Goal: Task Accomplishment & Management: Manage account settings

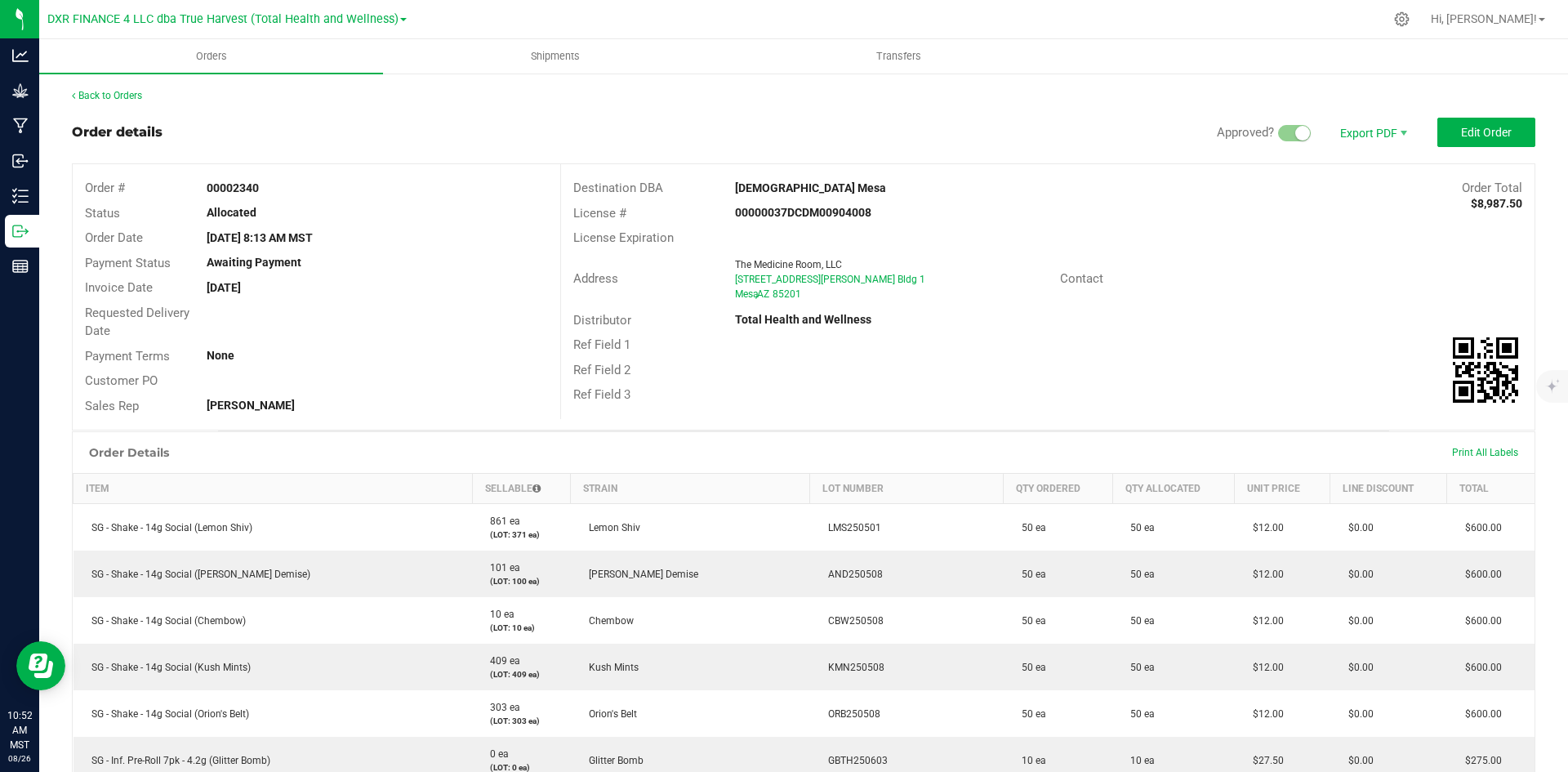
click at [106, 87] on div "Back to Orders Order details Approved? Export PDF Edit Order Order # 00002340 S…" at bounding box center [803, 733] width 1529 height 1323
click at [104, 99] on link "Back to Orders" at bounding box center [107, 96] width 71 height 12
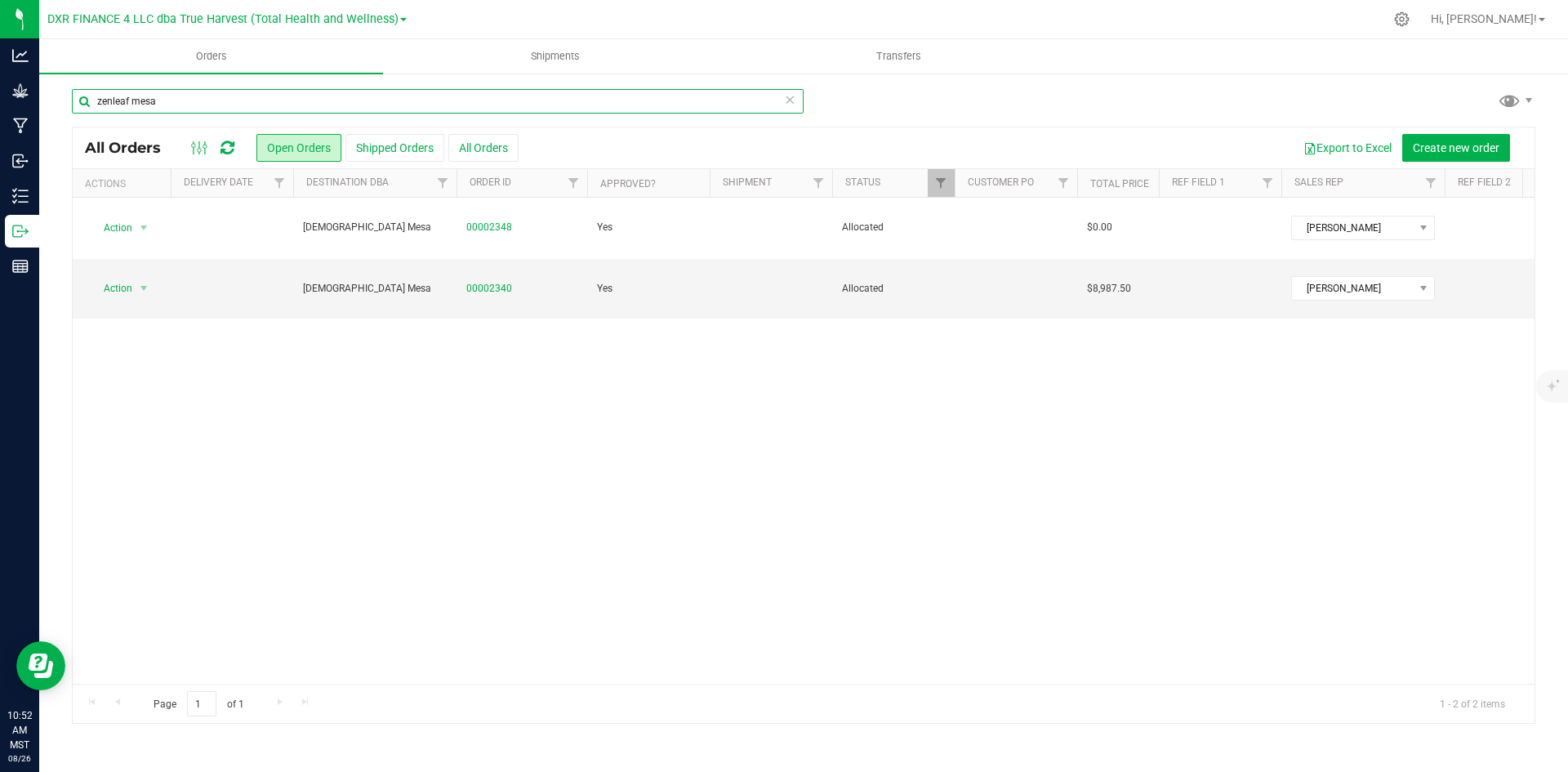
click at [270, 102] on input "zenleaf mesa" at bounding box center [437, 101] width 731 height 25
click at [268, 103] on input "zenleaf mesa" at bounding box center [437, 101] width 731 height 25
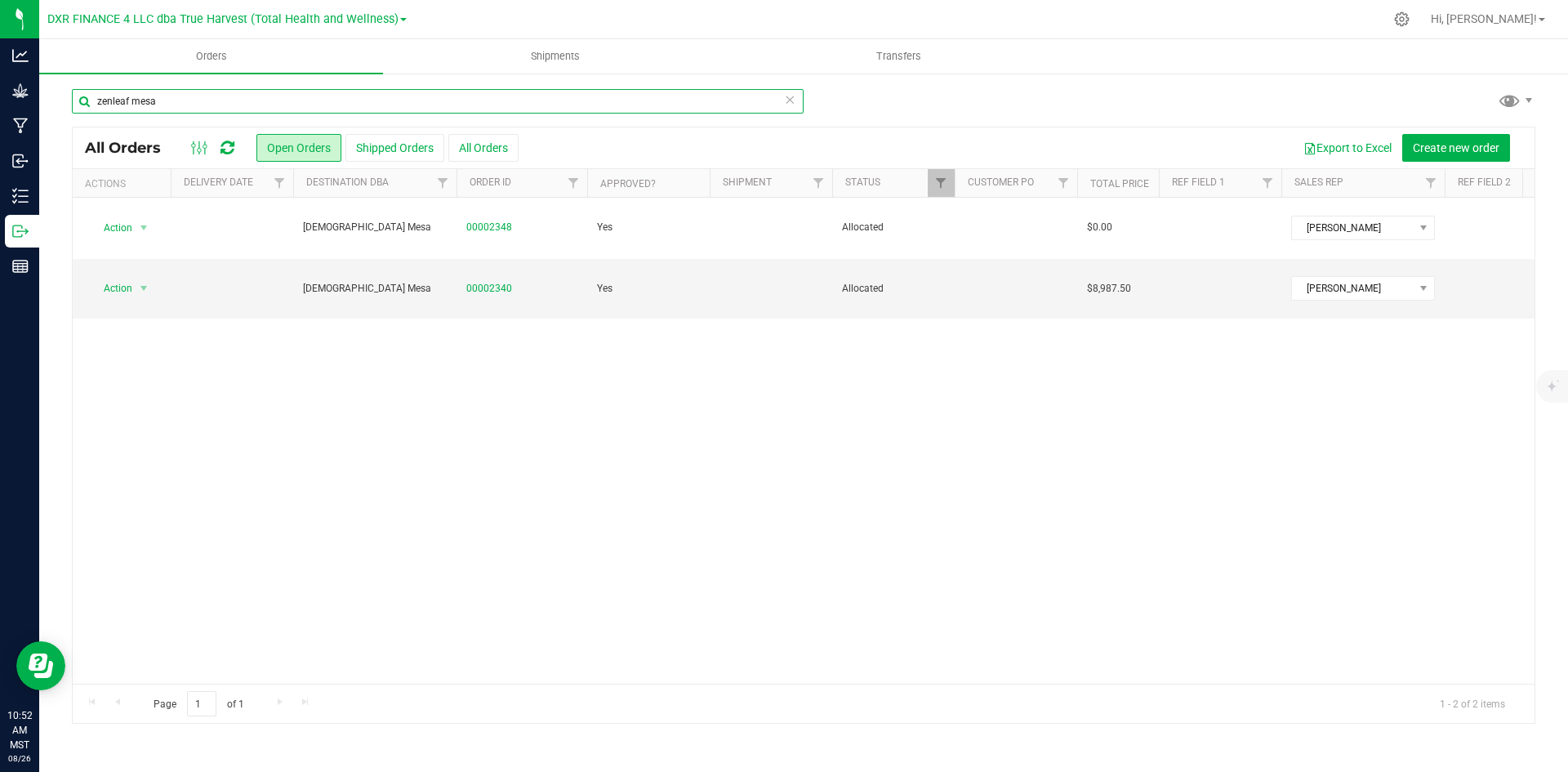
click at [268, 103] on input "zenleaf mesa" at bounding box center [437, 101] width 731 height 25
type input "2355"
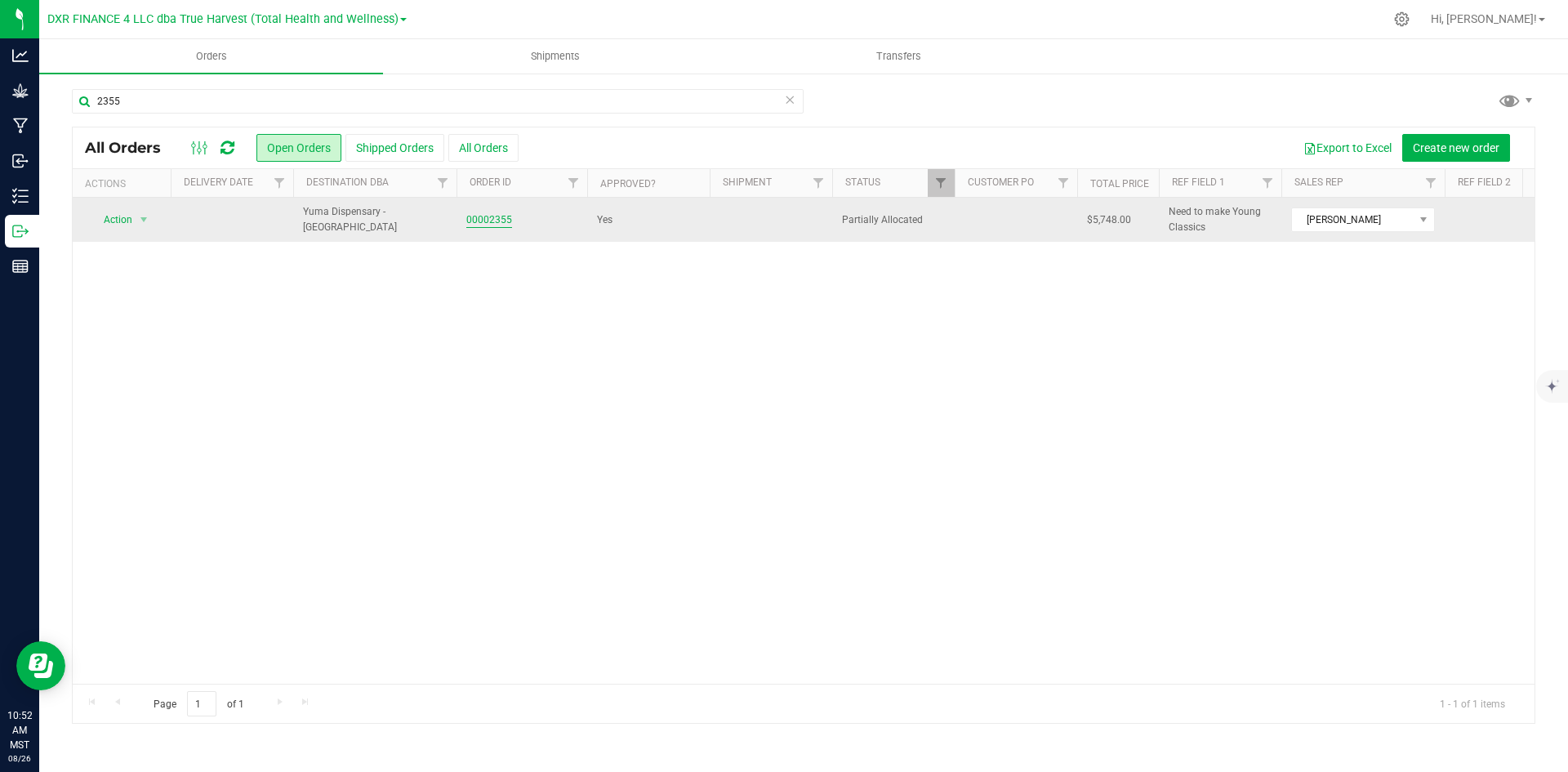
click at [503, 223] on link "00002355" at bounding box center [489, 220] width 46 height 16
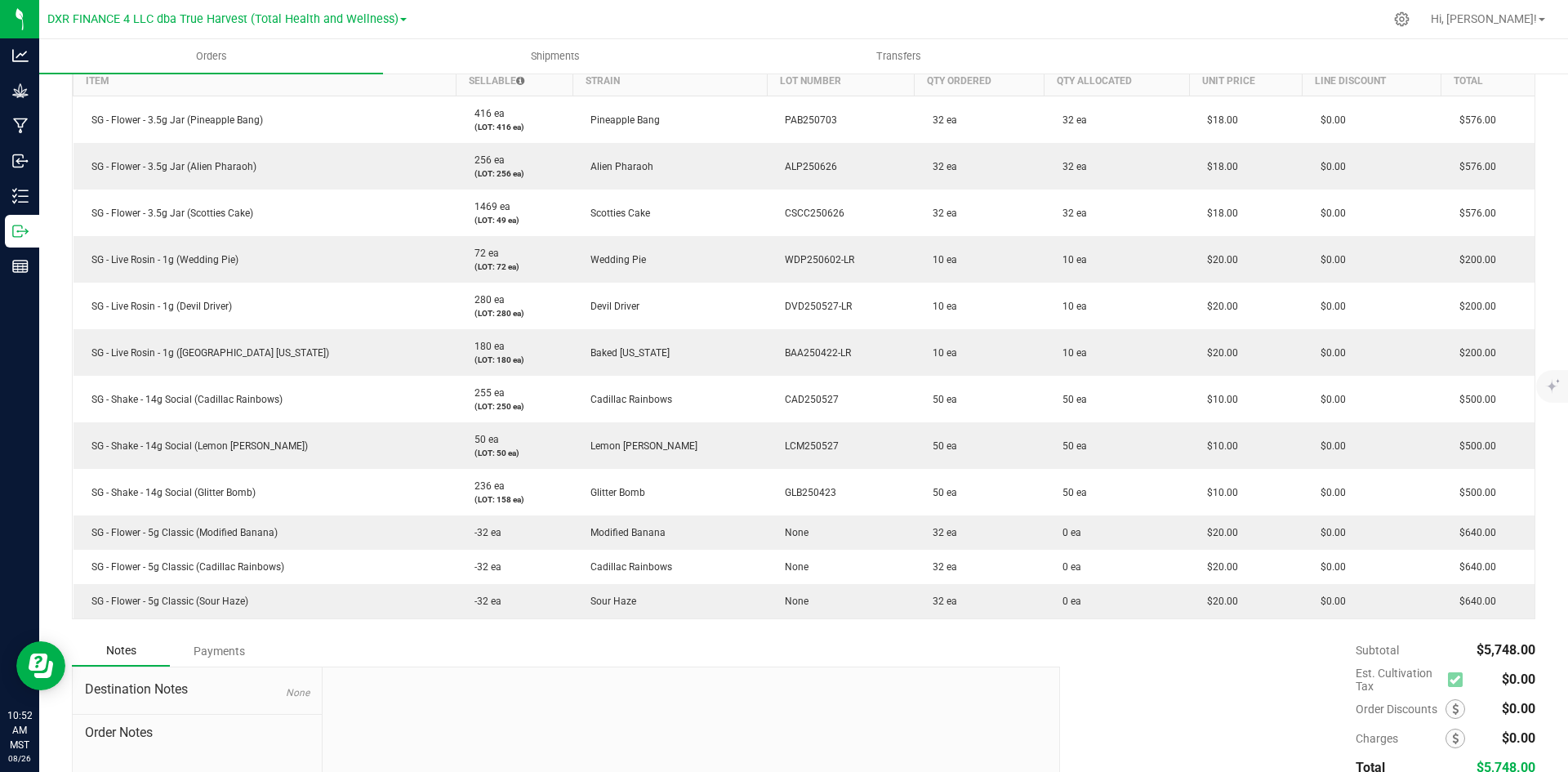
scroll to position [409, 0]
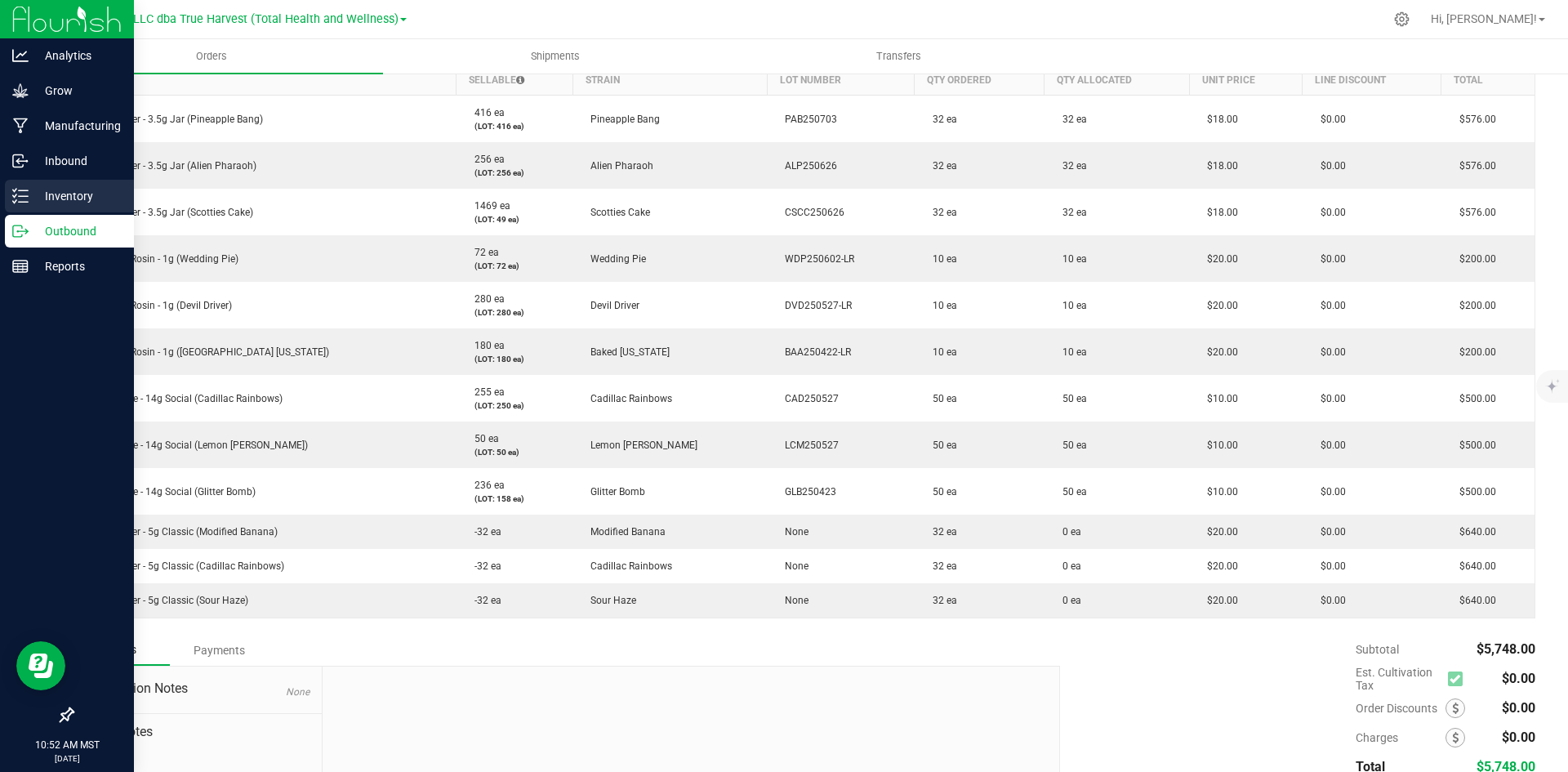
click at [8, 187] on div "Inventory" at bounding box center [69, 195] width 129 height 32
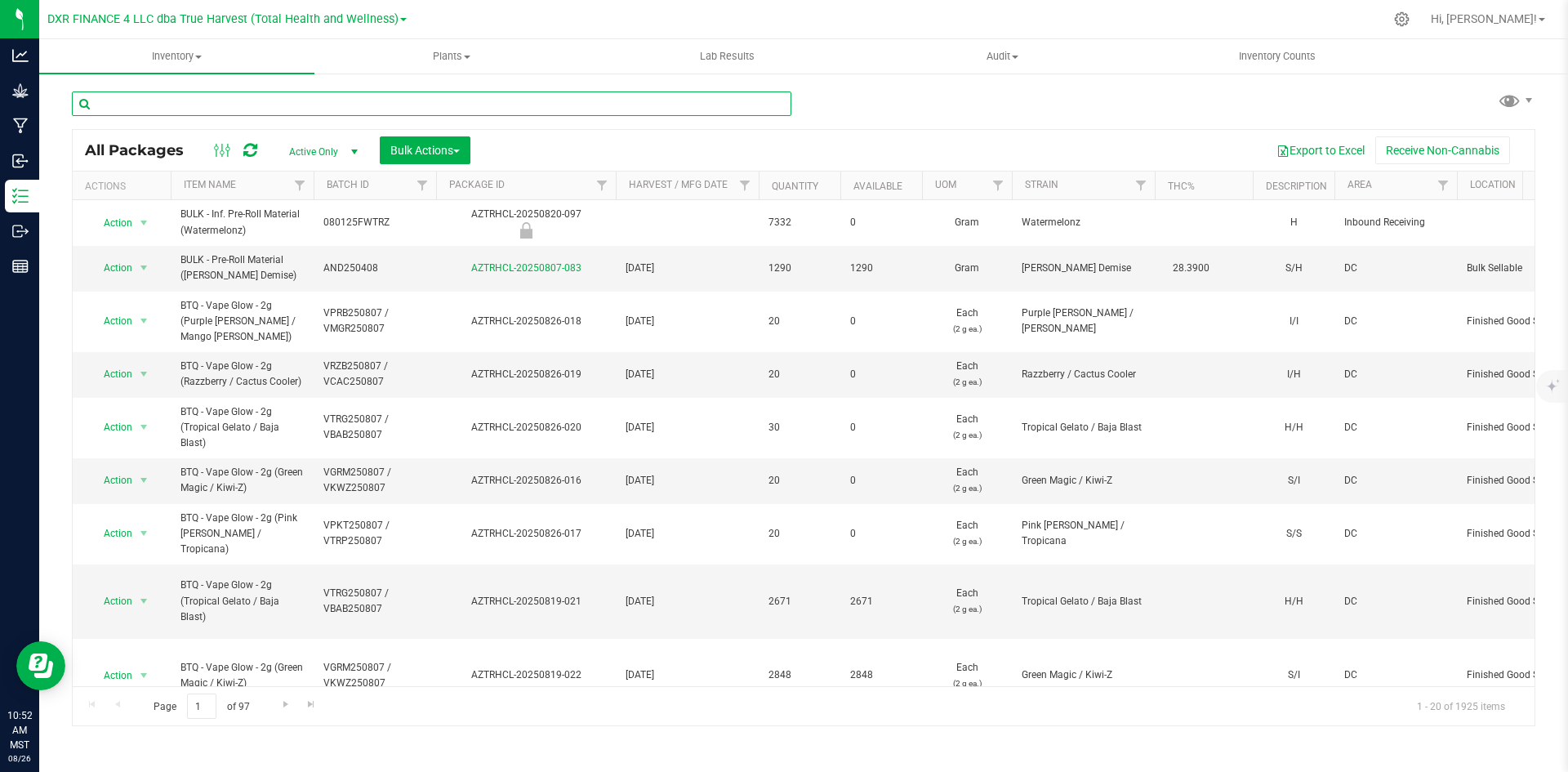
click at [303, 103] on input "text" at bounding box center [431, 103] width 720 height 25
type input "d"
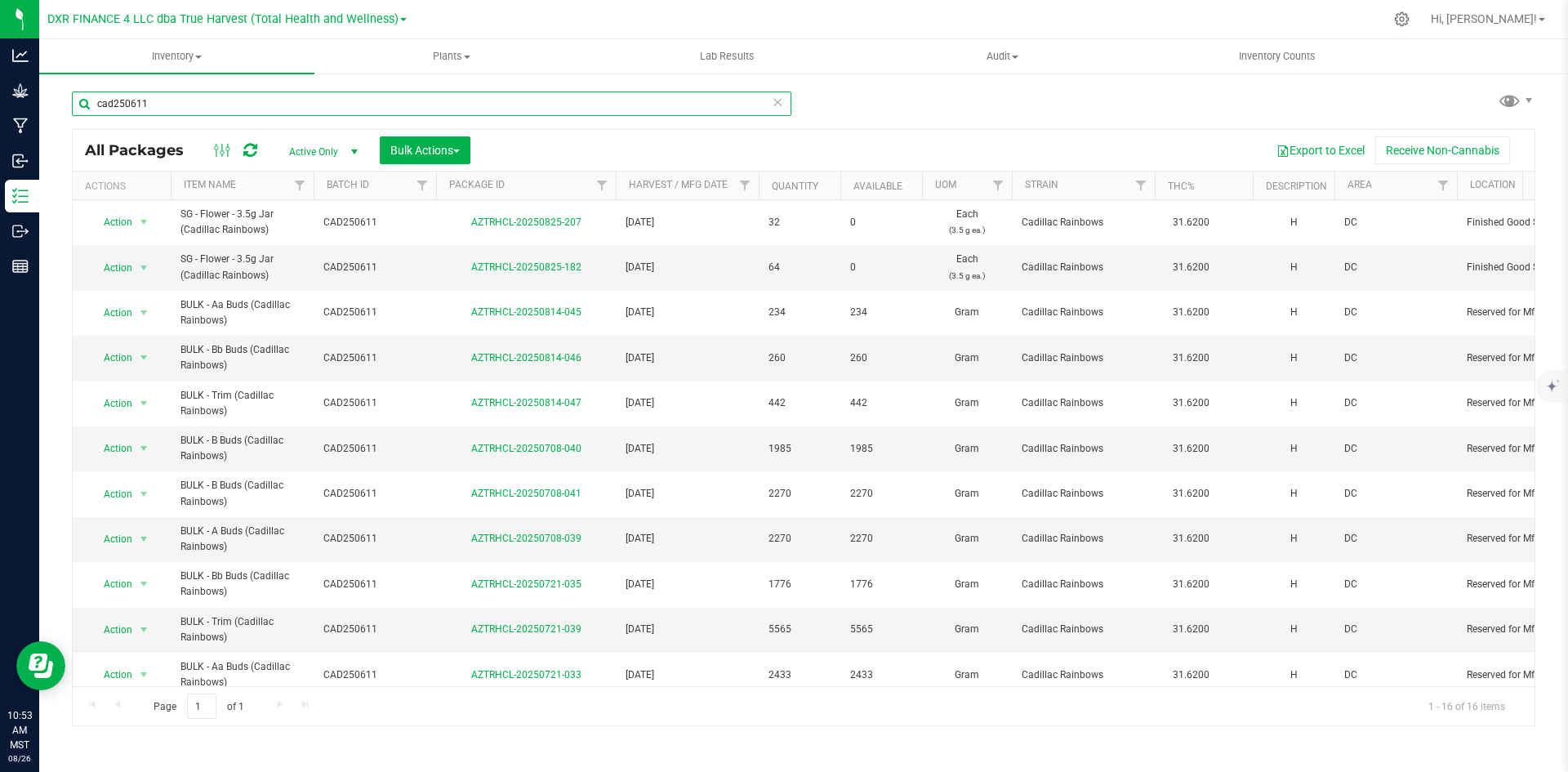
type input "cad250611"
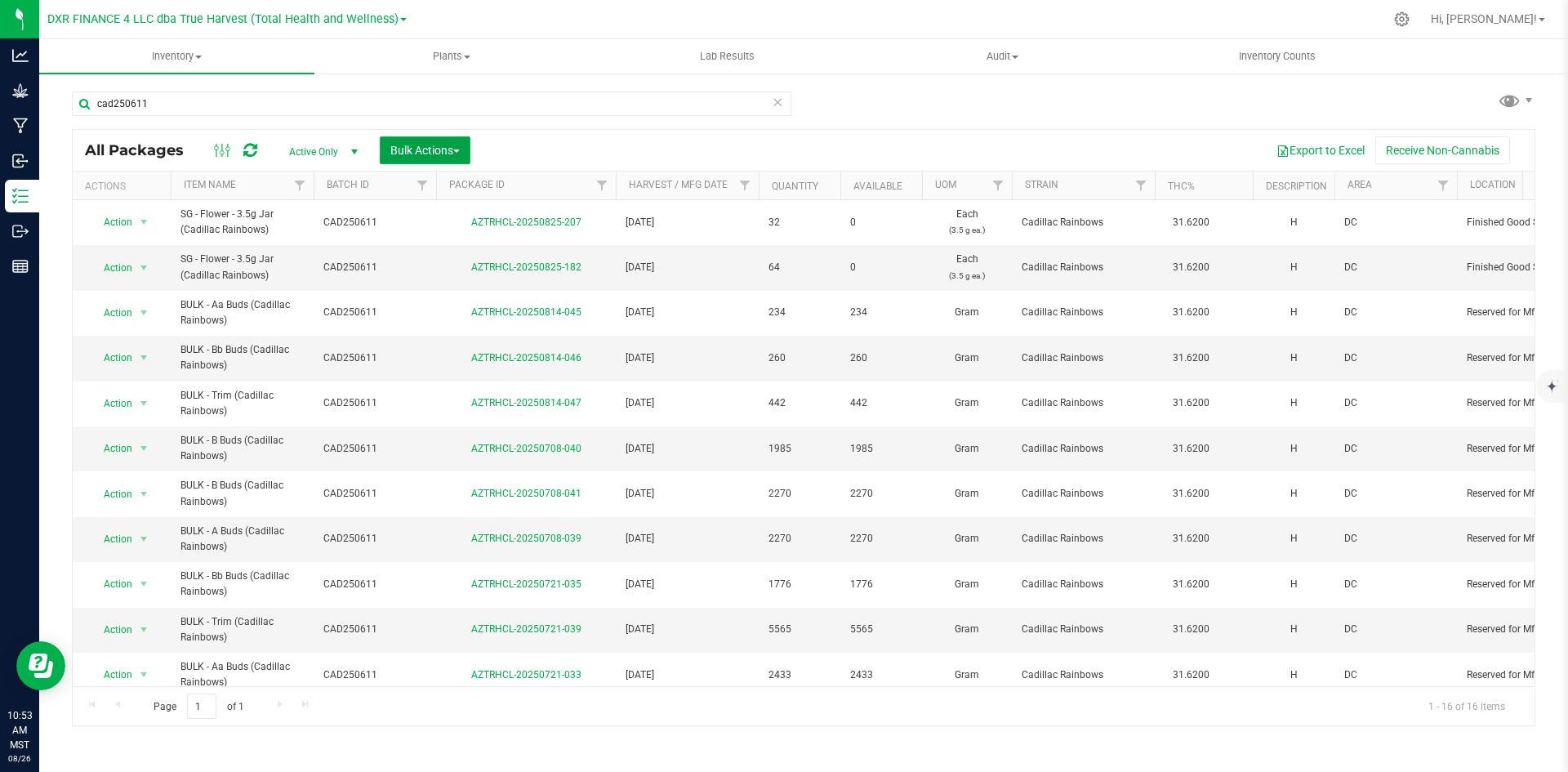
click at [410, 153] on span "Bulk Actions" at bounding box center [425, 149] width 70 height 13
click at [420, 184] on span "Add to manufacturing run" at bounding box center [452, 187] width 124 height 13
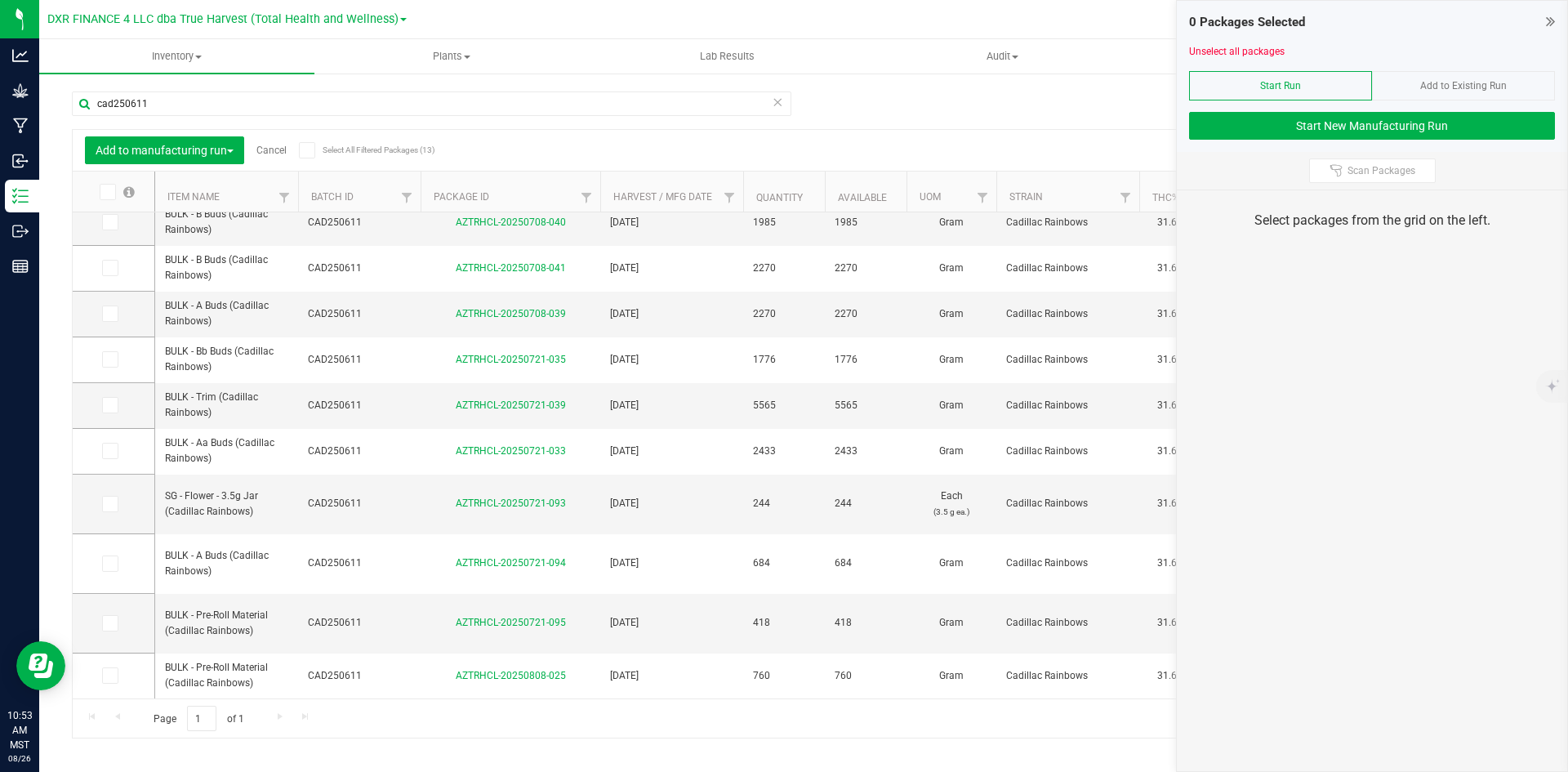
scroll to position [162, 0]
click at [226, 201] on th "Item Name" at bounding box center [227, 193] width 143 height 41
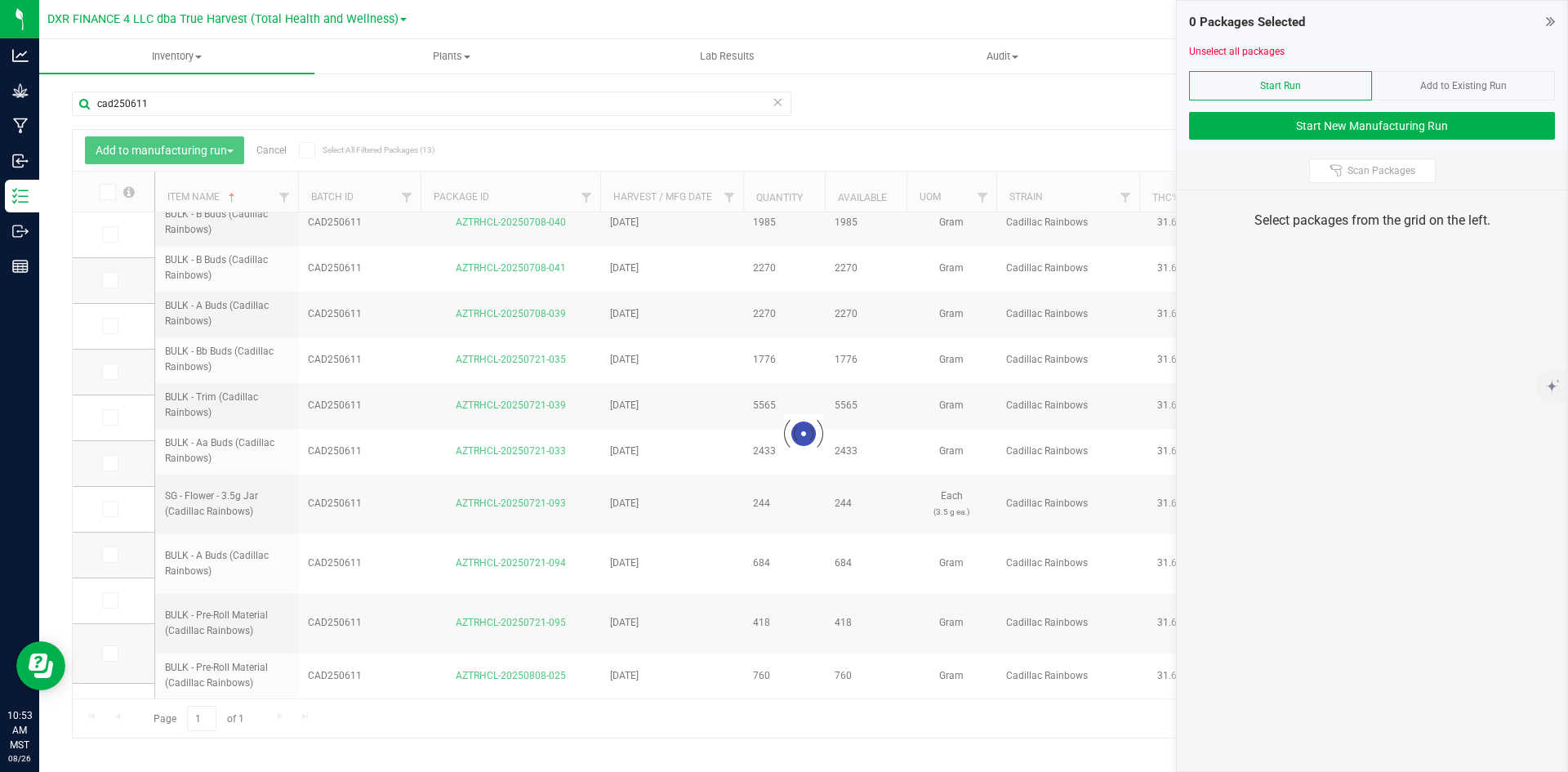
scroll to position [0, 0]
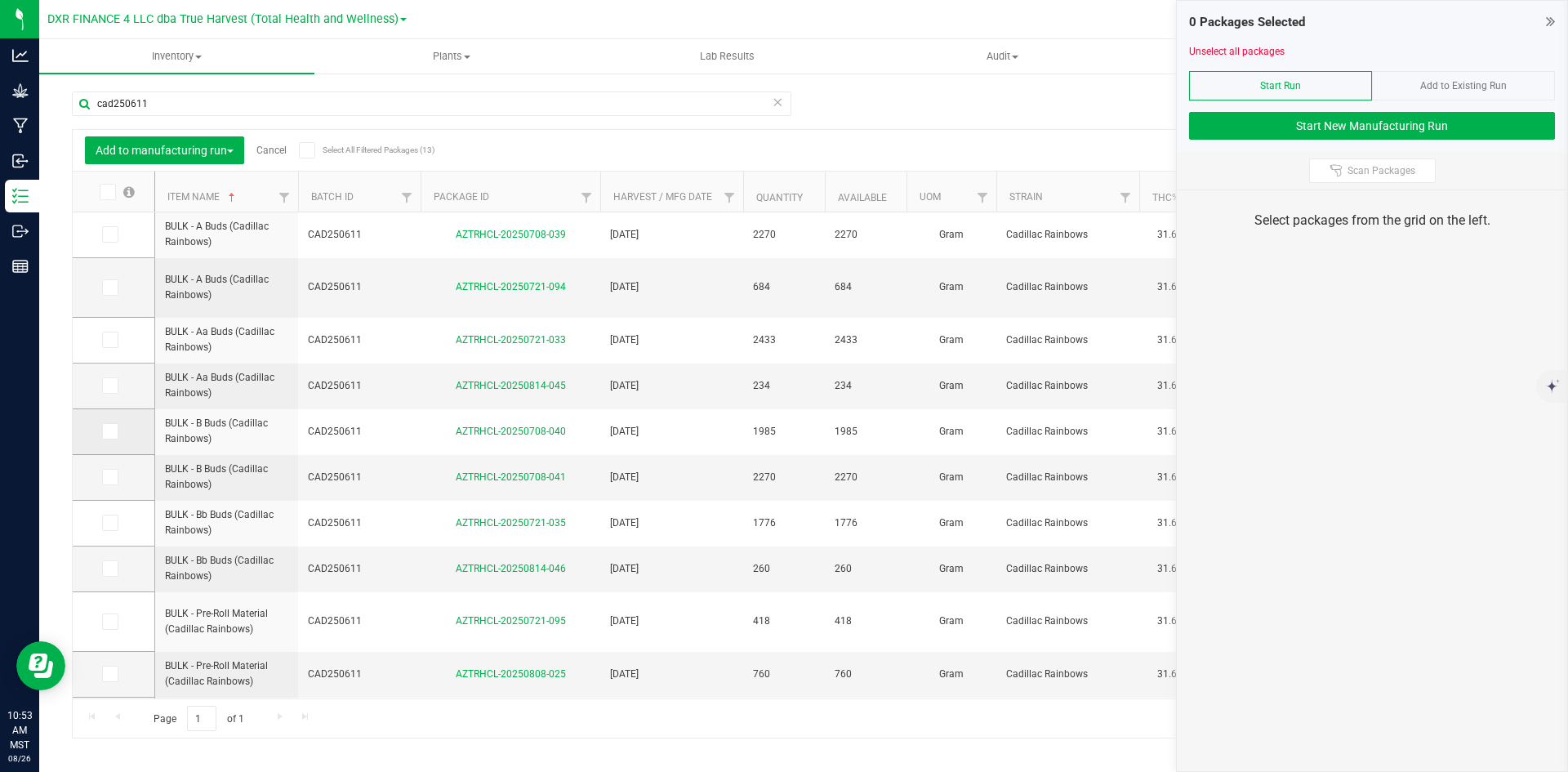
click at [105, 431] on icon at bounding box center [109, 431] width 11 height 0
click at [0, 0] on input "checkbox" at bounding box center [0, 0] width 0 height 0
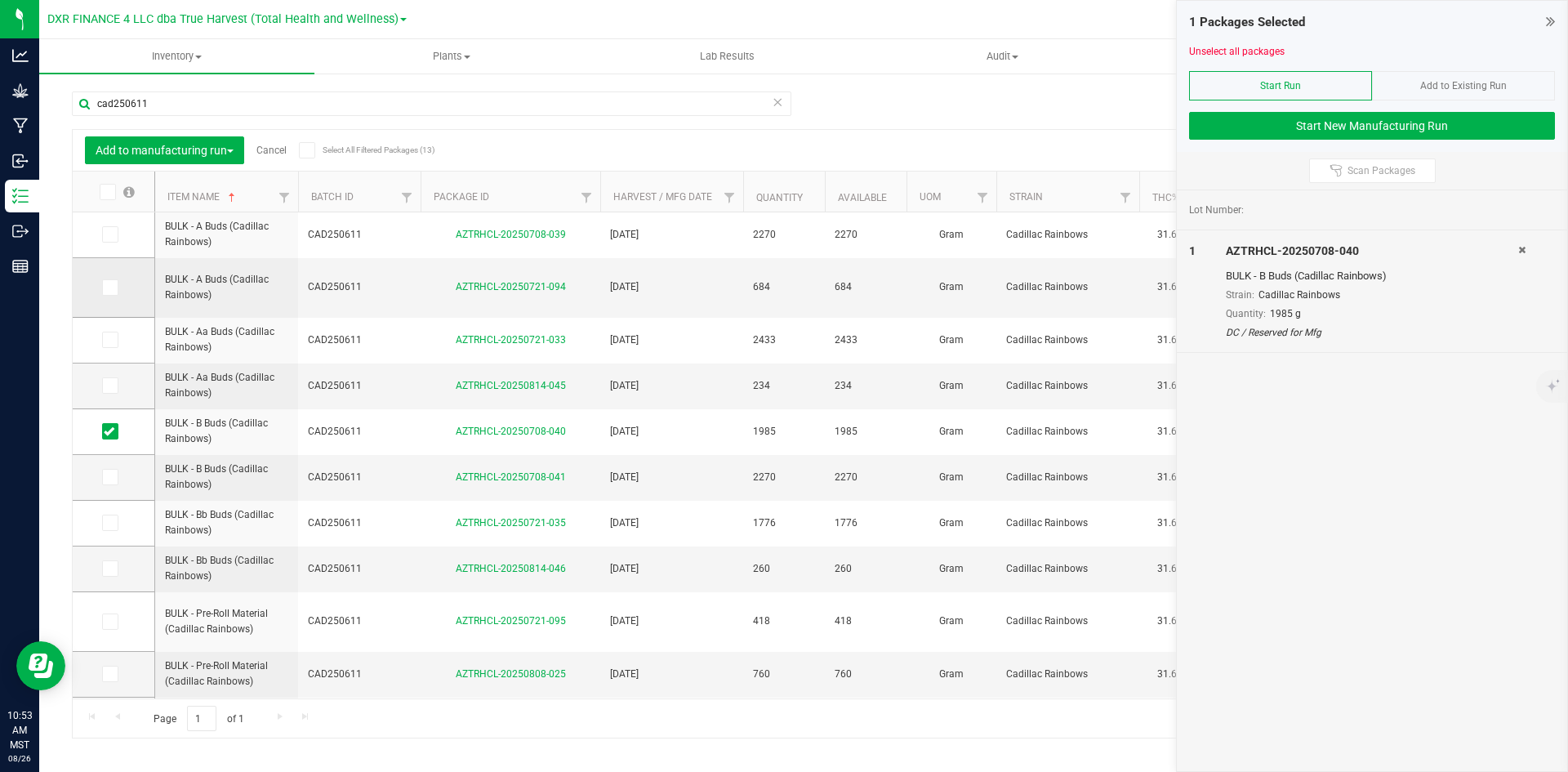
click at [120, 284] on label at bounding box center [114, 288] width 24 height 17
click at [0, 0] on input "checkbox" at bounding box center [0, 0] width 0 height 0
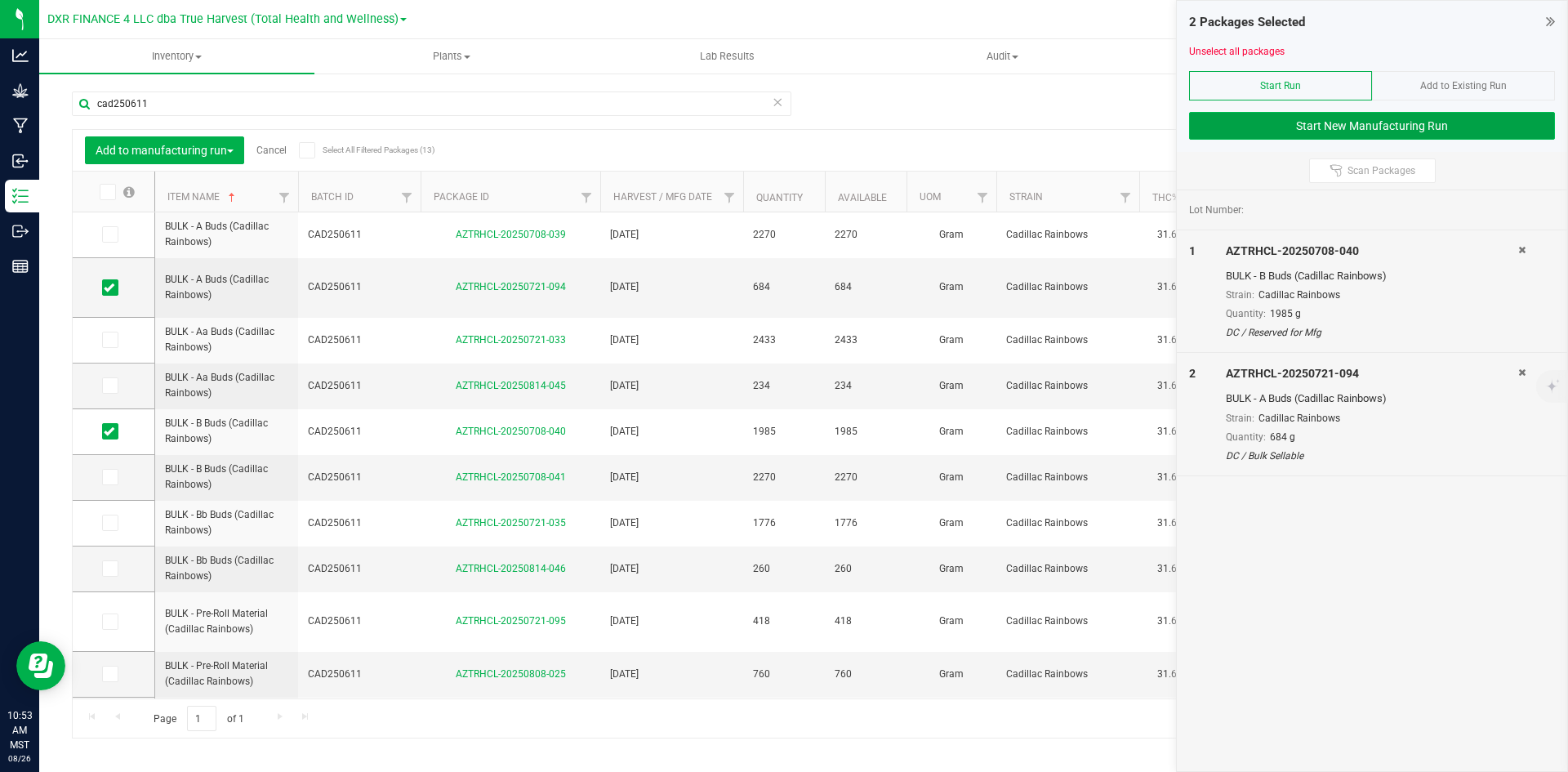
click at [1389, 130] on button "Start New Manufacturing Run" at bounding box center [1372, 126] width 366 height 28
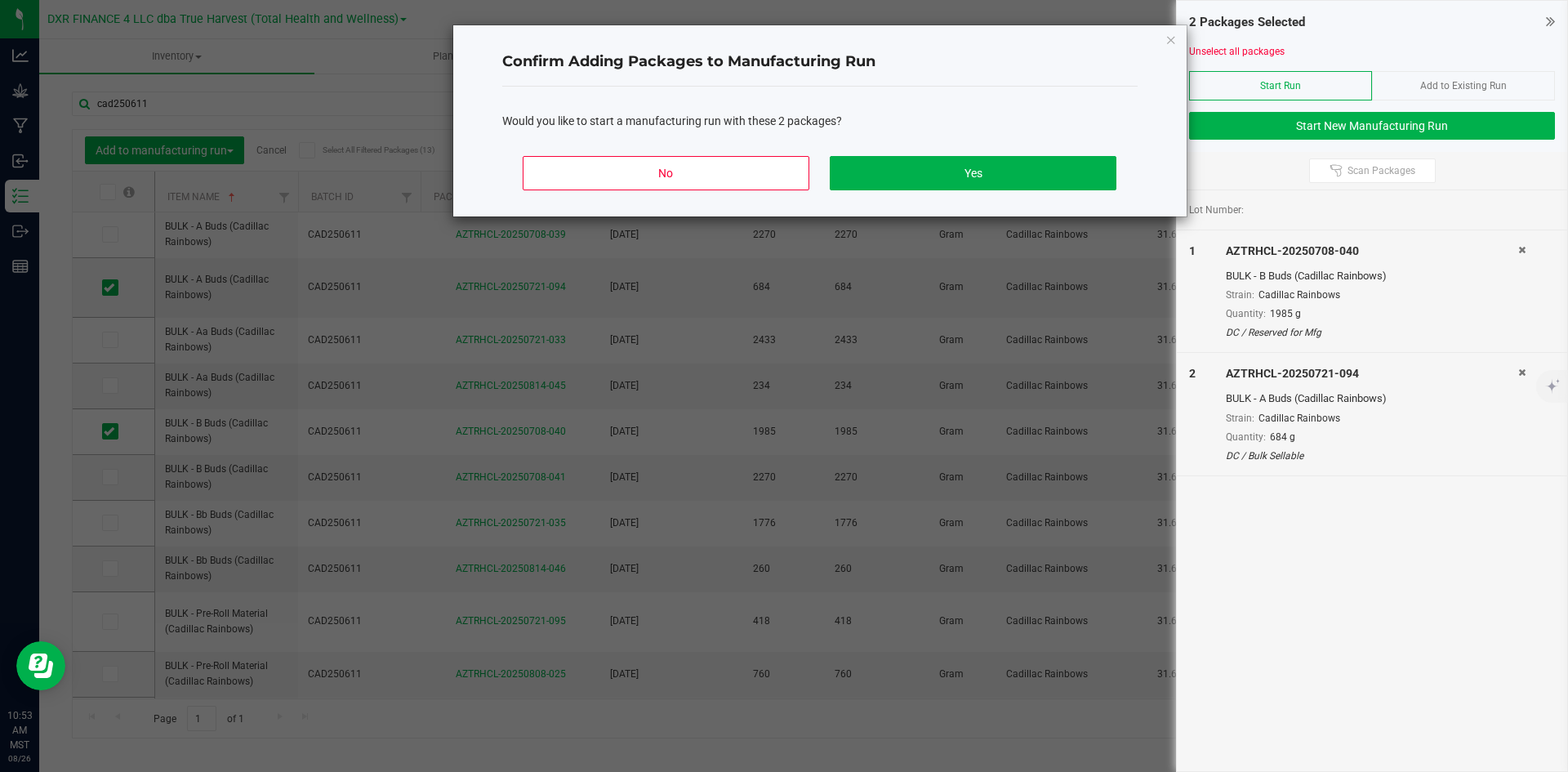
click at [1008, 154] on div "No Yes" at bounding box center [820, 180] width 635 height 74
click at [1013, 163] on button "Yes" at bounding box center [972, 173] width 286 height 34
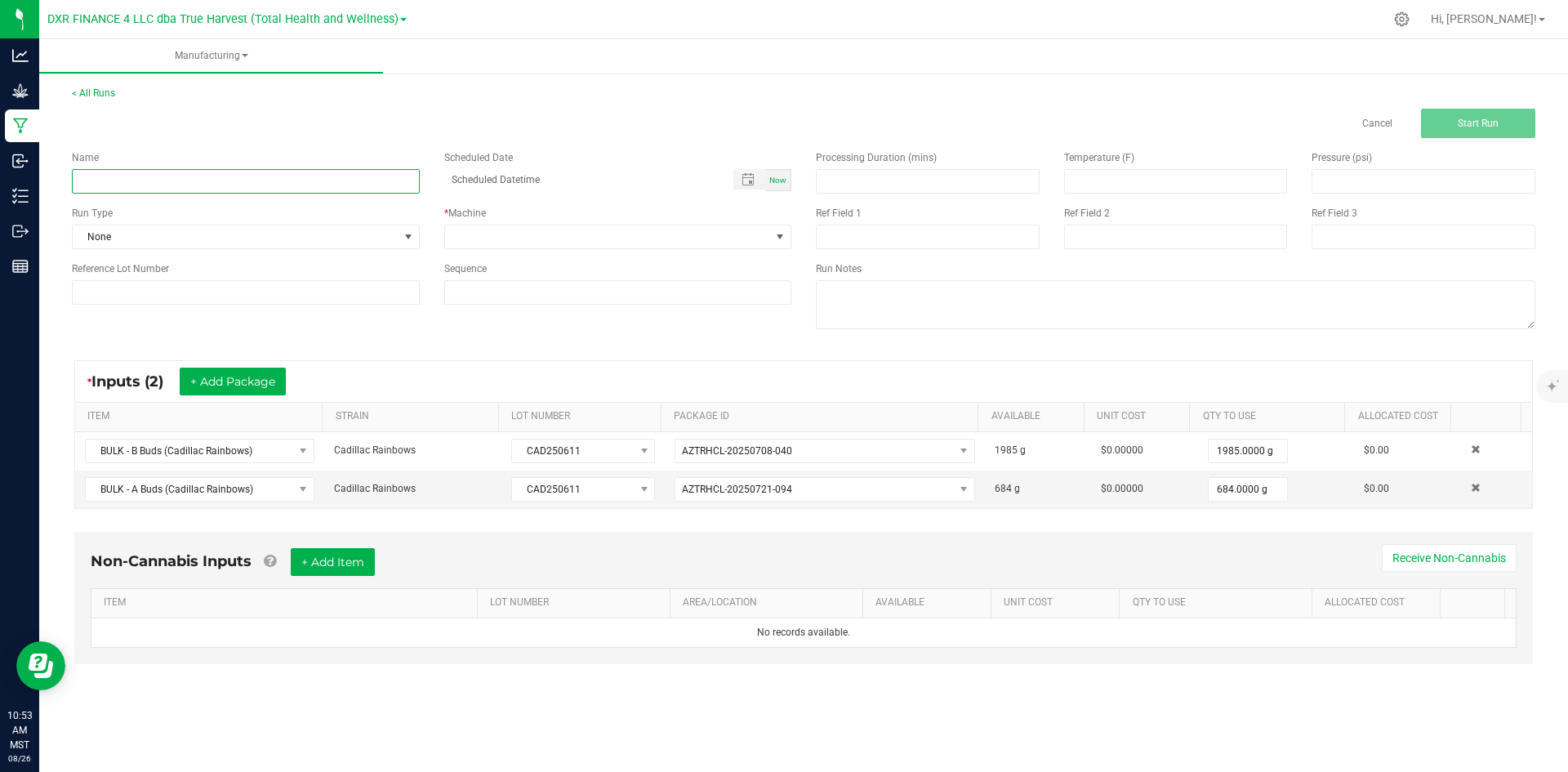
click at [184, 177] on input at bounding box center [245, 181] width 348 height 25
type input "Cadillac Rainbows - 5G YOUNG CLASSIC"
click at [835, 231] on input at bounding box center [928, 237] width 224 height 25
type input "5G YOUNG CLASSIC"
drag, startPoint x: 1126, startPoint y: 232, endPoint x: 1129, endPoint y: 241, distance: 9.5
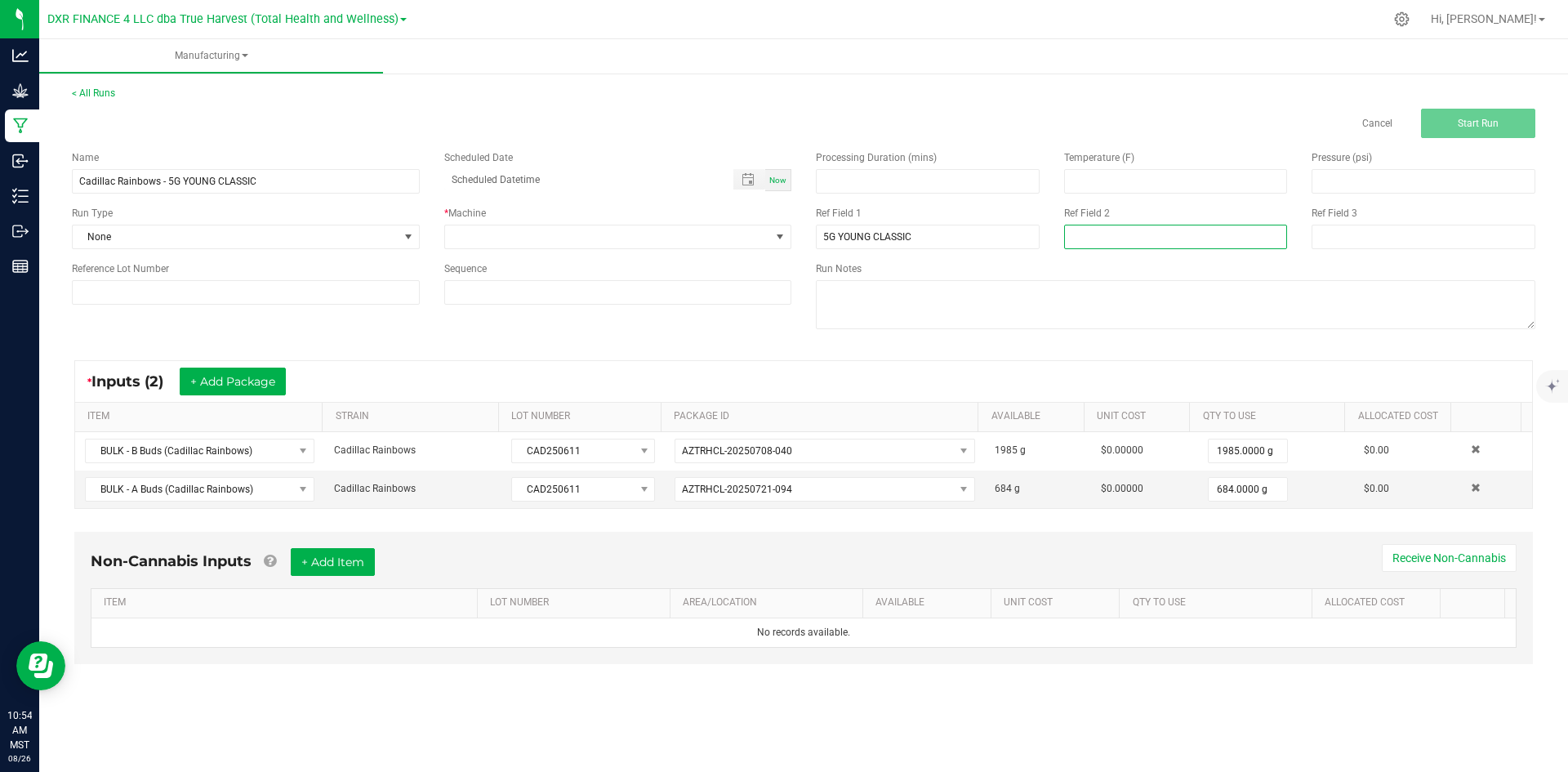
click at [1126, 232] on input at bounding box center [1176, 237] width 224 height 25
type input "[DATE]"
click at [473, 220] on div "* Machine" at bounding box center [619, 213] width 348 height 15
click at [479, 239] on span at bounding box center [608, 237] width 326 height 23
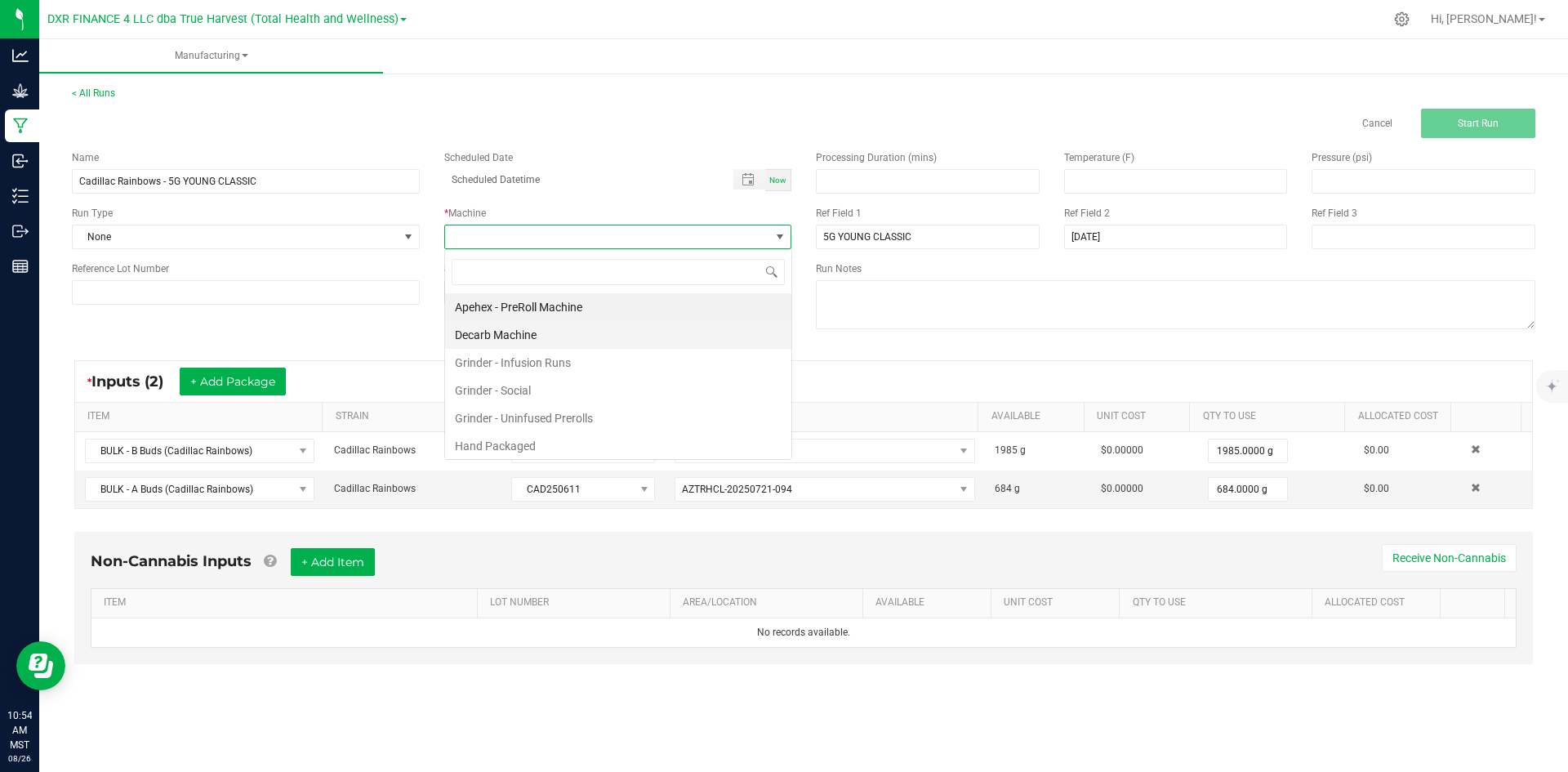
scroll to position [25, 348]
click at [498, 448] on li "Hand Packaged" at bounding box center [618, 446] width 347 height 28
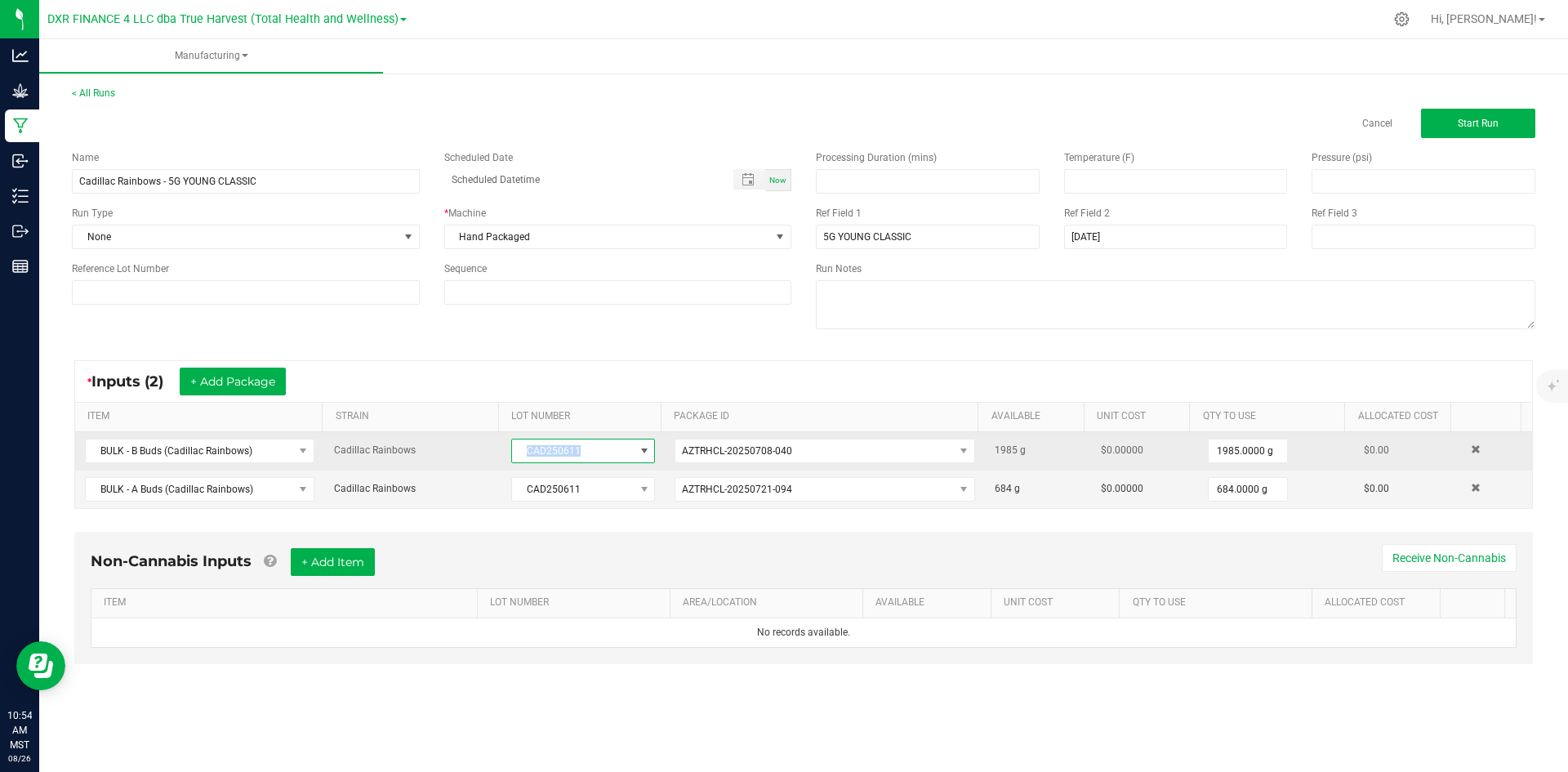
drag, startPoint x: 589, startPoint y: 449, endPoint x: 508, endPoint y: 455, distance: 81.2
click at [513, 455] on span "CAD250611" at bounding box center [573, 451] width 122 height 23
drag, startPoint x: 548, startPoint y: 459, endPoint x: 500, endPoint y: 450, distance: 48.8
click at [502, 450] on td "CAD250611" at bounding box center [583, 451] width 163 height 38
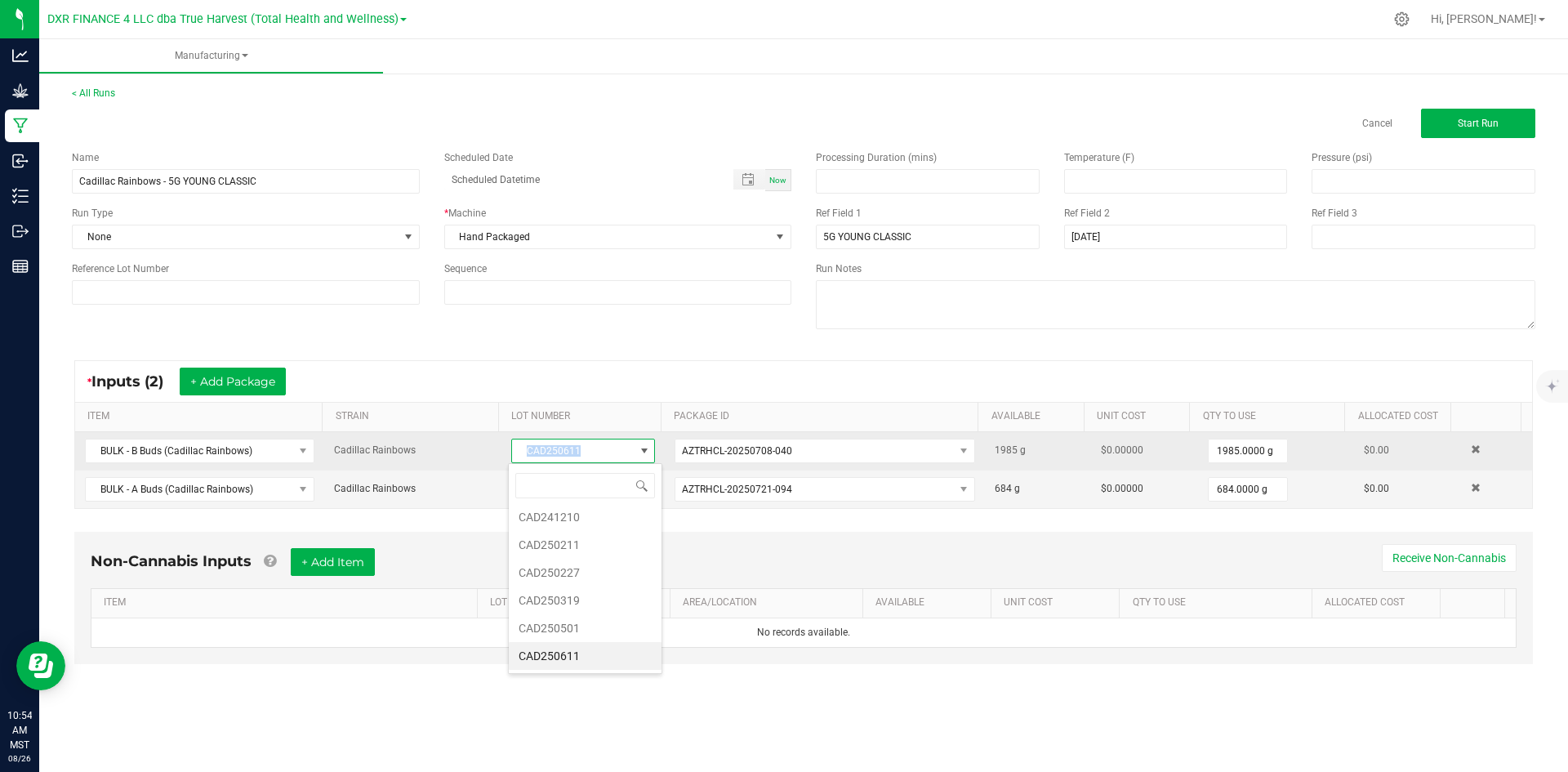
copy span "CAD250611"
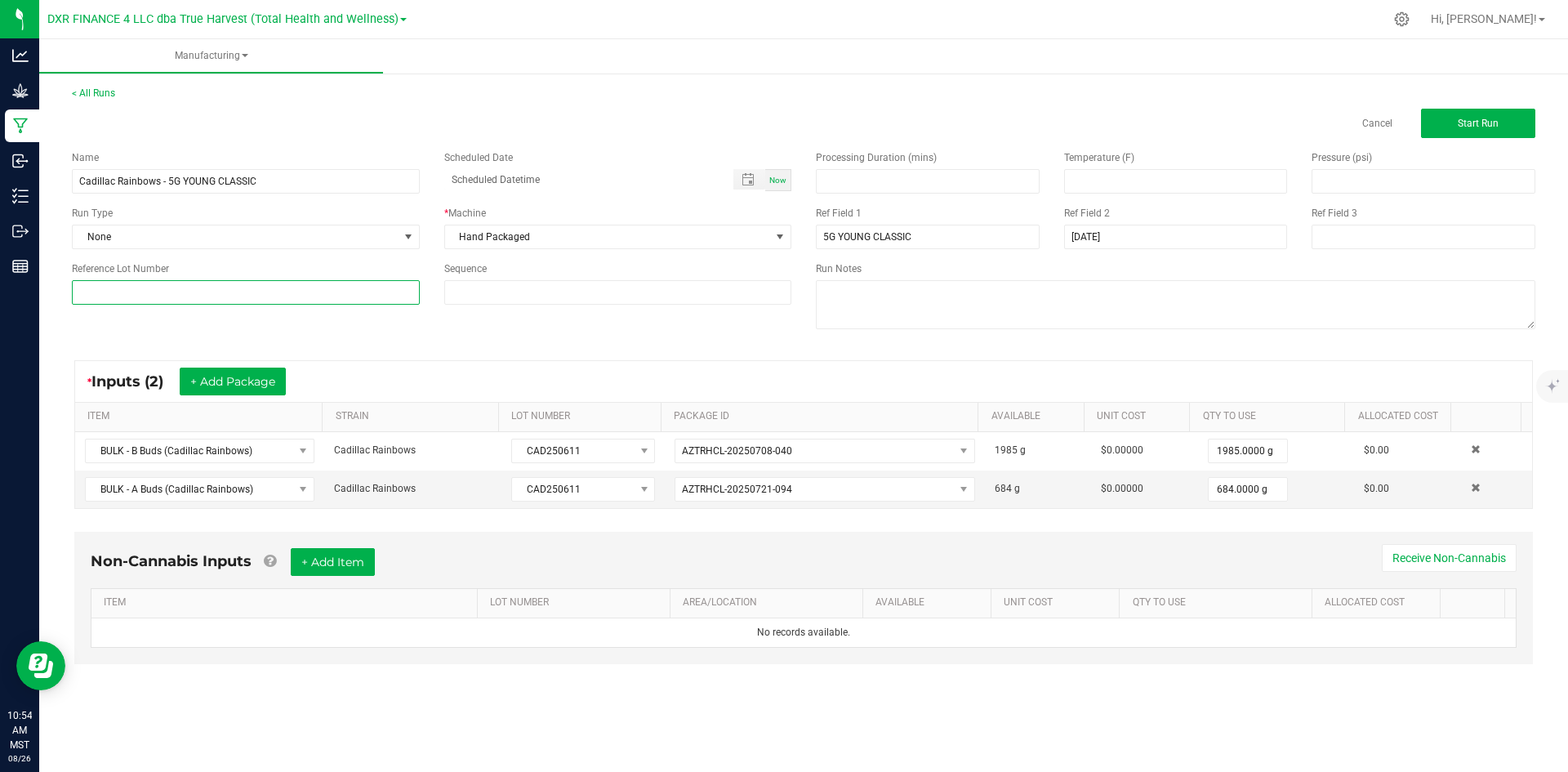
click at [242, 290] on input at bounding box center [245, 292] width 348 height 25
paste input "CAD250611"
type input "CAD250611"
click at [353, 343] on div "Name Cadillac Rainbows - 5G YOUNG CLASSIC Scheduled Date Now Run Type None * Ma…" at bounding box center [804, 242] width 1488 height 207
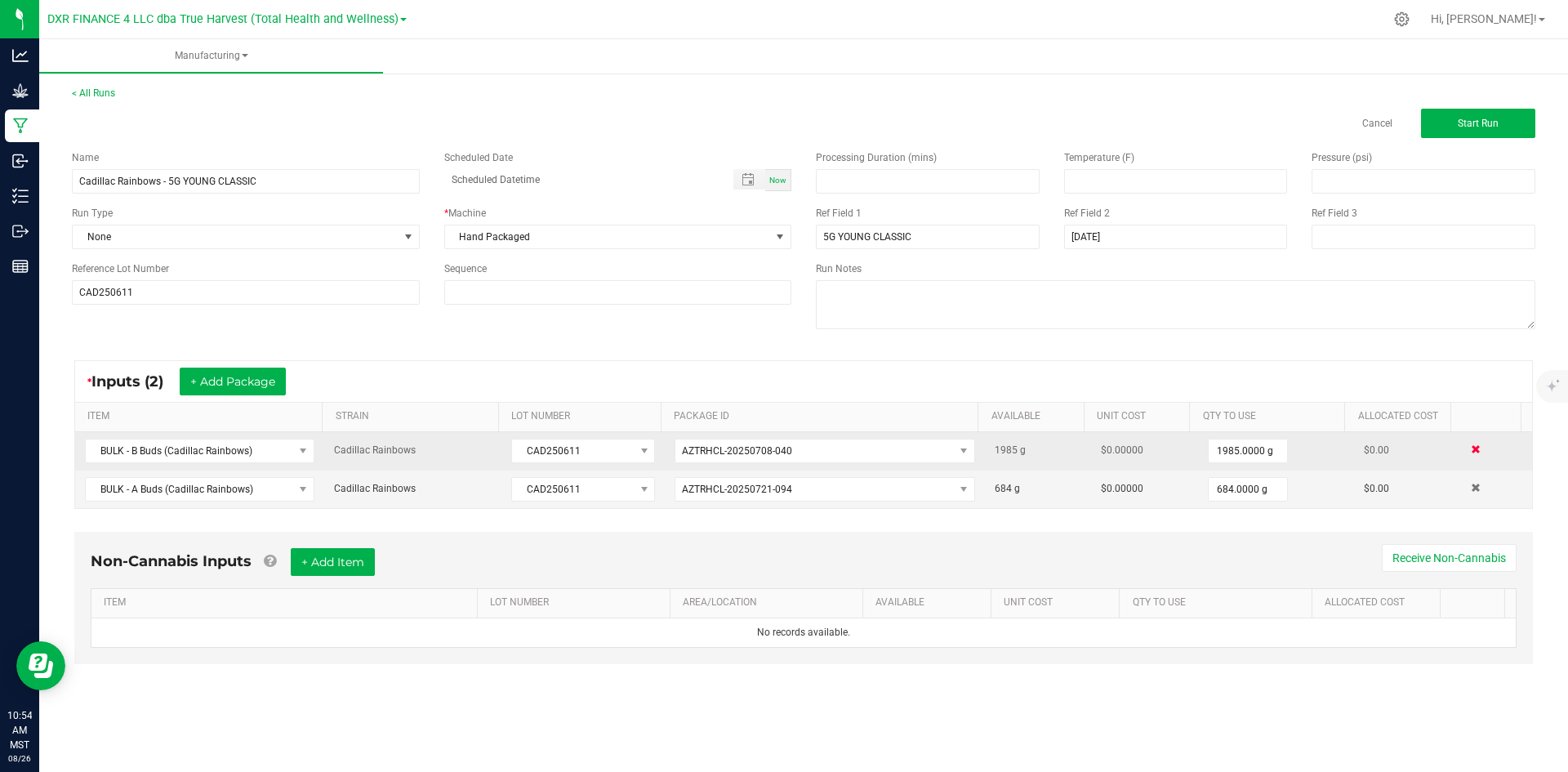
click at [1471, 451] on span at bounding box center [1476, 450] width 10 height 10
type input "684.0000 g"
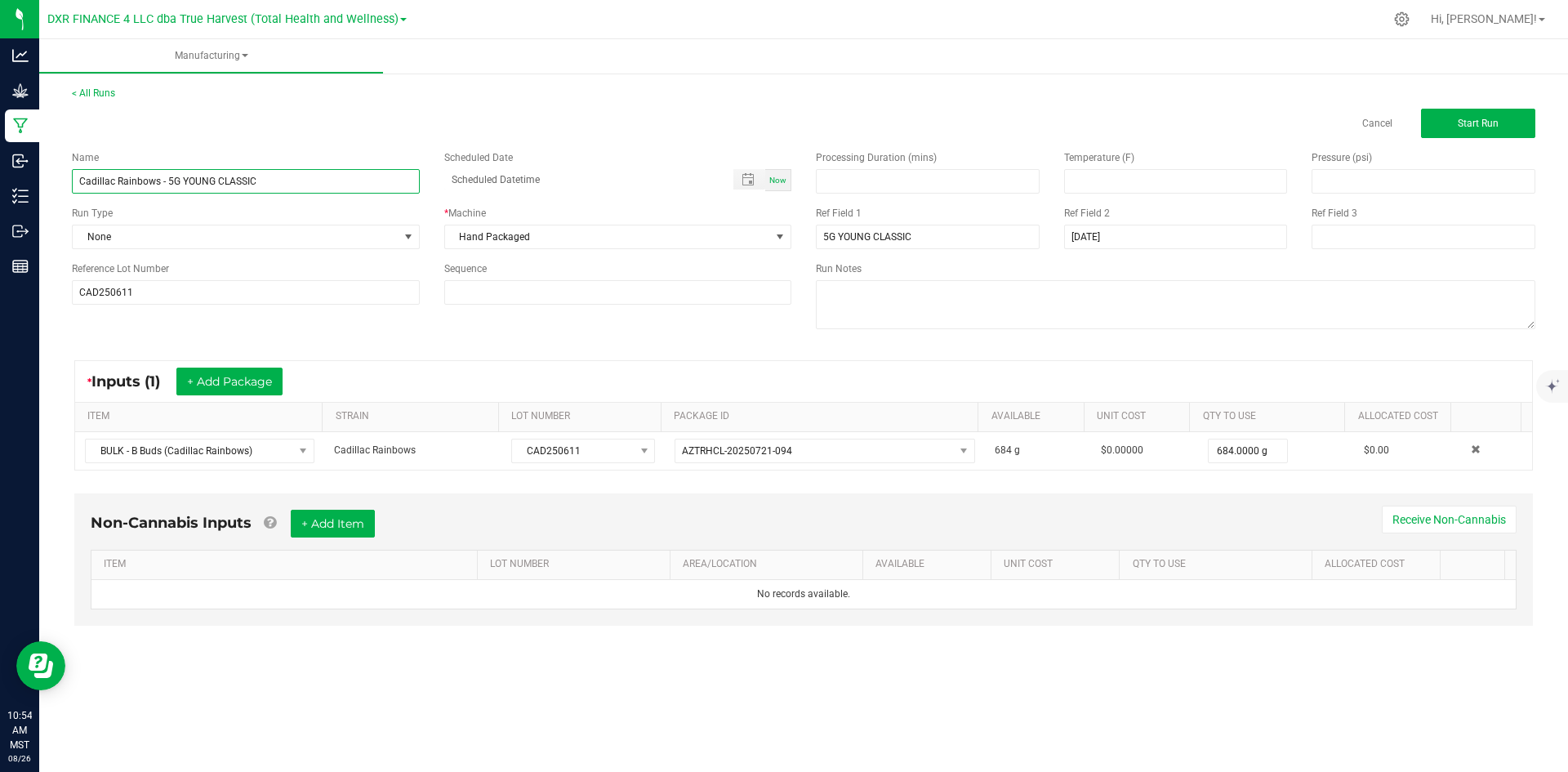
click at [205, 185] on input "Cadillac Rainbows - 5G YOUNG CLASSIC" at bounding box center [245, 181] width 348 height 25
click at [167, 290] on input "CAD250611" at bounding box center [245, 292] width 348 height 25
click at [166, 290] on input "CAD250611" at bounding box center [245, 292] width 348 height 25
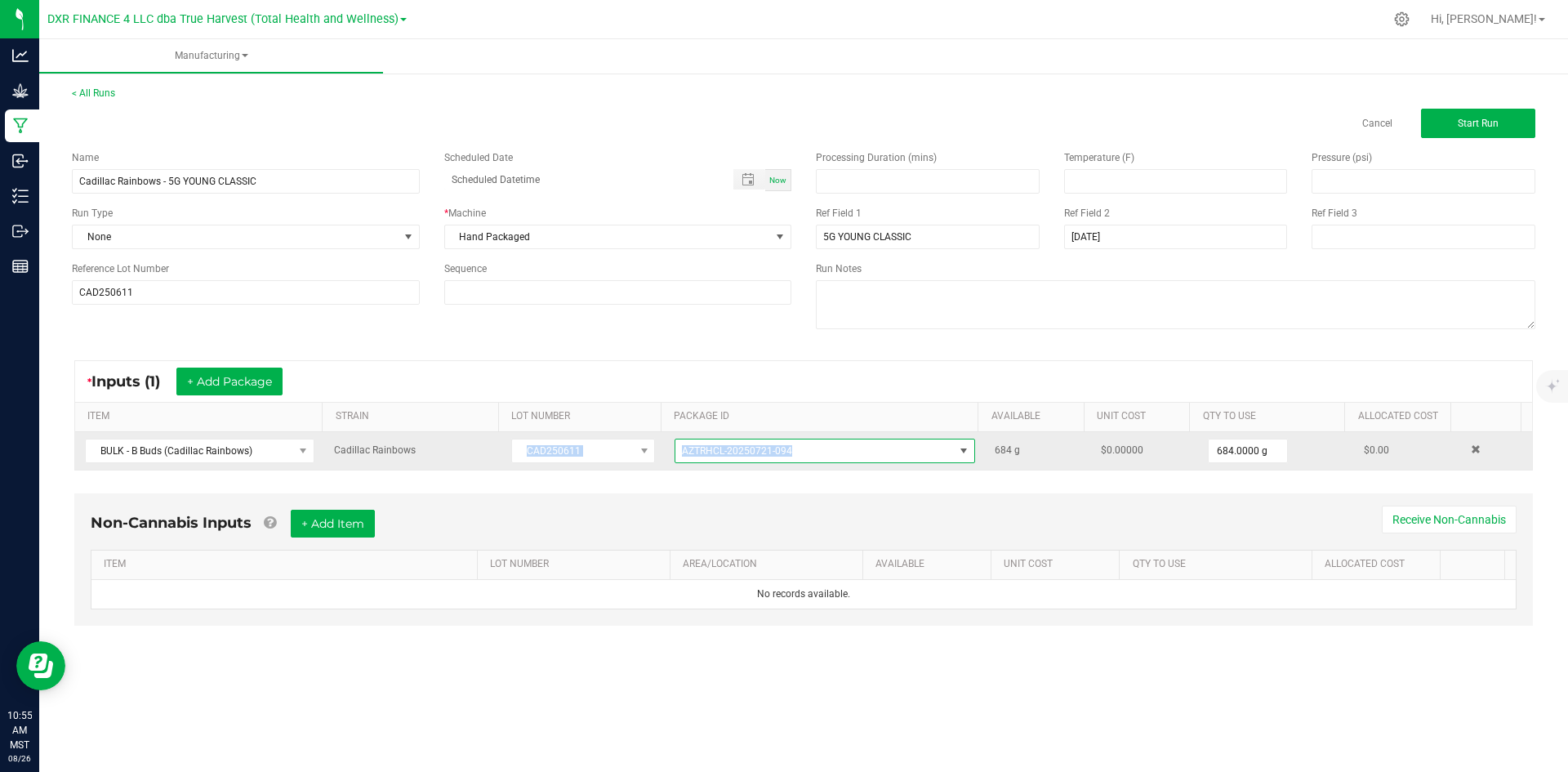
drag, startPoint x: 816, startPoint y: 453, endPoint x: 581, endPoint y: 434, distance: 235.8
click at [581, 434] on tr "BULK - B Buds (Cadillac Rainbows) Cadillac Rainbows CAD250611 AZTRHCL-20250721-…" at bounding box center [804, 451] width 1457 height 37
click at [861, 455] on span "AZTRHCL-20250721-094" at bounding box center [815, 451] width 279 height 23
drag, startPoint x: 834, startPoint y: 455, endPoint x: 657, endPoint y: 452, distance: 177.0
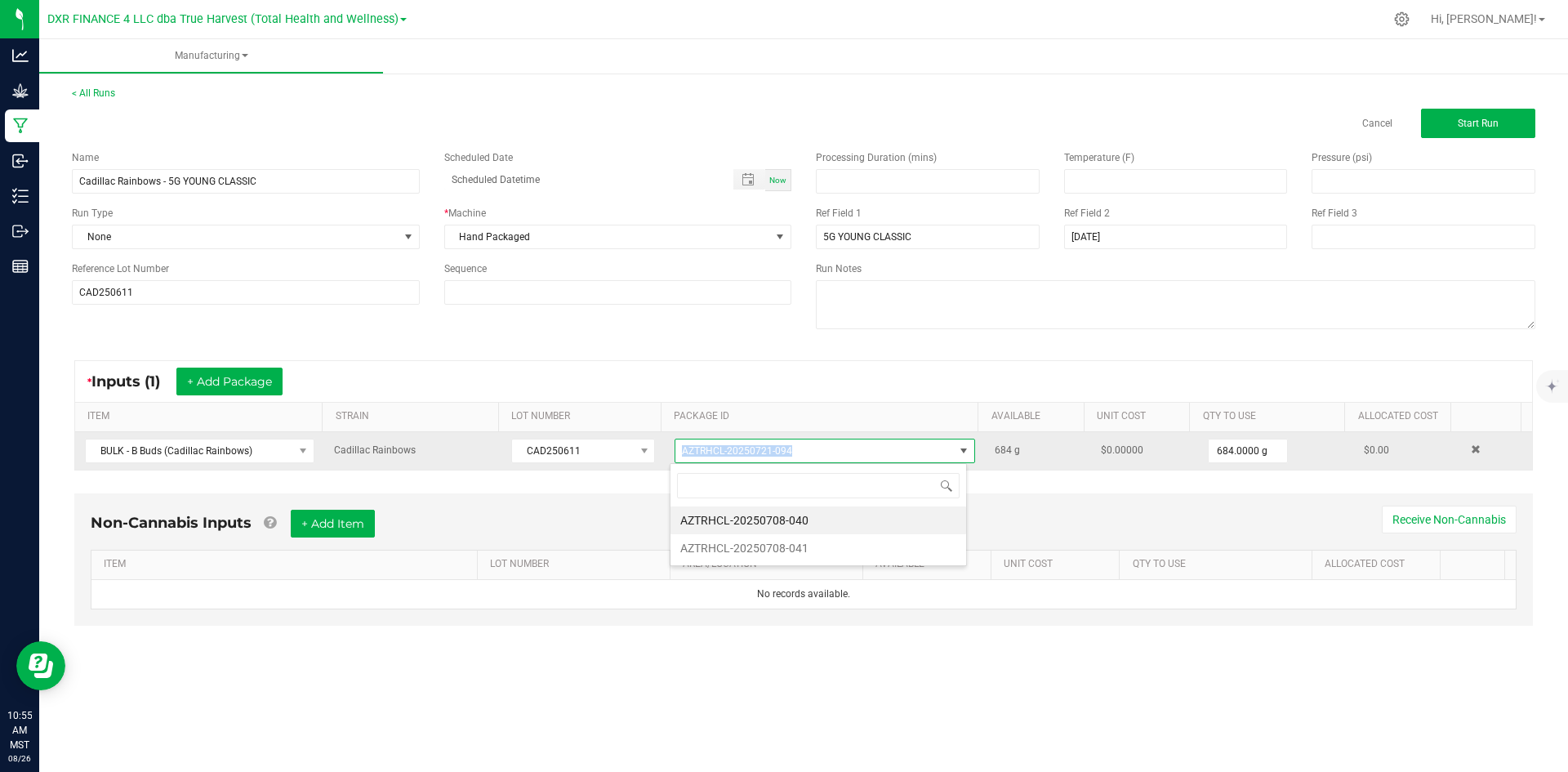
click at [657, 452] on tr "BULK - B Buds (Cadillac Rainbows) Cadillac Rainbows CAD250611 AZTRHCL-20250721-…" at bounding box center [804, 451] width 1457 height 37
copy tr "AZTRHCL-20250721-094"
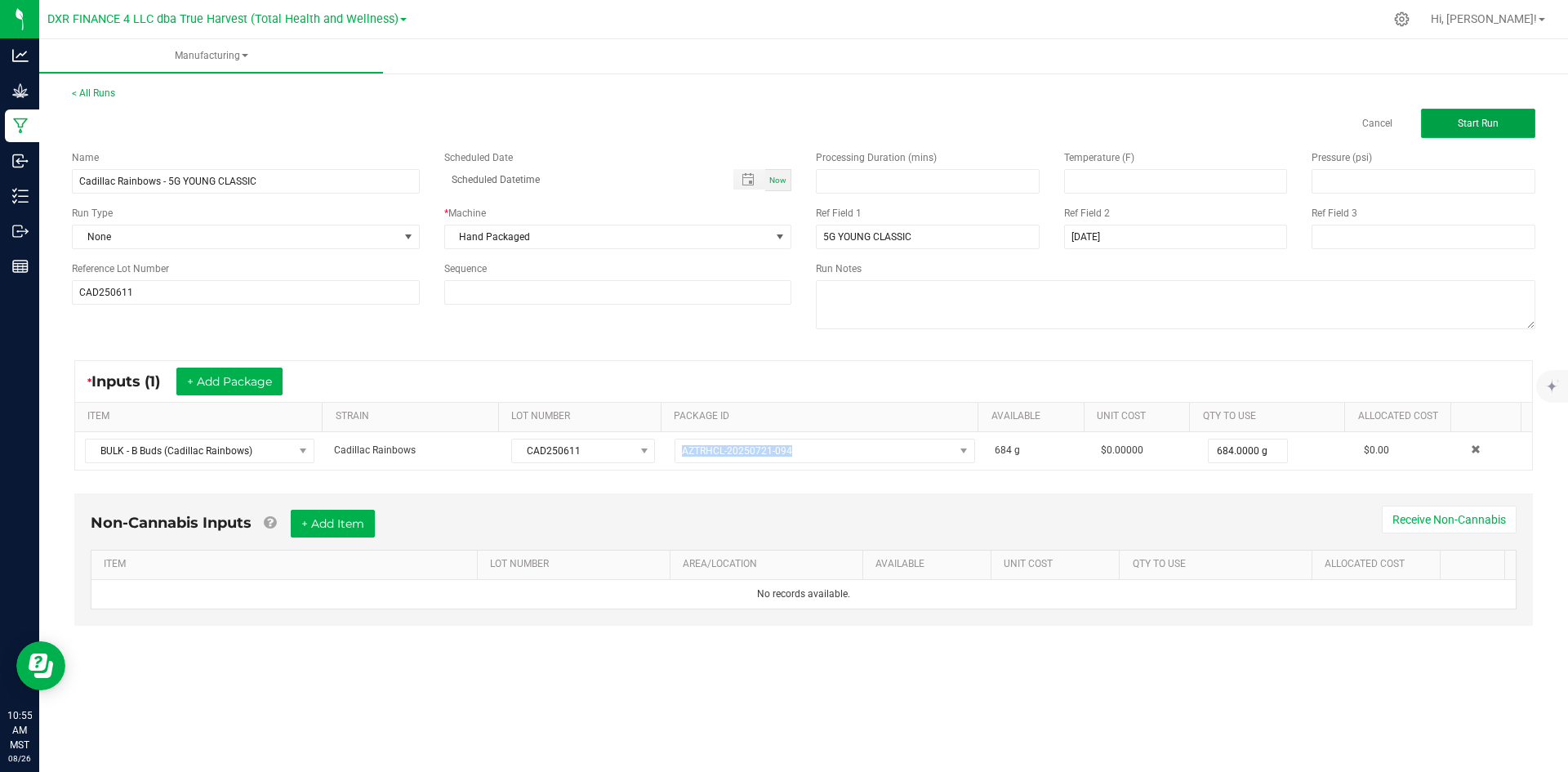
click at [1482, 134] on button "Start Run" at bounding box center [1479, 124] width 114 height 29
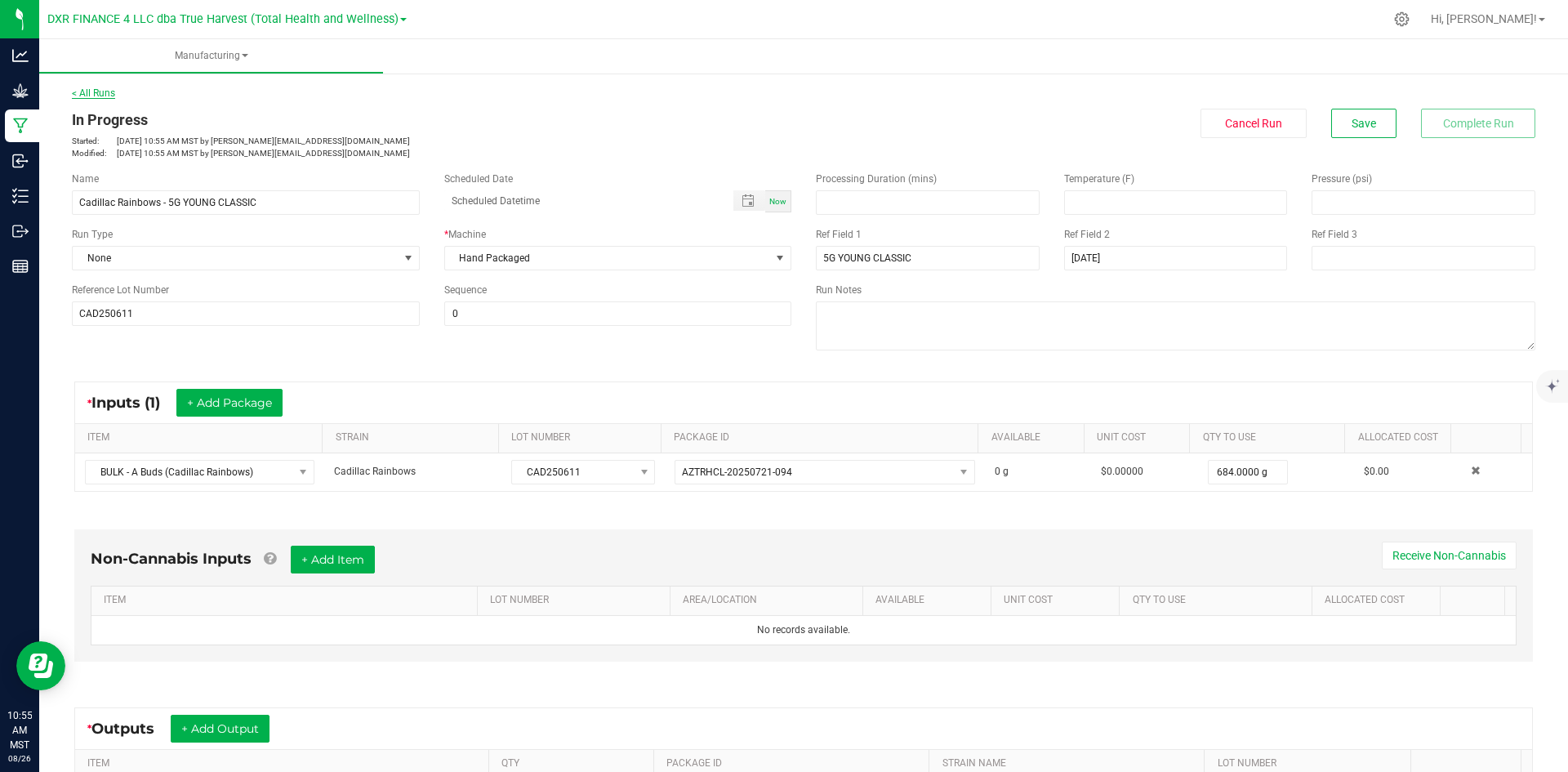
click at [81, 93] on link "< All Runs" at bounding box center [93, 93] width 43 height 12
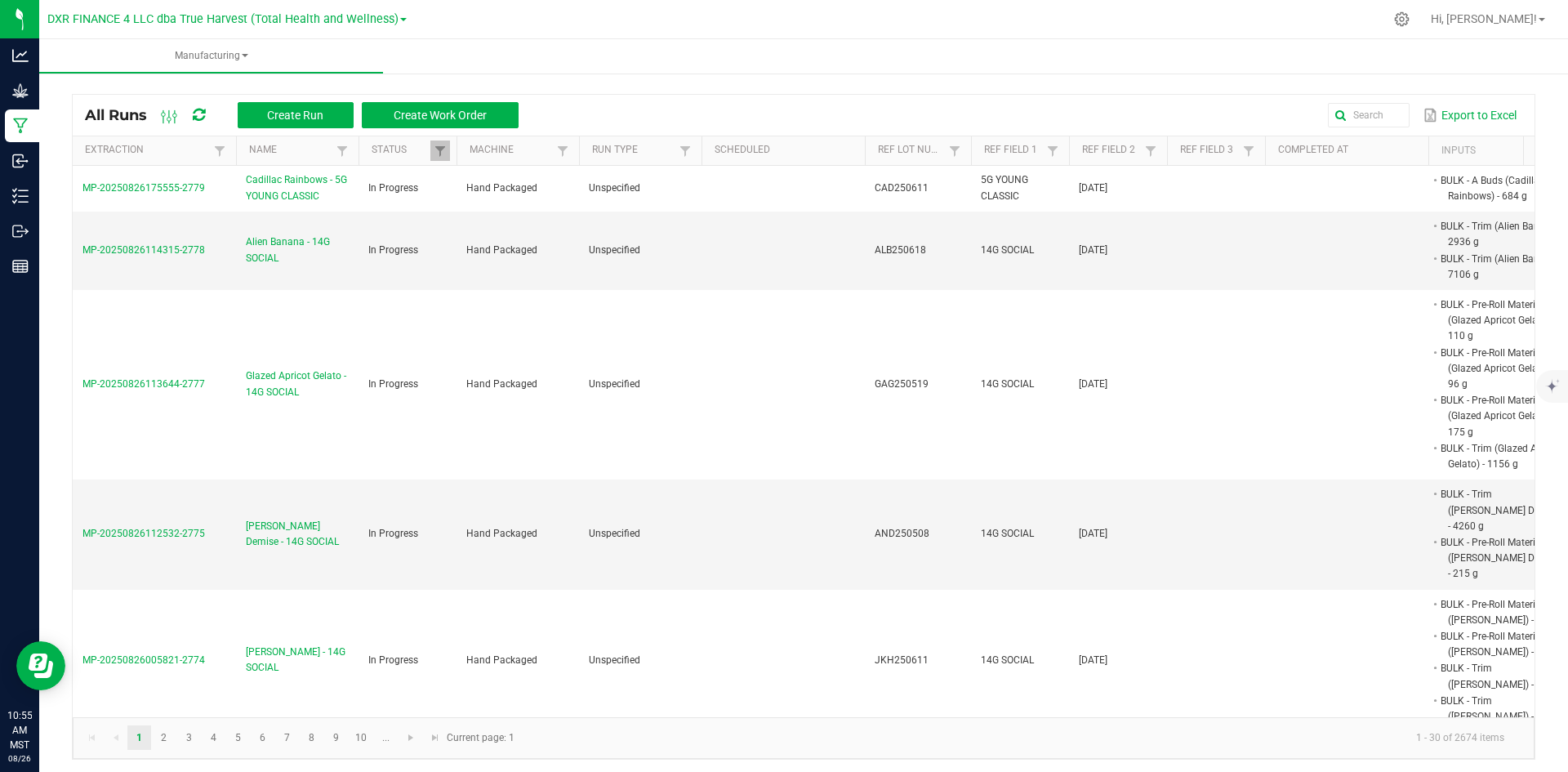
drag, startPoint x: 212, startPoint y: 189, endPoint x: 71, endPoint y: 190, distance: 141.0
click at [71, 190] on div "All Runs Create Run Create Work Order Export to Excel Extraction Name Status Ma…" at bounding box center [803, 423] width 1529 height 707
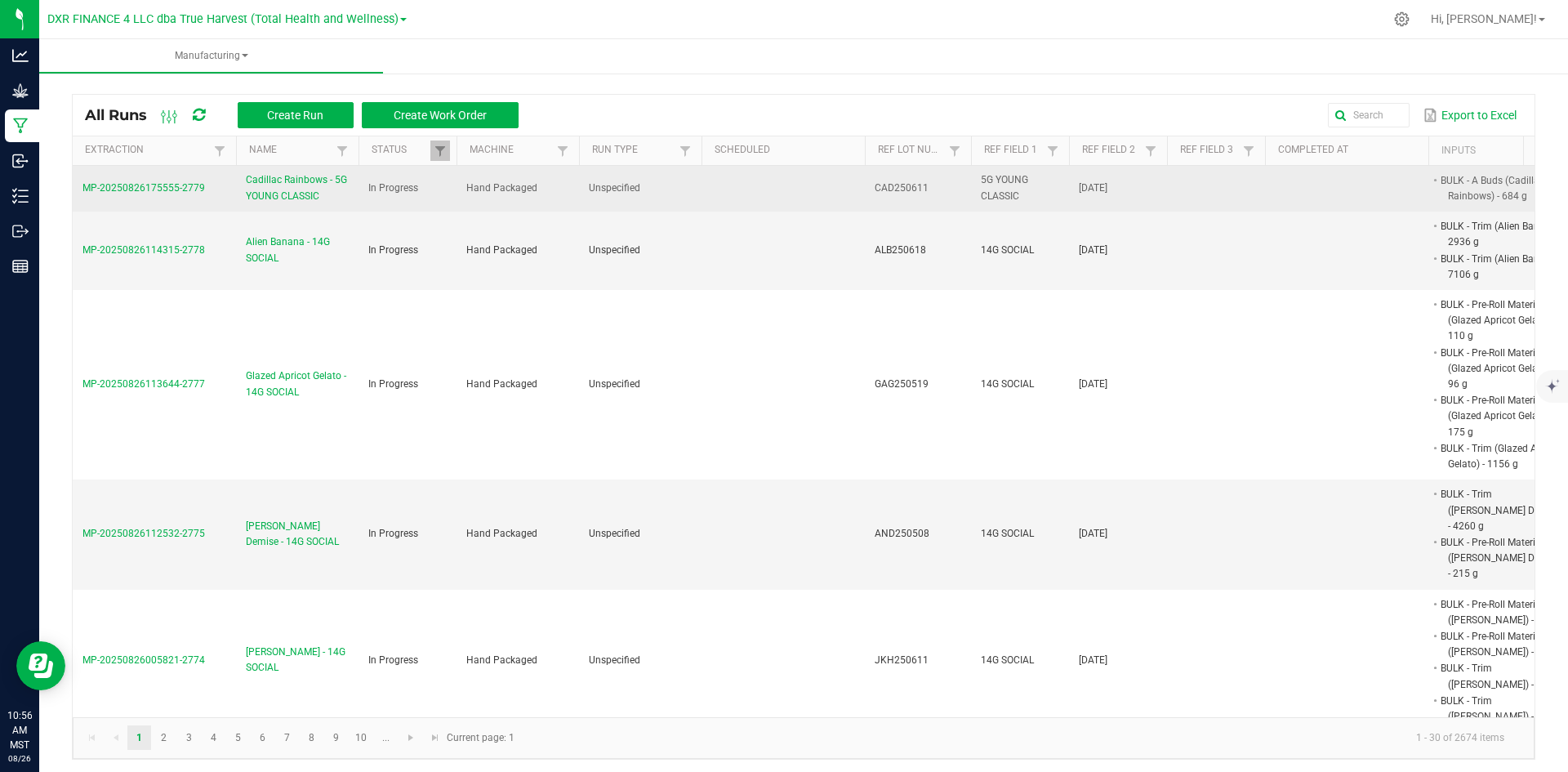
copy table "MP-20250826175555-2779"
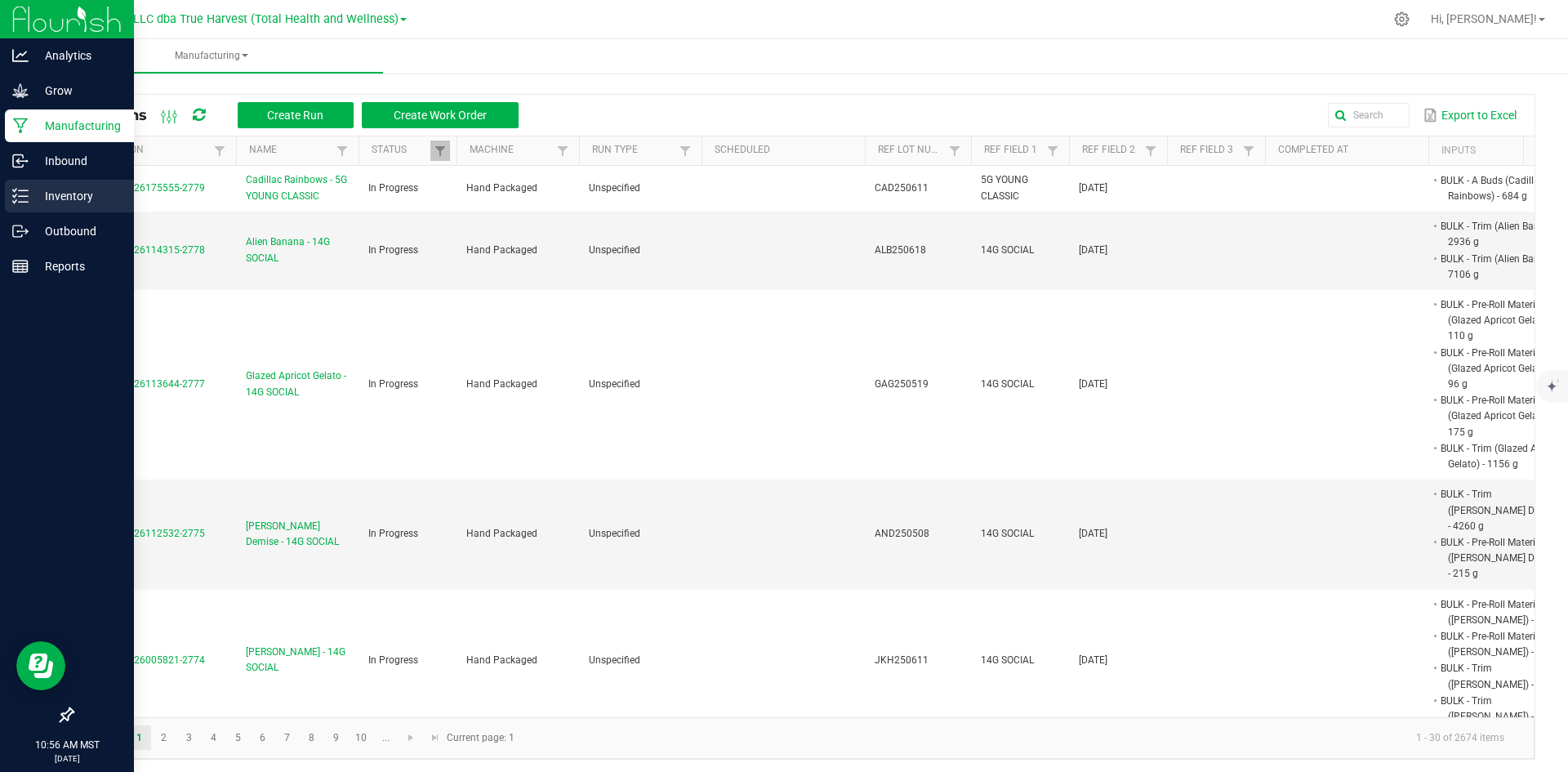
click at [8, 193] on div "Inventory" at bounding box center [69, 195] width 129 height 32
drag, startPoint x: 40, startPoint y: 187, endPoint x: 106, endPoint y: 185, distance: 66.0
click at [40, 187] on p "Inventory" at bounding box center [78, 196] width 98 height 20
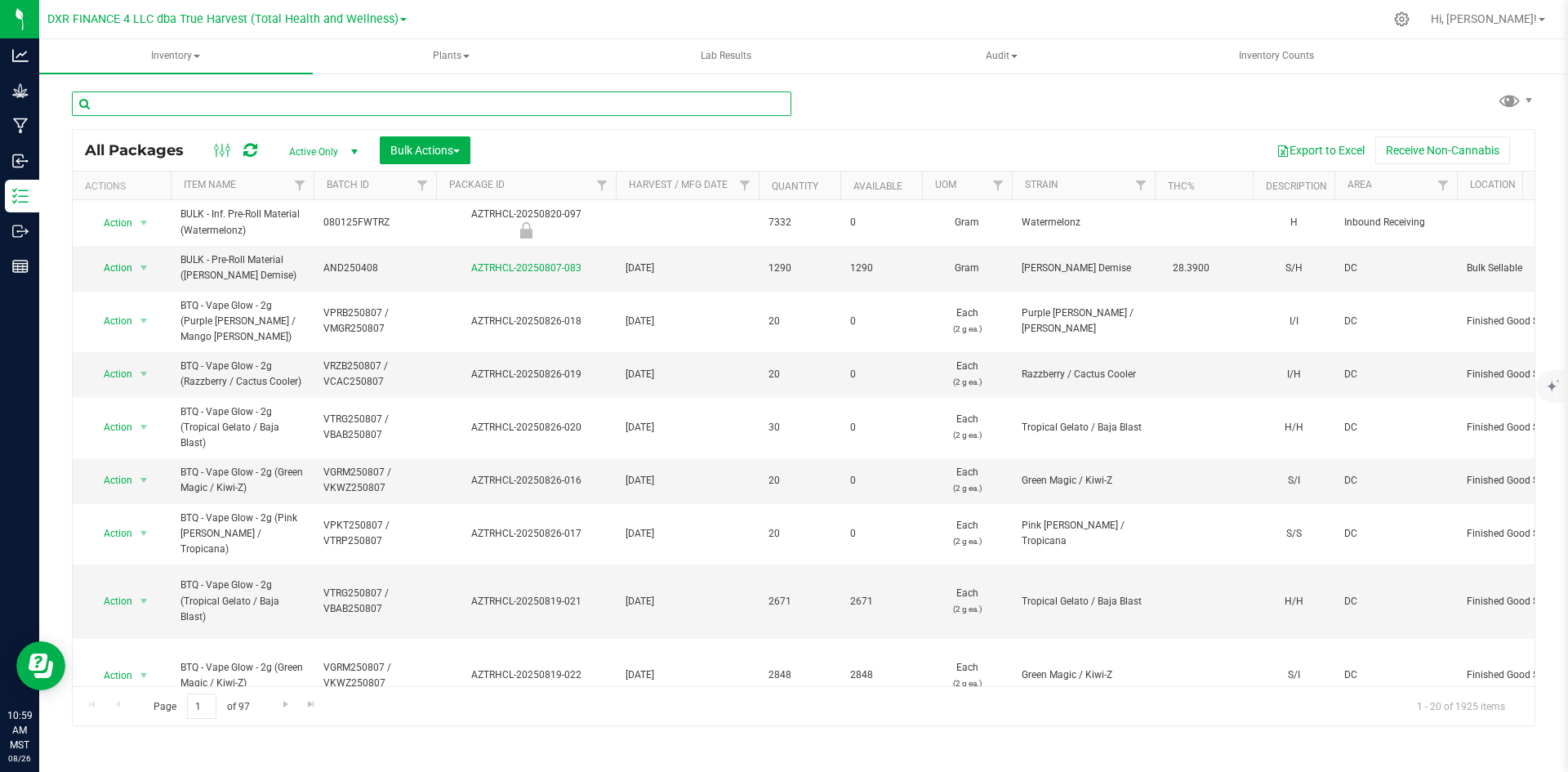
click at [281, 105] on input "text" at bounding box center [431, 103] width 720 height 25
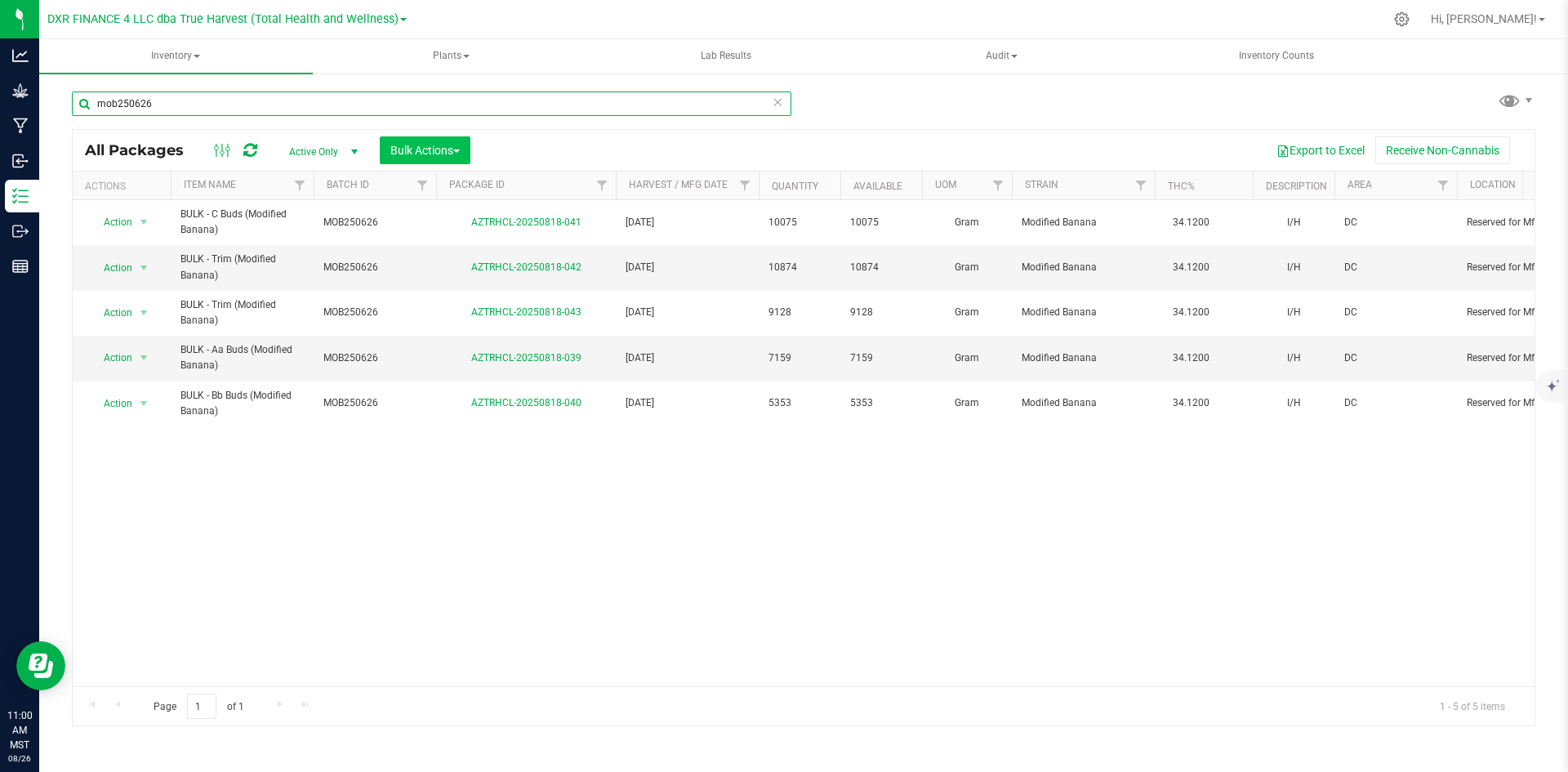
type input "mob250626"
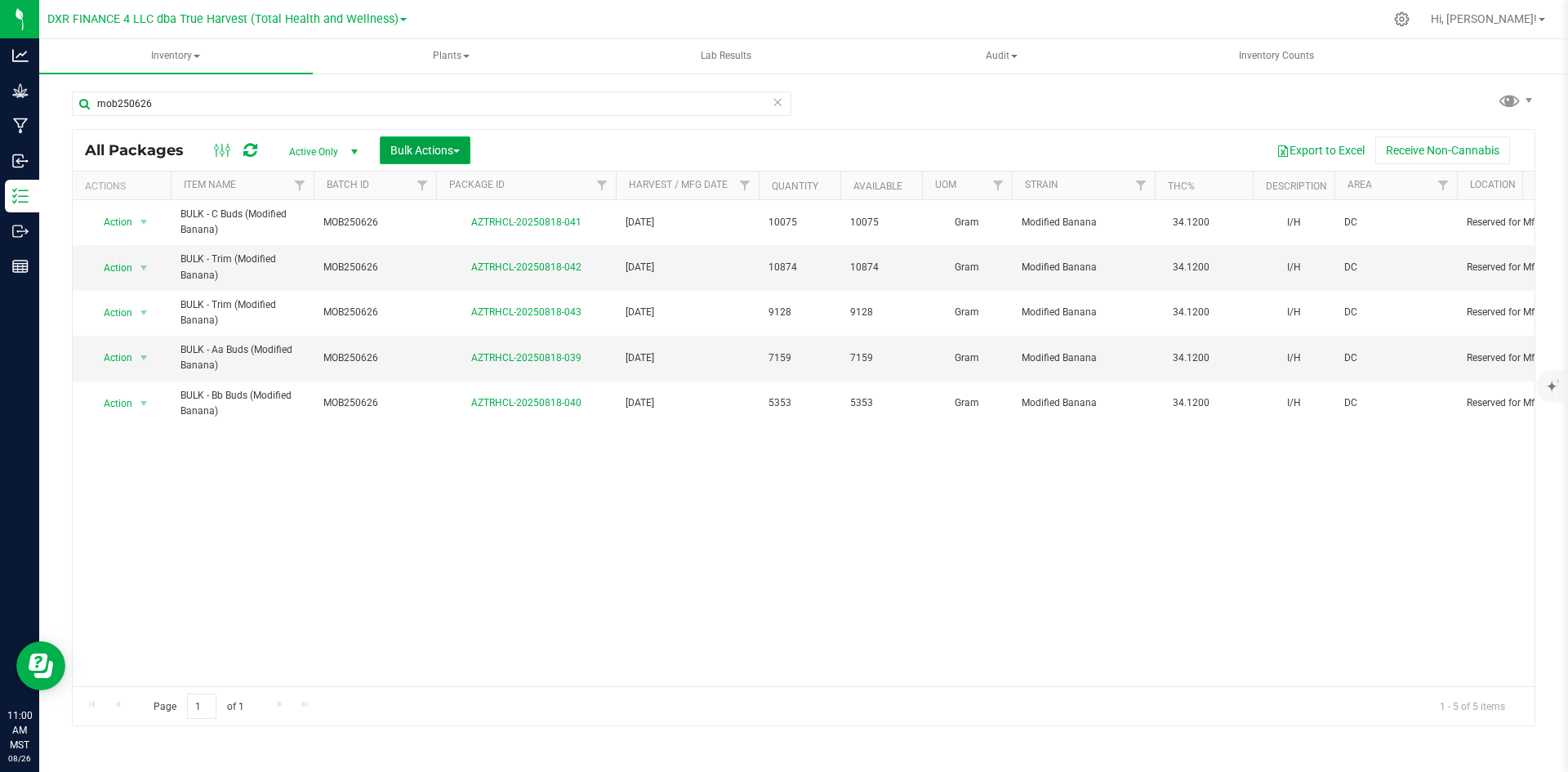
click at [427, 144] on span "Bulk Actions" at bounding box center [425, 149] width 70 height 13
click at [406, 182] on span "Add to manufacturing run" at bounding box center [452, 187] width 124 height 13
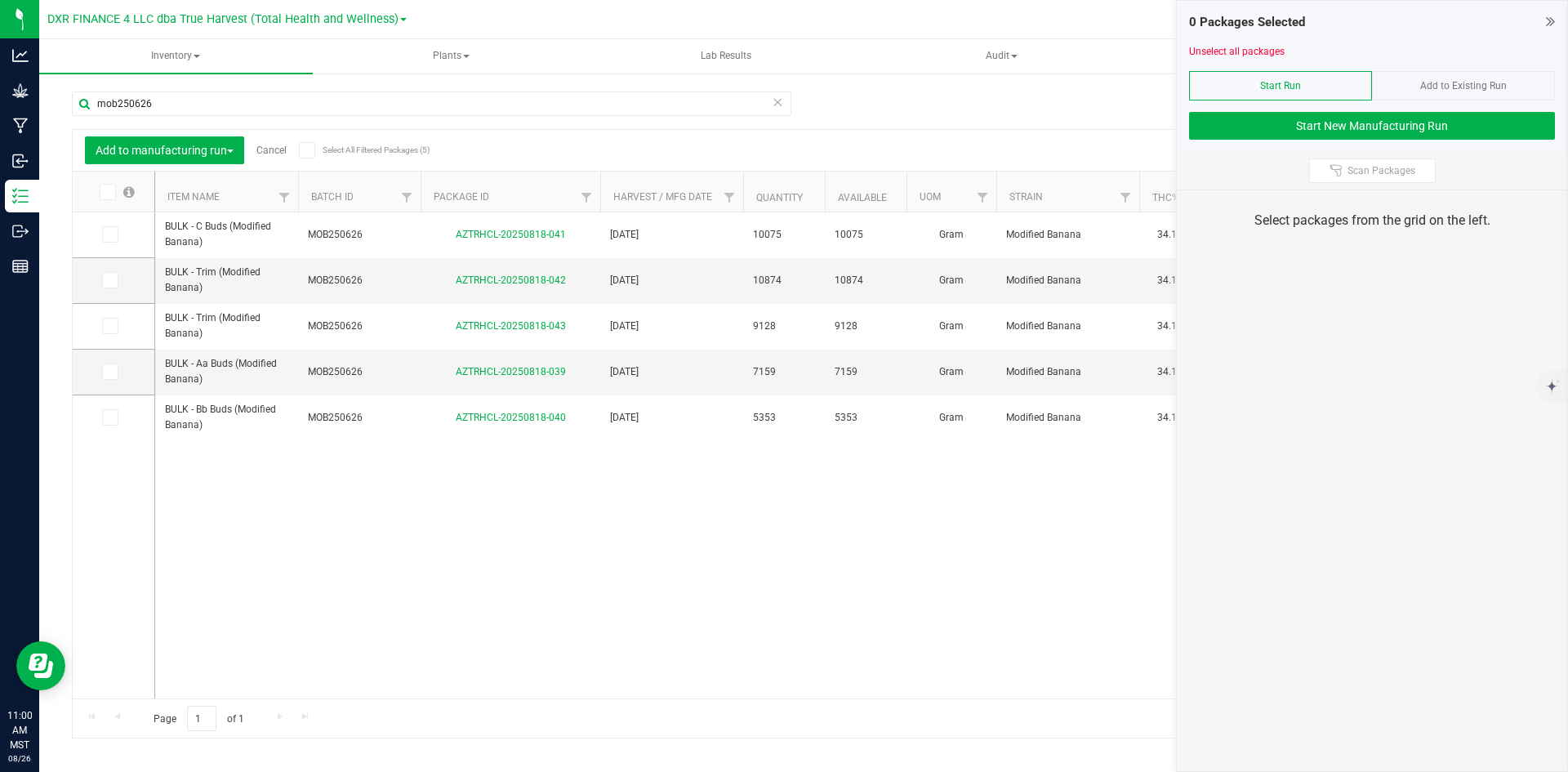
click at [268, 144] on link "Cancel" at bounding box center [271, 150] width 30 height 12
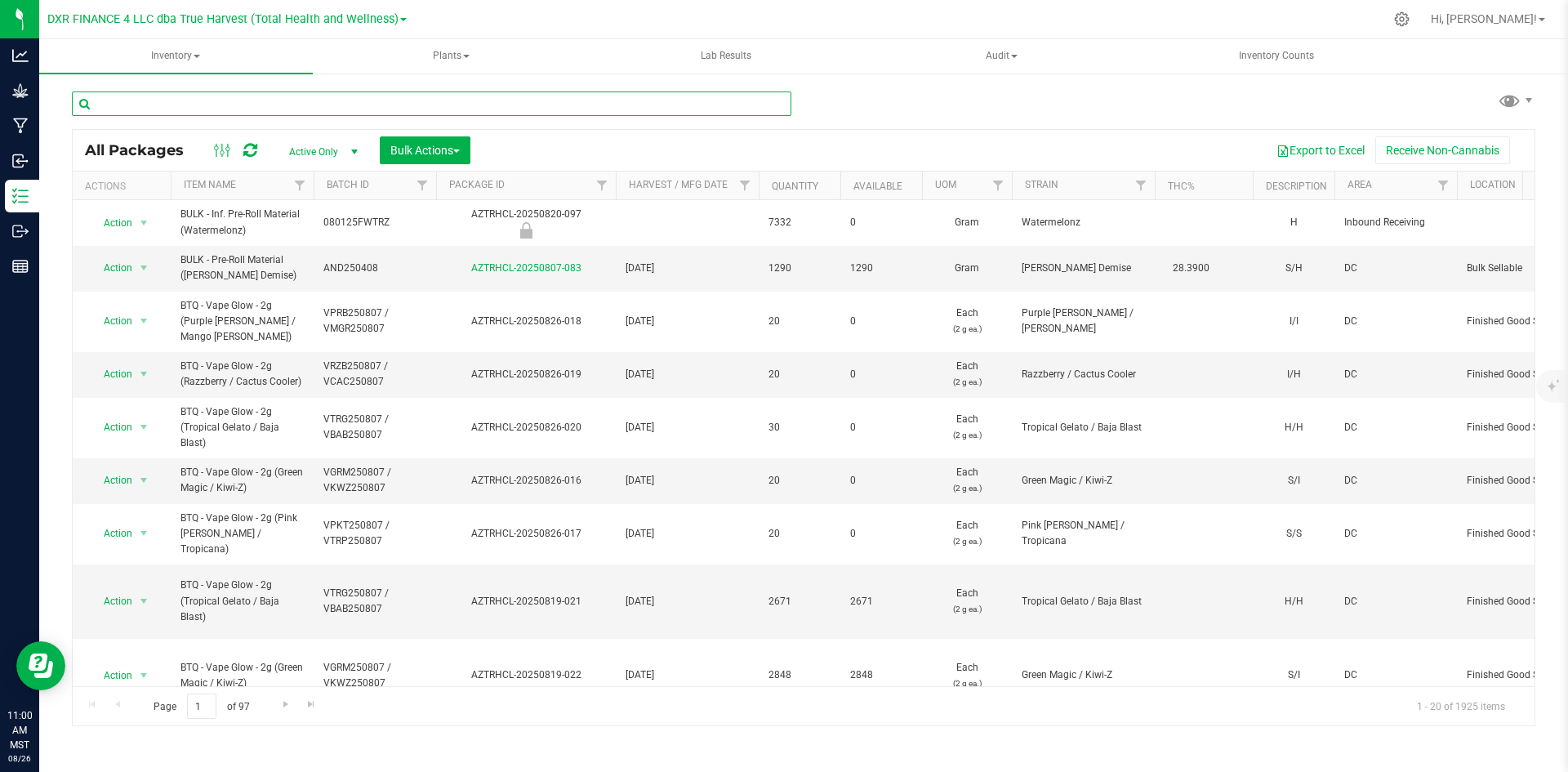
click at [285, 105] on input "text" at bounding box center [431, 103] width 720 height 25
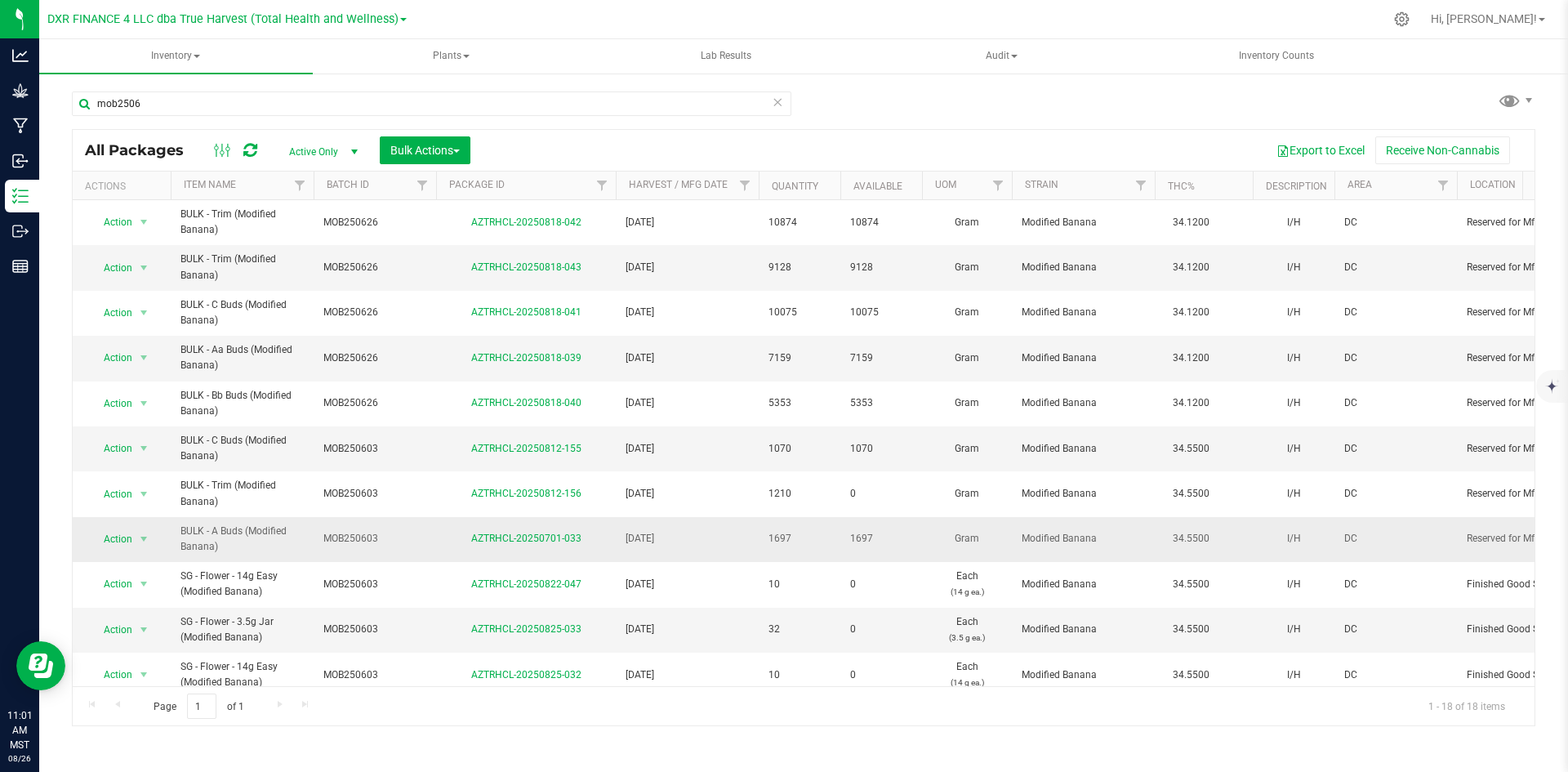
click at [359, 534] on span "MOB250603" at bounding box center [374, 539] width 103 height 16
click at [359, 534] on input "MOB250603" at bounding box center [371, 540] width 117 height 26
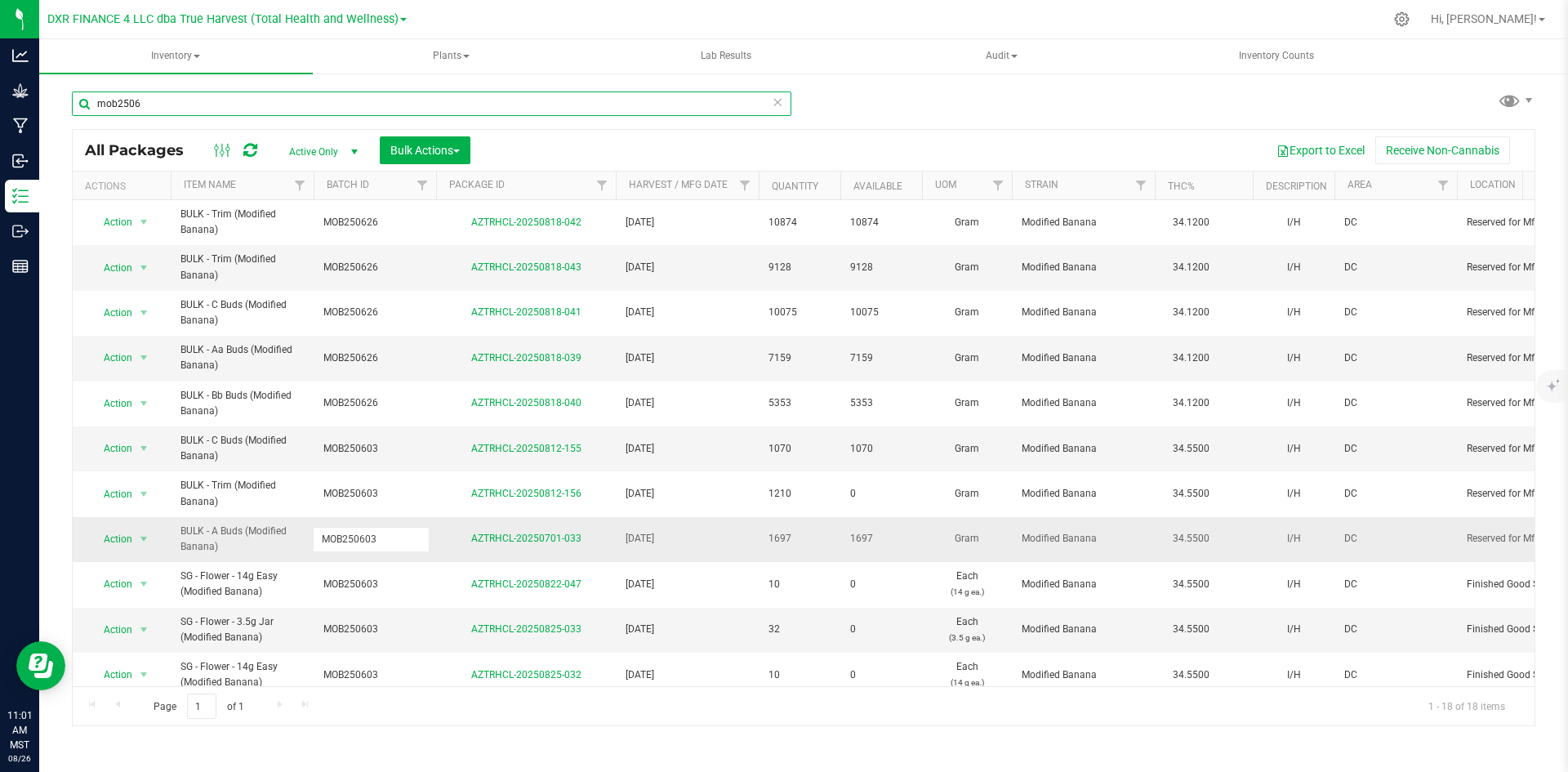
click at [313, 105] on input "mob2506" at bounding box center [431, 103] width 720 height 25
paste input "MOB250603"
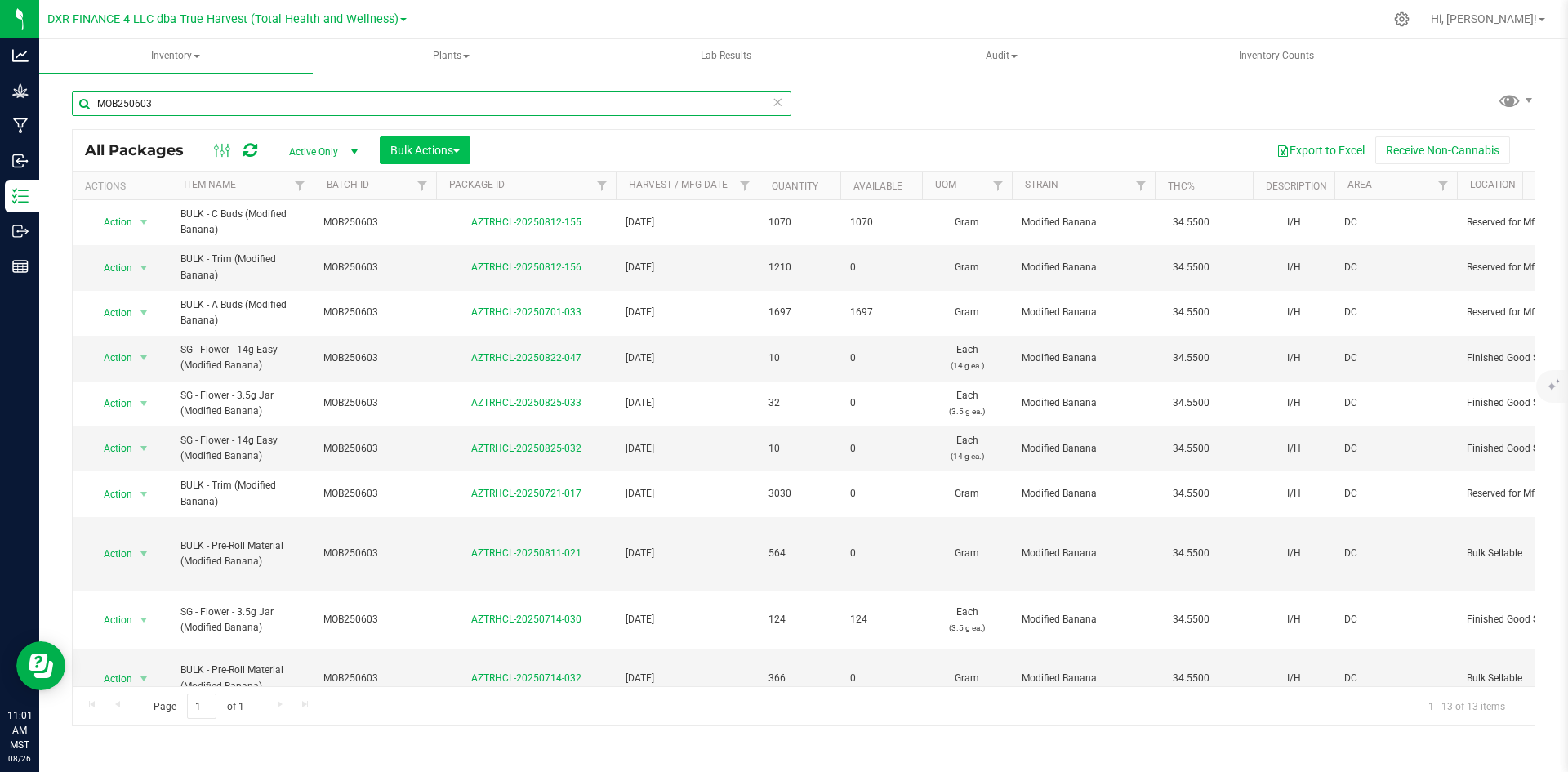
type input "MOB250603"
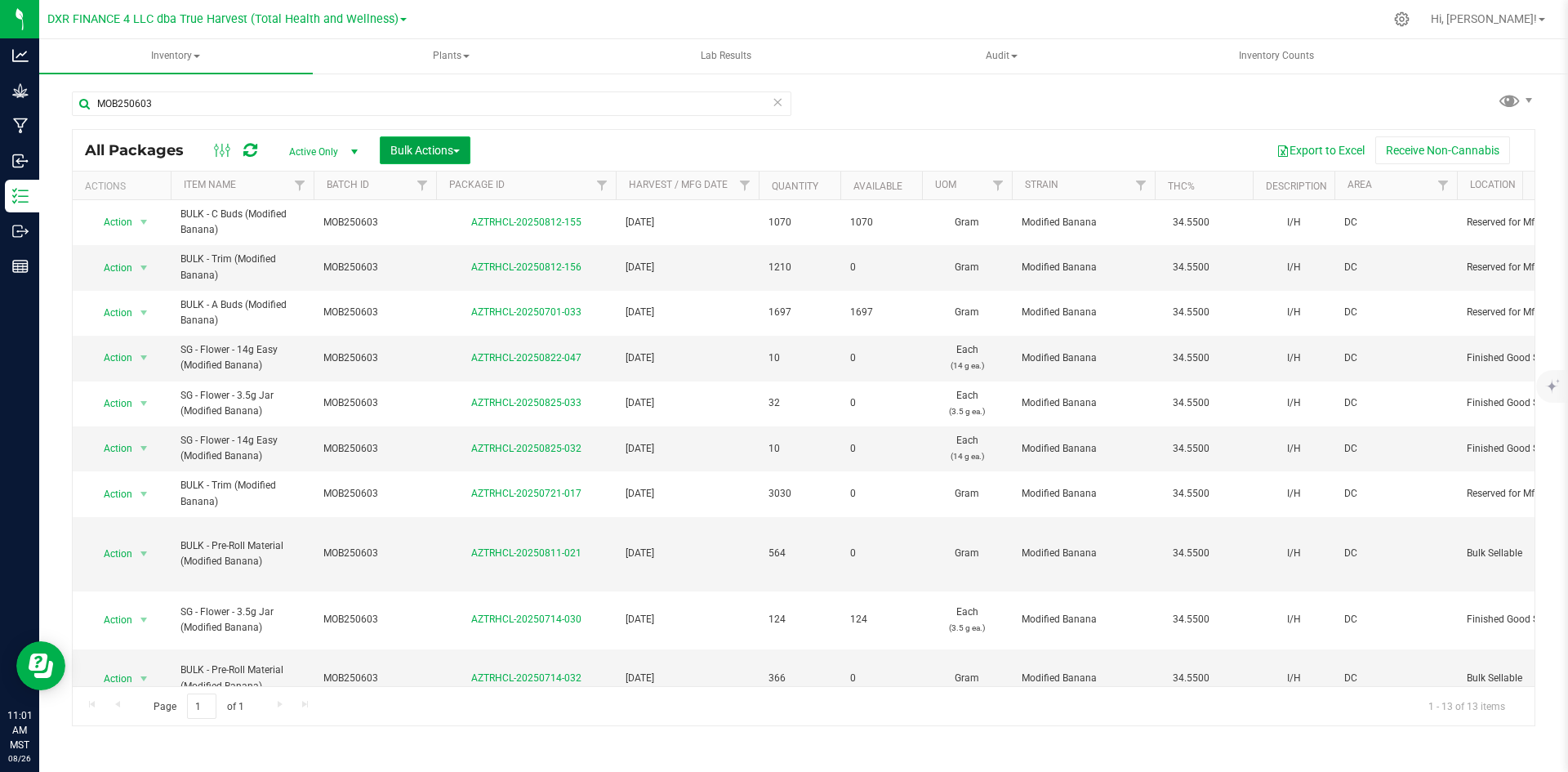
click at [436, 145] on span "Bulk Actions" at bounding box center [425, 149] width 70 height 13
click at [447, 196] on div "Add to manufacturing run" at bounding box center [462, 190] width 145 height 27
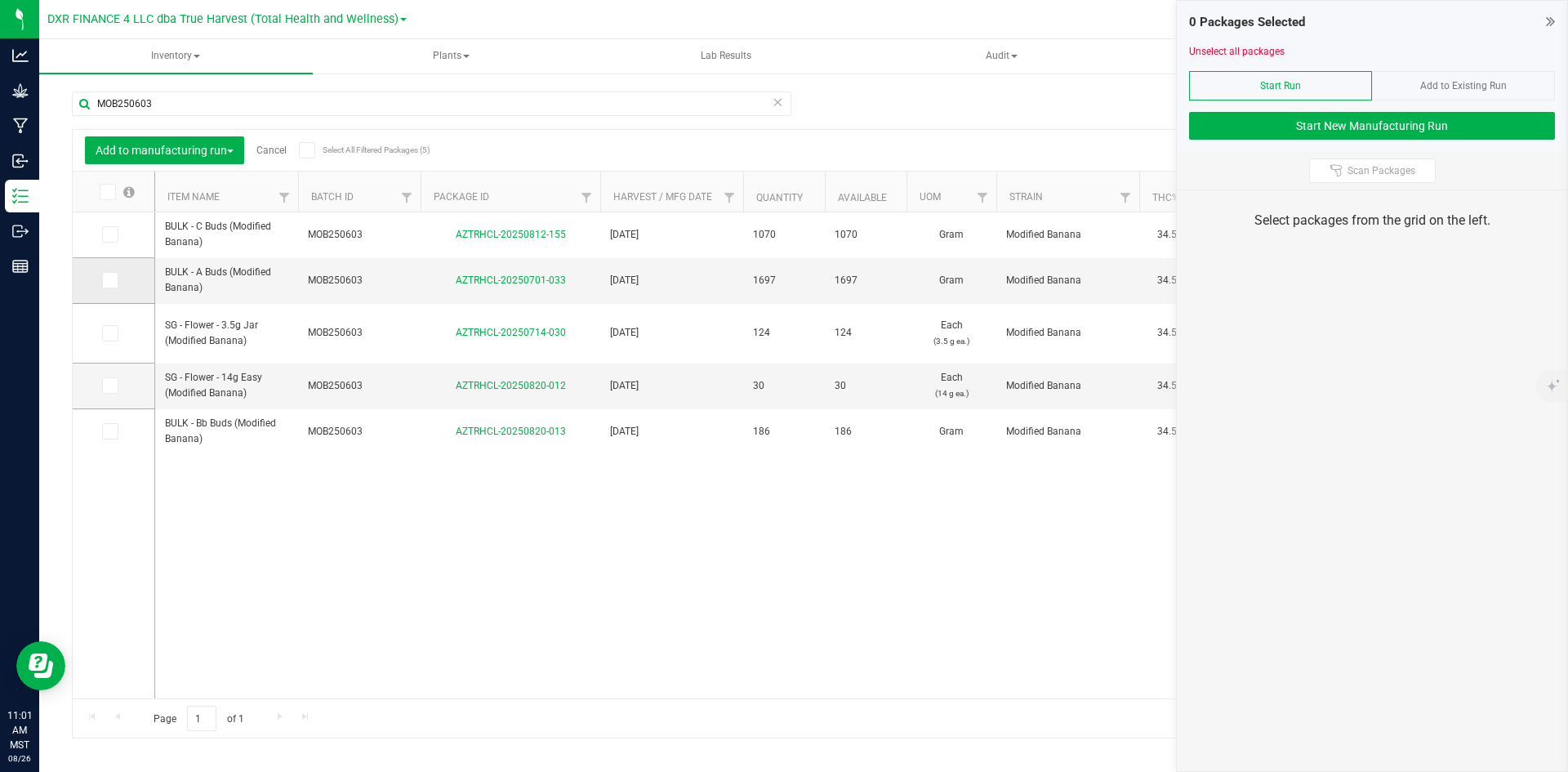
click at [110, 280] on icon at bounding box center [109, 280] width 11 height 0
click at [0, 0] on input "checkbox" at bounding box center [0, 0] width 0 height 0
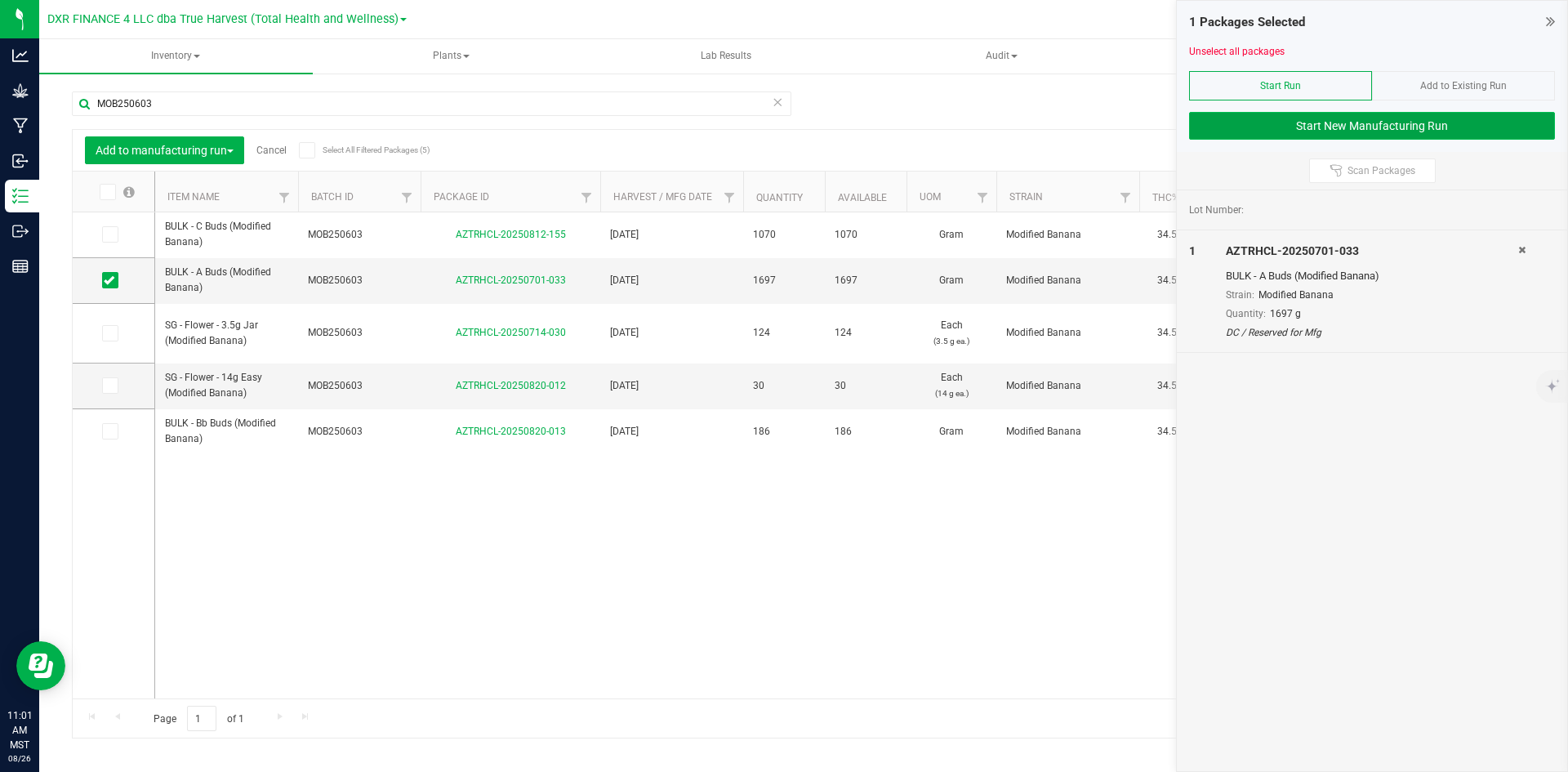
click at [1415, 119] on button "Start New Manufacturing Run" at bounding box center [1372, 126] width 366 height 28
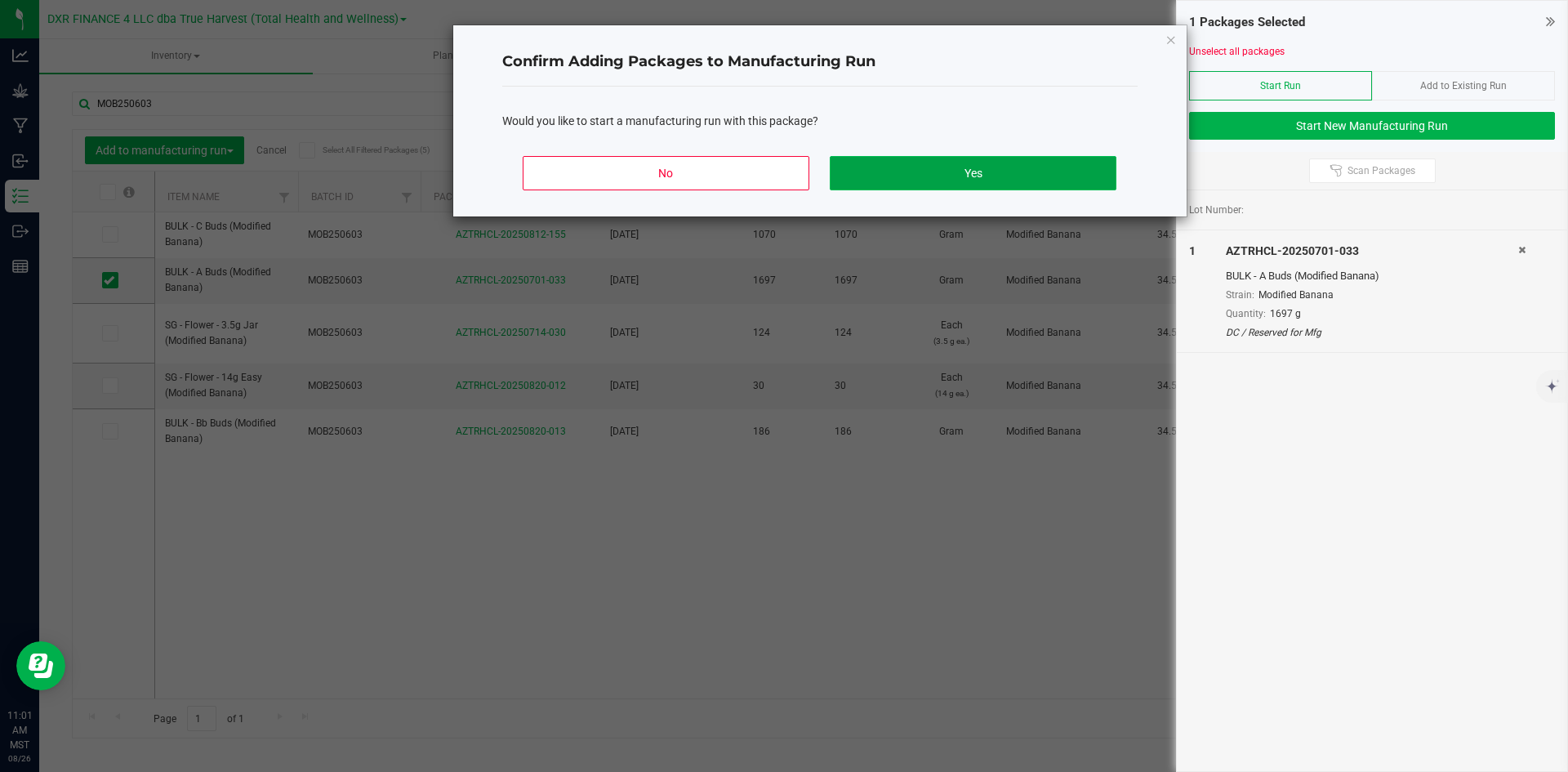
click at [962, 165] on button "Yes" at bounding box center [972, 173] width 286 height 34
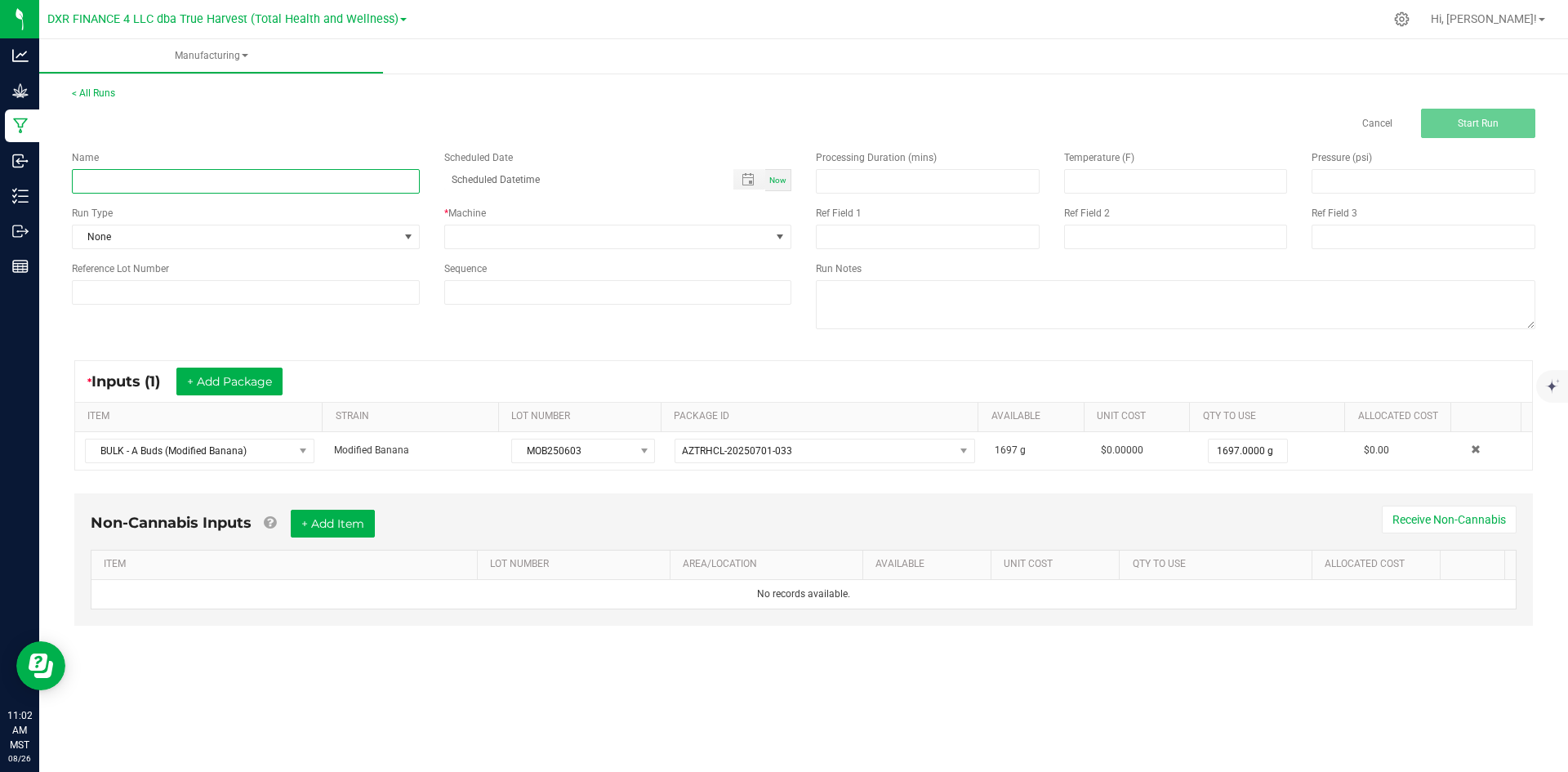
click at [209, 182] on input at bounding box center [245, 181] width 348 height 25
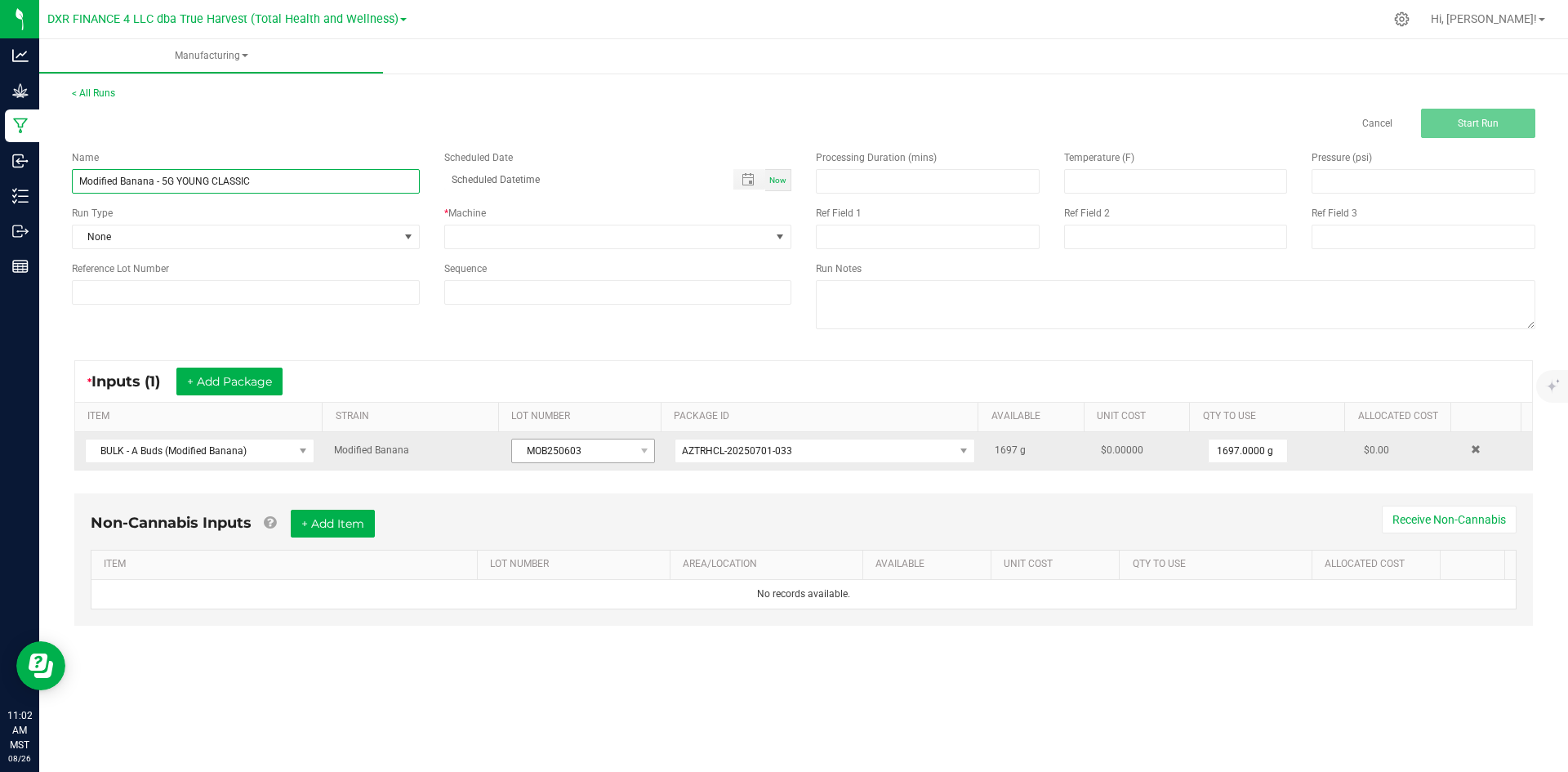
type input "Modified Banana - 5G YOUNG CLASSIC"
drag, startPoint x: 596, startPoint y: 454, endPoint x: 490, endPoint y: 454, distance: 106.0
click at [490, 454] on tr "BULK - A Buds (Modified Banana) Modified Banana MOB250603 AZTRHCL-20250701-033 …" at bounding box center [804, 451] width 1457 height 37
copy tr "MOB250603"
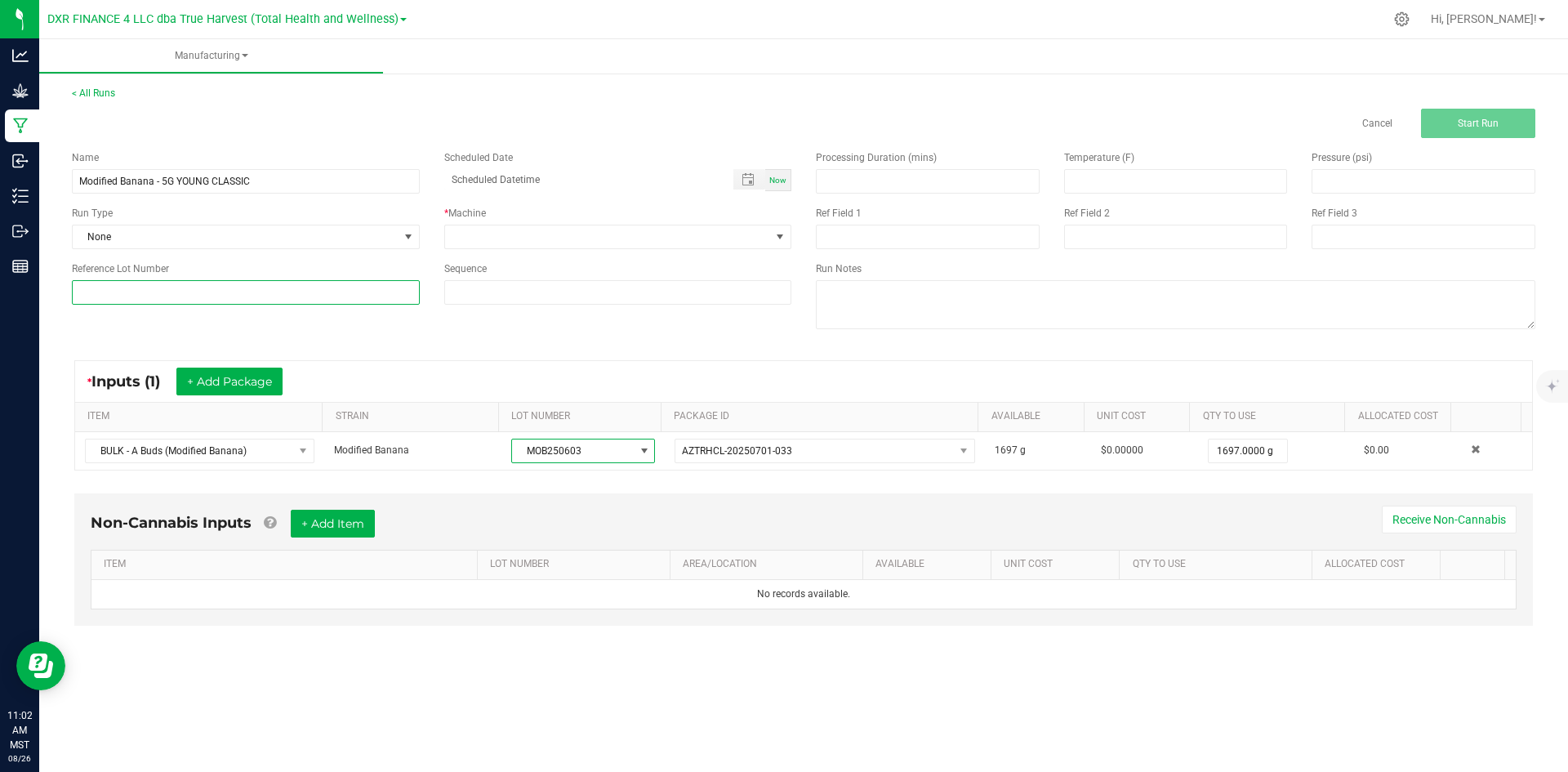
click at [361, 300] on input at bounding box center [245, 292] width 348 height 25
paste input "MOB250603"
click at [90, 290] on input "MOB250603" at bounding box center [245, 292] width 348 height 25
type input "MOB250603"
click at [616, 239] on span at bounding box center [608, 237] width 326 height 23
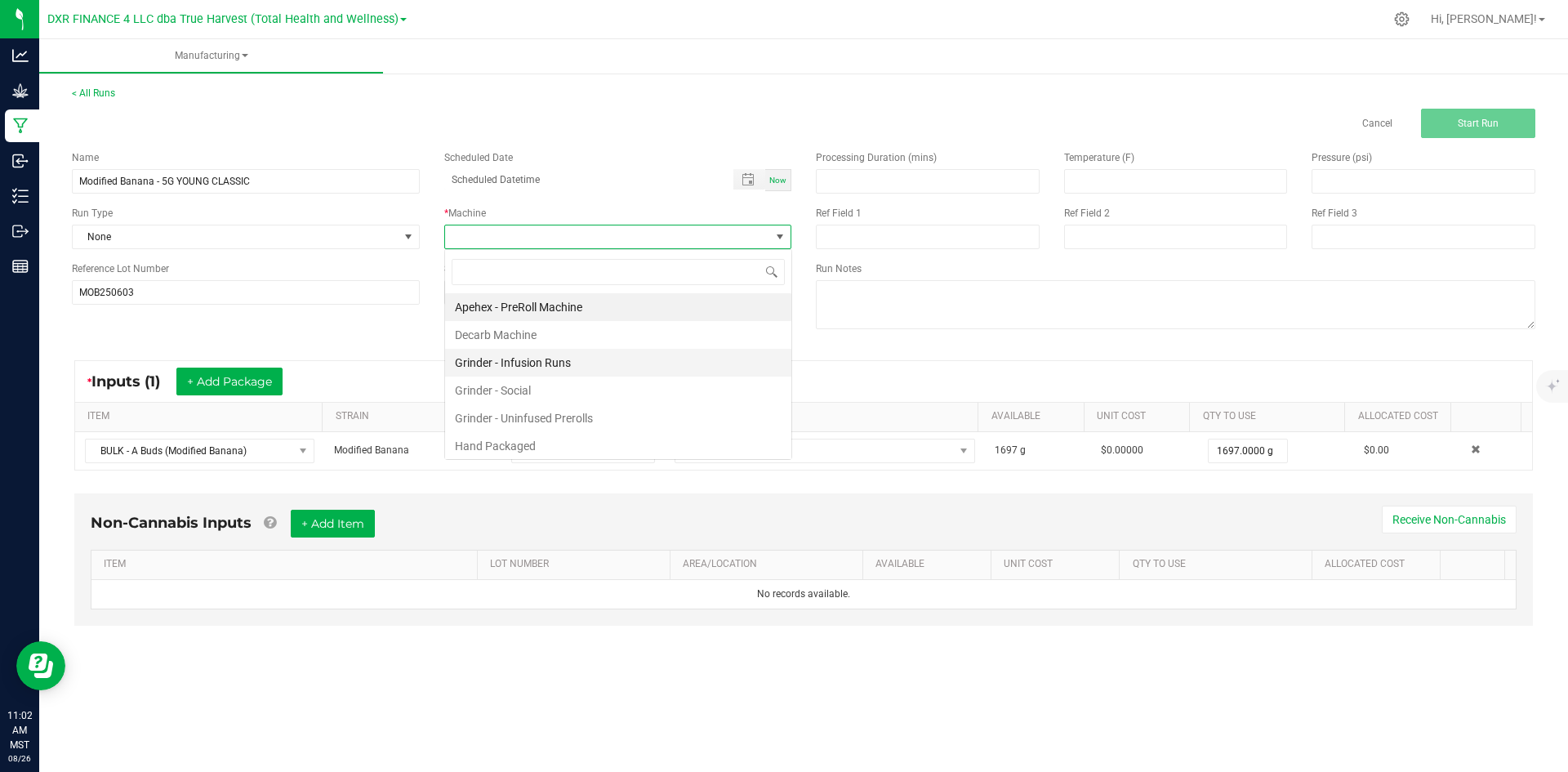
scroll to position [25, 348]
click at [603, 438] on li "Hand Packaged" at bounding box center [618, 446] width 347 height 28
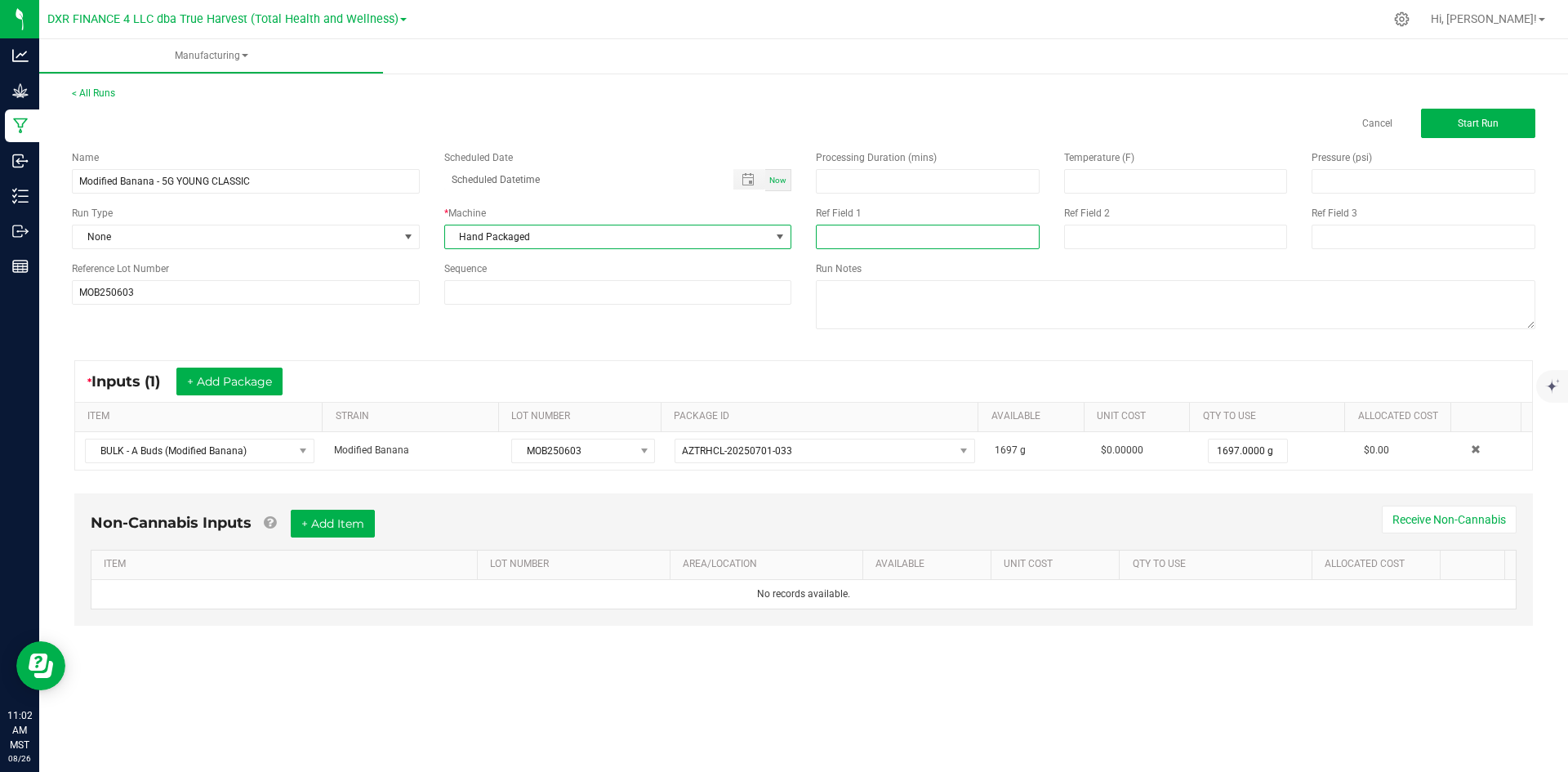
click at [878, 242] on input at bounding box center [928, 237] width 224 height 25
type input "5G YOUNG CLASSIC"
click at [1202, 230] on input at bounding box center [1176, 237] width 224 height 25
type input "[DATE]"
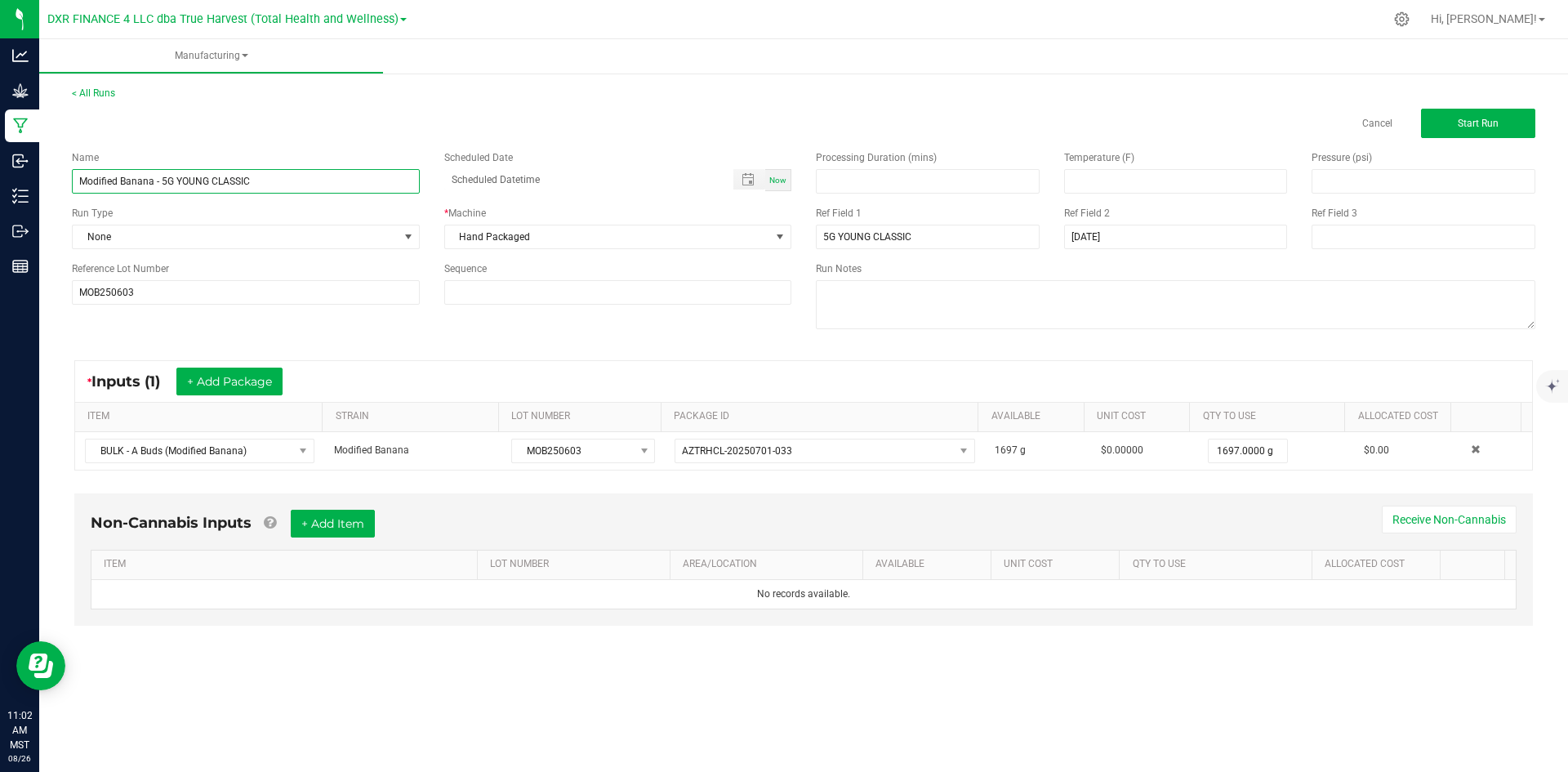
click at [286, 183] on input "Modified Banana - 5G YOUNG CLASSIC" at bounding box center [245, 181] width 348 height 25
click at [142, 291] on input "MOB250603" at bounding box center [245, 292] width 348 height 25
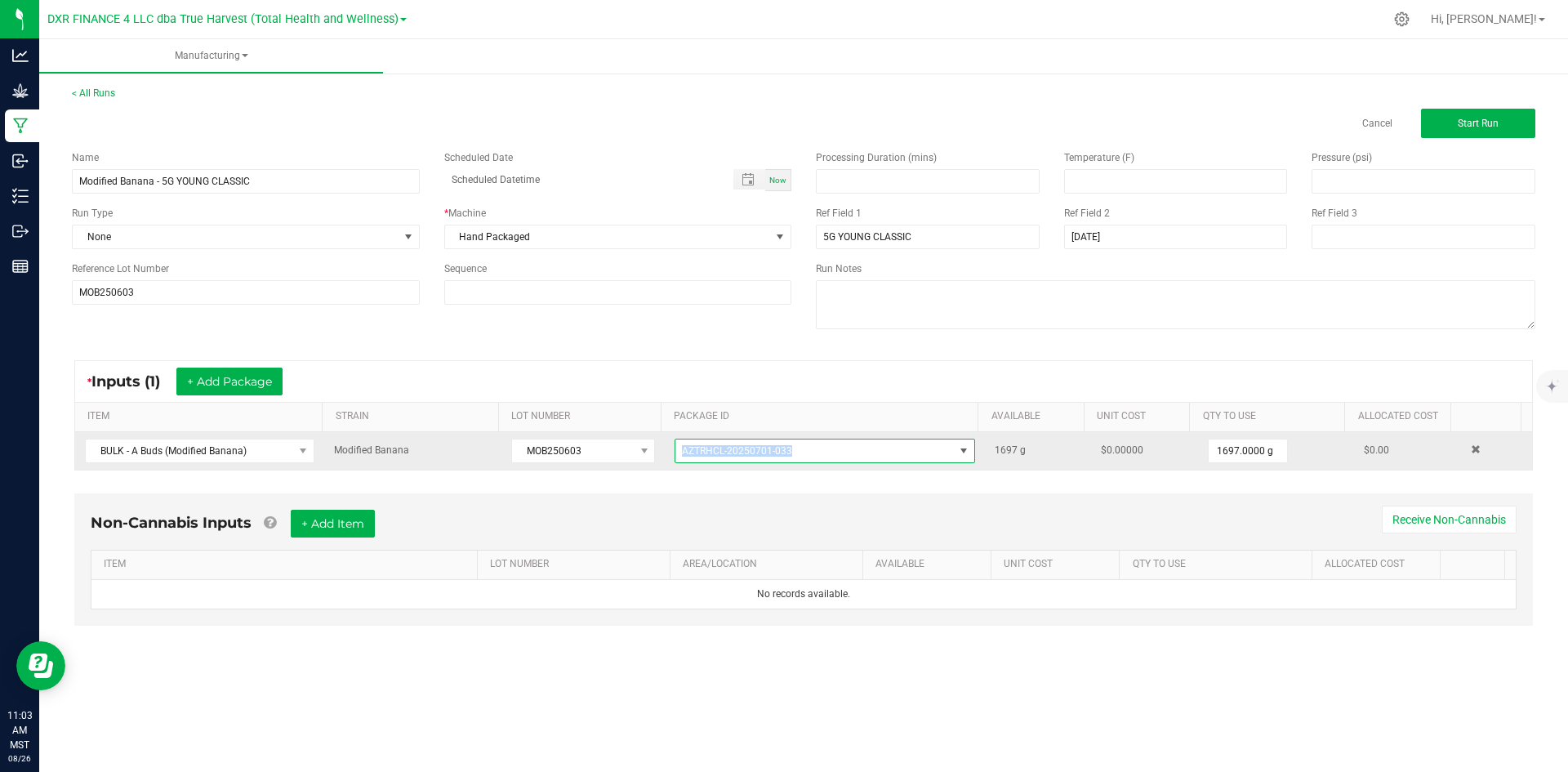
drag, startPoint x: 815, startPoint y: 450, endPoint x: 660, endPoint y: 458, distance: 155.2
click at [665, 458] on td "AZTRHCL-20250701-033" at bounding box center [825, 451] width 320 height 37
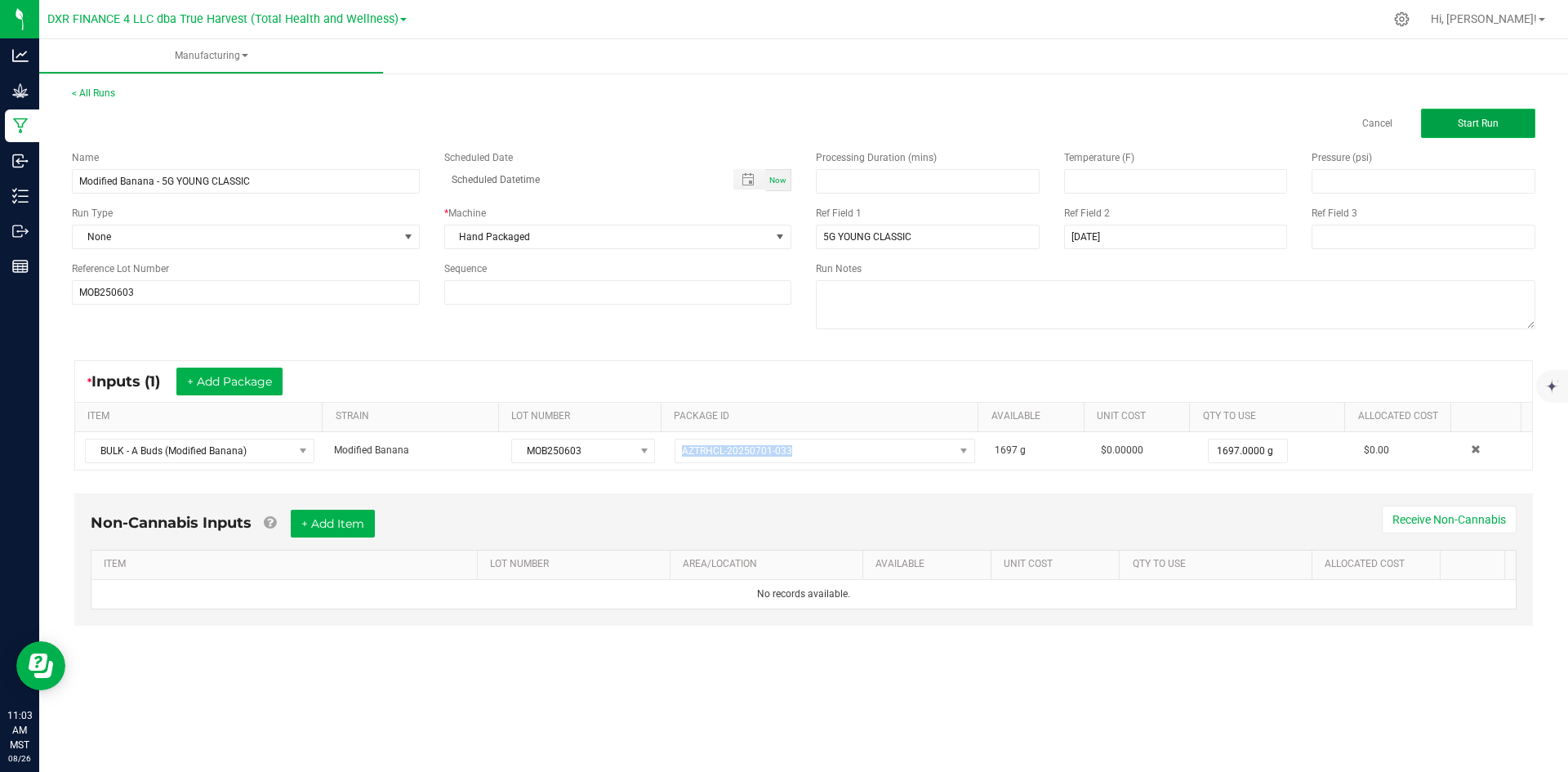
click at [1471, 113] on button "Start Run" at bounding box center [1479, 124] width 114 height 29
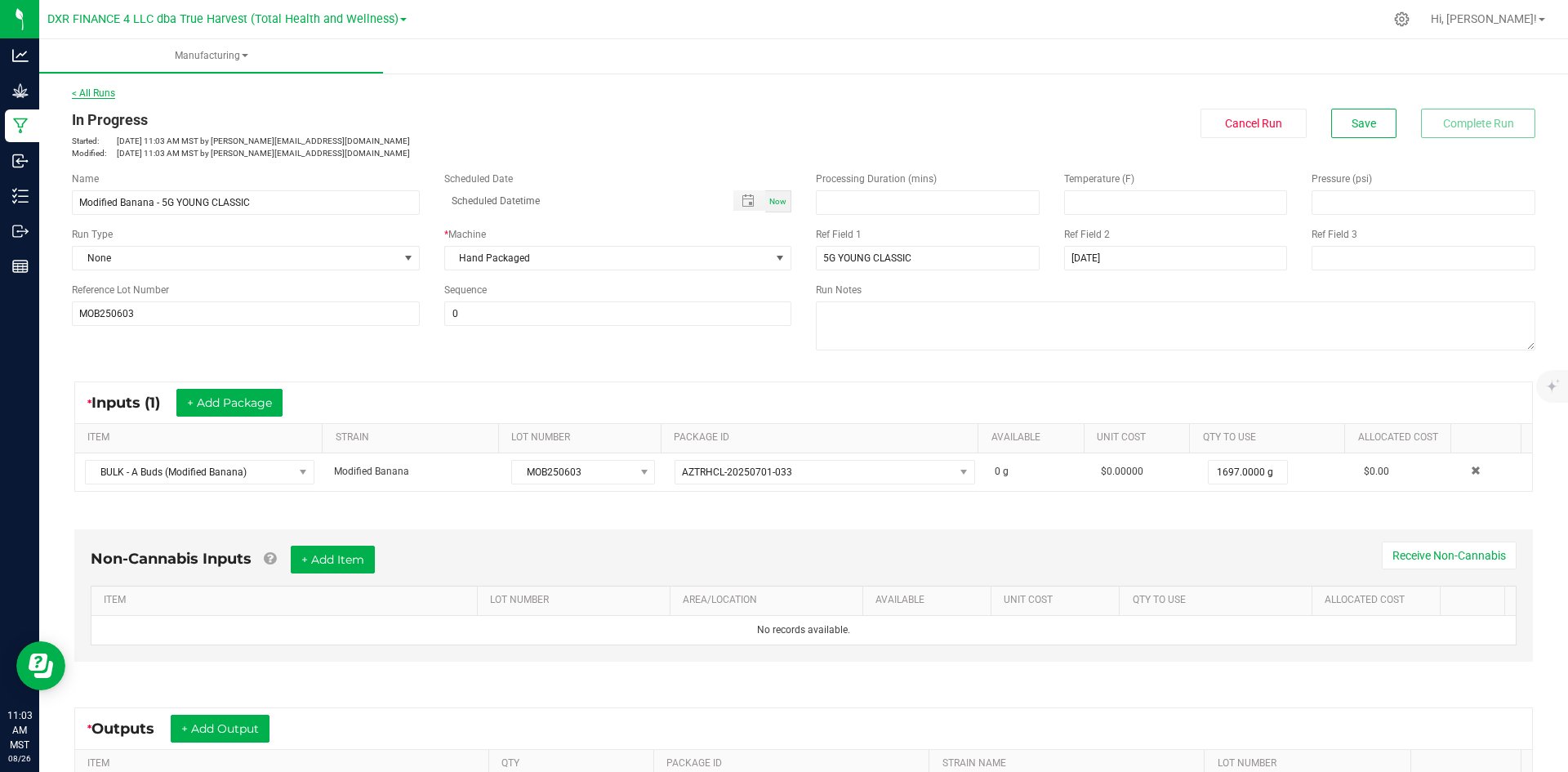
click at [100, 94] on link "< All Runs" at bounding box center [93, 93] width 43 height 12
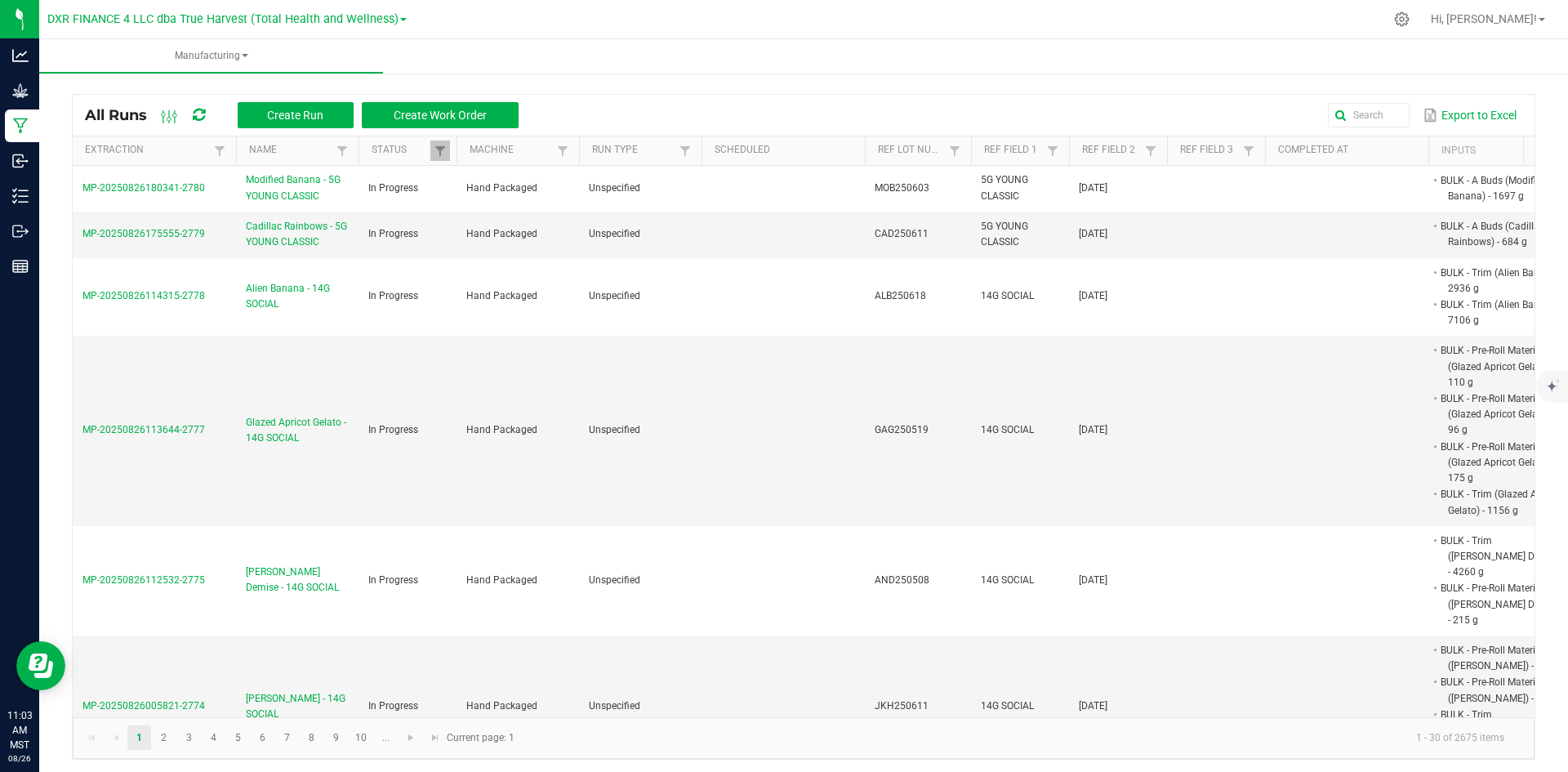
drag, startPoint x: 210, startPoint y: 198, endPoint x: 48, endPoint y: 195, distance: 162.0
click at [48, 195] on div "All Runs Create Run Create Work Order Export to Excel Extraction Name Status Ma…" at bounding box center [803, 423] width 1529 height 707
copy table "MP-20250826180341-2780"
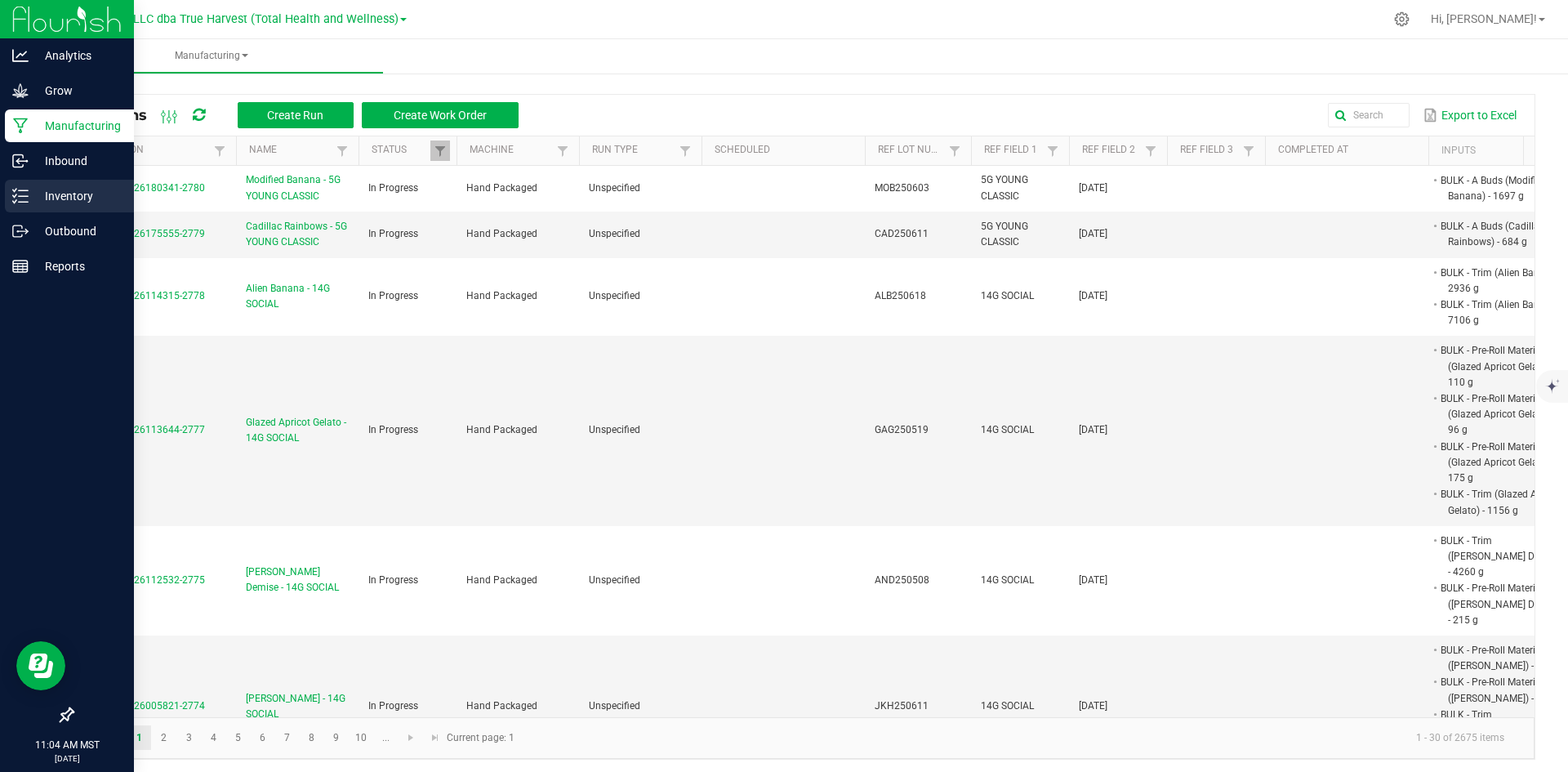
click at [21, 204] on div "Inventory" at bounding box center [69, 195] width 129 height 32
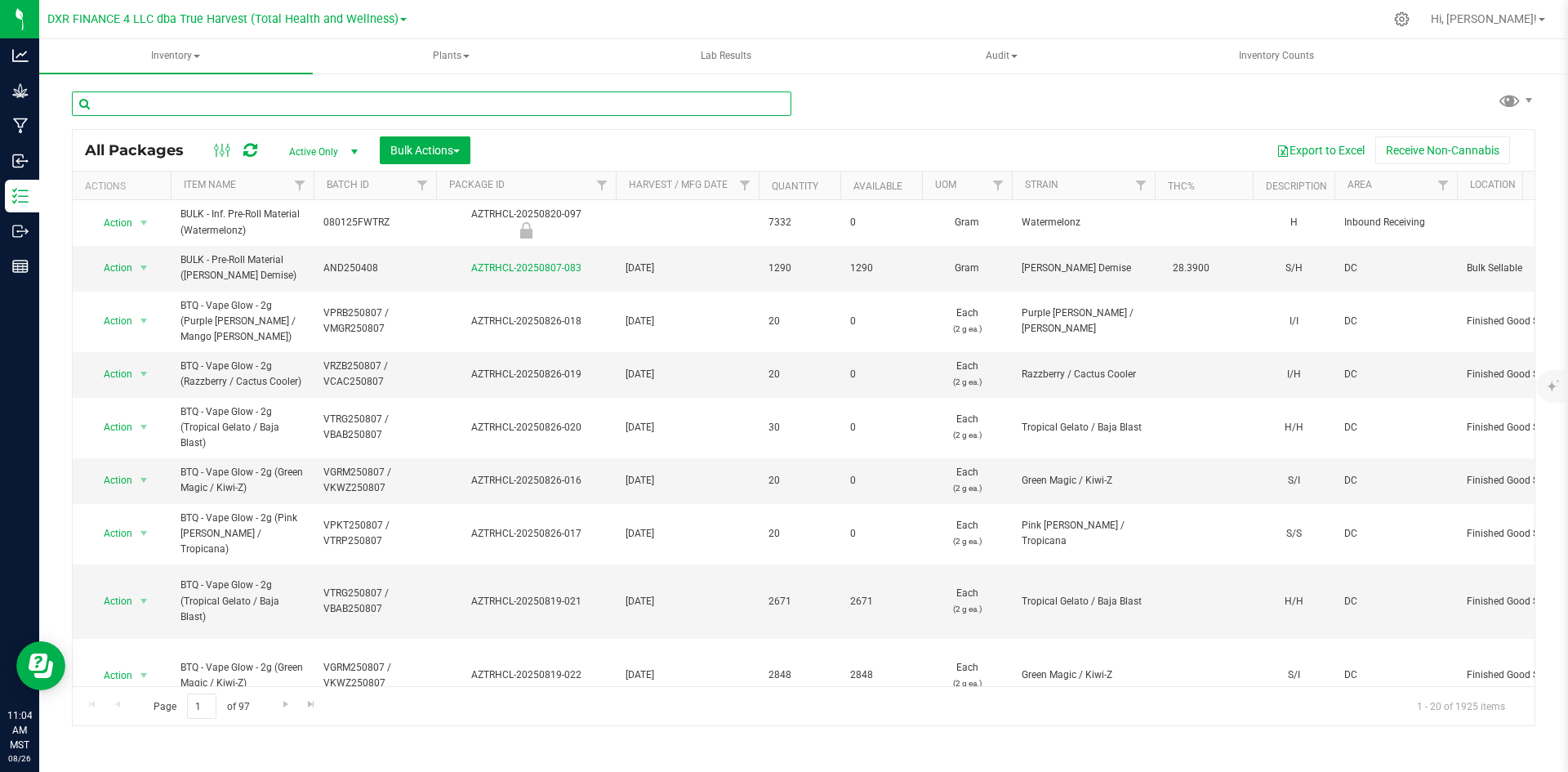
click at [241, 112] on input "text" at bounding box center [431, 103] width 720 height 25
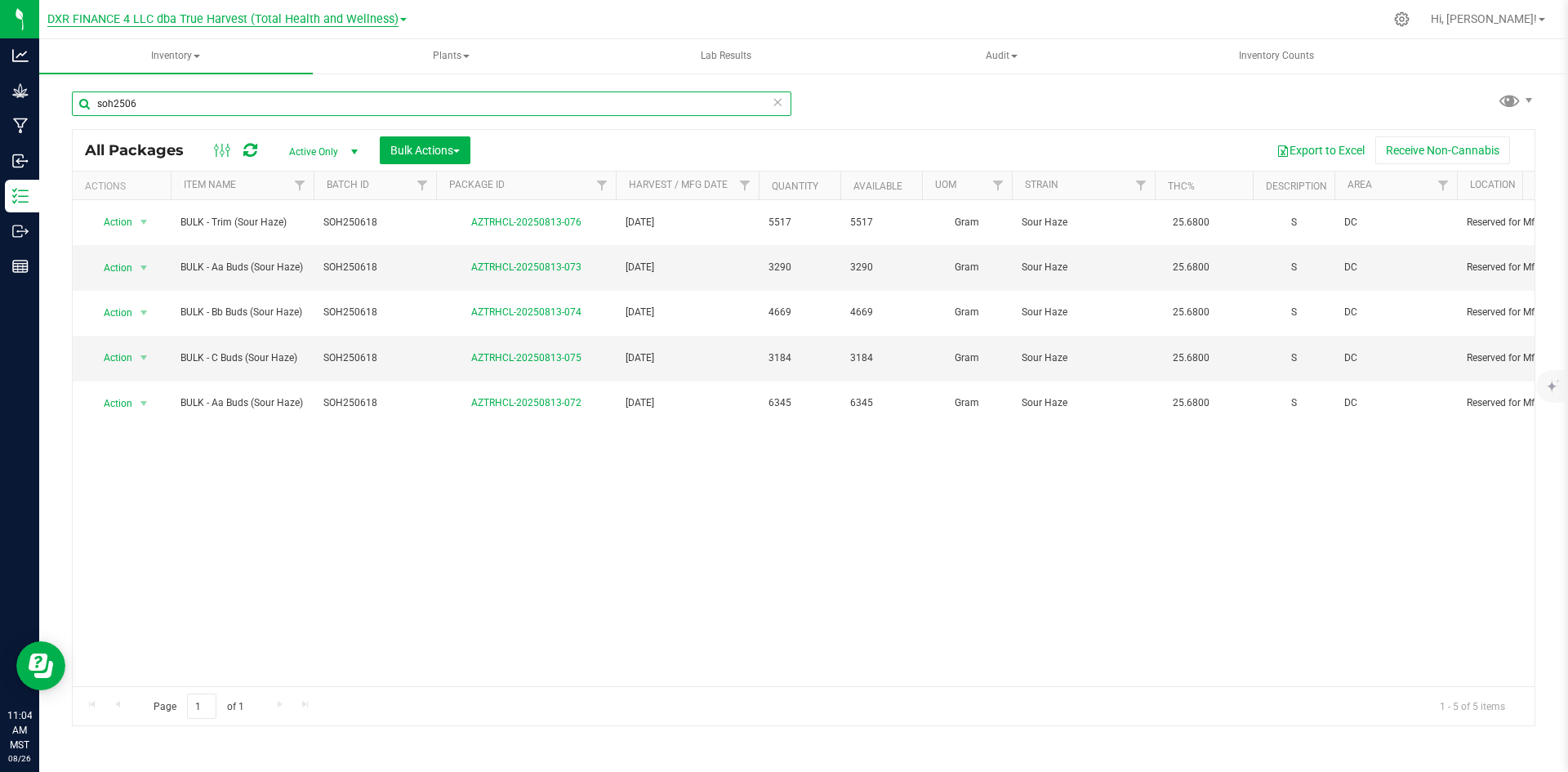
type input "soh2506"
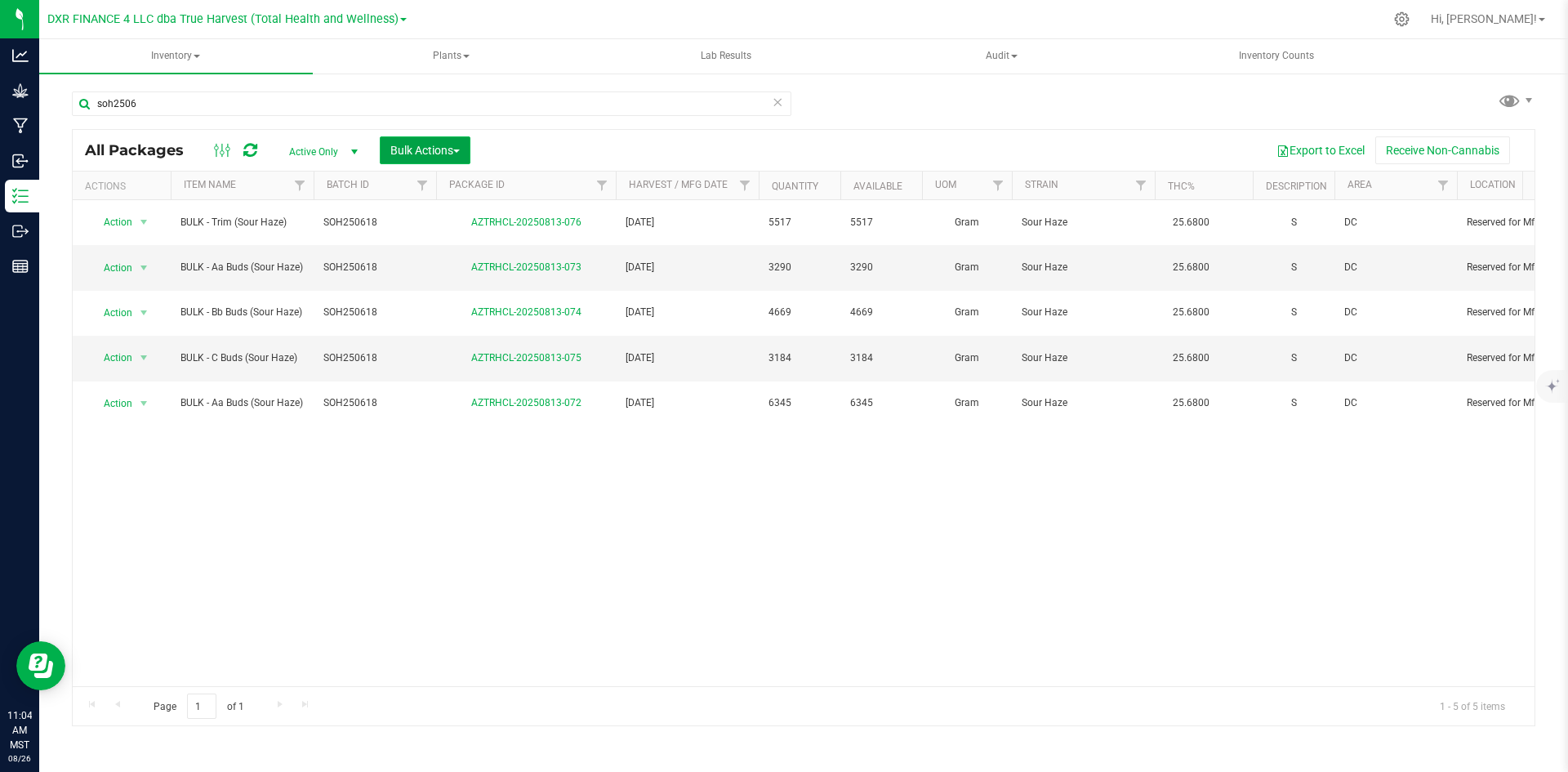
click at [398, 142] on button "Bulk Actions" at bounding box center [425, 150] width 90 height 28
click at [410, 193] on span "Add to manufacturing run" at bounding box center [452, 187] width 124 height 13
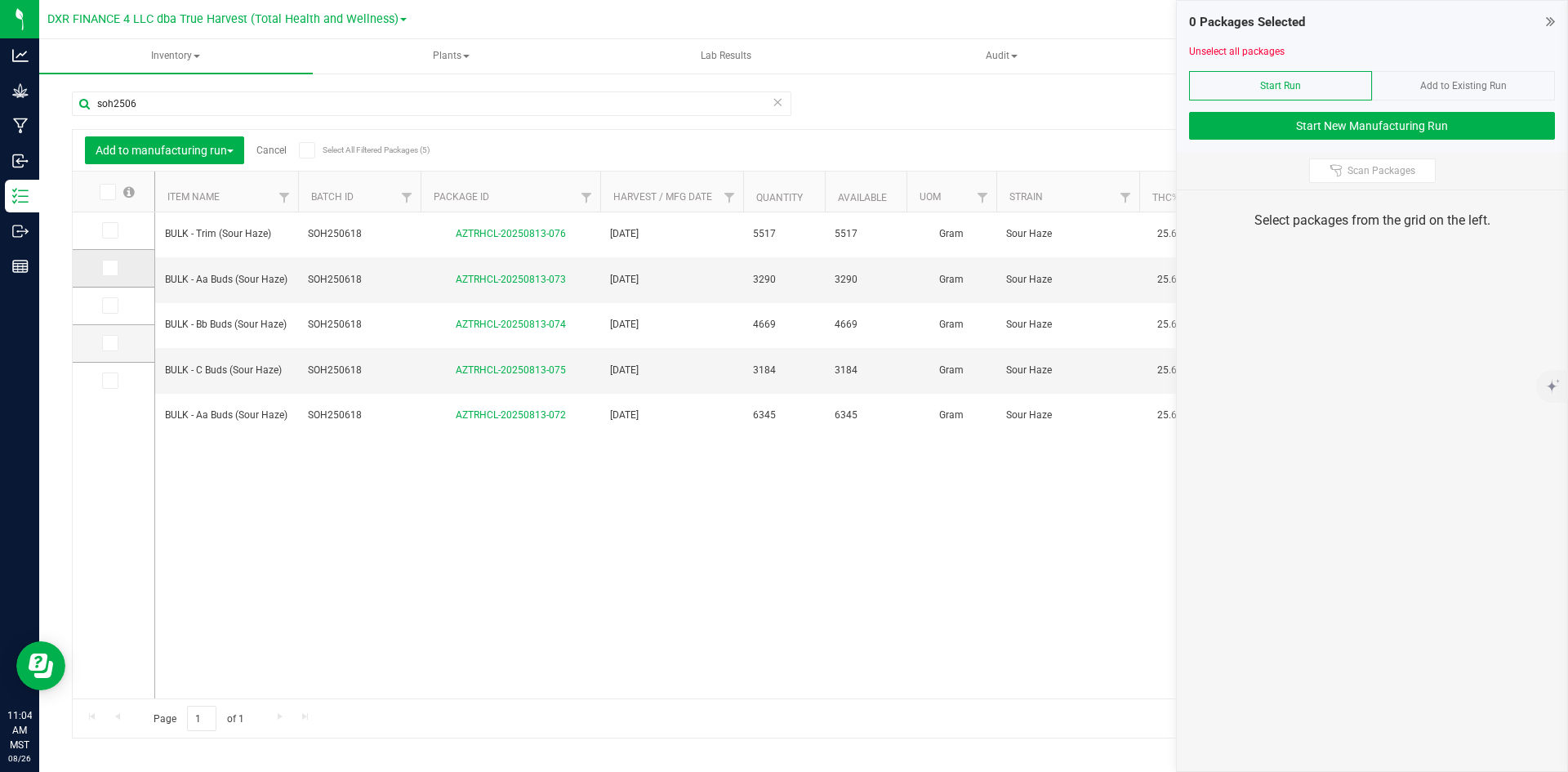
click at [114, 261] on span at bounding box center [110, 268] width 17 height 17
click at [0, 0] on input "checkbox" at bounding box center [0, 0] width 0 height 0
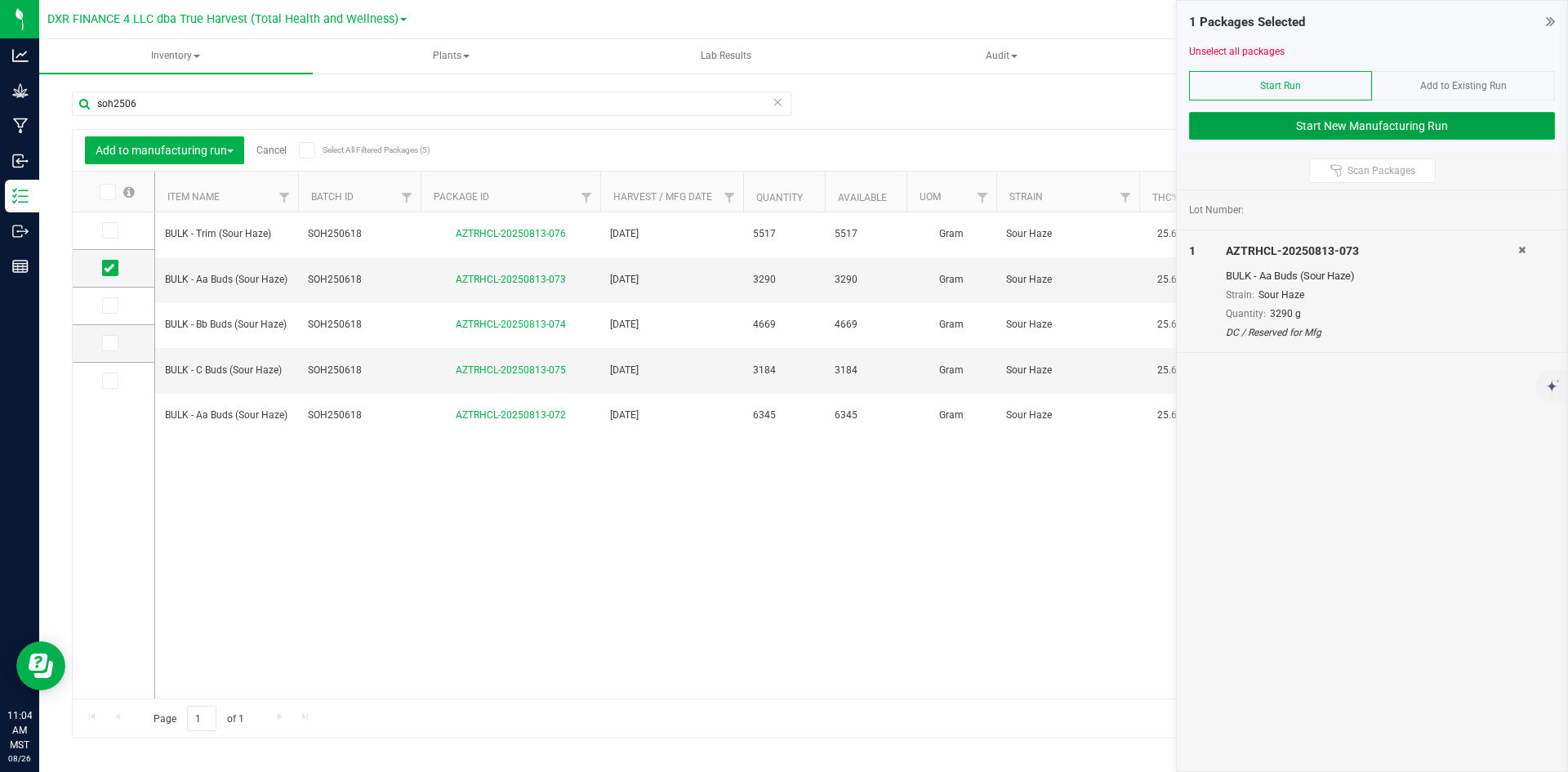
click at [1362, 122] on button "Start New Manufacturing Run" at bounding box center [1372, 126] width 366 height 28
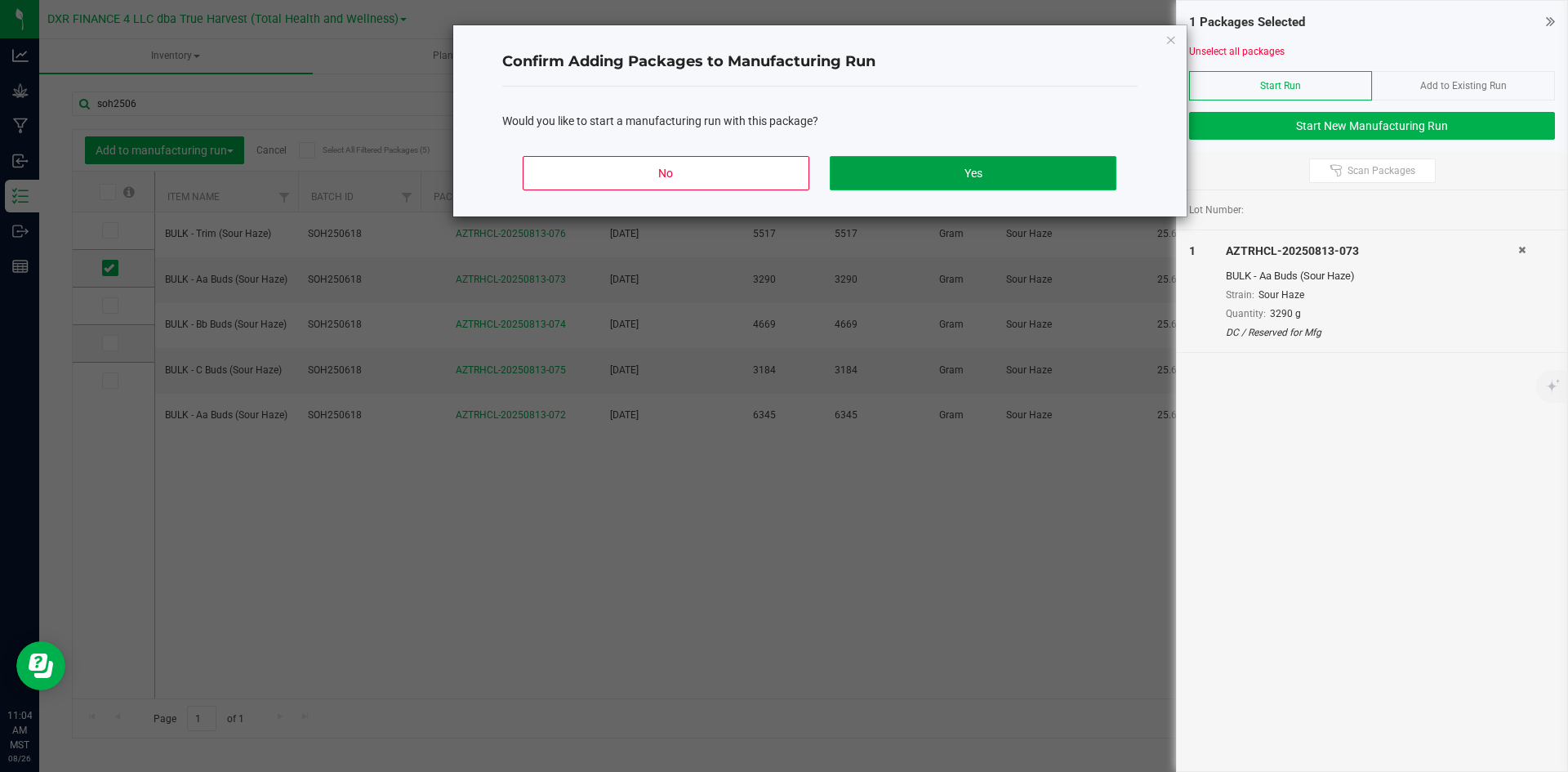
click at [883, 163] on button "Yes" at bounding box center [972, 173] width 286 height 34
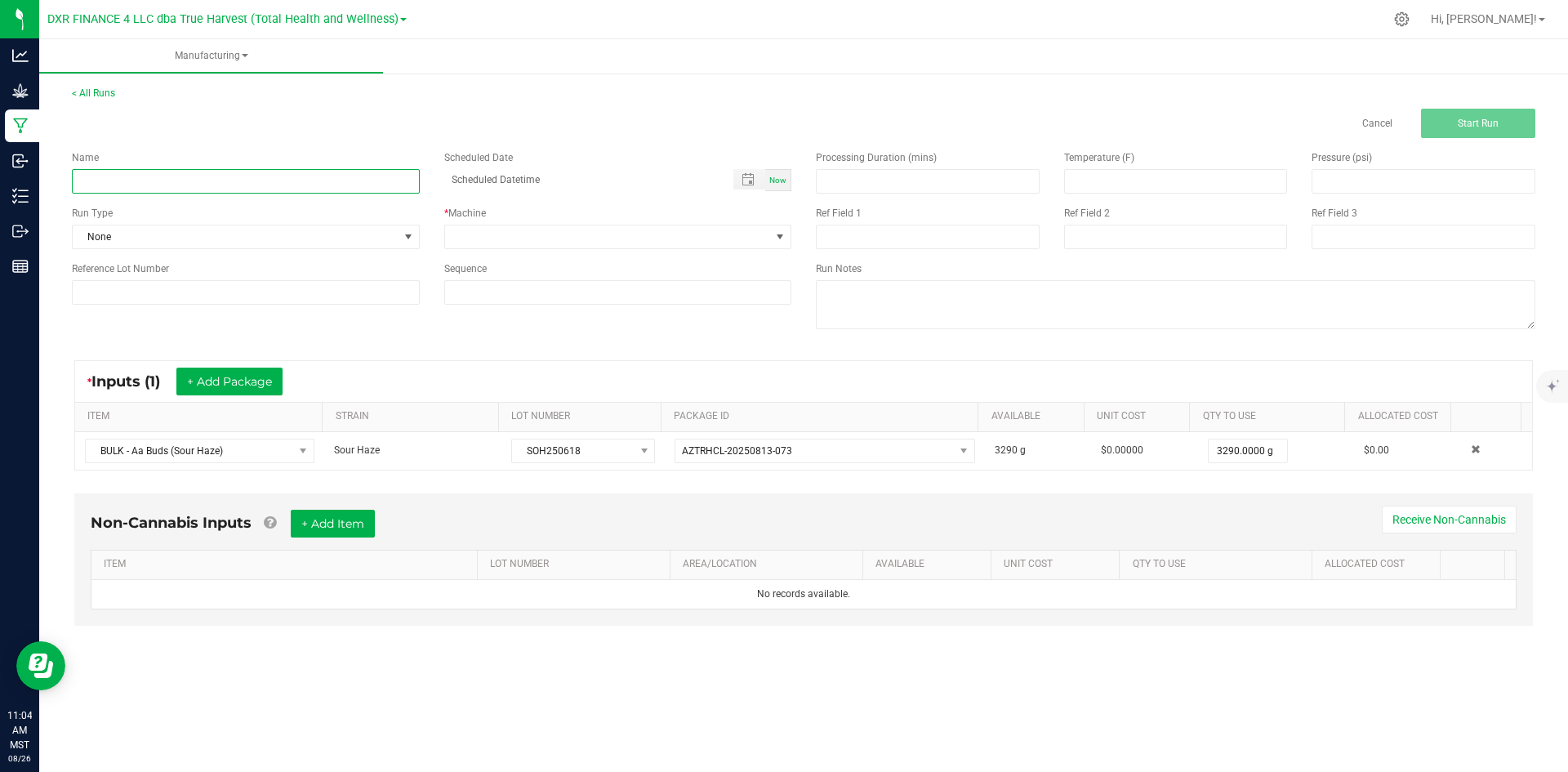
click at [189, 178] on input at bounding box center [245, 181] width 348 height 25
type input "Sour Haze - 5G YOUNG CLASSIC"
click at [562, 226] on span at bounding box center [608, 237] width 326 height 23
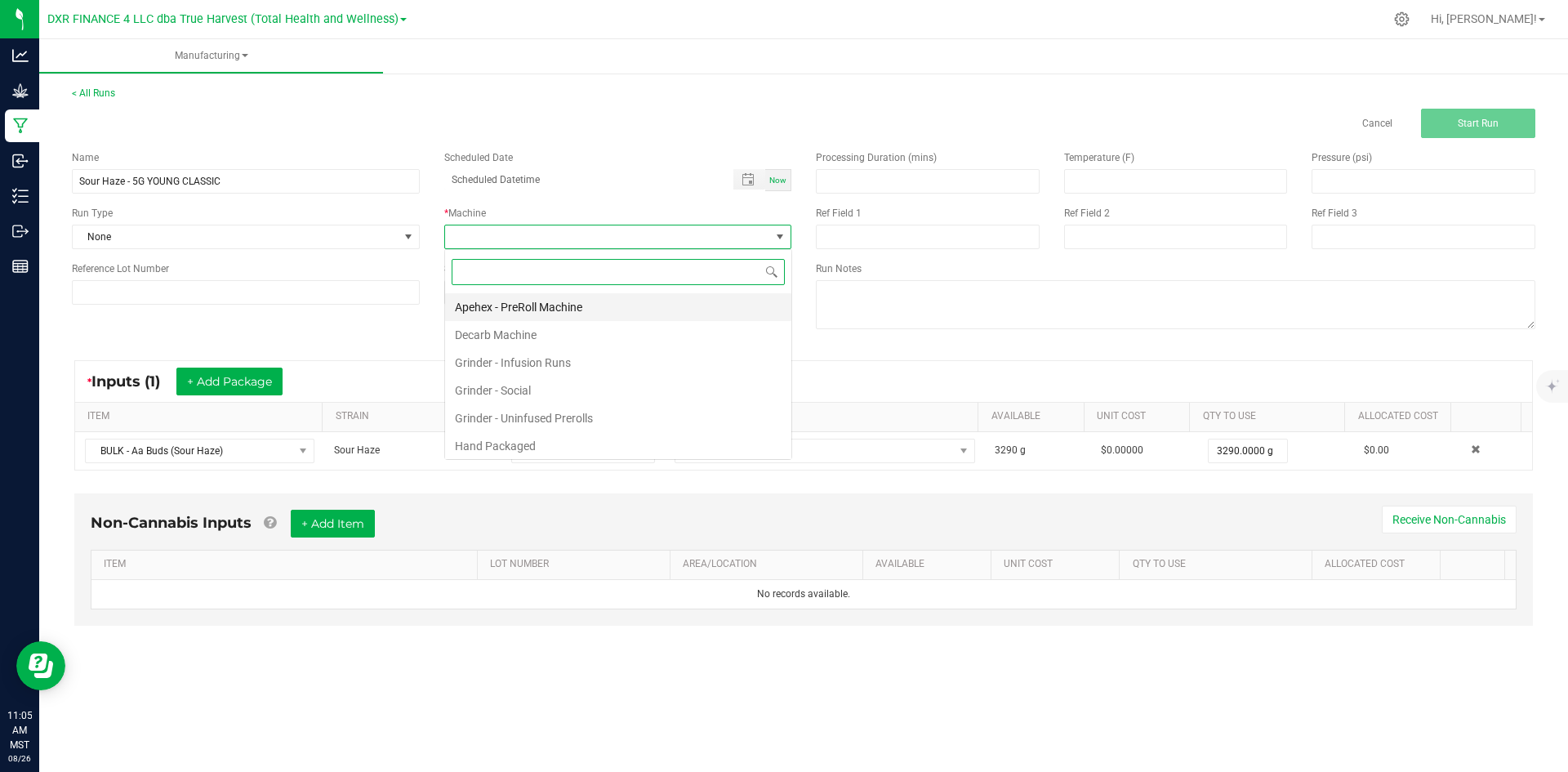
scroll to position [25, 348]
click at [541, 454] on li "Hand Packaged" at bounding box center [618, 446] width 347 height 28
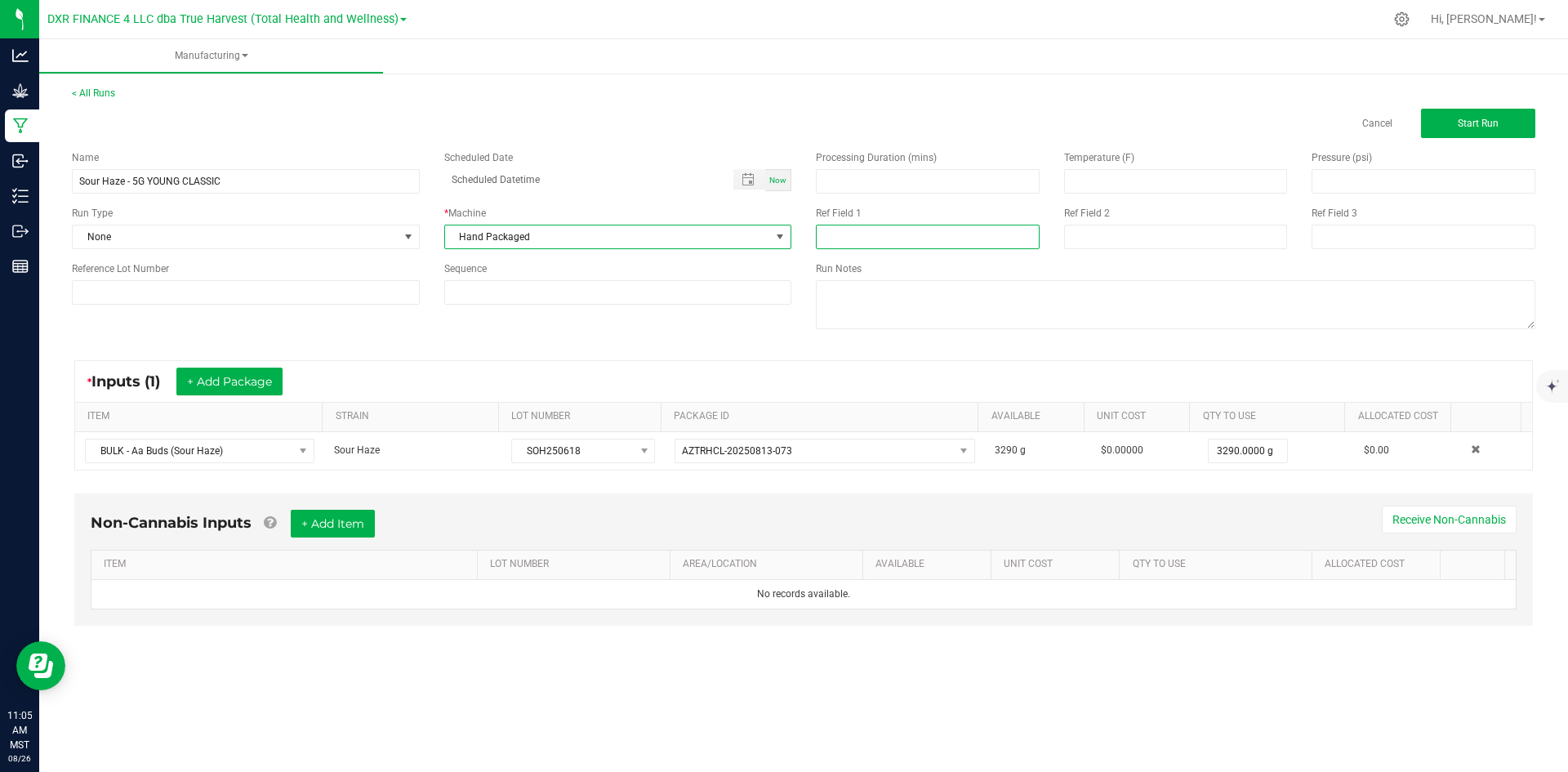
click at [999, 236] on input at bounding box center [928, 237] width 224 height 25
type input "5G YOUNG CLASSIC"
click at [1095, 237] on input at bounding box center [1176, 237] width 224 height 25
type input "[DATE]"
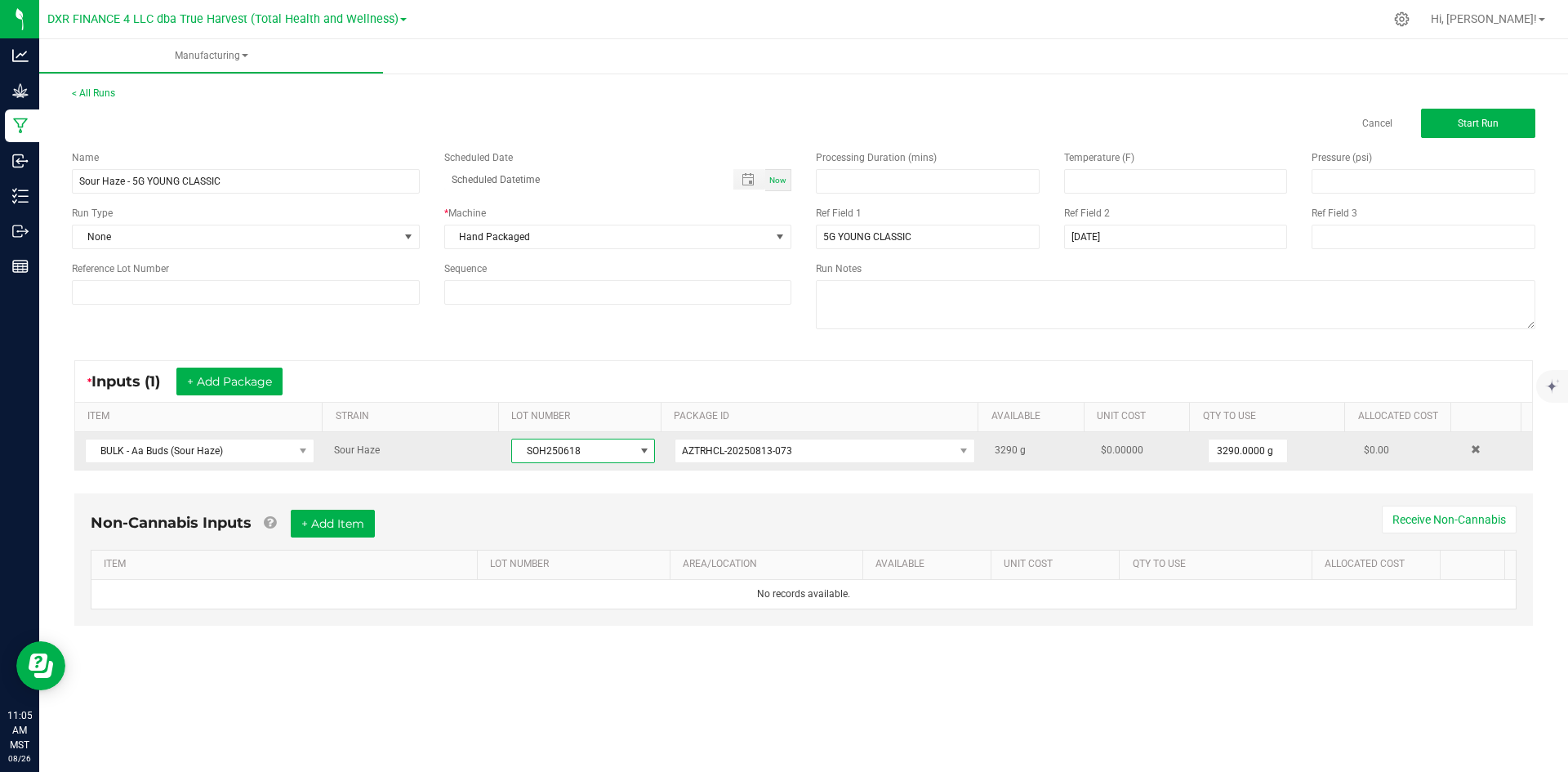
click at [601, 450] on span "SOH250618" at bounding box center [573, 451] width 122 height 23
drag, startPoint x: 601, startPoint y: 450, endPoint x: 540, endPoint y: 455, distance: 61.2
click at [540, 455] on span "SOH250618" at bounding box center [573, 451] width 122 height 23
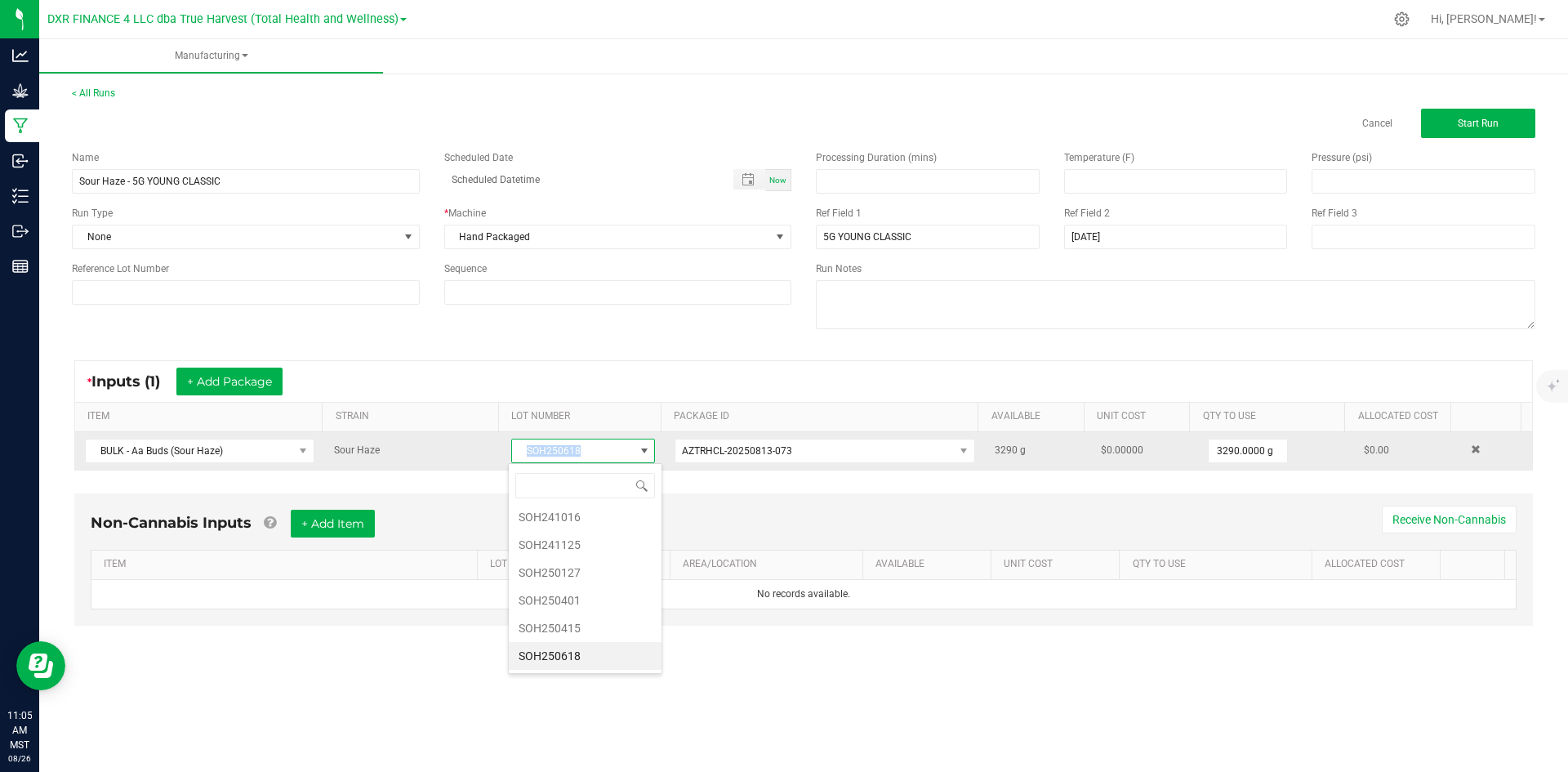
drag, startPoint x: 520, startPoint y: 453, endPoint x: 586, endPoint y: 451, distance: 66.0
click at [586, 451] on span "SOH250618" at bounding box center [573, 451] width 122 height 23
copy span "SOH250618"
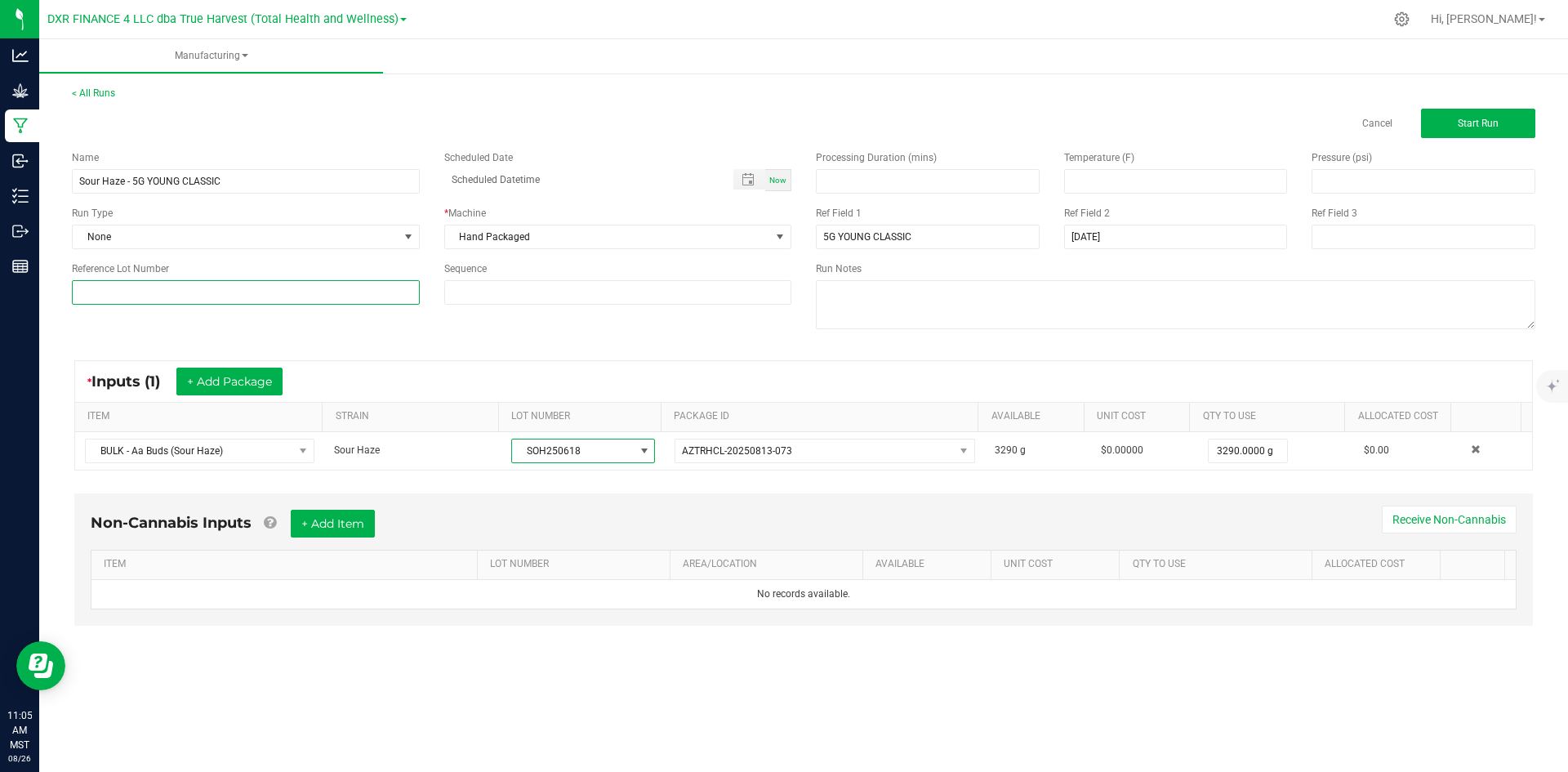
click at [338, 283] on input at bounding box center [245, 292] width 348 height 25
paste input "SOH250618"
type input "SOH250618"
click at [246, 188] on input "Sour Haze - 5G YOUNG CLASSIC" at bounding box center [245, 181] width 348 height 25
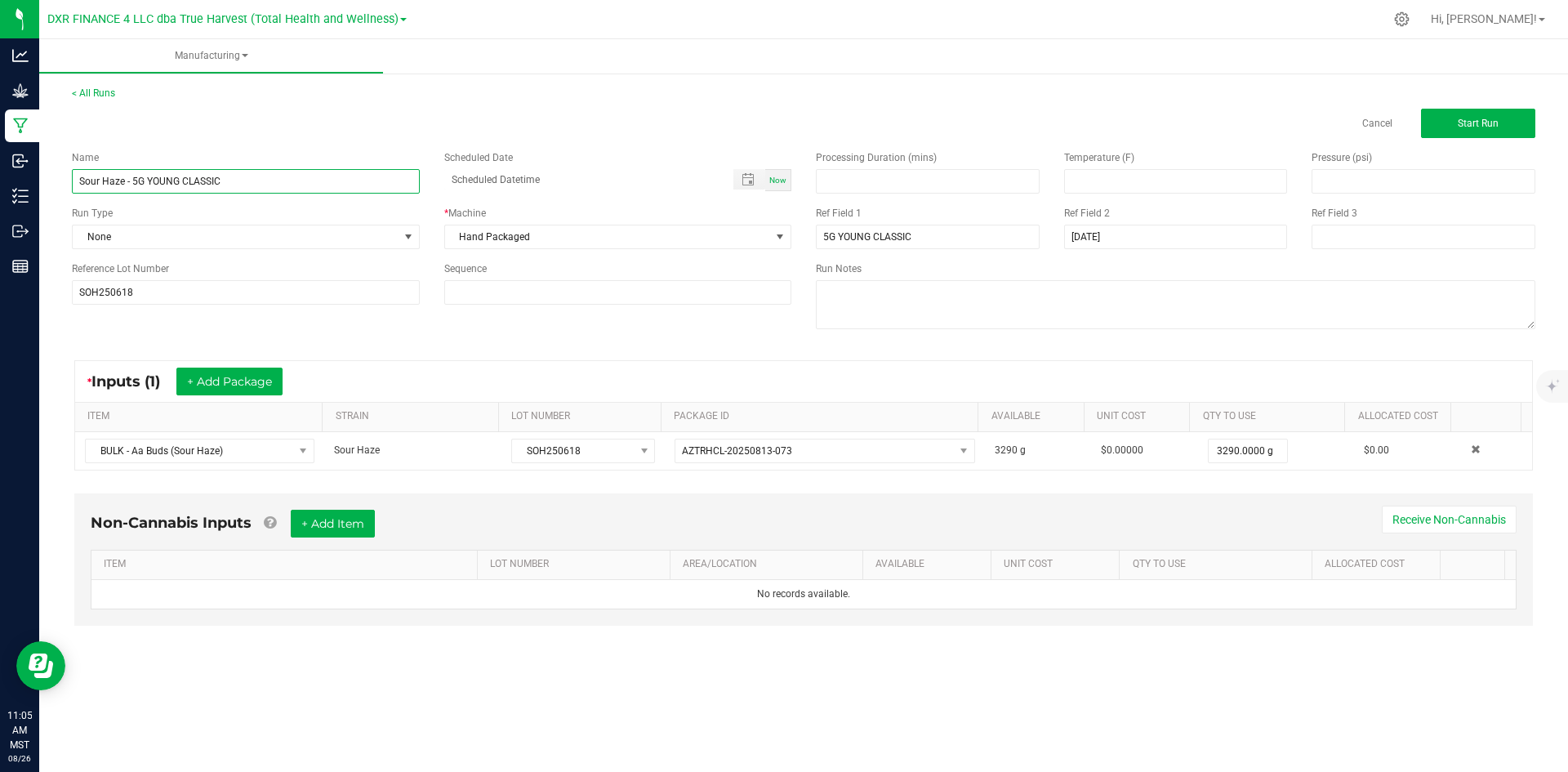
click at [246, 188] on input "Sour Haze - 5G YOUNG CLASSIC" at bounding box center [245, 181] width 348 height 25
click at [99, 95] on link "< All Runs" at bounding box center [93, 93] width 43 height 12
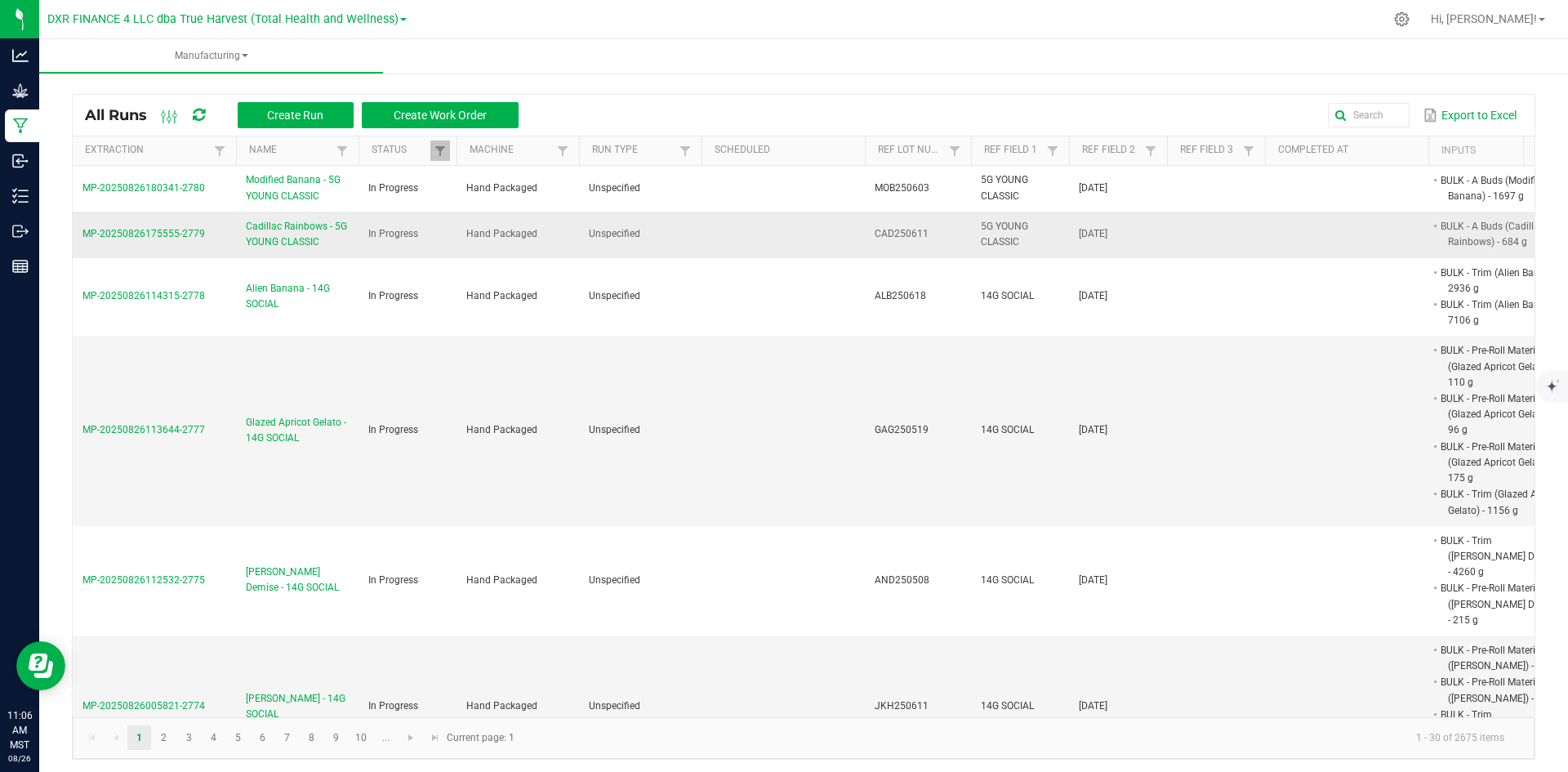
click at [192, 231] on span "MP-20250826175555-2779" at bounding box center [143, 234] width 123 height 12
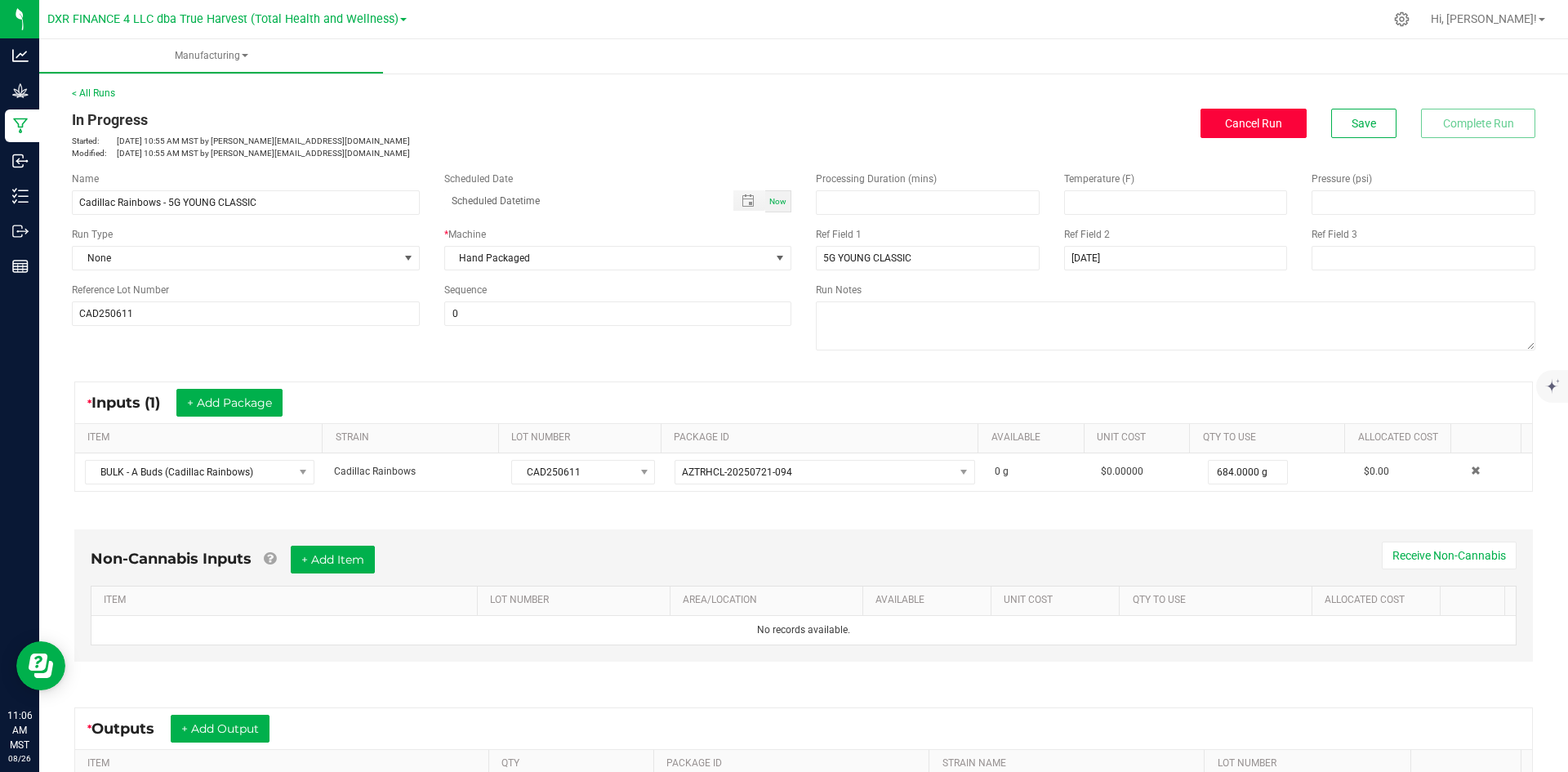
click at [1250, 124] on span "Cancel Run" at bounding box center [1254, 123] width 57 height 13
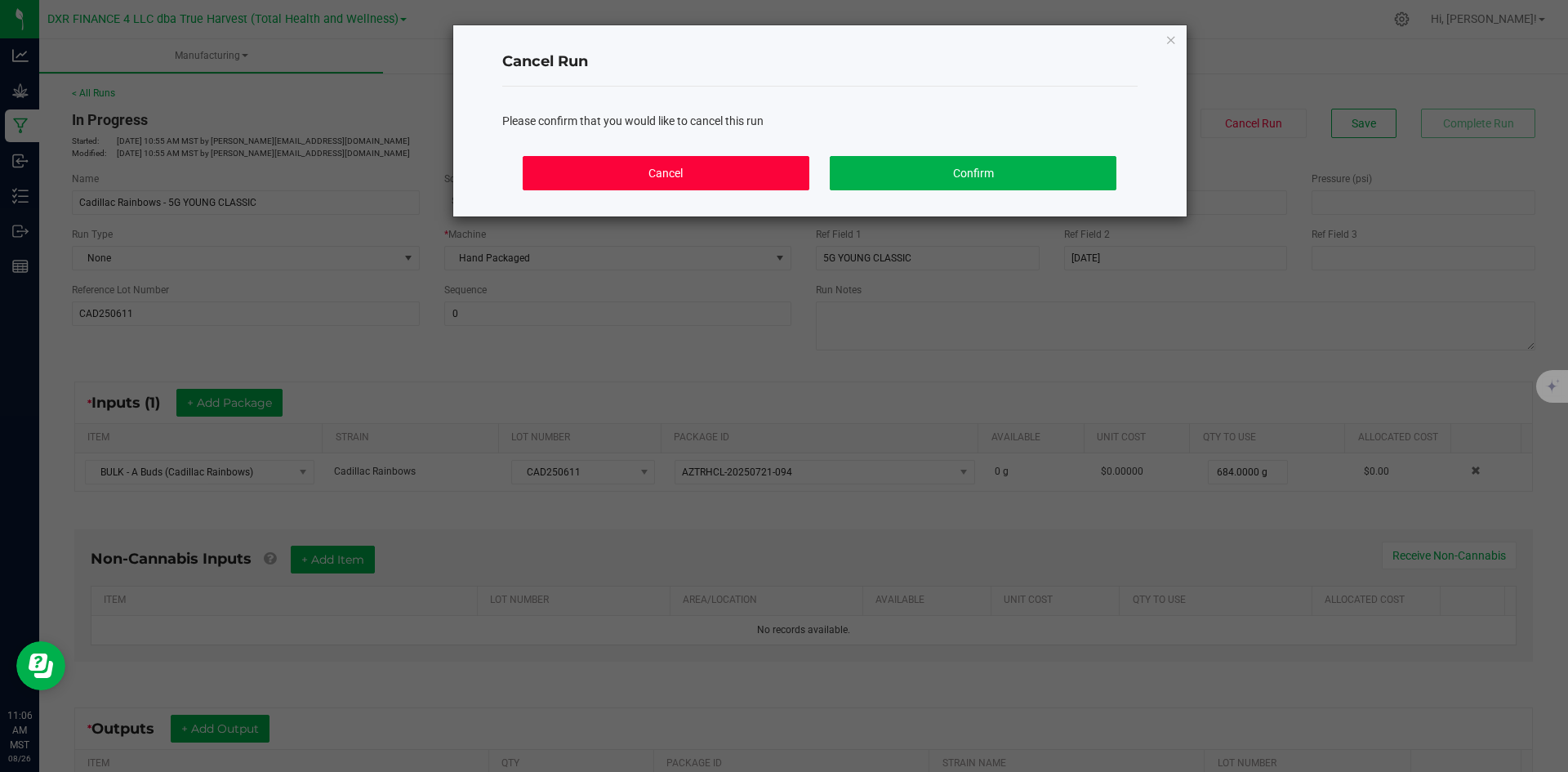
click at [753, 173] on button "Cancel" at bounding box center [665, 173] width 286 height 34
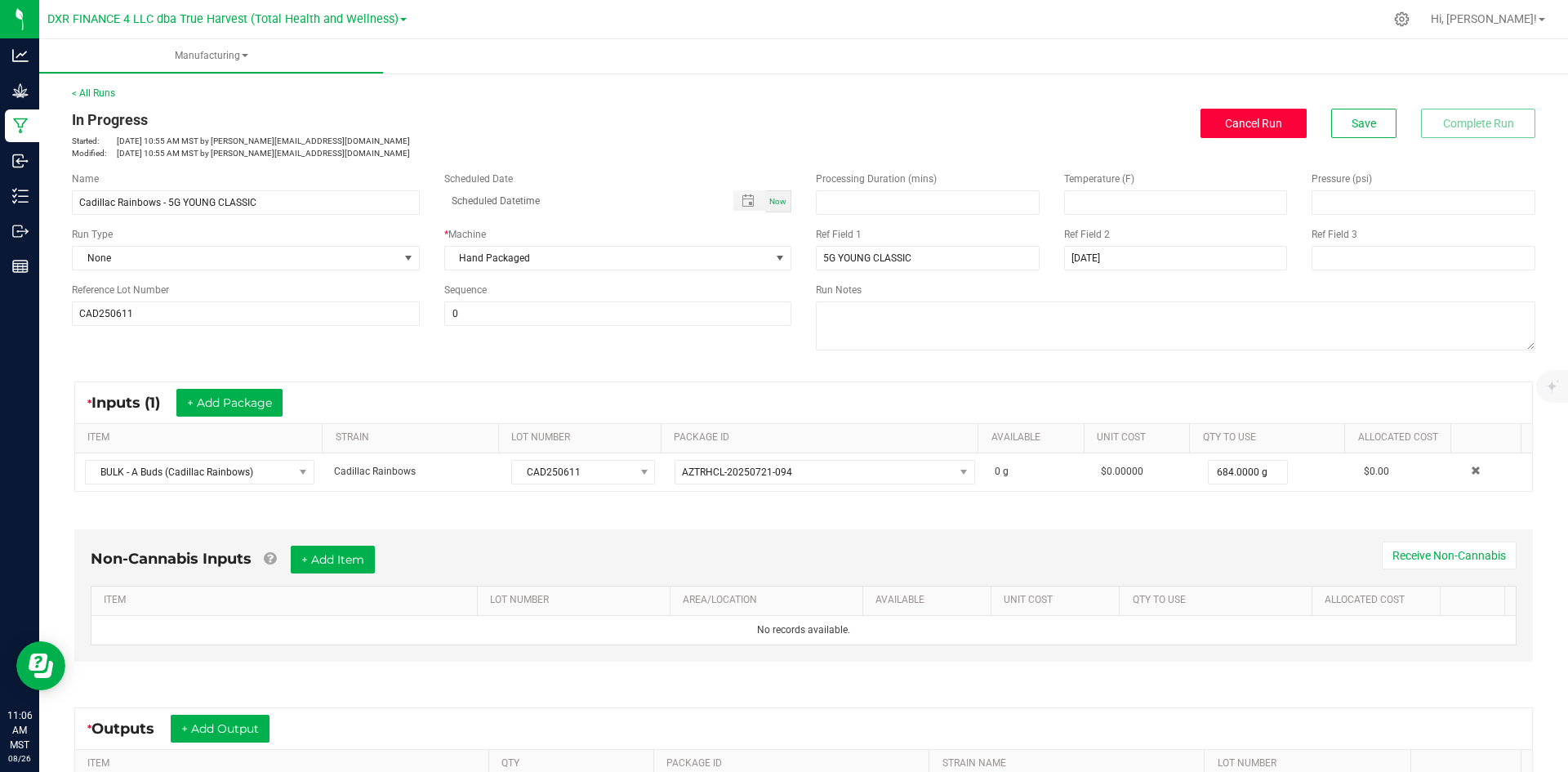
click at [1211, 123] on button "Cancel Run" at bounding box center [1254, 124] width 106 height 29
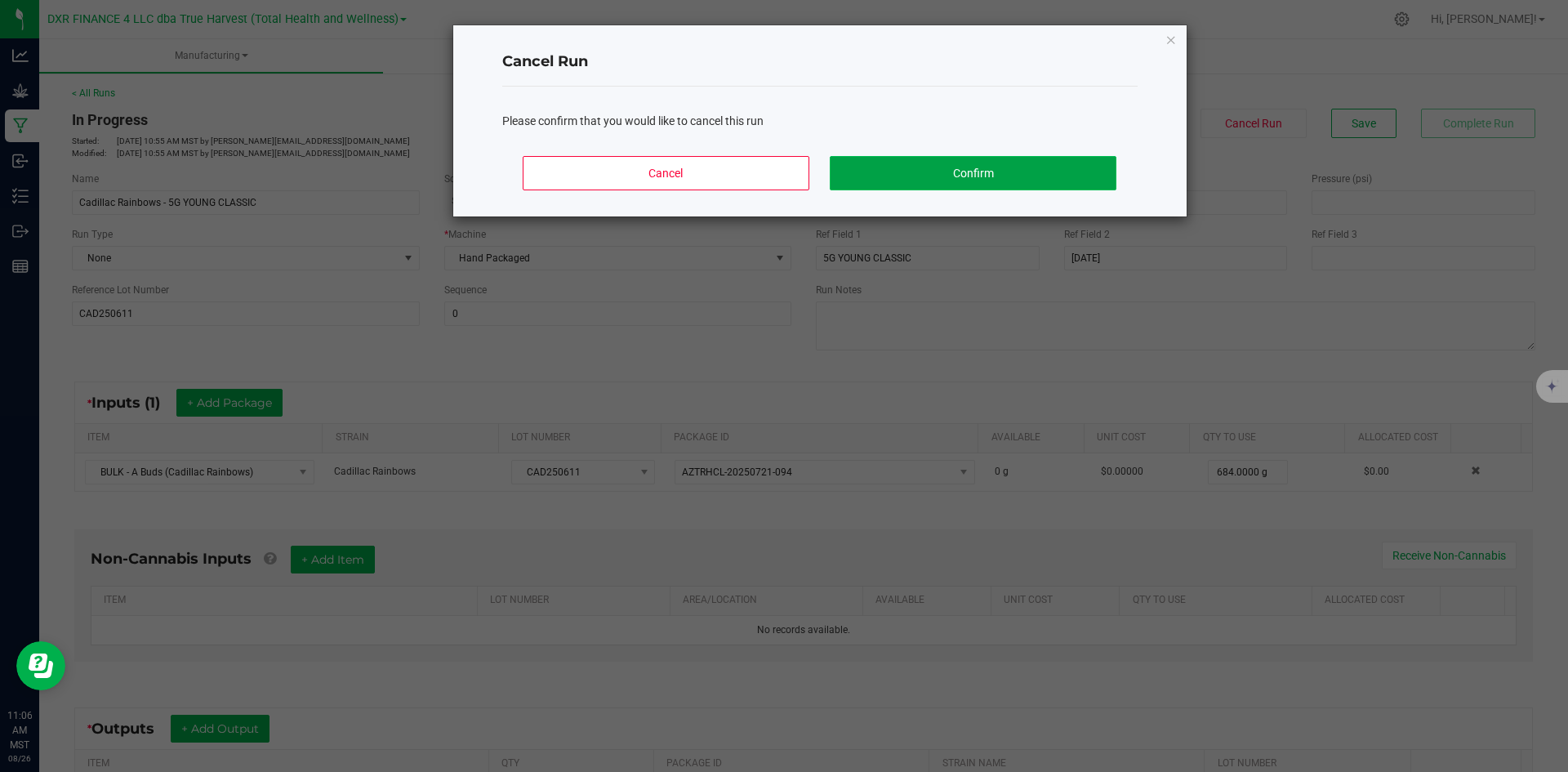
click at [1008, 174] on button "Confirm" at bounding box center [972, 173] width 286 height 34
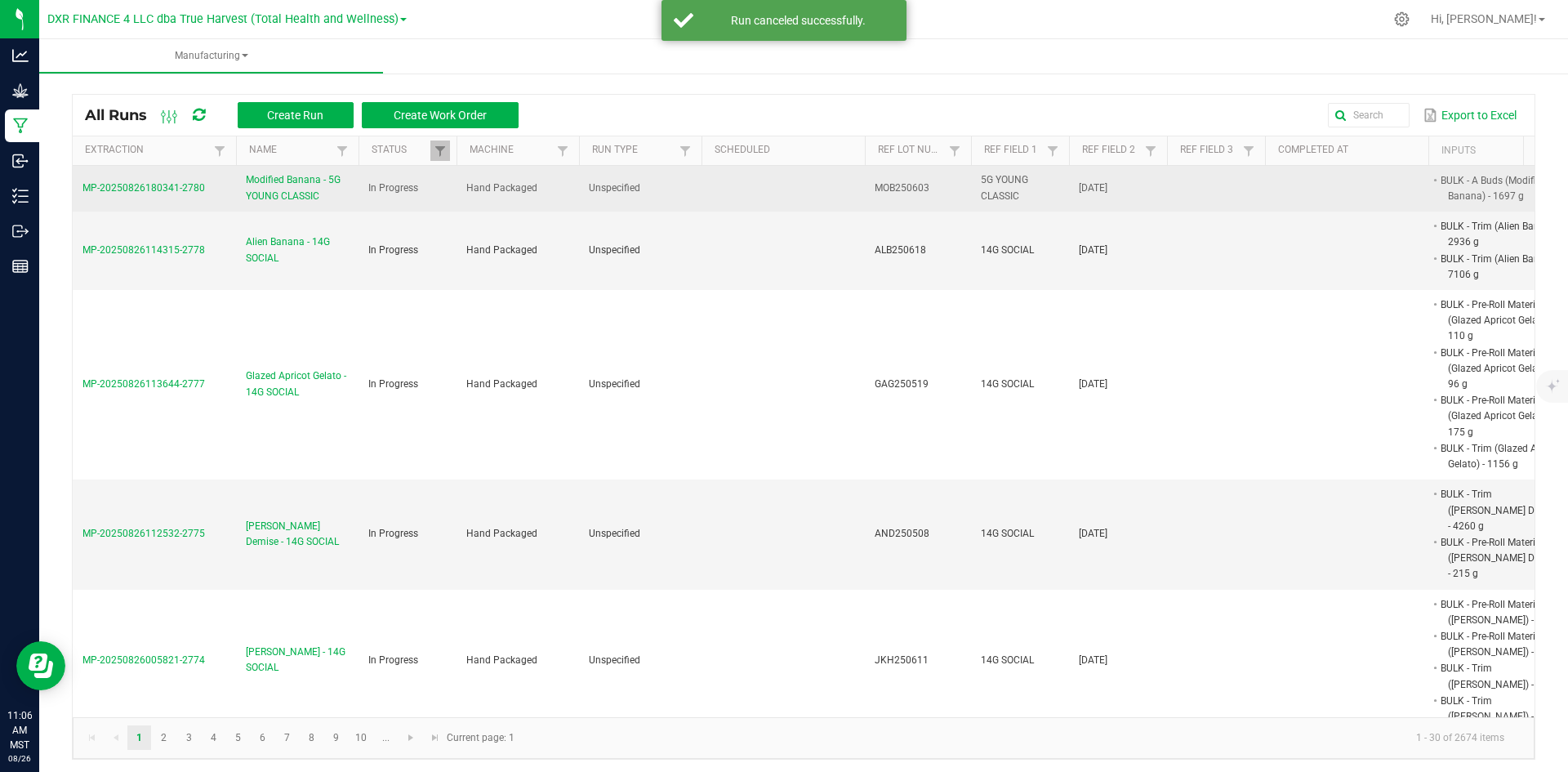
click at [209, 185] on td "MP-20250826180341-2780" at bounding box center [154, 189] width 163 height 46
click at [185, 190] on span "MP-20250826180341-2780" at bounding box center [143, 189] width 123 height 12
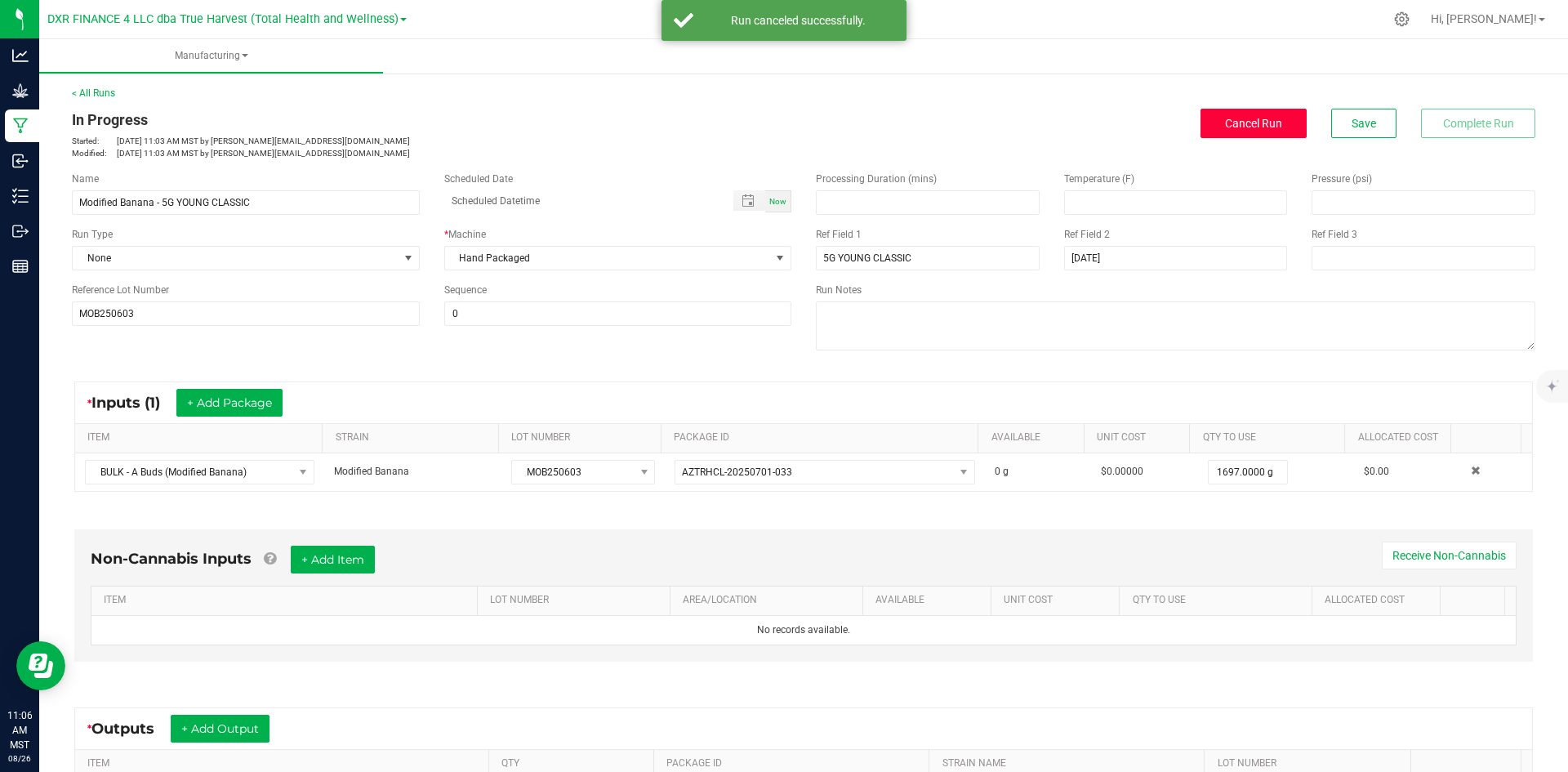
click at [1247, 127] on span "Cancel Run" at bounding box center [1254, 123] width 57 height 13
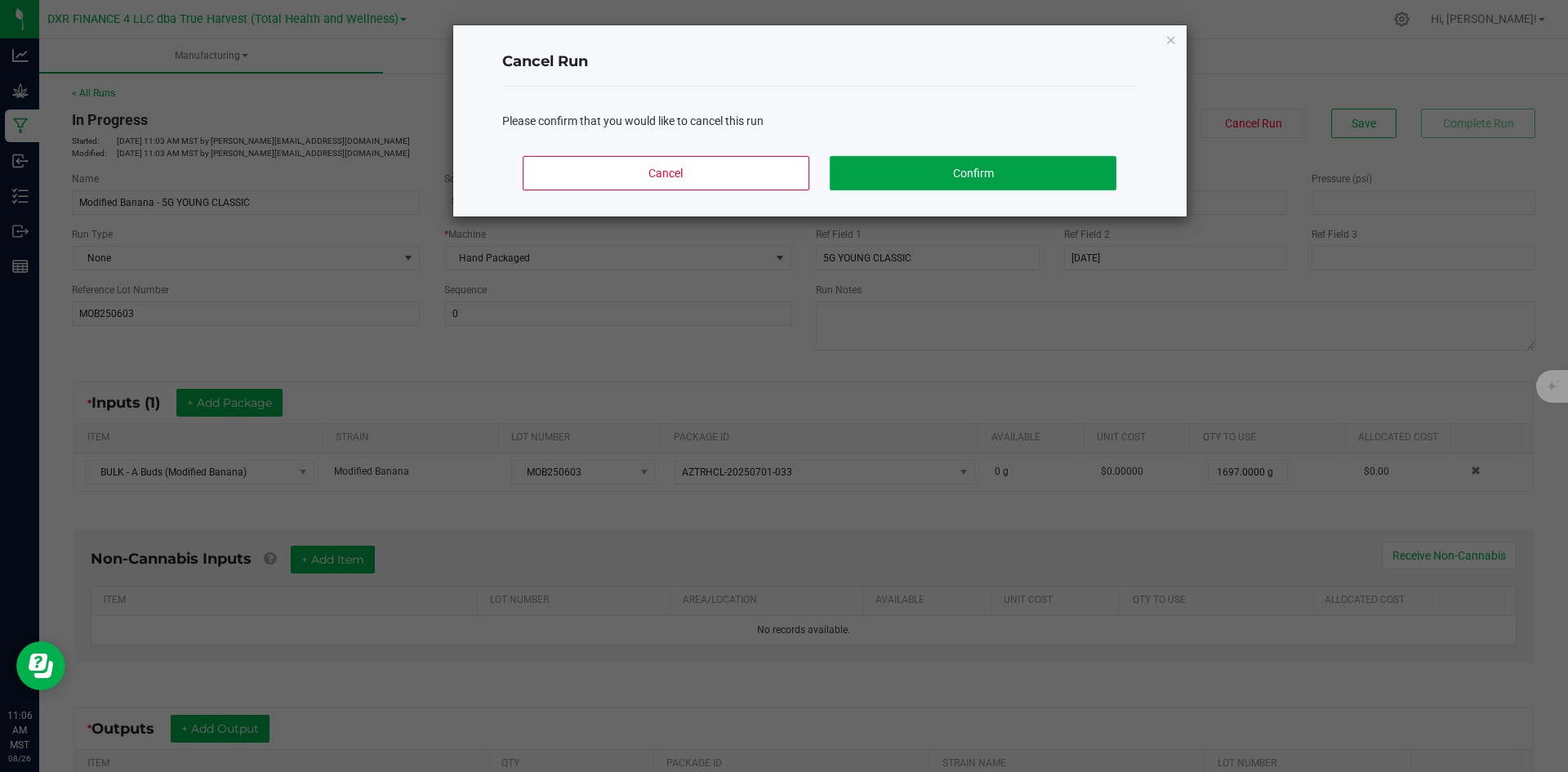
click at [904, 170] on button "Confirm" at bounding box center [972, 173] width 286 height 34
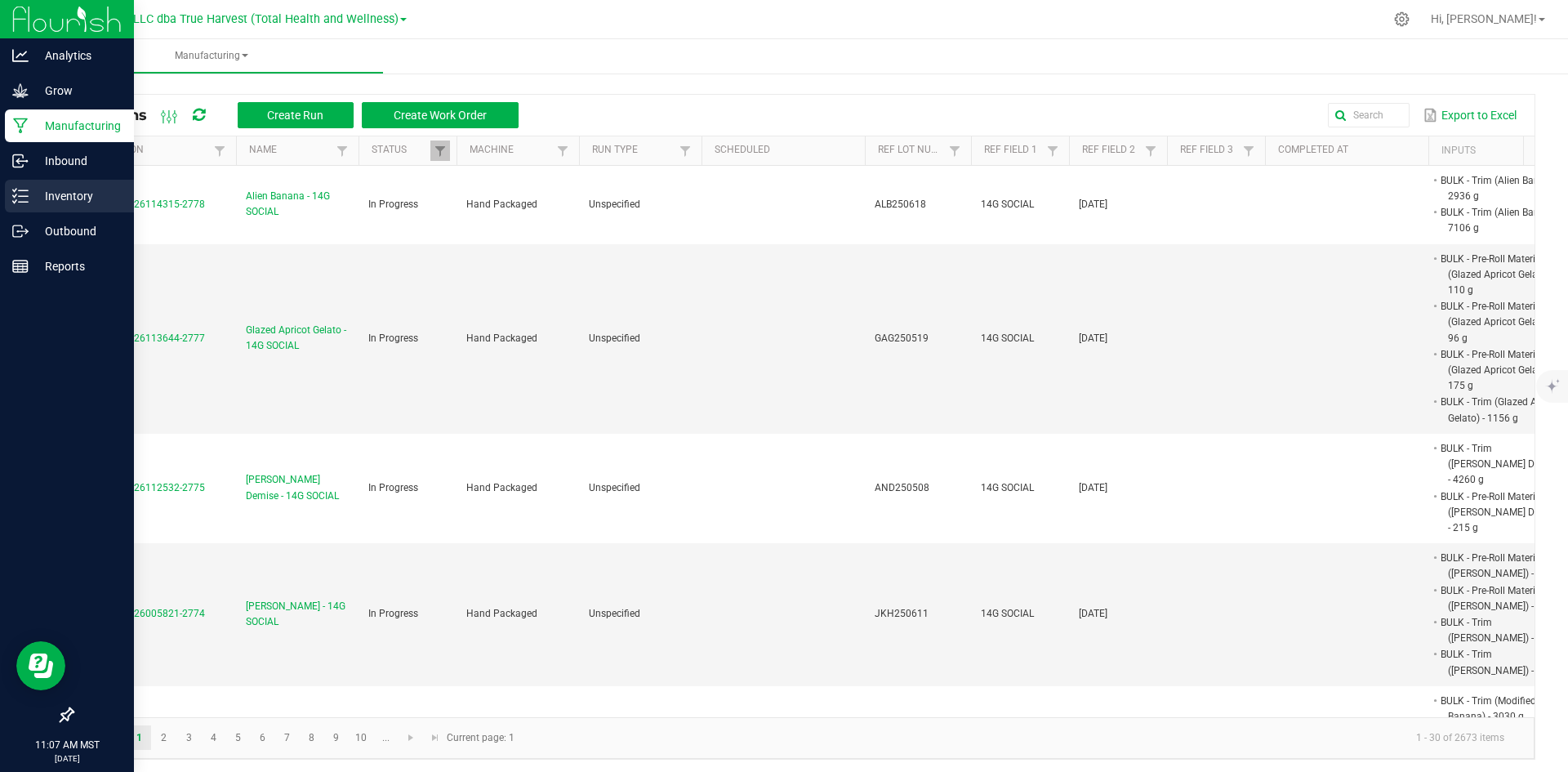
click at [8, 187] on div "Inventory" at bounding box center [69, 195] width 129 height 32
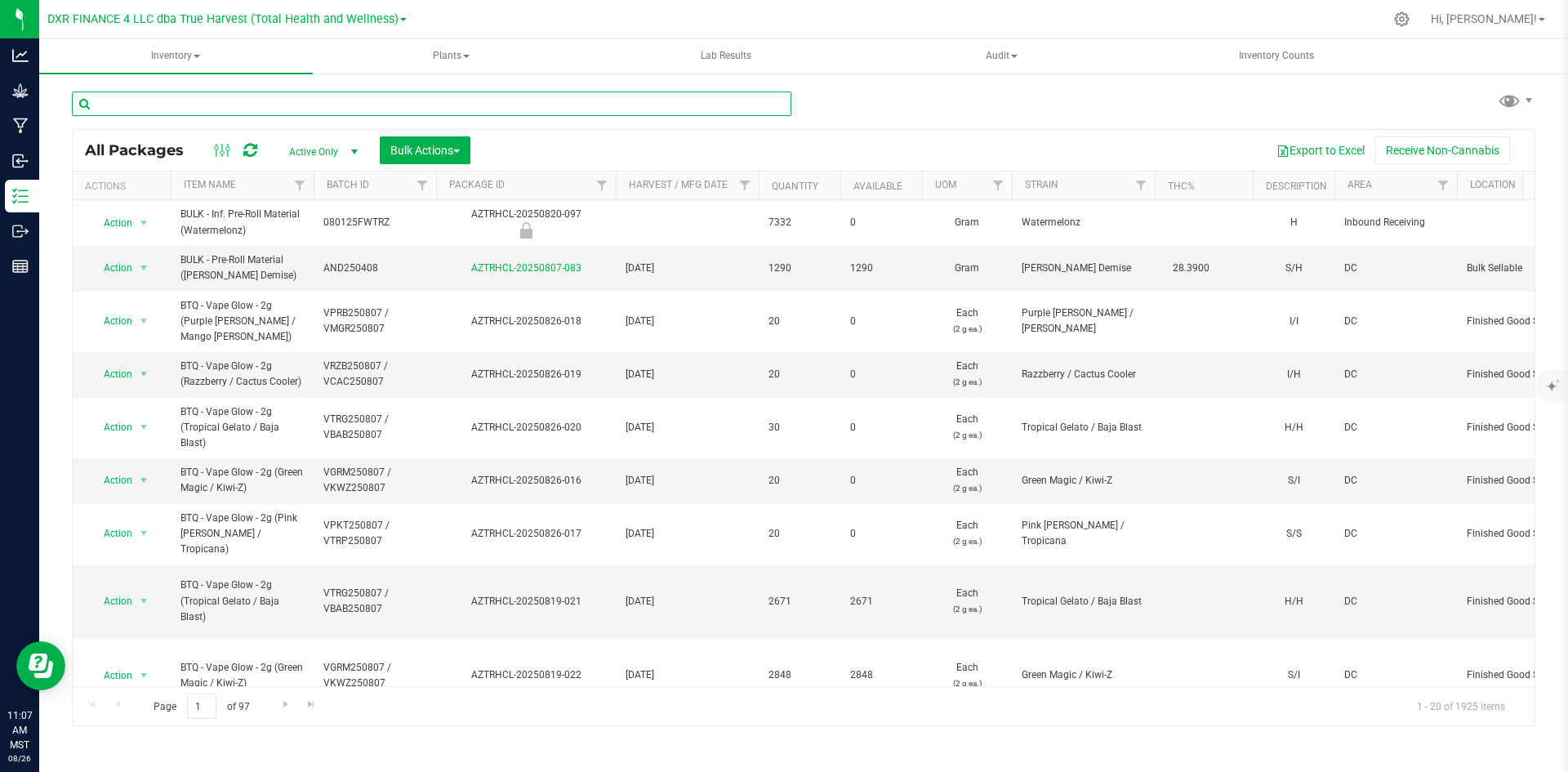
click at [331, 99] on input "text" at bounding box center [431, 103] width 720 height 25
type input "mob2504"
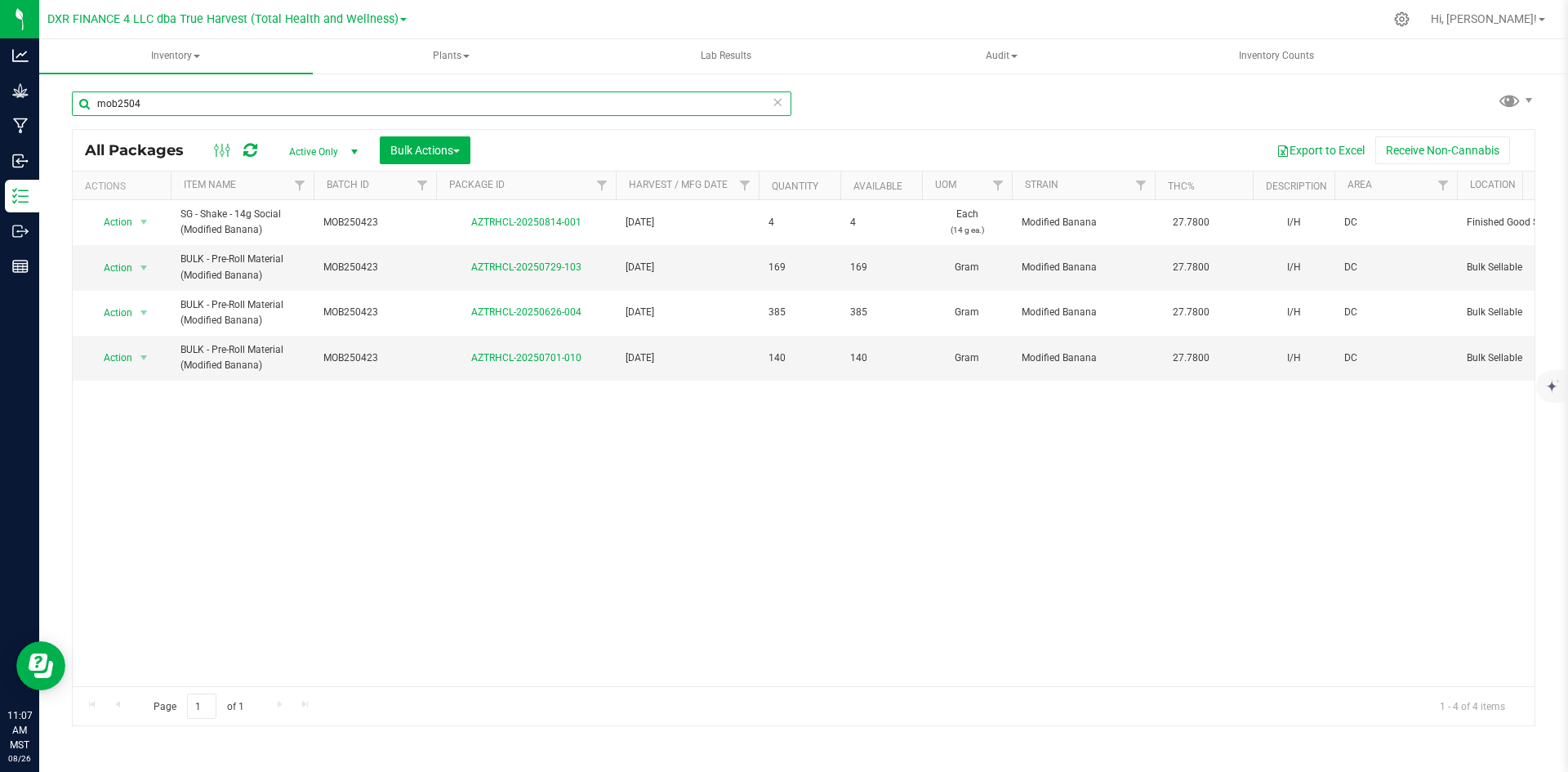
click at [260, 95] on input "mob2504" at bounding box center [431, 103] width 720 height 25
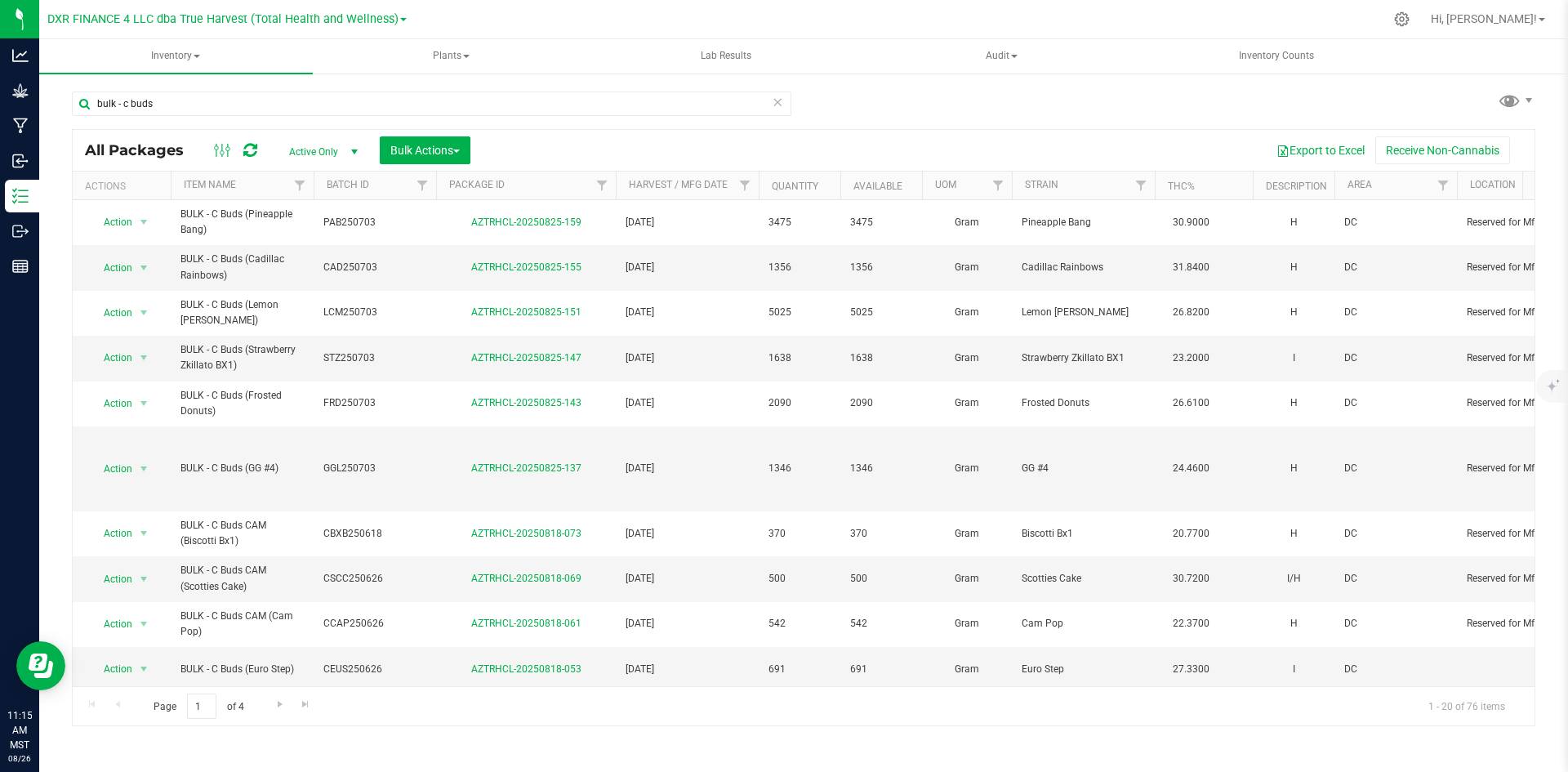
click at [710, 193] on th "Harvest / Mfg Date" at bounding box center [687, 186] width 143 height 28
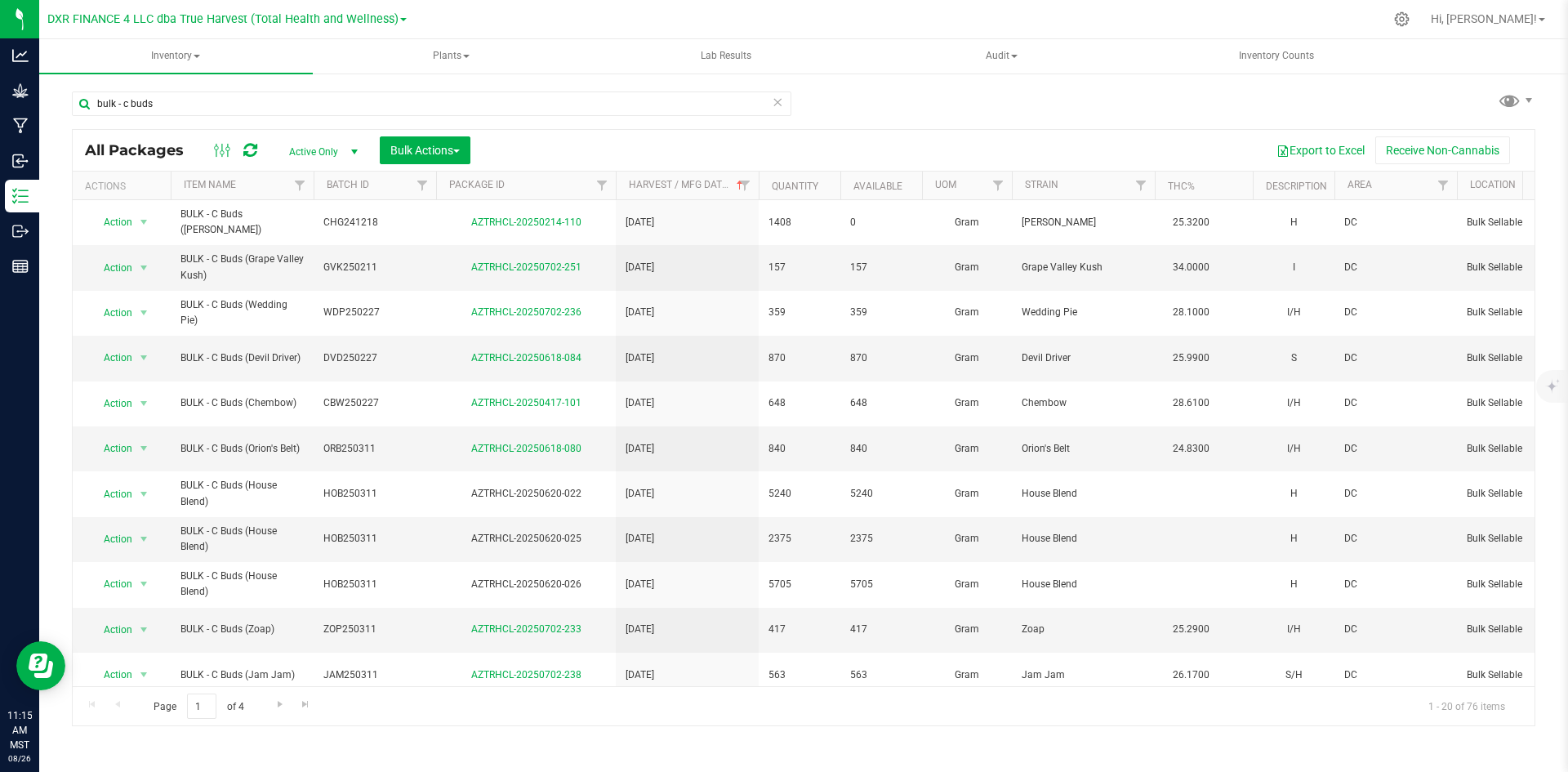
click at [710, 193] on th "Harvest / Mfg Date" at bounding box center [687, 186] width 143 height 28
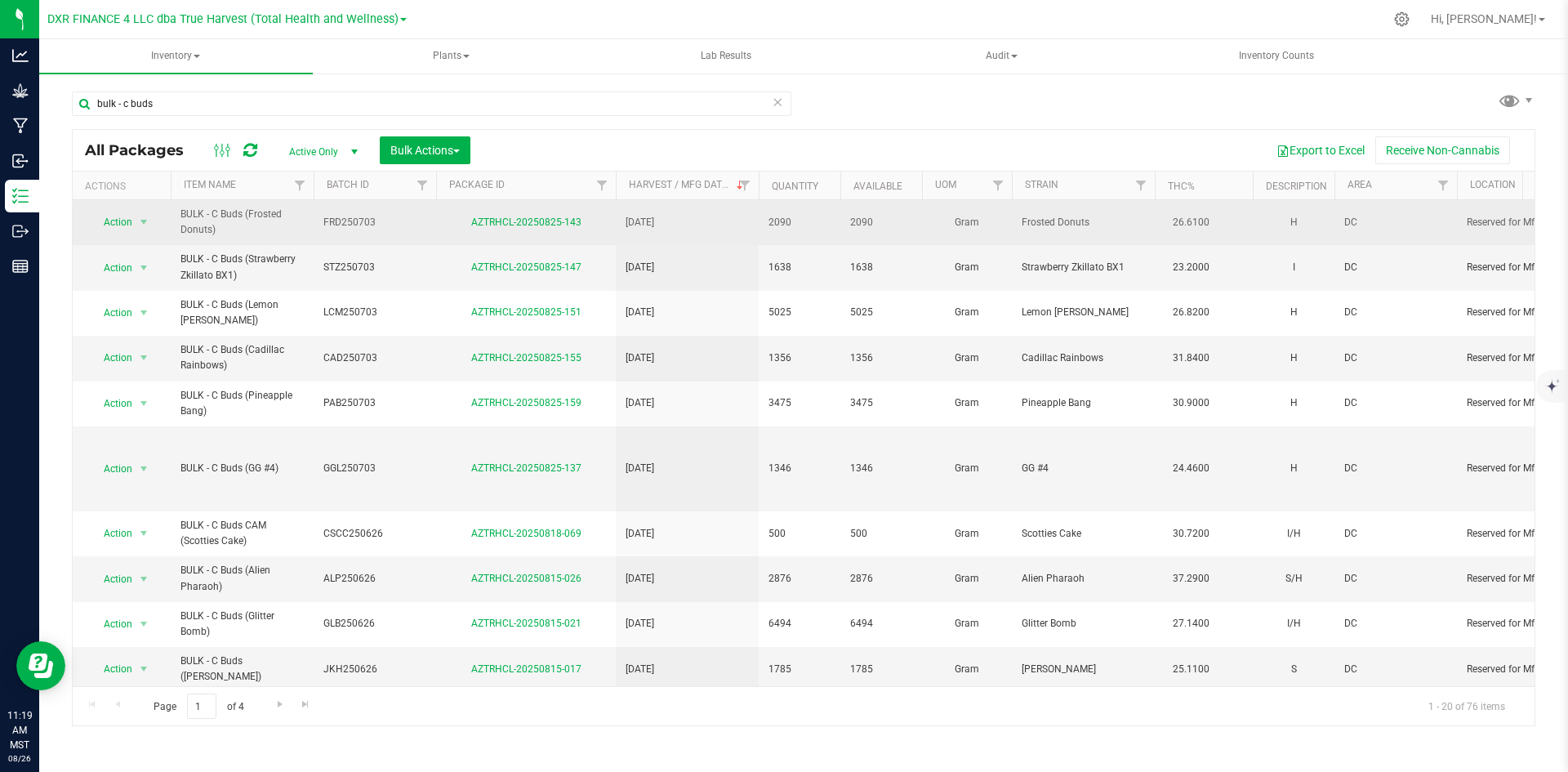
click at [345, 224] on span "FRD250703" at bounding box center [374, 223] width 103 height 16
click at [345, 224] on input "FRD250703" at bounding box center [371, 223] width 117 height 26
click at [391, 222] on input "FRD250703" at bounding box center [371, 223] width 117 height 26
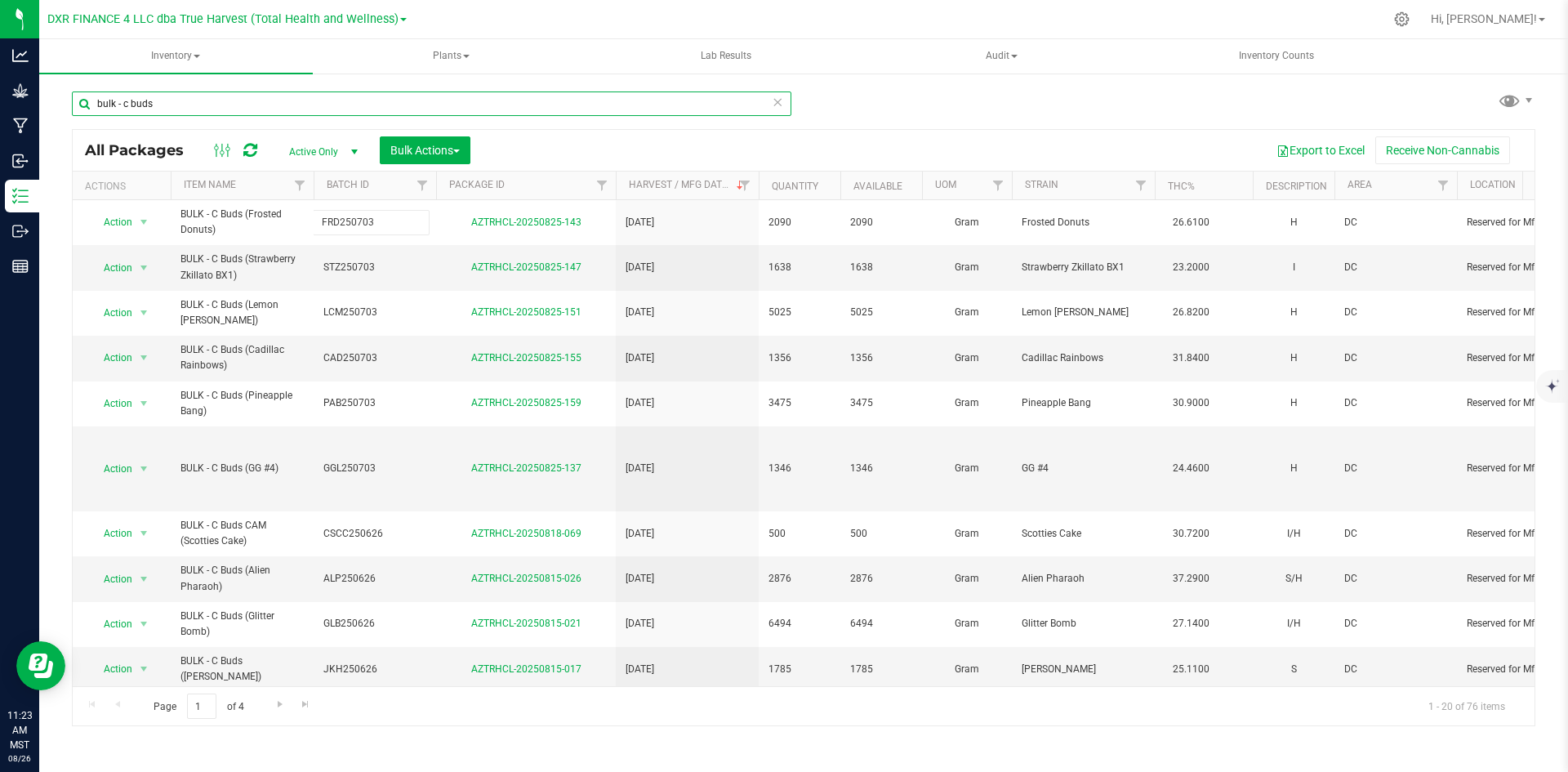
click at [355, 98] on input "bulk - c buds" at bounding box center [431, 103] width 720 height 25
paste input "FRD250703"
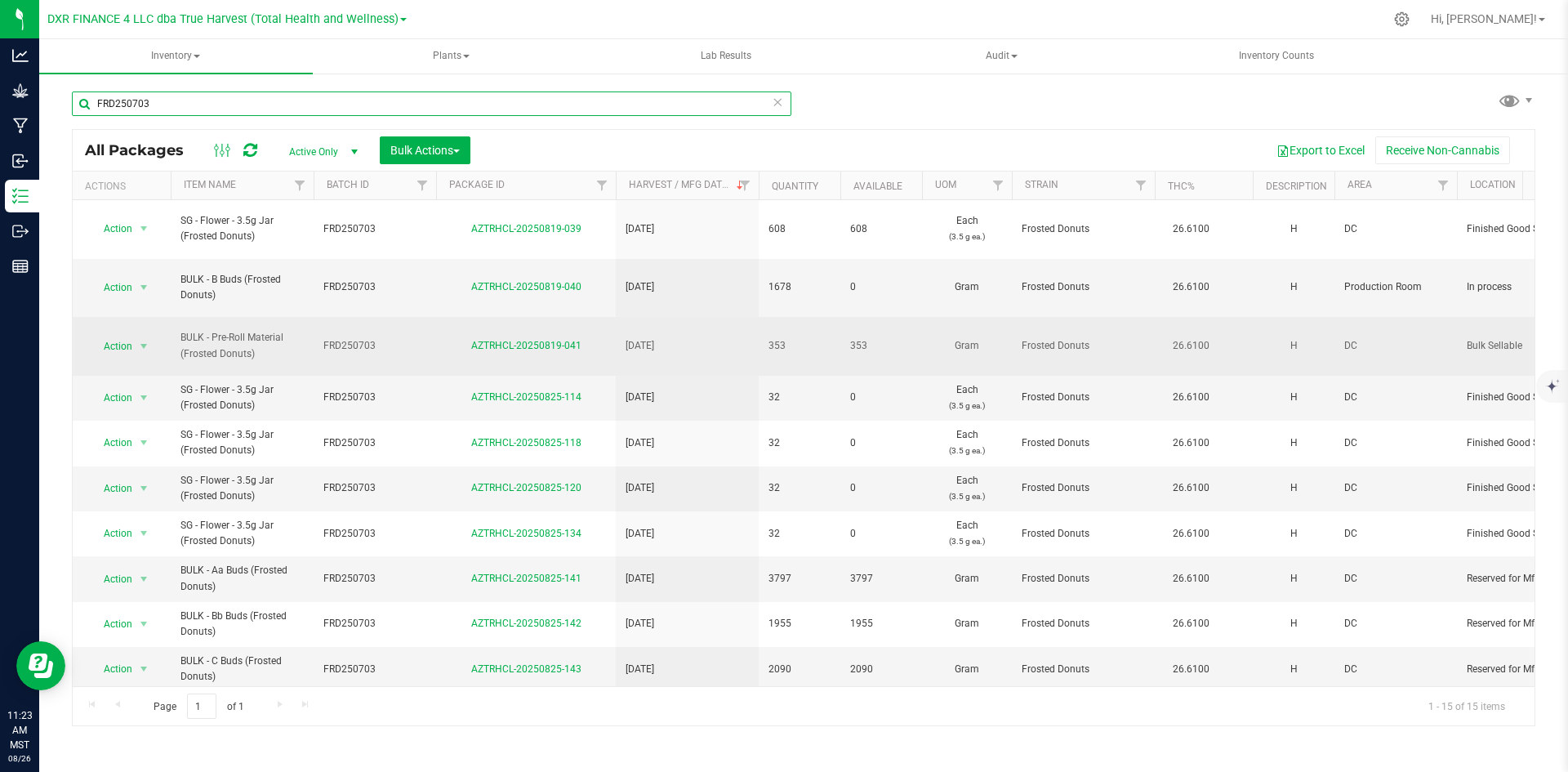
scroll to position [245, 0]
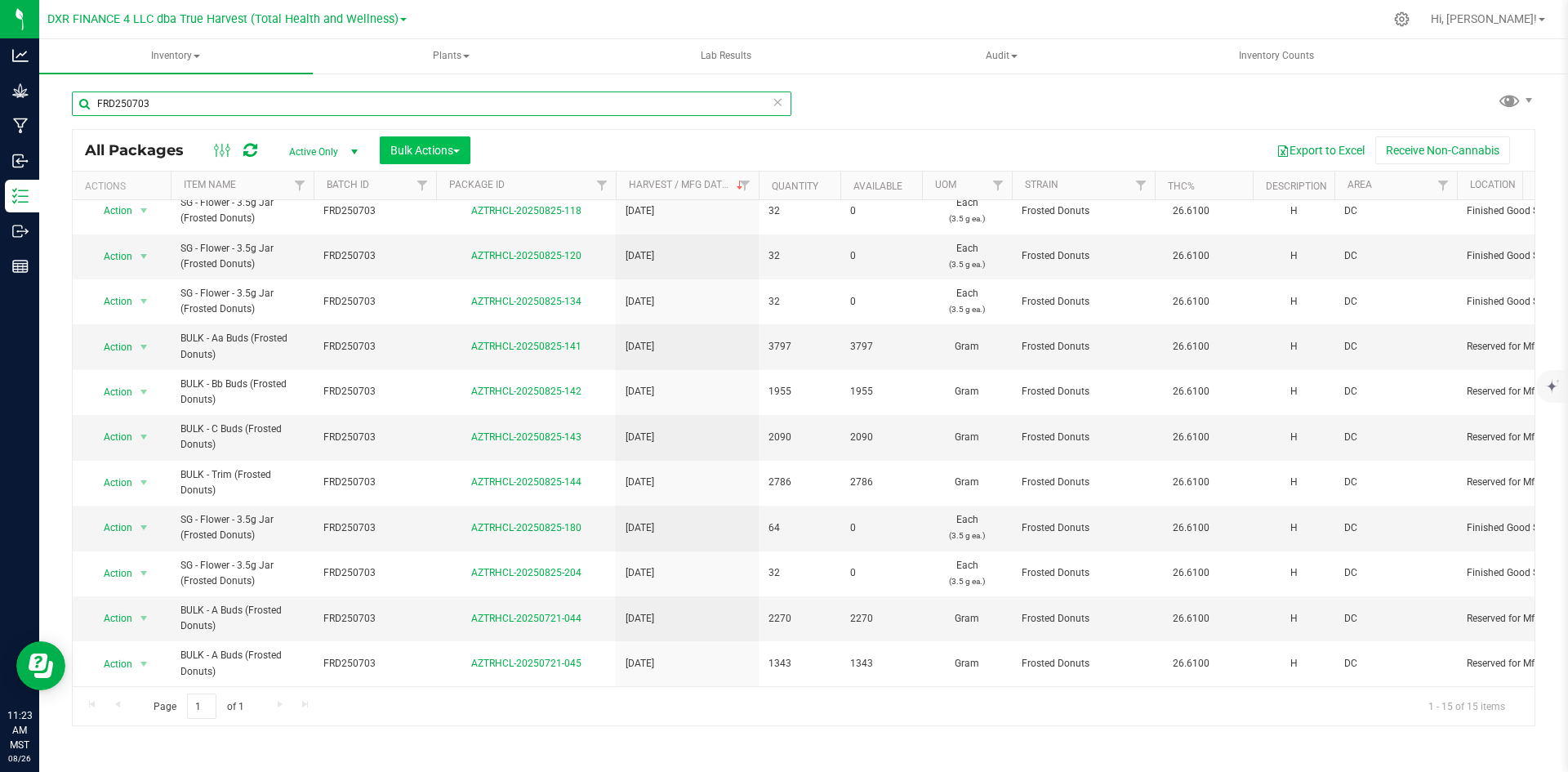
type input "FRD250703"
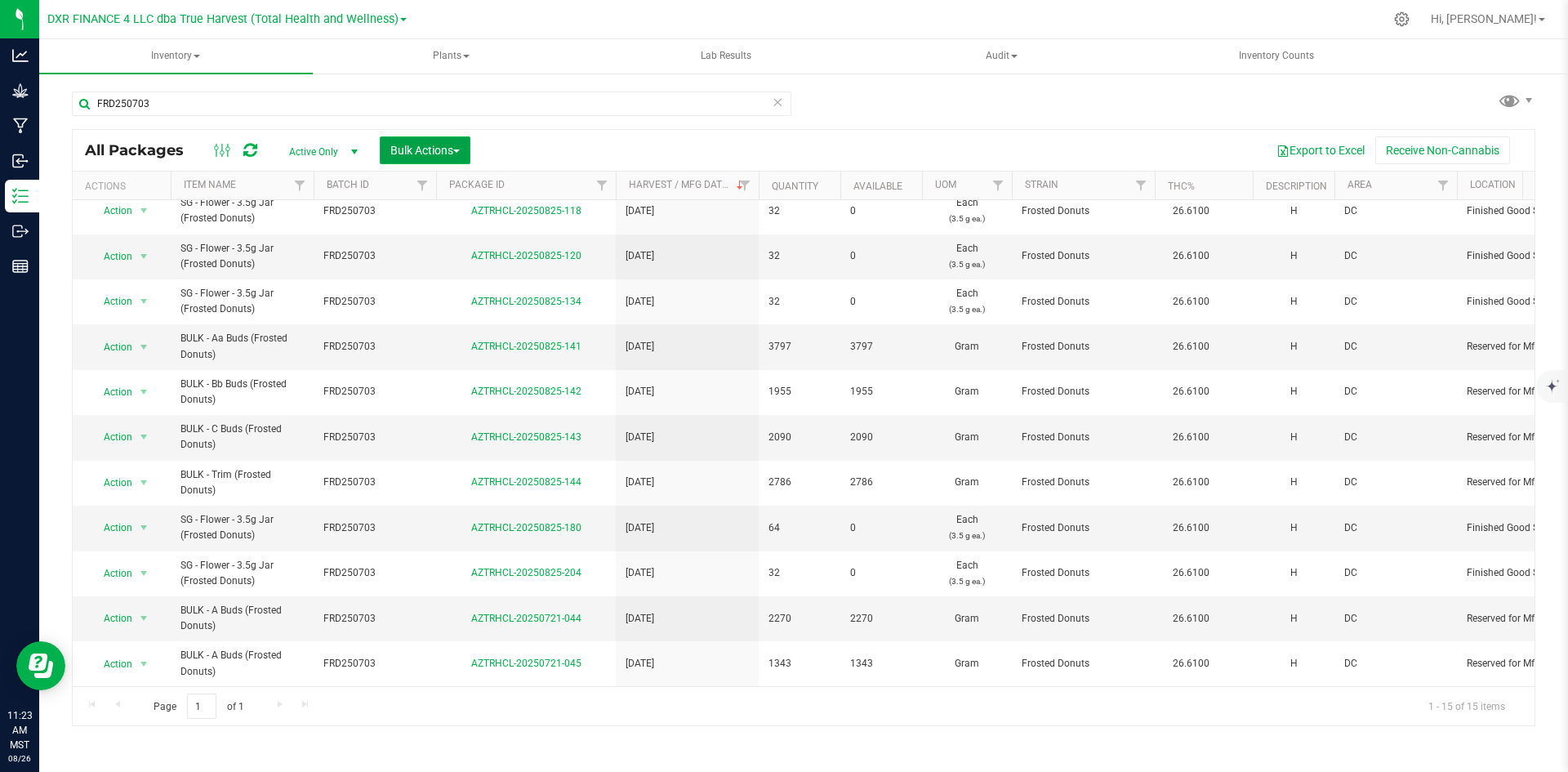
click at [448, 158] on button "Bulk Actions" at bounding box center [425, 150] width 90 height 28
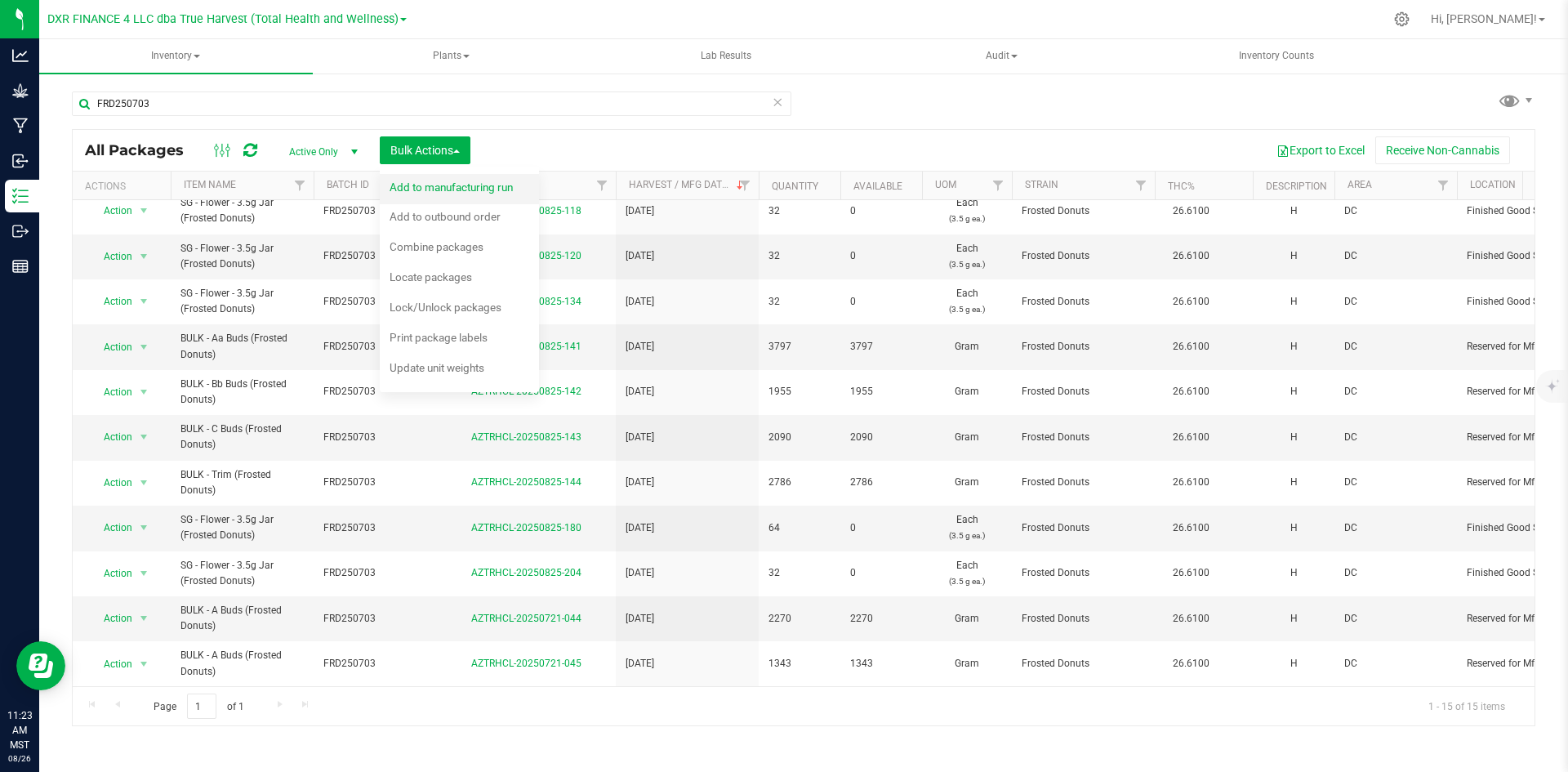
click at [464, 199] on div "Add to manufacturing run" at bounding box center [462, 190] width 145 height 27
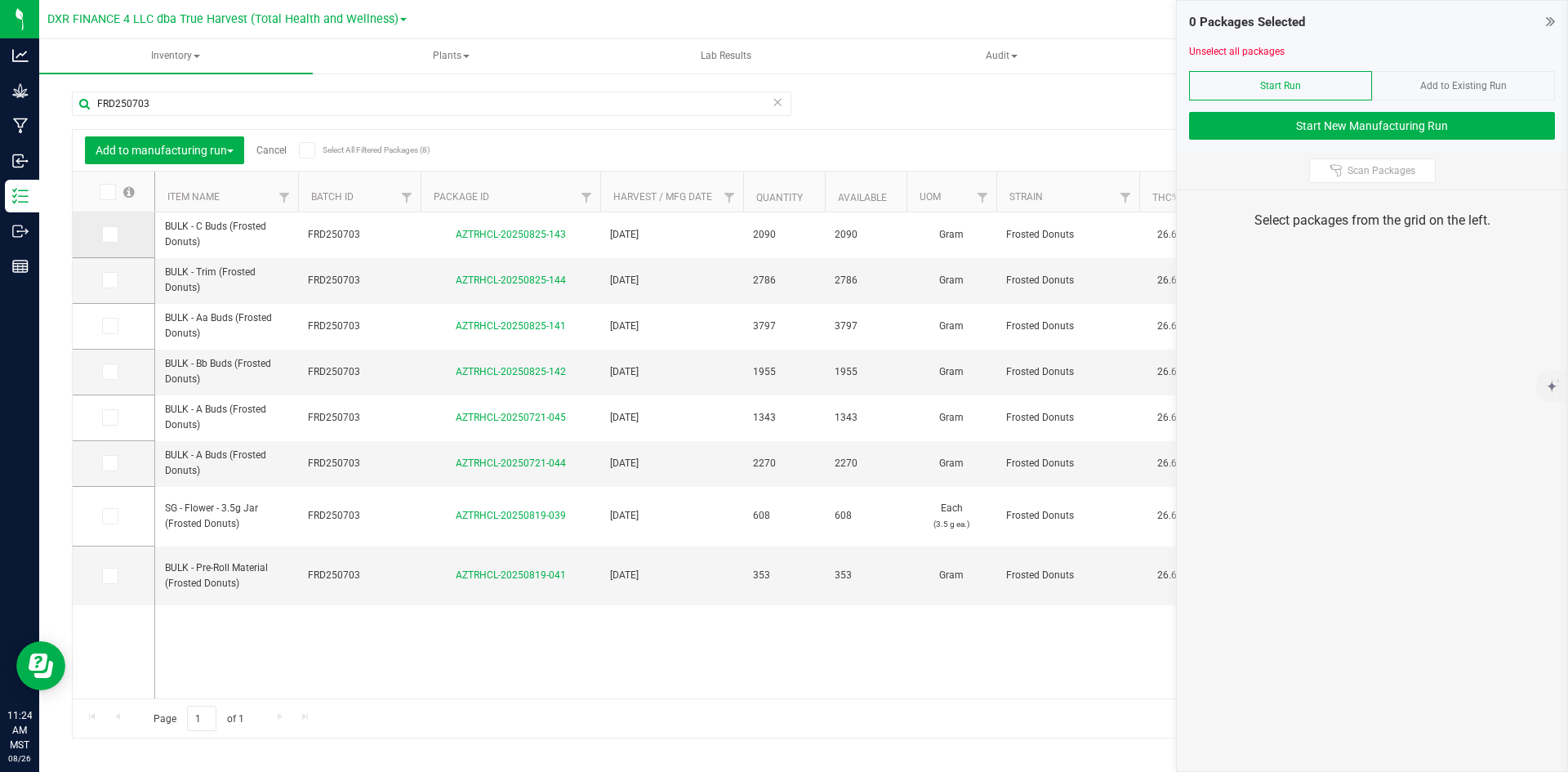
click at [123, 235] on label at bounding box center [114, 234] width 24 height 17
click at [0, 0] on input "checkbox" at bounding box center [0, 0] width 0 height 0
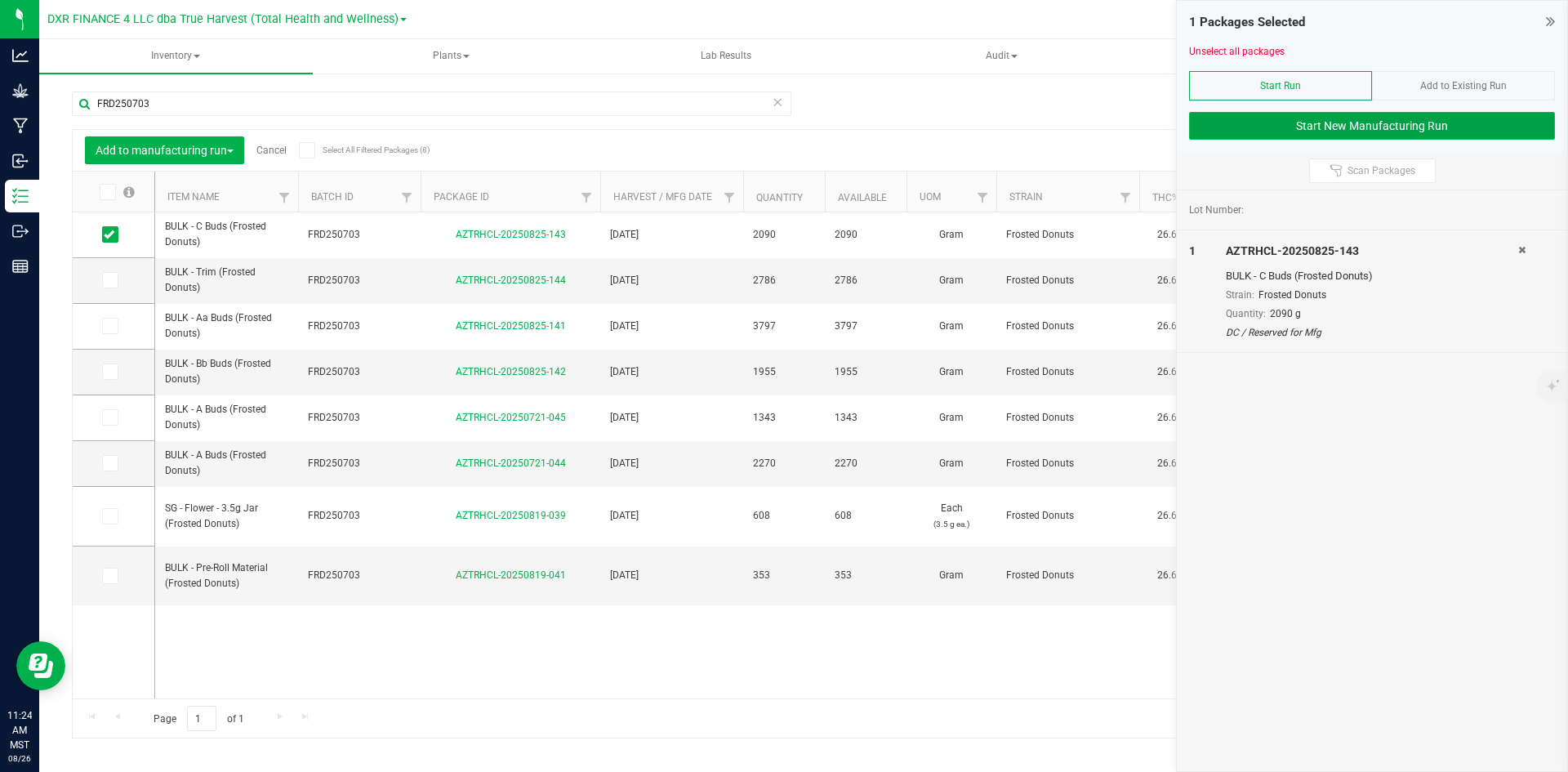
click at [1332, 134] on button "Start New Manufacturing Run" at bounding box center [1372, 126] width 366 height 28
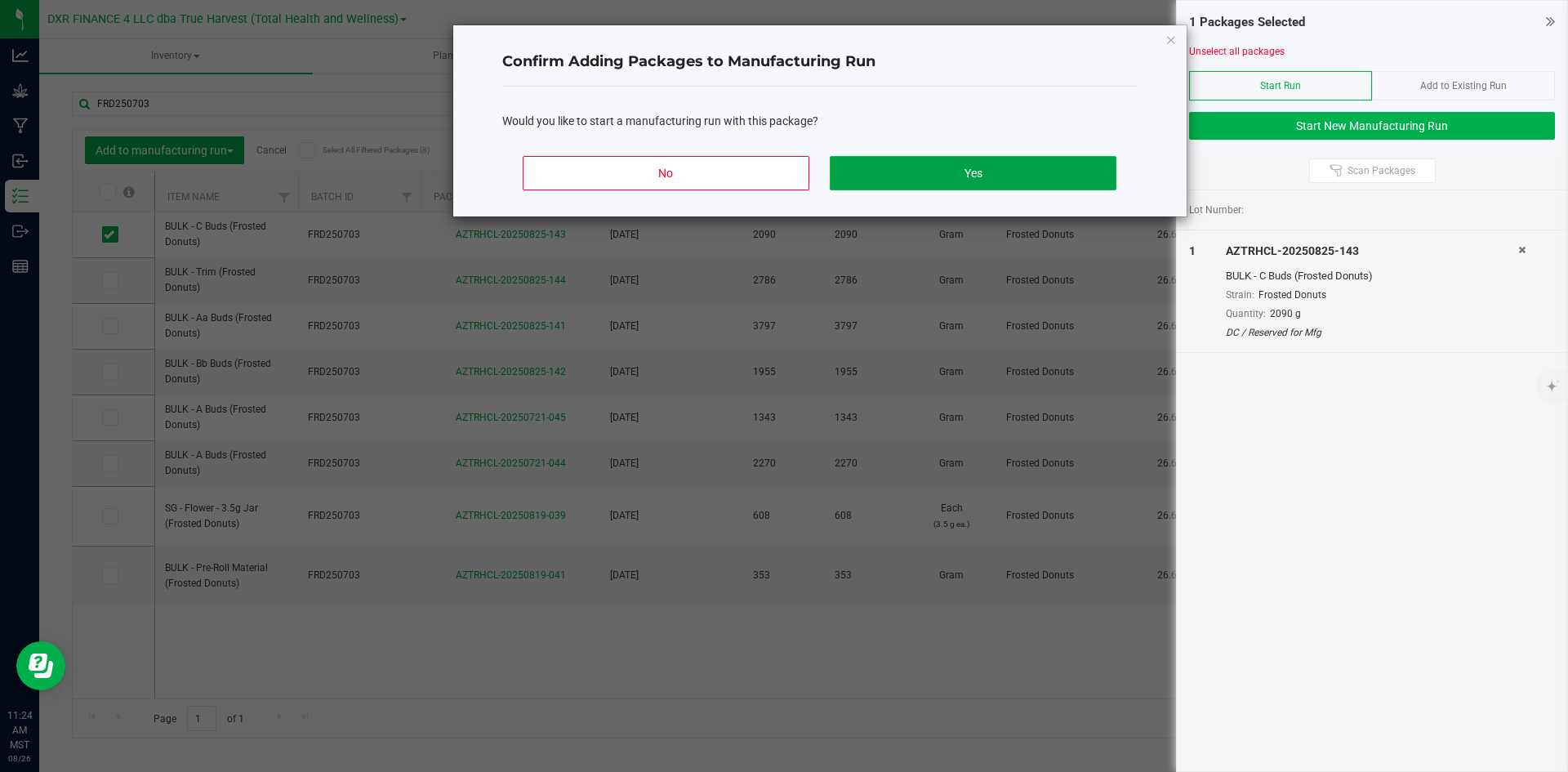
click at [1057, 177] on button "Yes" at bounding box center [972, 173] width 286 height 34
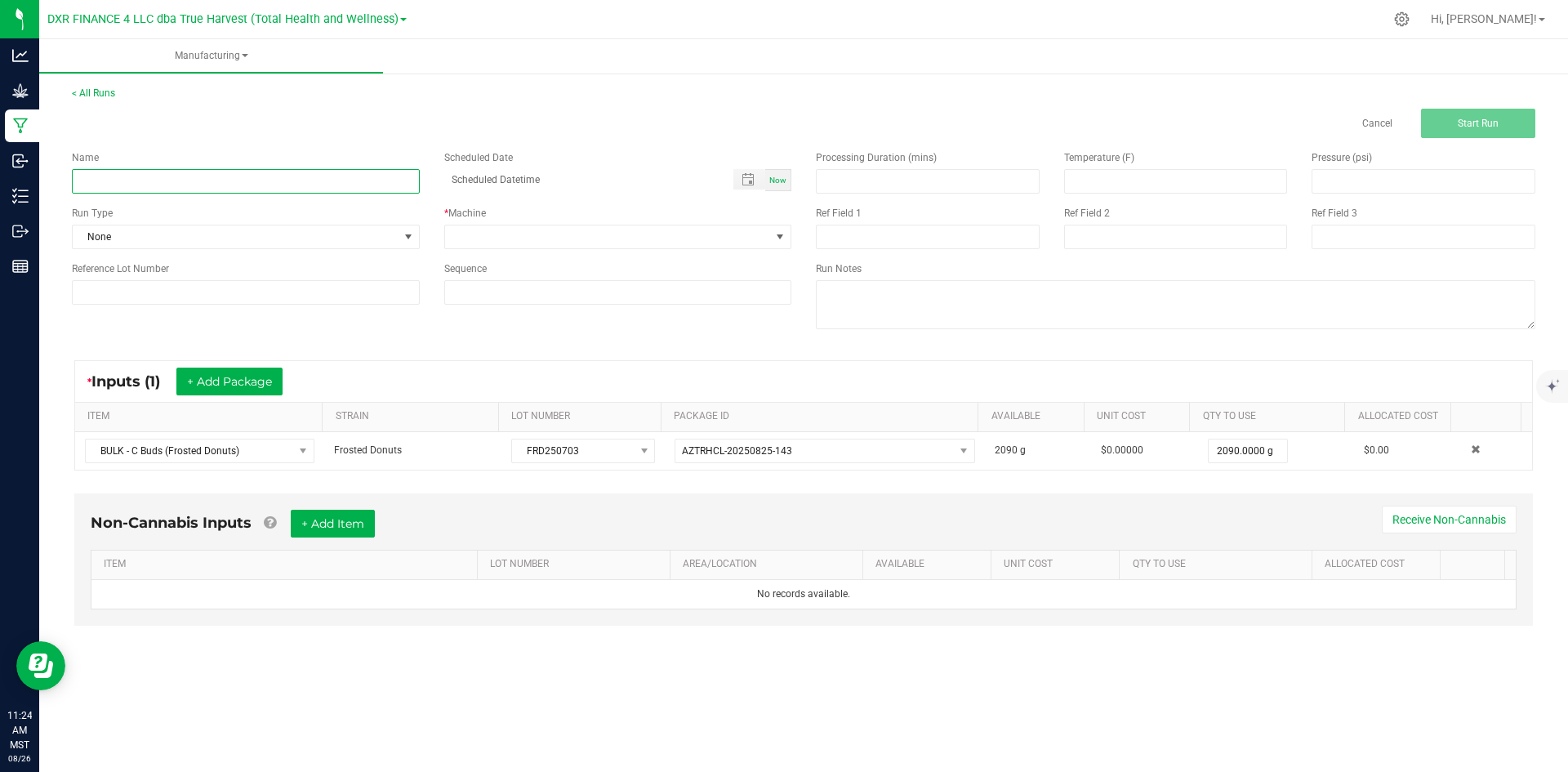
click at [256, 175] on input at bounding box center [245, 181] width 348 height 25
type input "Frosted Donuts x THCA - INFUSION RUN"
click at [562, 247] on span at bounding box center [608, 237] width 326 height 23
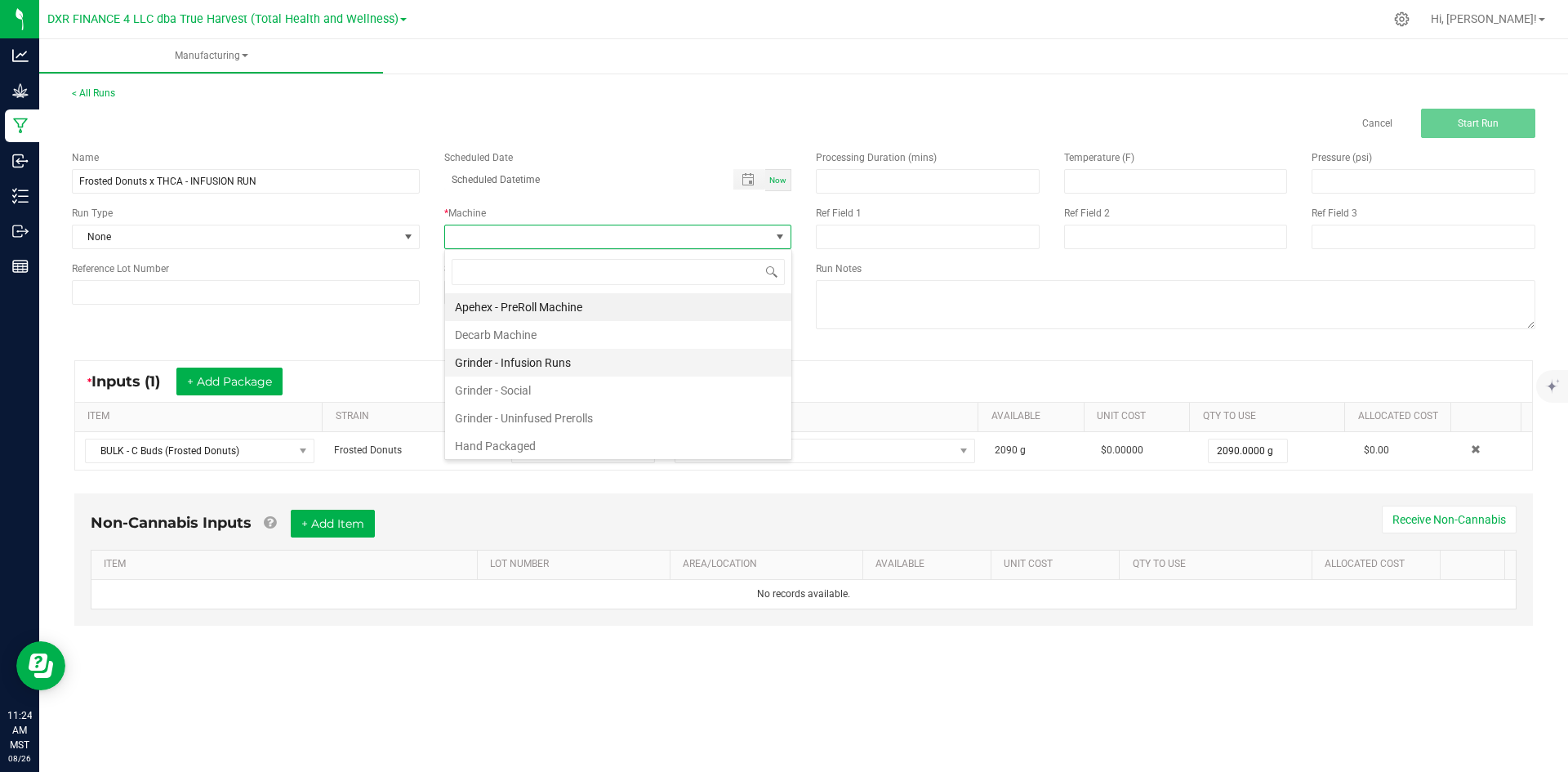
click at [614, 367] on li "Grinder - Infusion Runs" at bounding box center [618, 362] width 347 height 28
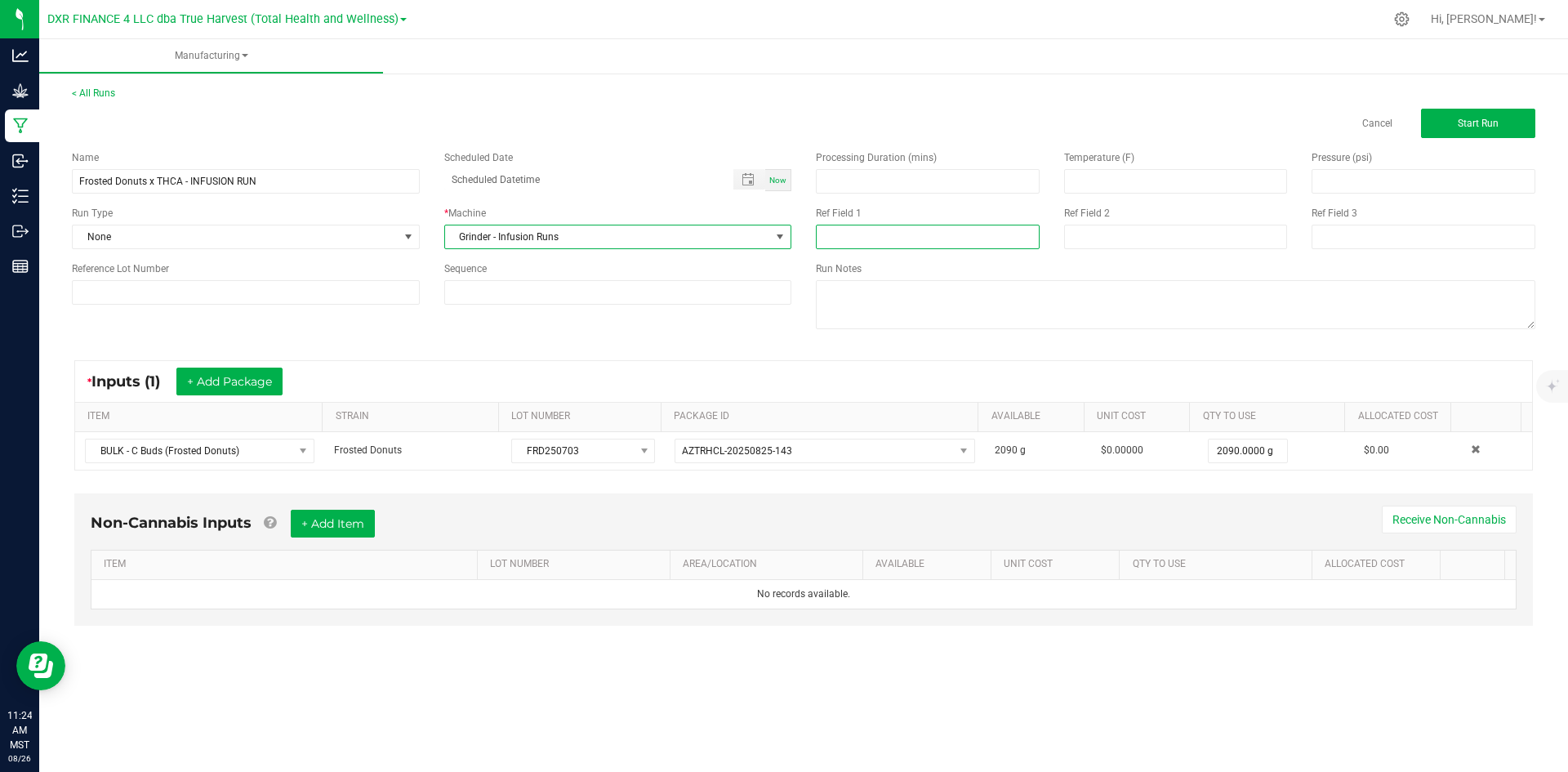
click at [892, 229] on input at bounding box center [928, 237] width 224 height 25
type input "INFUSION RUN"
click at [1116, 235] on input at bounding box center [1176, 237] width 224 height 25
type input "8-25-25"
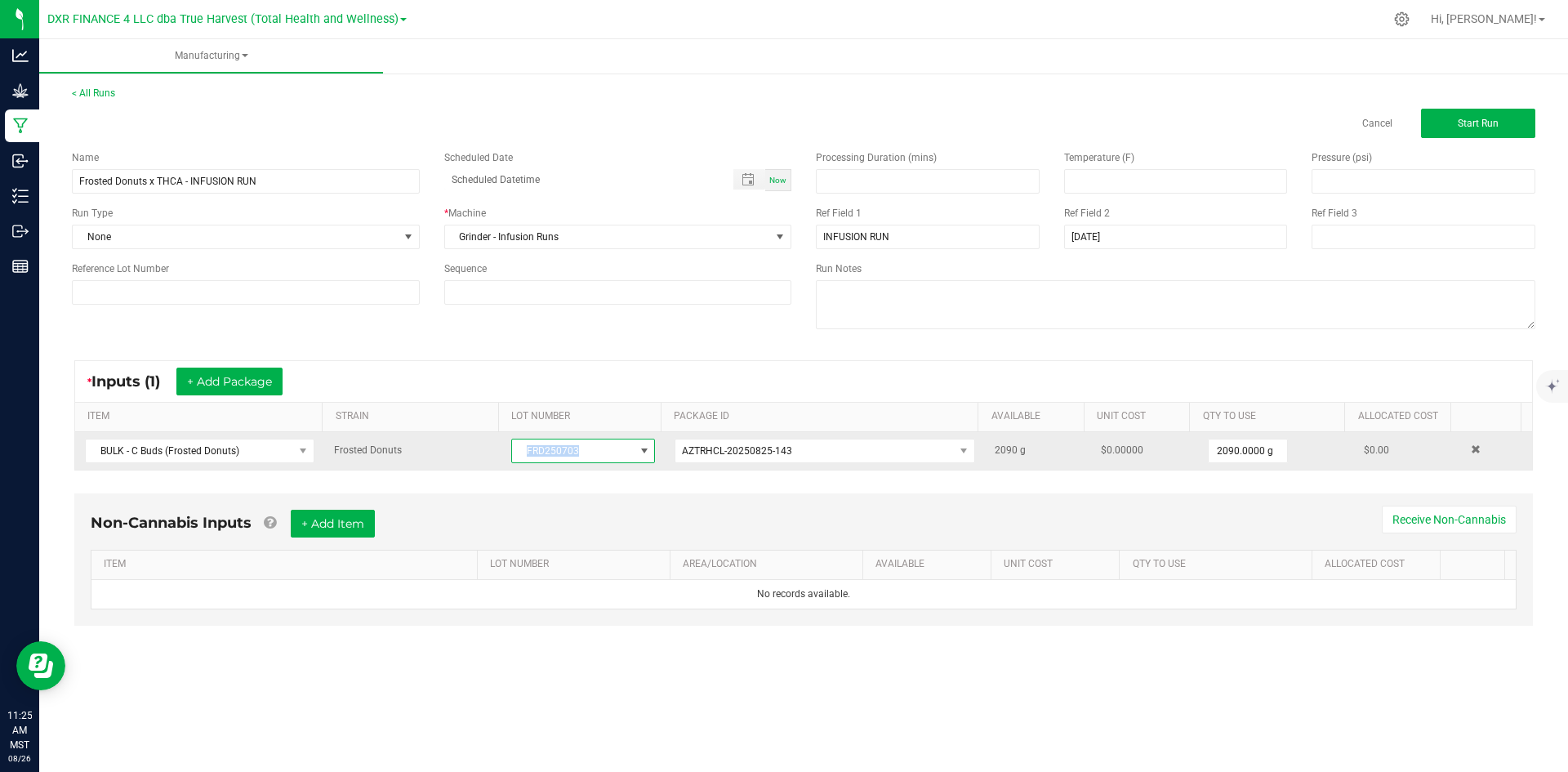
drag, startPoint x: 595, startPoint y: 442, endPoint x: 508, endPoint y: 447, distance: 87.1
click at [512, 447] on span "FRD250703" at bounding box center [583, 451] width 143 height 25
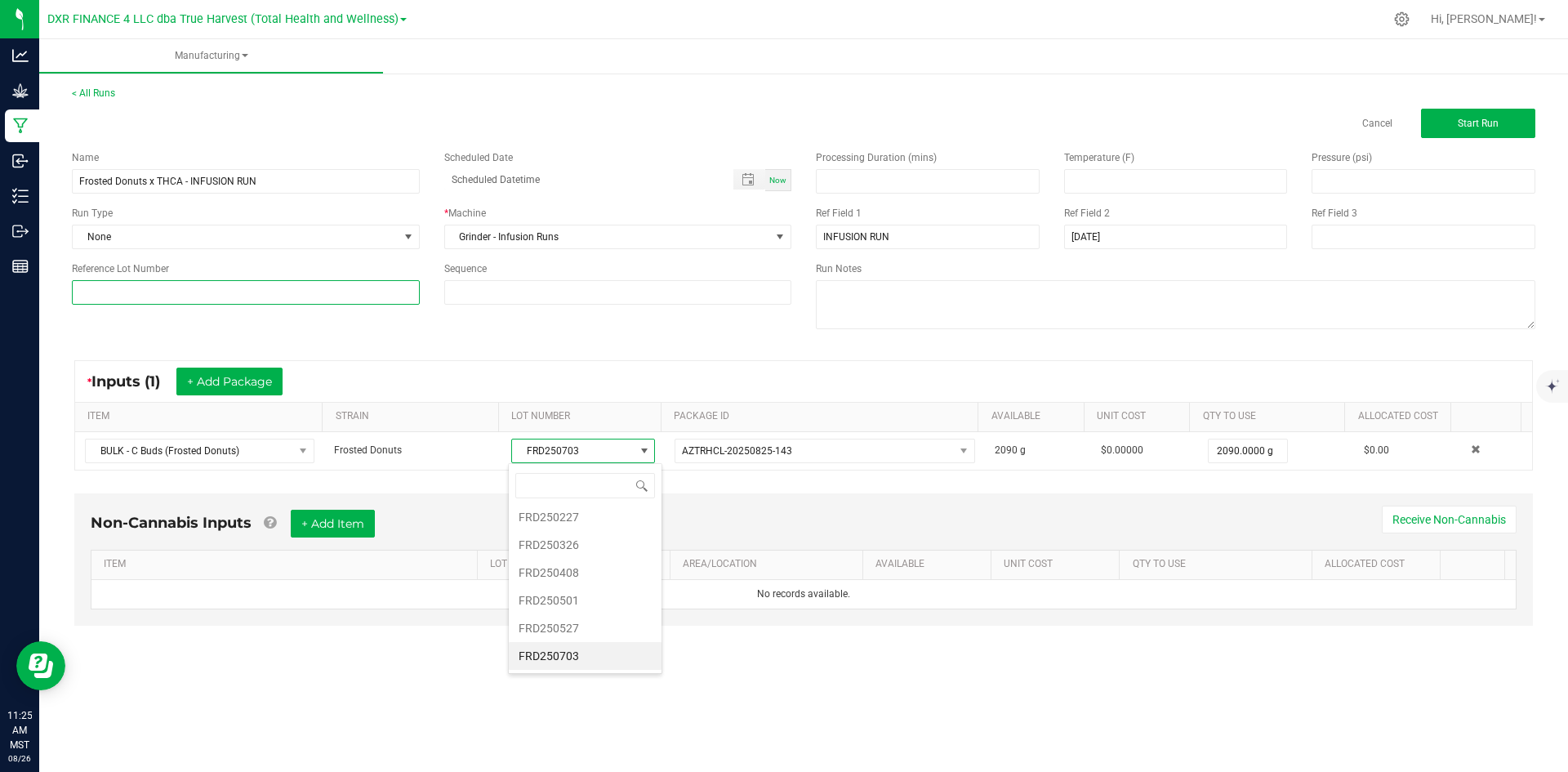
click at [308, 289] on input at bounding box center [245, 292] width 348 height 25
paste input "FRD250703"
type input "FRD250703"
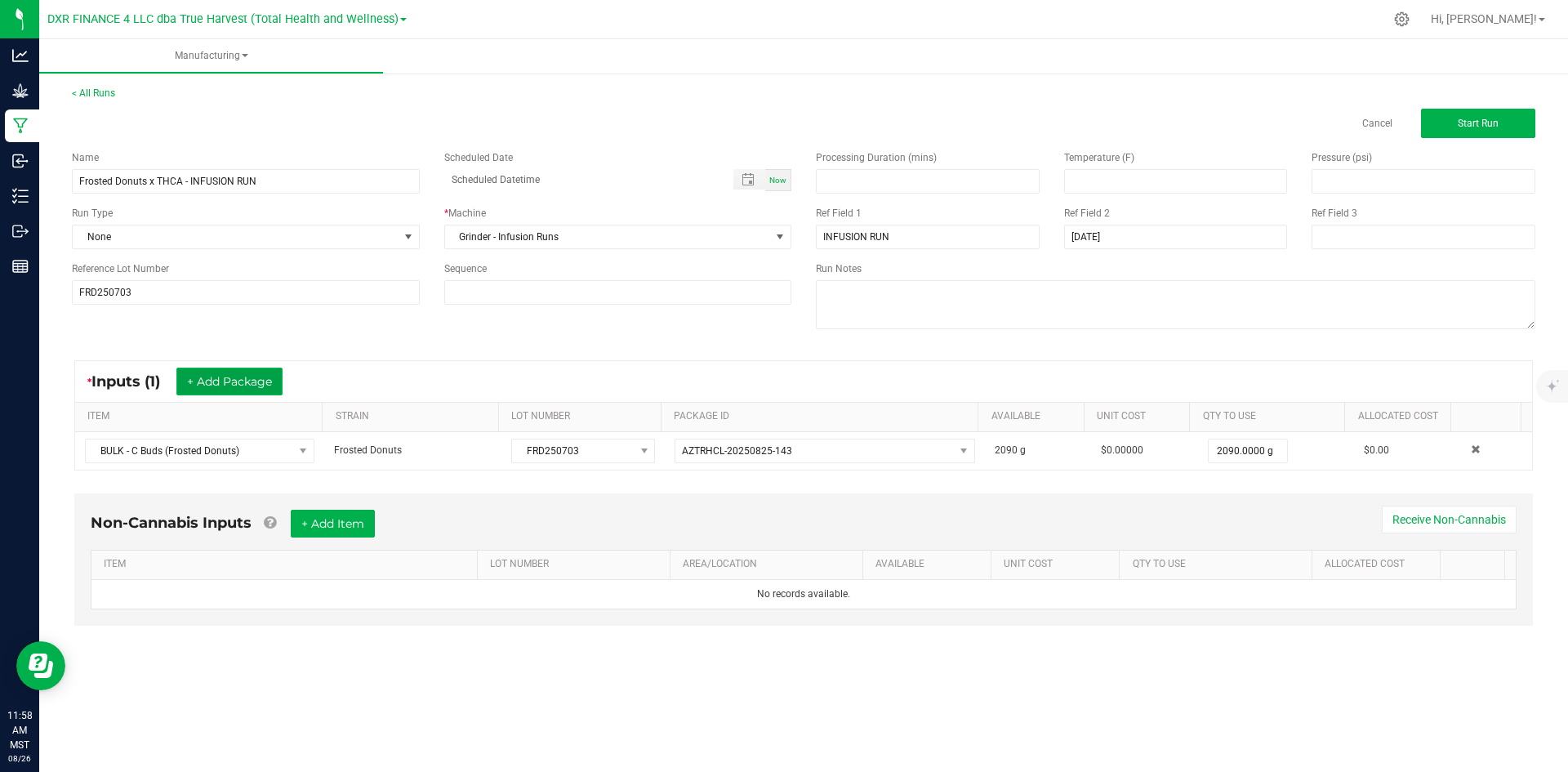
click at [264, 372] on button "+ Add Package" at bounding box center [230, 381] width 106 height 28
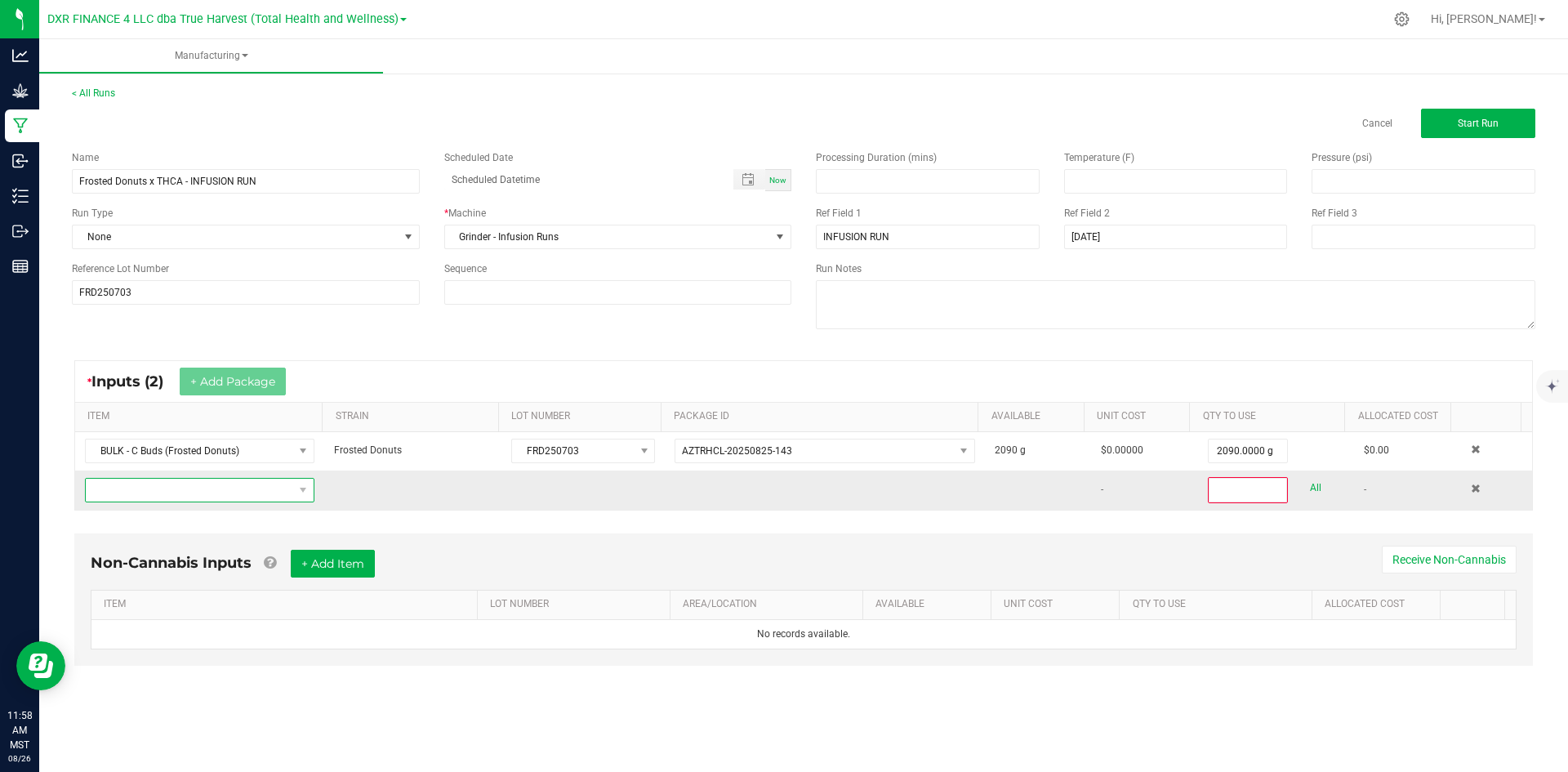
click at [255, 494] on span "NO DATA FOUND" at bounding box center [189, 490] width 207 height 23
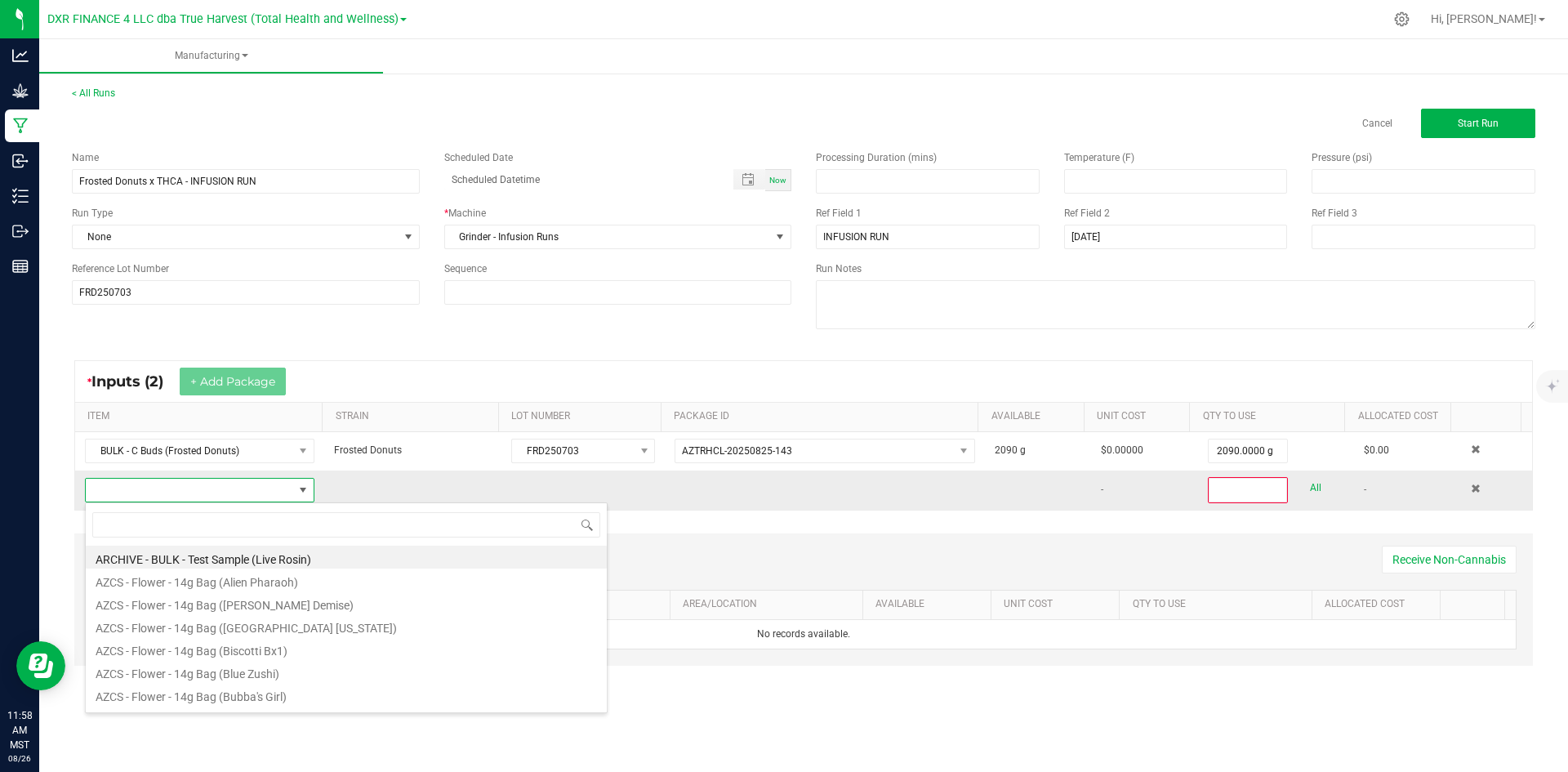
scroll to position [25, 226]
type input "bulk - th"
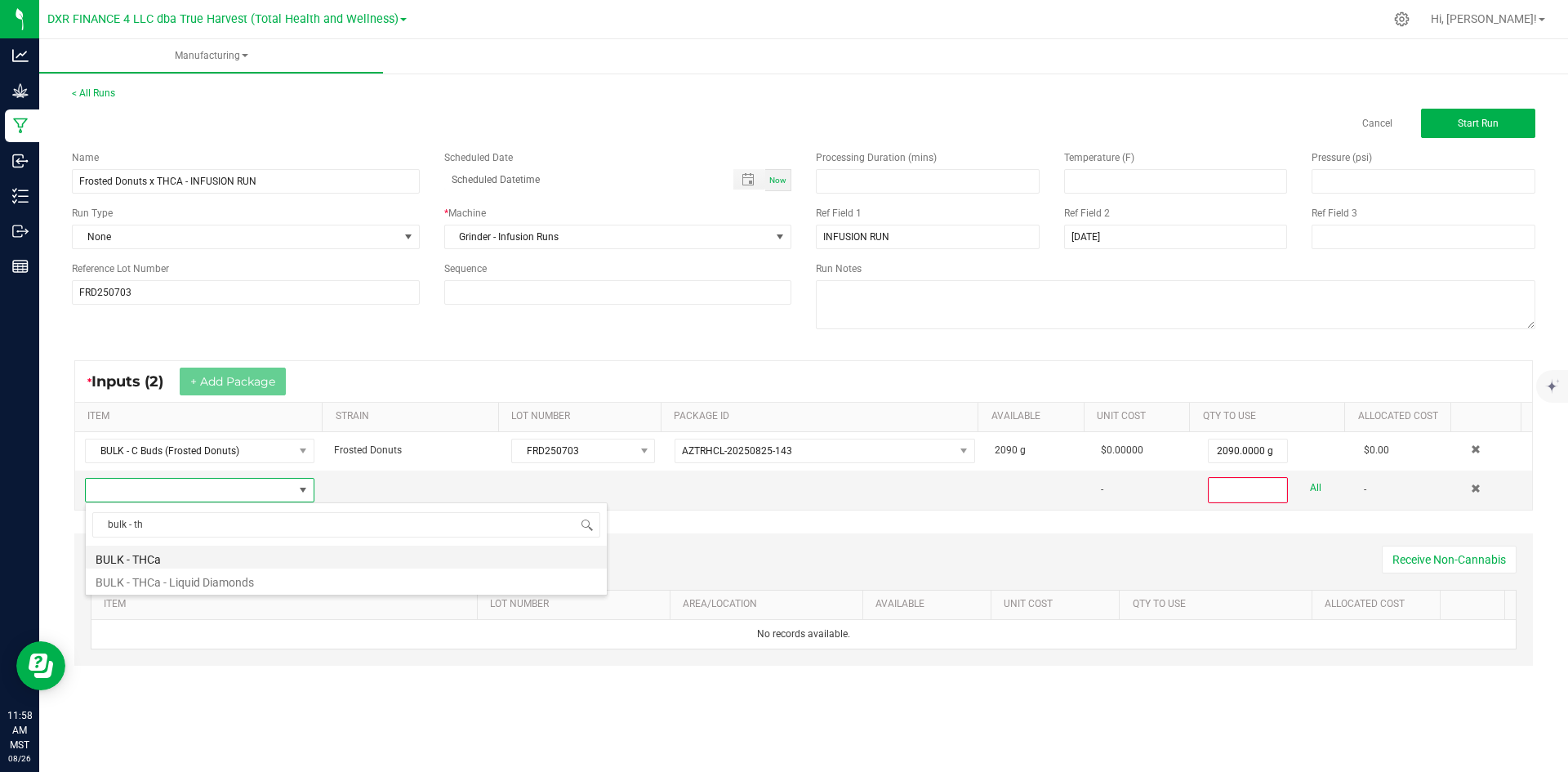
click at [211, 557] on li "BULK - THCa" at bounding box center [346, 557] width 521 height 23
type input "0"
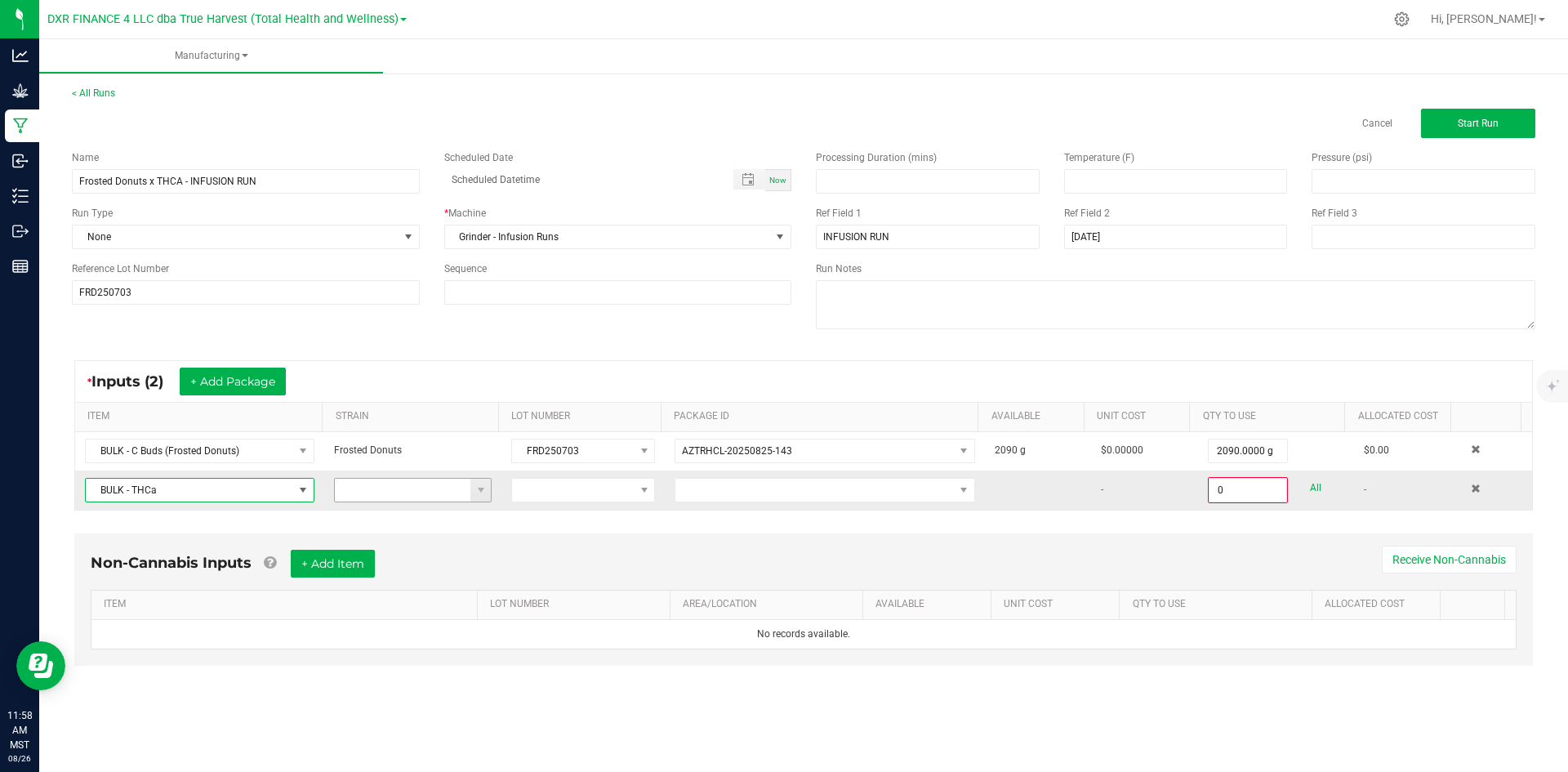
click at [463, 493] on input at bounding box center [403, 490] width 136 height 23
click at [477, 493] on span at bounding box center [480, 490] width 13 height 13
click at [569, 499] on span at bounding box center [573, 490] width 122 height 23
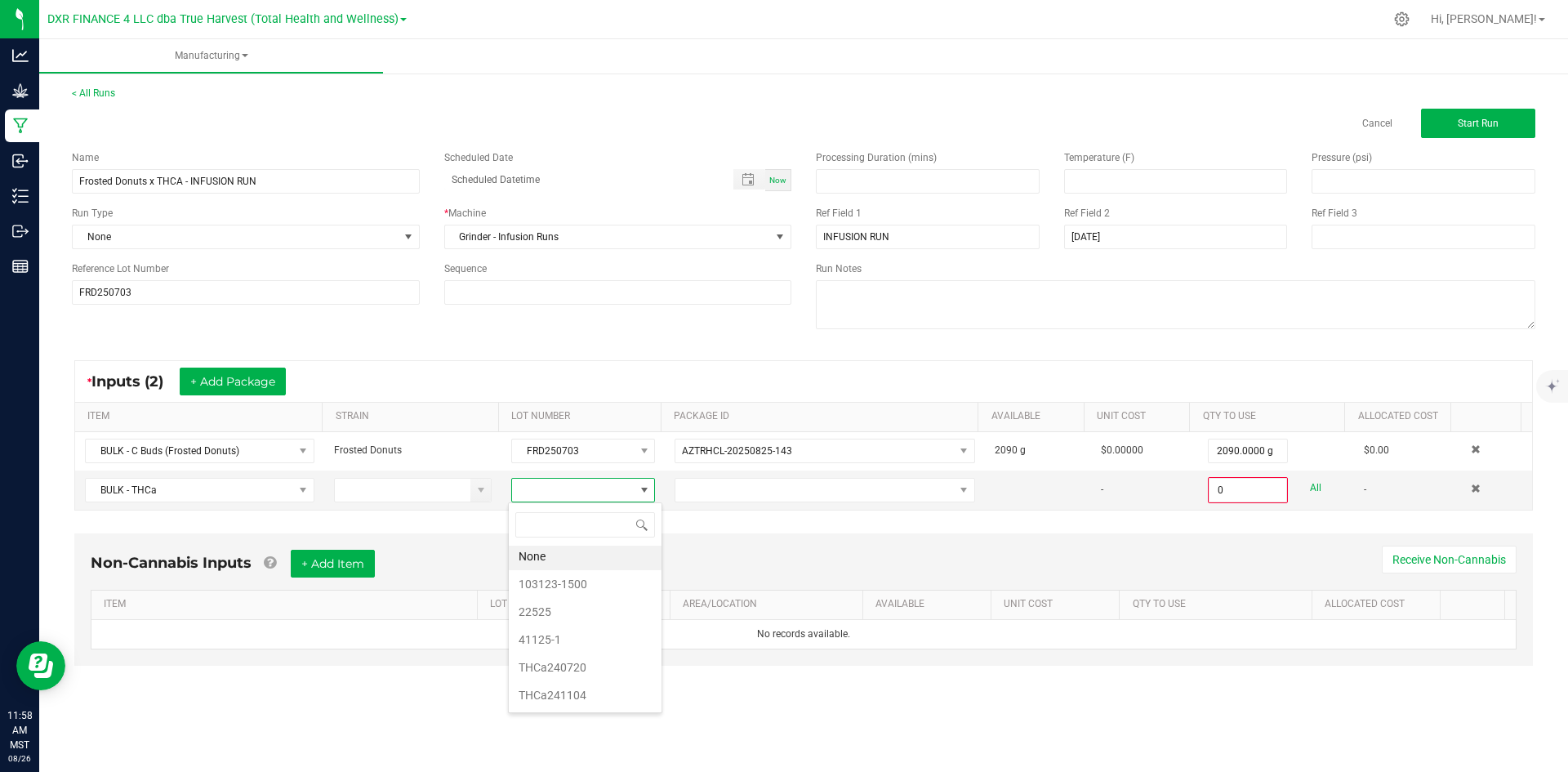
click at [643, 359] on div "* Inputs (2) + Add Package ITEM STRAIN LOT NUMBER PACKAGE ID AVAILABLE Unit Cos…" at bounding box center [804, 435] width 1488 height 180
click at [397, 488] on input at bounding box center [403, 490] width 136 height 23
click at [620, 494] on span at bounding box center [573, 490] width 122 height 23
click at [612, 617] on li "22525" at bounding box center [585, 615] width 153 height 28
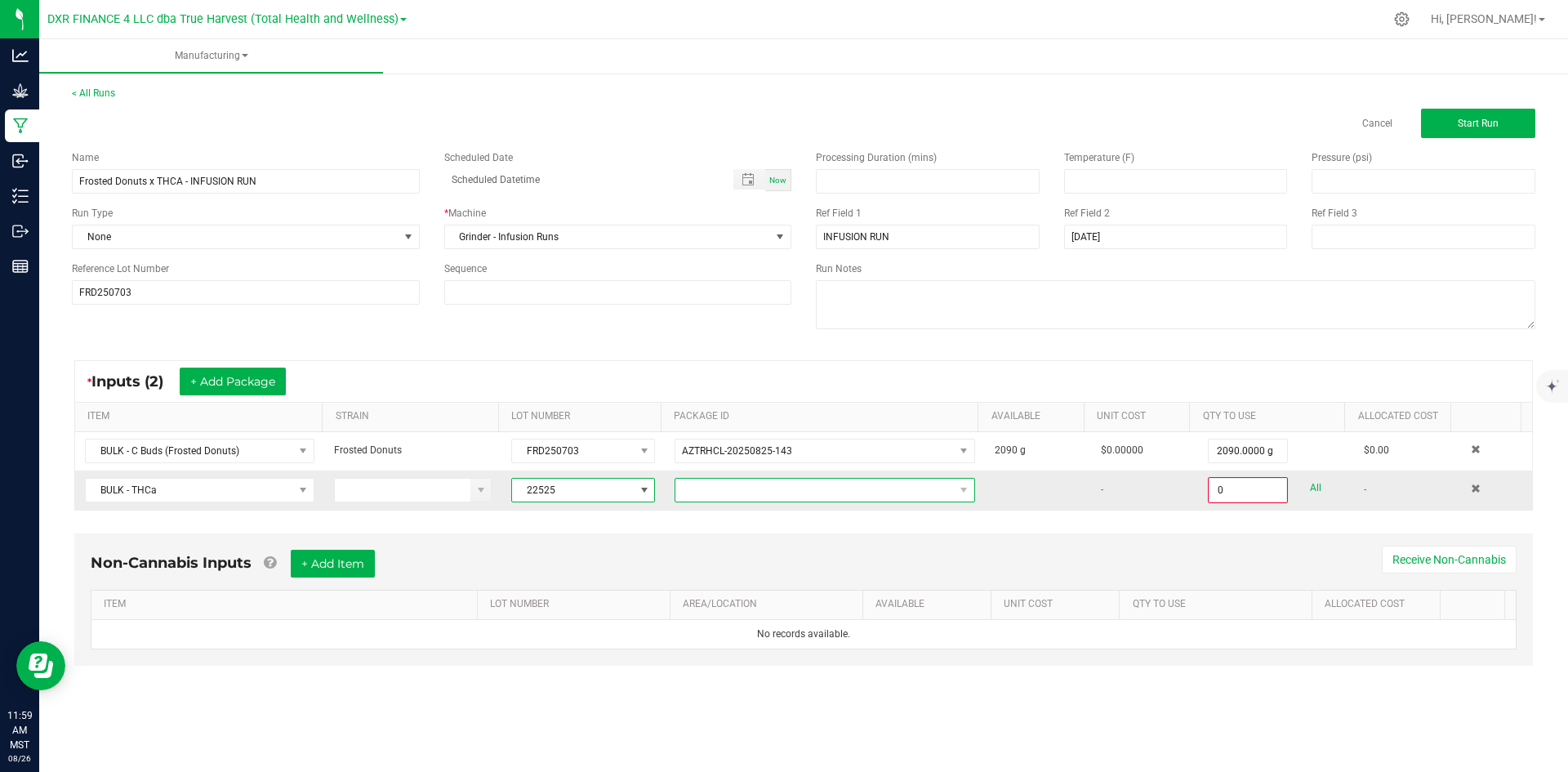
click at [746, 493] on span at bounding box center [815, 490] width 279 height 23
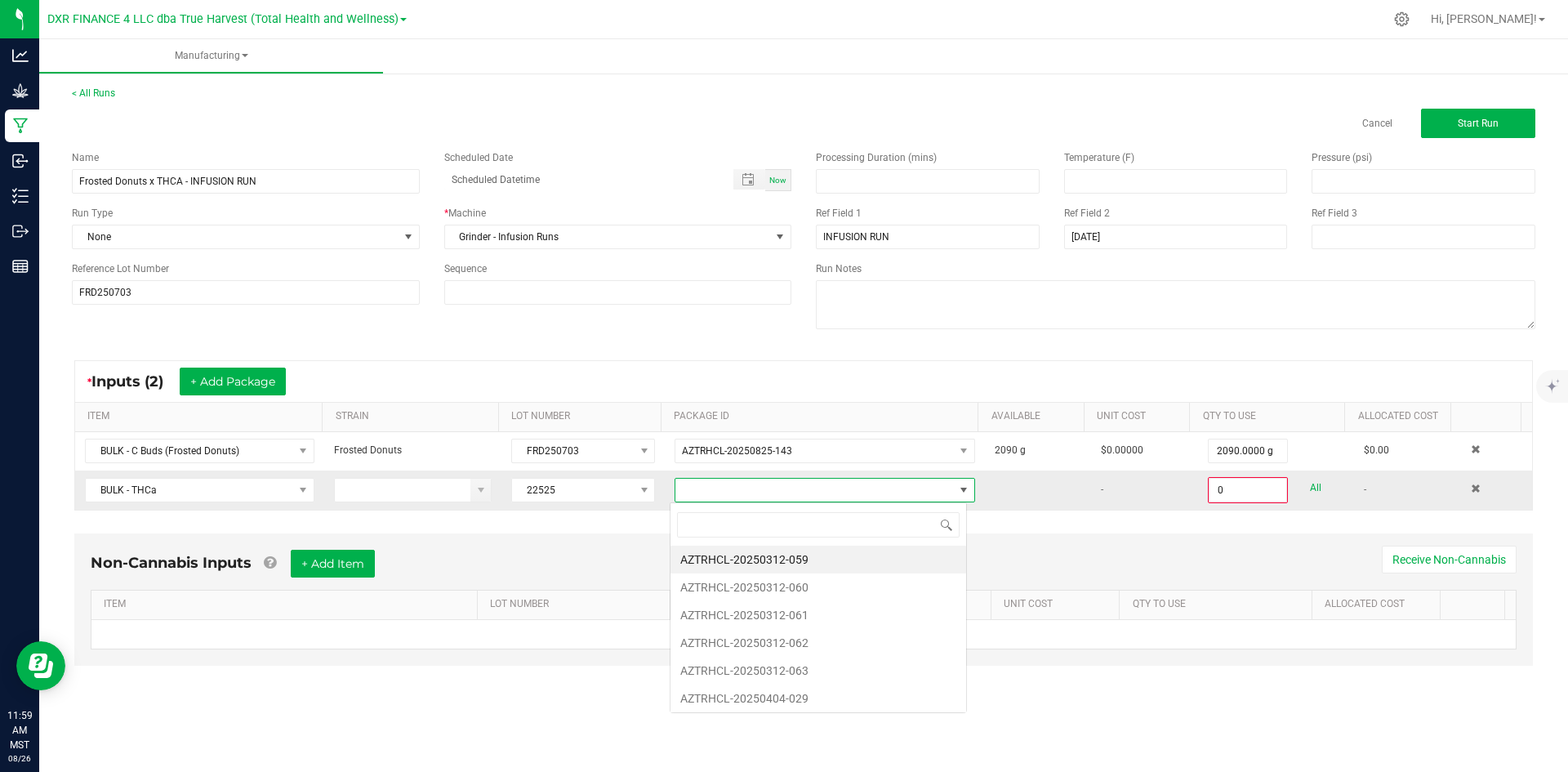
scroll to position [25, 298]
click at [722, 489] on span at bounding box center [815, 490] width 279 height 23
type input "AZTRHCL-20250813-032"
click at [788, 557] on li "AZTRHCL-20250813-032" at bounding box center [818, 560] width 296 height 28
type input "0.0000 g"
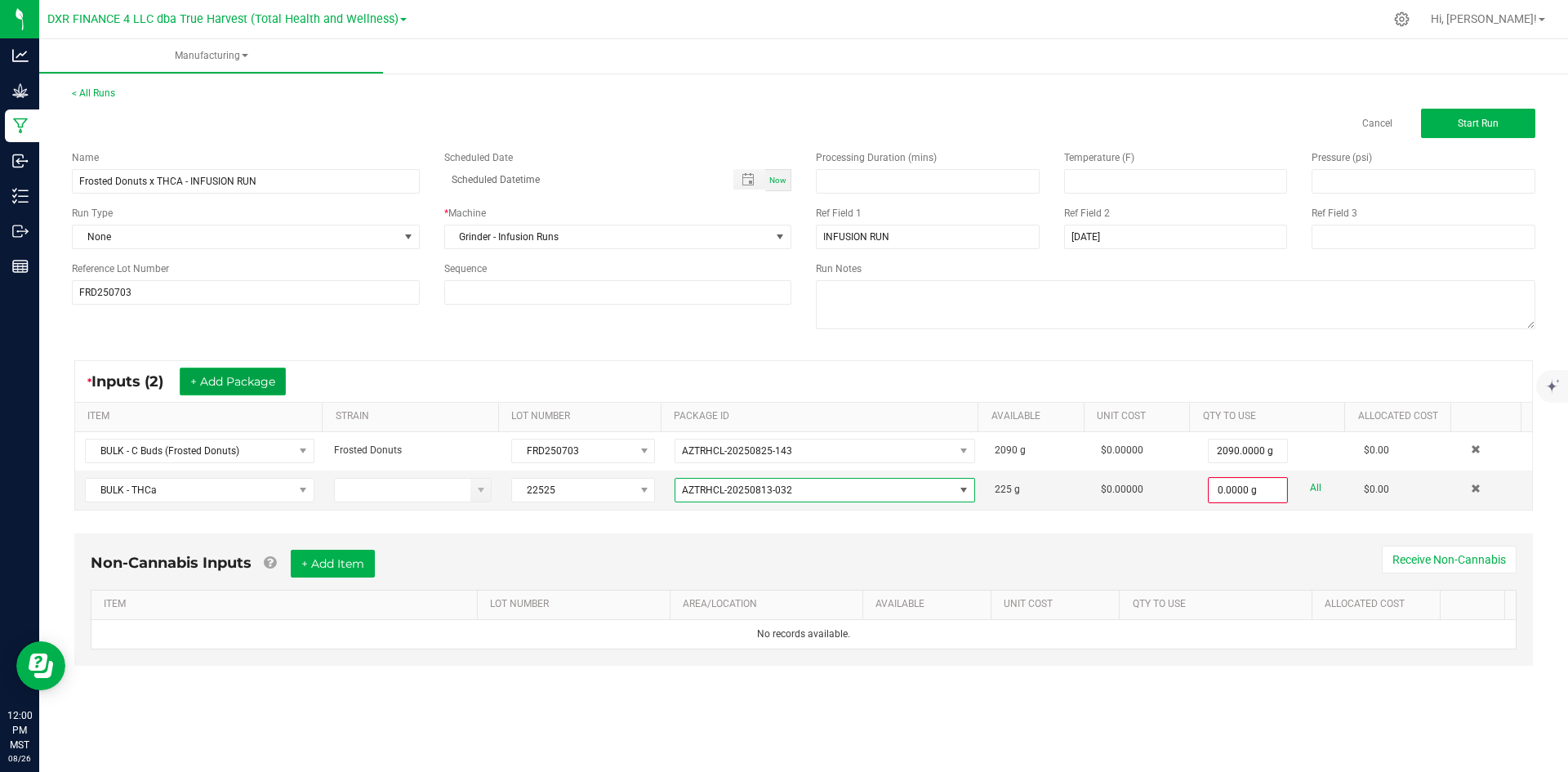
click at [215, 372] on button "+ Add Package" at bounding box center [233, 381] width 106 height 28
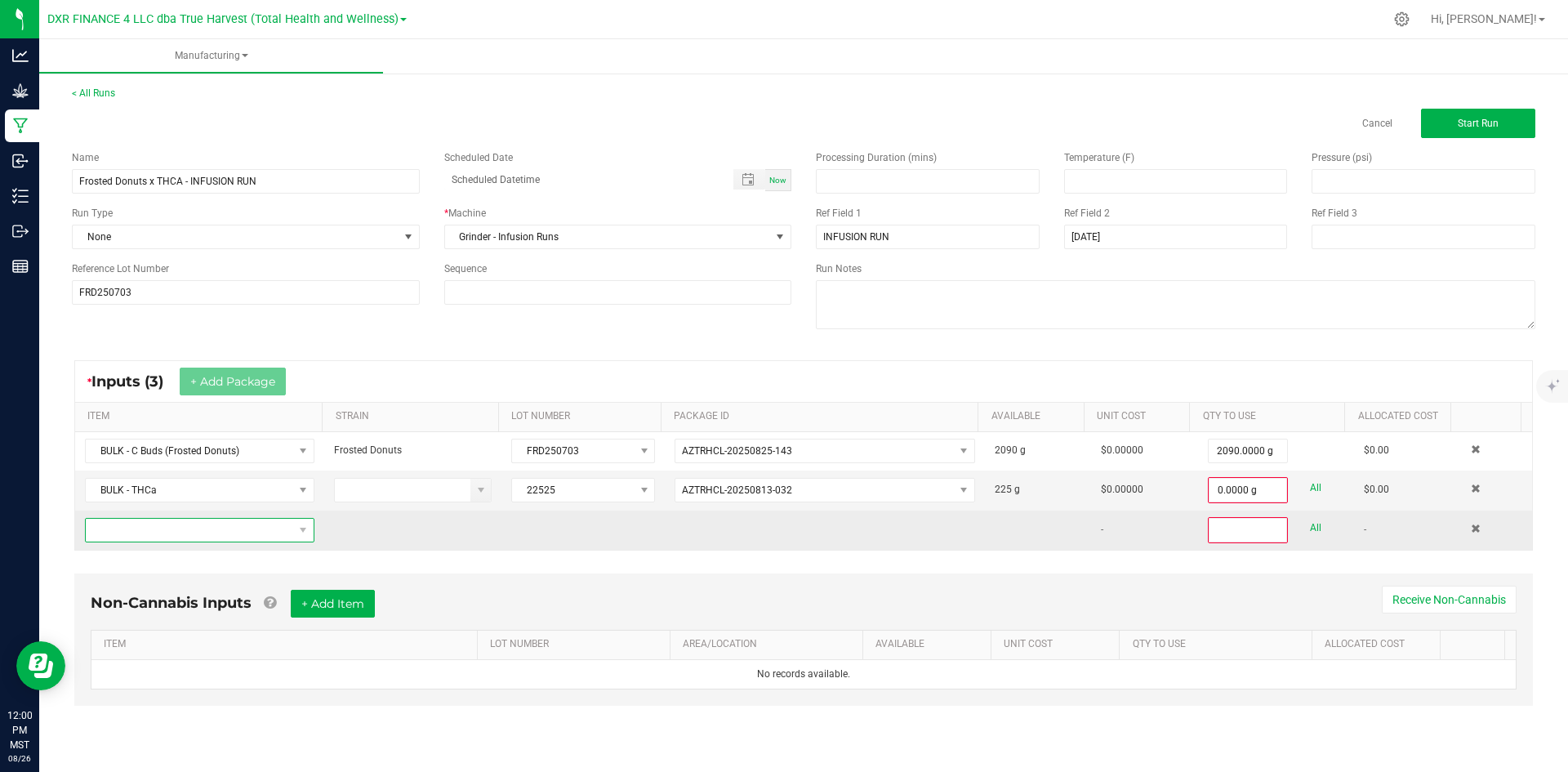
click at [244, 520] on span "NO DATA FOUND" at bounding box center [189, 529] width 207 height 23
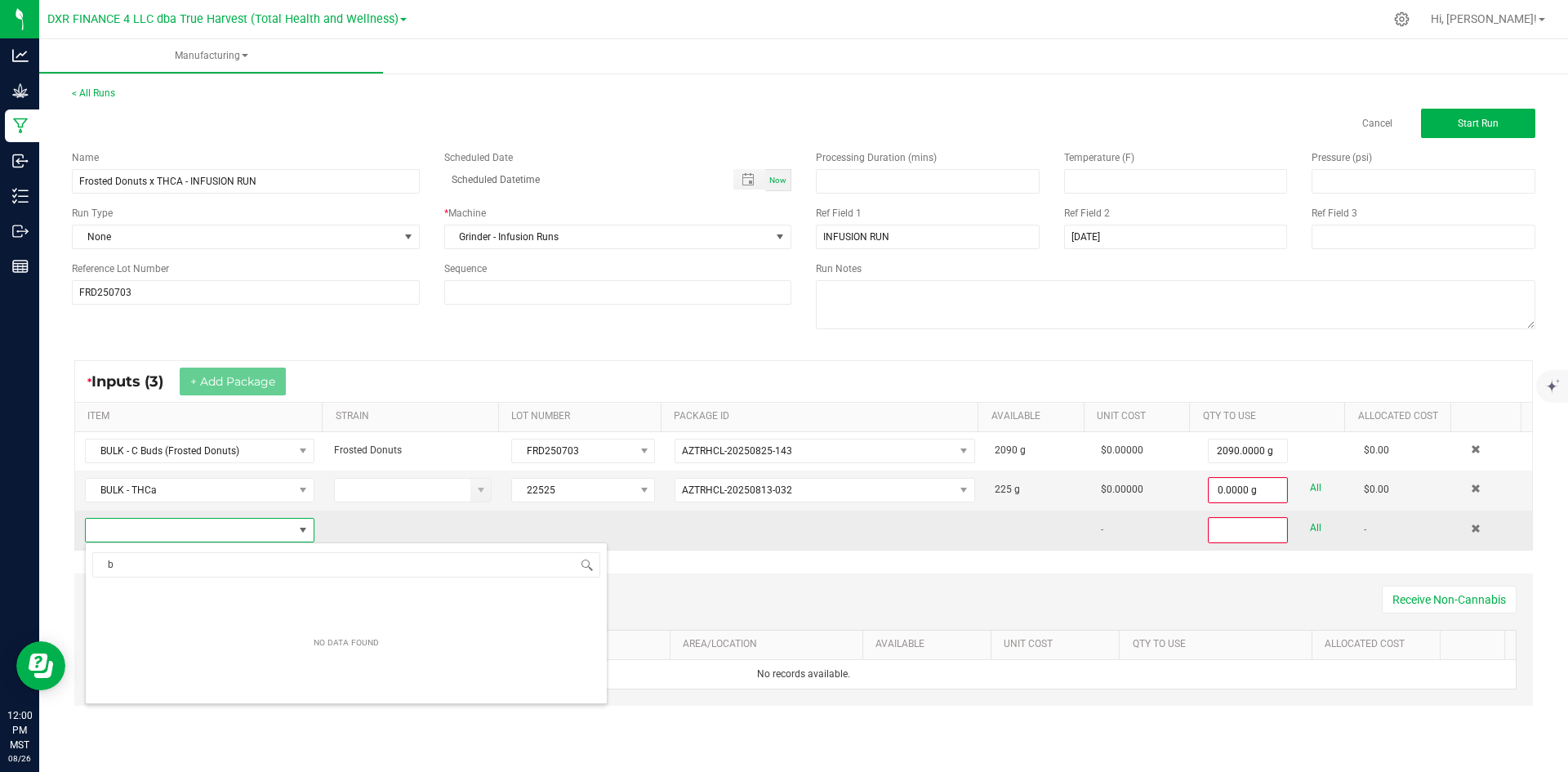
scroll to position [25, 226]
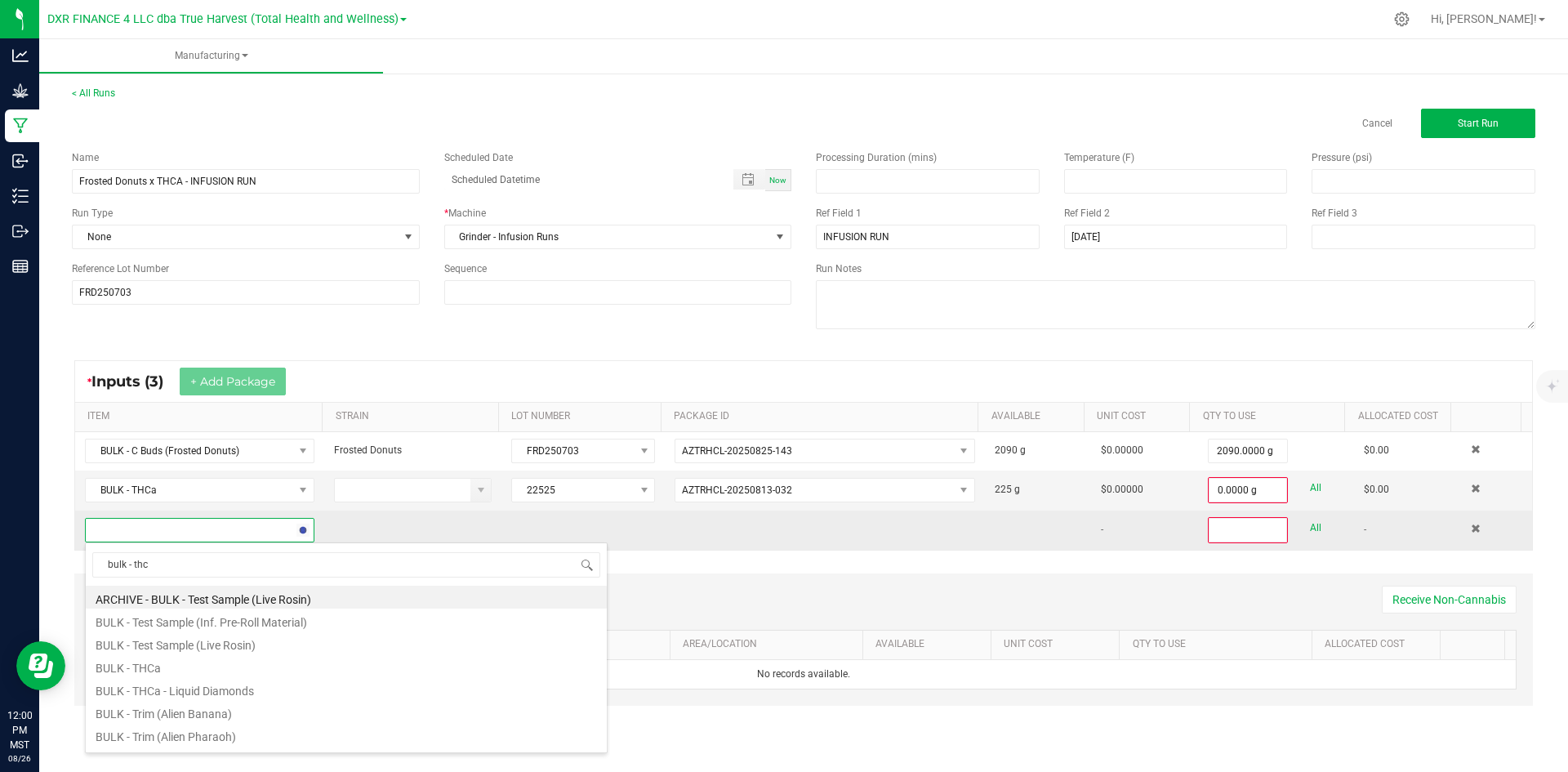
type input "bulk - thca"
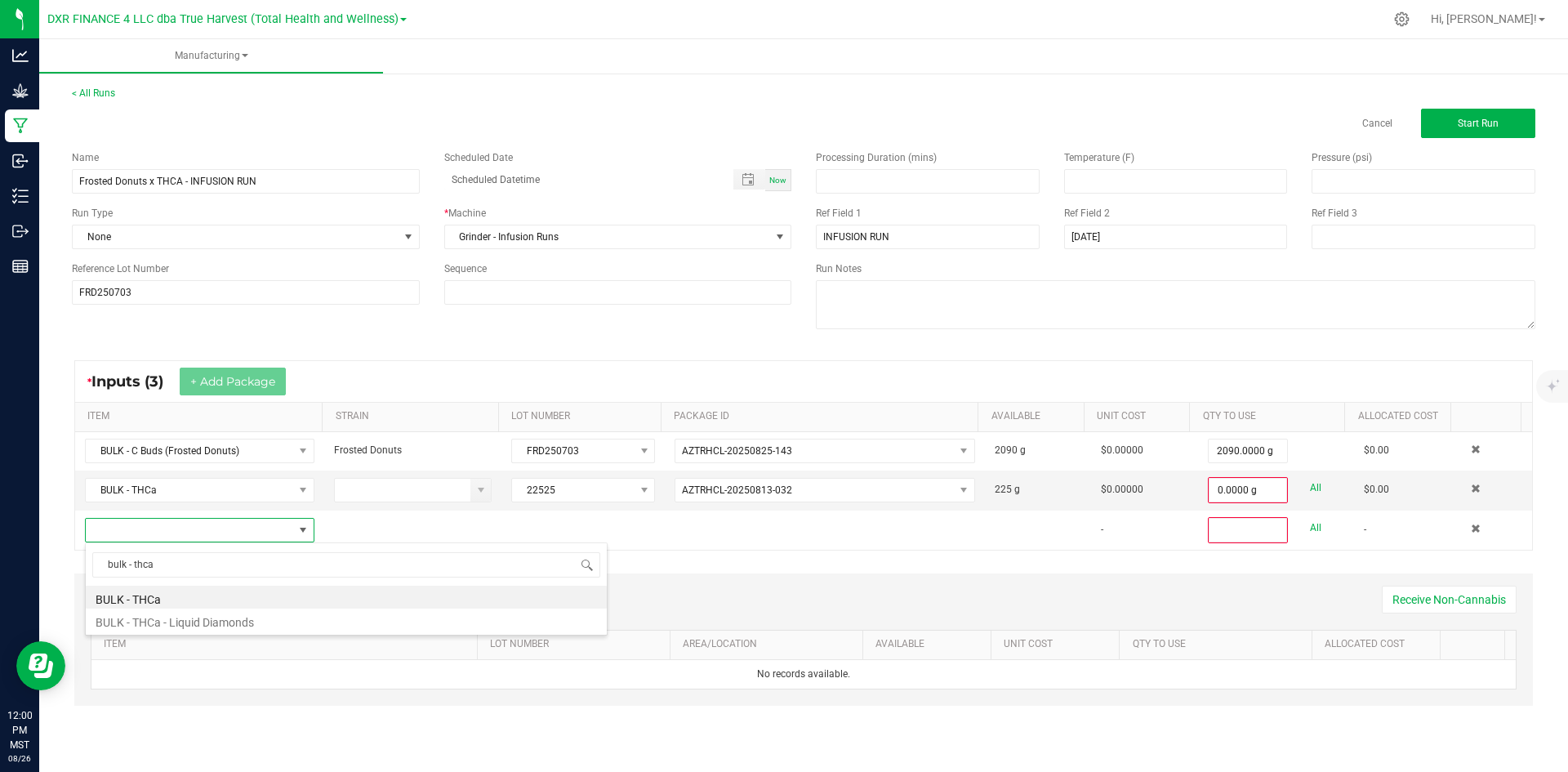
click at [206, 597] on li "BULK - THCa" at bounding box center [346, 597] width 521 height 23
type input "0"
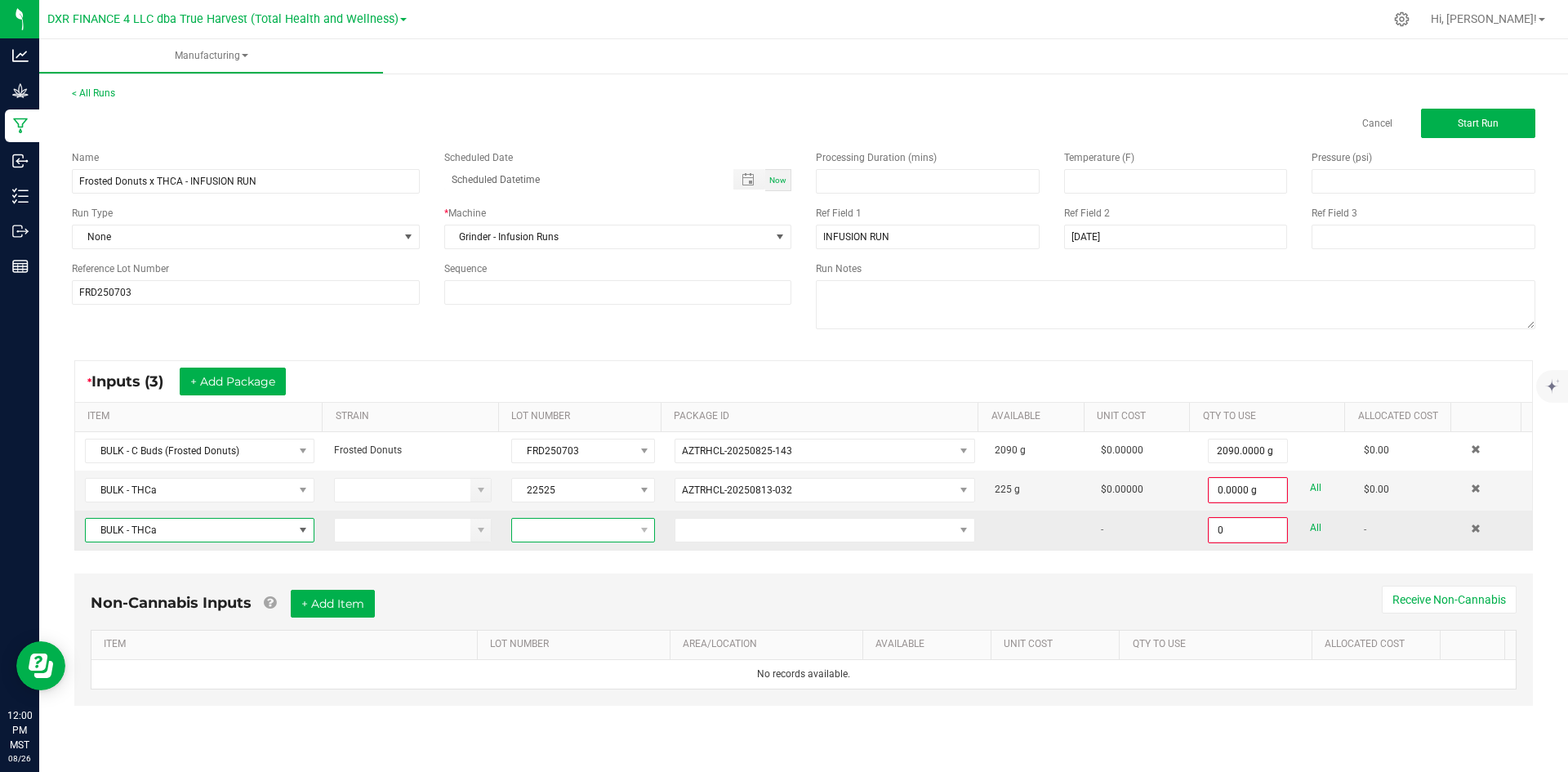
click at [576, 538] on span at bounding box center [573, 529] width 122 height 23
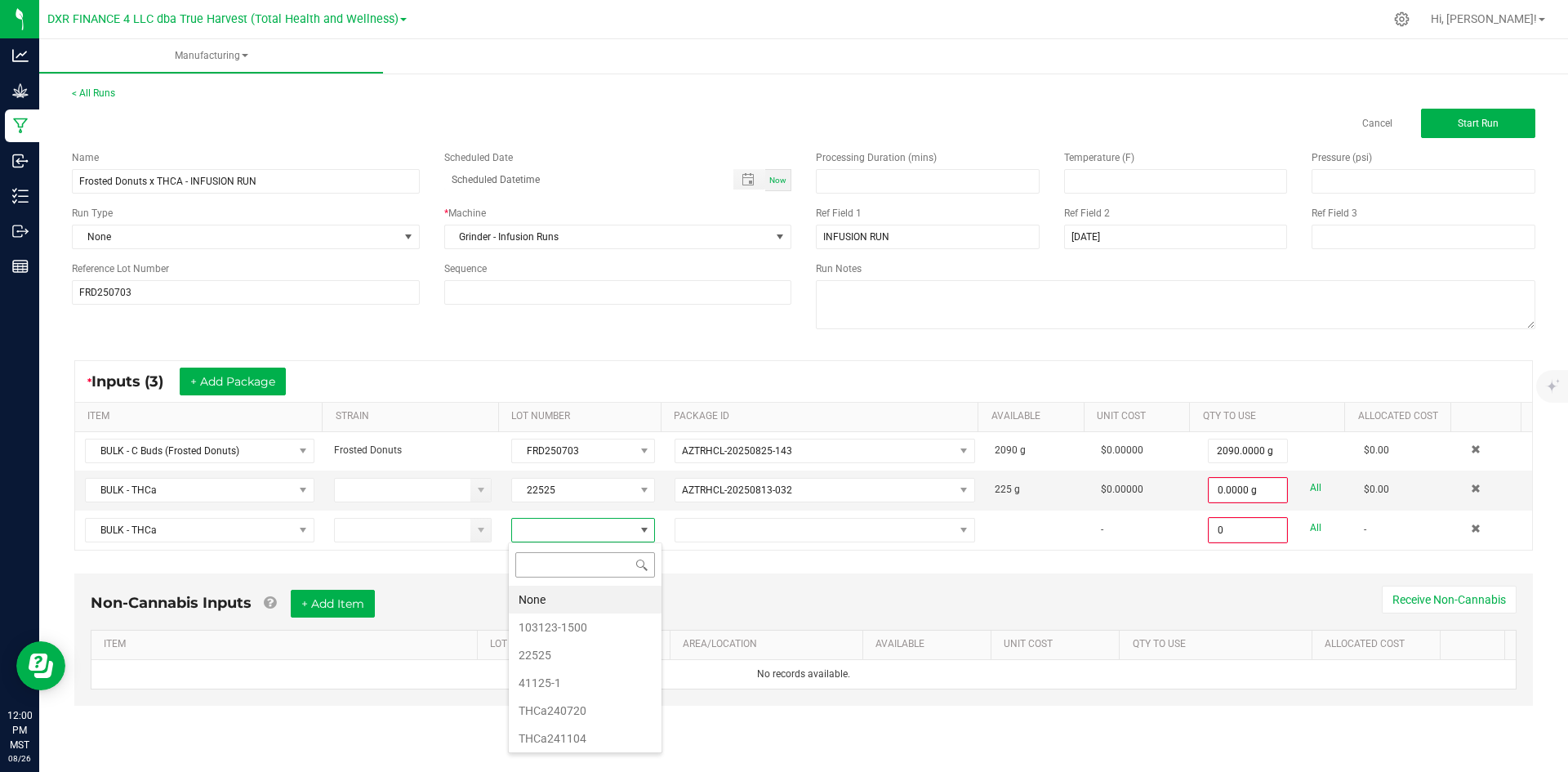
scroll to position [25, 143]
click at [597, 657] on li "22525" at bounding box center [585, 655] width 153 height 28
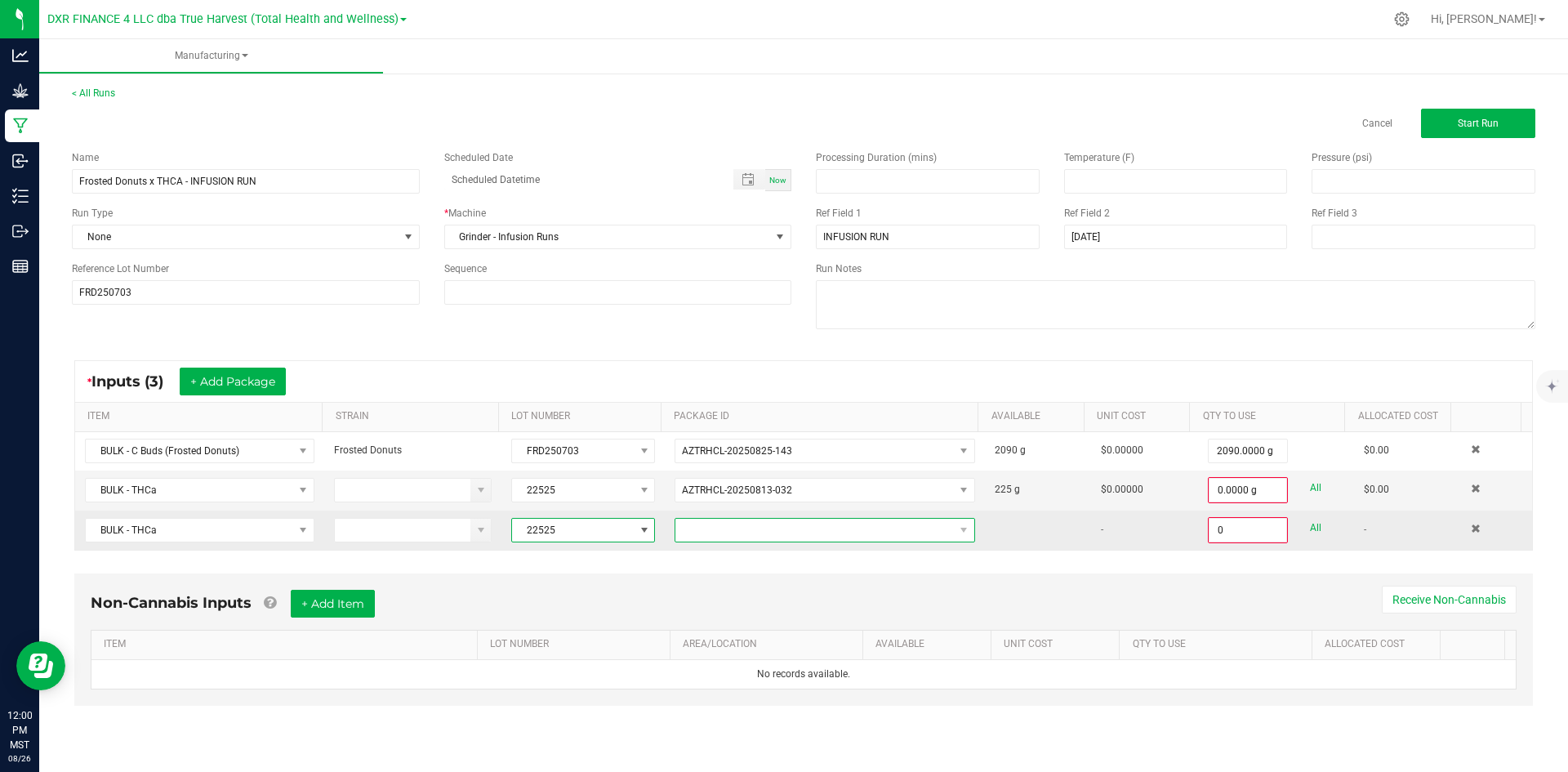
click at [707, 530] on span "NO DATA FOUND" at bounding box center [815, 529] width 279 height 23
type input "AZTRHCL-20250818-019"
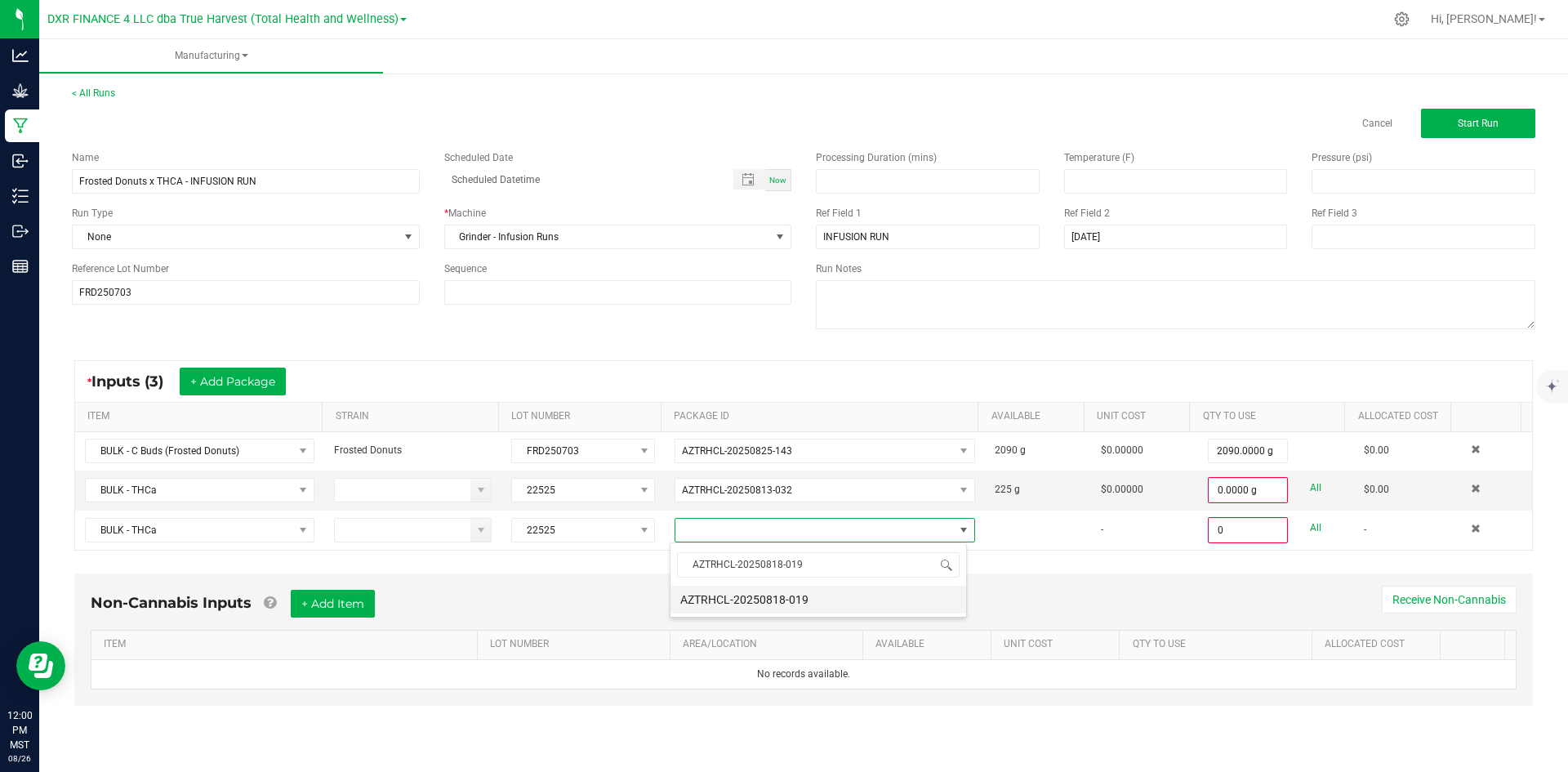
click at [823, 602] on li "AZTRHCL-20250818-019" at bounding box center [818, 600] width 296 height 28
type input "0.0000 g"
click at [1235, 484] on input "0" at bounding box center [1248, 490] width 77 height 23
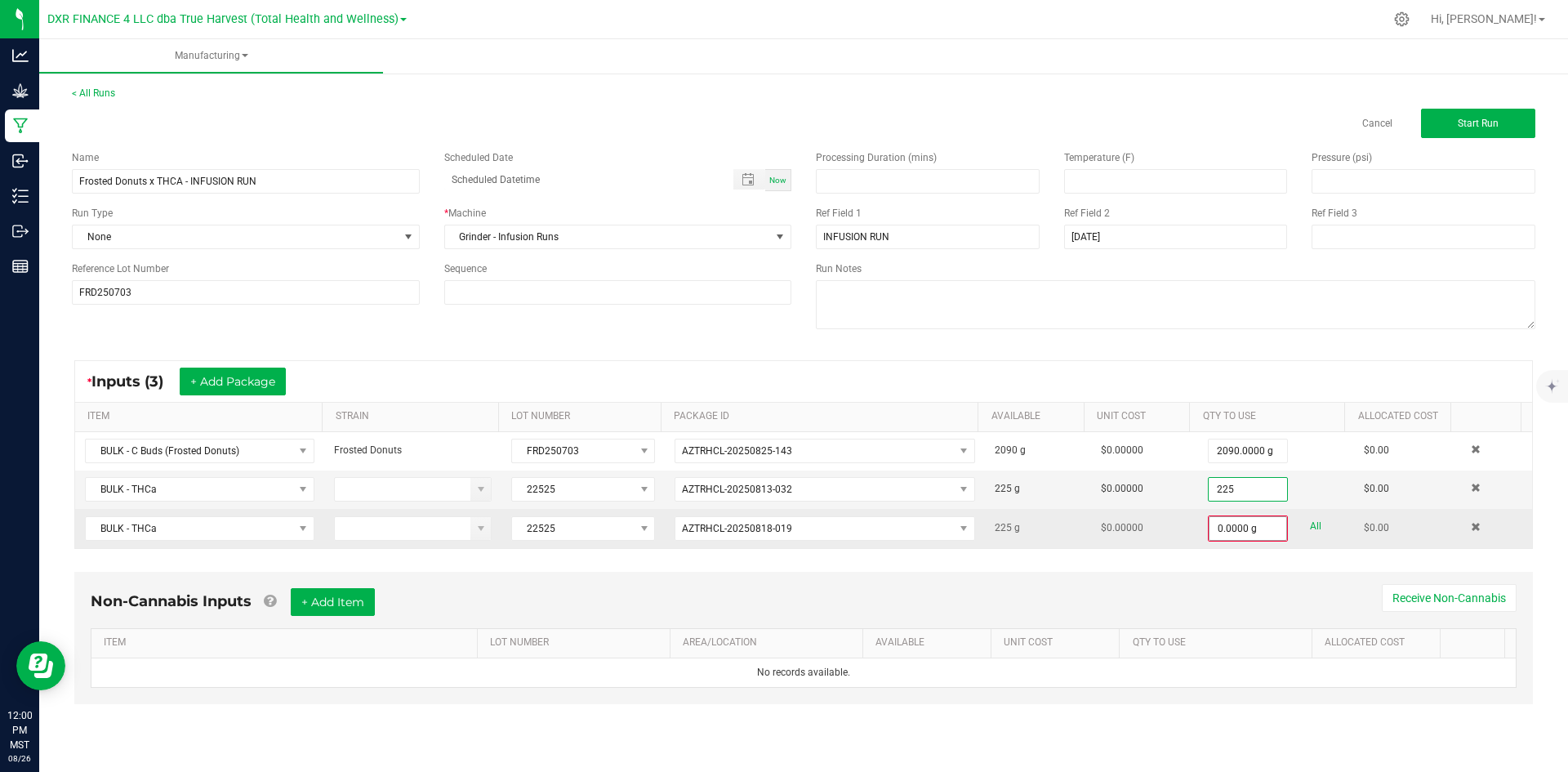
type input "225.0000 g"
click at [1220, 523] on input "0" at bounding box center [1248, 528] width 77 height 23
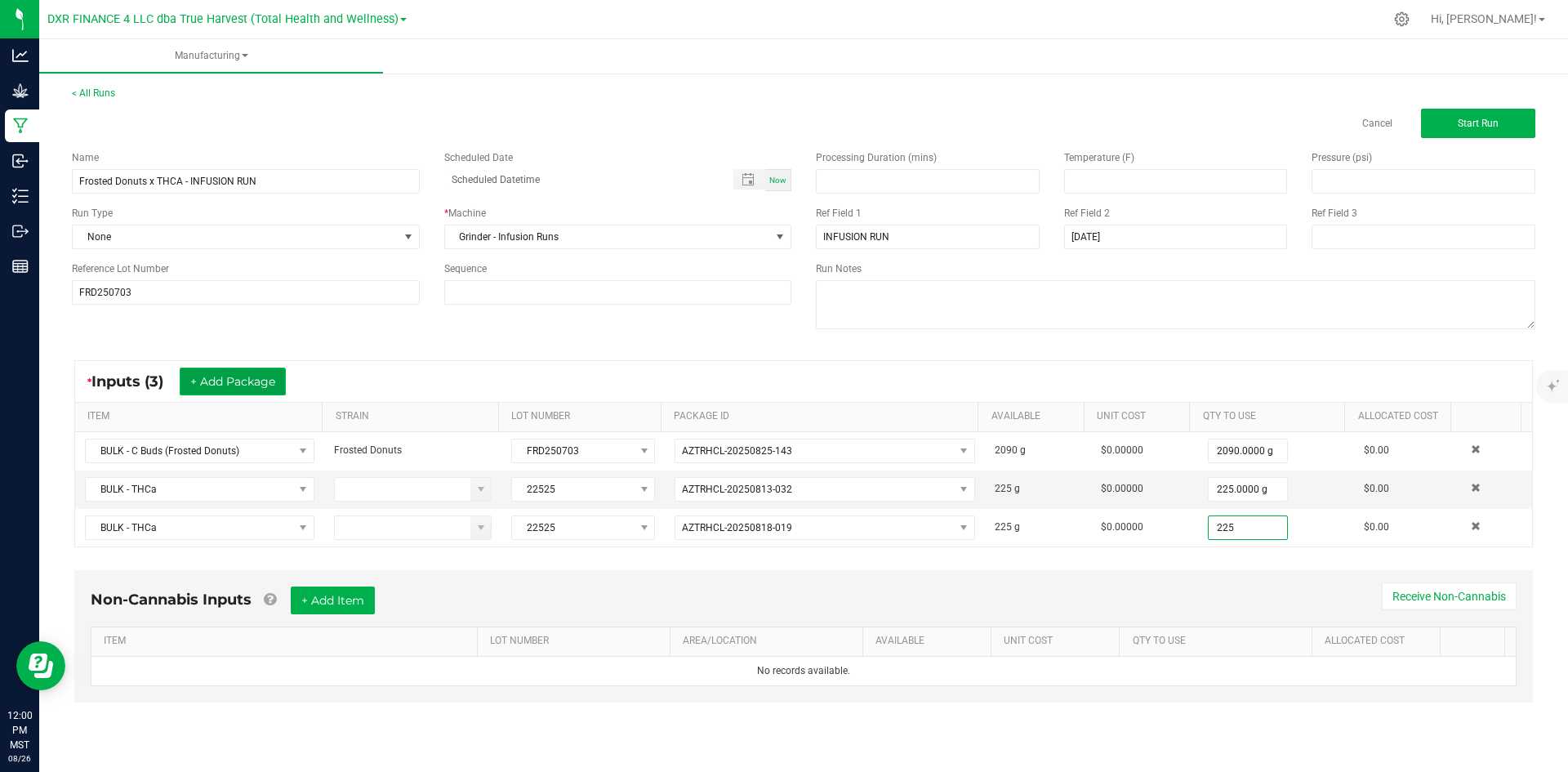
type input "225.0000 g"
click at [226, 381] on button "+ Add Package" at bounding box center [233, 381] width 106 height 28
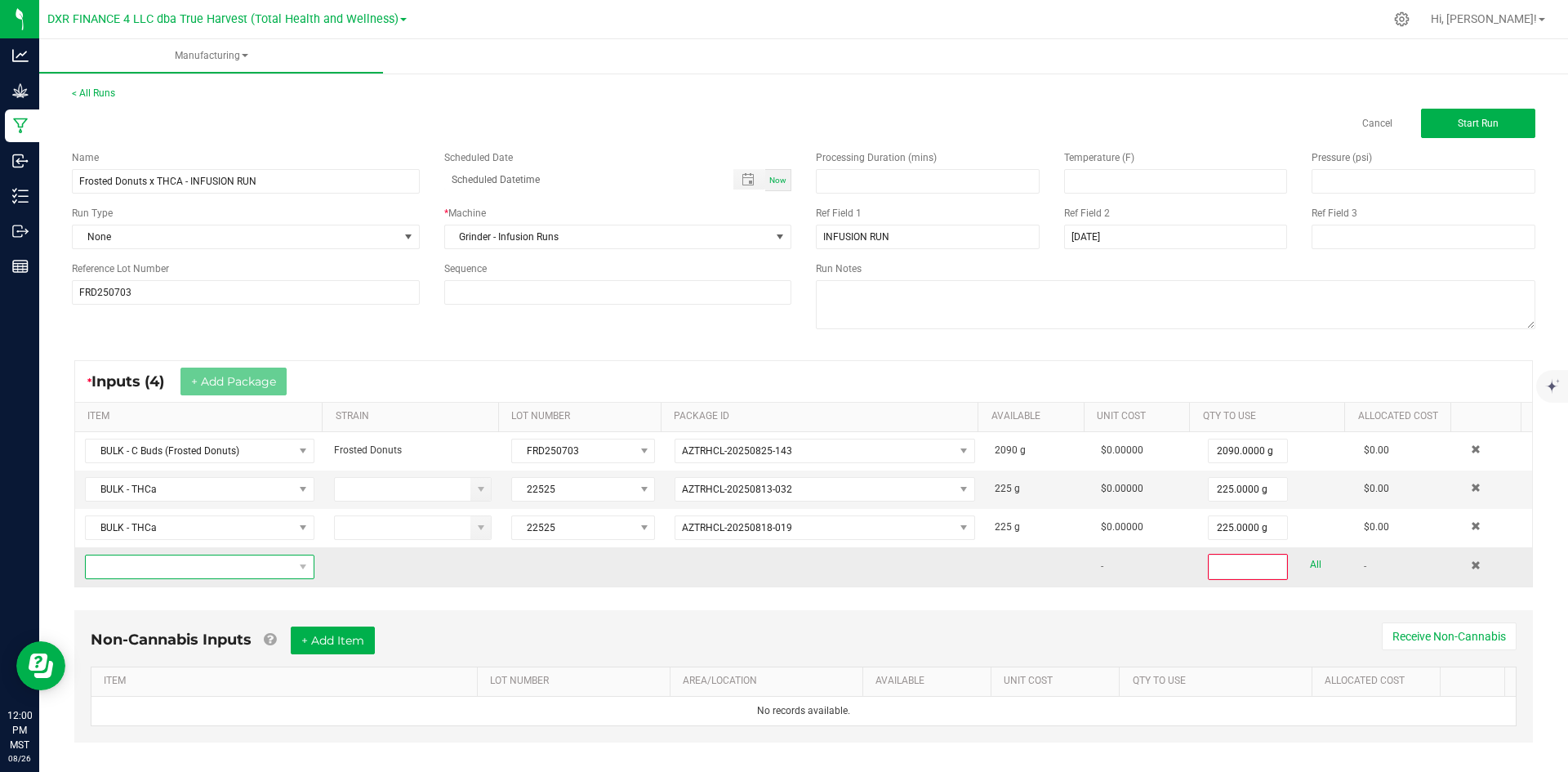
click at [142, 572] on span "NO DATA FOUND" at bounding box center [189, 567] width 207 height 23
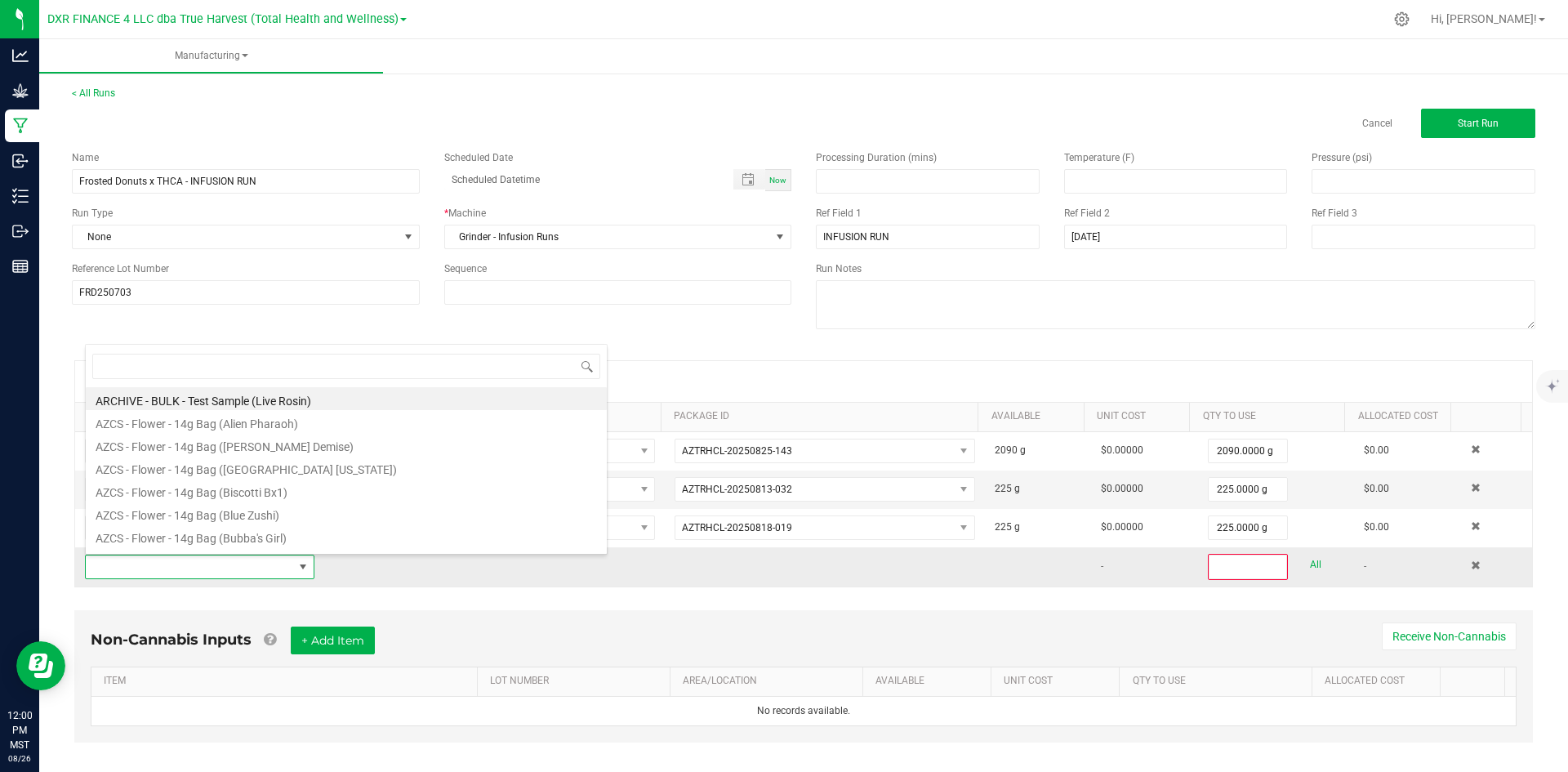
scroll to position [25, 223]
type input "bulk - thca"
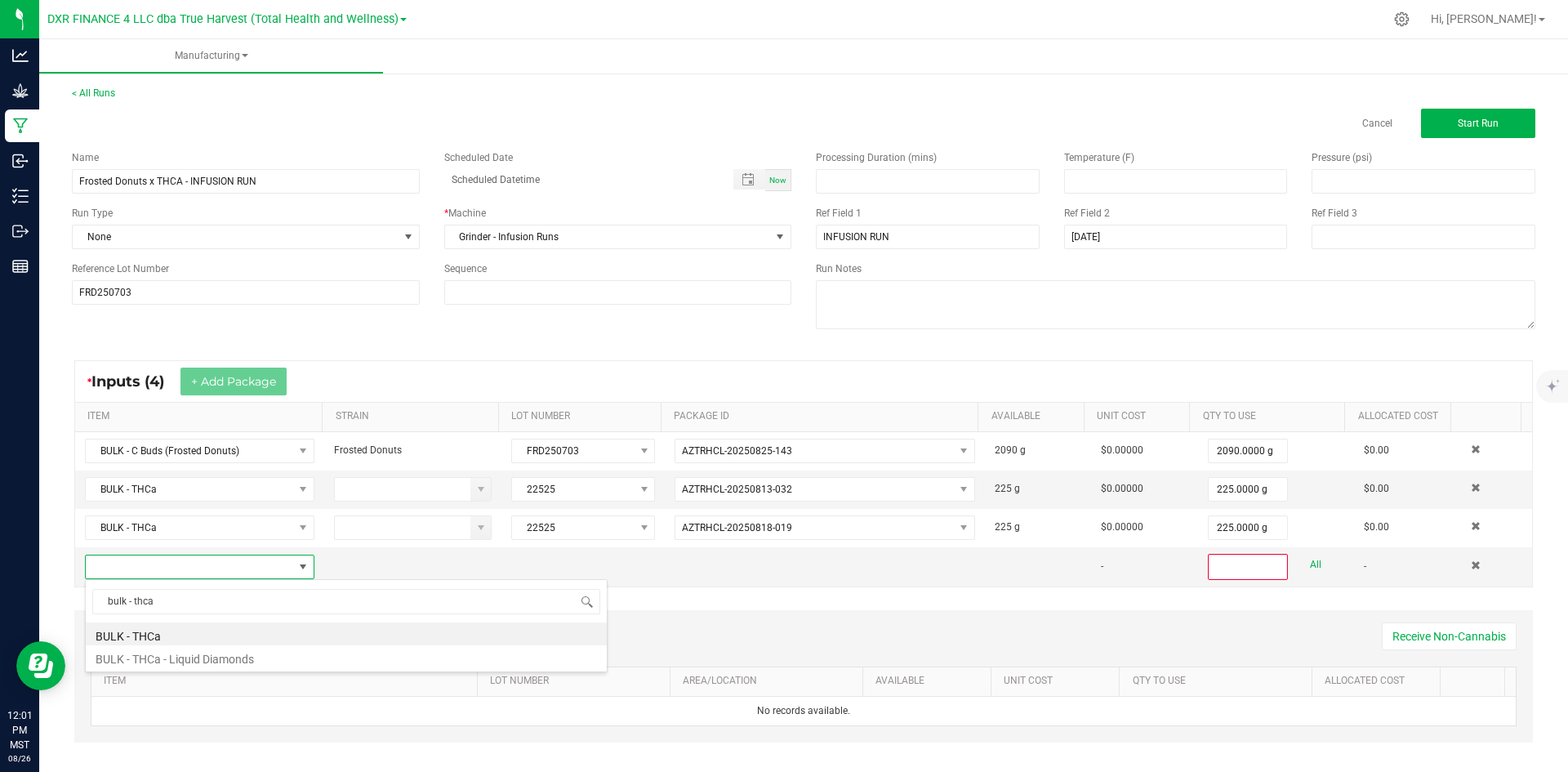
click at [187, 638] on li "BULK - THCa" at bounding box center [346, 634] width 521 height 23
type input "0"
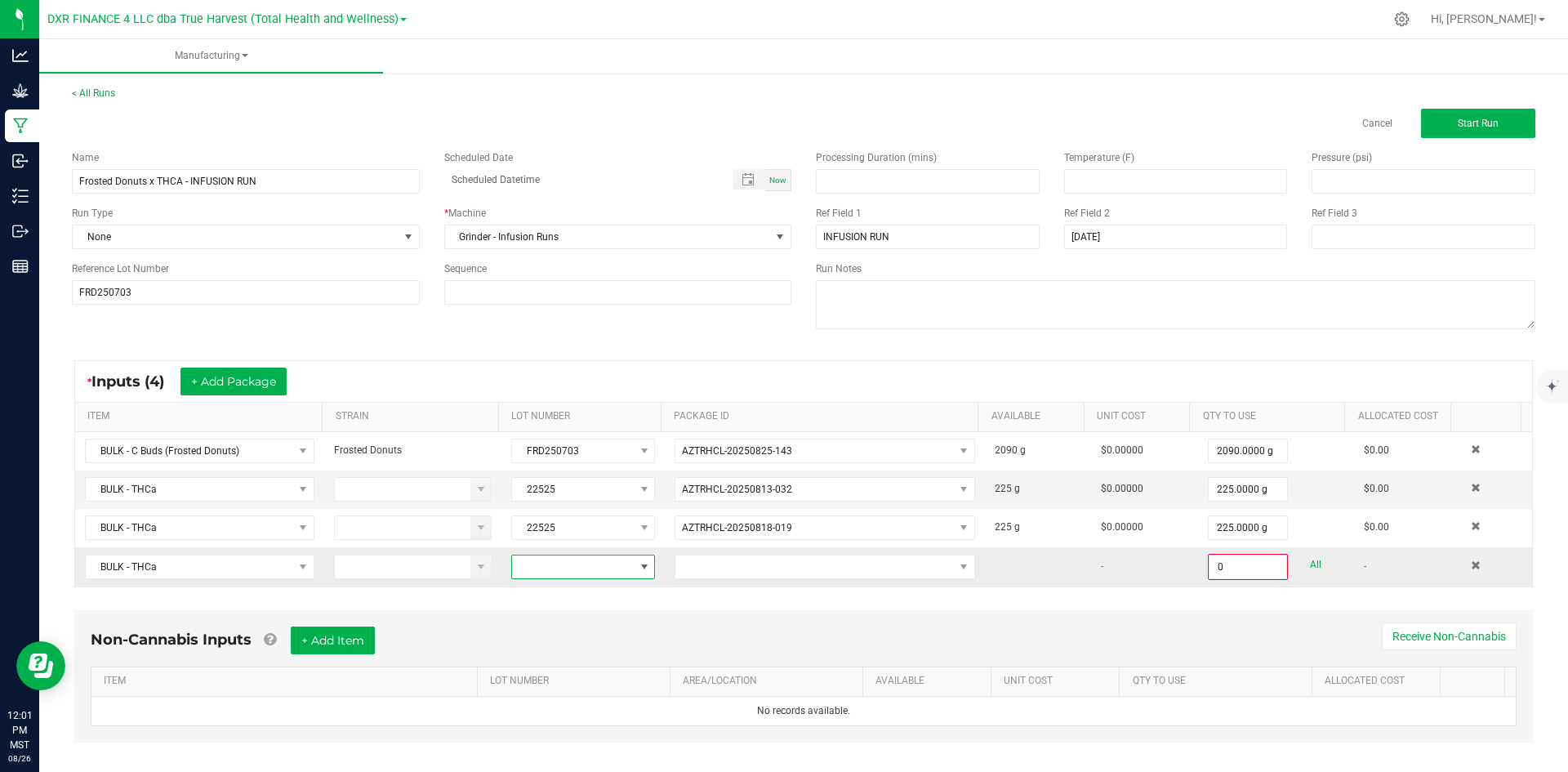
click at [564, 565] on span at bounding box center [573, 567] width 122 height 23
click at [606, 463] on li "22525" at bounding box center [581, 457] width 153 height 28
click at [739, 577] on span at bounding box center [815, 567] width 279 height 23
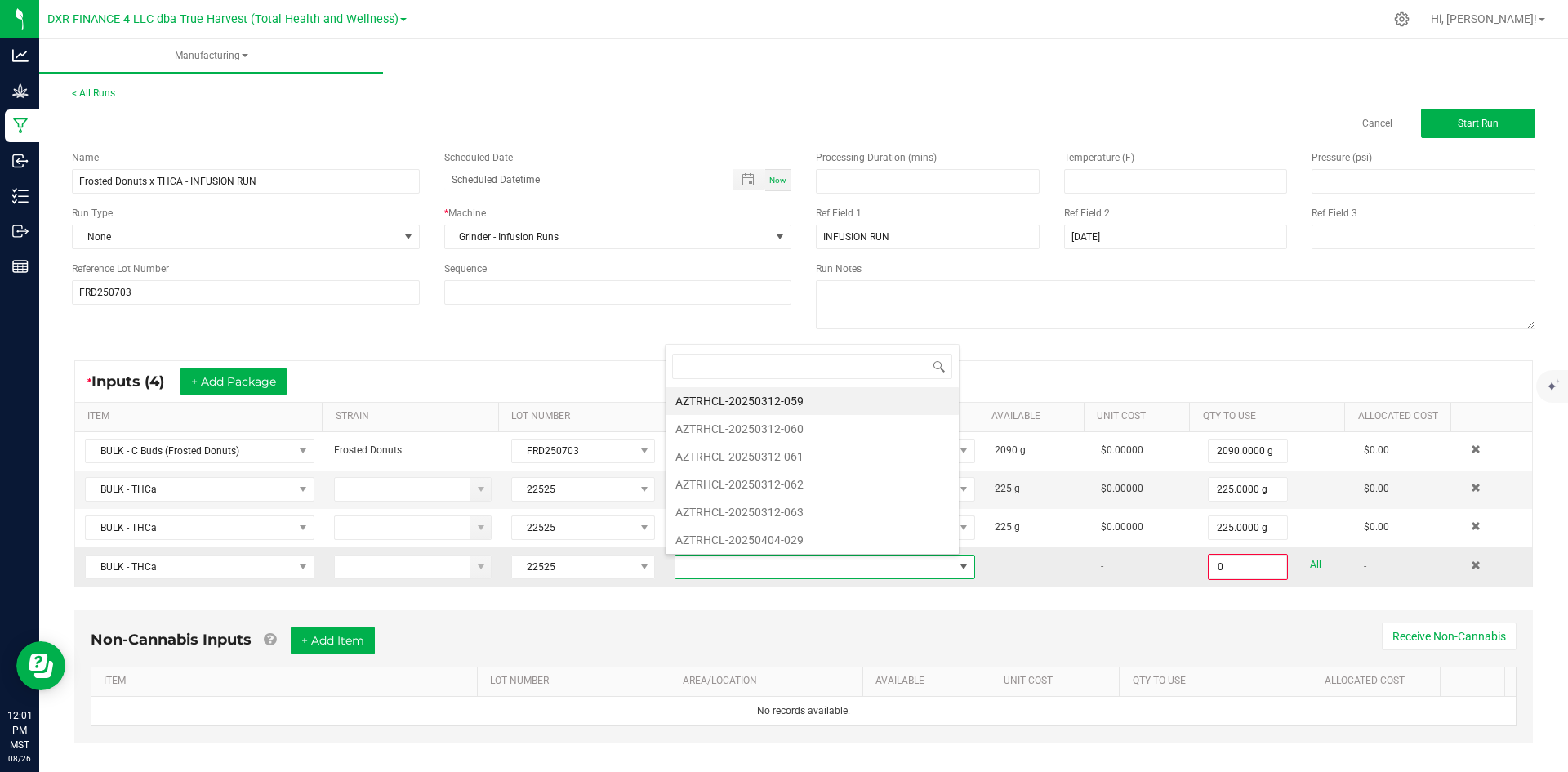
type input "AZTRHCL-20250818-020"
click at [817, 629] on li "AZTRHCL-20250818-020" at bounding box center [812, 636] width 294 height 28
click at [1210, 568] on input "0" at bounding box center [1248, 567] width 77 height 23
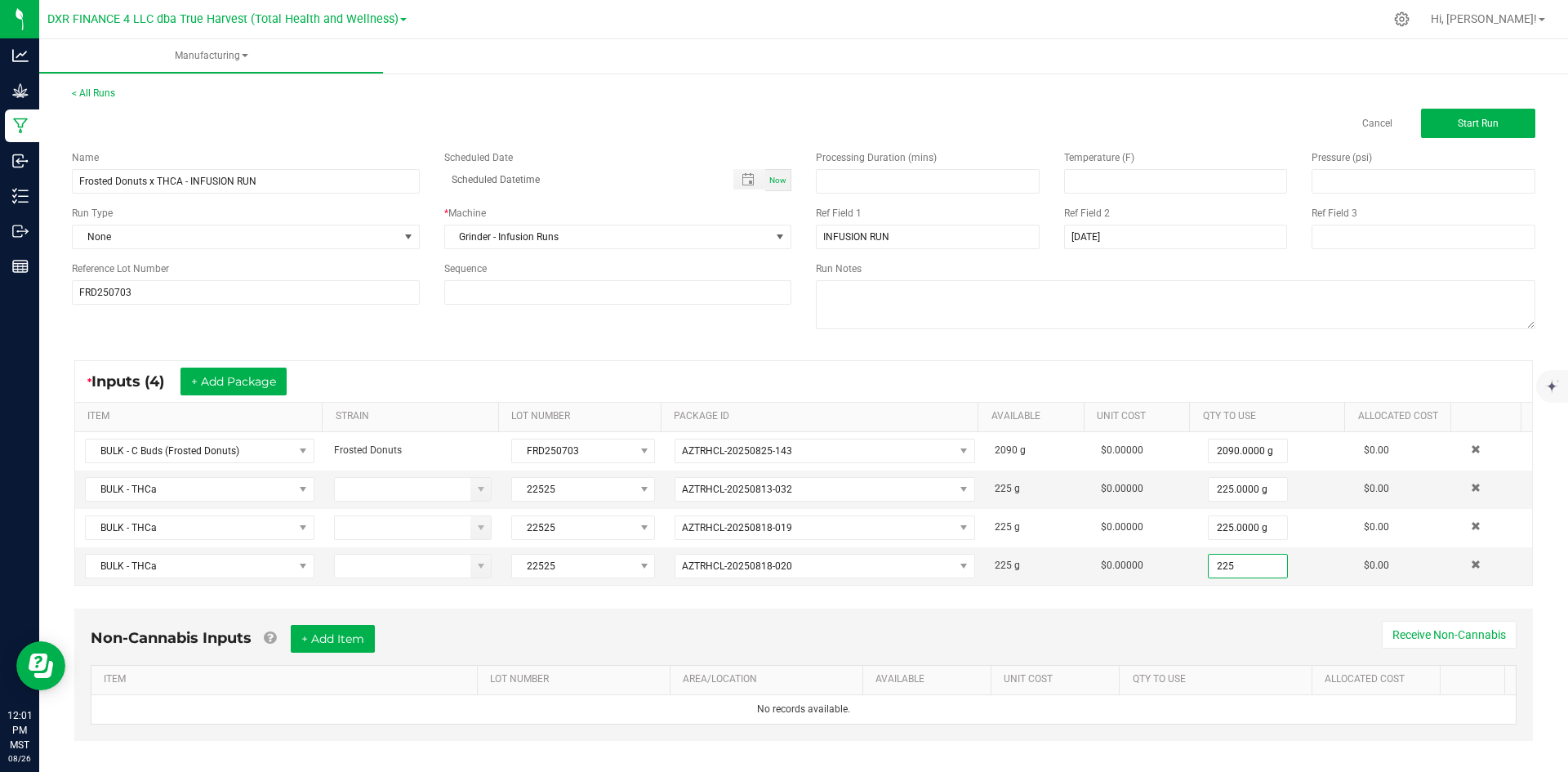
type input "225.0000 g"
click at [1194, 636] on div "Non-Cannabis Inputs + Add Item Receive Non-Cannabis" at bounding box center [803, 644] width 1427 height 40
click at [224, 621] on div "Non-Cannabis Inputs + Add Item Receive Non-Cannabis ITEM LOT NUMBER AREA/LOCATI…" at bounding box center [804, 675] width 1459 height 133
drag, startPoint x: 254, startPoint y: 381, endPoint x: 254, endPoint y: 391, distance: 10.0
click at [254, 381] on button "+ Add Package" at bounding box center [234, 381] width 106 height 28
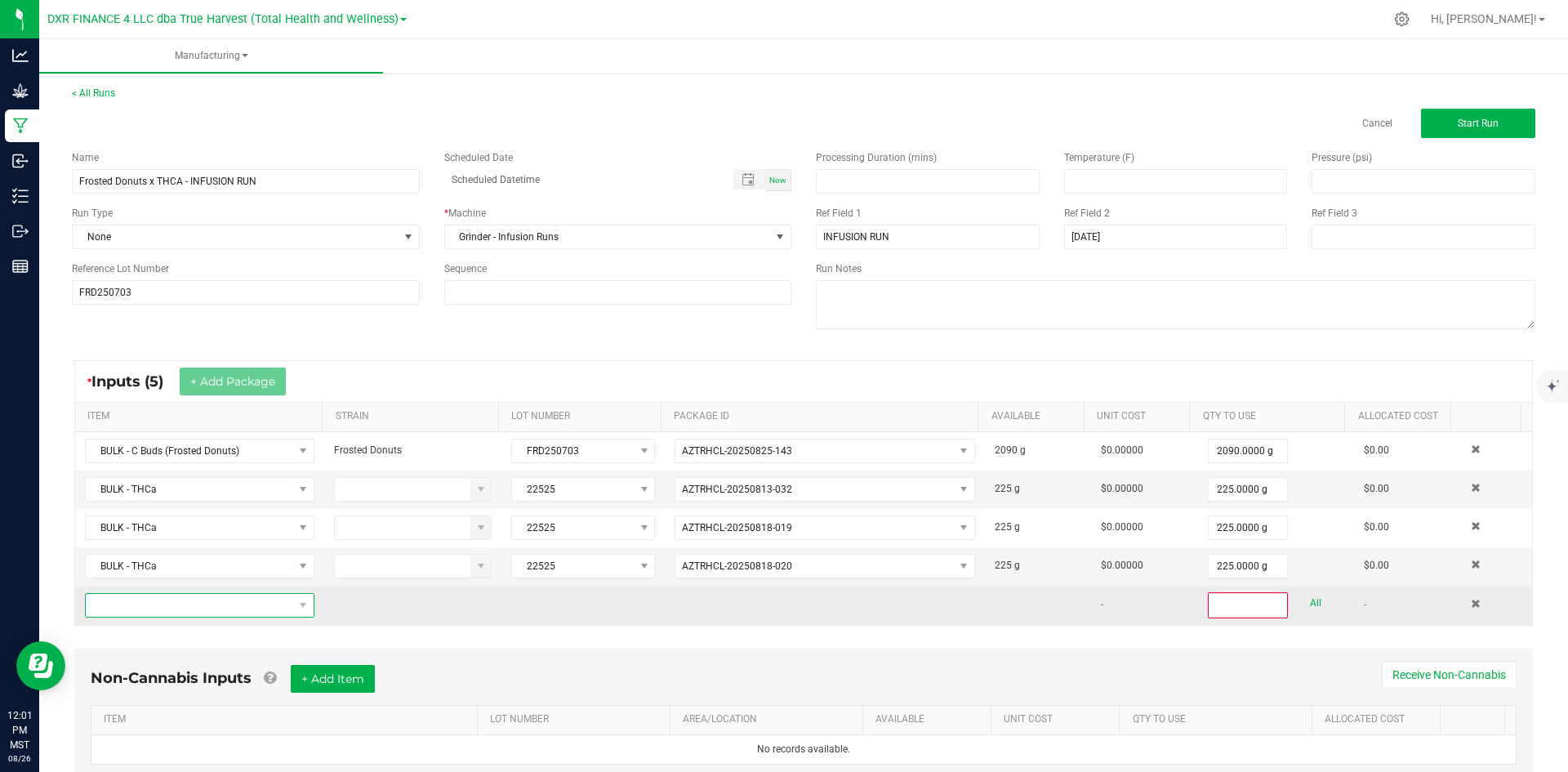
click at [219, 605] on span "NO DATA FOUND" at bounding box center [189, 605] width 207 height 23
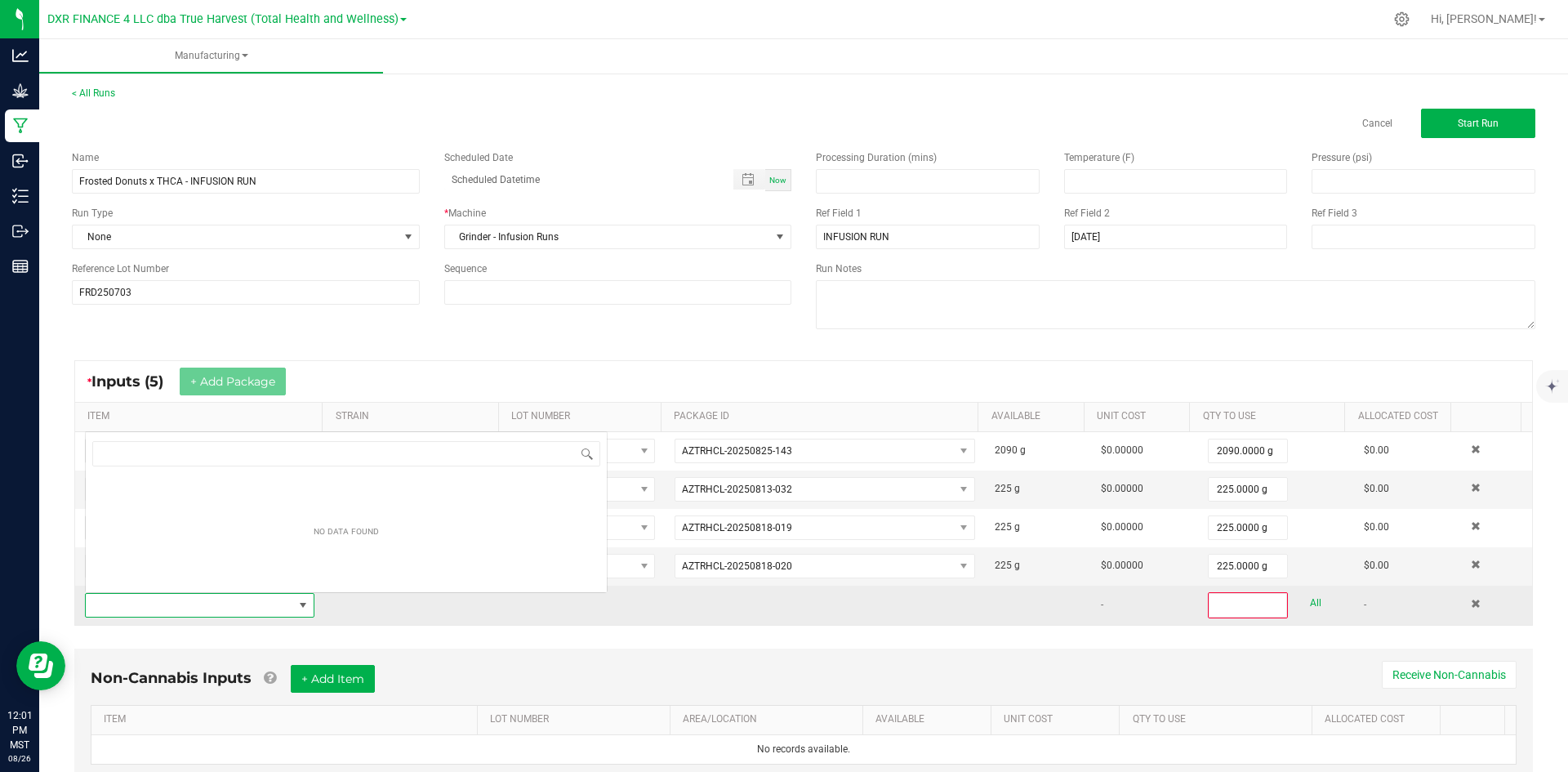
scroll to position [25, 223]
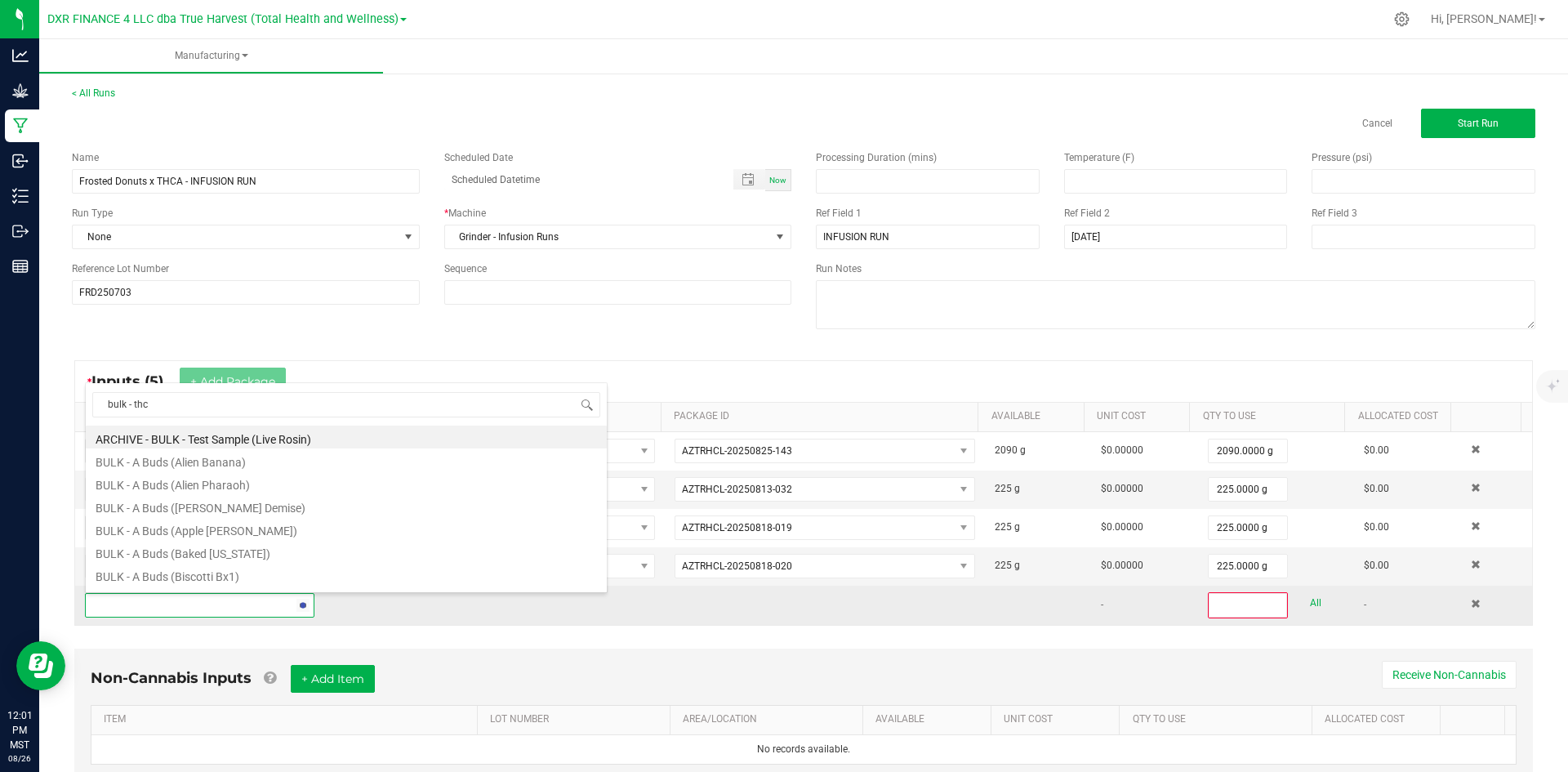
type input "bulk - thca"
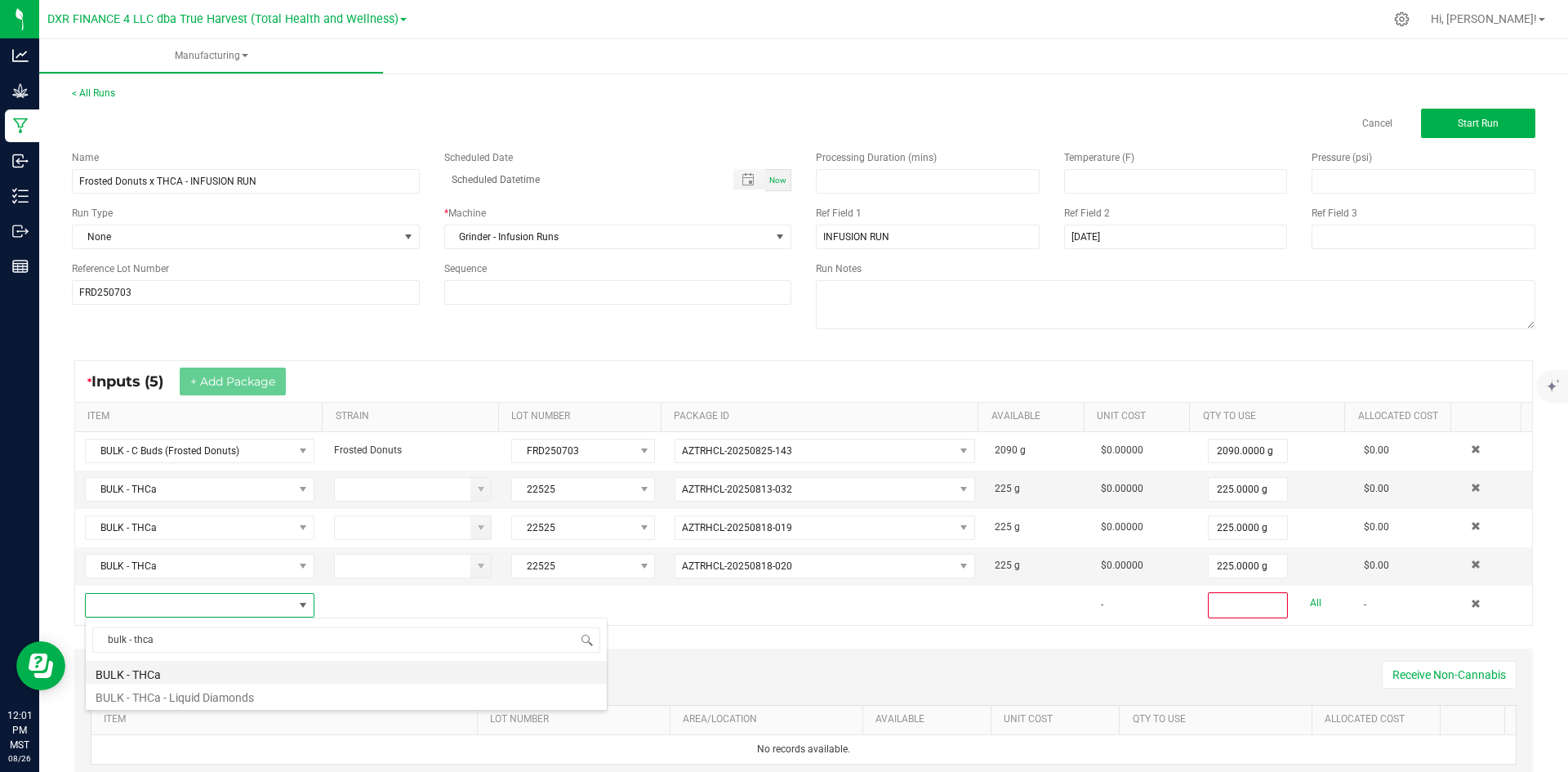
click at [211, 672] on li "BULK - THCa" at bounding box center [346, 672] width 521 height 23
type input "0"
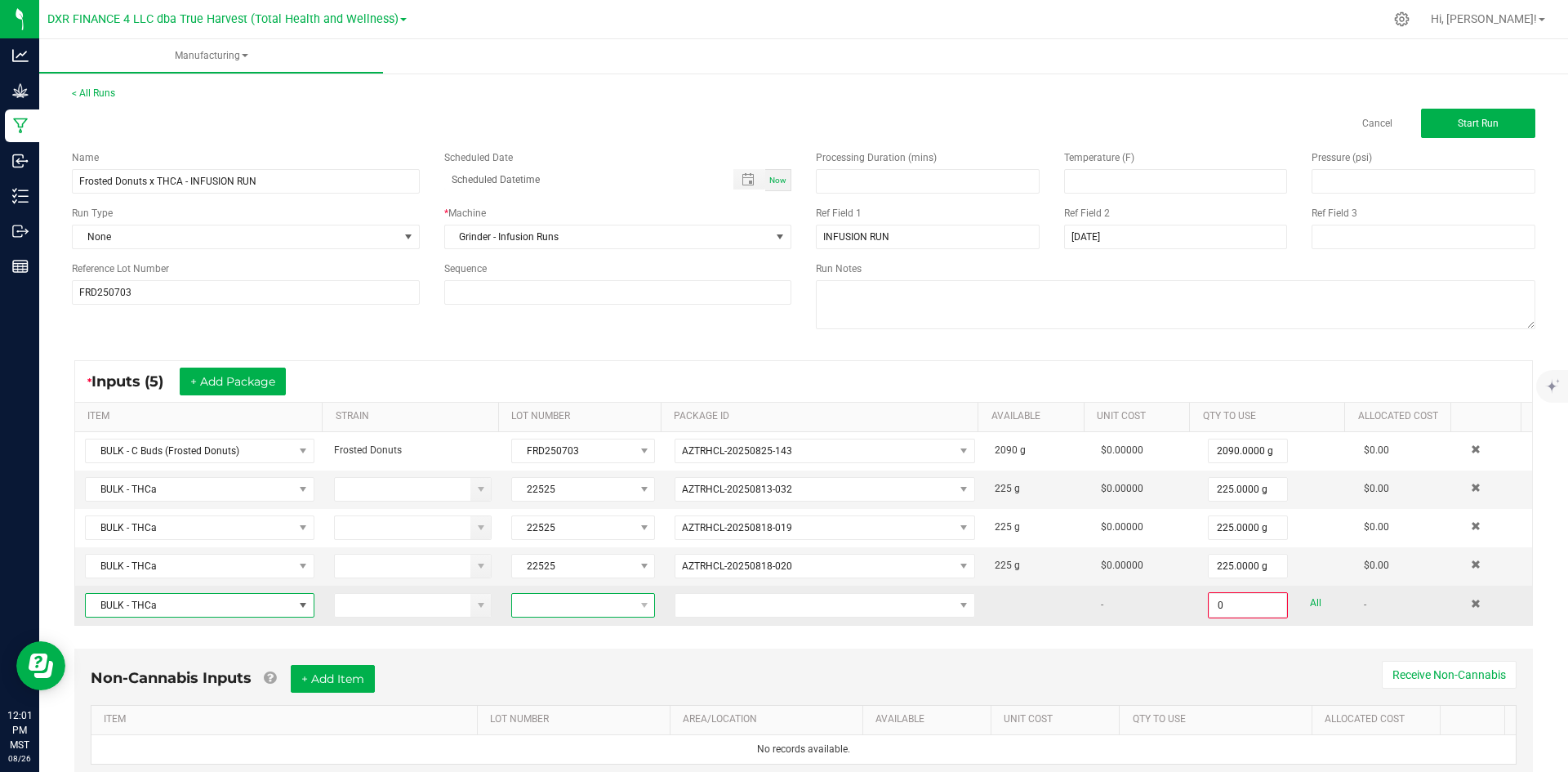
click at [554, 613] on span at bounding box center [573, 605] width 122 height 23
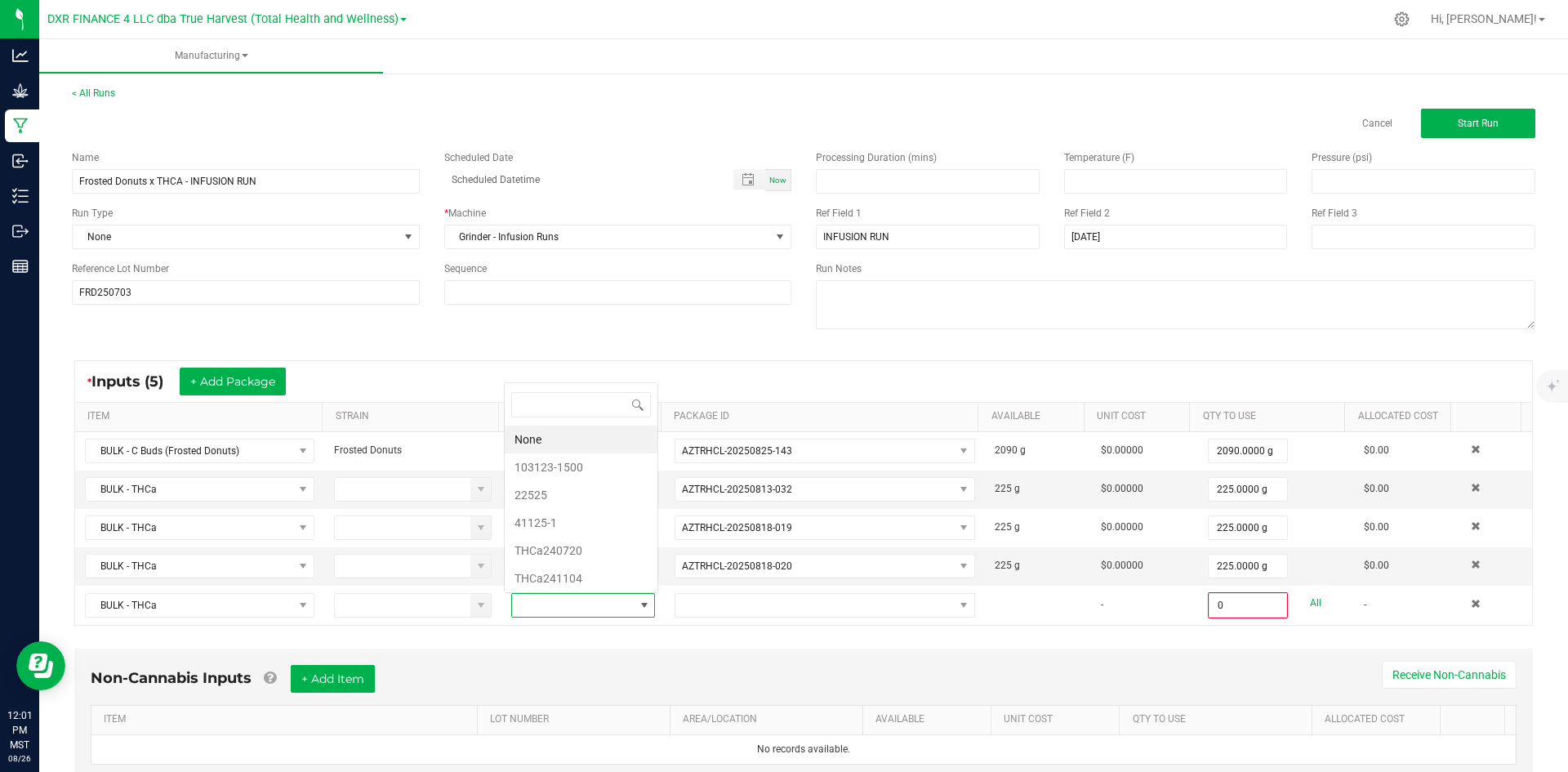
scroll to position [25, 139]
click at [584, 494] on li "22525" at bounding box center [581, 495] width 153 height 28
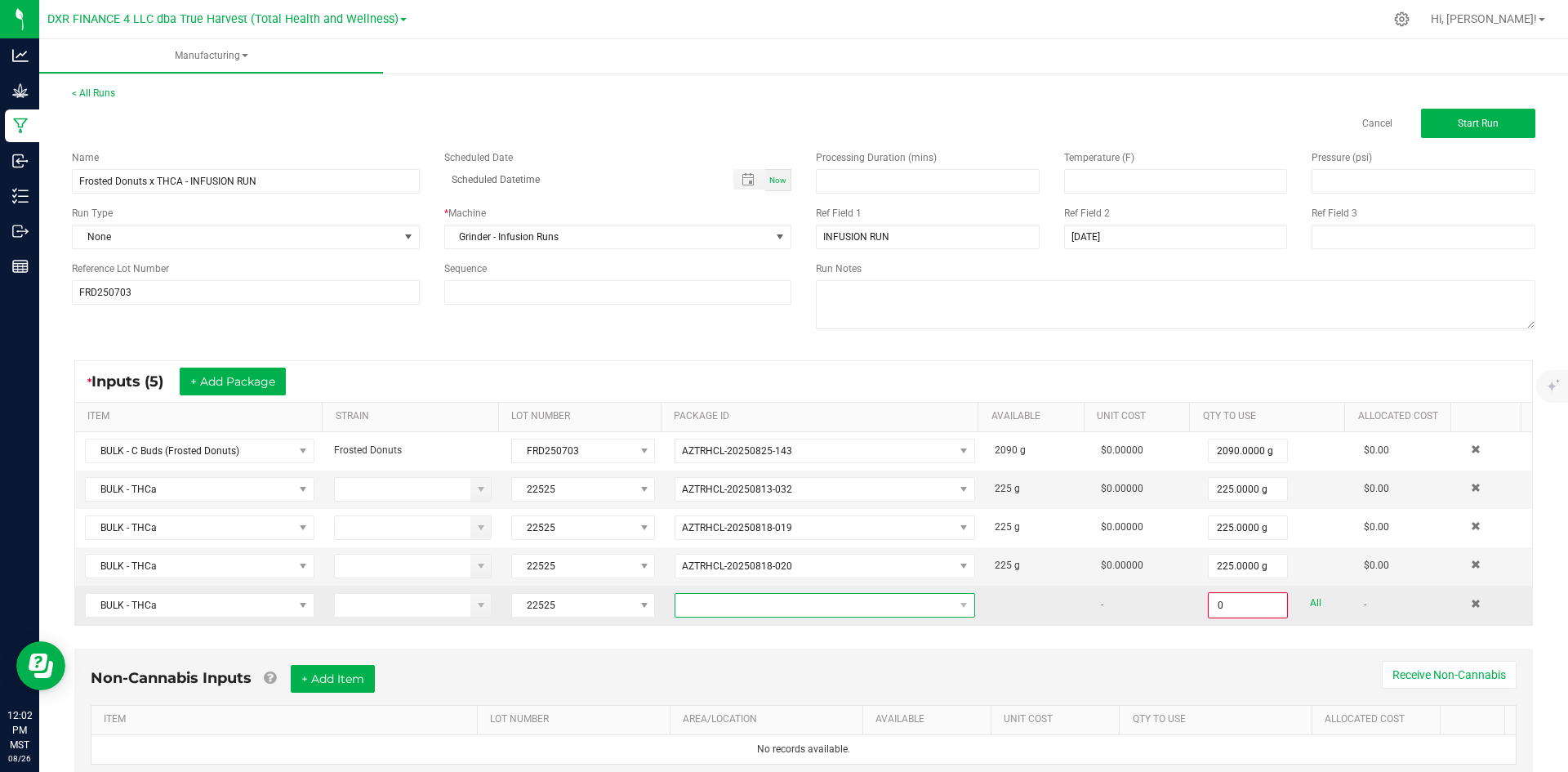
click at [730, 610] on span at bounding box center [815, 605] width 279 height 23
type input "AZTRHCL-20250811-026"
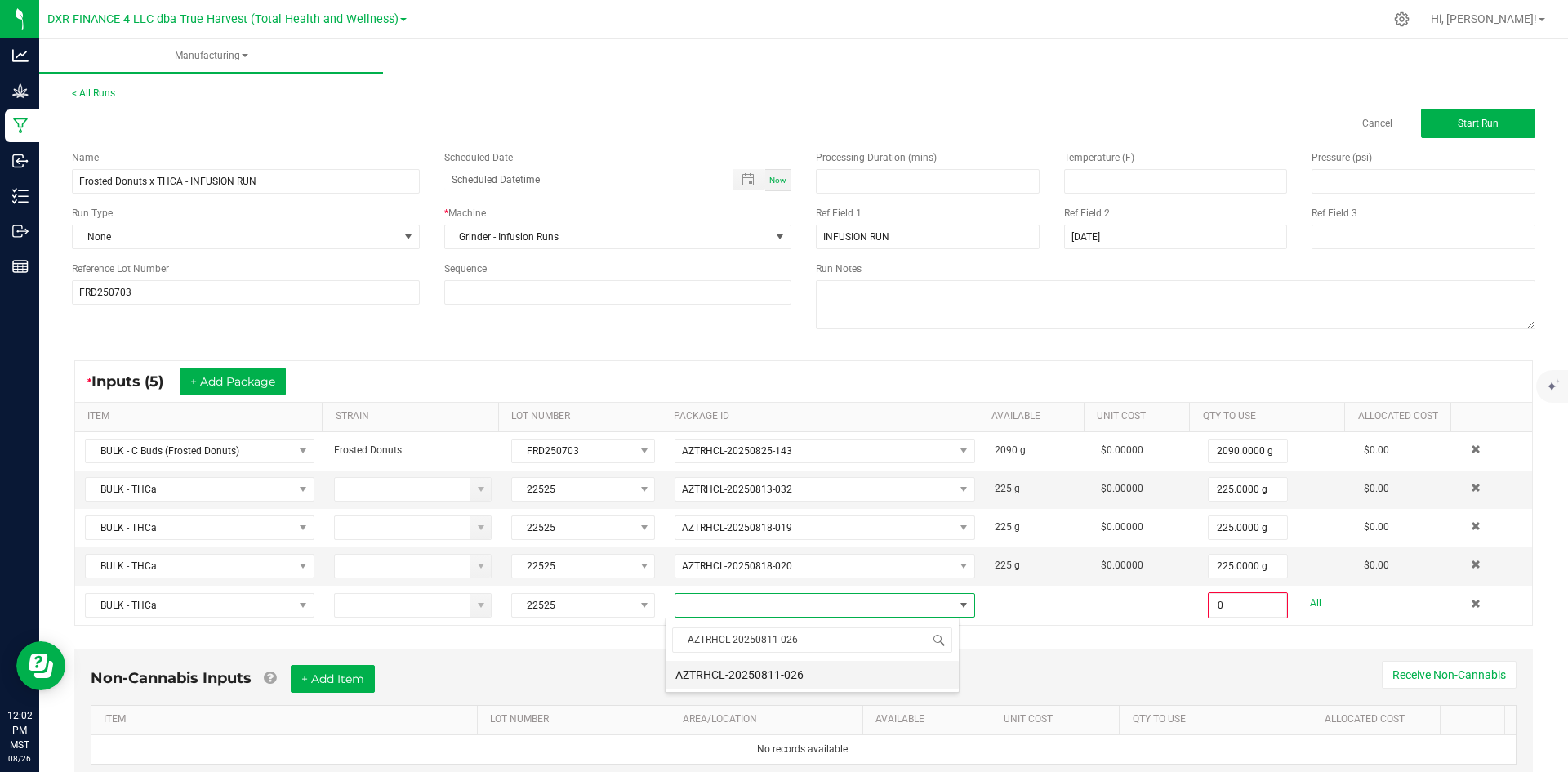
click at [758, 667] on li "AZTRHCL-20250811-026" at bounding box center [812, 675] width 294 height 28
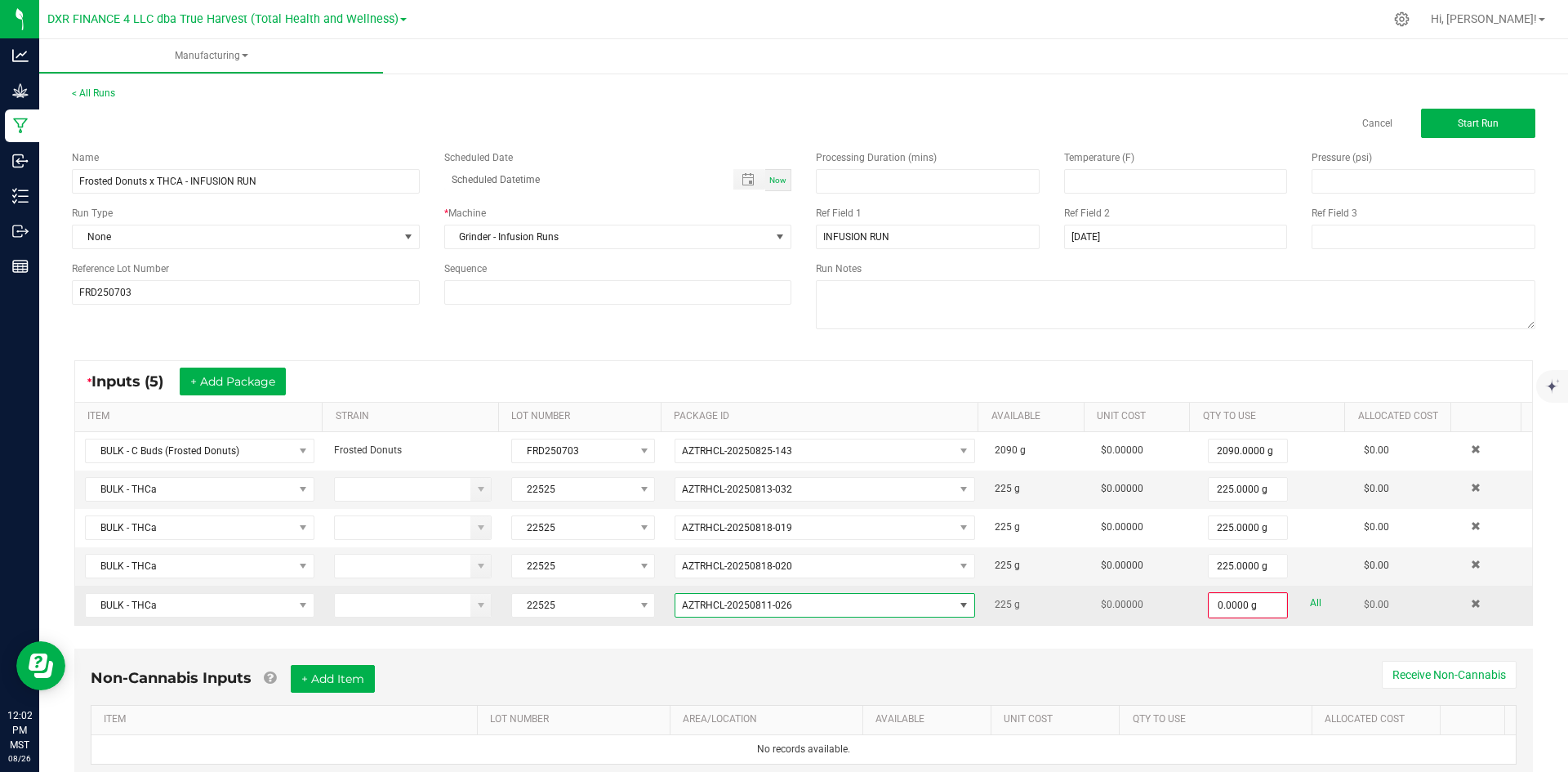
click at [1233, 619] on td "0.0000 g All" at bounding box center [1275, 606] width 156 height 39
click at [1222, 601] on input "0" at bounding box center [1248, 605] width 77 height 23
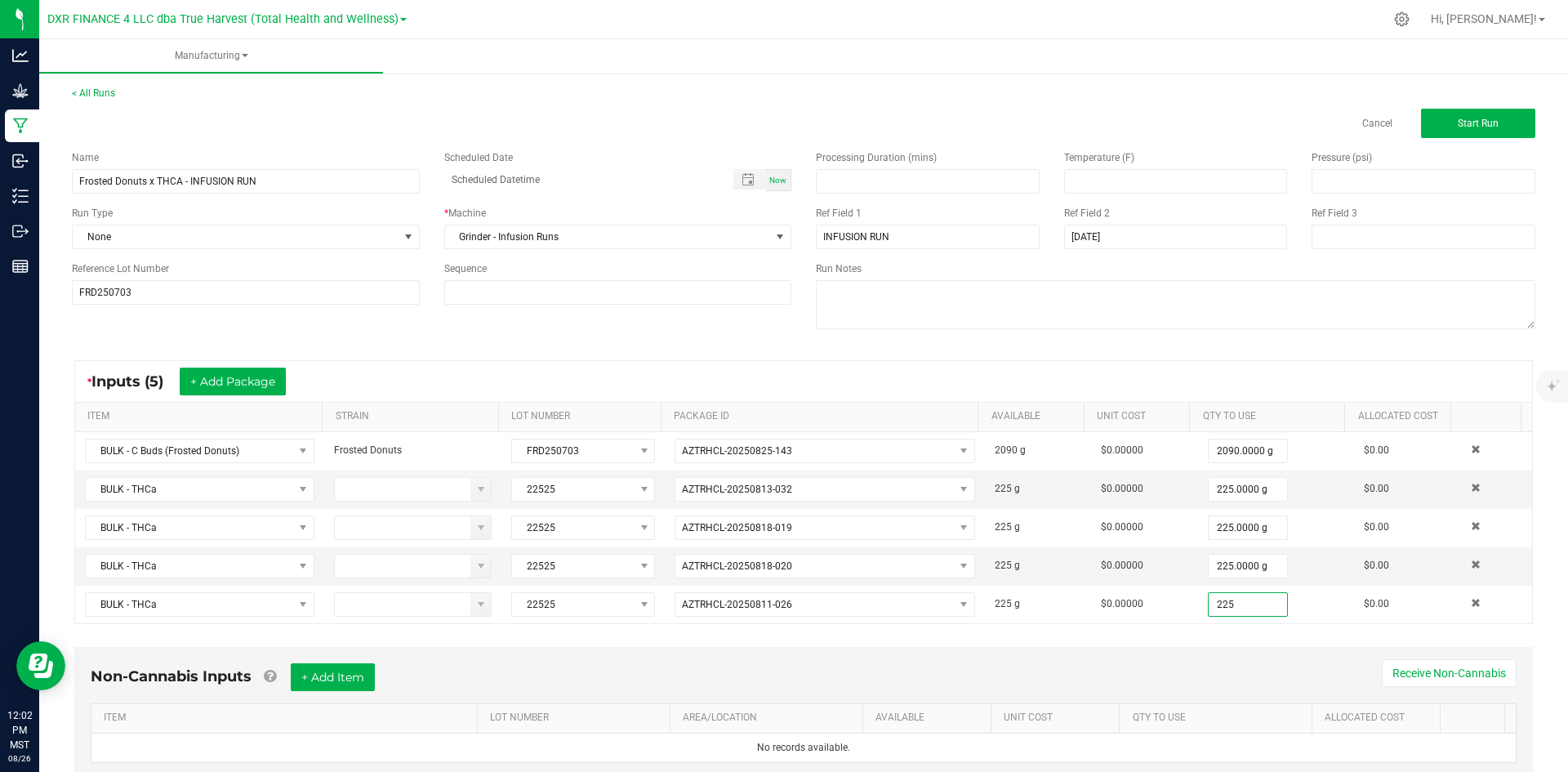
type input "225.0000 g"
click at [1224, 644] on div "Non-Cannabis Inputs + Add Item Receive Non-Cannabis ITEM LOT NUMBER AREA/LOCATI…" at bounding box center [804, 725] width 1488 height 172
click at [358, 183] on input "Frosted Donuts x THCA - INFUSION RUN" at bounding box center [245, 181] width 348 height 25
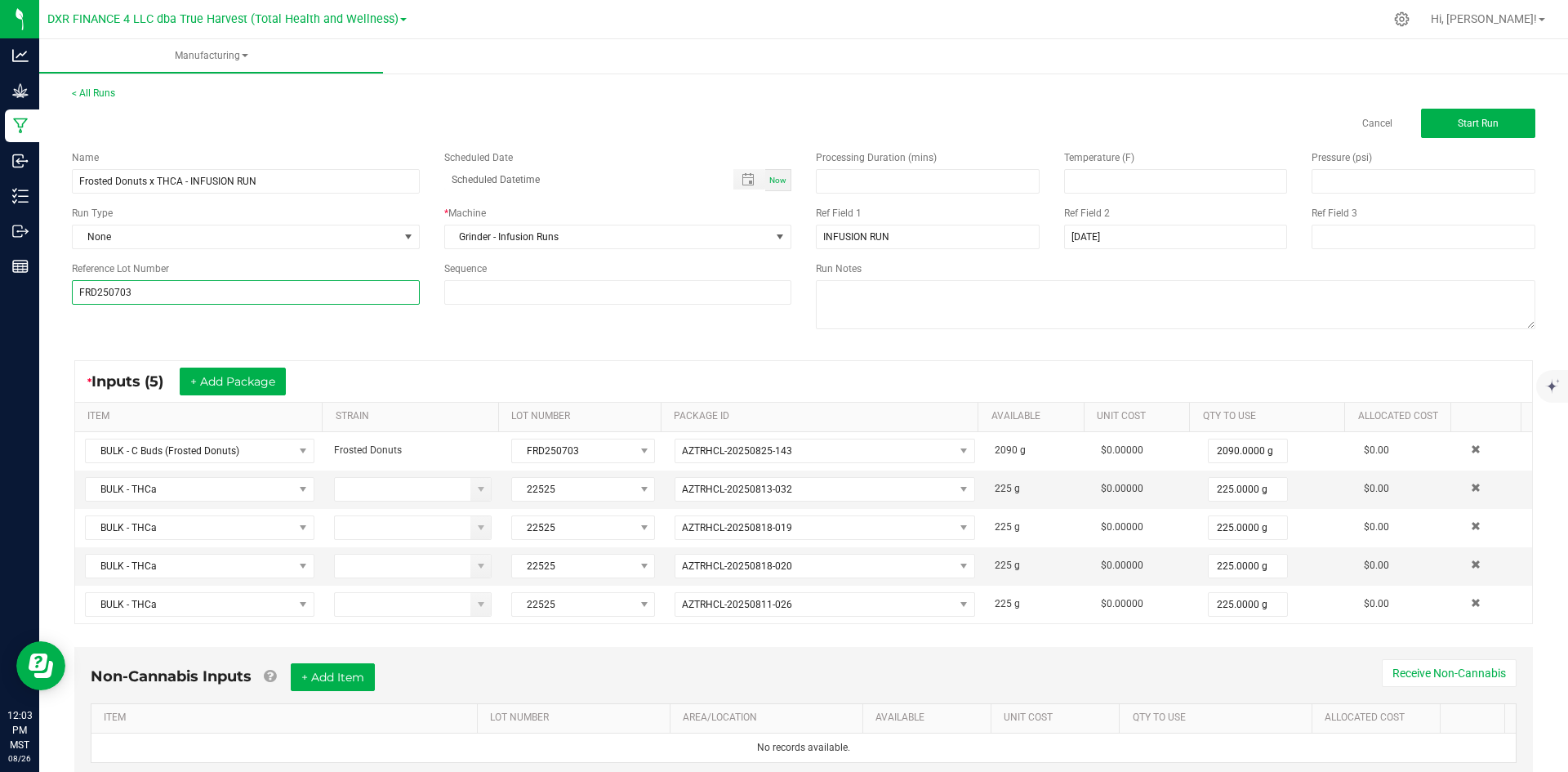
click at [165, 295] on input "FRD250703" at bounding box center [245, 292] width 348 height 25
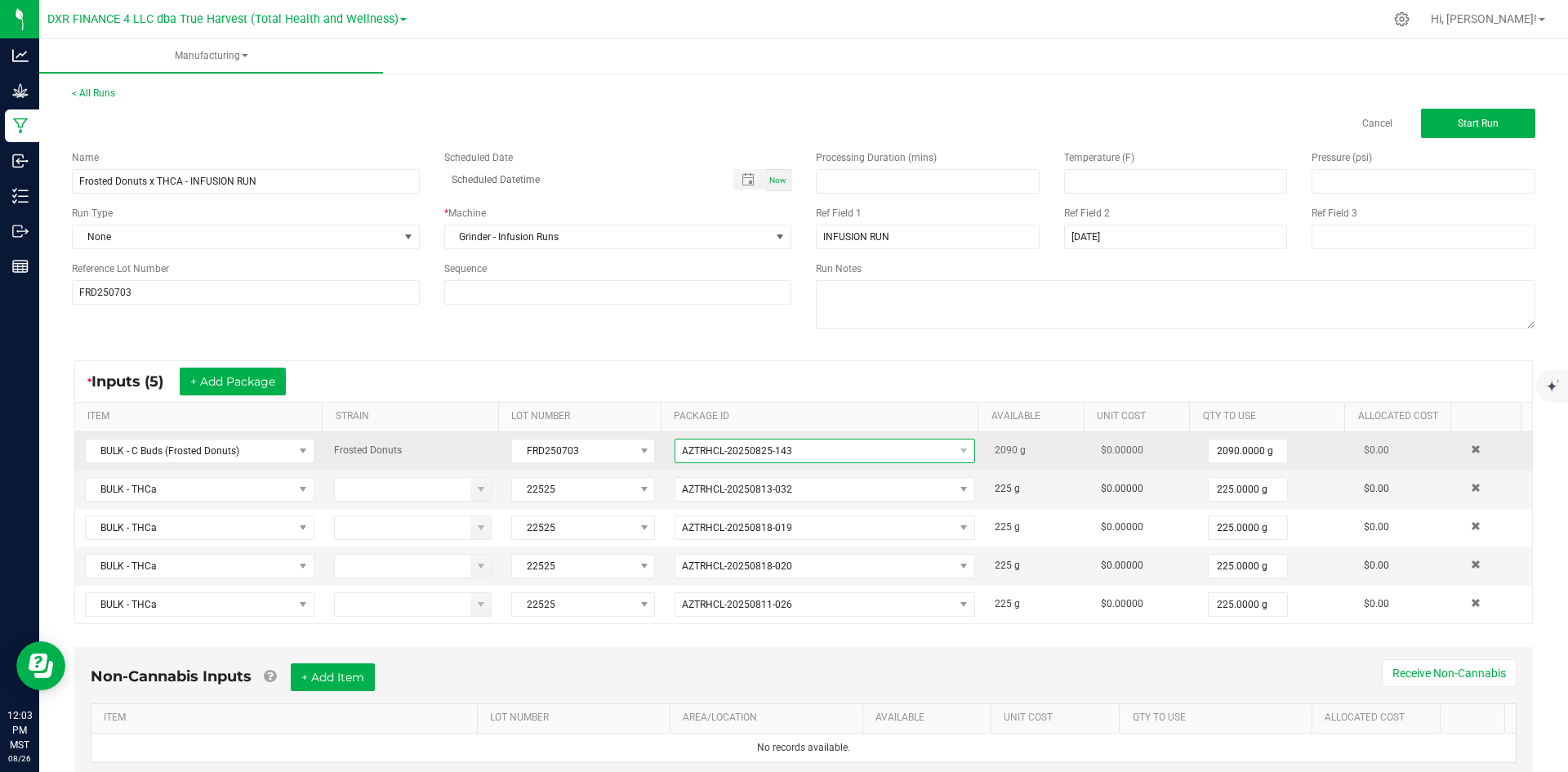
click at [796, 453] on span "AZTRHCL-20250825-143" at bounding box center [815, 451] width 279 height 23
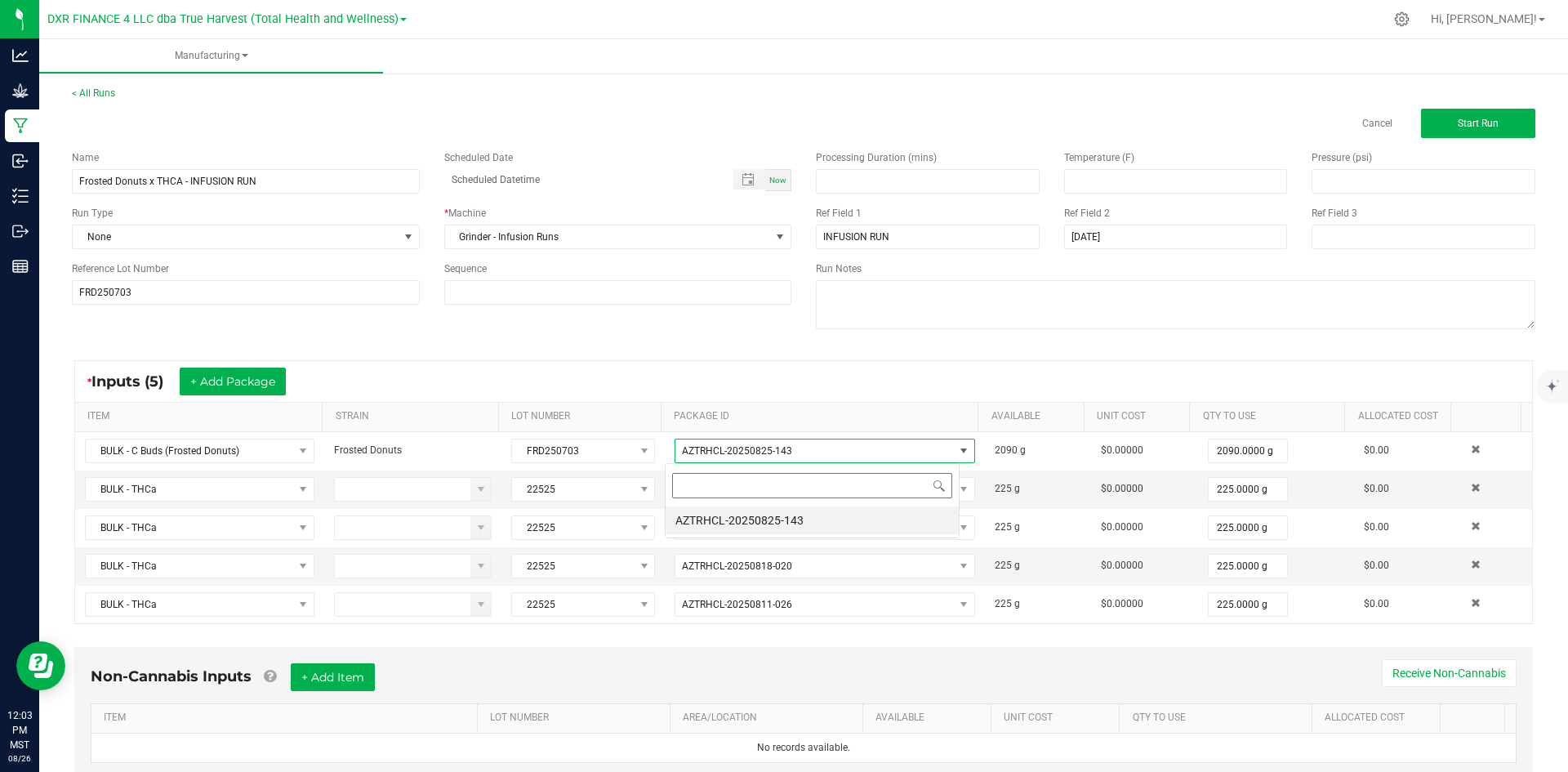
scroll to position [25, 295]
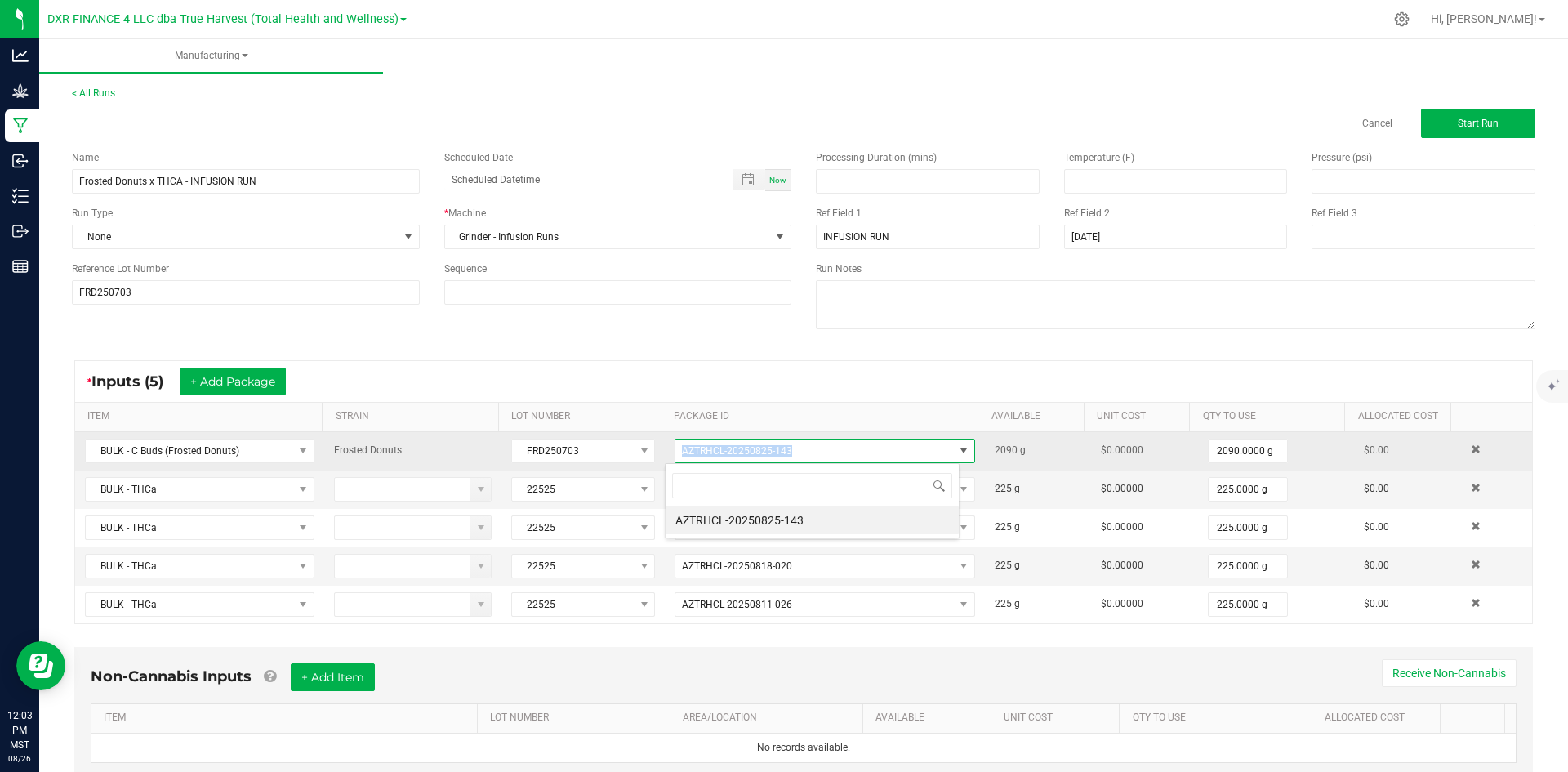
drag, startPoint x: 790, startPoint y: 451, endPoint x: 664, endPoint y: 449, distance: 126.0
click at [665, 449] on td "AZTRHCL-20250825-143" at bounding box center [825, 451] width 320 height 38
copy span "AZTRHCL-20250825-143"
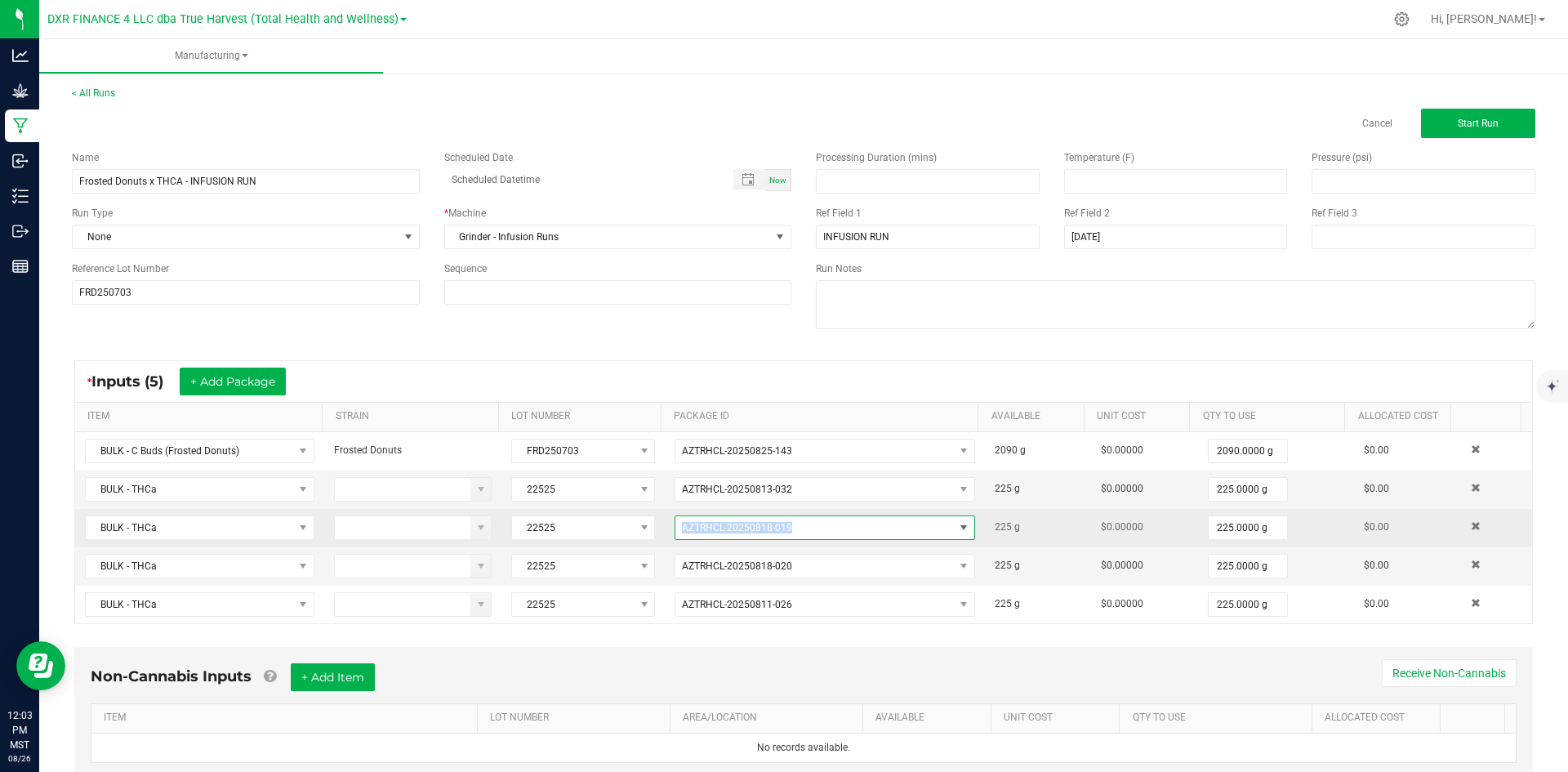
drag, startPoint x: 788, startPoint y: 526, endPoint x: 653, endPoint y: 528, distance: 135.0
click at [653, 528] on tr "BULK - THCa 22525 AZTRHCL-20250818-019 225 g $0.00000 225.0000 g $0.00" at bounding box center [804, 527] width 1457 height 38
copy tr "AZTRHCL-20250818-019"
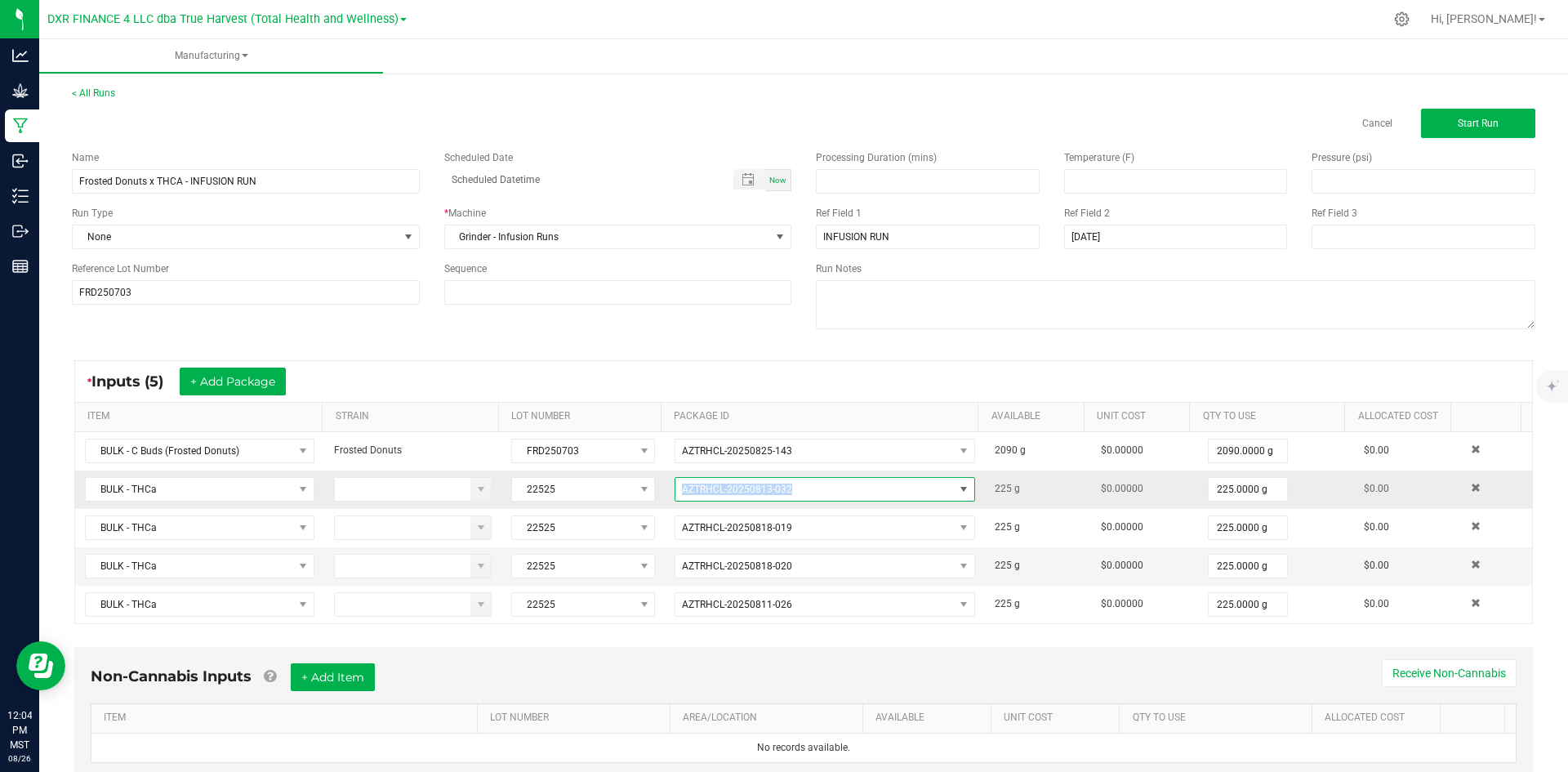
drag, startPoint x: 784, startPoint y: 489, endPoint x: 668, endPoint y: 489, distance: 116.0
click at [676, 489] on span "AZTRHCL-20250813-032" at bounding box center [815, 489] width 279 height 23
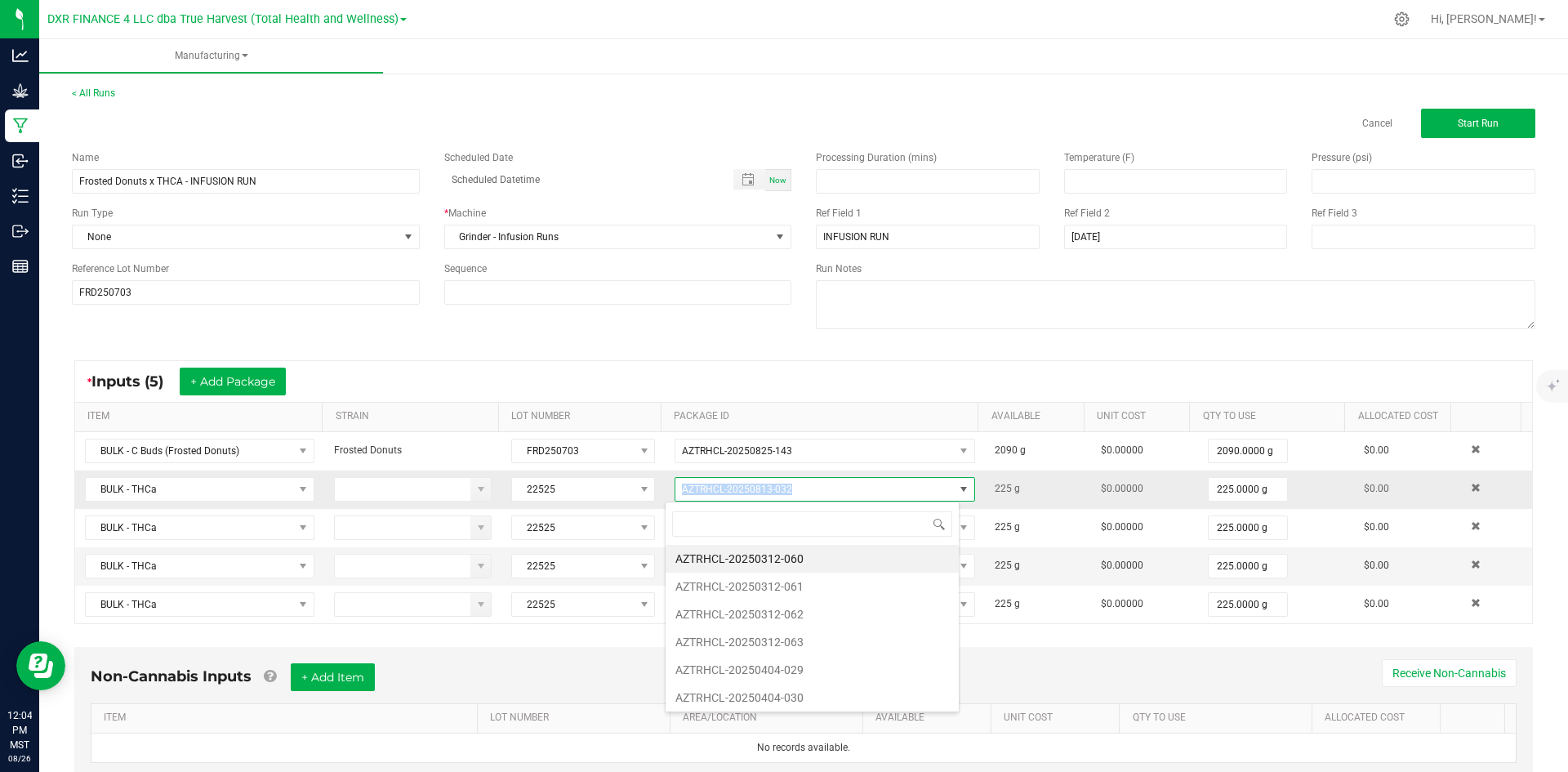
drag, startPoint x: 673, startPoint y: 486, endPoint x: 801, endPoint y: 487, distance: 128.0
click at [801, 487] on span "AZTRHCL-20250813-032" at bounding box center [815, 489] width 279 height 23
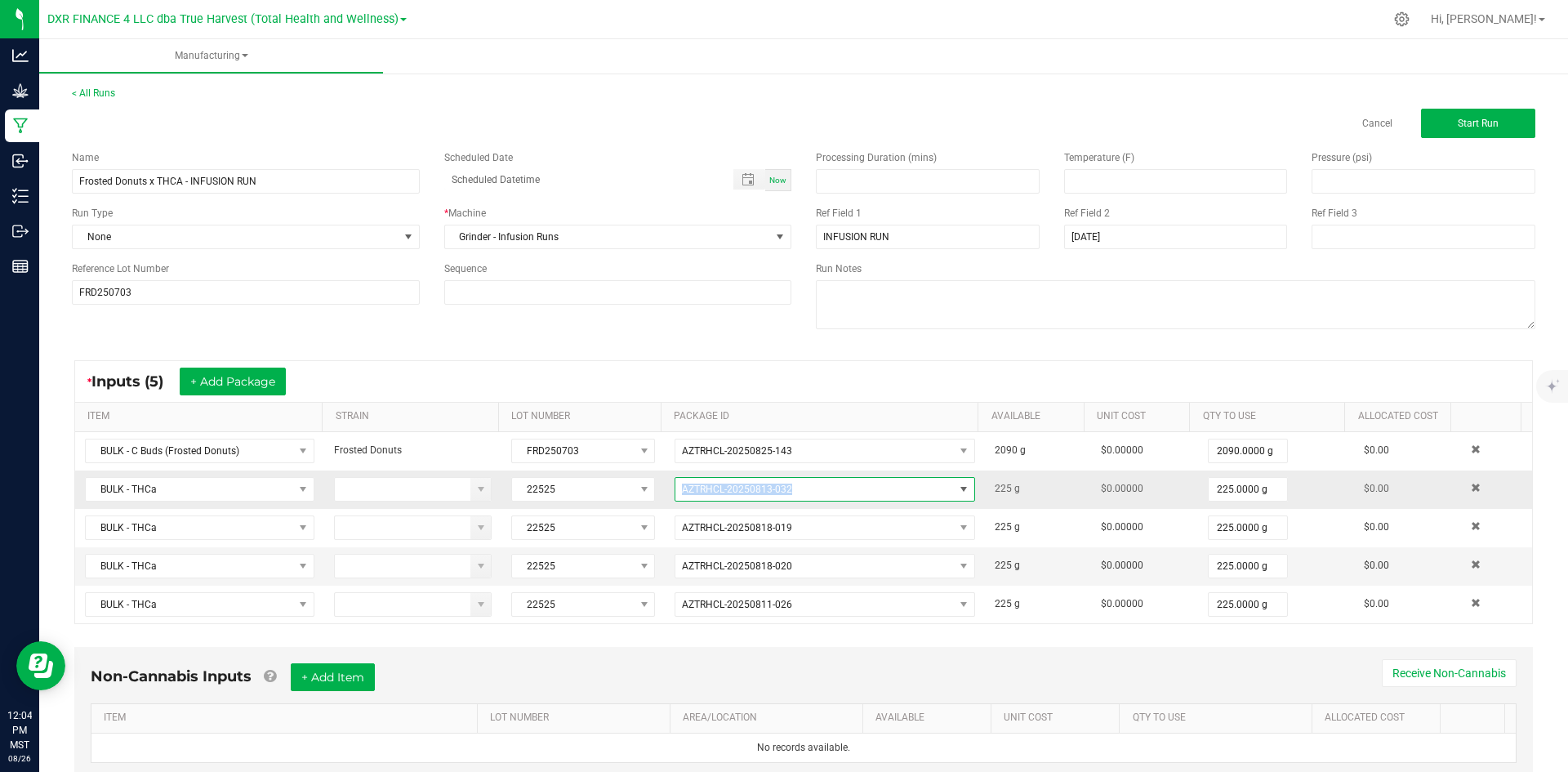
copy span "AZTRHCL-20250813-032"
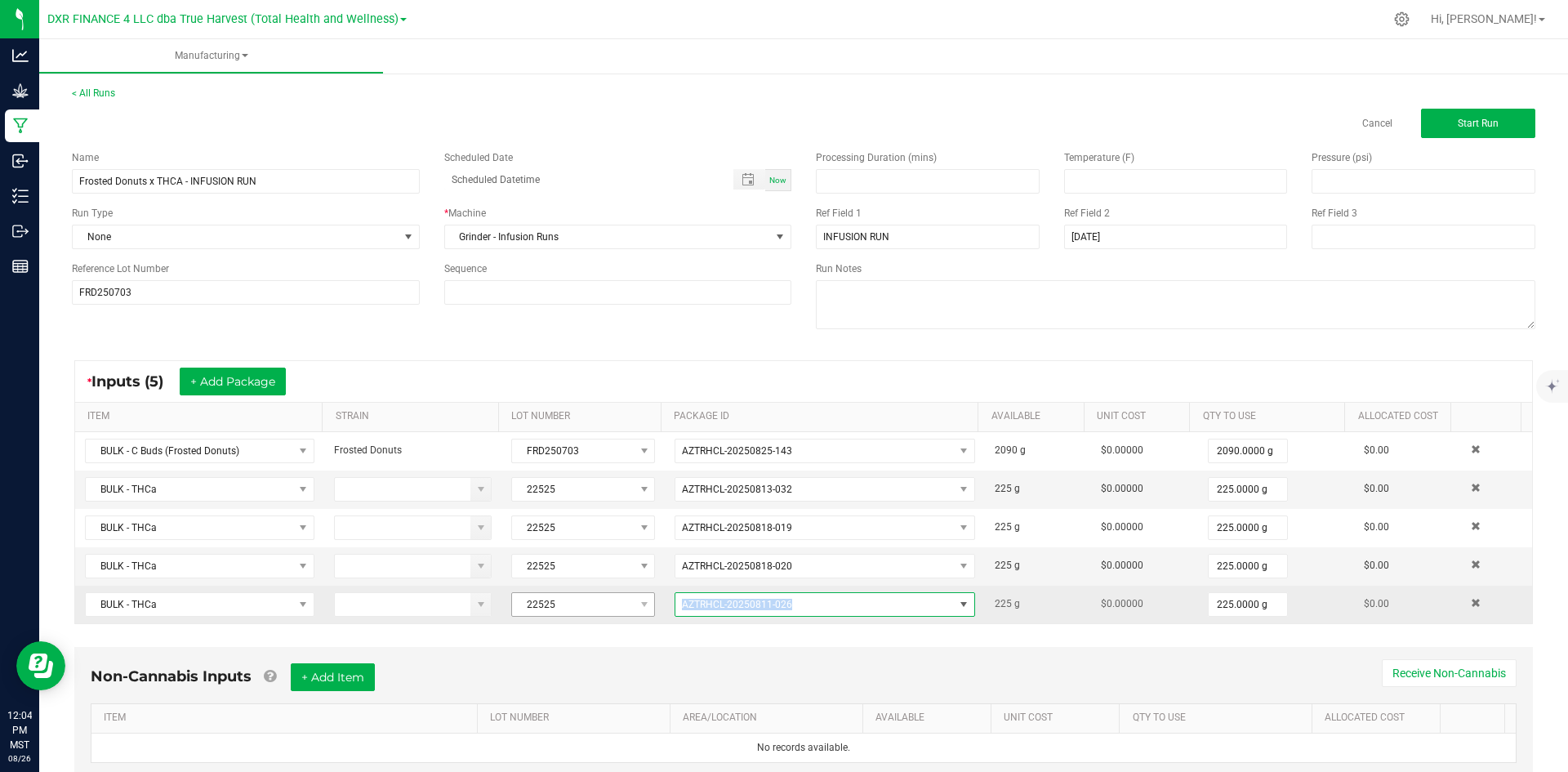
drag, startPoint x: 787, startPoint y: 610, endPoint x: 622, endPoint y: 601, distance: 165.2
click at [622, 601] on tr "BULK - THCa 22525 AZTRHCL-20250811-026 225 g $0.00000 225.0000 g $0.00" at bounding box center [804, 605] width 1457 height 37
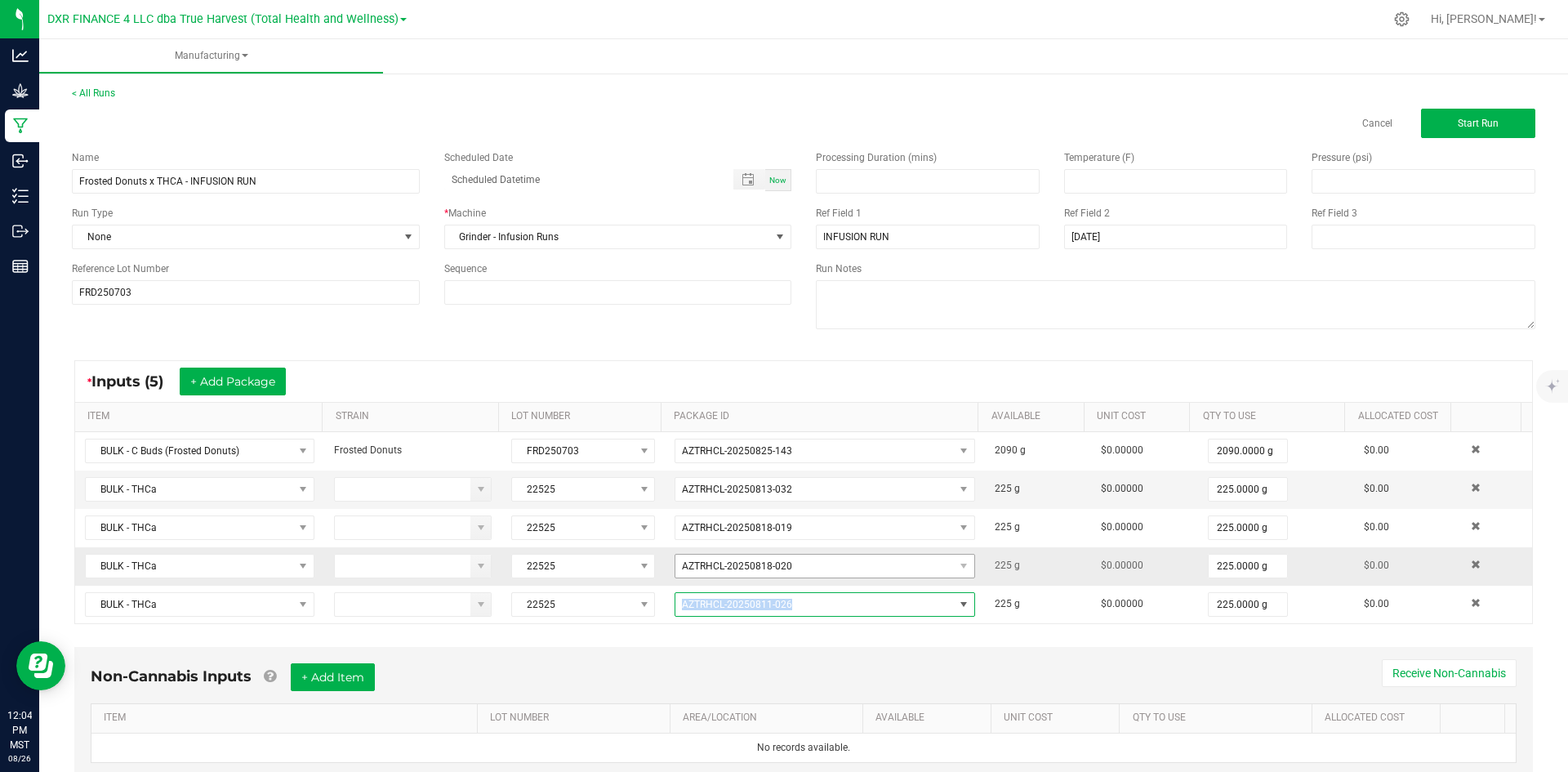
copy tr "AZTRHCL-20250811-026"
click at [1492, 102] on div "< All Runs Cancel Start Run" at bounding box center [803, 111] width 1464 height 52
click at [1491, 119] on button "Start Run" at bounding box center [1479, 124] width 114 height 29
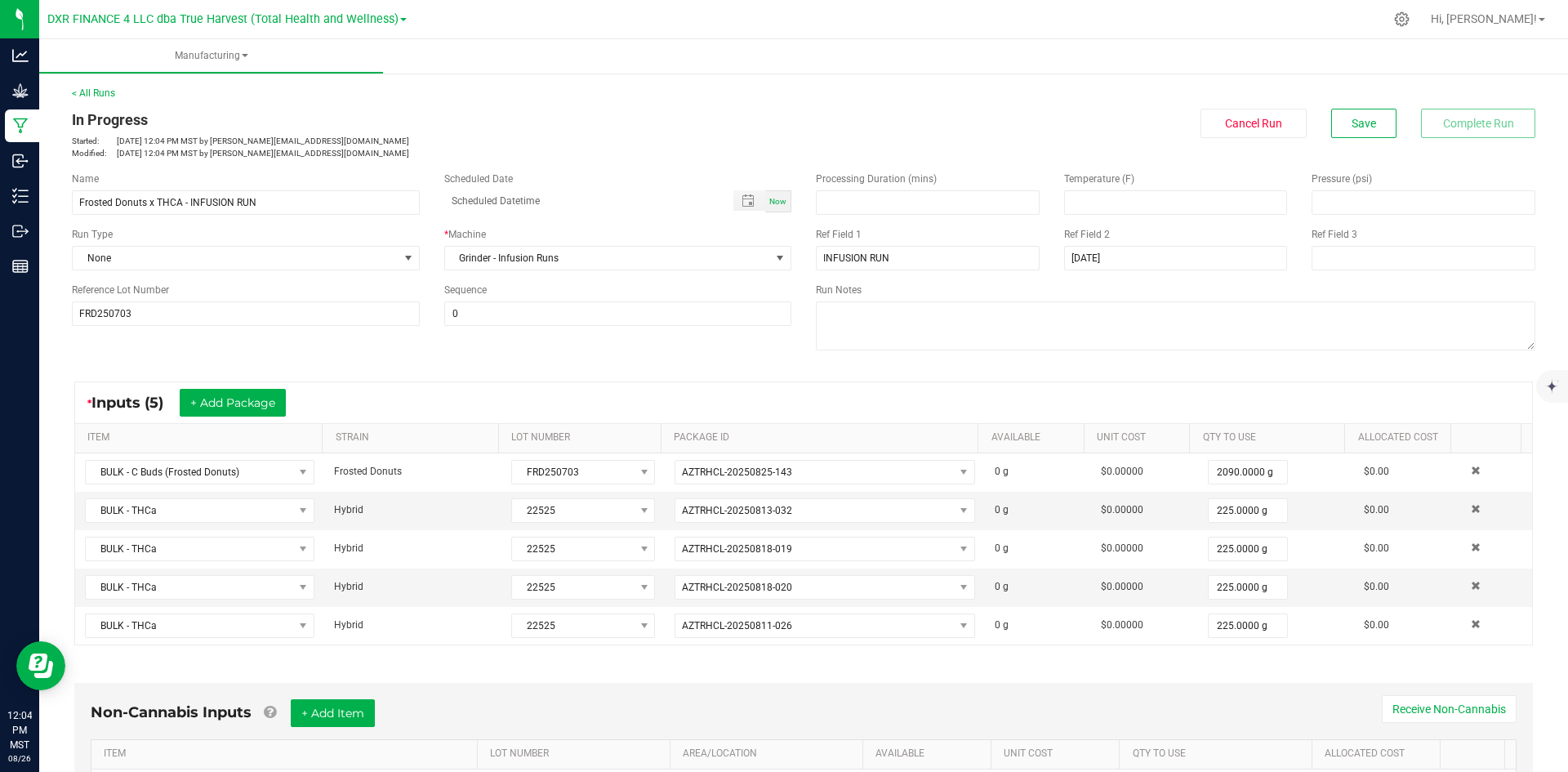
click at [100, 99] on div "< All Runs In Progress Started: Aug 26, 2025 12:04 PM MST by ekincheloe@truehar…" at bounding box center [803, 122] width 1464 height 74
click at [100, 91] on link "< All Runs" at bounding box center [93, 93] width 43 height 12
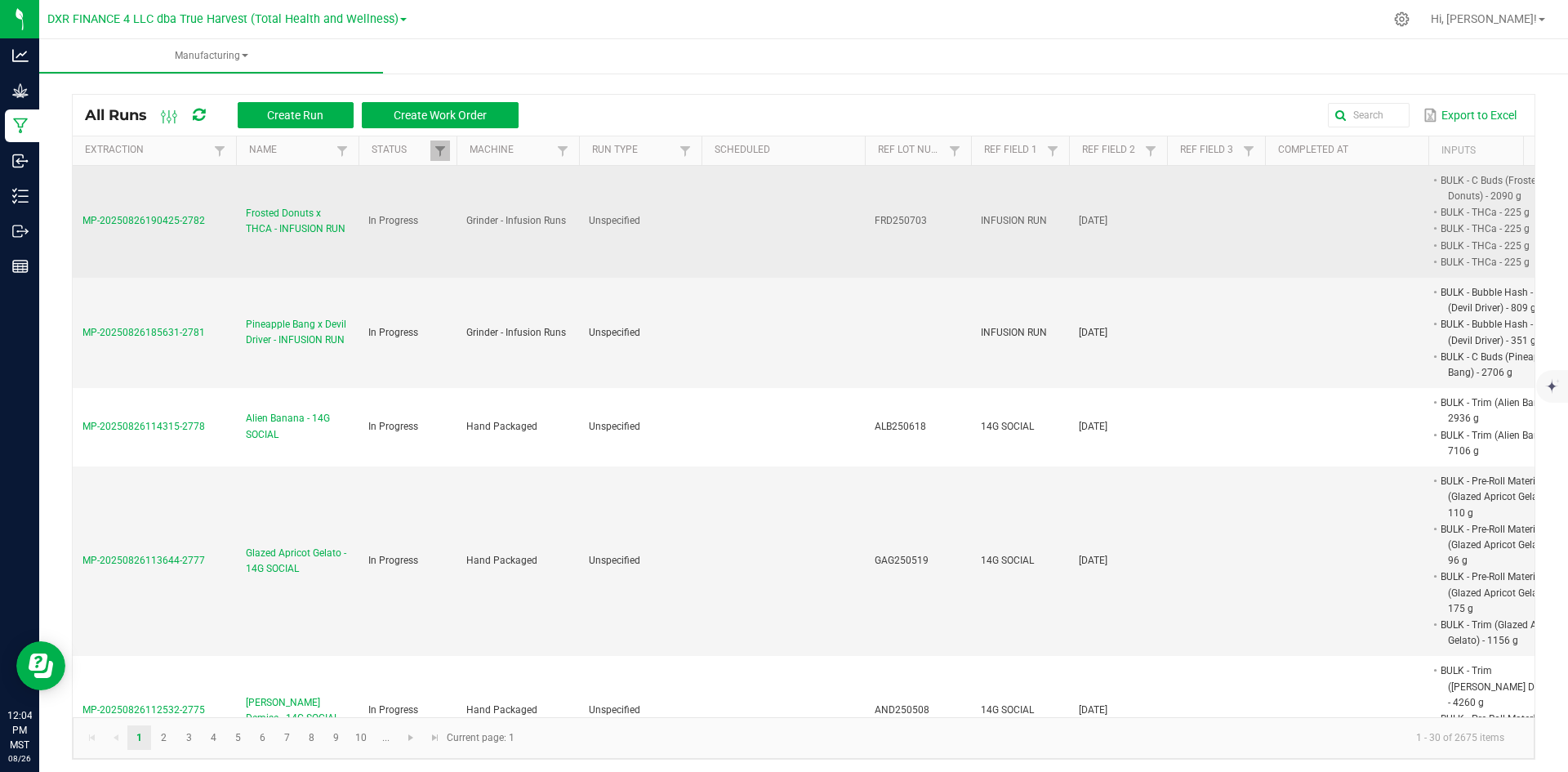
drag, startPoint x: 213, startPoint y: 215, endPoint x: 85, endPoint y: 214, distance: 128.0
click at [85, 214] on td "MP-20250826190425-2782" at bounding box center [154, 222] width 163 height 112
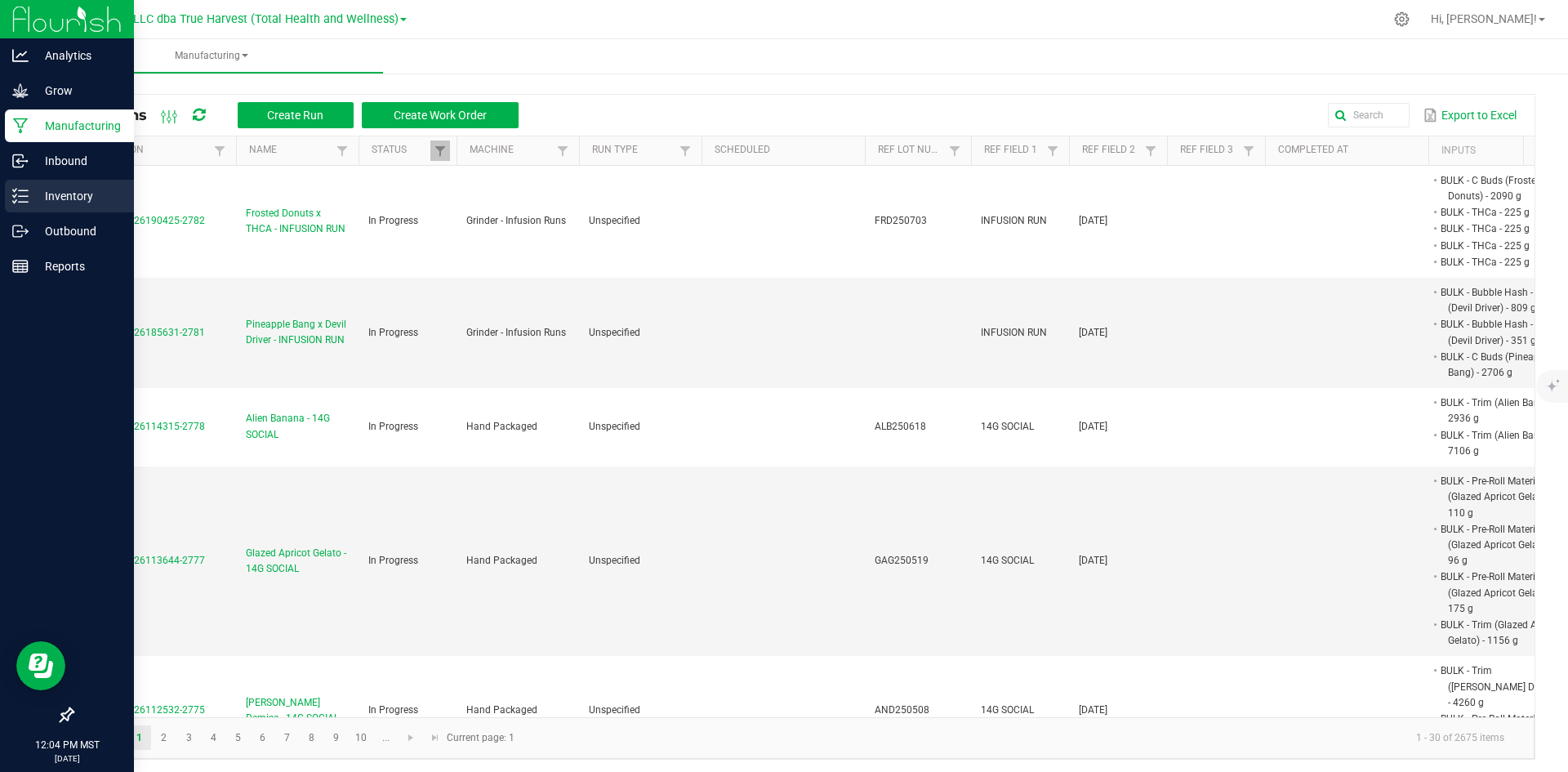
click at [36, 192] on p "Inventory" at bounding box center [78, 196] width 98 height 20
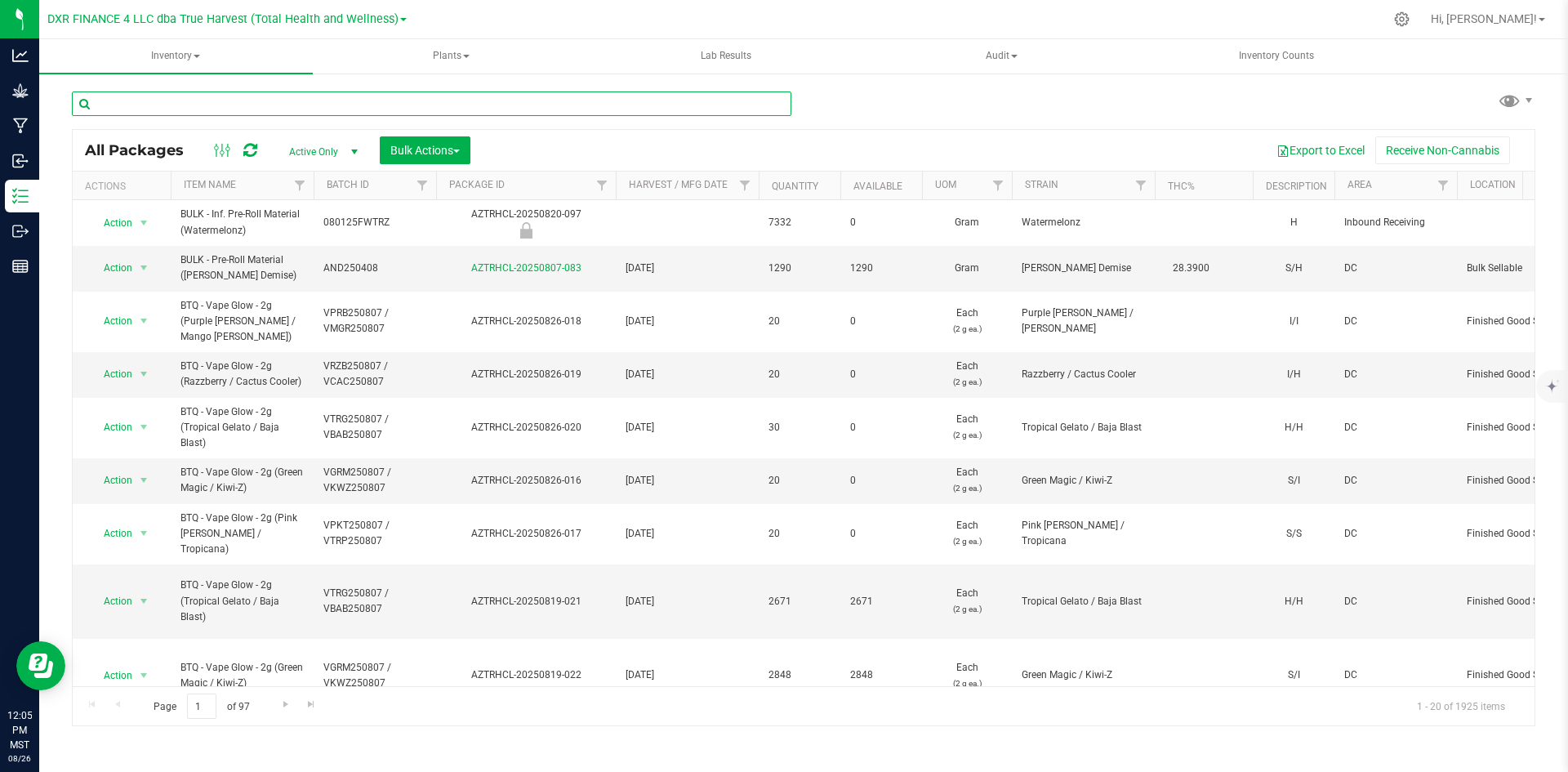
click at [169, 106] on input "text" at bounding box center [431, 103] width 720 height 25
paste input "LCM250703"
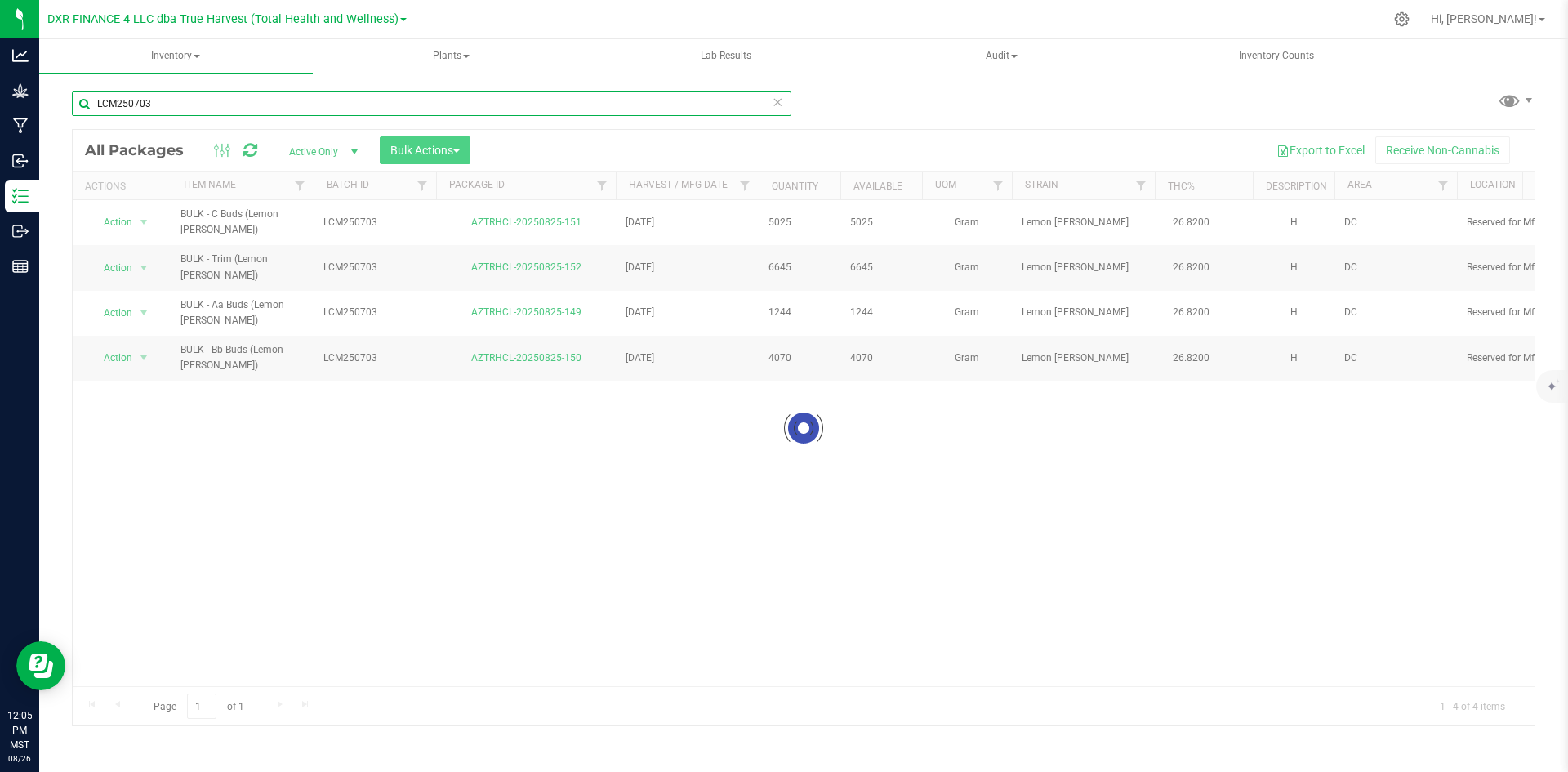
type input "LCM250703"
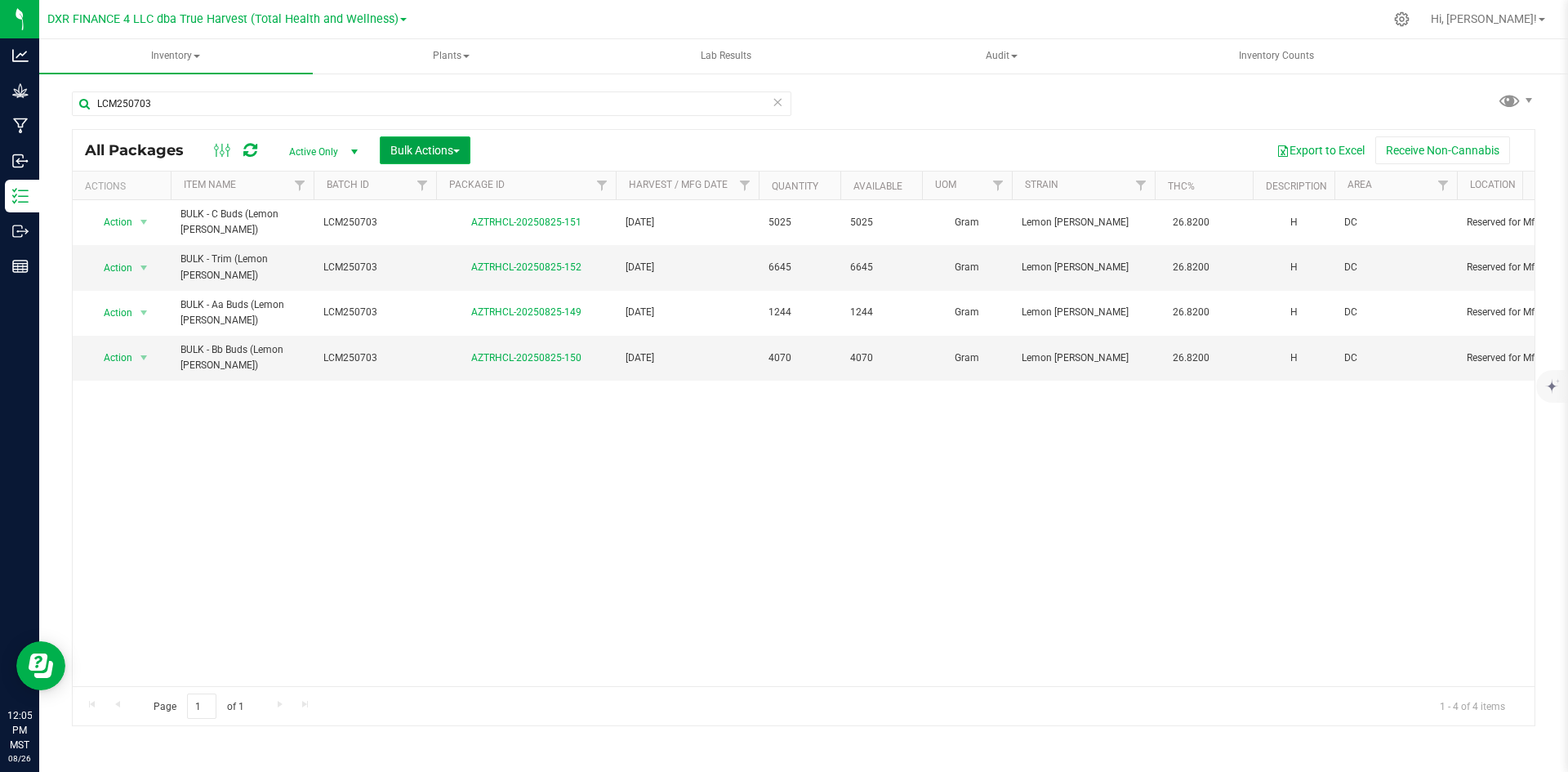
click at [408, 151] on span "Bulk Actions" at bounding box center [425, 149] width 70 height 13
click at [415, 181] on span "Add to manufacturing run" at bounding box center [452, 187] width 124 height 13
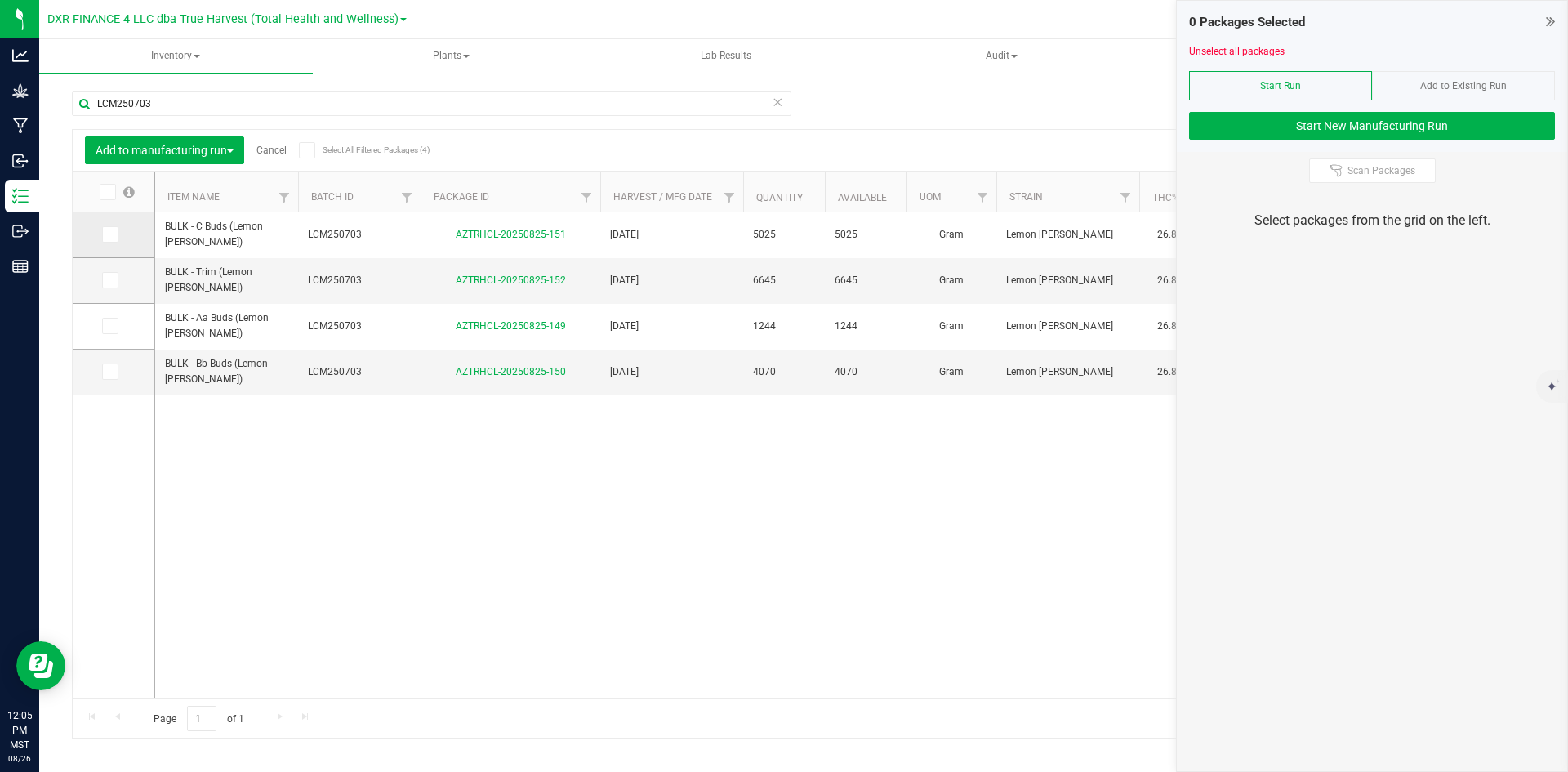
click at [114, 235] on icon at bounding box center [109, 235] width 11 height 0
click at [0, 0] on input "checkbox" at bounding box center [0, 0] width 0 height 0
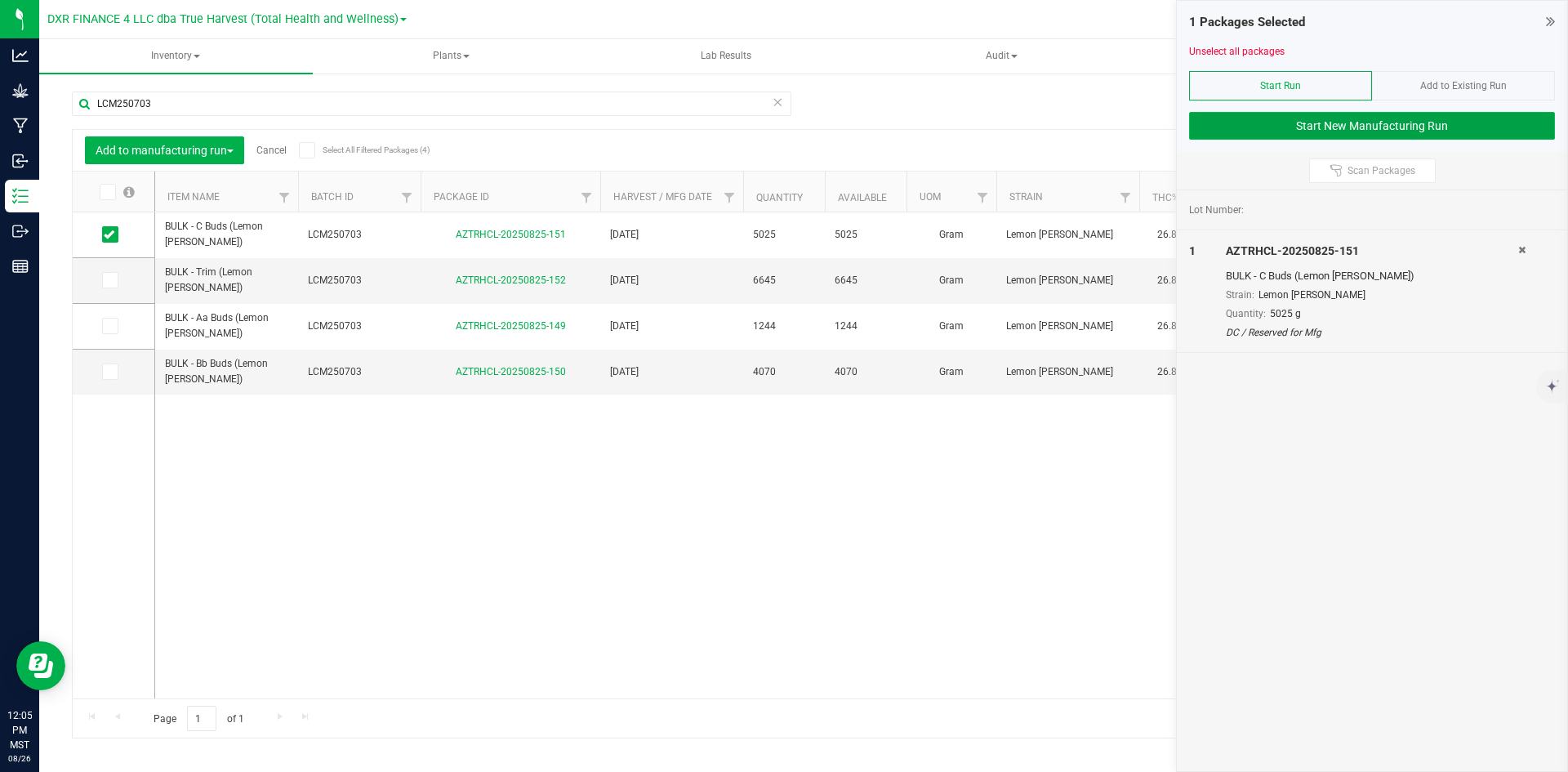
click at [1472, 125] on button "Start New Manufacturing Run" at bounding box center [1372, 126] width 366 height 28
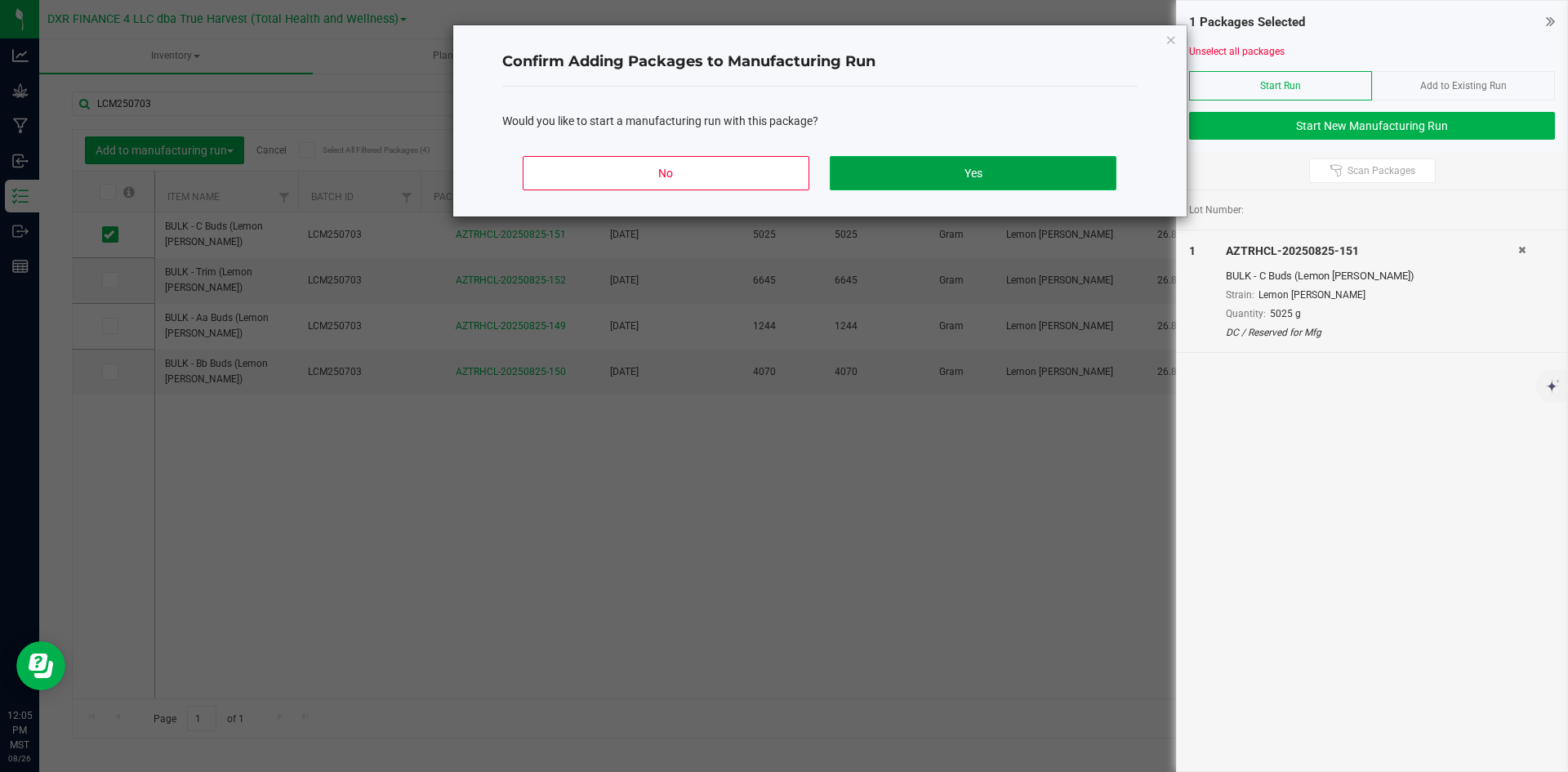
click at [1024, 169] on button "Yes" at bounding box center [972, 173] width 286 height 34
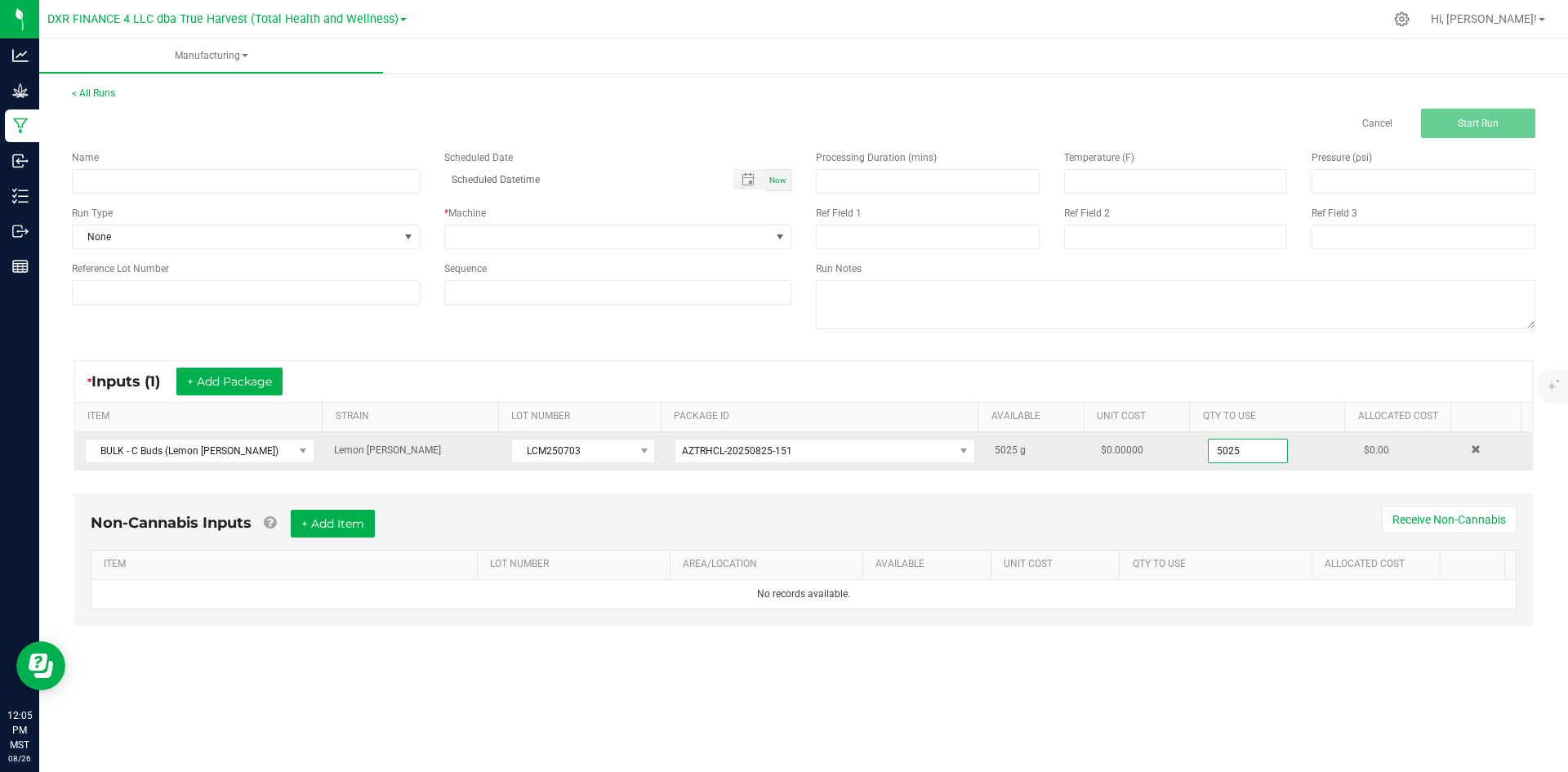
click at [1238, 446] on input "5025" at bounding box center [1248, 451] width 79 height 23
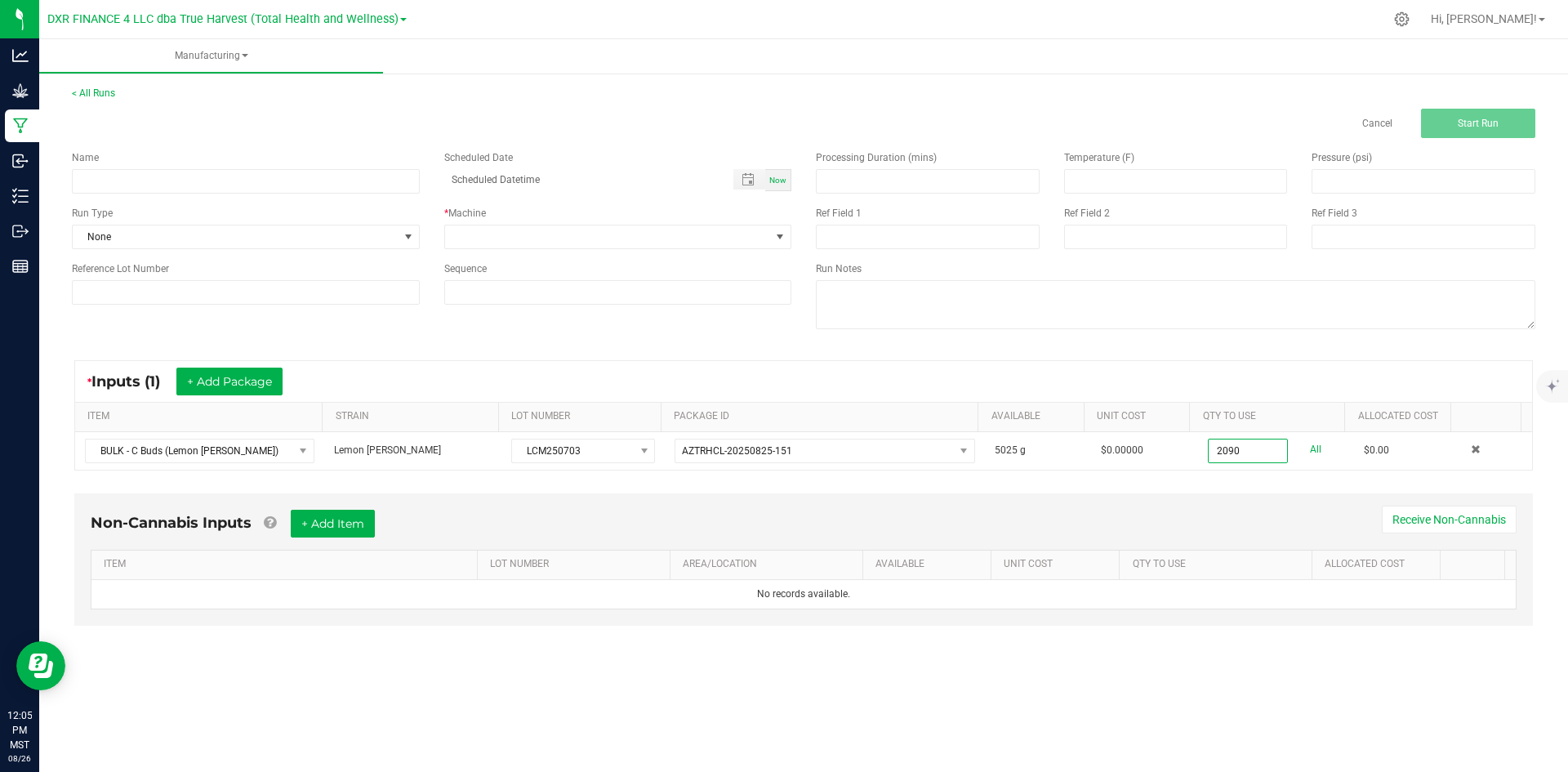
type input "2090.0000 g"
click at [1033, 502] on div "Non-Cannabis Inputs + Add Item Receive Non-Cannabis ITEM LOT NUMBER AREA/LOCATI…" at bounding box center [804, 560] width 1459 height 133
click at [341, 188] on input at bounding box center [245, 181] width 348 height 25
type input "Lemon Cherry Mintz x THCa - INFUSION RUN"
click at [858, 242] on input at bounding box center [928, 237] width 224 height 25
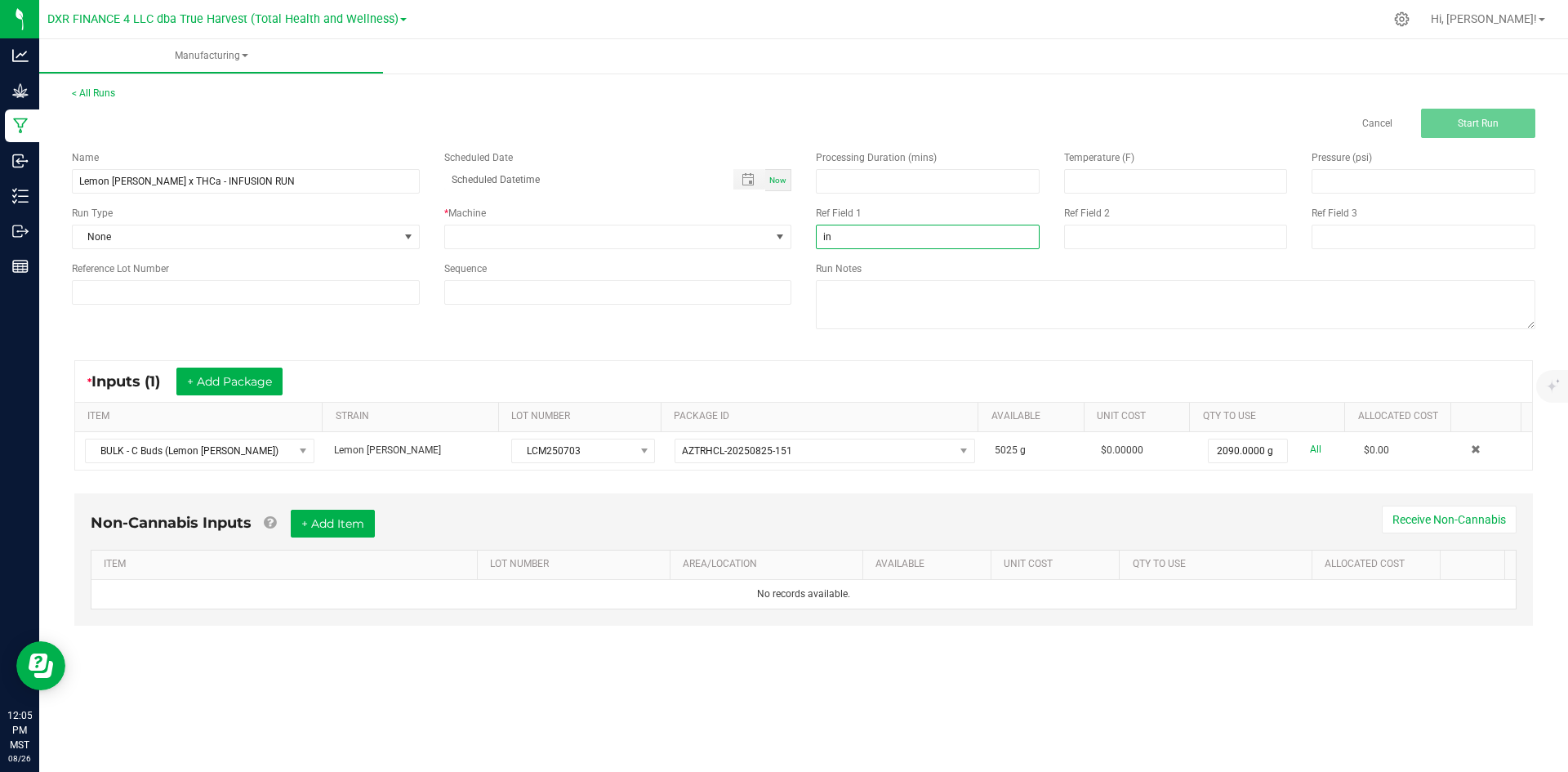
type input "INFUSION RUN"
click at [1112, 246] on input at bounding box center [1176, 237] width 224 height 25
type input "8-25-25"
click at [536, 236] on span at bounding box center [608, 237] width 326 height 23
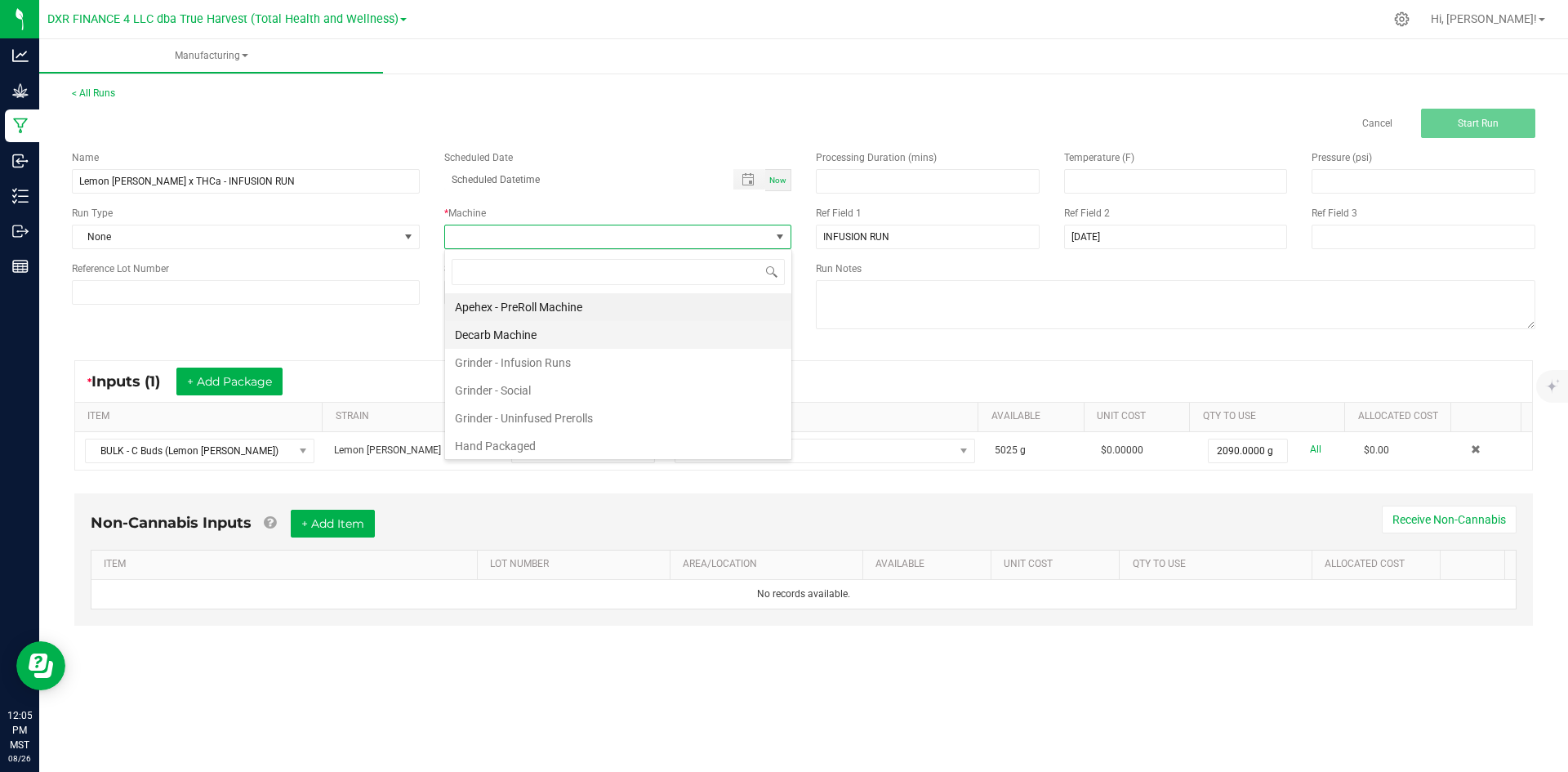
scroll to position [25, 348]
click at [546, 372] on li "Grinder - Infusion Runs" at bounding box center [618, 362] width 347 height 28
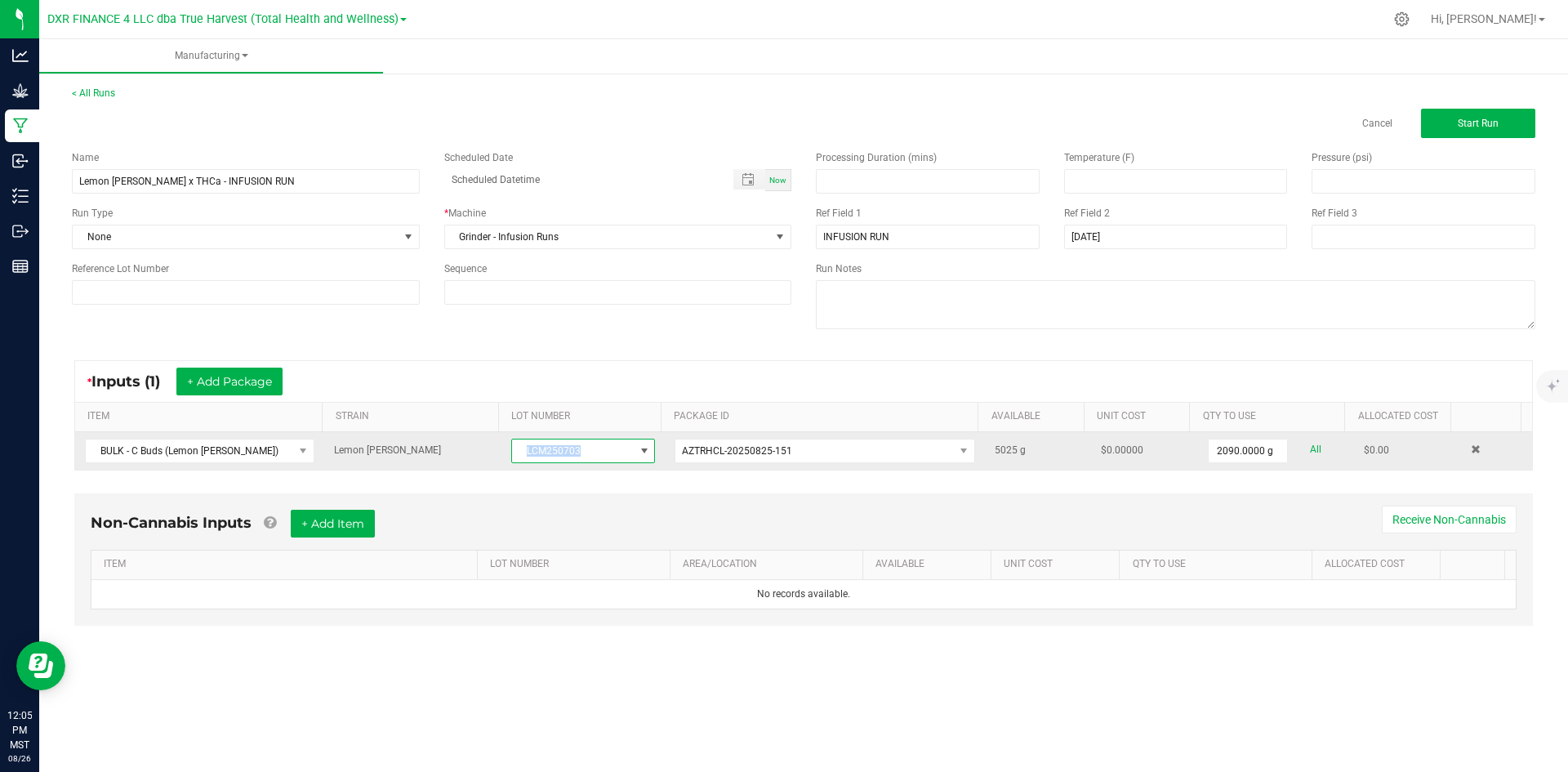
drag, startPoint x: 577, startPoint y: 448, endPoint x: 504, endPoint y: 447, distance: 73.0
click at [504, 447] on td "LCM250703" at bounding box center [583, 451] width 163 height 37
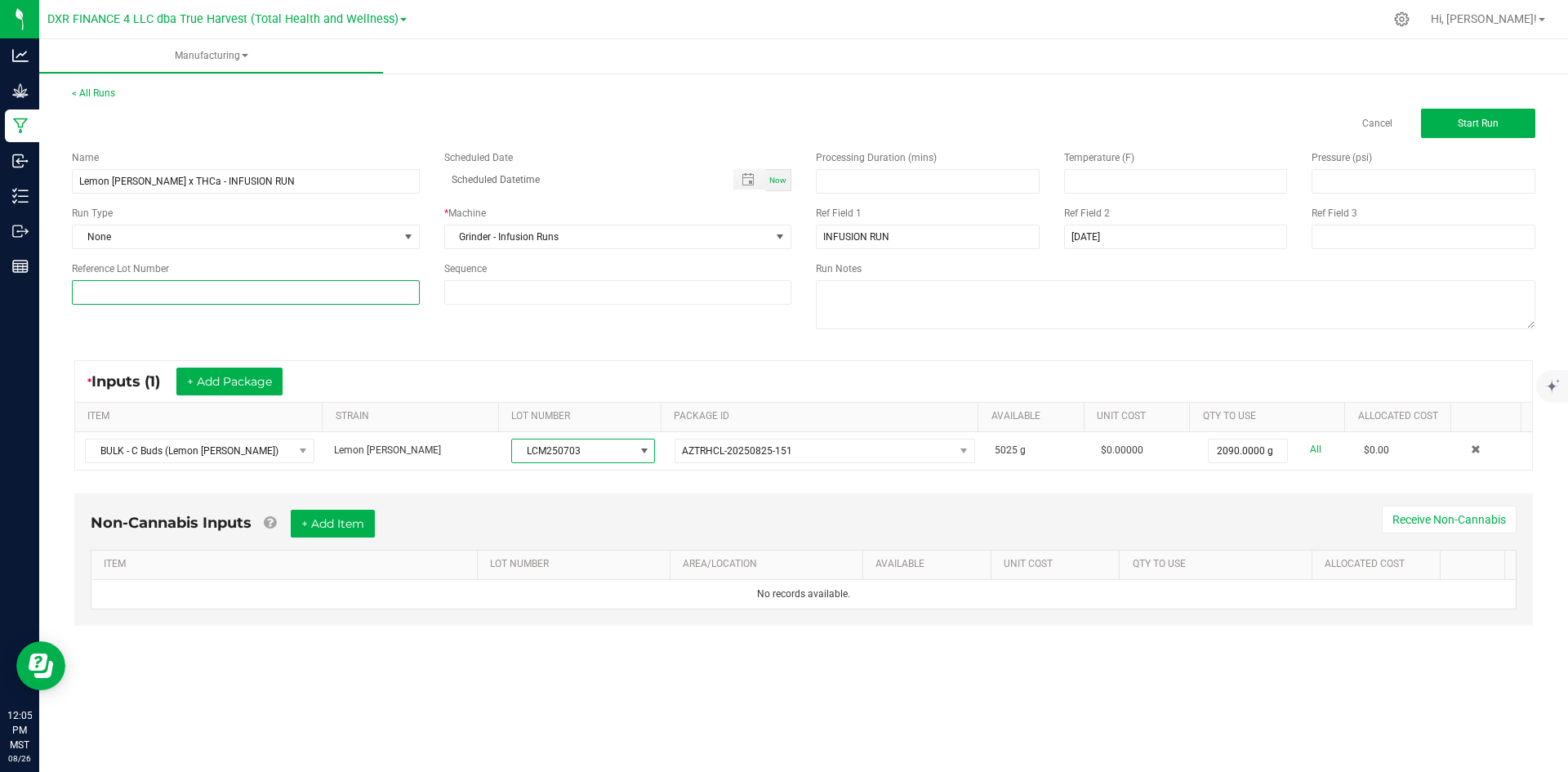
click at [368, 302] on input at bounding box center [245, 292] width 348 height 25
click at [503, 348] on div "* Inputs (1) + Add Package ITEM STRAIN LOT NUMBER PACKAGE ID AVAILABLE Unit Cos…" at bounding box center [804, 415] width 1488 height 139
click at [269, 385] on button "+ Add Package" at bounding box center [230, 381] width 106 height 28
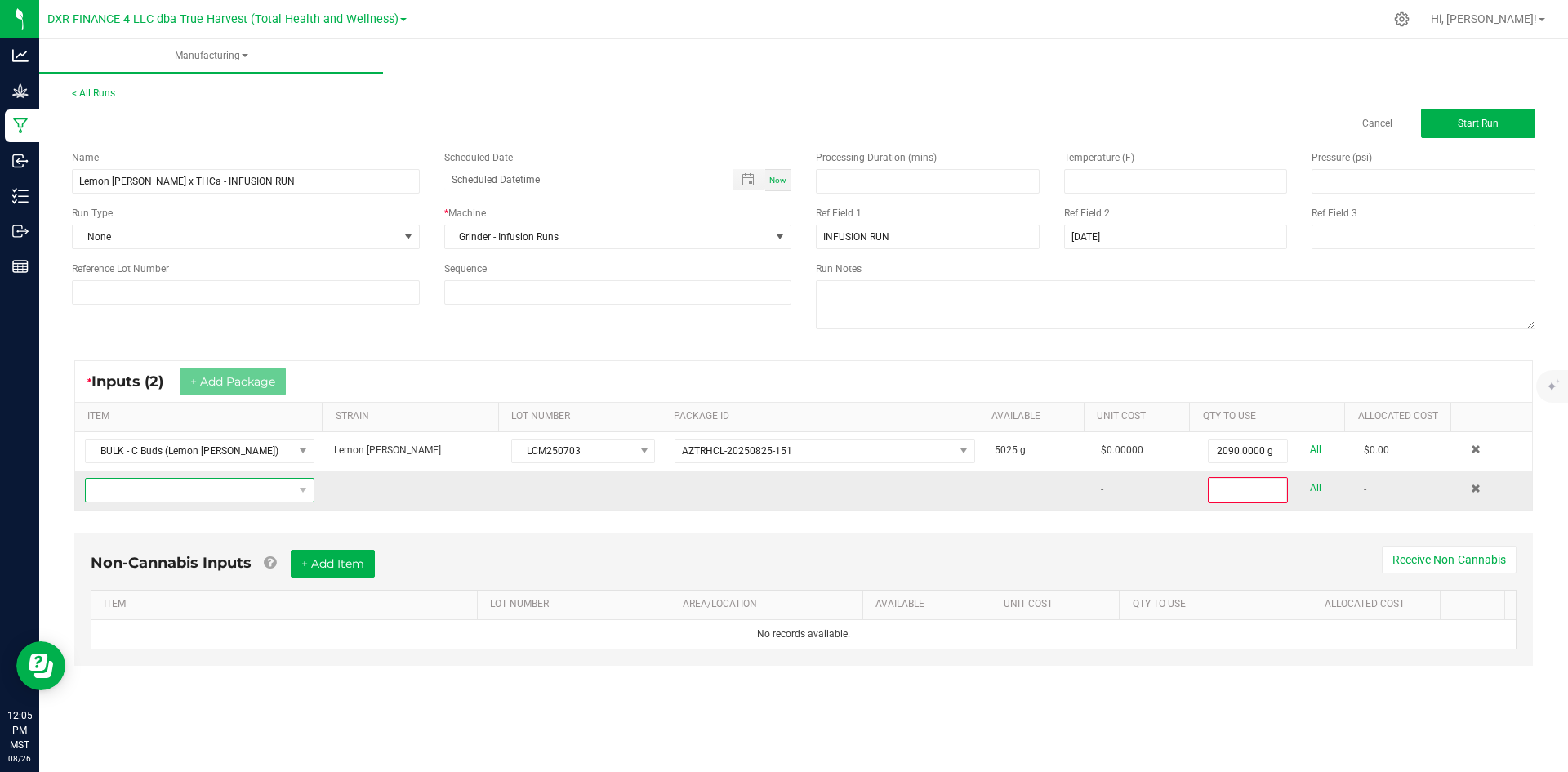
click at [278, 484] on span "NO DATA FOUND" at bounding box center [189, 490] width 207 height 23
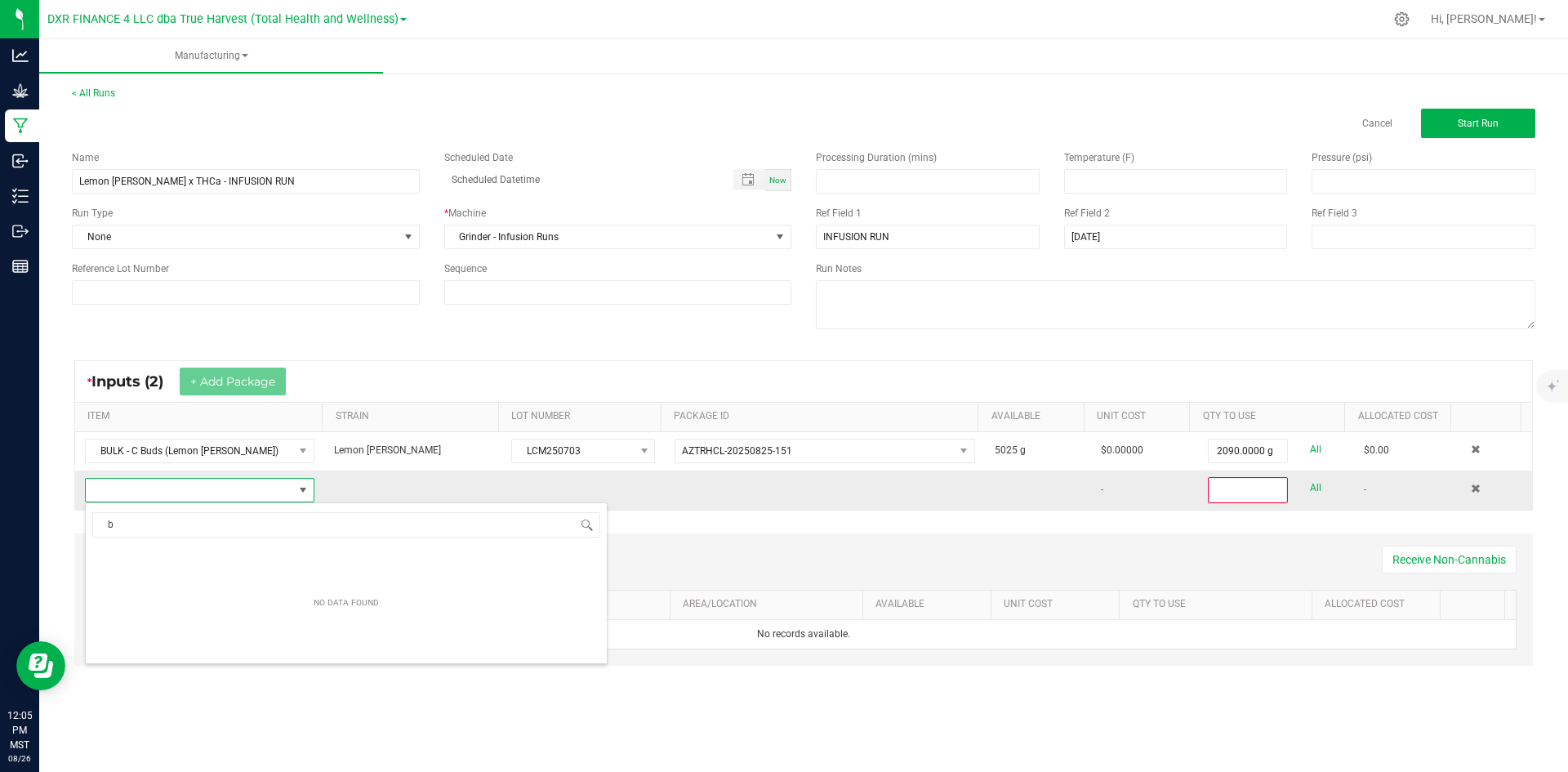
scroll to position [25, 226]
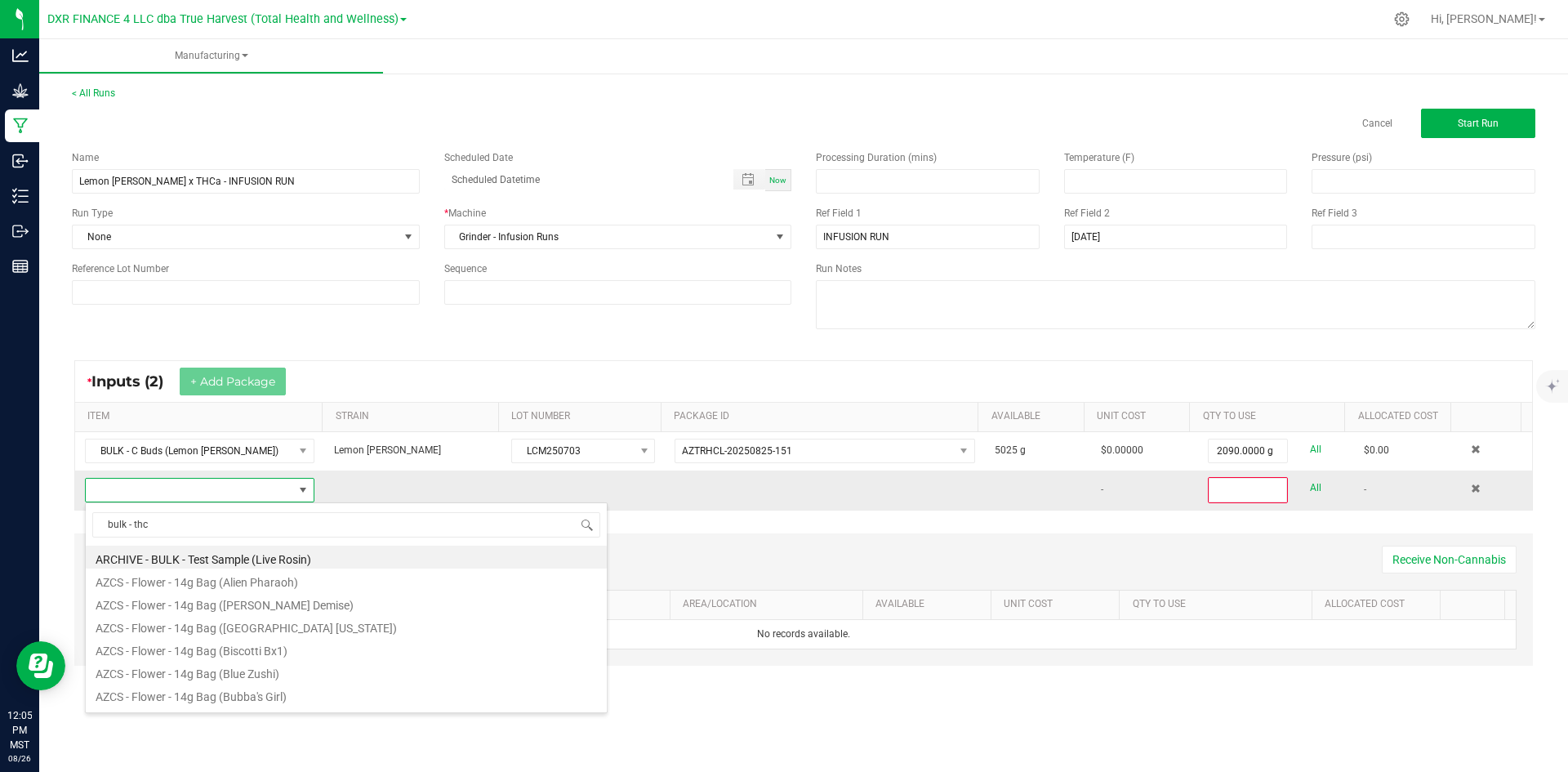
type input "bulk - thca"
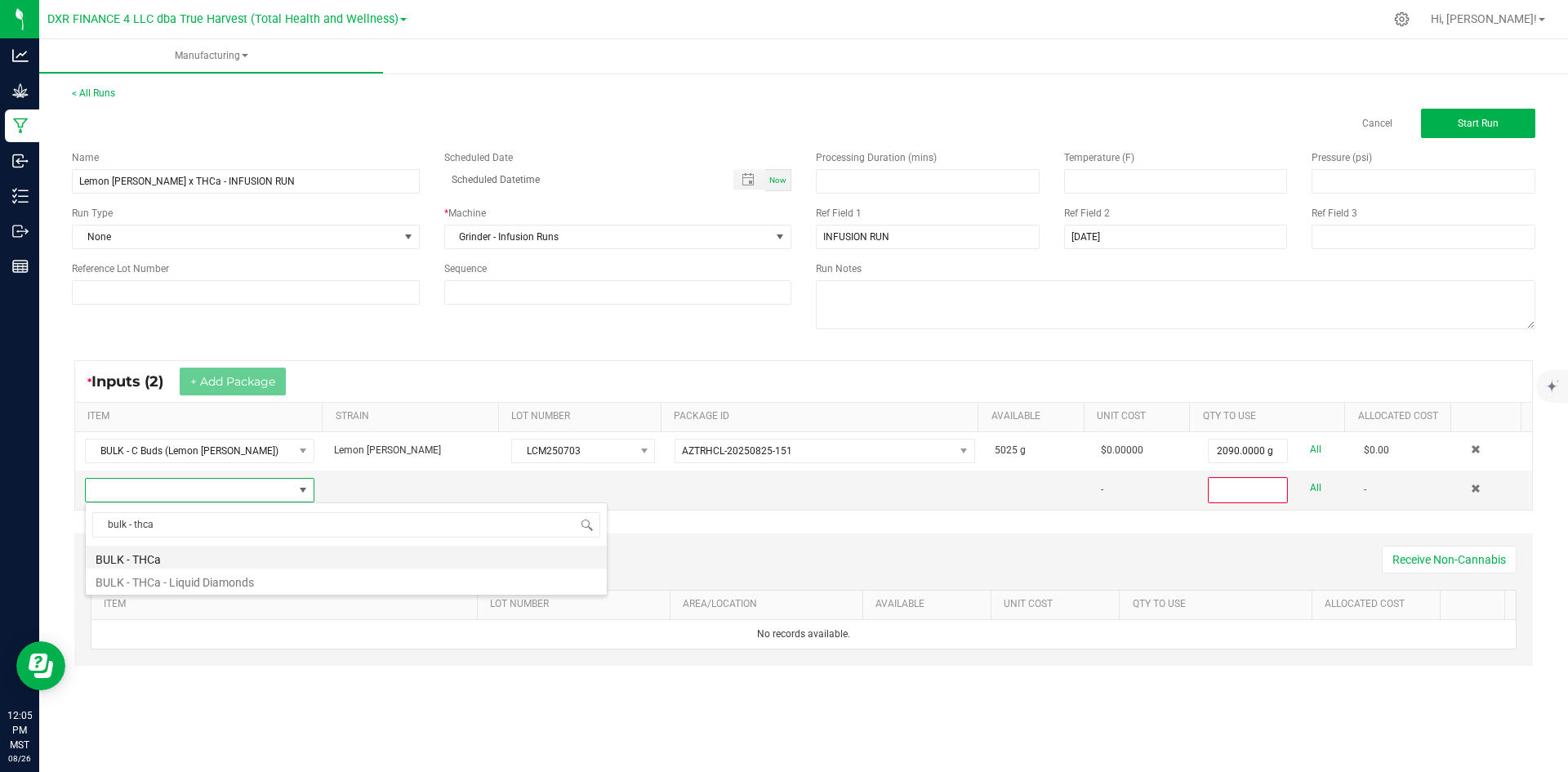
click at [274, 557] on li "BULK - THCa" at bounding box center [346, 557] width 521 height 23
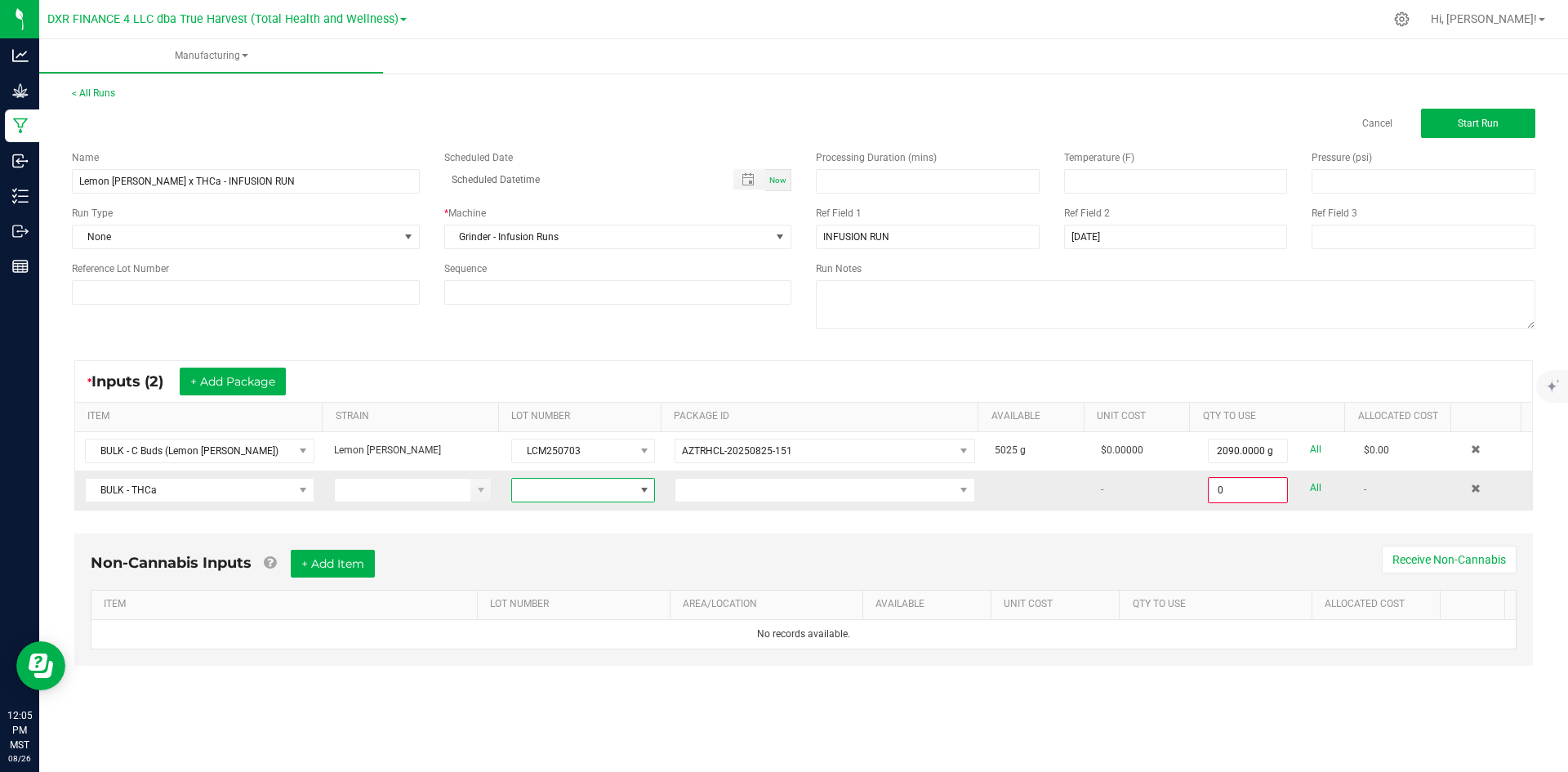
click at [537, 494] on span at bounding box center [573, 490] width 122 height 23
click at [574, 622] on li "22525" at bounding box center [585, 615] width 153 height 28
click at [853, 493] on span at bounding box center [815, 490] width 279 height 23
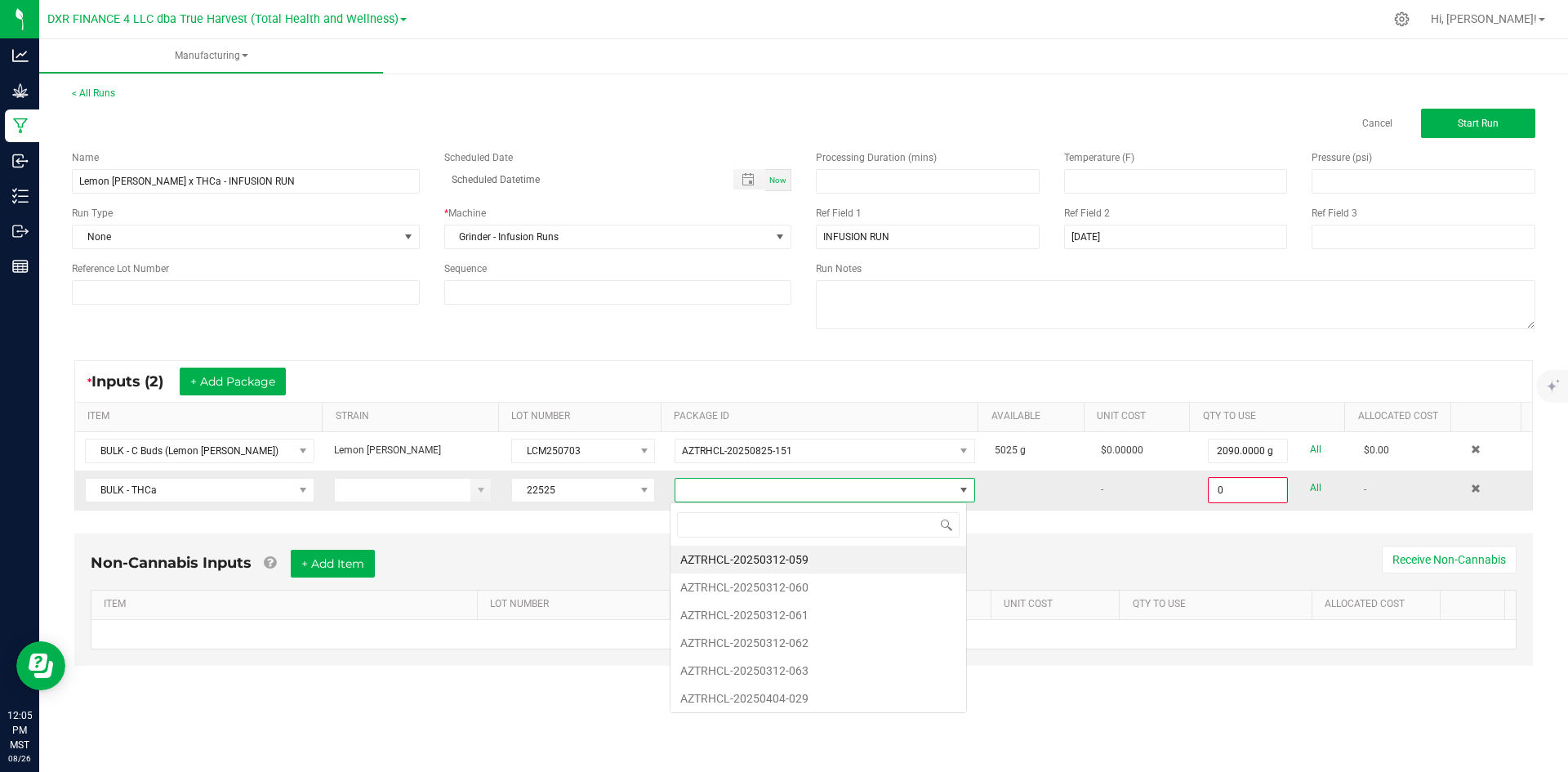
scroll to position [25, 298]
click at [844, 562] on li "AZTRHCL-20250312-059" at bounding box center [818, 560] width 296 height 28
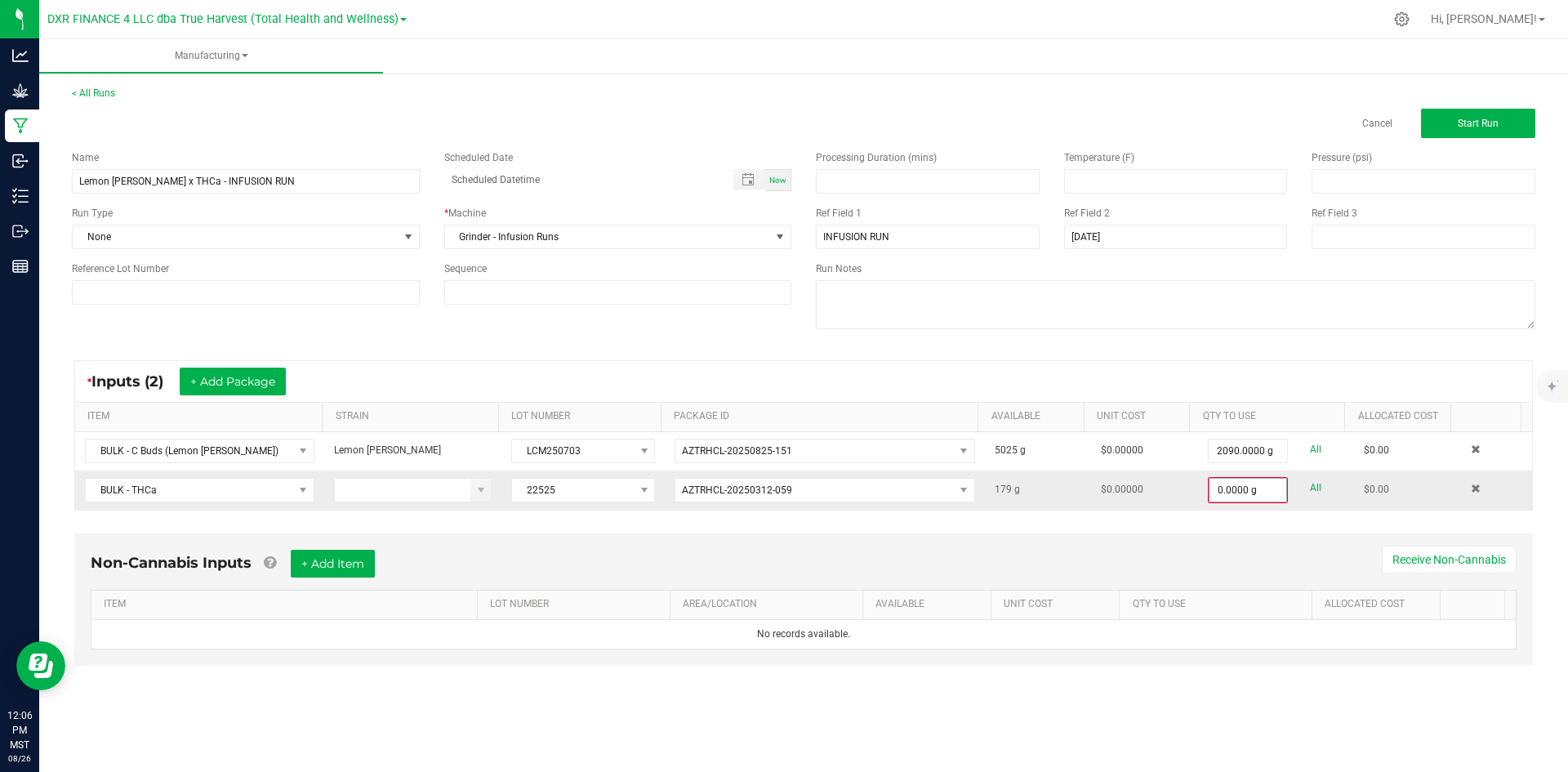
click at [1212, 490] on input "0.0000 g" at bounding box center [1248, 490] width 77 height 23
type input "179.0000 g"
click at [221, 387] on button "+ Add Package" at bounding box center [233, 381] width 106 height 28
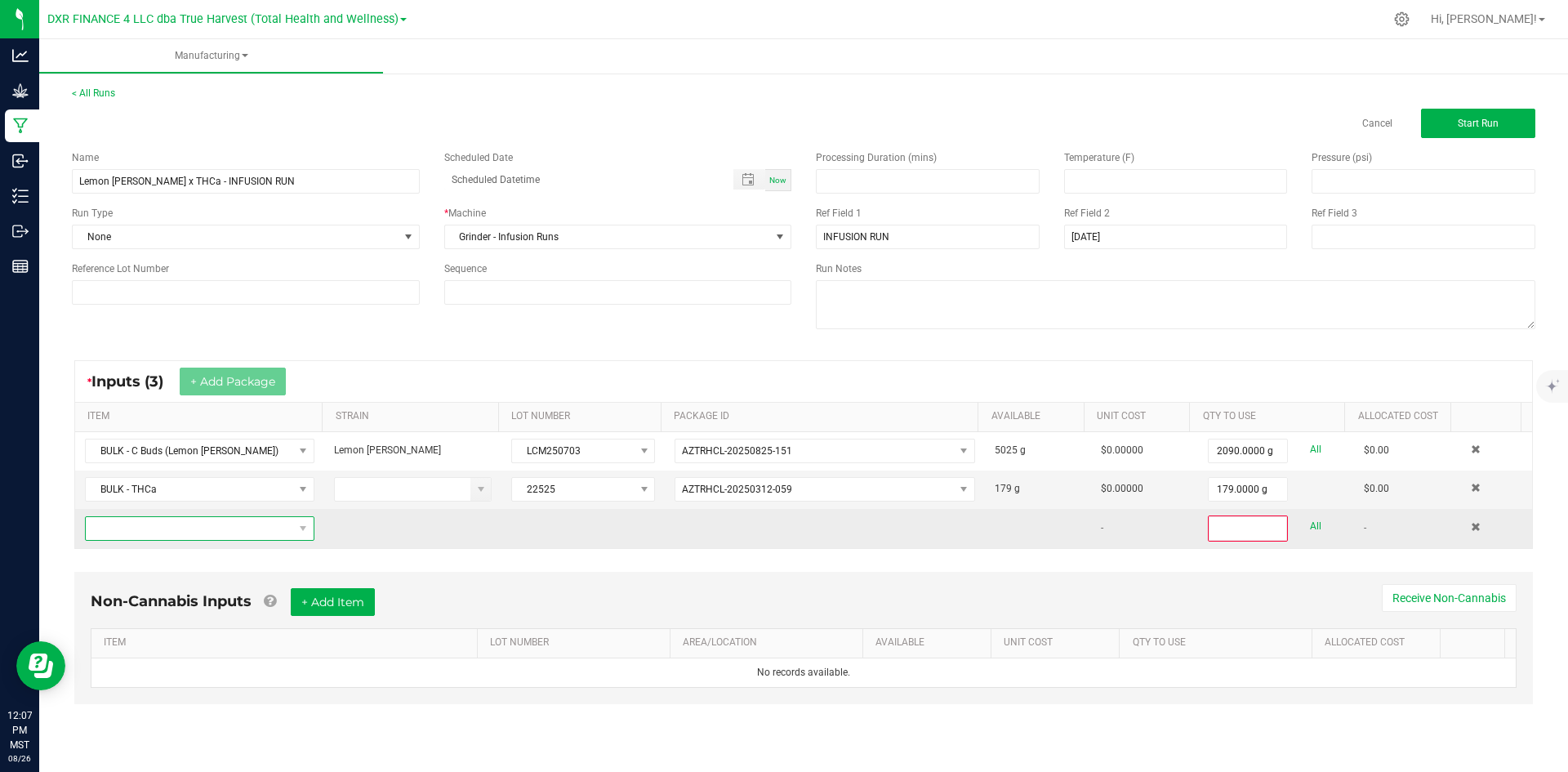
click at [250, 532] on span "NO DATA FOUND" at bounding box center [189, 528] width 207 height 23
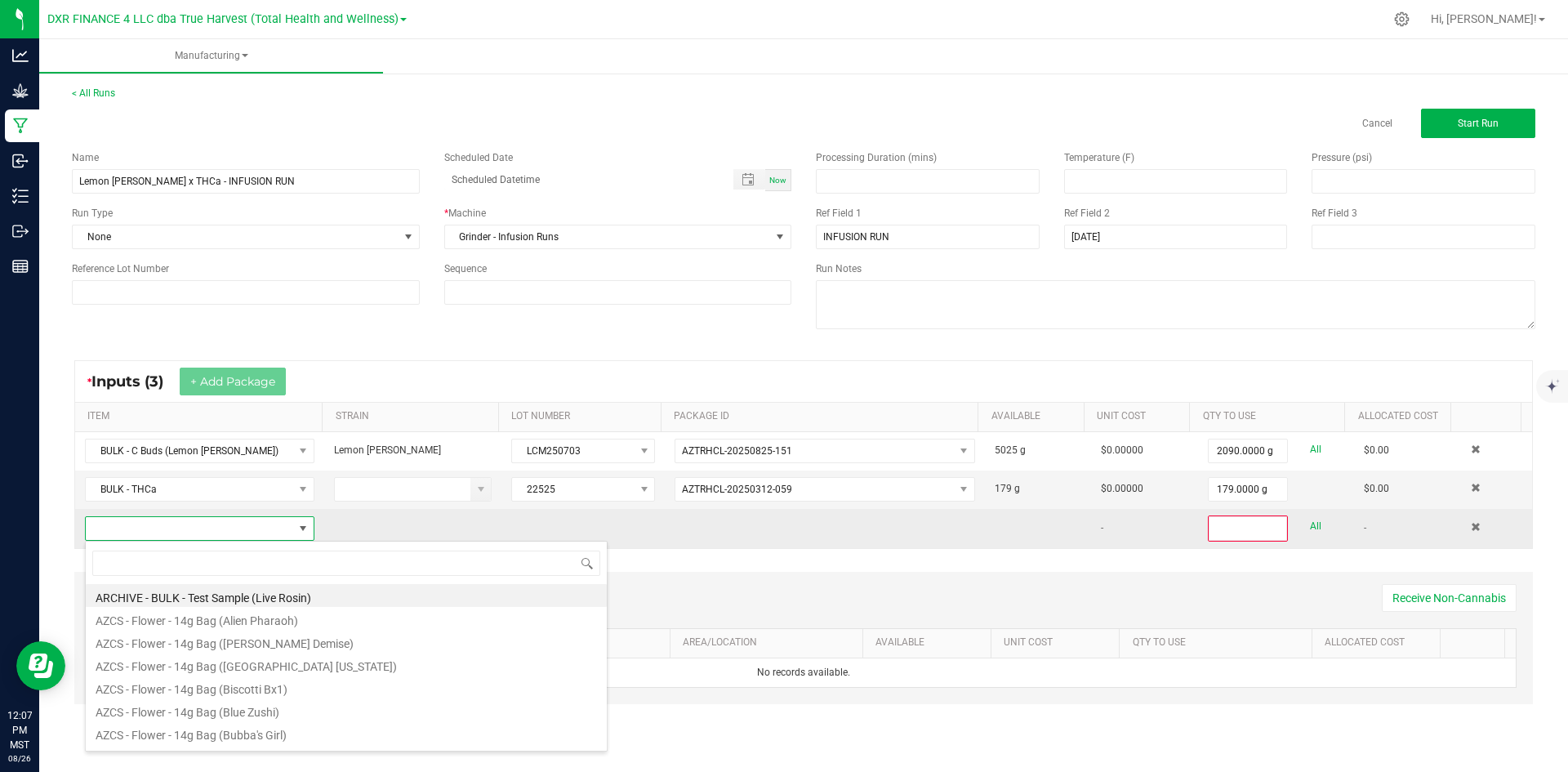
scroll to position [25, 226]
type input "bulk - thca"
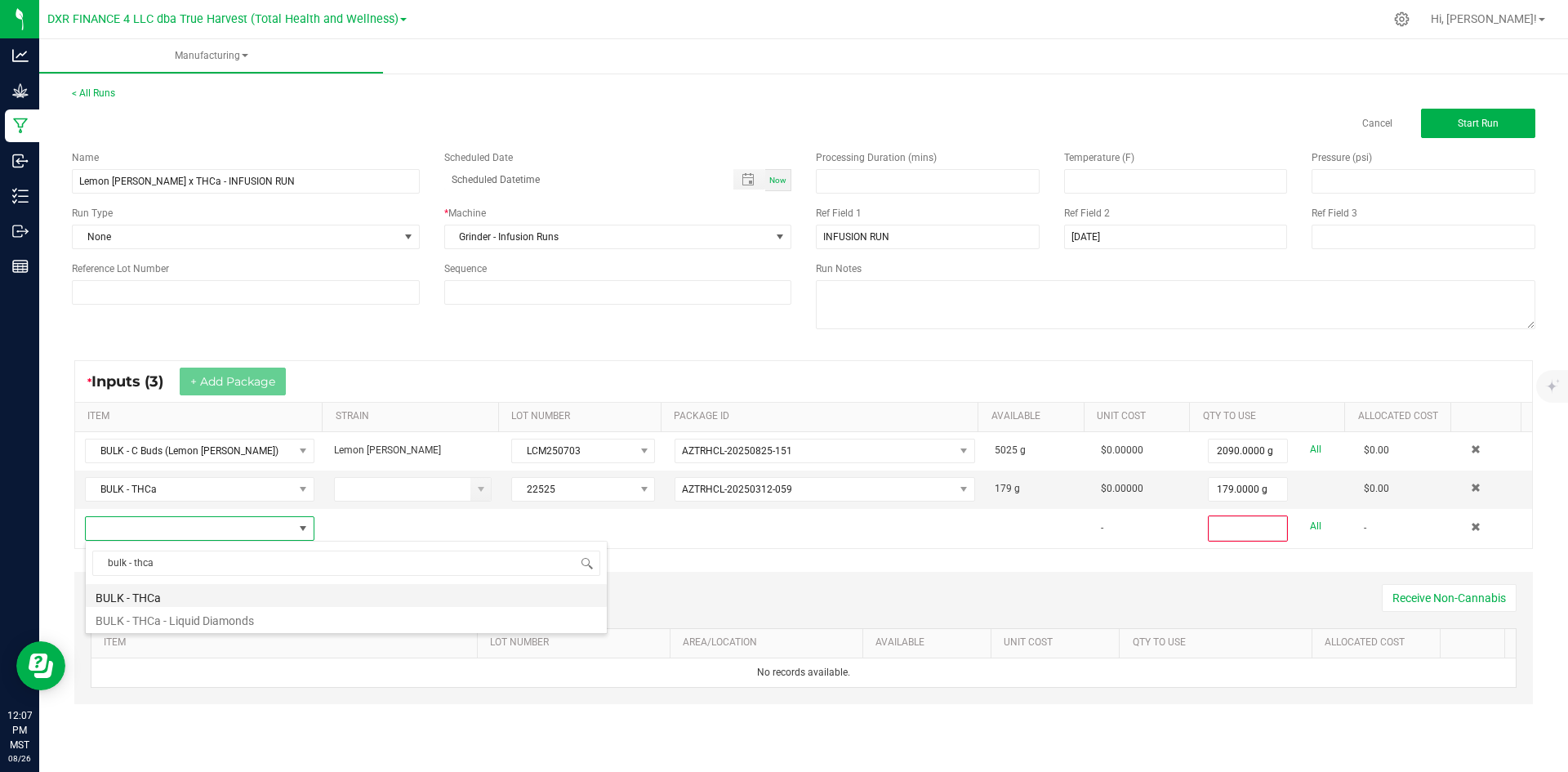
click at [415, 602] on li "BULK - THCa" at bounding box center [346, 595] width 521 height 23
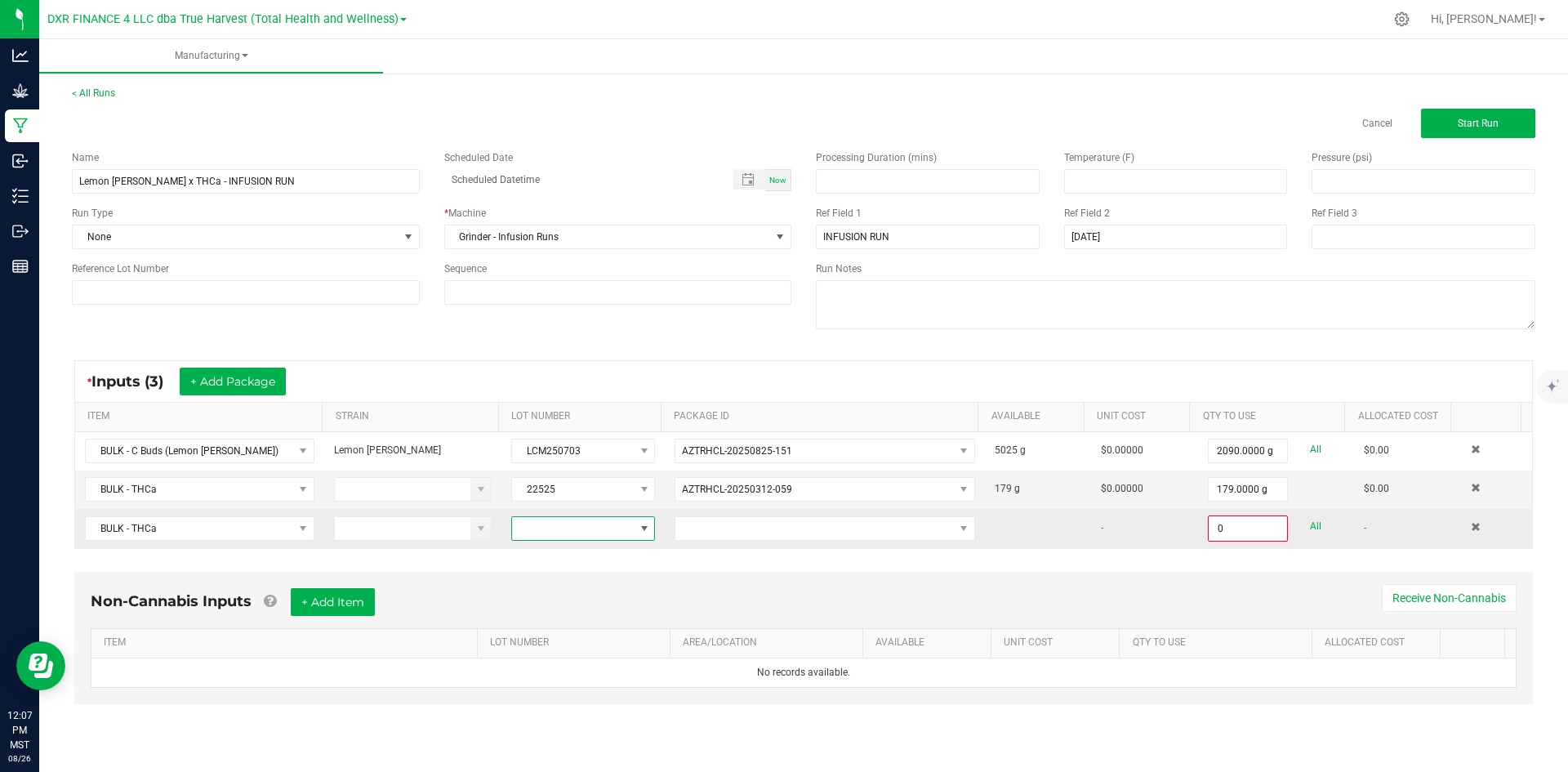
click at [568, 528] on span at bounding box center [573, 528] width 122 height 23
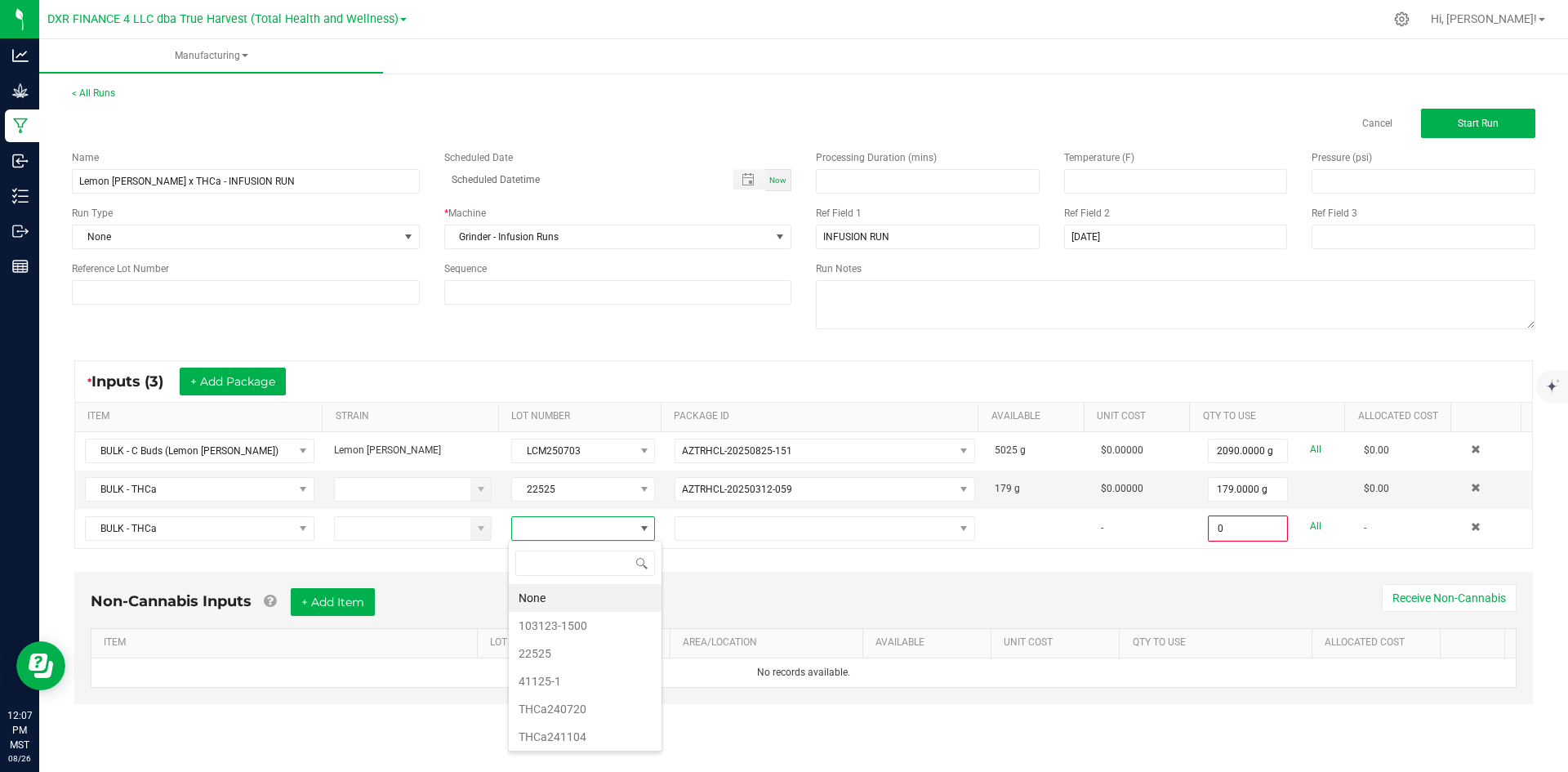
scroll to position [25, 143]
click at [555, 655] on li "22525" at bounding box center [585, 653] width 153 height 28
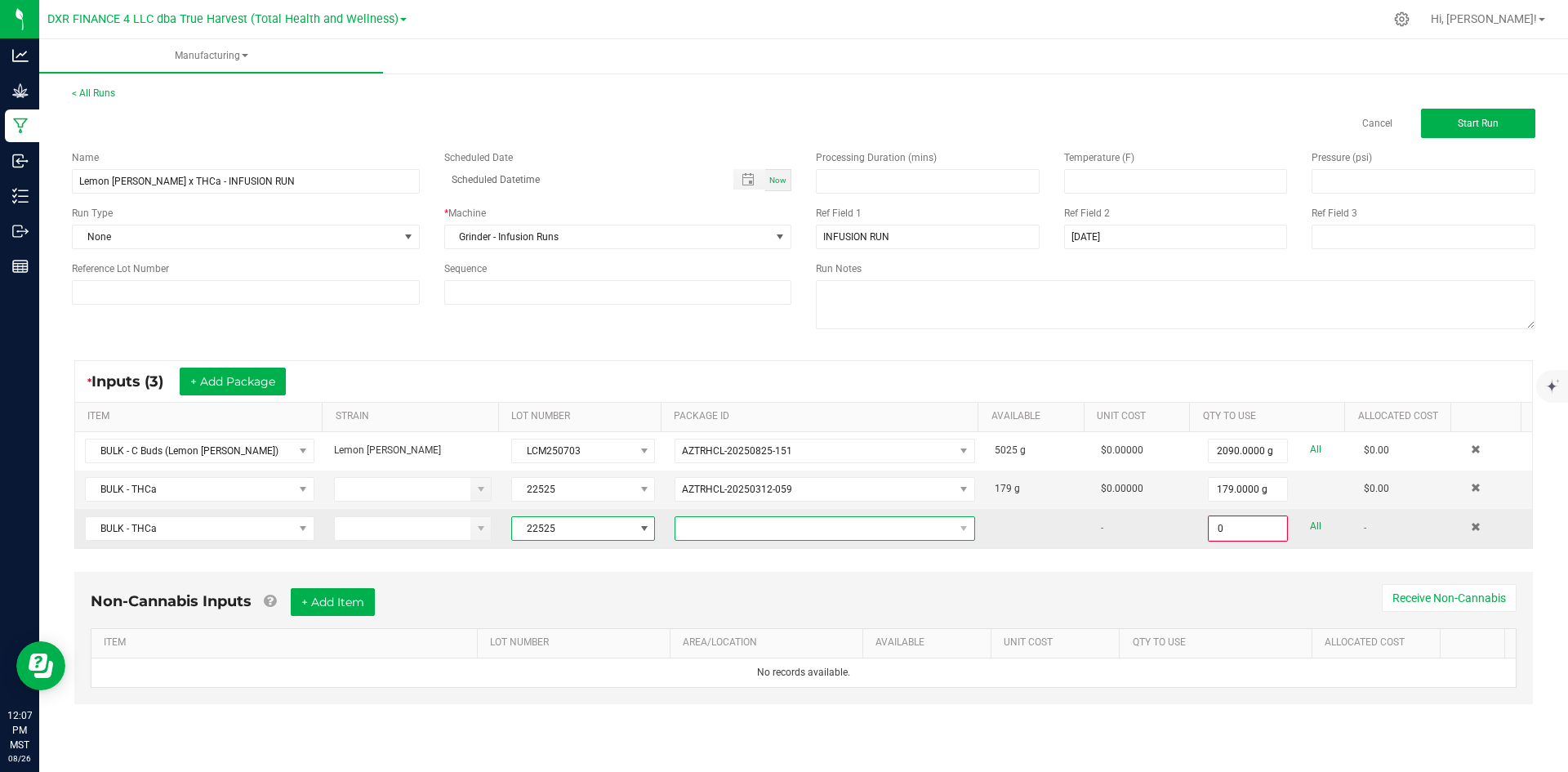
click at [742, 531] on span at bounding box center [815, 528] width 279 height 23
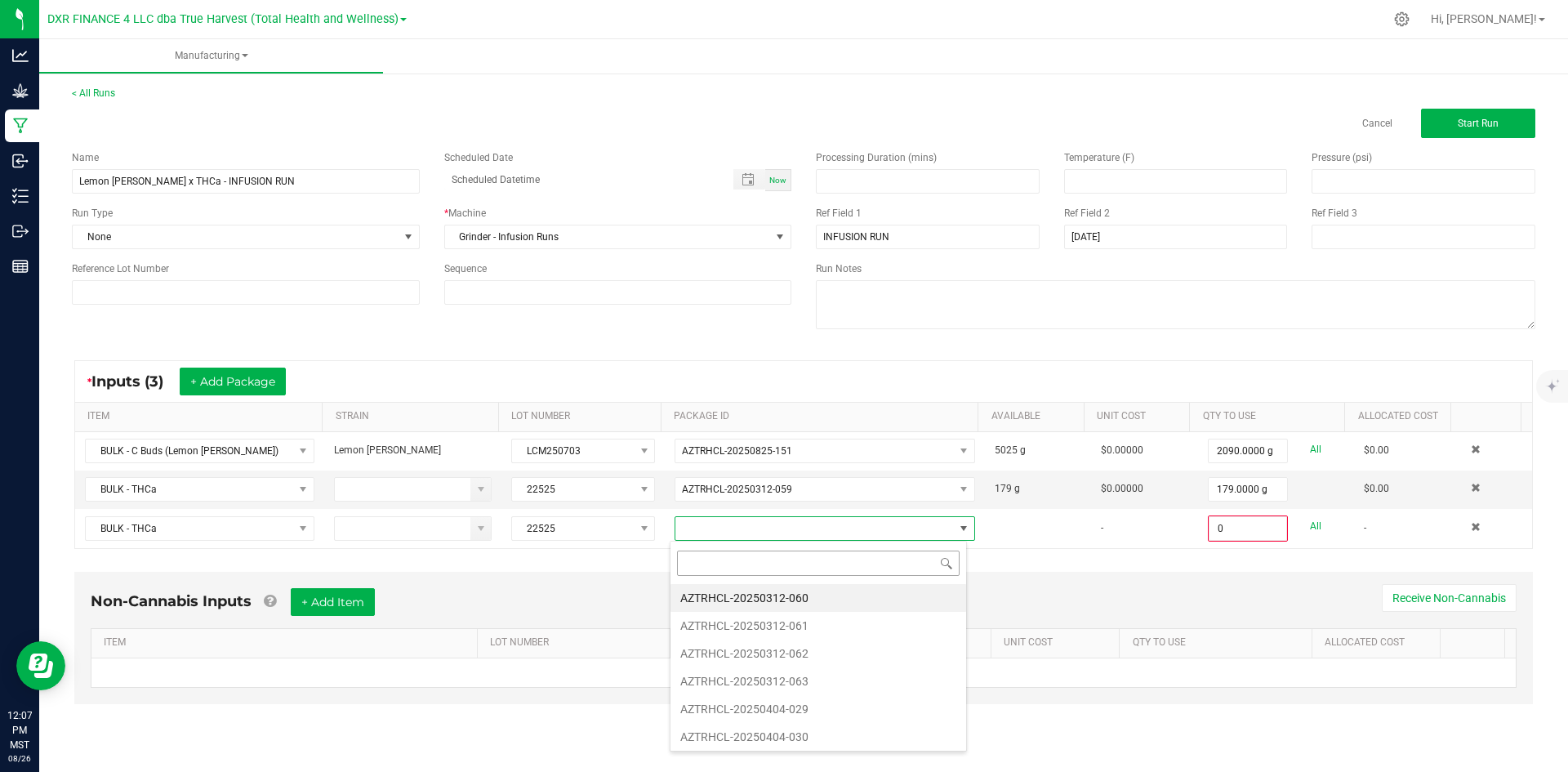
scroll to position [25, 298]
click at [753, 603] on li "AZTRHCL-20250312-060" at bounding box center [818, 598] width 296 height 28
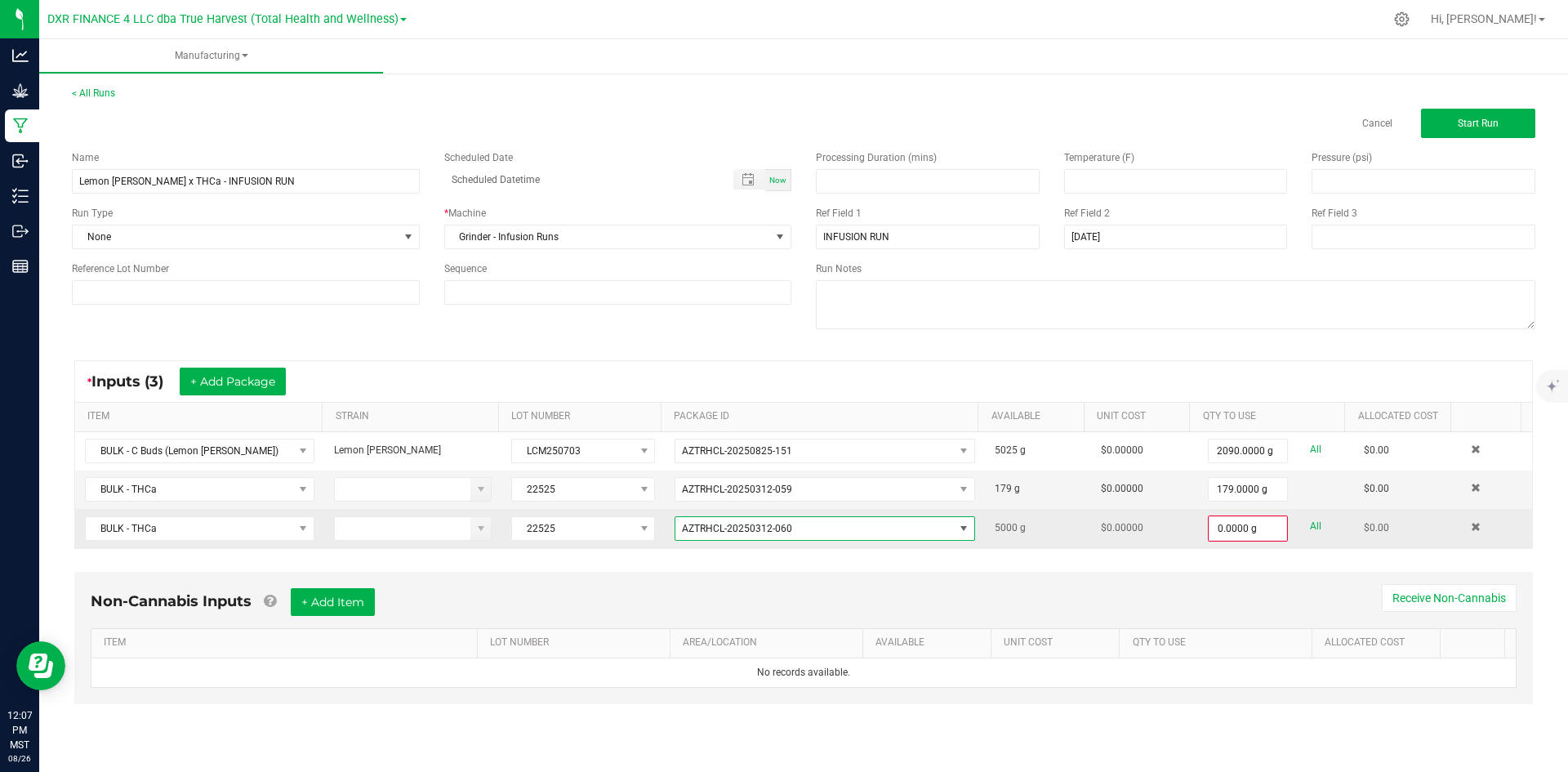
click at [822, 524] on span "AZTRHCL-20250312-060" at bounding box center [815, 528] width 279 height 23
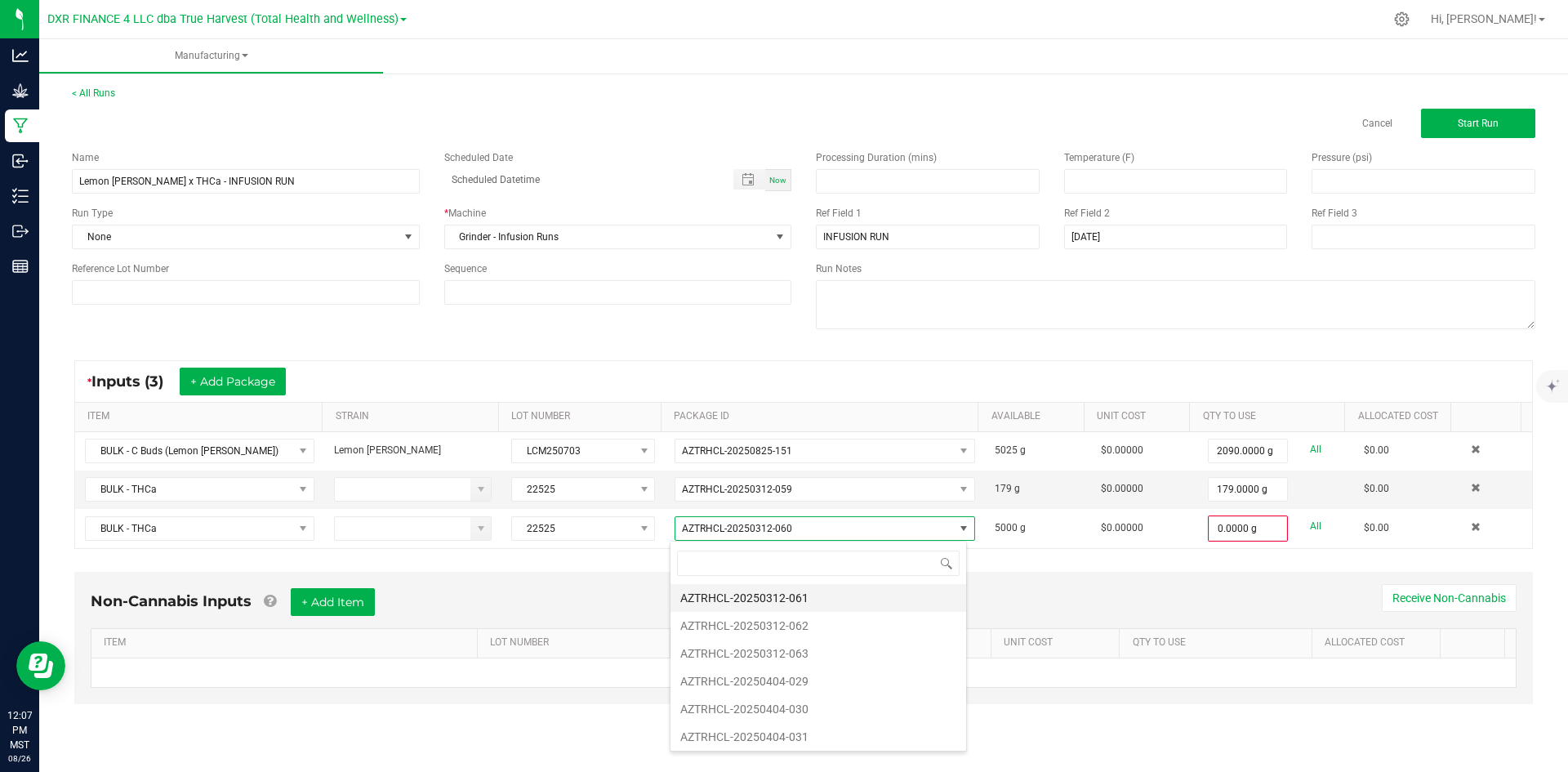
click at [802, 591] on li "AZTRHCL-20250312-061" at bounding box center [818, 598] width 296 height 28
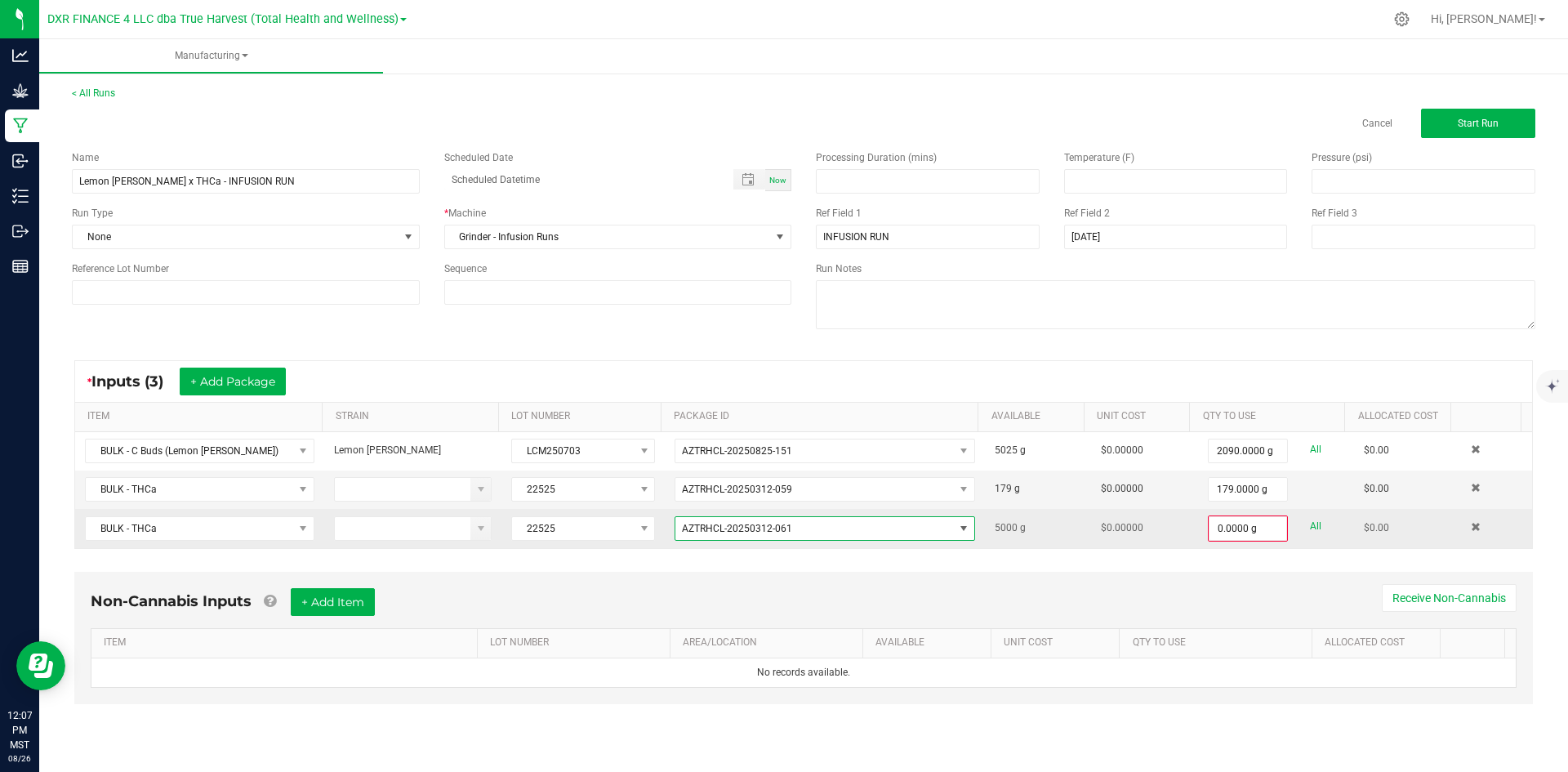
click at [817, 528] on span "AZTRHCL-20250312-061" at bounding box center [815, 528] width 279 height 23
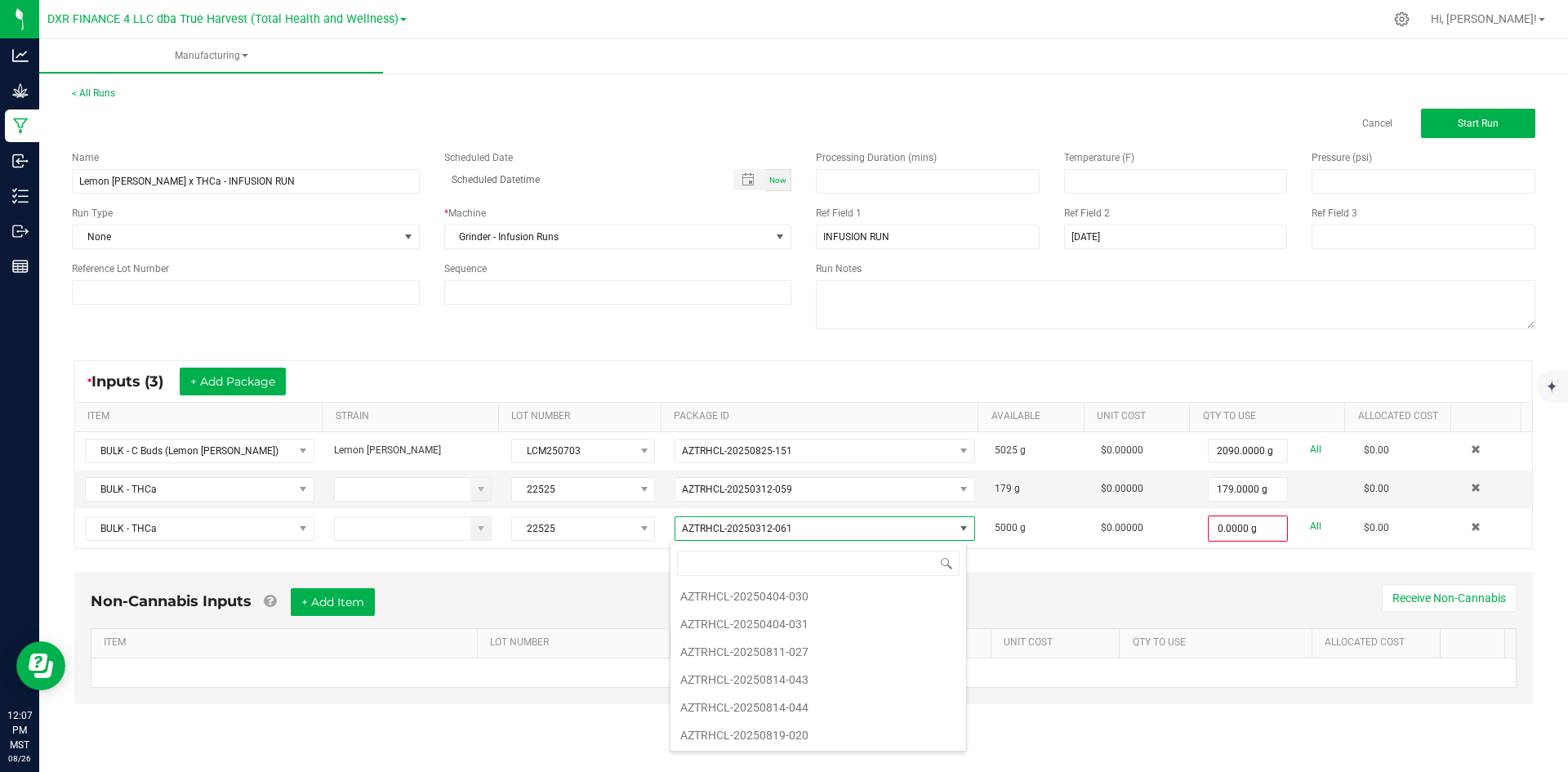
scroll to position [86, 0]
click at [841, 722] on li "AZTRHCL-20250819-020" at bounding box center [818, 734] width 296 height 28
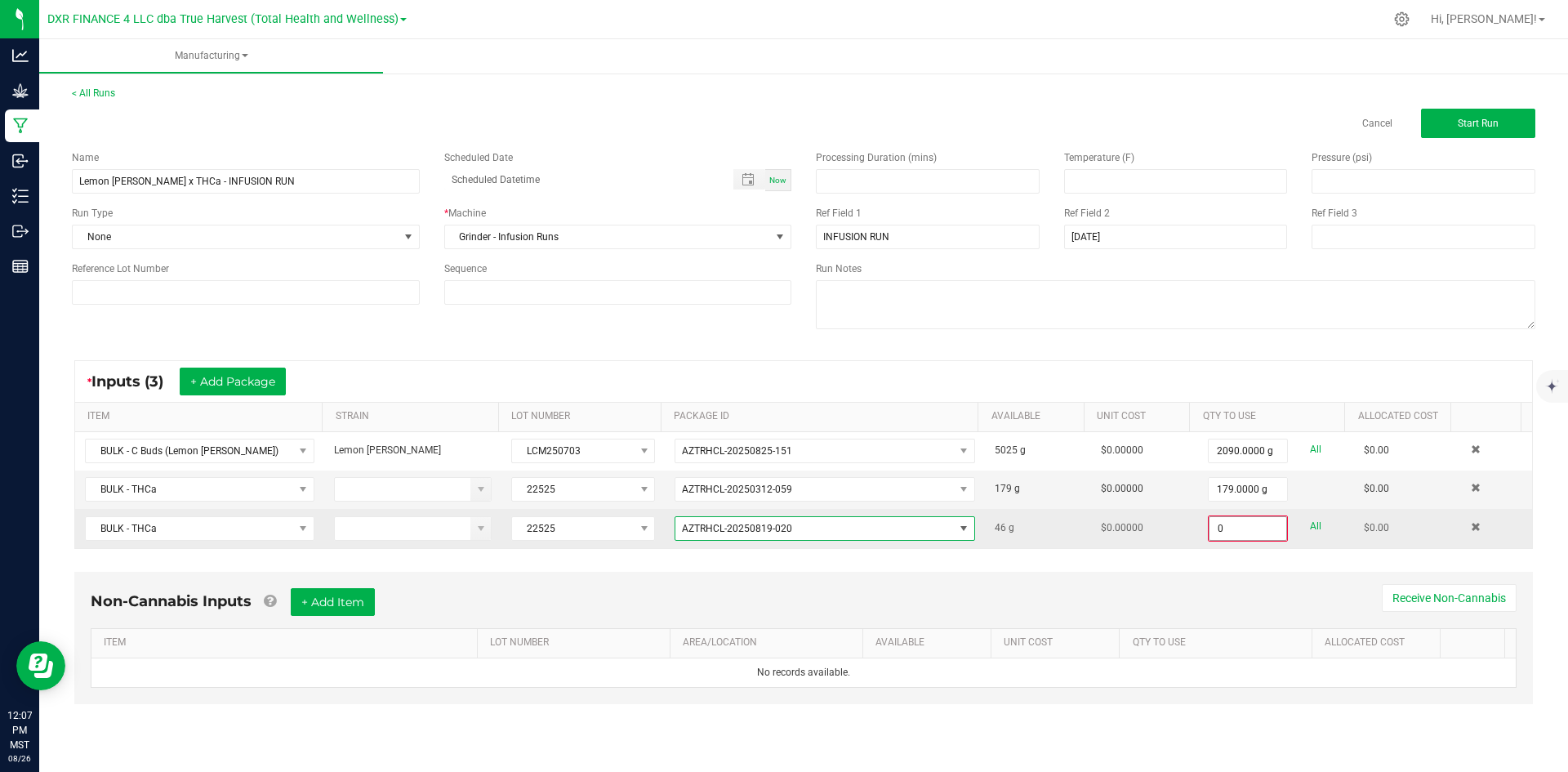
click at [1232, 526] on input "0" at bounding box center [1248, 528] width 77 height 23
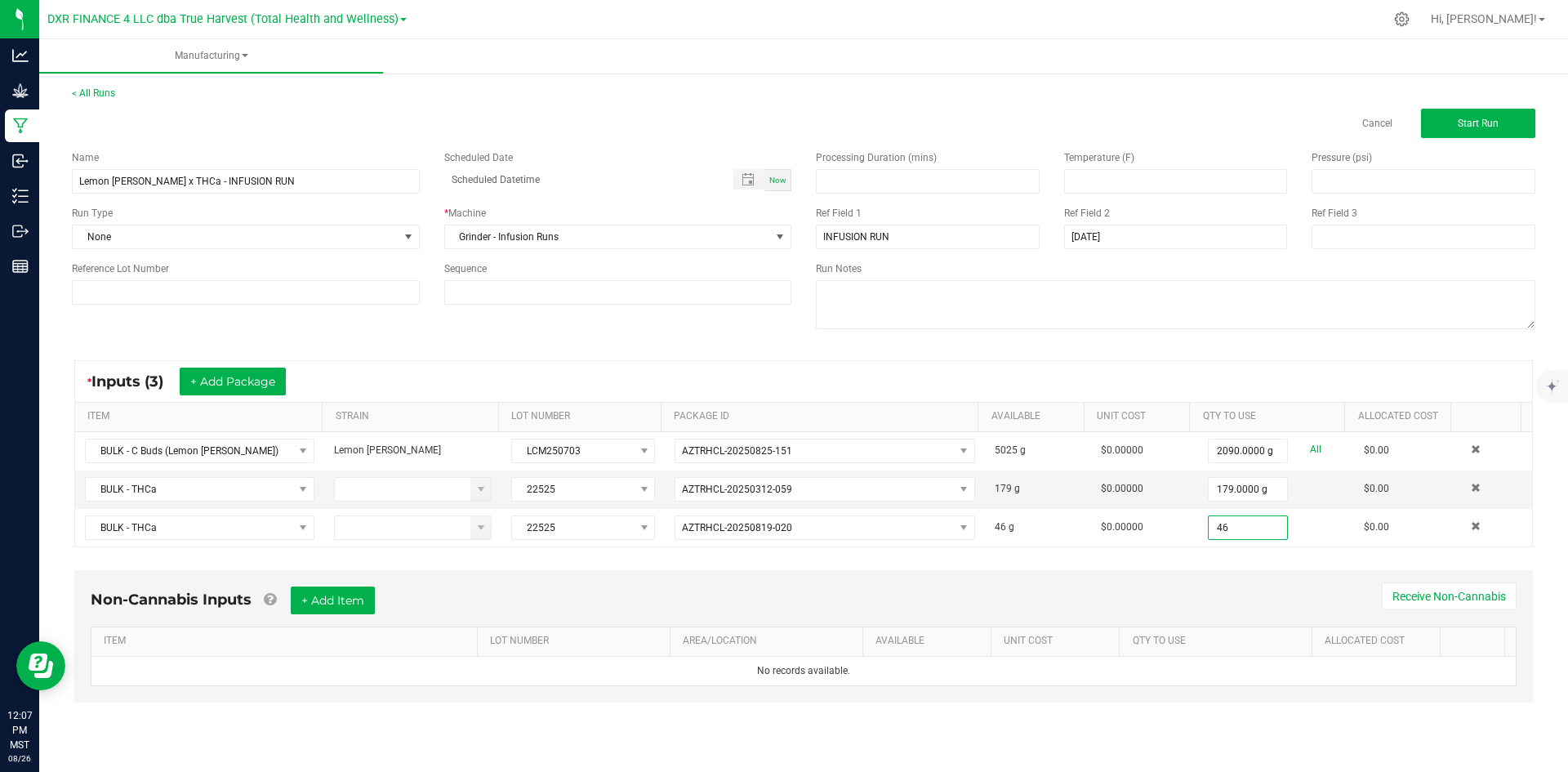
type input "46.0000 g"
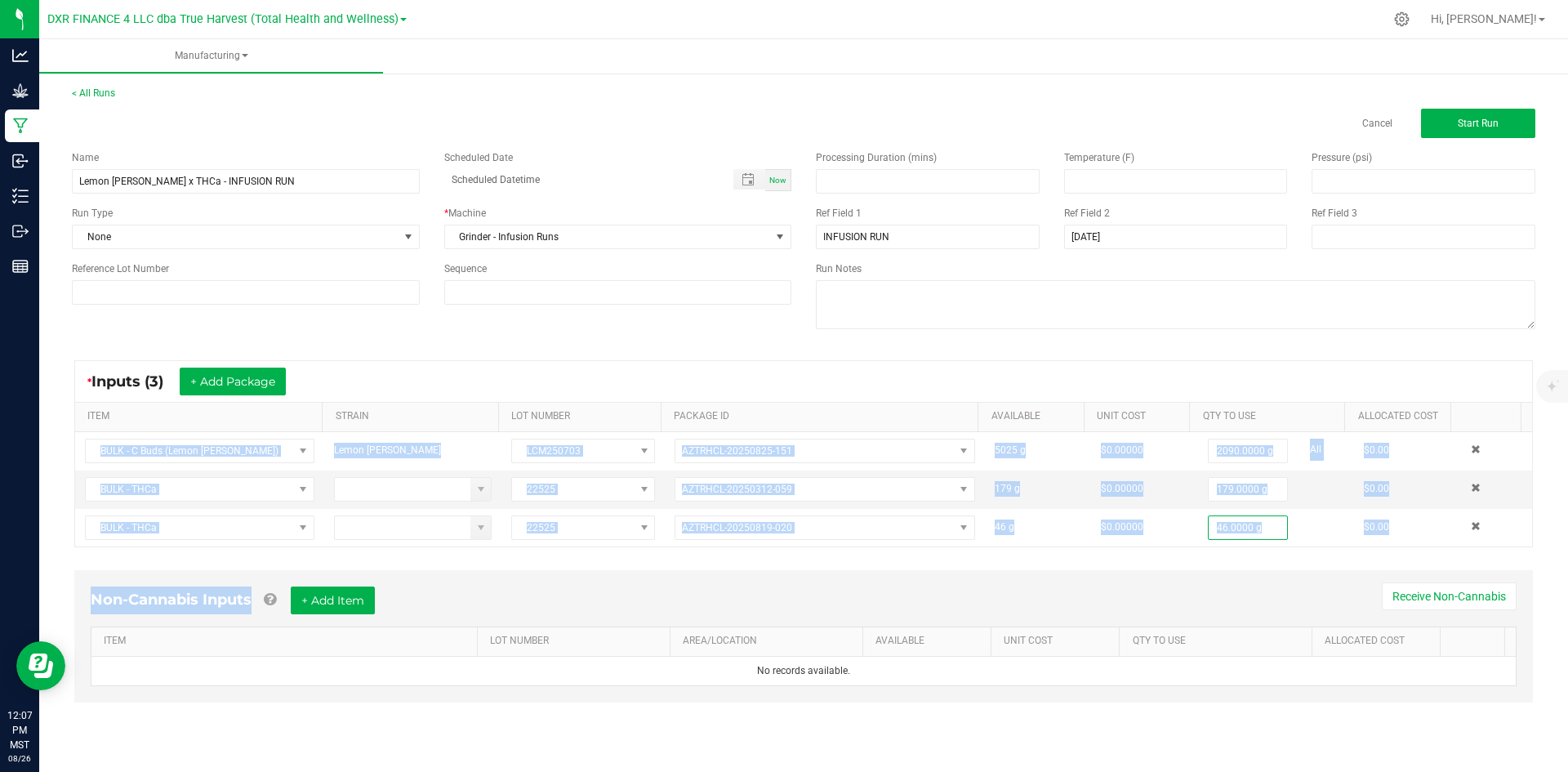
click at [1152, 562] on div "* Inputs (3) + Add Package ITEM STRAIN LOT NUMBER PACKAGE ID AVAILABLE Unit Cos…" at bounding box center [804, 539] width 1488 height 388
click at [870, 568] on div "Non-Cannabis Inputs + Add Item Receive Non-Cannabis ITEM LOT NUMBER AREA/LOCATI…" at bounding box center [804, 647] width 1488 height 172
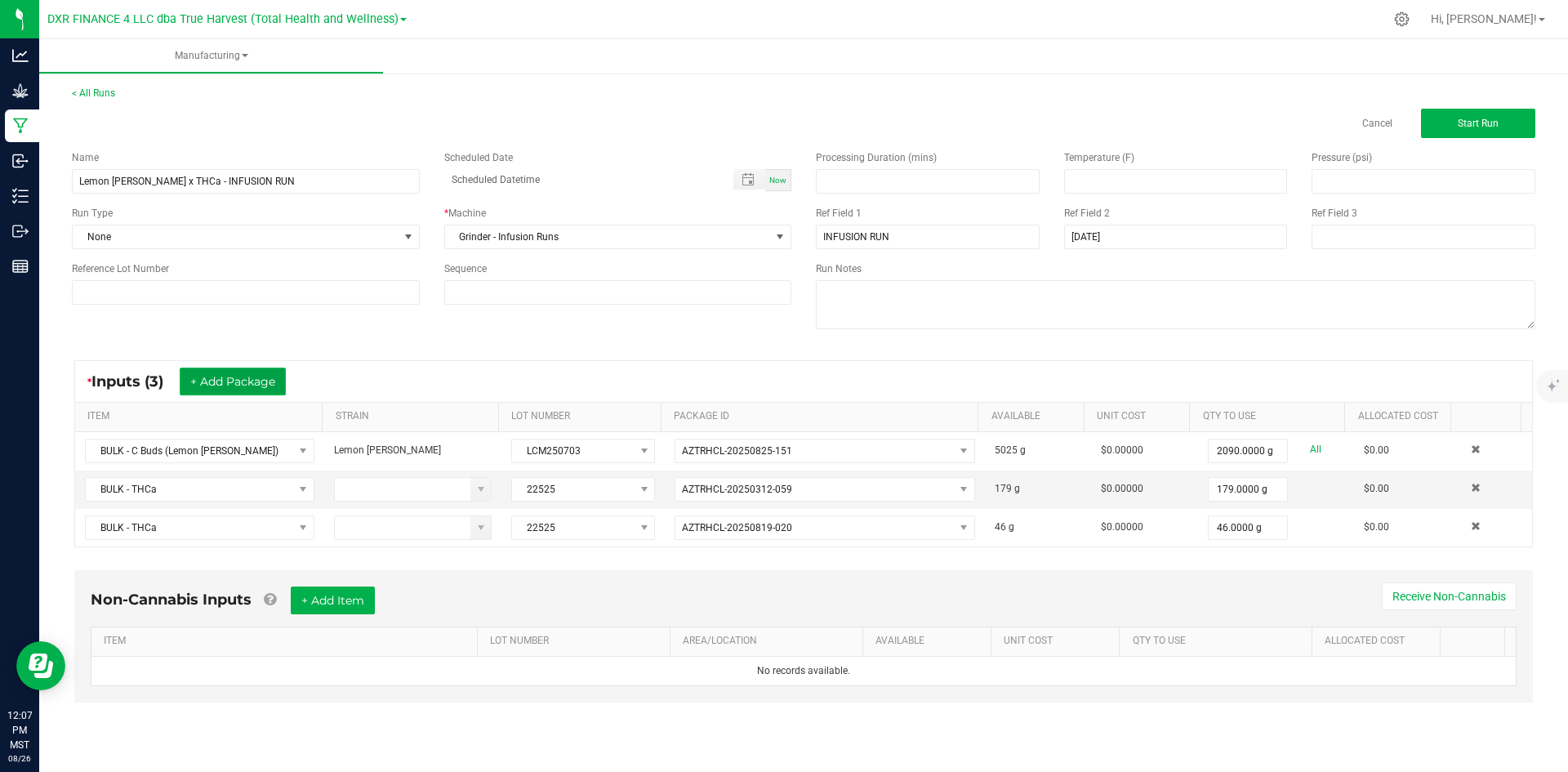
click at [256, 383] on button "+ Add Package" at bounding box center [233, 381] width 106 height 28
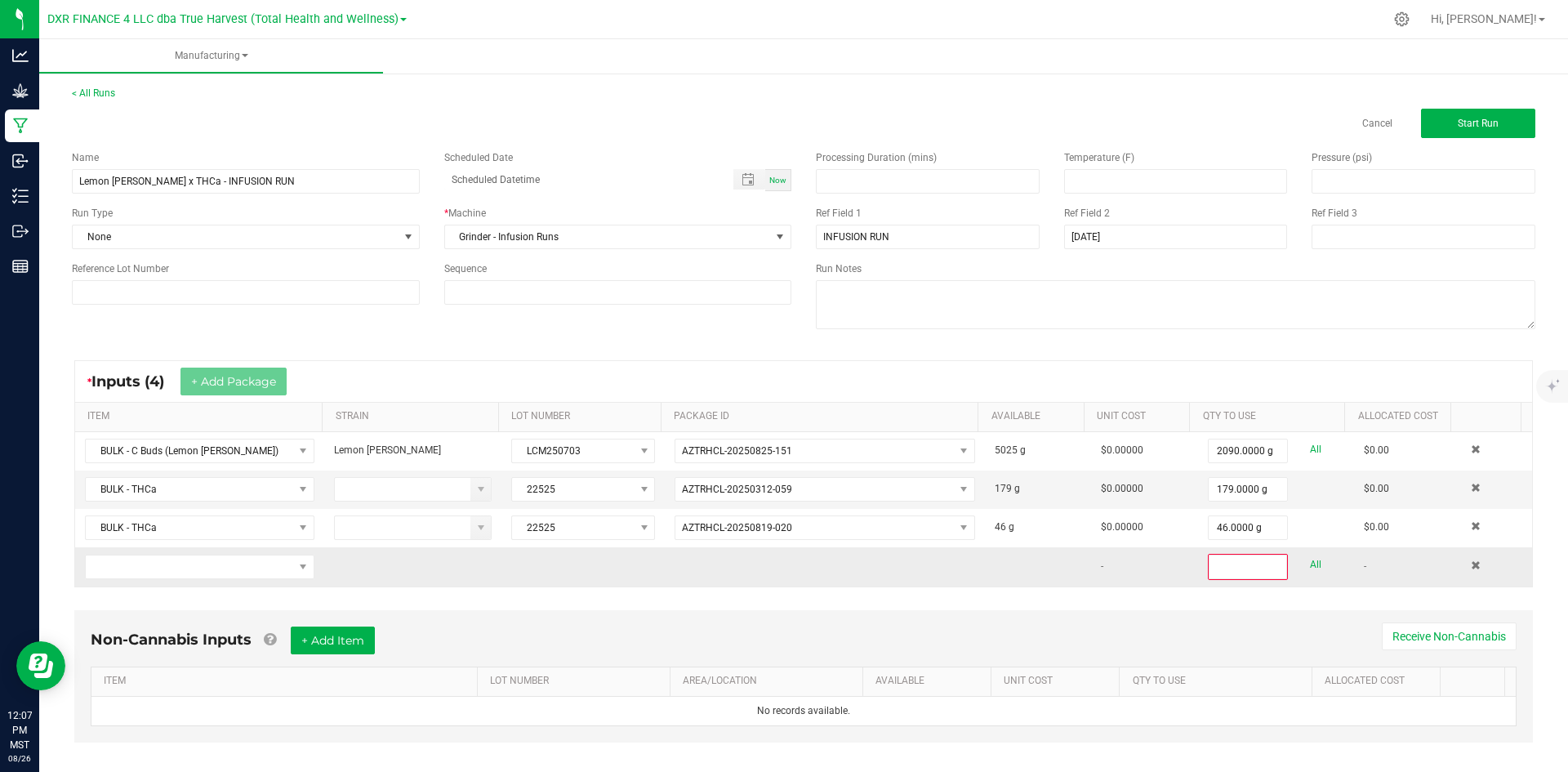
click at [249, 579] on td at bounding box center [200, 567] width 249 height 39
click at [245, 568] on span "NO DATA FOUND" at bounding box center [189, 567] width 207 height 23
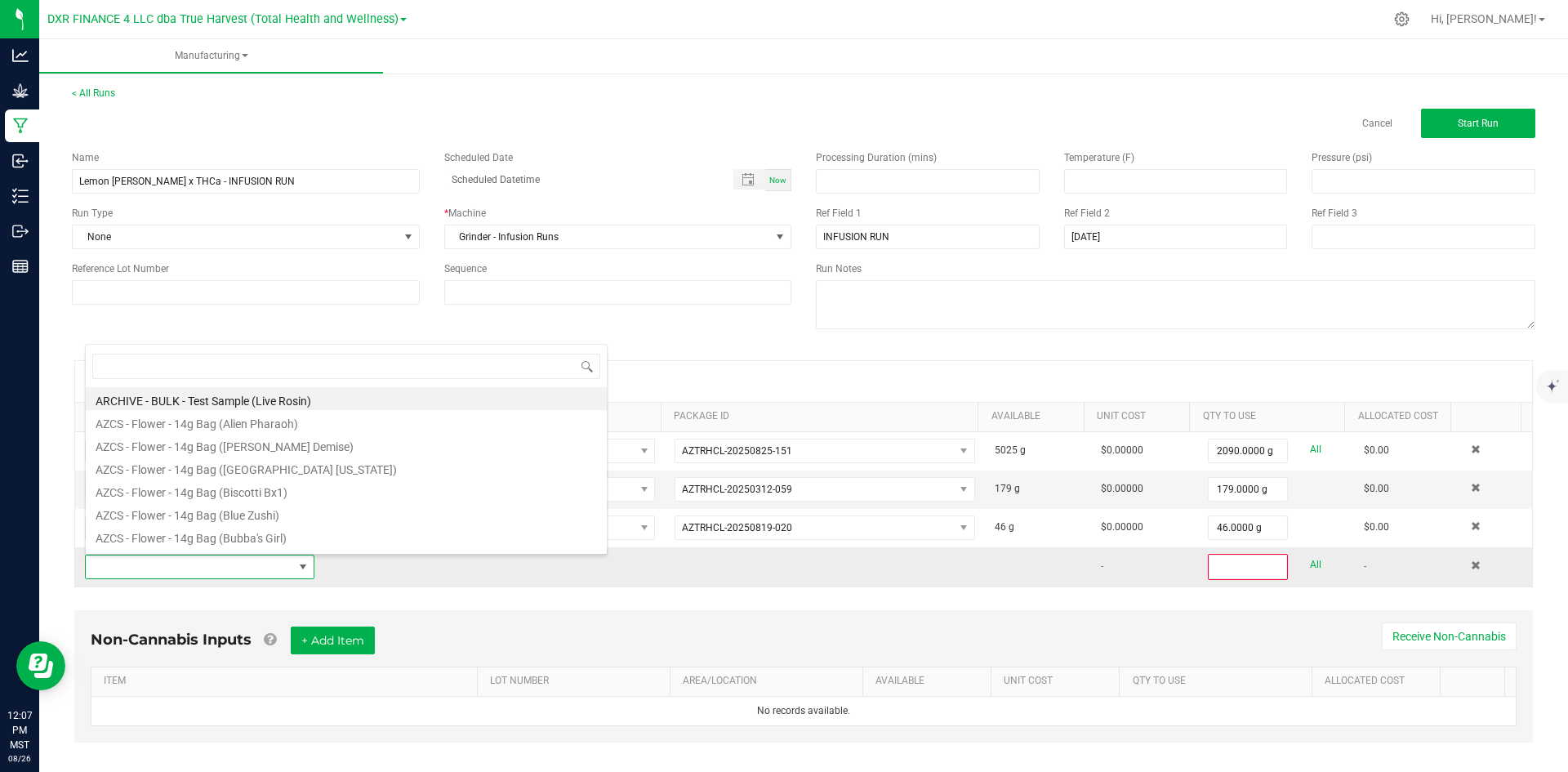
scroll to position [25, 223]
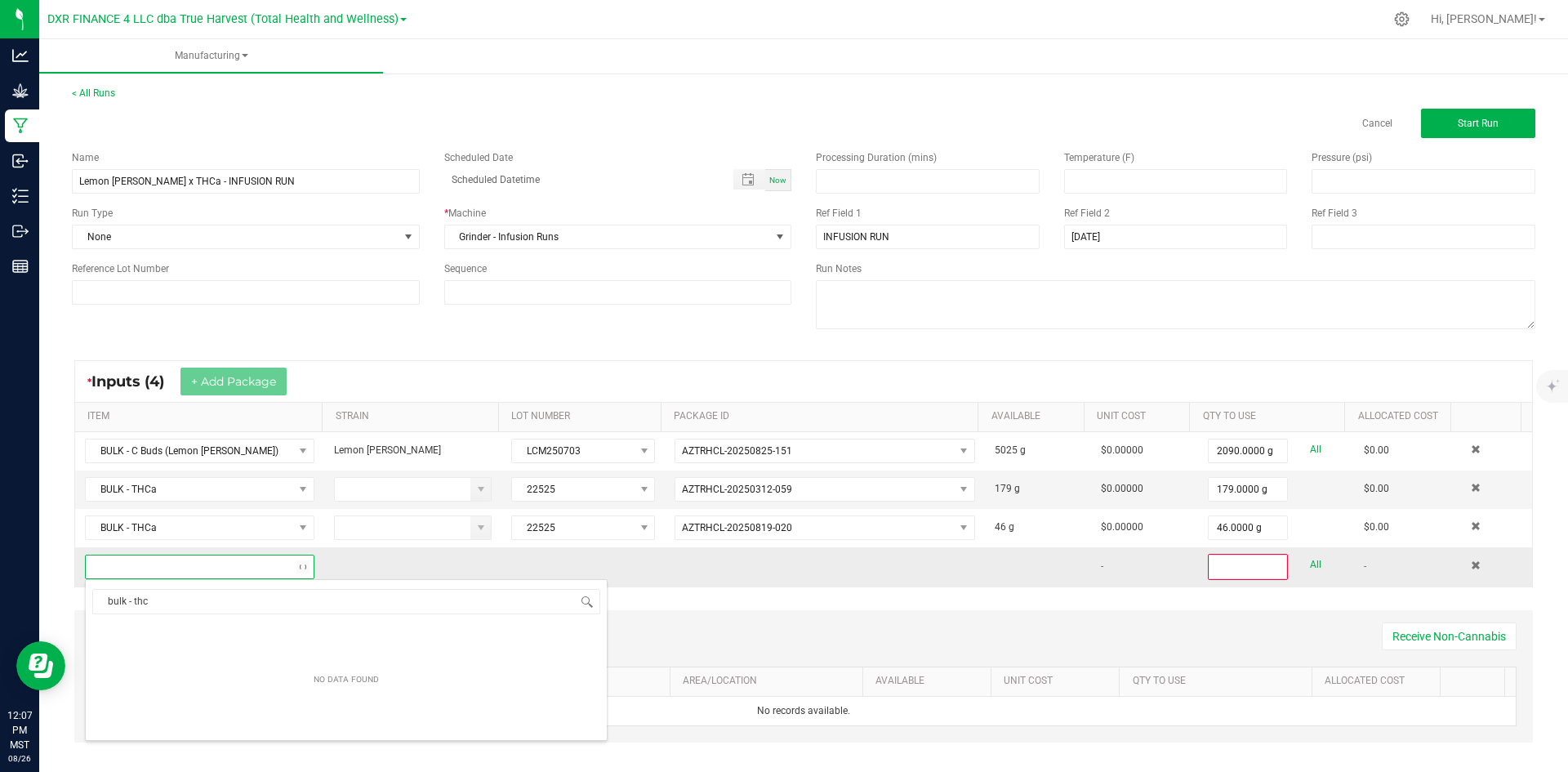
type input "bulk - thca"
click at [221, 633] on li "BULK - THCa" at bounding box center [346, 634] width 521 height 23
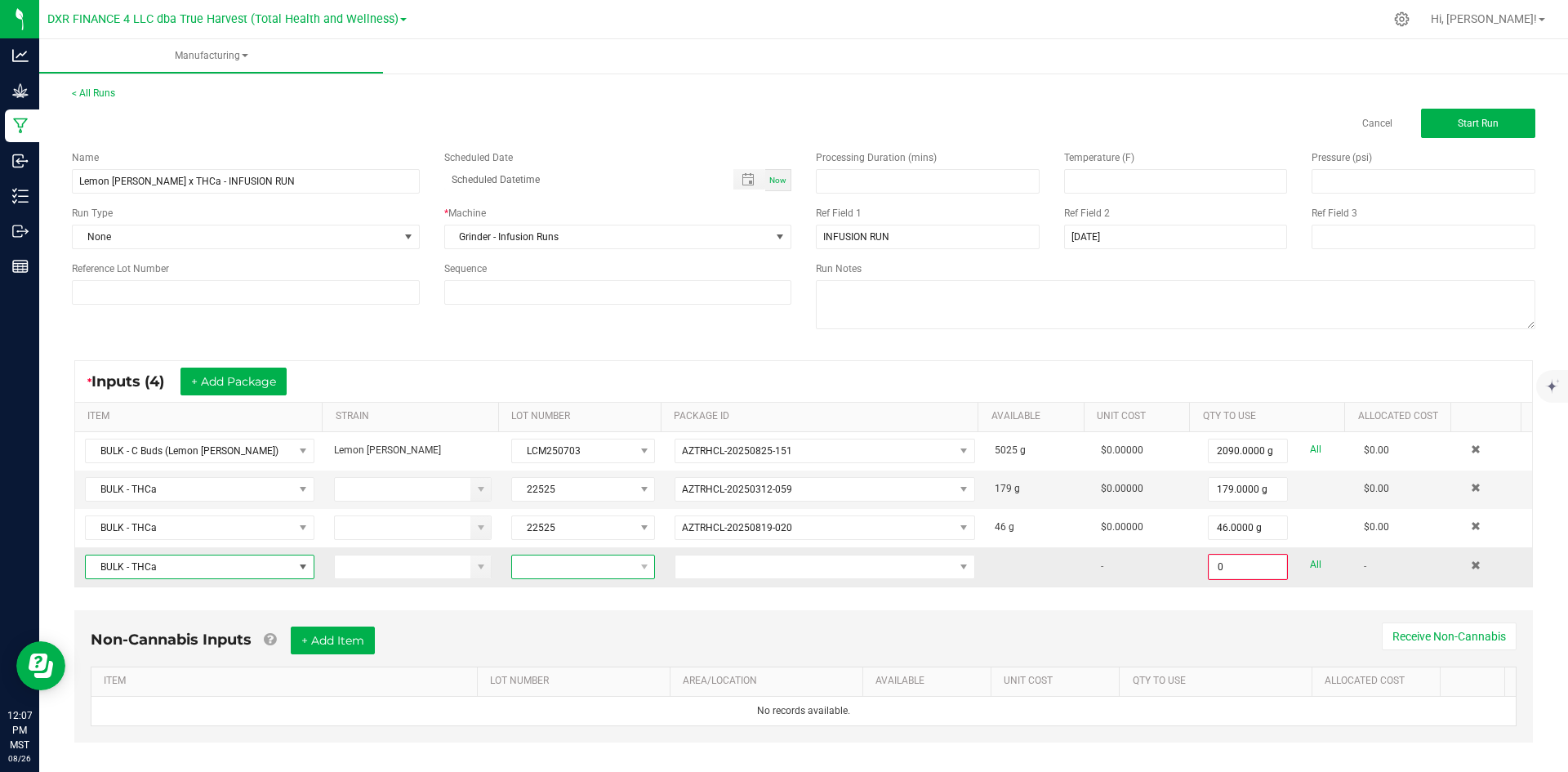
click at [565, 563] on span at bounding box center [573, 567] width 122 height 23
click at [591, 462] on li "22525" at bounding box center [581, 457] width 153 height 28
click at [762, 566] on span at bounding box center [815, 567] width 279 height 23
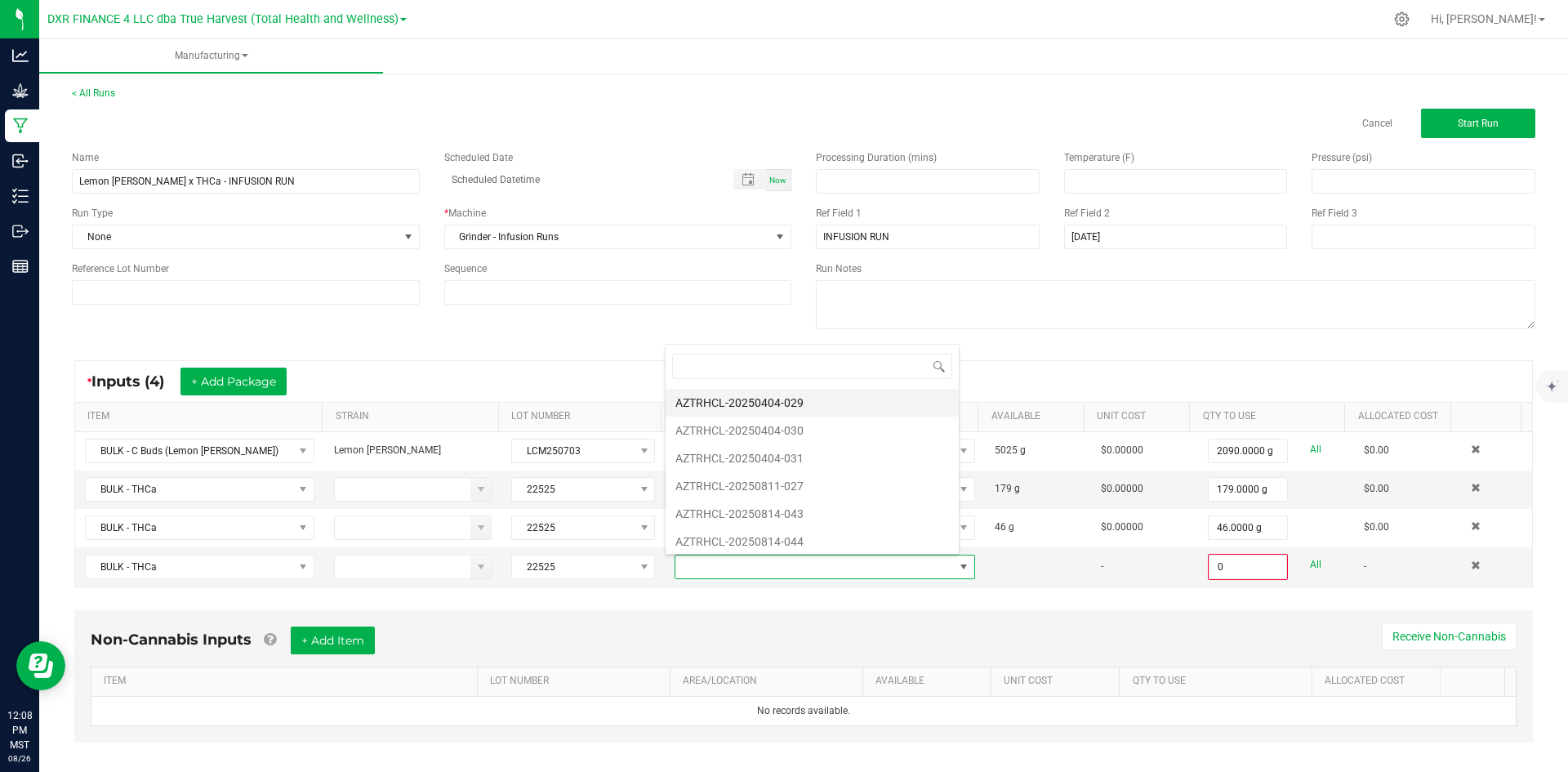
scroll to position [114, 0]
click at [840, 477] on li "AZTRHCL-20250811-027" at bounding box center [812, 481] width 294 height 28
click at [1220, 567] on input "0" at bounding box center [1248, 567] width 77 height 23
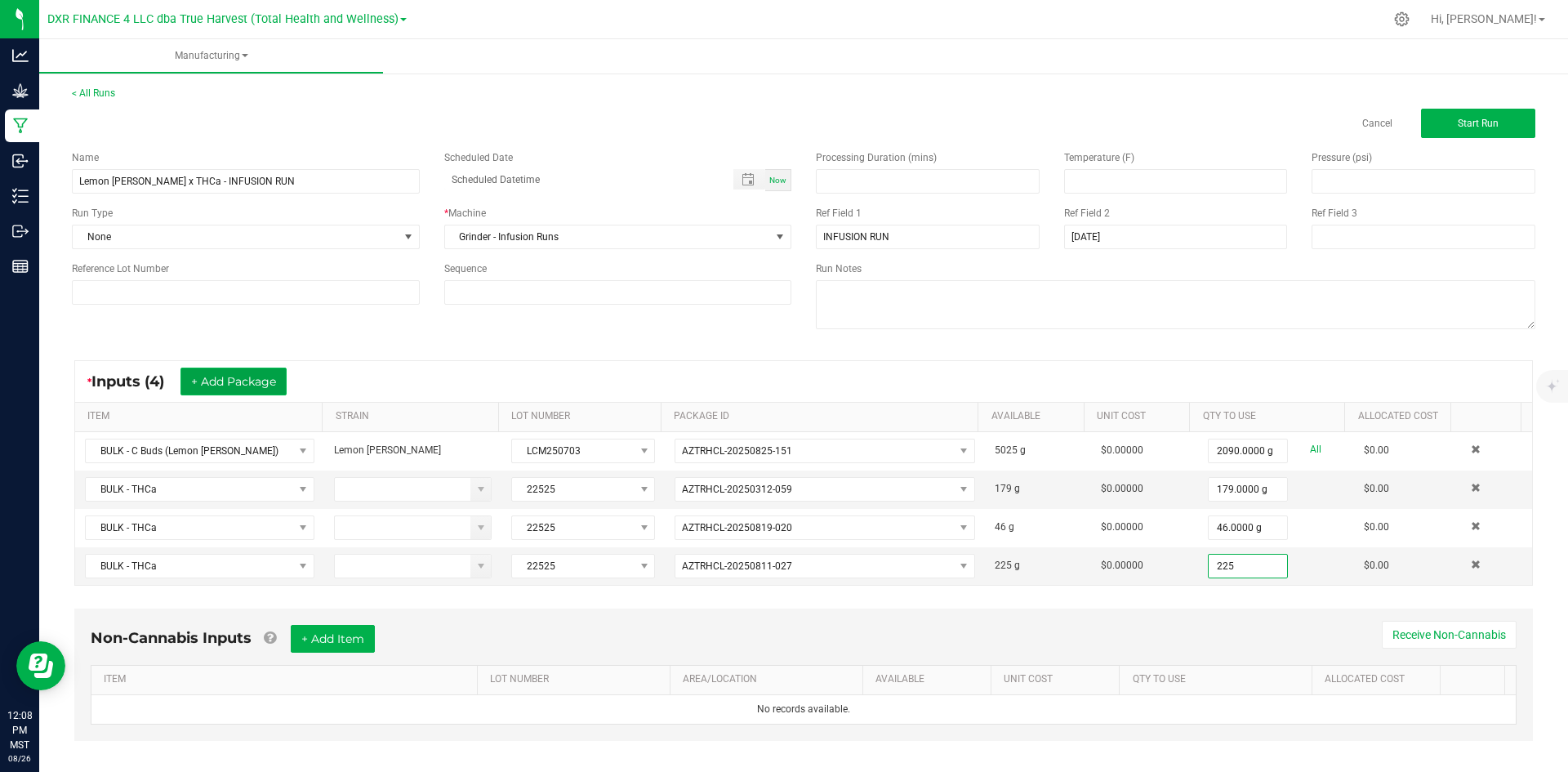
type input "225.0000 g"
click at [273, 374] on button "+ Add Package" at bounding box center [234, 381] width 106 height 28
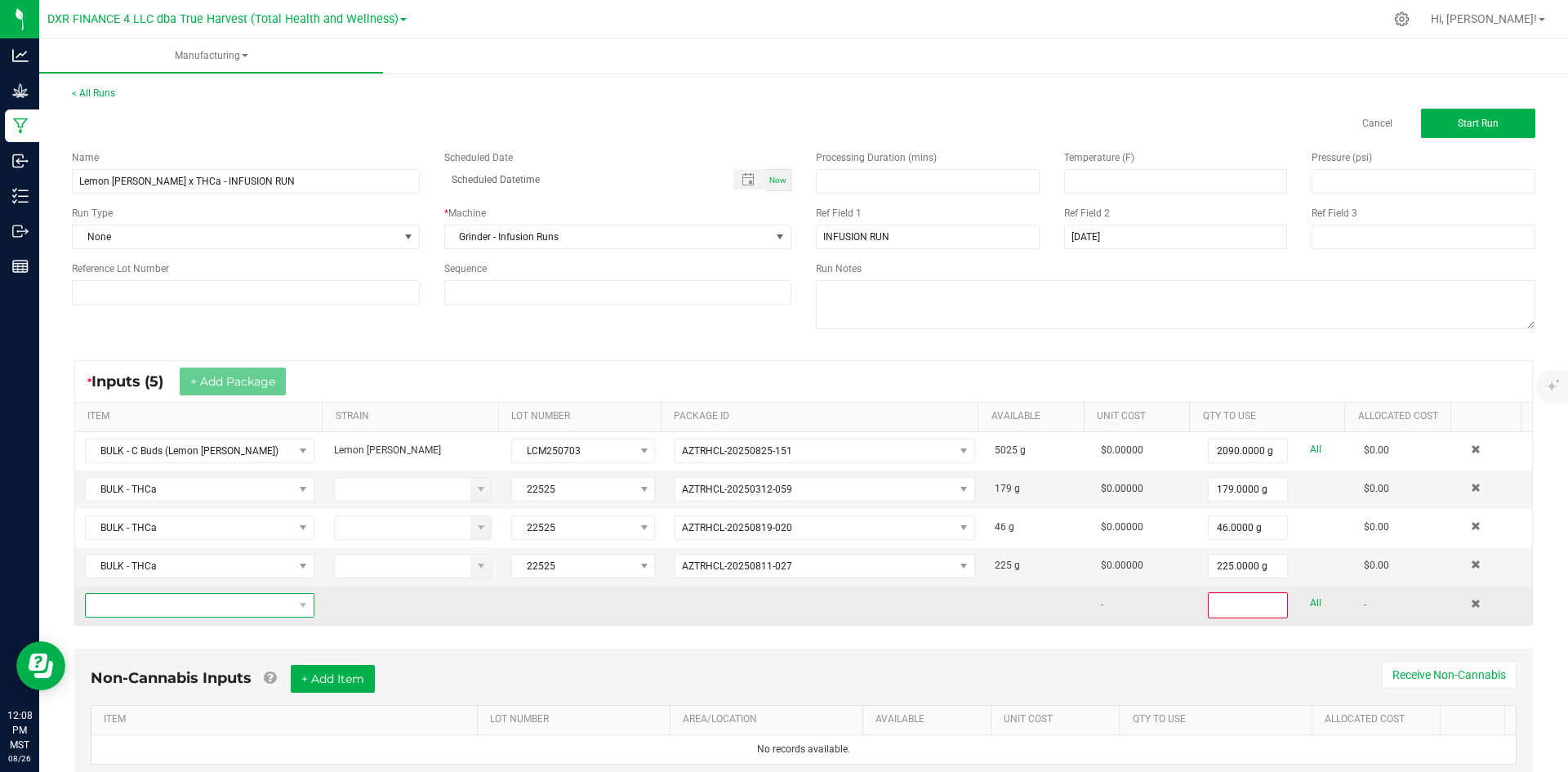
click at [216, 606] on span "NO DATA FOUND" at bounding box center [189, 605] width 207 height 23
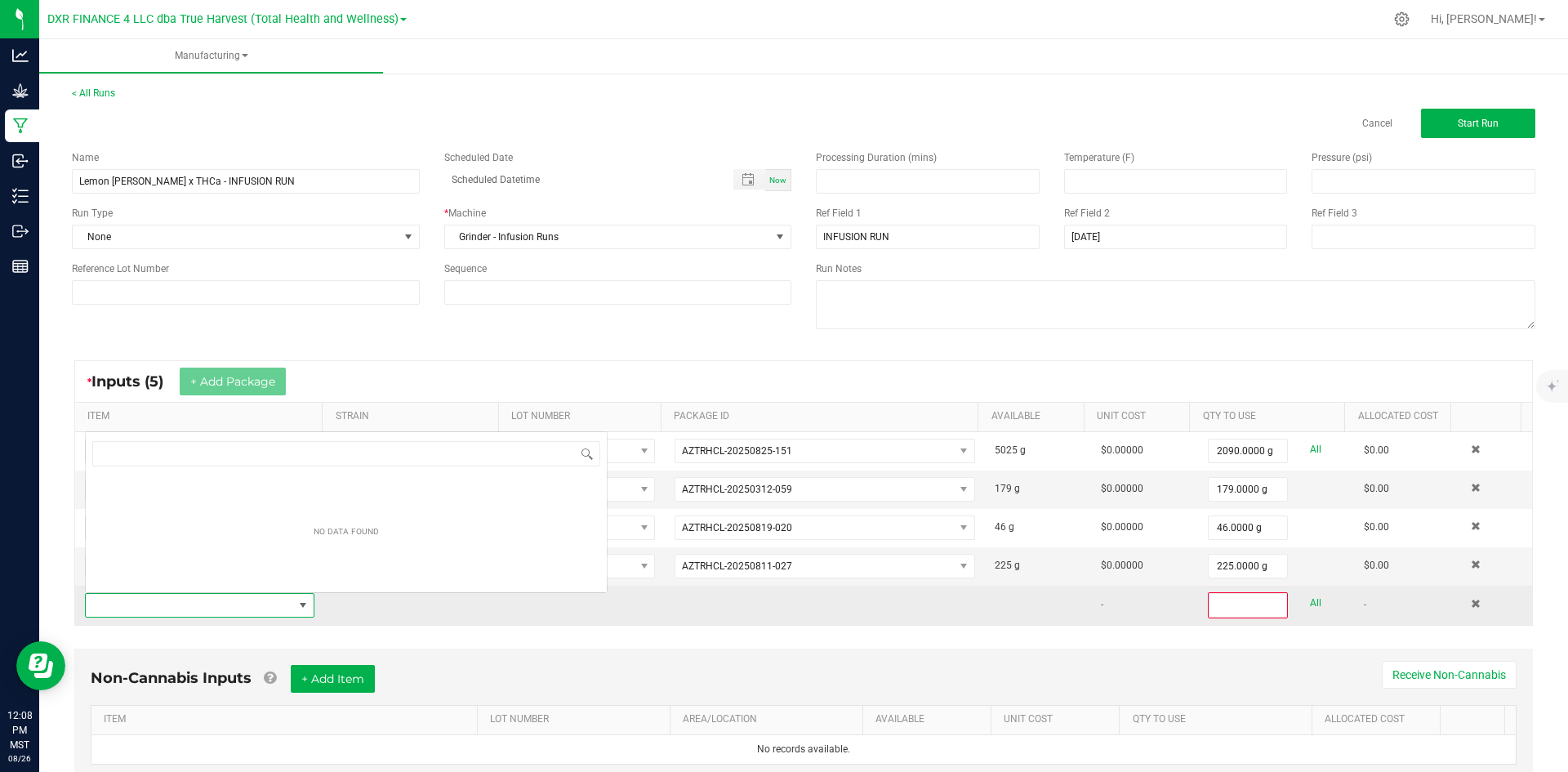
scroll to position [25, 223]
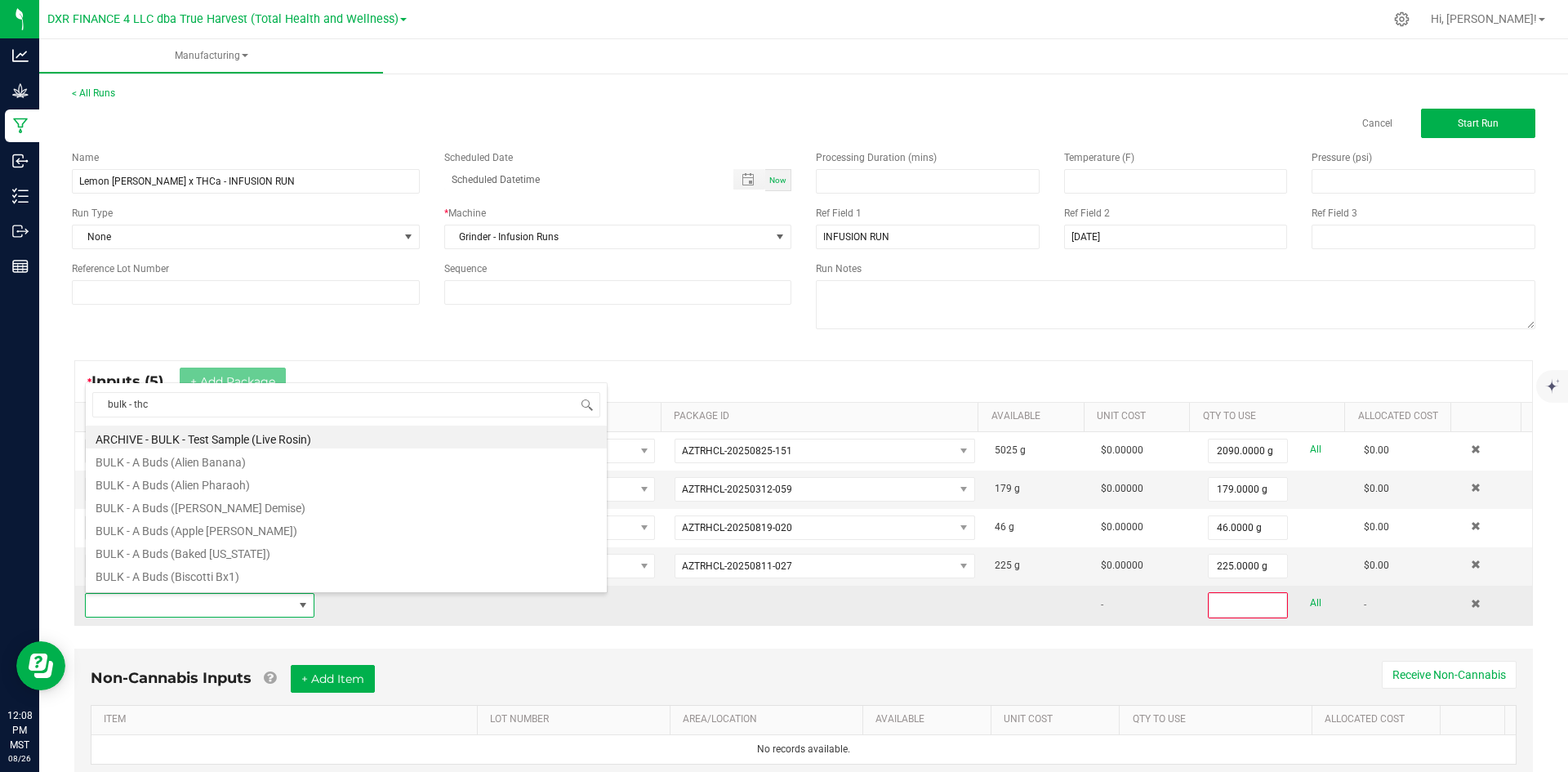
type input "bulk - thca"
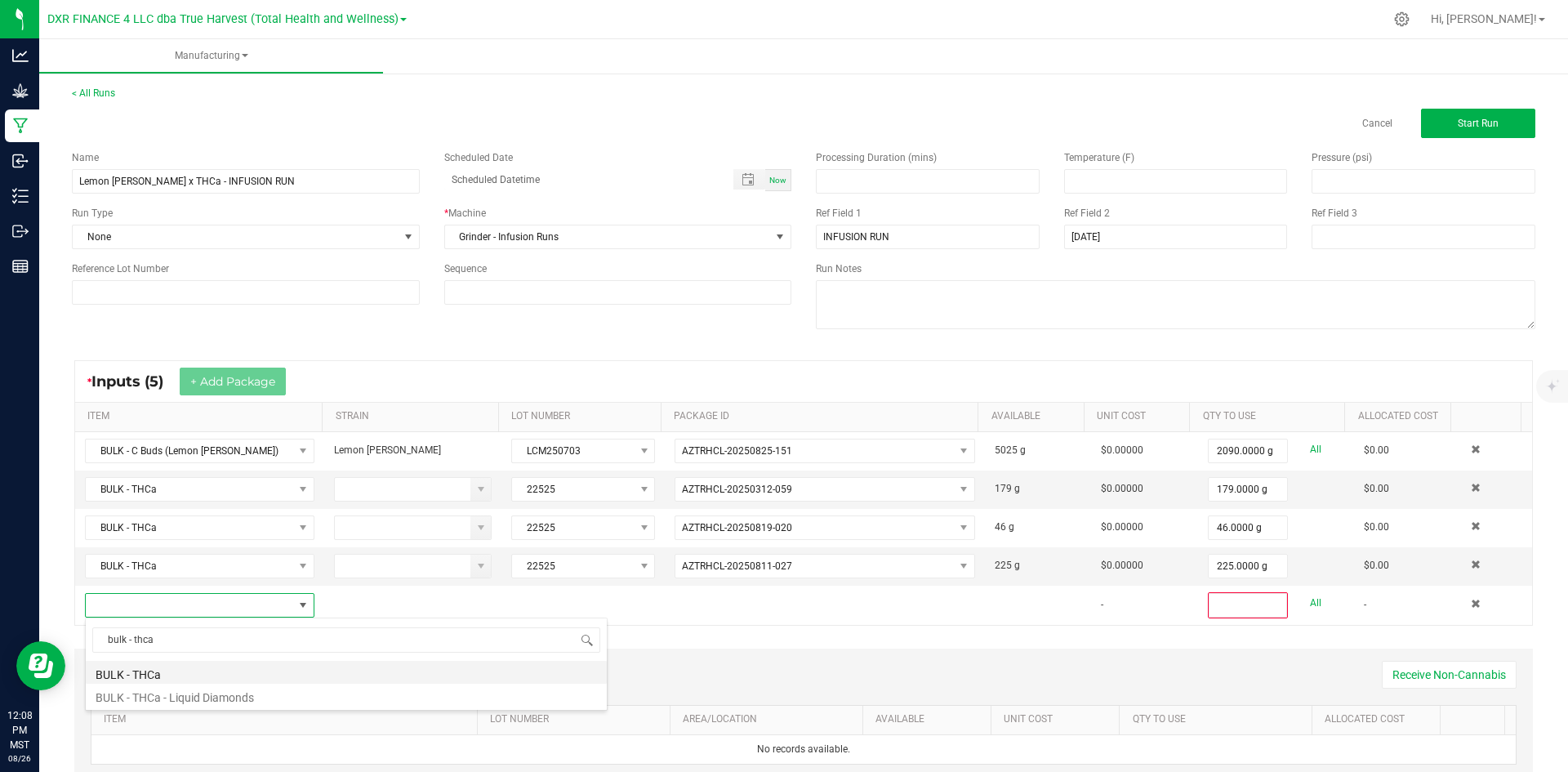
click at [224, 679] on li "BULK - THCa" at bounding box center [346, 672] width 521 height 23
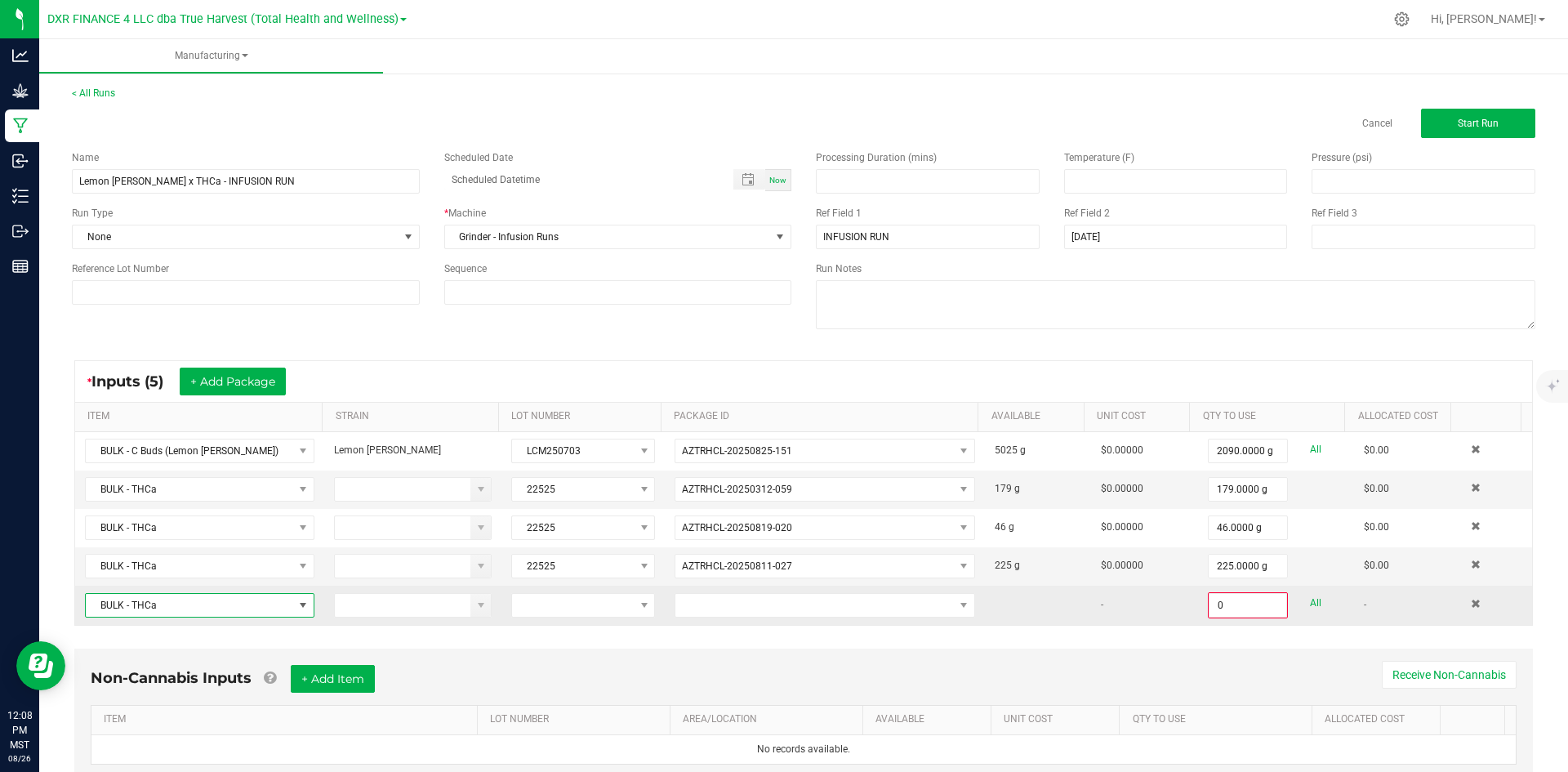
click at [571, 587] on td at bounding box center [583, 606] width 163 height 39
click at [571, 607] on span at bounding box center [573, 605] width 122 height 23
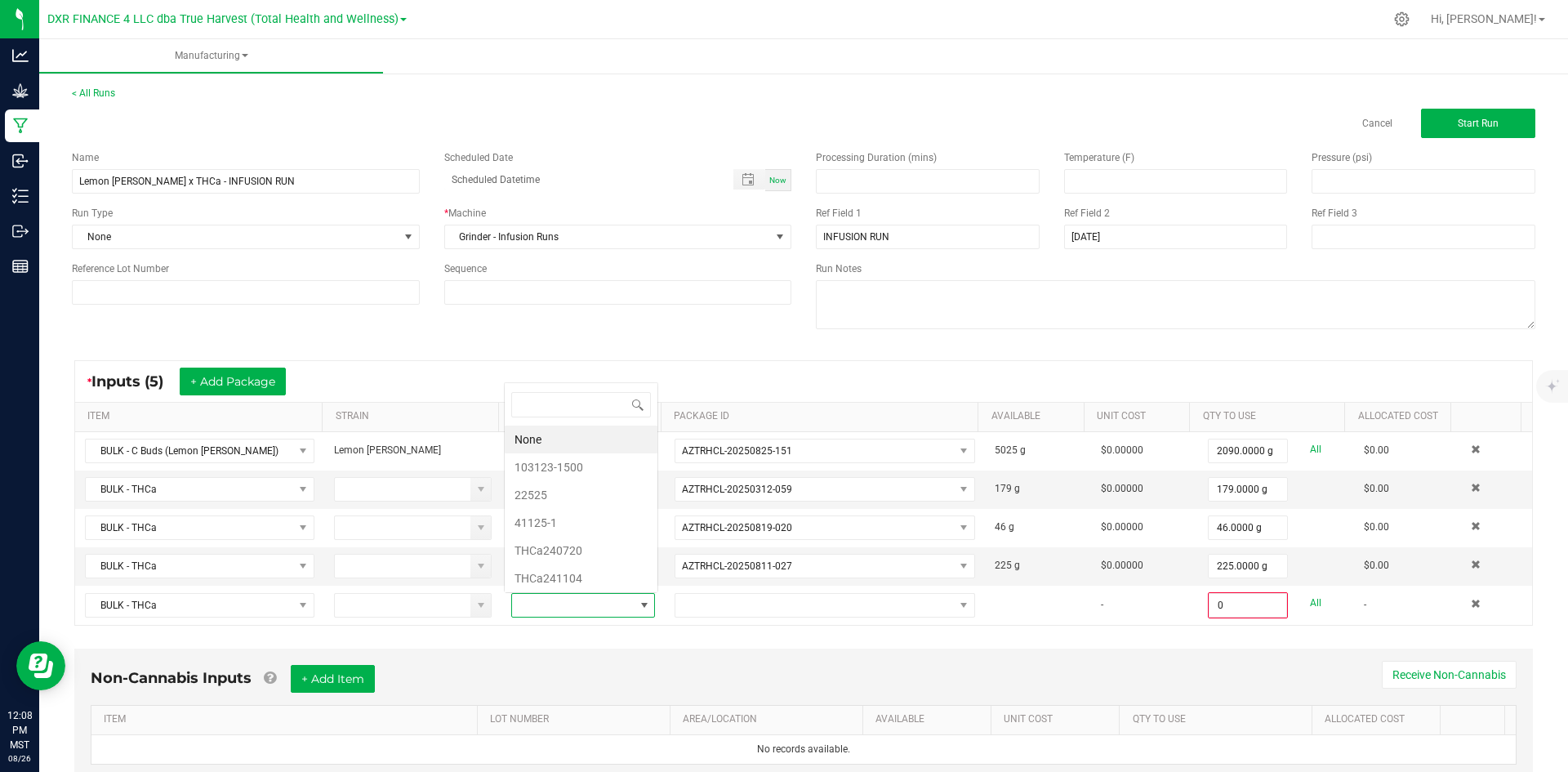
scroll to position [25, 139]
click at [570, 498] on li "22525" at bounding box center [581, 495] width 153 height 28
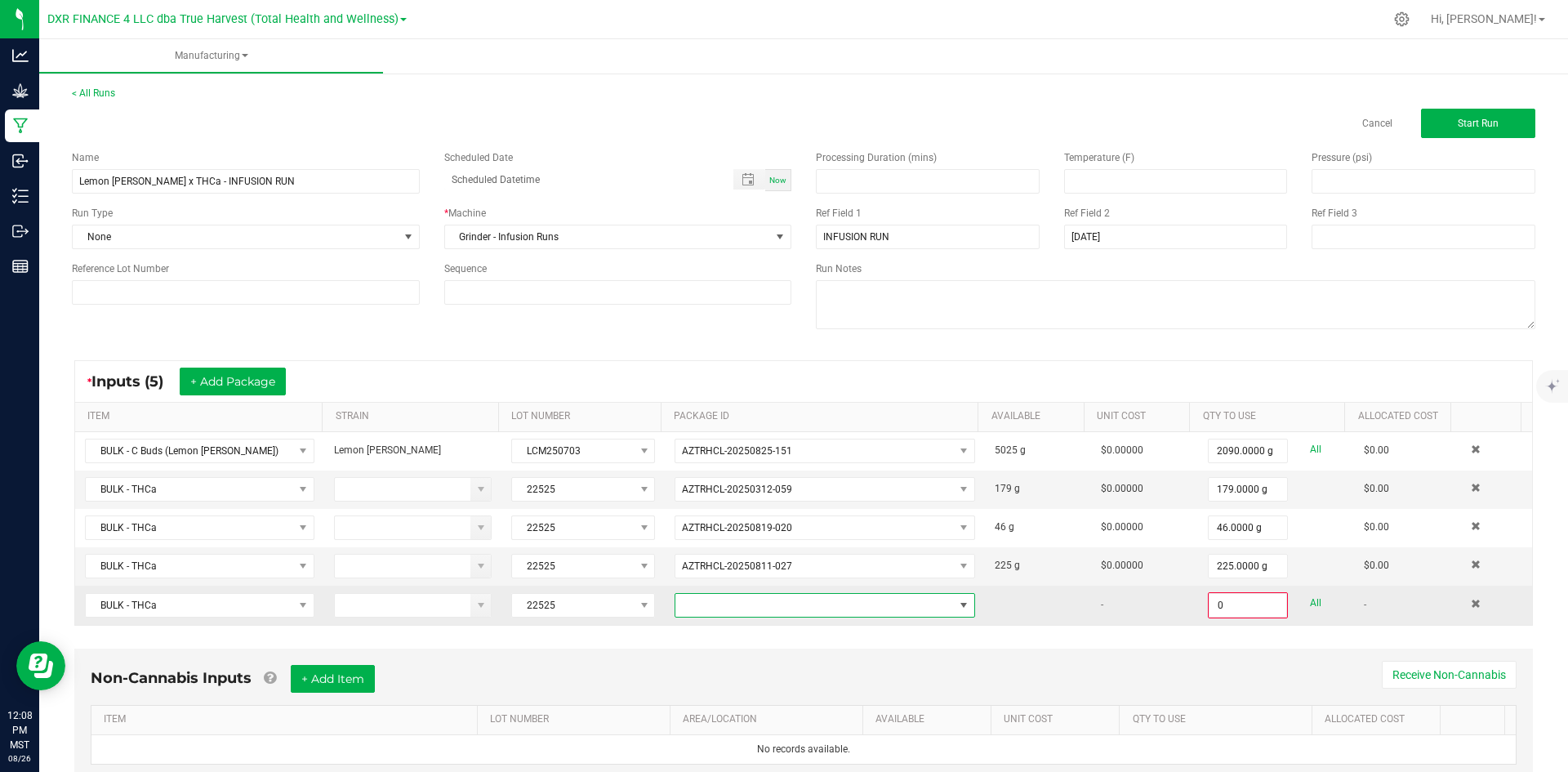
click at [761, 610] on span at bounding box center [815, 605] width 279 height 23
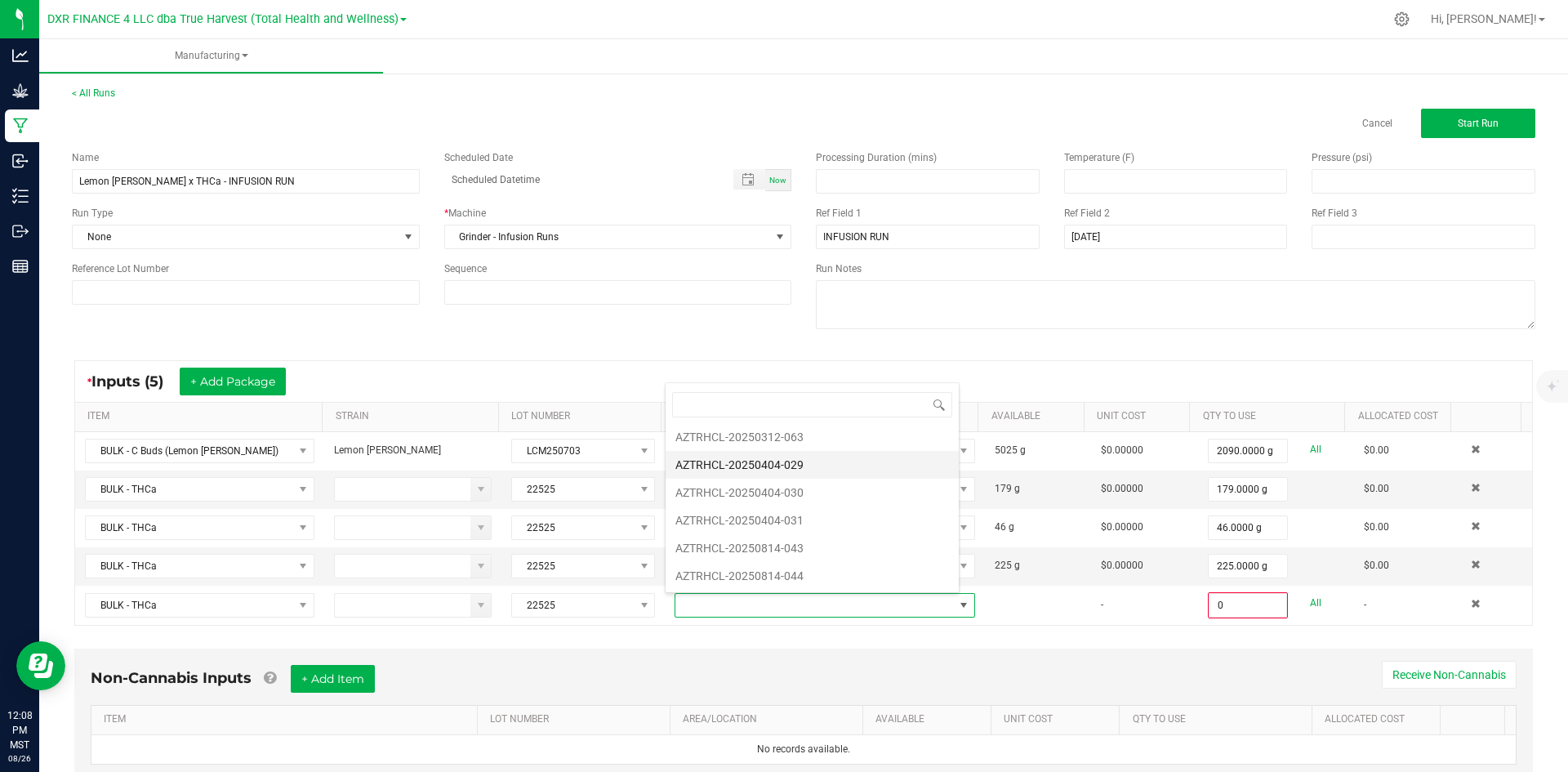
scroll to position [86, 0]
click at [824, 565] on li "AZTRHCL-20250814-044" at bounding box center [812, 576] width 294 height 28
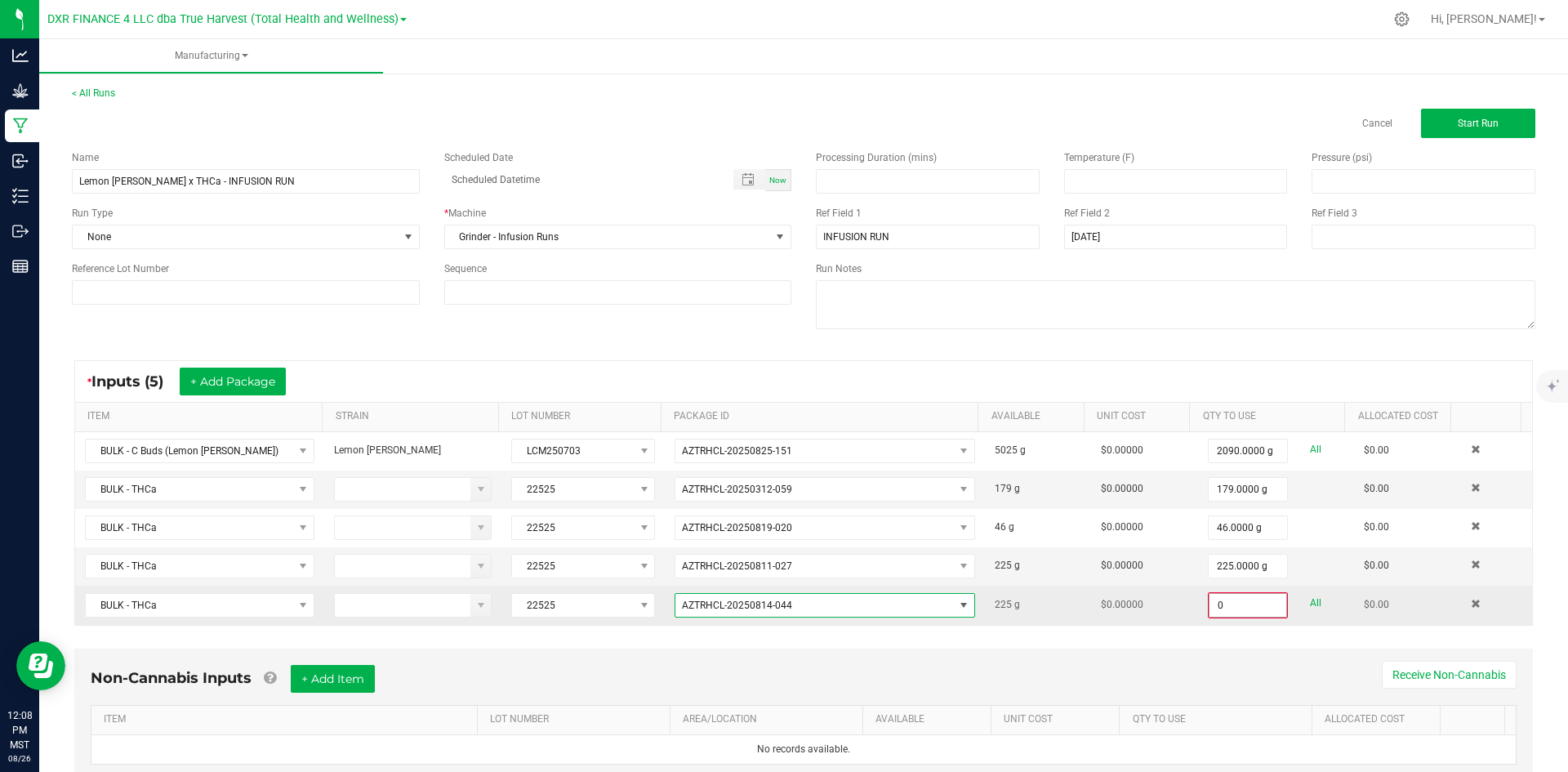
click at [1221, 610] on input "0" at bounding box center [1248, 605] width 77 height 23
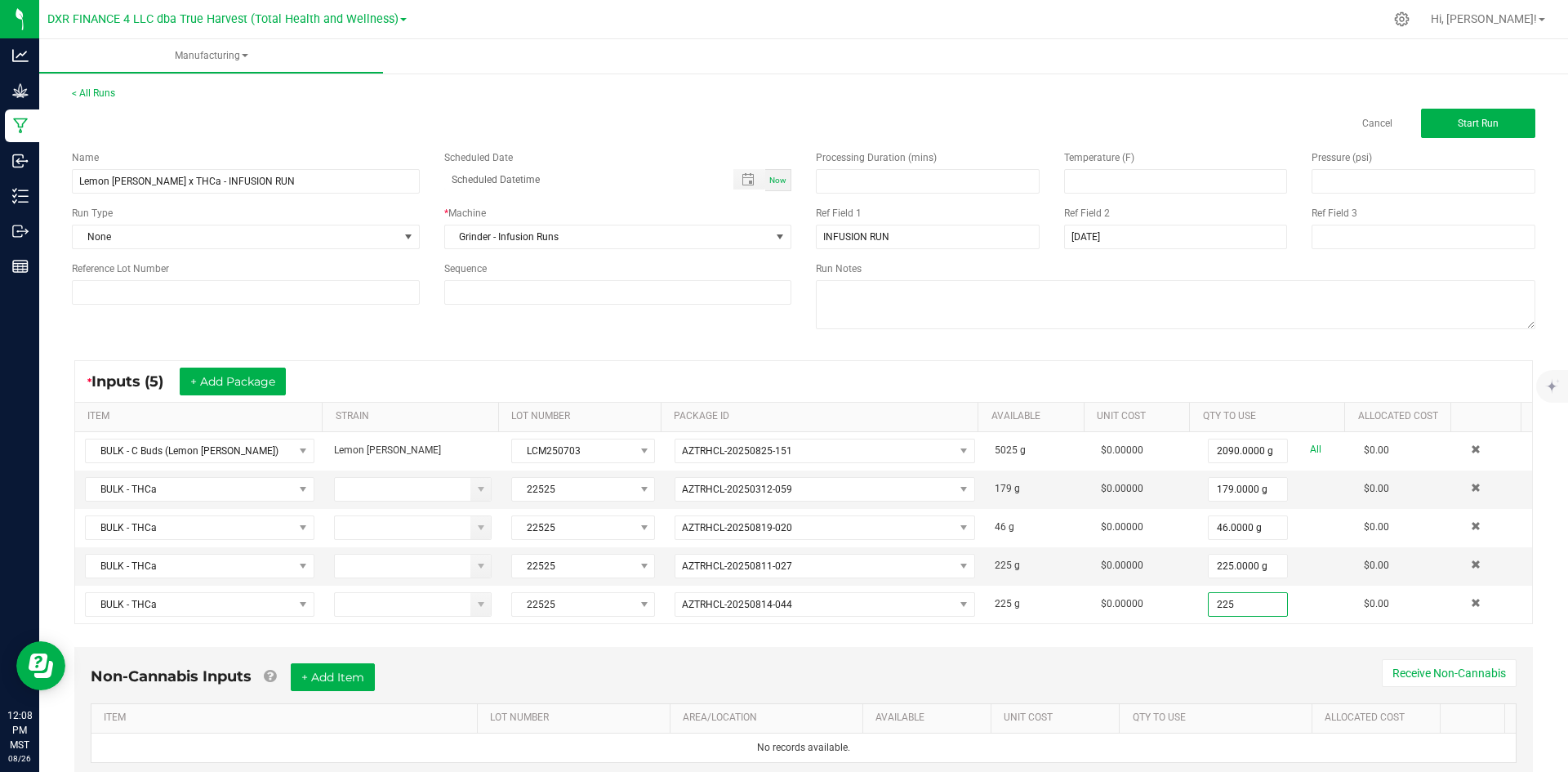
type input "225.0000 g"
click at [1201, 639] on div "Non-Cannabis Inputs + Add Item Receive Non-Cannabis ITEM LOT NUMBER AREA/LOCATI…" at bounding box center [804, 725] width 1488 height 172
click at [257, 372] on button "+ Add Package" at bounding box center [233, 381] width 106 height 28
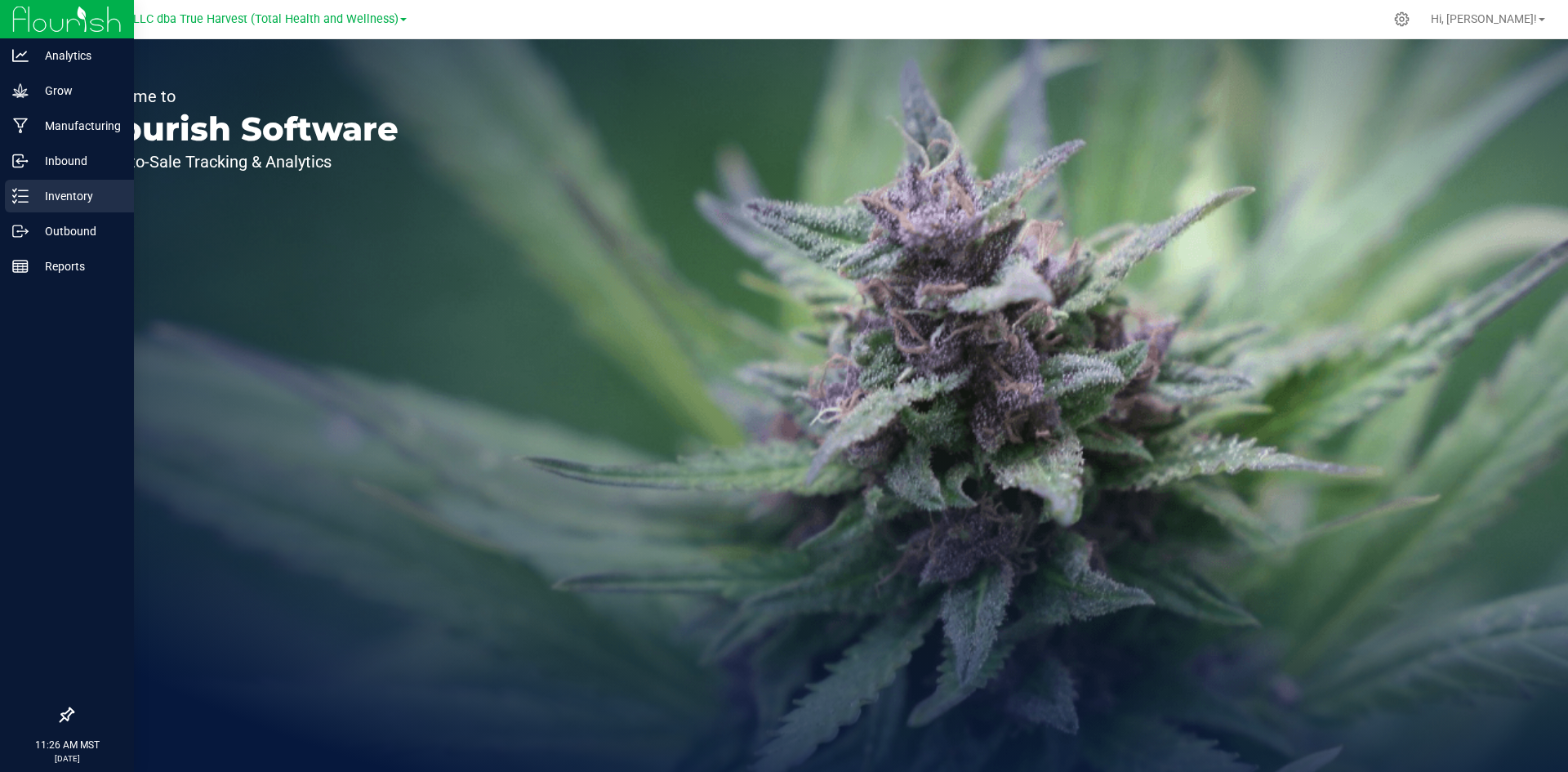
click at [29, 201] on p "Inventory" at bounding box center [78, 196] width 98 height 20
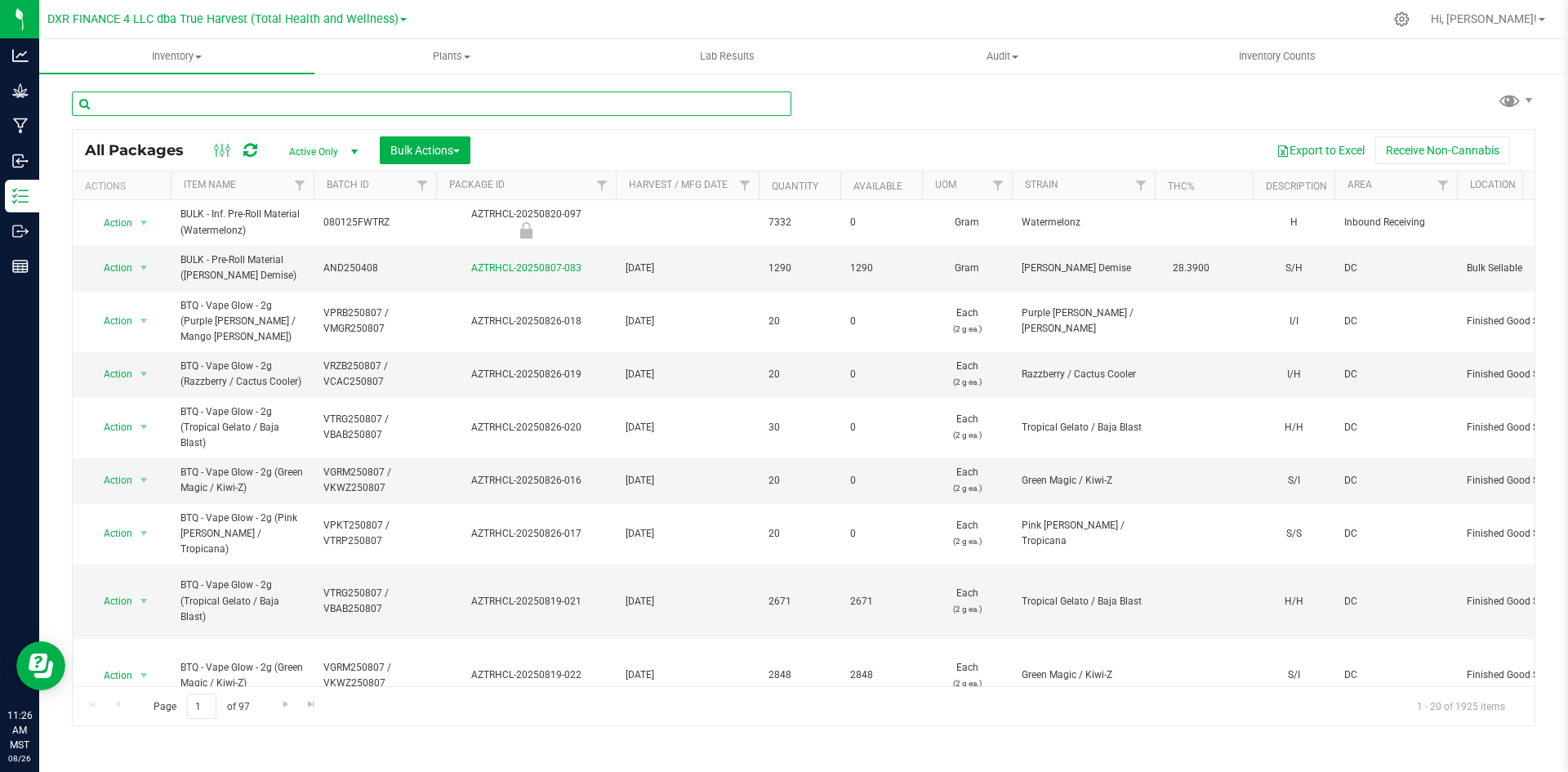
click at [392, 104] on input "text" at bounding box center [431, 103] width 720 height 25
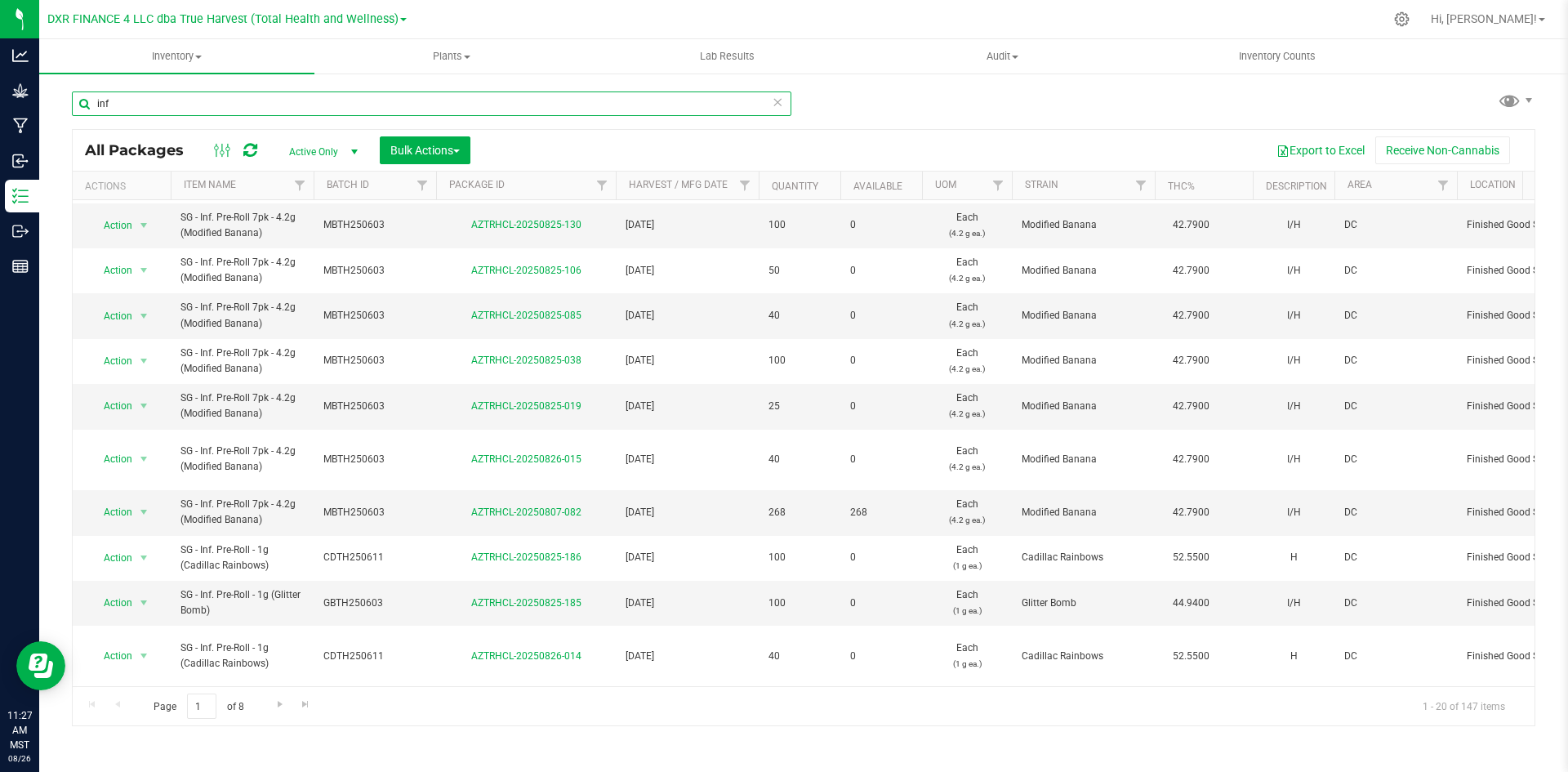
scroll to position [409, 0]
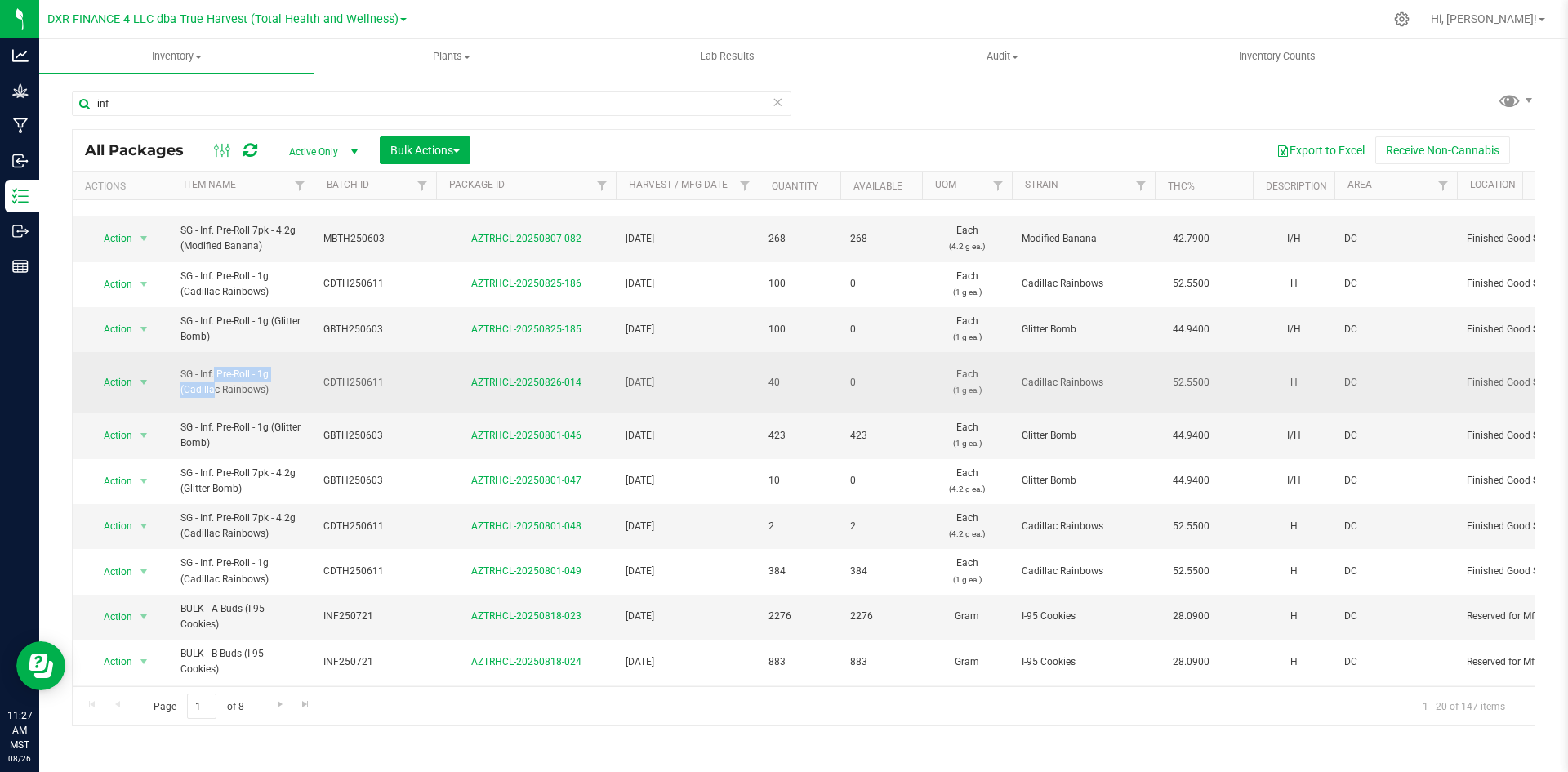
drag, startPoint x: 283, startPoint y: 377, endPoint x: 176, endPoint y: 381, distance: 107.1
click at [176, 381] on td "SG - Inf. Pre-Roll - 1g (Cadillac Rainbows)" at bounding box center [243, 383] width 143 height 61
copy span "SG - Inf. Pre-Roll - 1g"
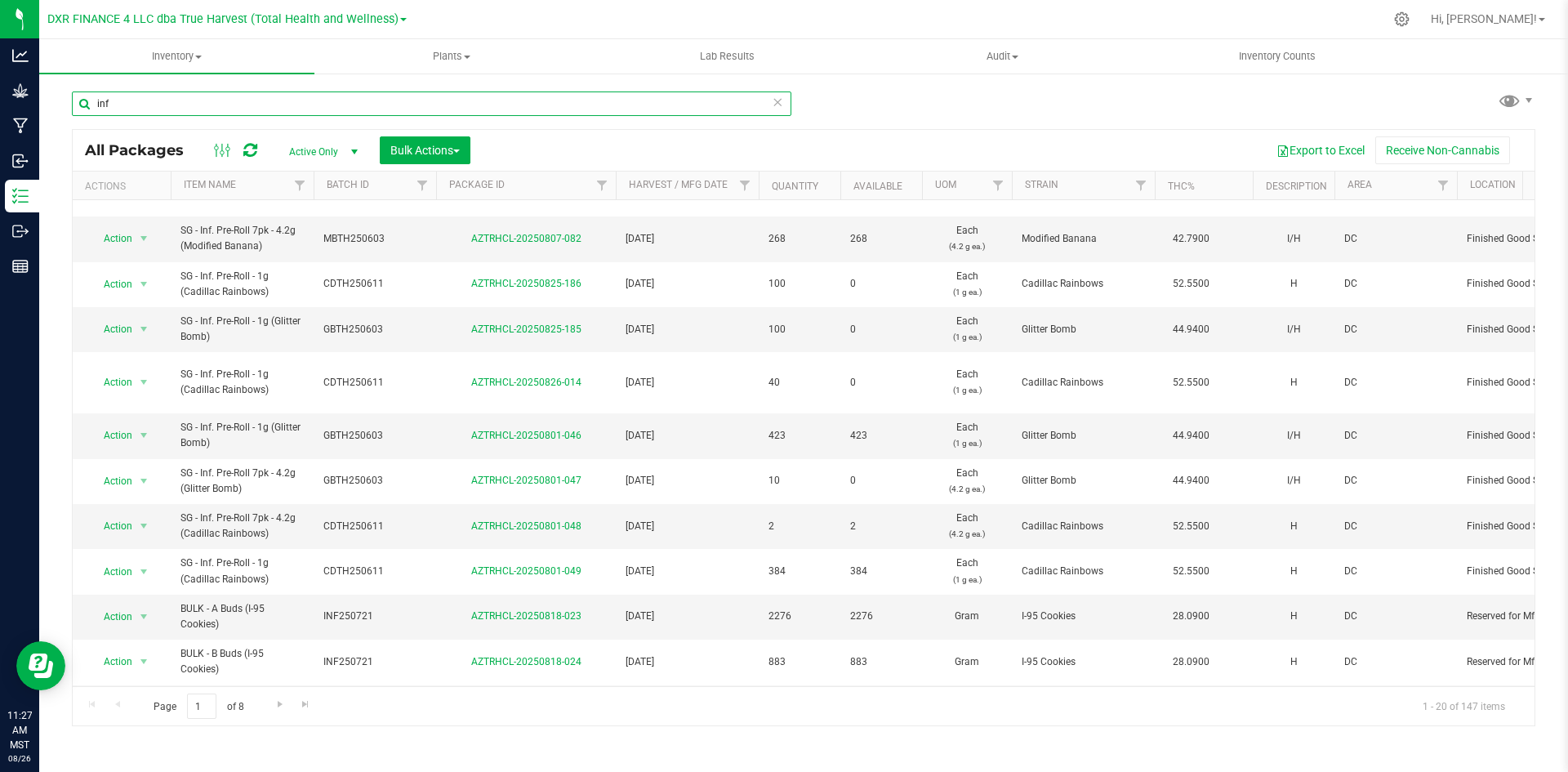
click at [318, 99] on input "inf" at bounding box center [431, 103] width 720 height 25
paste input "SG - Inf. Pre-Roll - 1g"
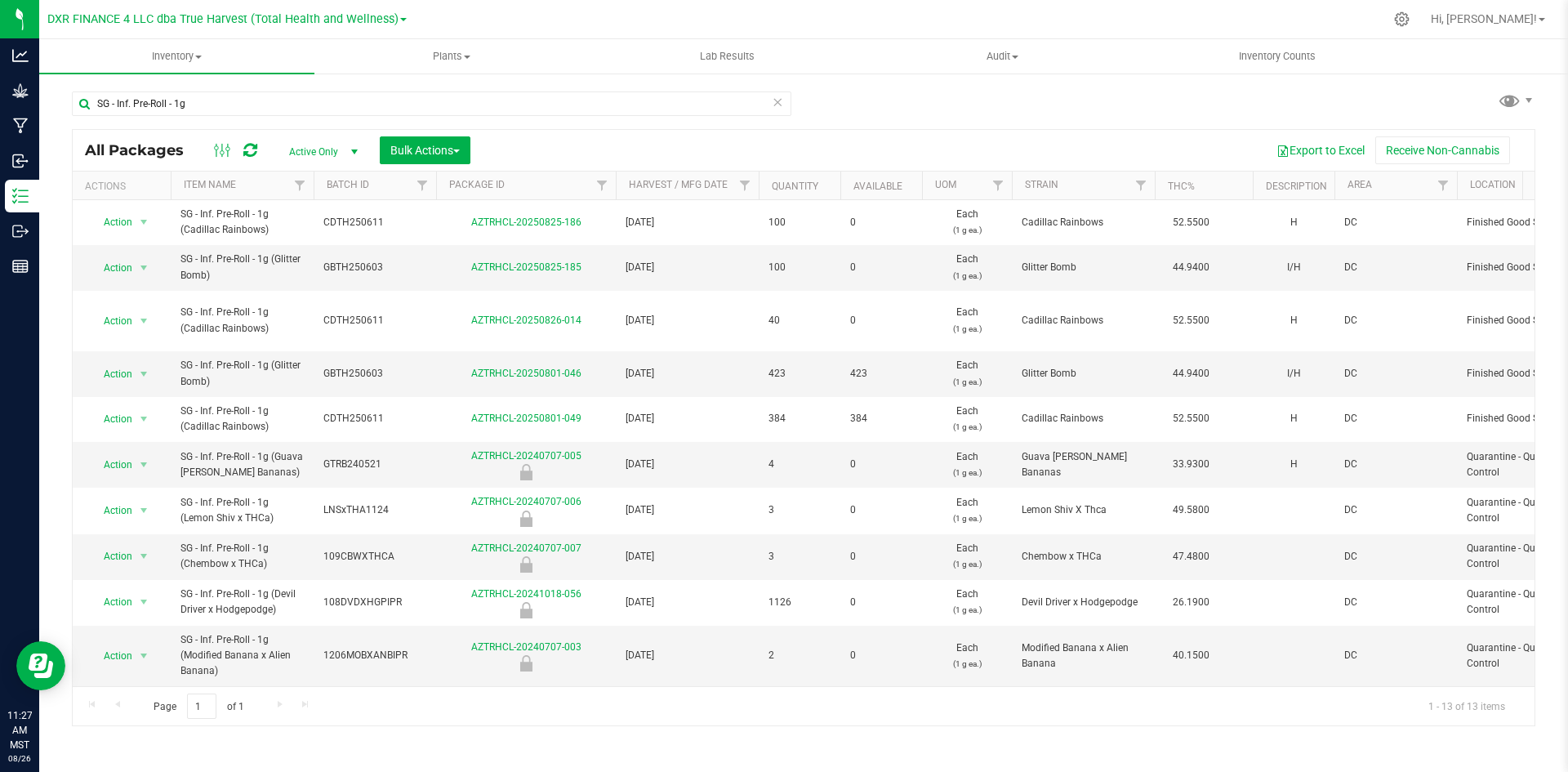
click at [905, 182] on th "Available" at bounding box center [881, 186] width 81 height 28
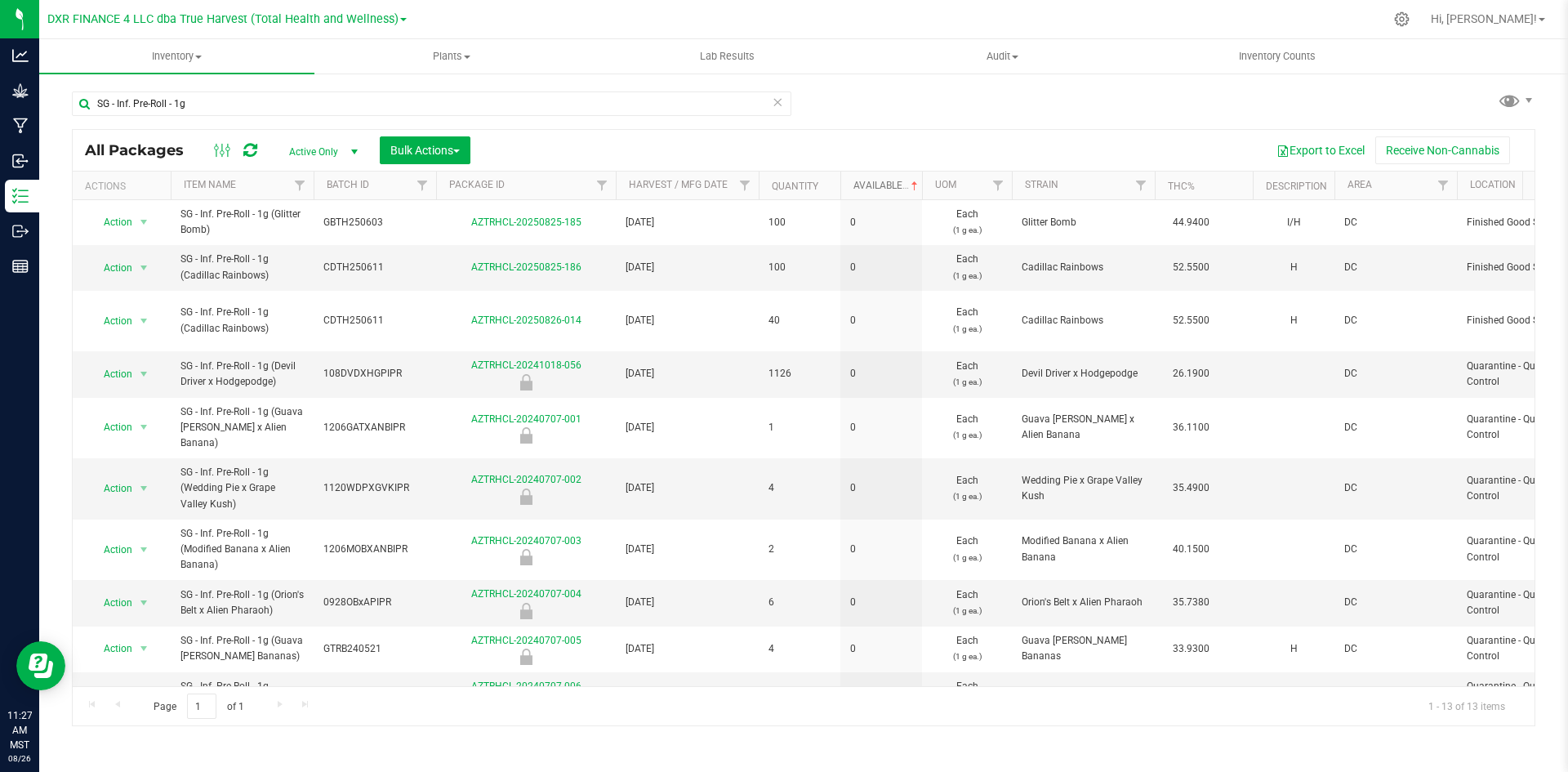
click at [905, 182] on link "Available" at bounding box center [887, 186] width 68 height 12
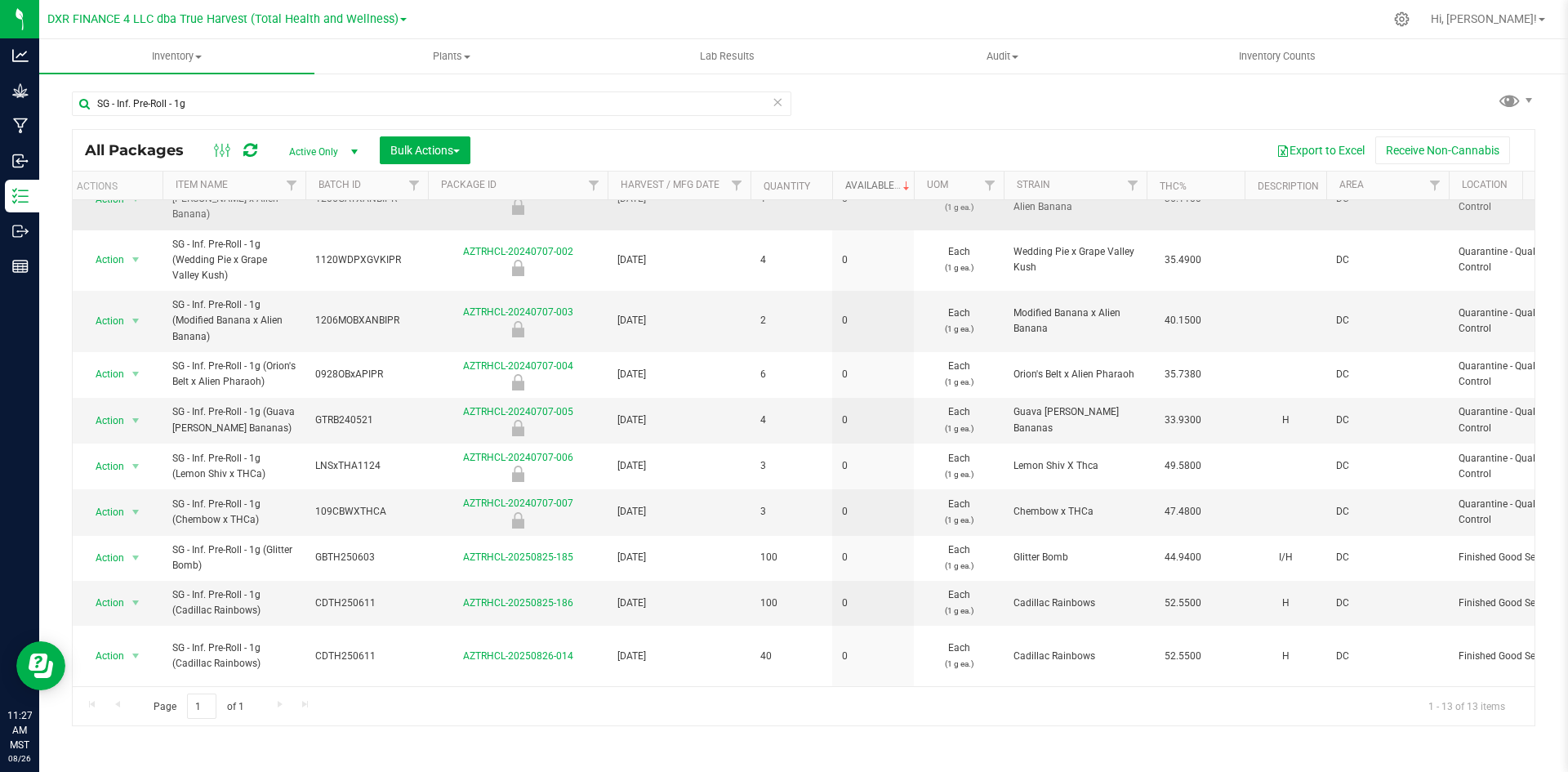
scroll to position [180, 3]
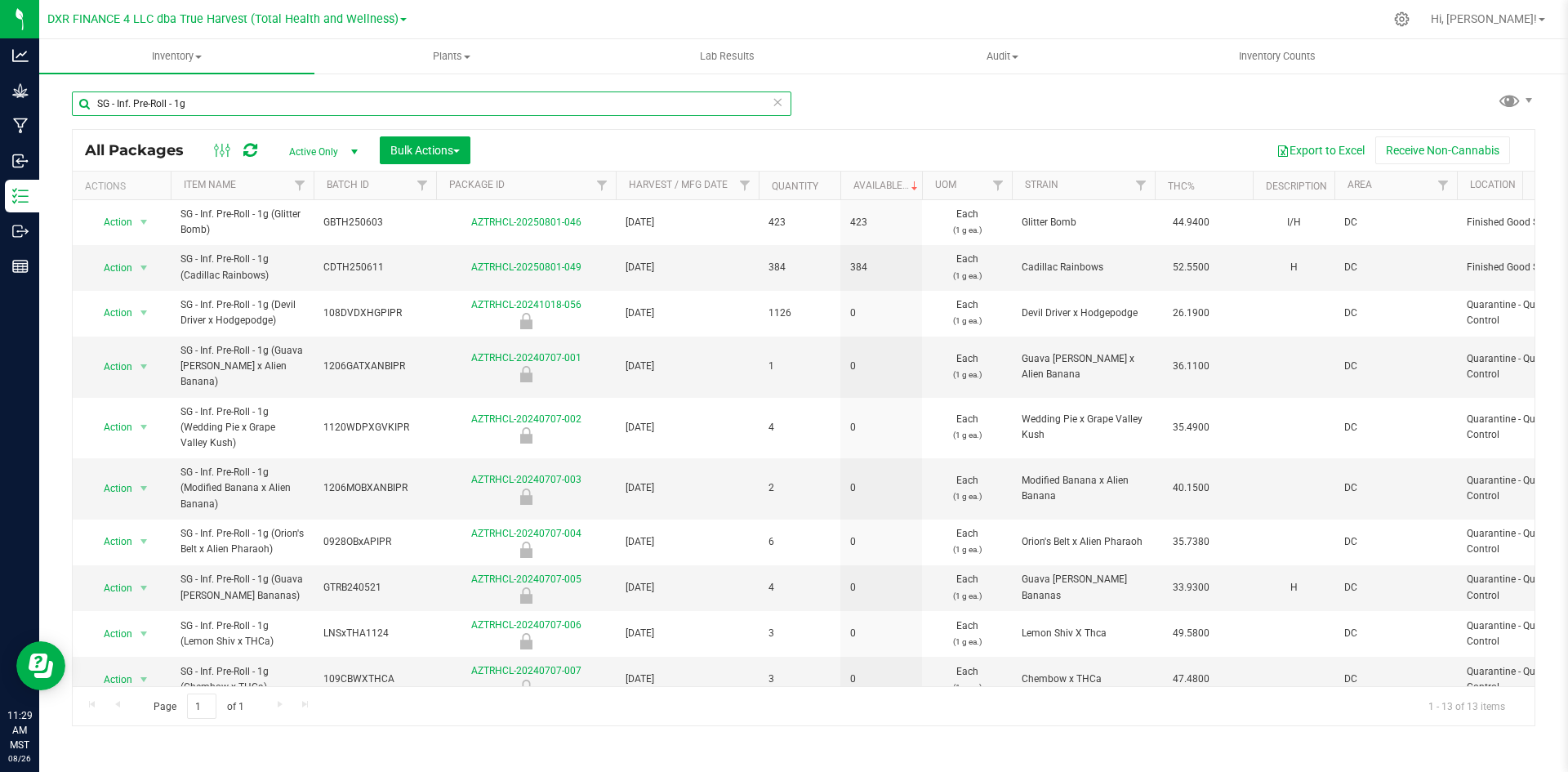
click at [258, 102] on input "SG - Inf. Pre-Roll - 1g" at bounding box center [431, 103] width 720 height 25
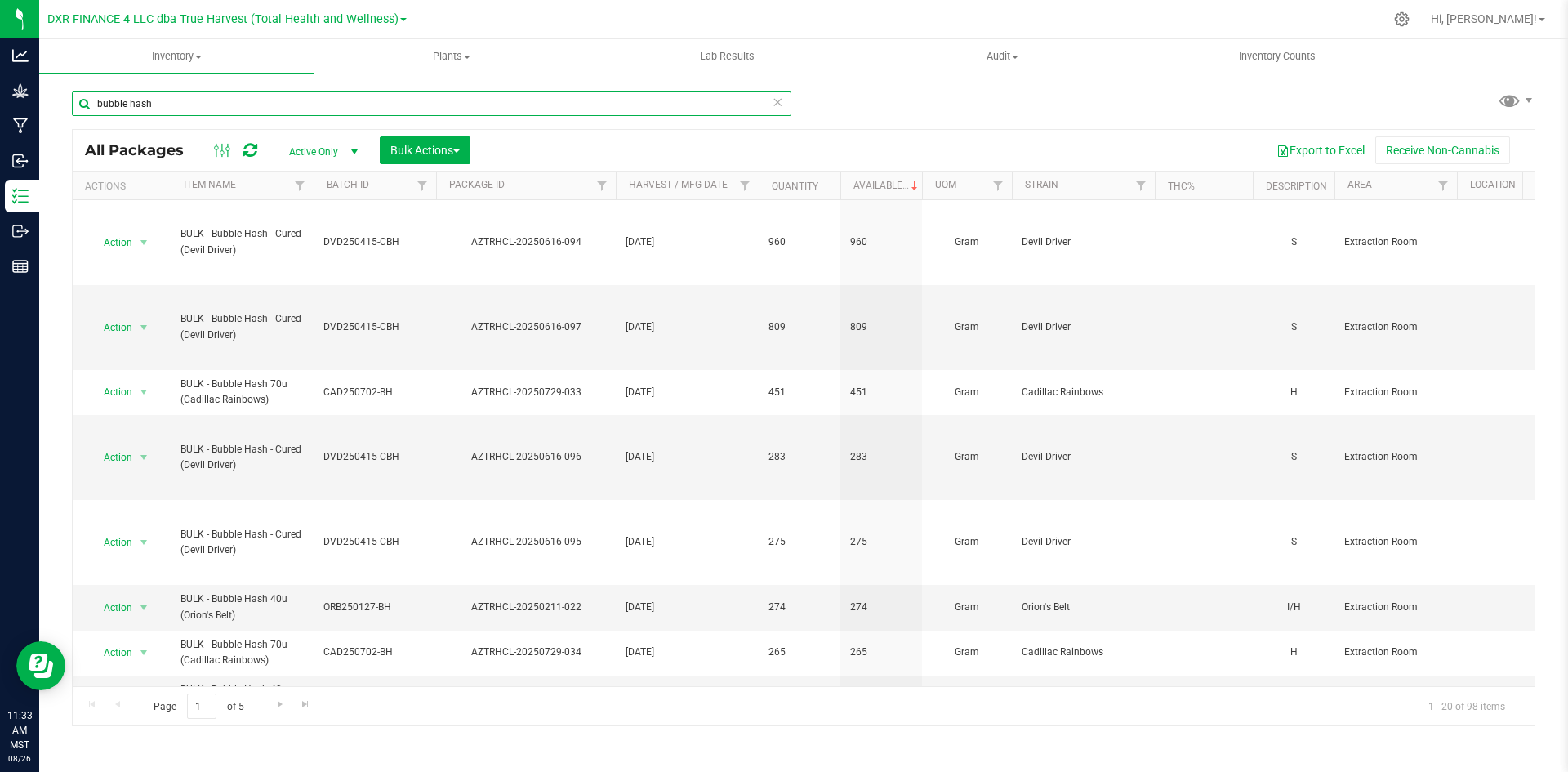
click at [169, 99] on input "bubble hash" at bounding box center [431, 103] width 720 height 25
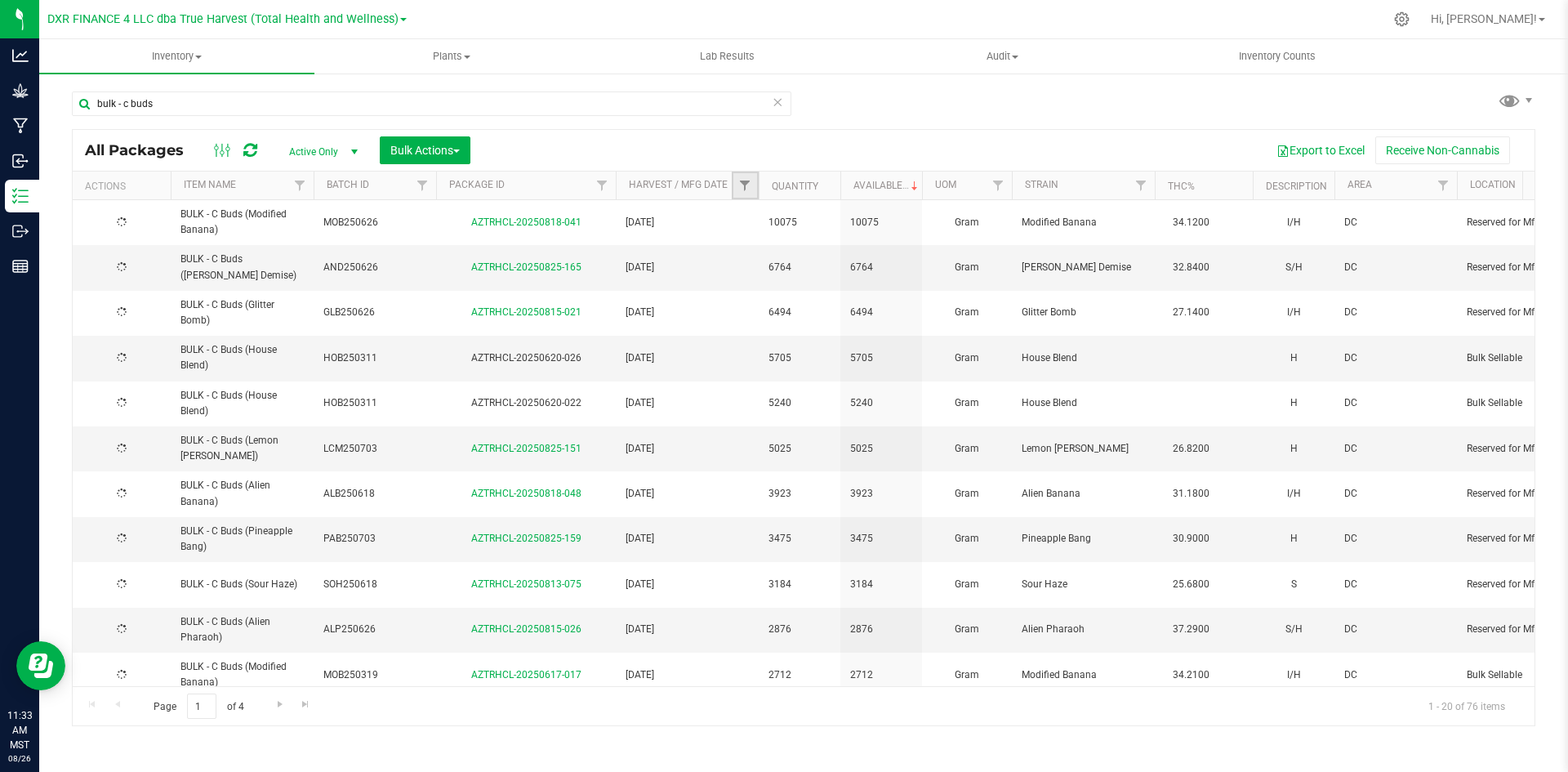
click at [734, 197] on link "Filter" at bounding box center [744, 186] width 27 height 28
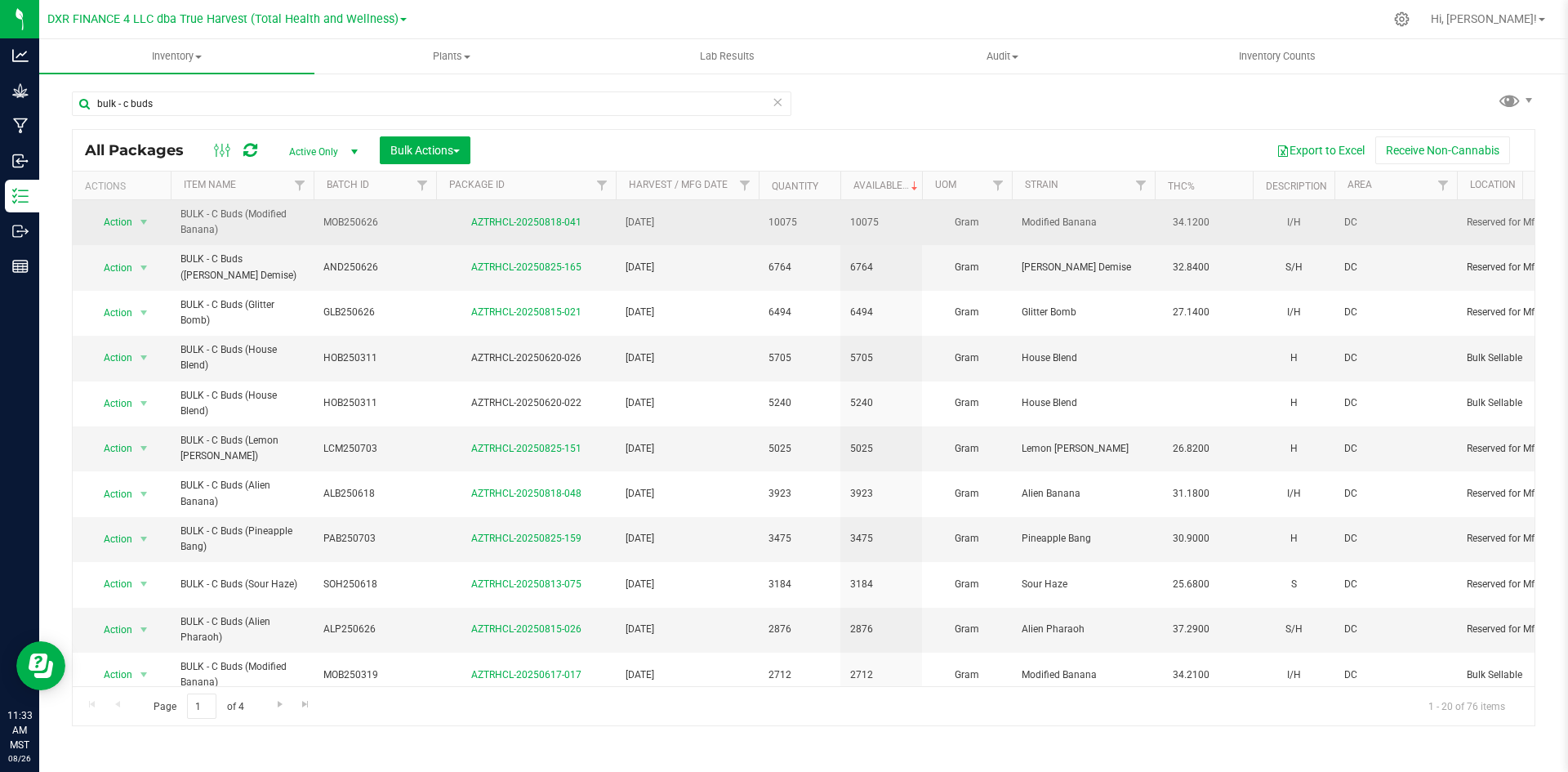
click at [695, 201] on td "2025-06-26" at bounding box center [687, 223] width 143 height 45
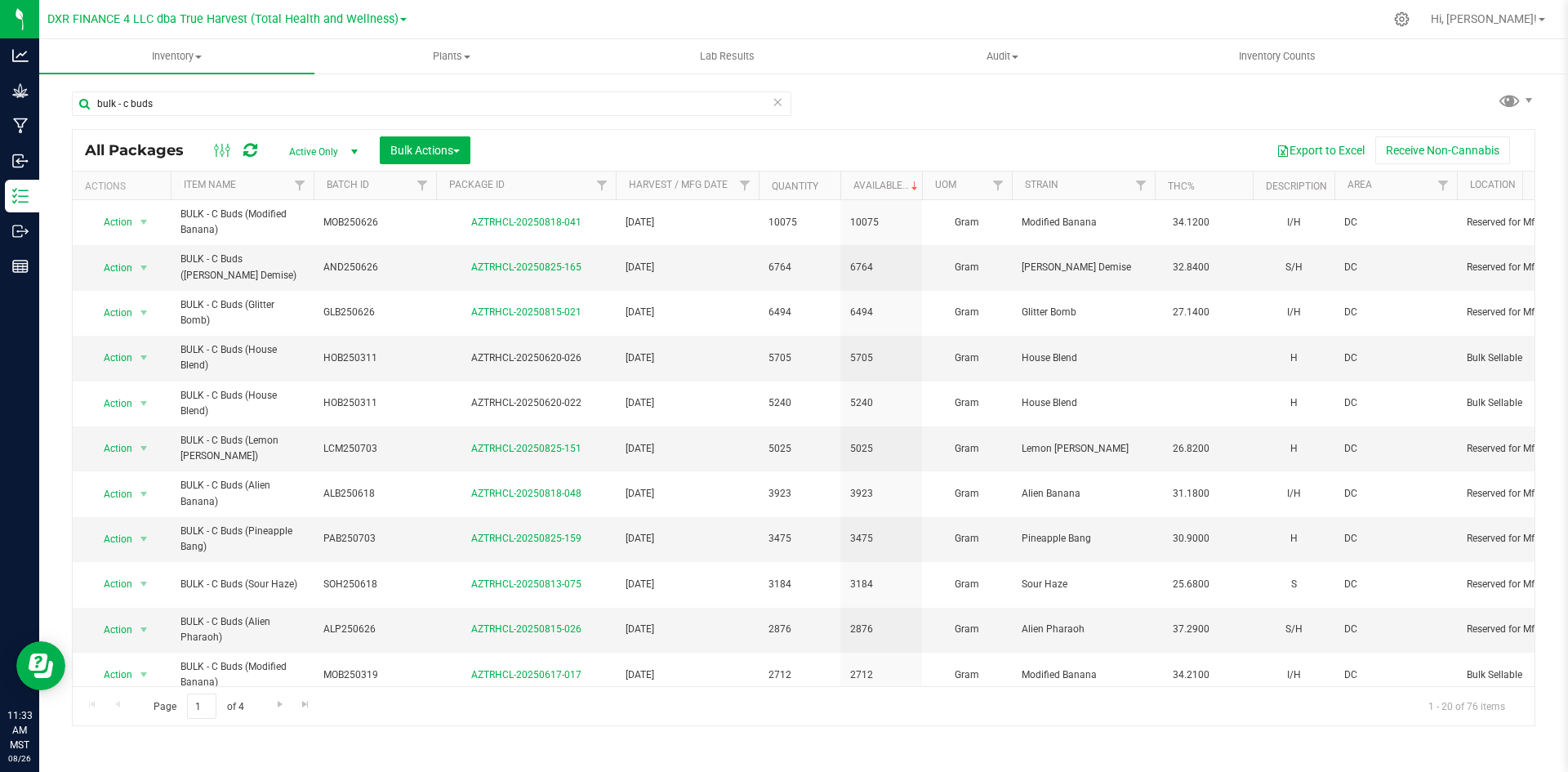
click at [702, 196] on th "Harvest / Mfg Date" at bounding box center [687, 186] width 143 height 28
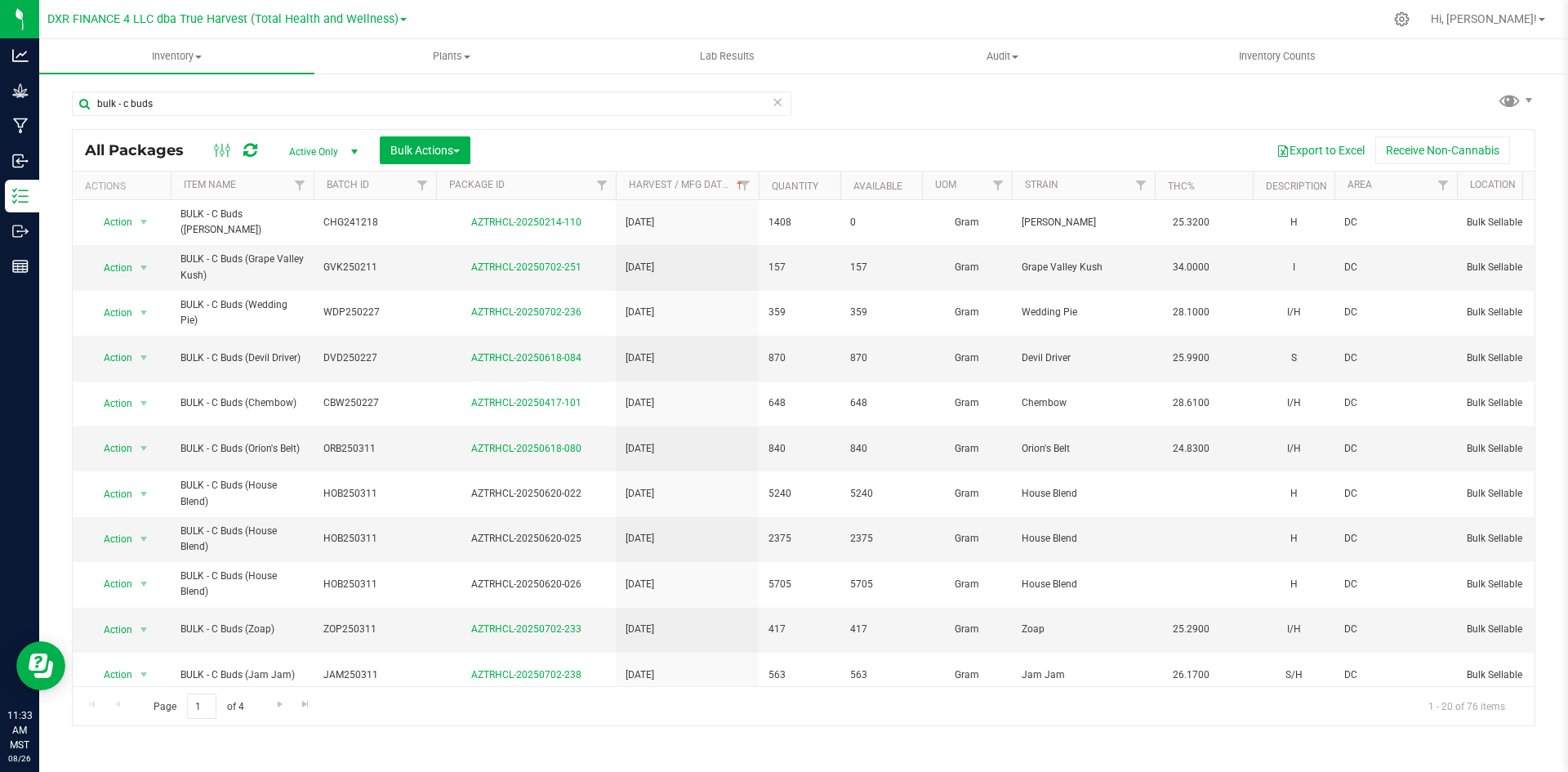
click at [702, 196] on th "Harvest / Mfg Date" at bounding box center [687, 186] width 143 height 28
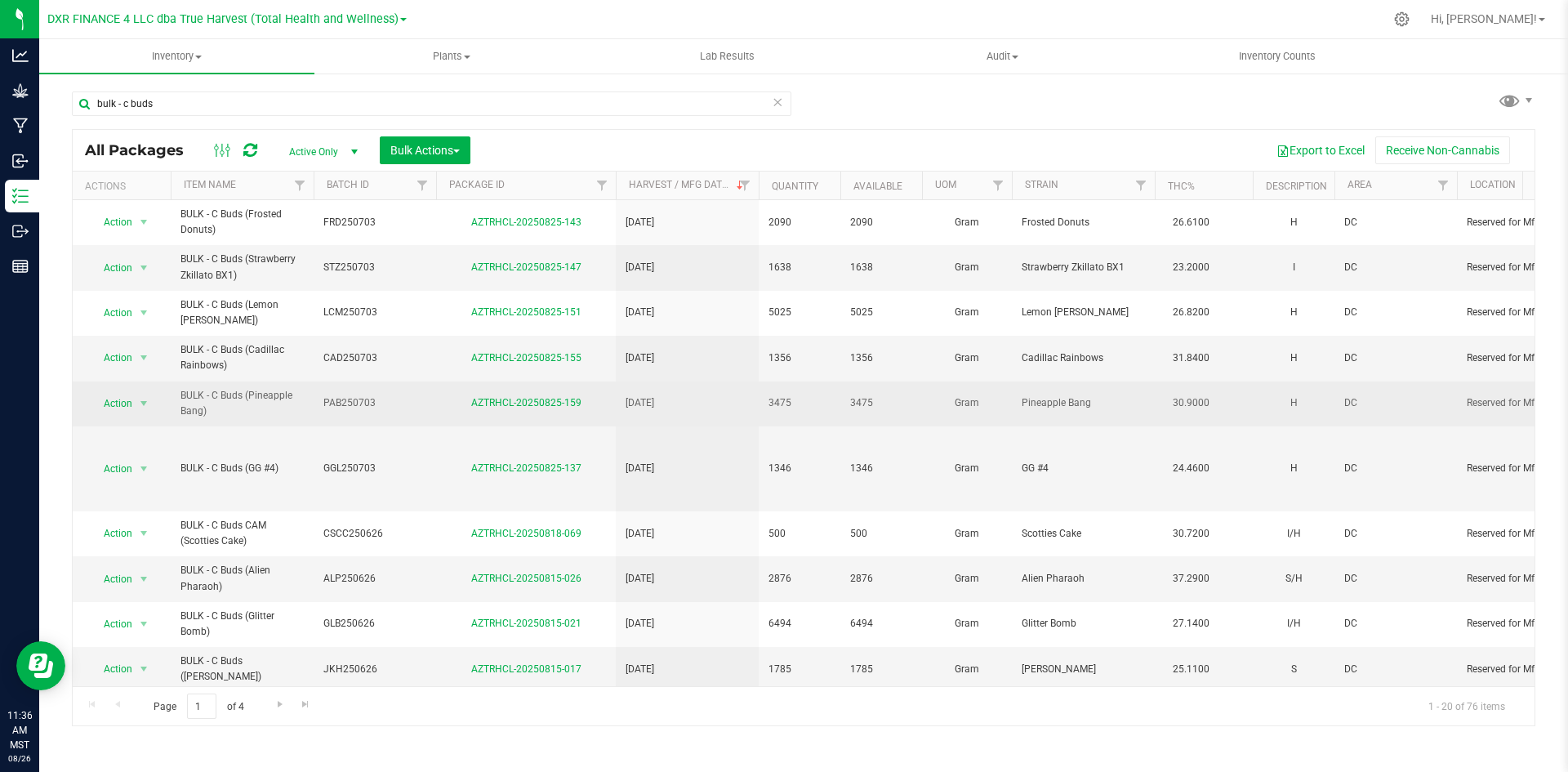
click at [333, 407] on span "PAB250703" at bounding box center [374, 404] width 103 height 16
click at [333, 407] on input "PAB250703" at bounding box center [371, 404] width 117 height 26
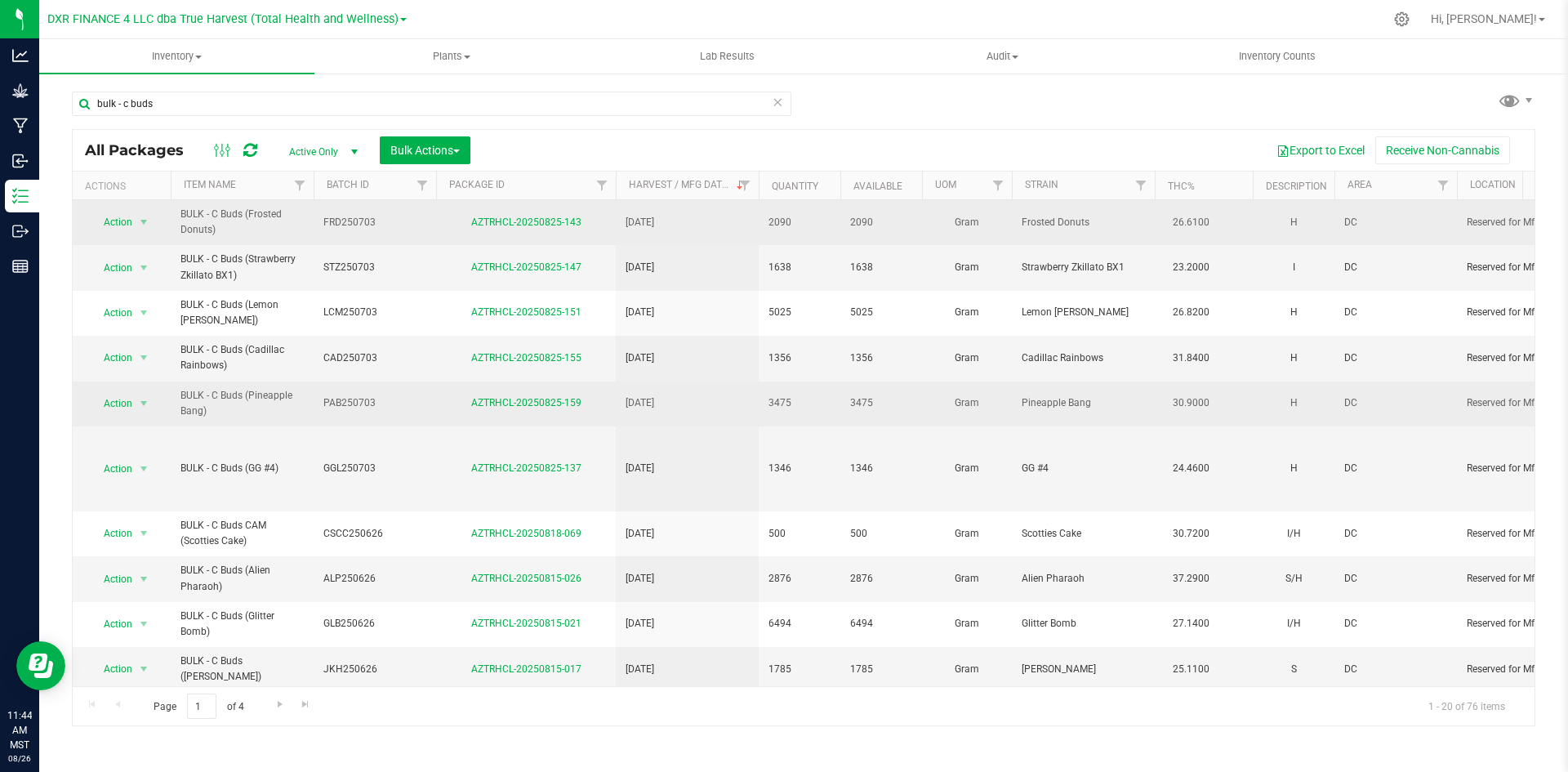
click at [351, 226] on span "FRD250703" at bounding box center [374, 223] width 103 height 16
click at [351, 226] on input "FRD250703" at bounding box center [371, 223] width 117 height 26
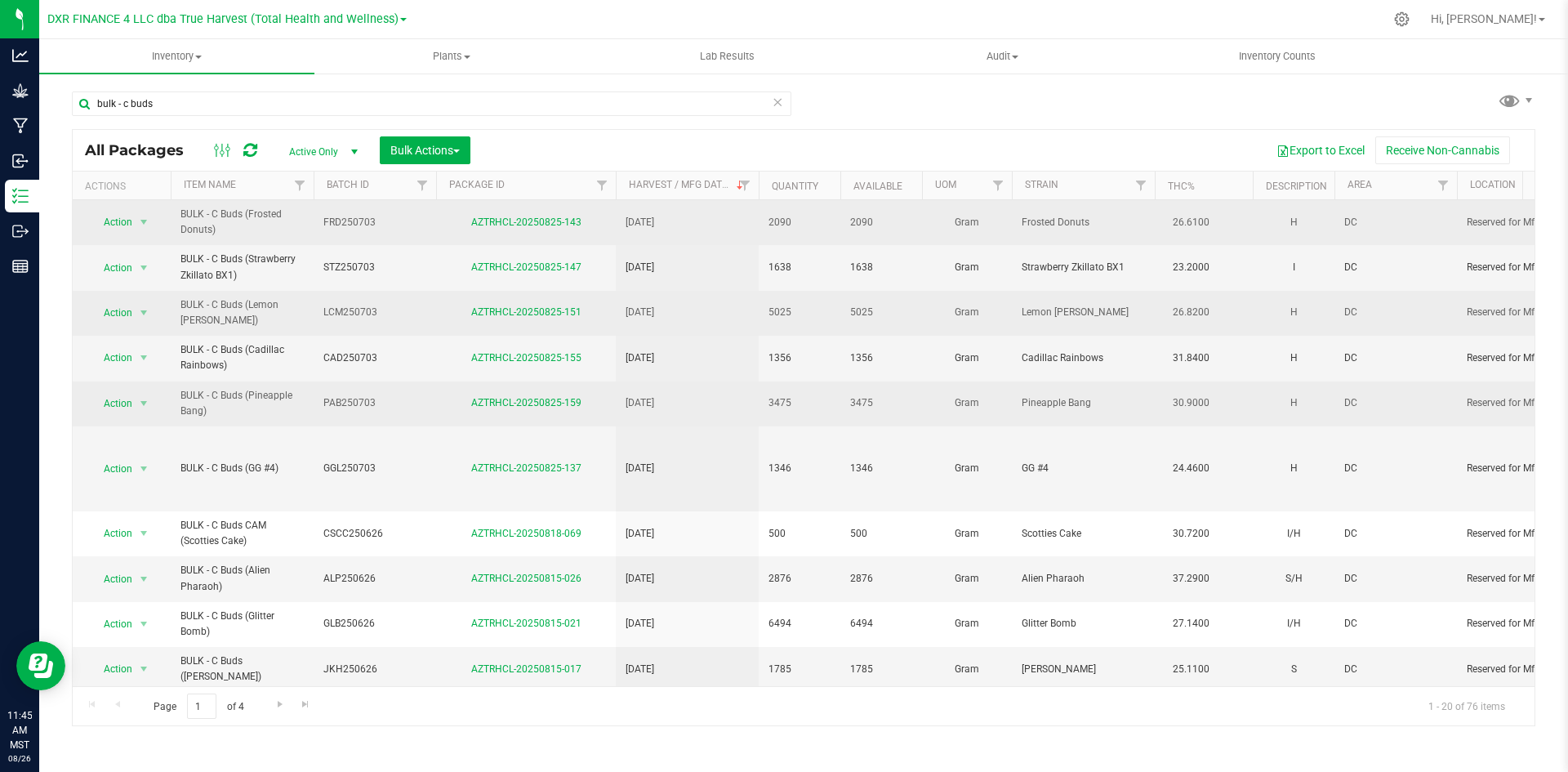
click at [340, 313] on span "LCM250703" at bounding box center [374, 312] width 103 height 16
click at [340, 313] on input "LCM250703" at bounding box center [371, 312] width 117 height 26
click at [357, 406] on span "PAB250703" at bounding box center [374, 404] width 103 height 16
click at [357, 406] on input "PAB250703" at bounding box center [371, 404] width 117 height 26
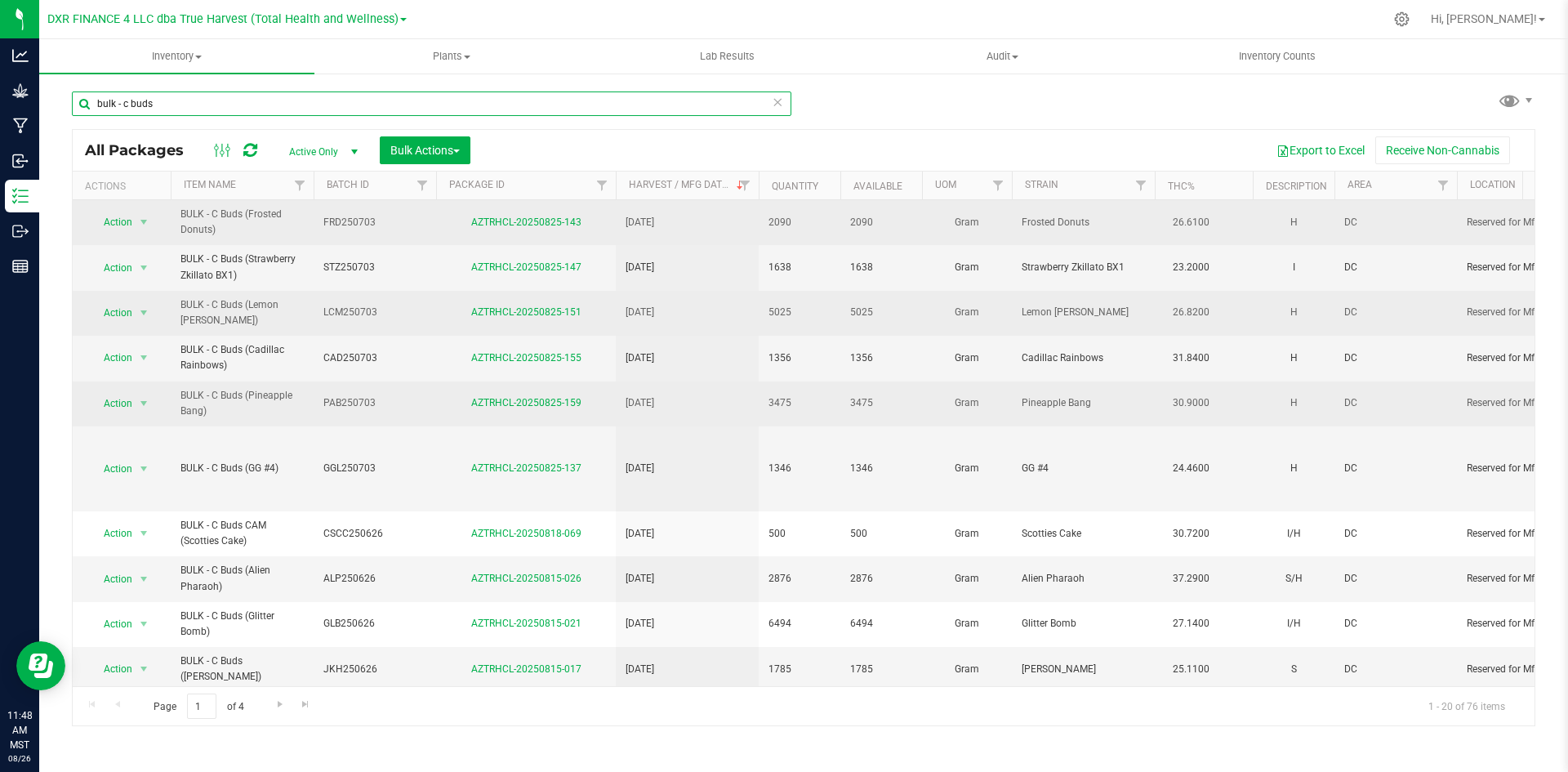
click at [206, 104] on input "bulk - c buds" at bounding box center [431, 103] width 720 height 25
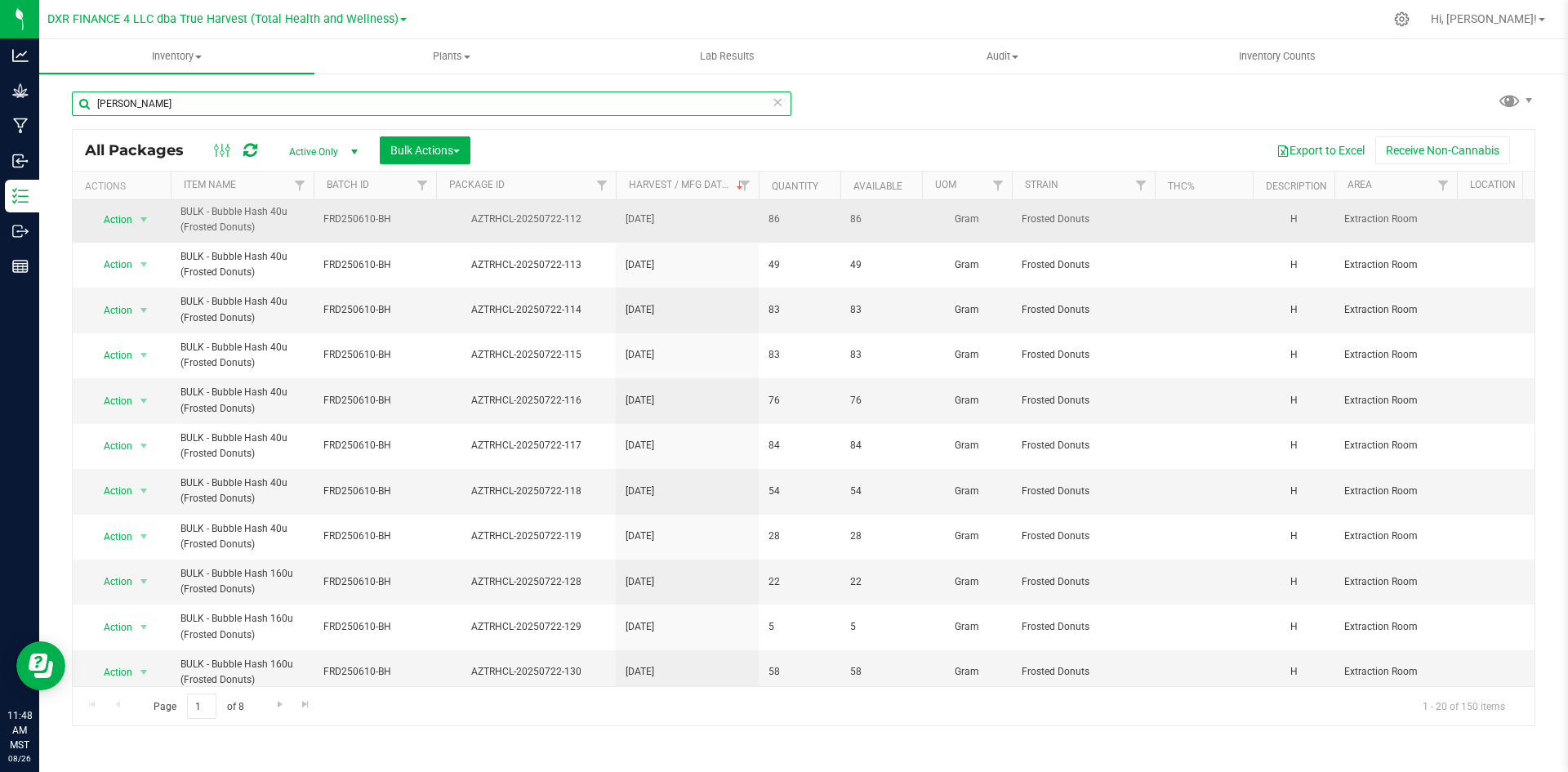
scroll to position [430, 0]
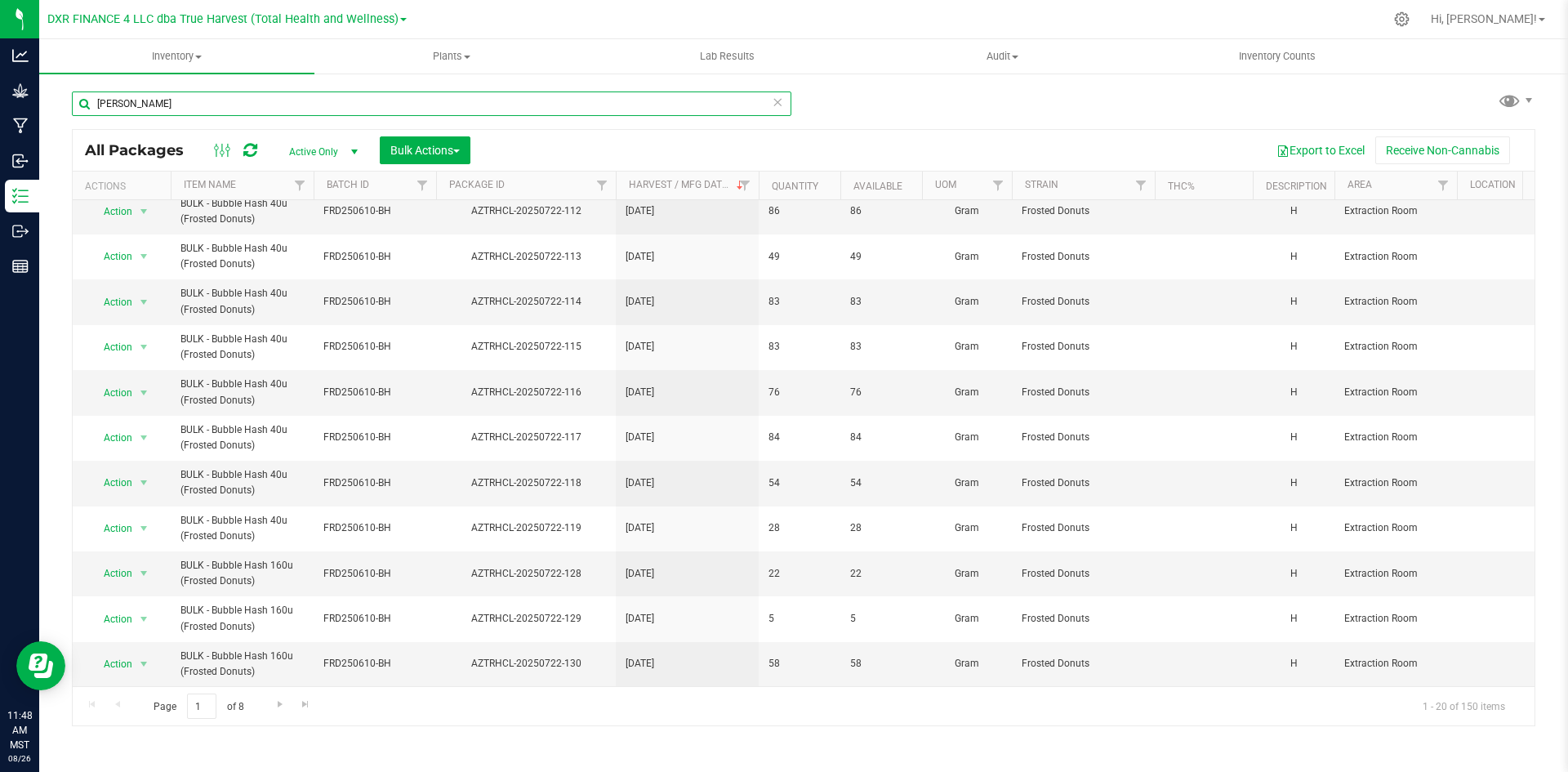
click at [260, 112] on input "bubb" at bounding box center [431, 103] width 720 height 25
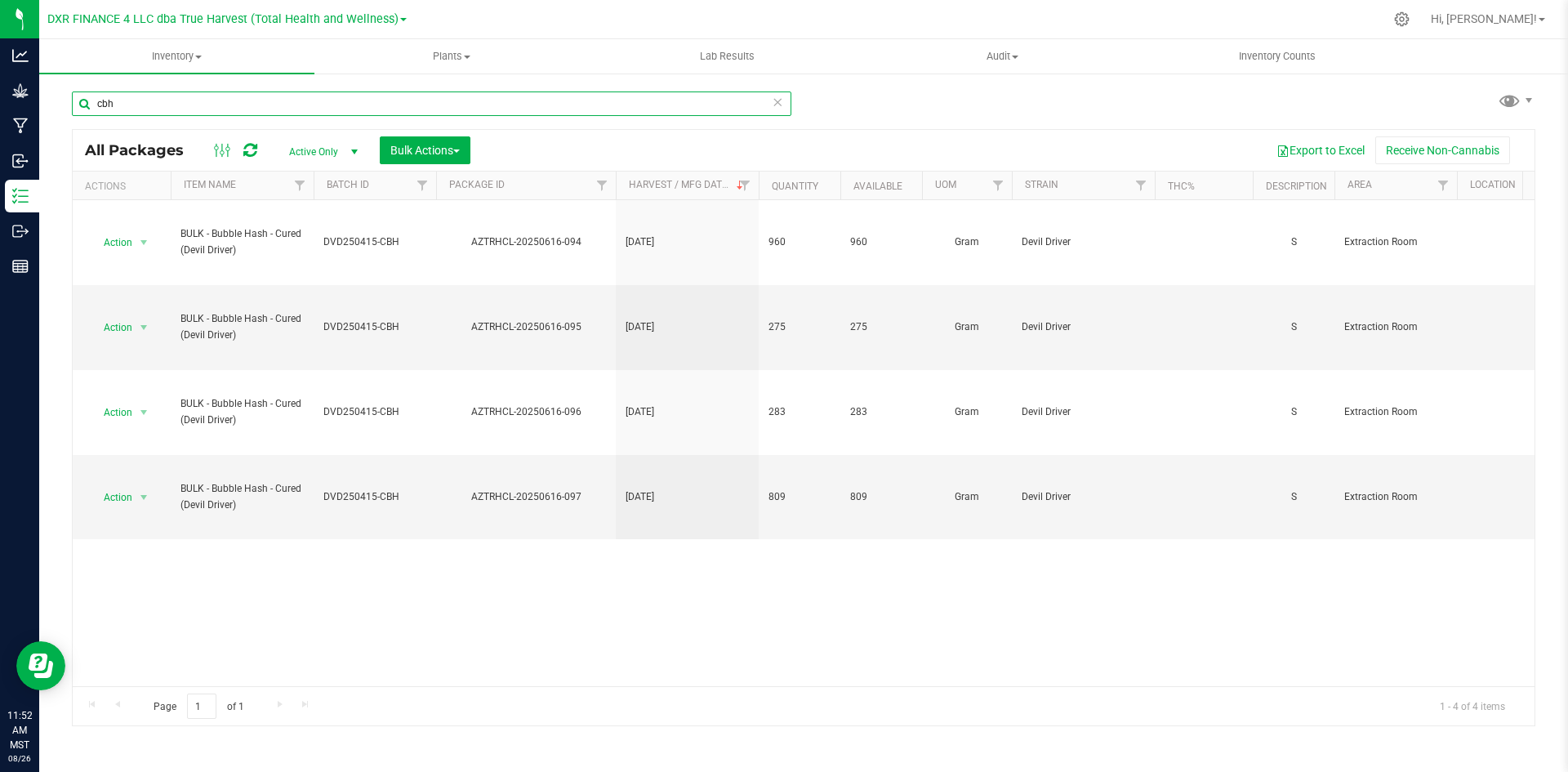
click at [490, 99] on input "cbh" at bounding box center [431, 103] width 720 height 25
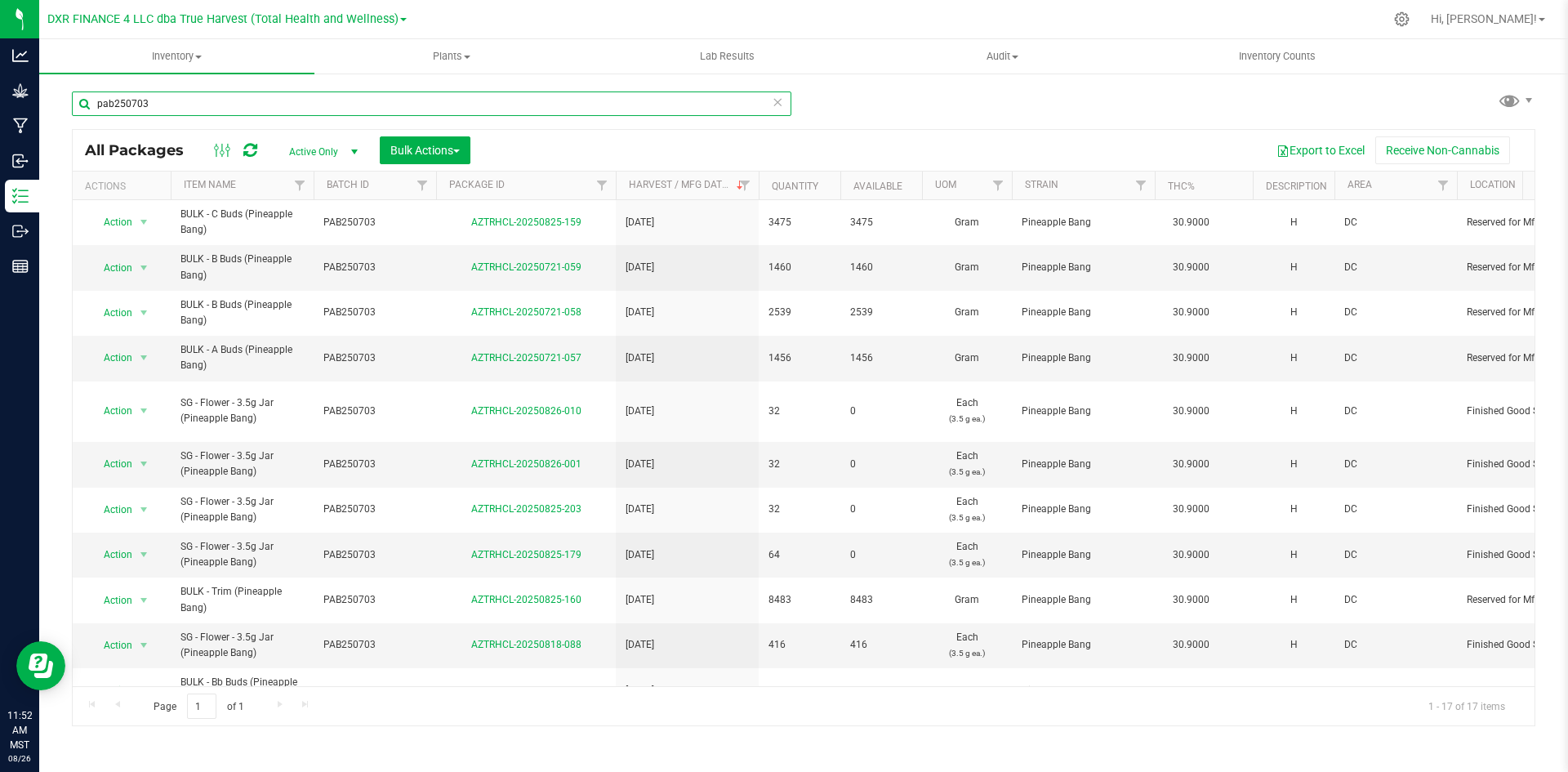
type input "pab250703"
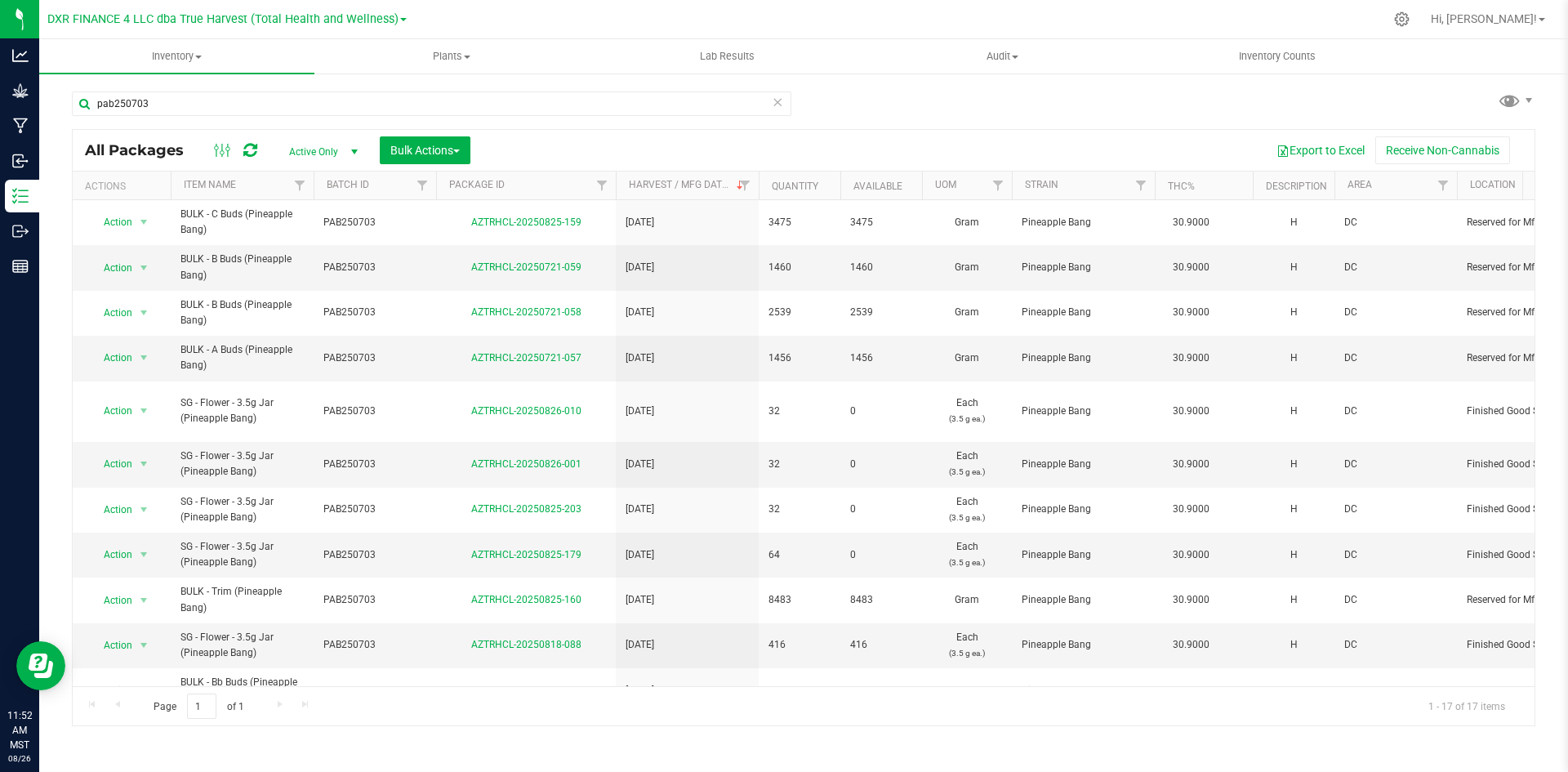
click at [270, 194] on th "Item Name" at bounding box center [243, 186] width 143 height 28
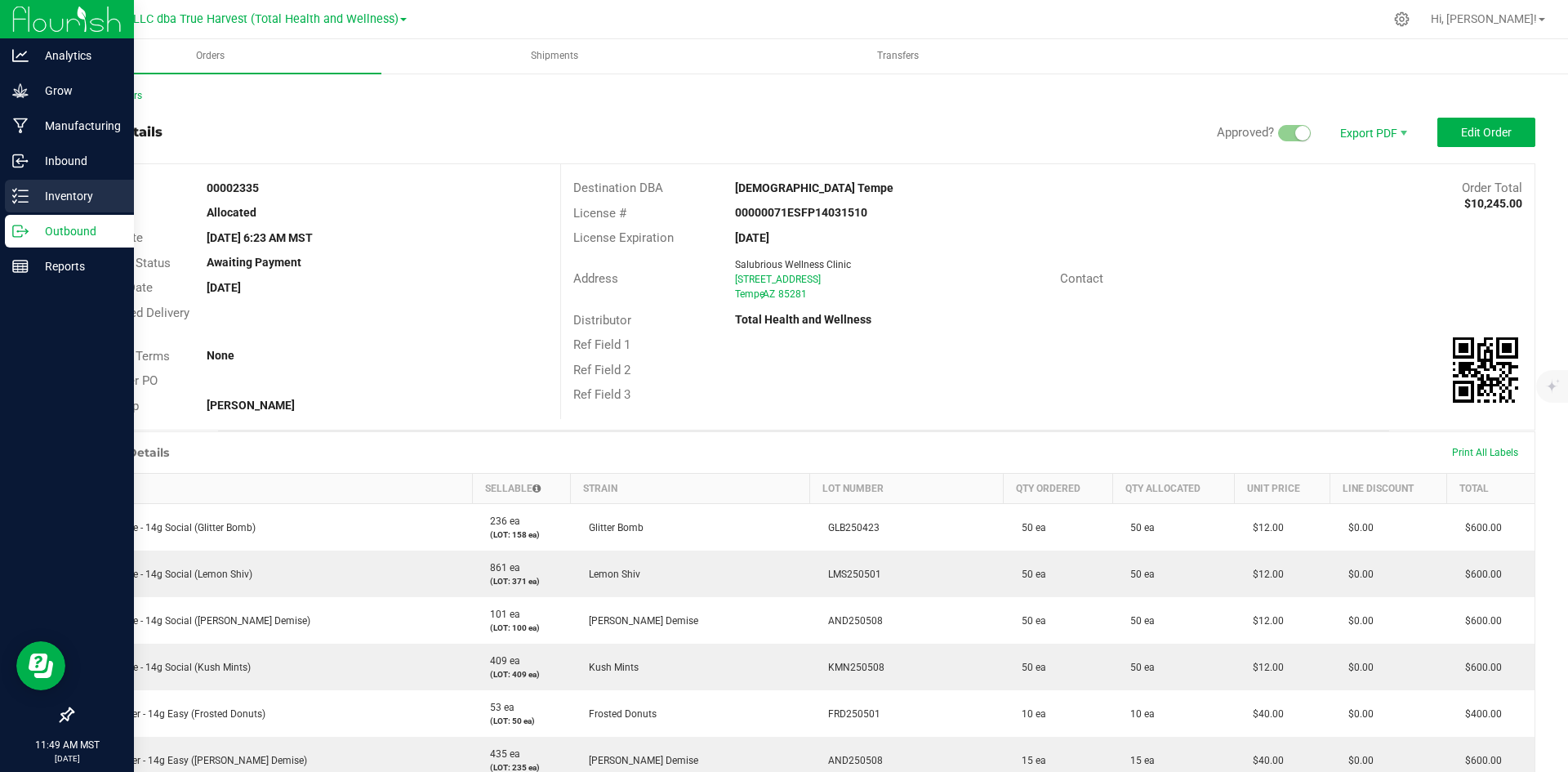
click at [26, 193] on icon at bounding box center [20, 195] width 17 height 17
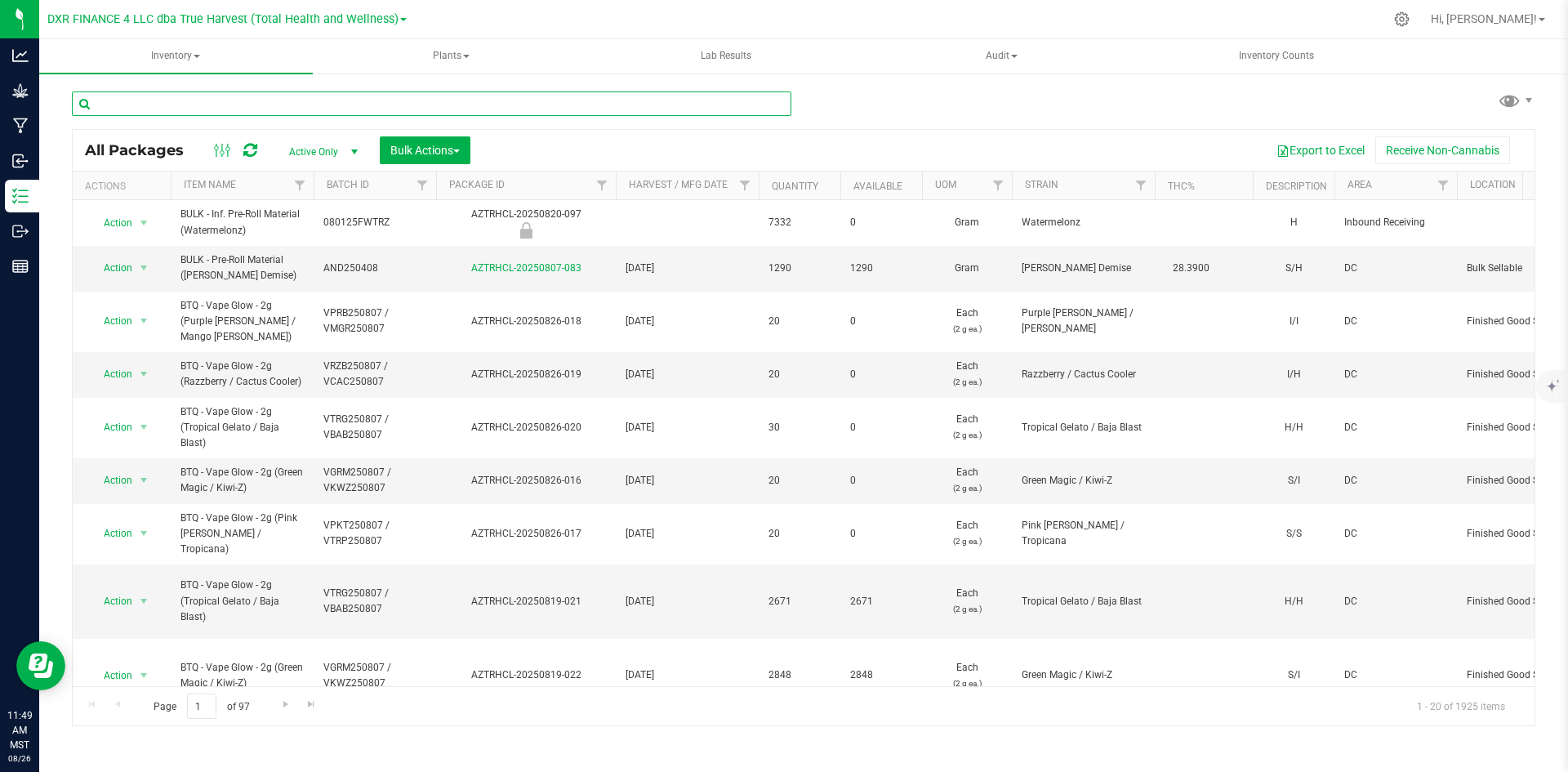
click at [342, 107] on input "text" at bounding box center [431, 103] width 720 height 25
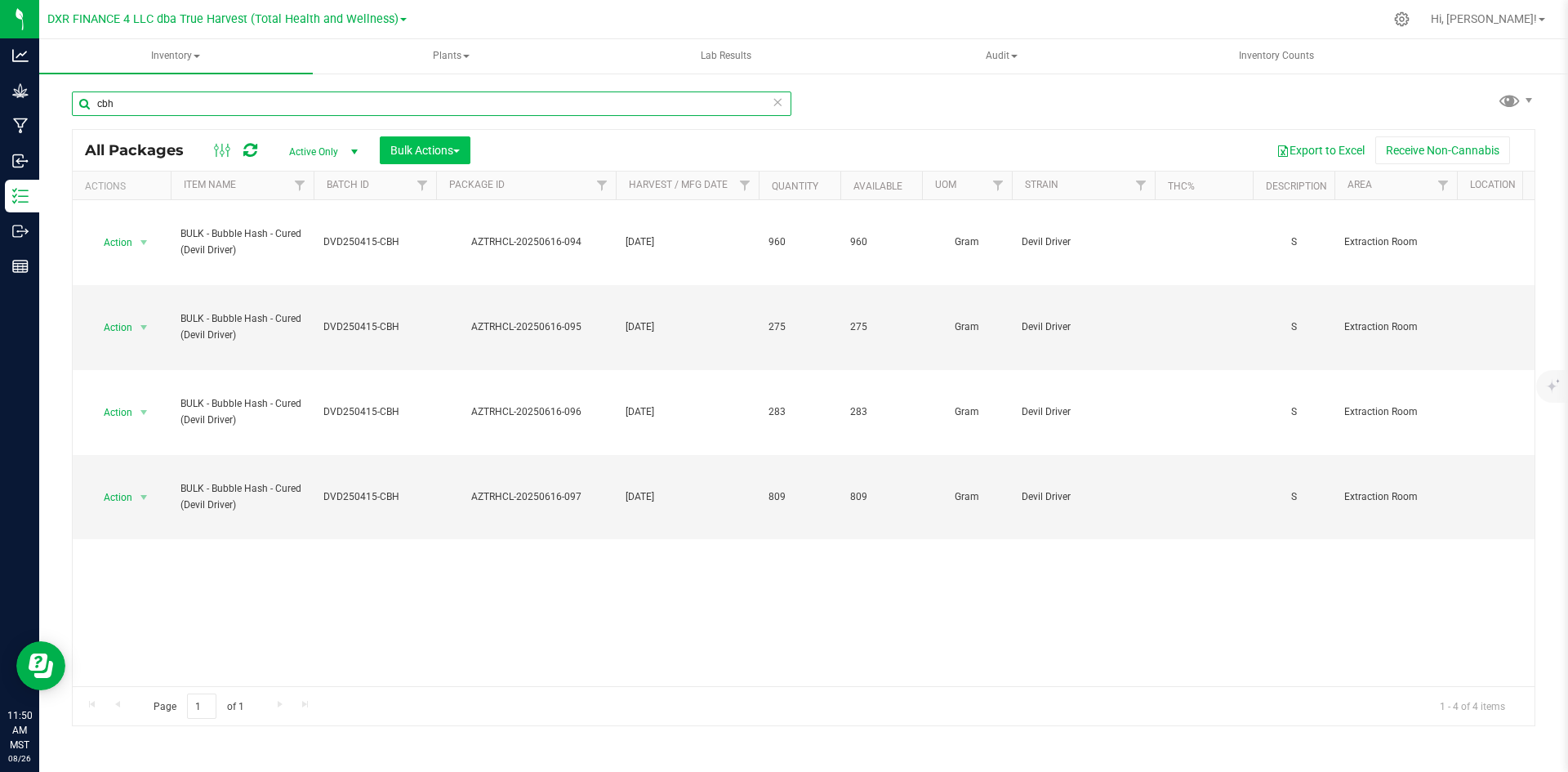
type input "cbh"
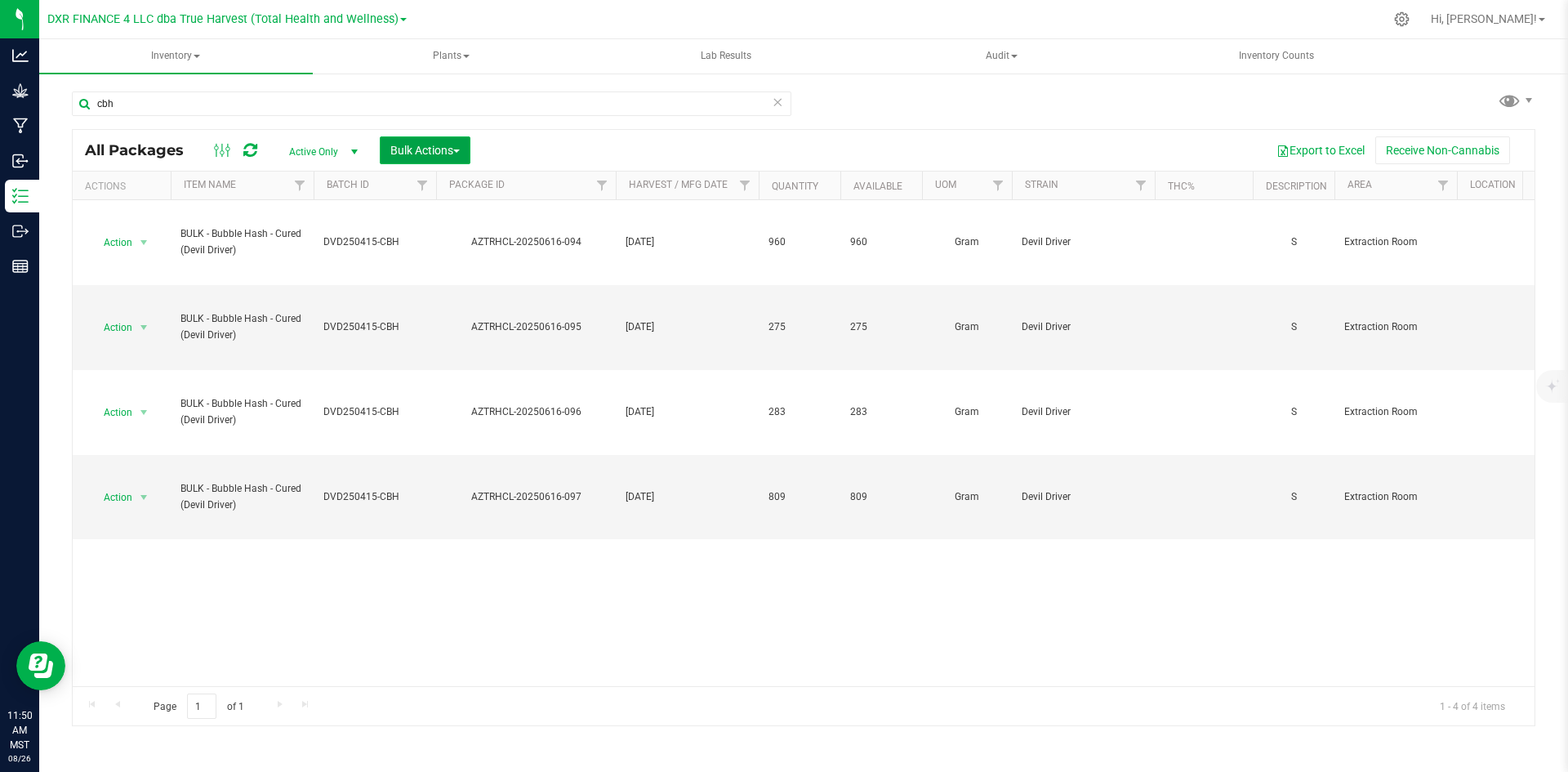
click at [388, 161] on button "Bulk Actions" at bounding box center [425, 150] width 90 height 28
click at [397, 194] on div "Add to manufacturing run" at bounding box center [462, 190] width 145 height 27
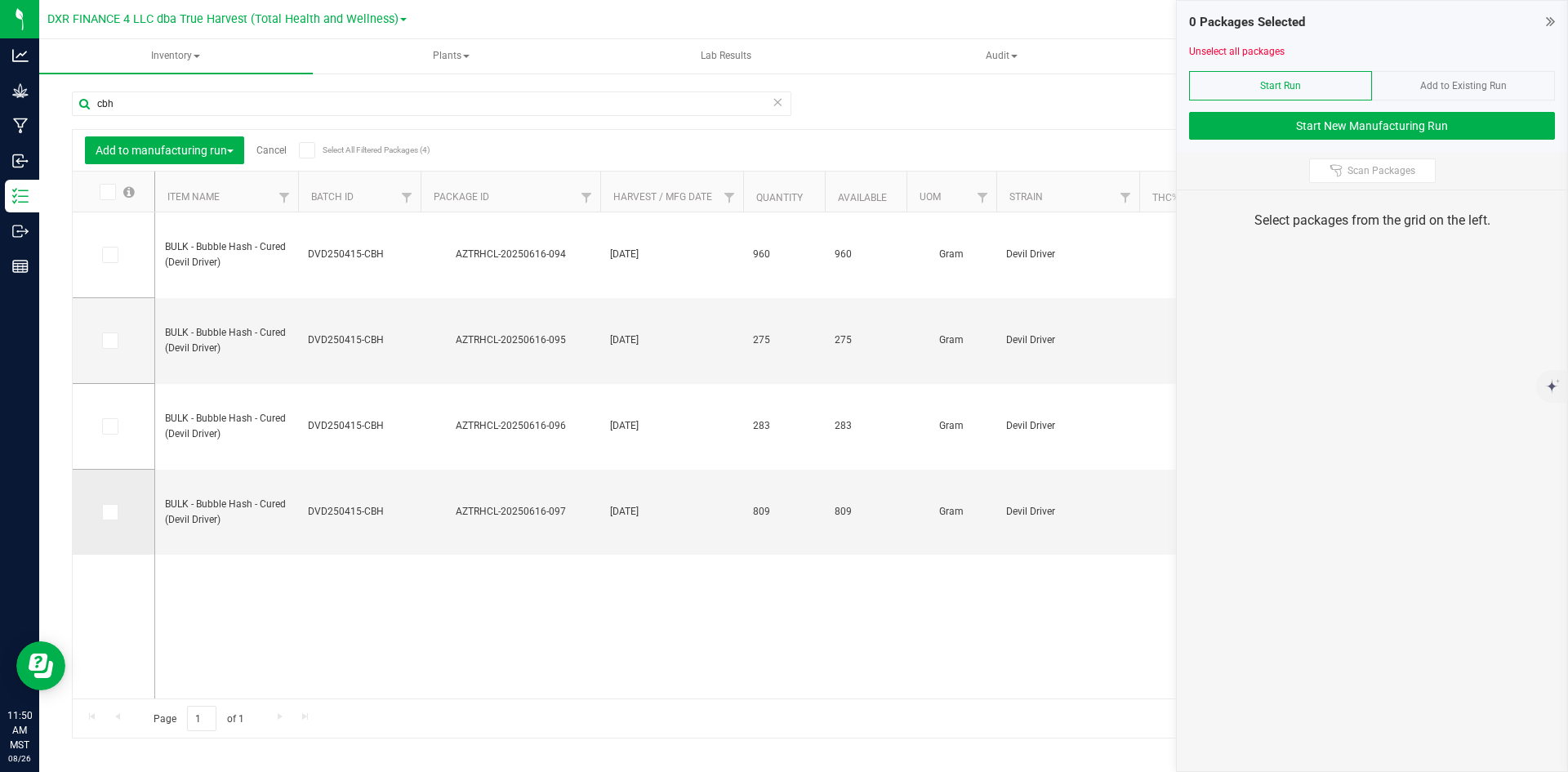
click at [103, 516] on span at bounding box center [110, 512] width 17 height 17
click at [0, 0] on input "checkbox" at bounding box center [0, 0] width 0 height 0
click at [117, 343] on span at bounding box center [110, 341] width 17 height 17
click at [0, 0] on input "checkbox" at bounding box center [0, 0] width 0 height 0
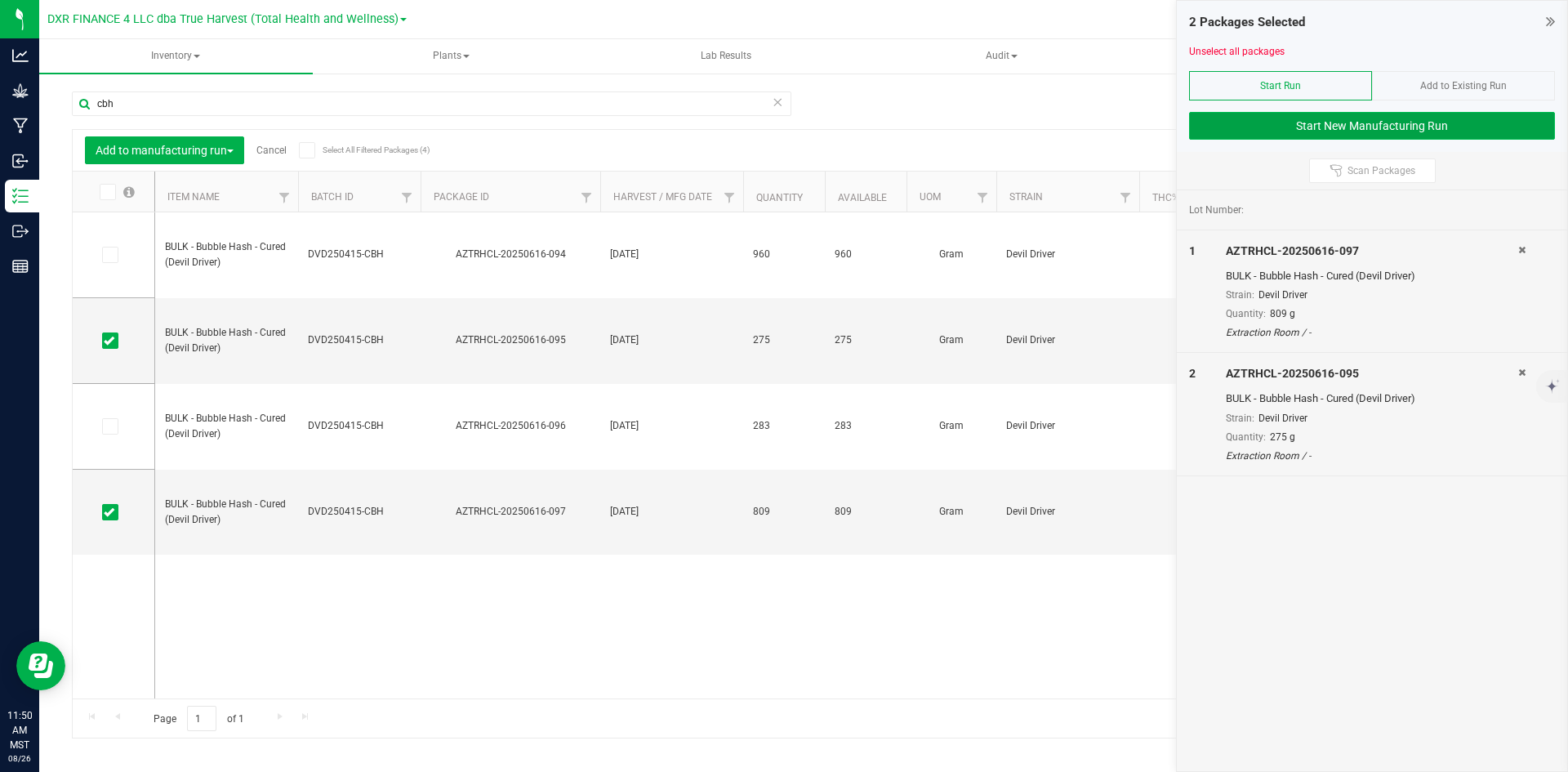
click at [1349, 119] on button "Start New Manufacturing Run" at bounding box center [1372, 126] width 366 height 28
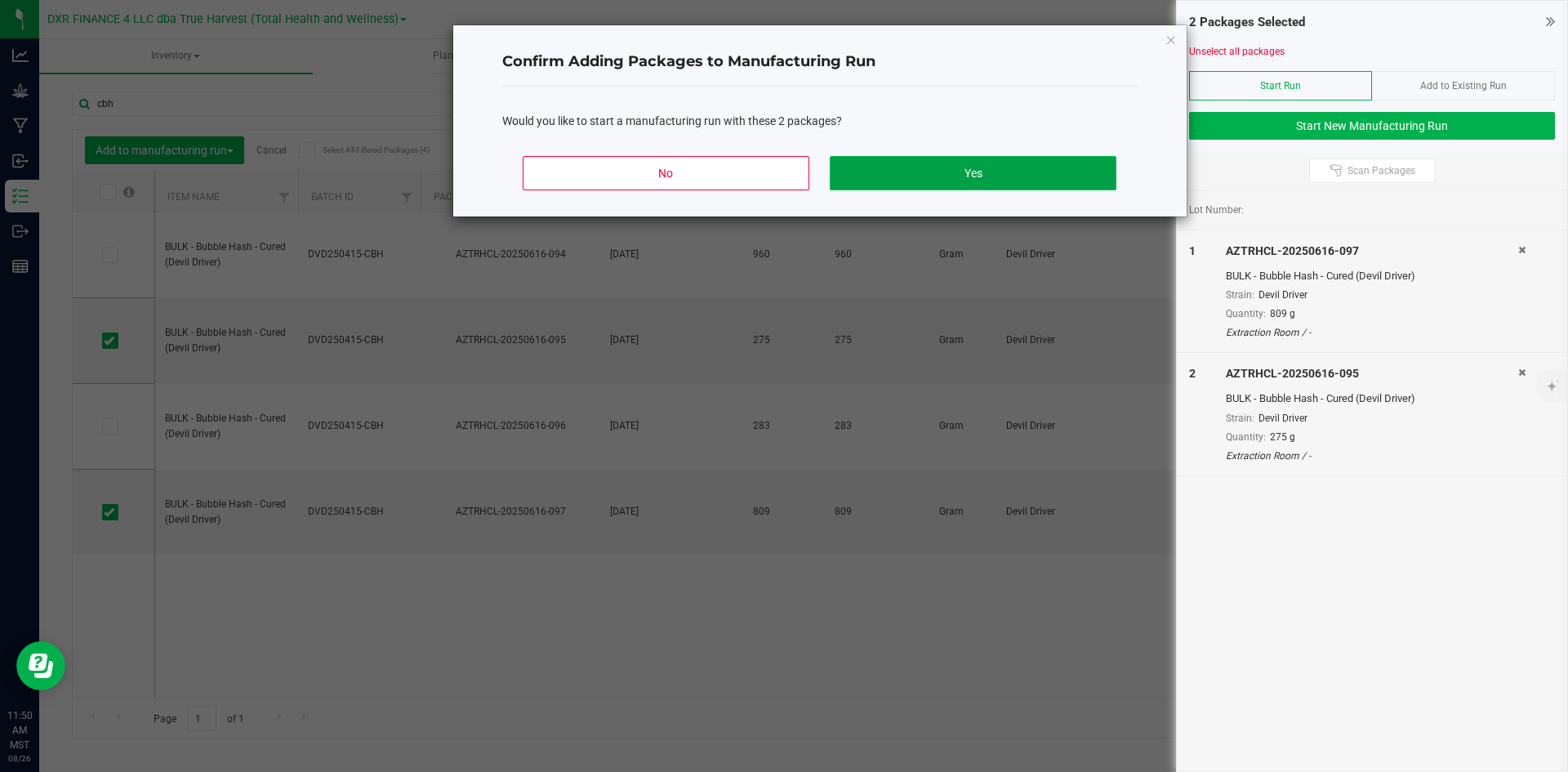
click at [1064, 171] on button "Yes" at bounding box center [972, 173] width 286 height 34
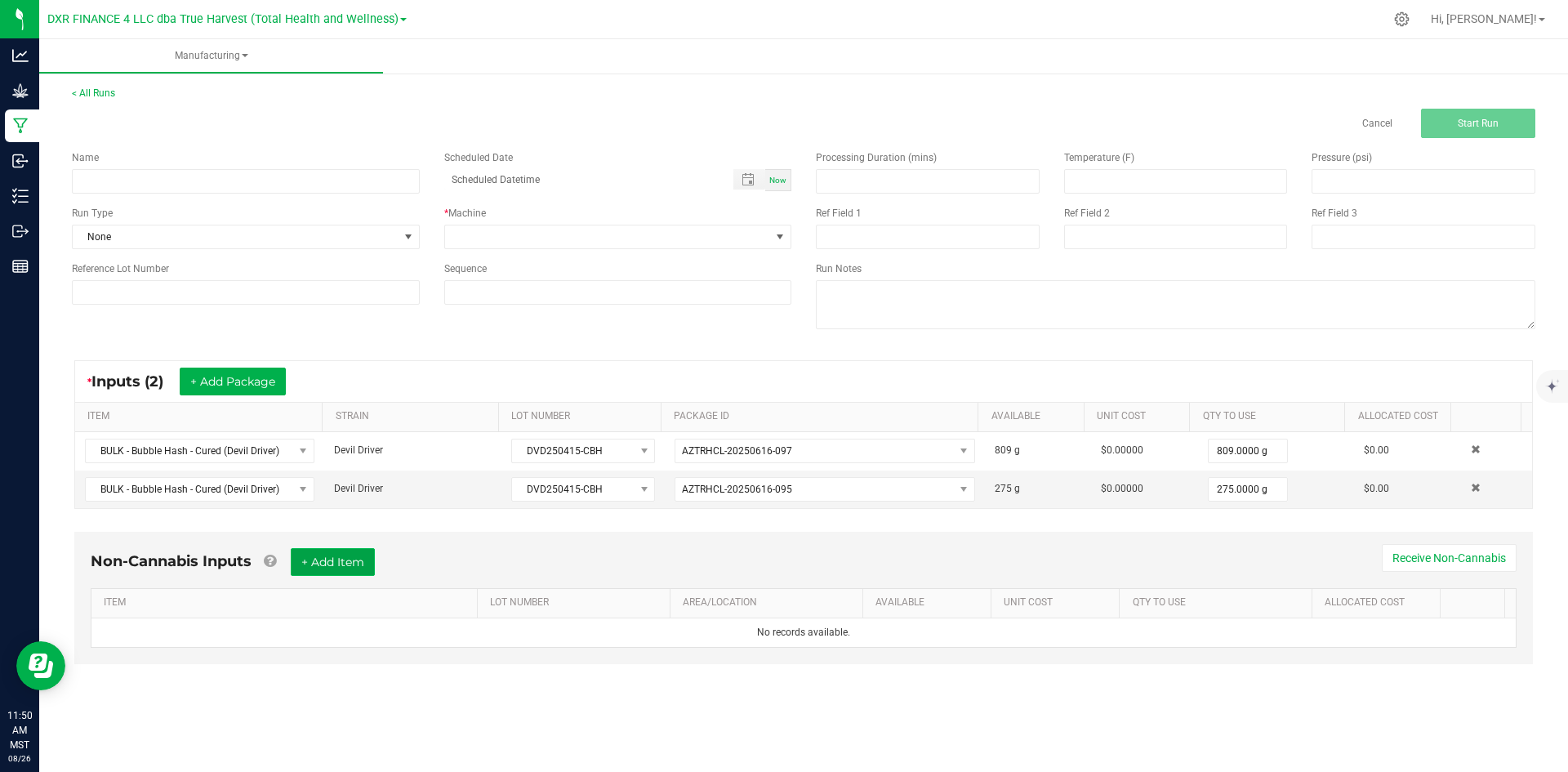
click at [311, 570] on button "+ Add Item" at bounding box center [333, 562] width 84 height 28
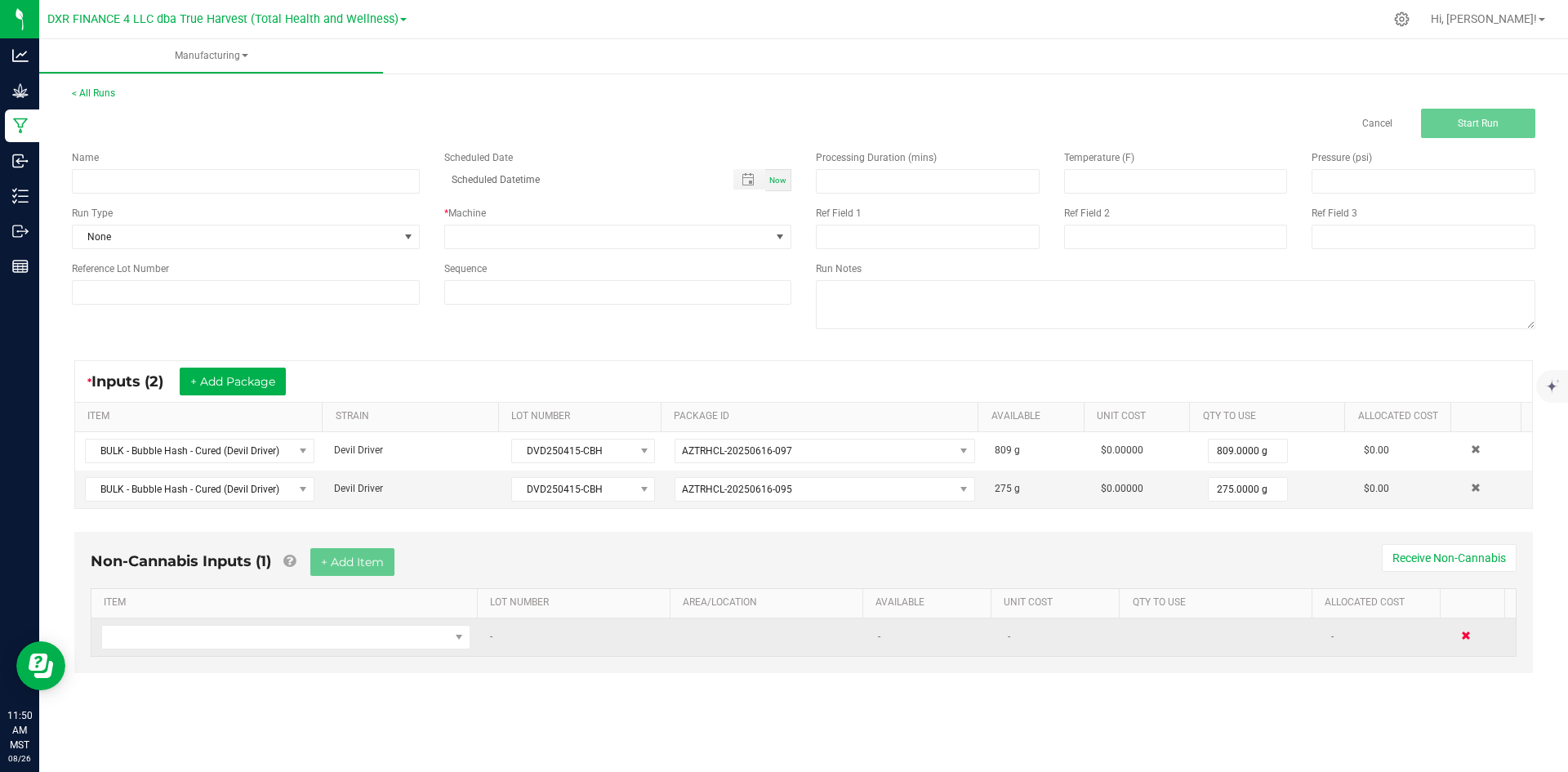
click at [1461, 636] on span at bounding box center [1466, 635] width 10 height 10
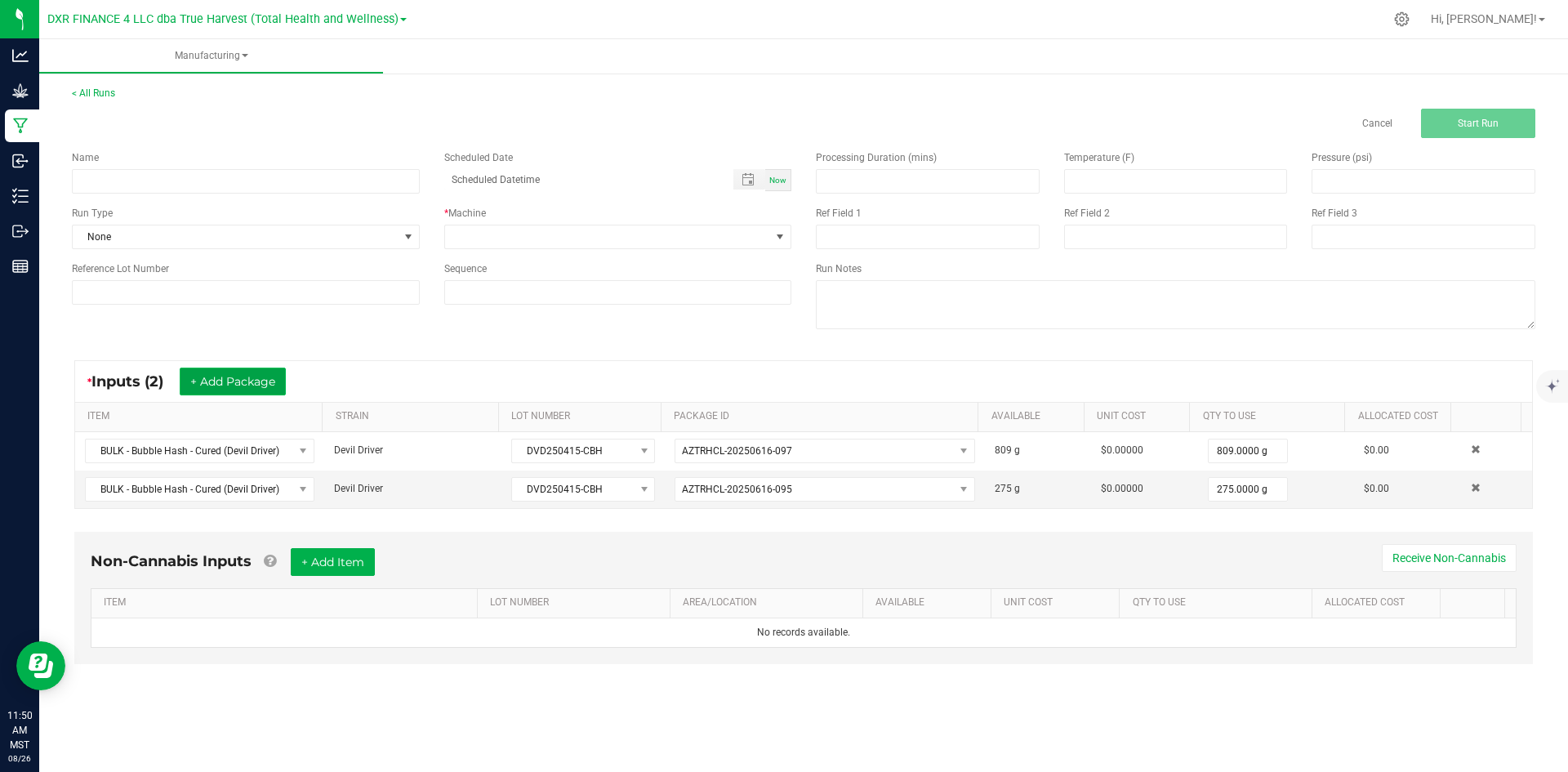
click at [255, 374] on button "+ Add Package" at bounding box center [233, 381] width 106 height 28
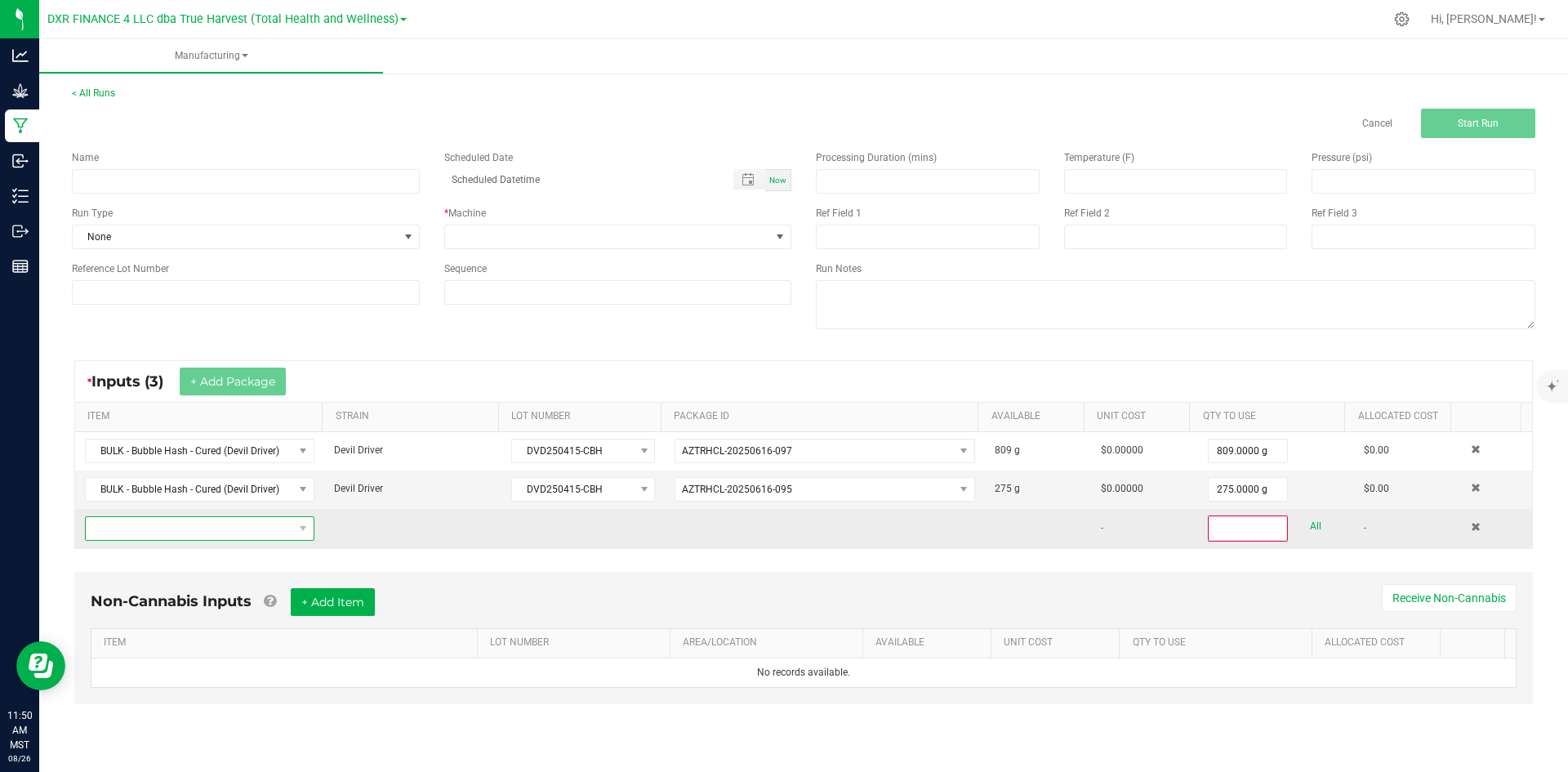
click at [240, 537] on span "NO DATA FOUND" at bounding box center [189, 528] width 207 height 23
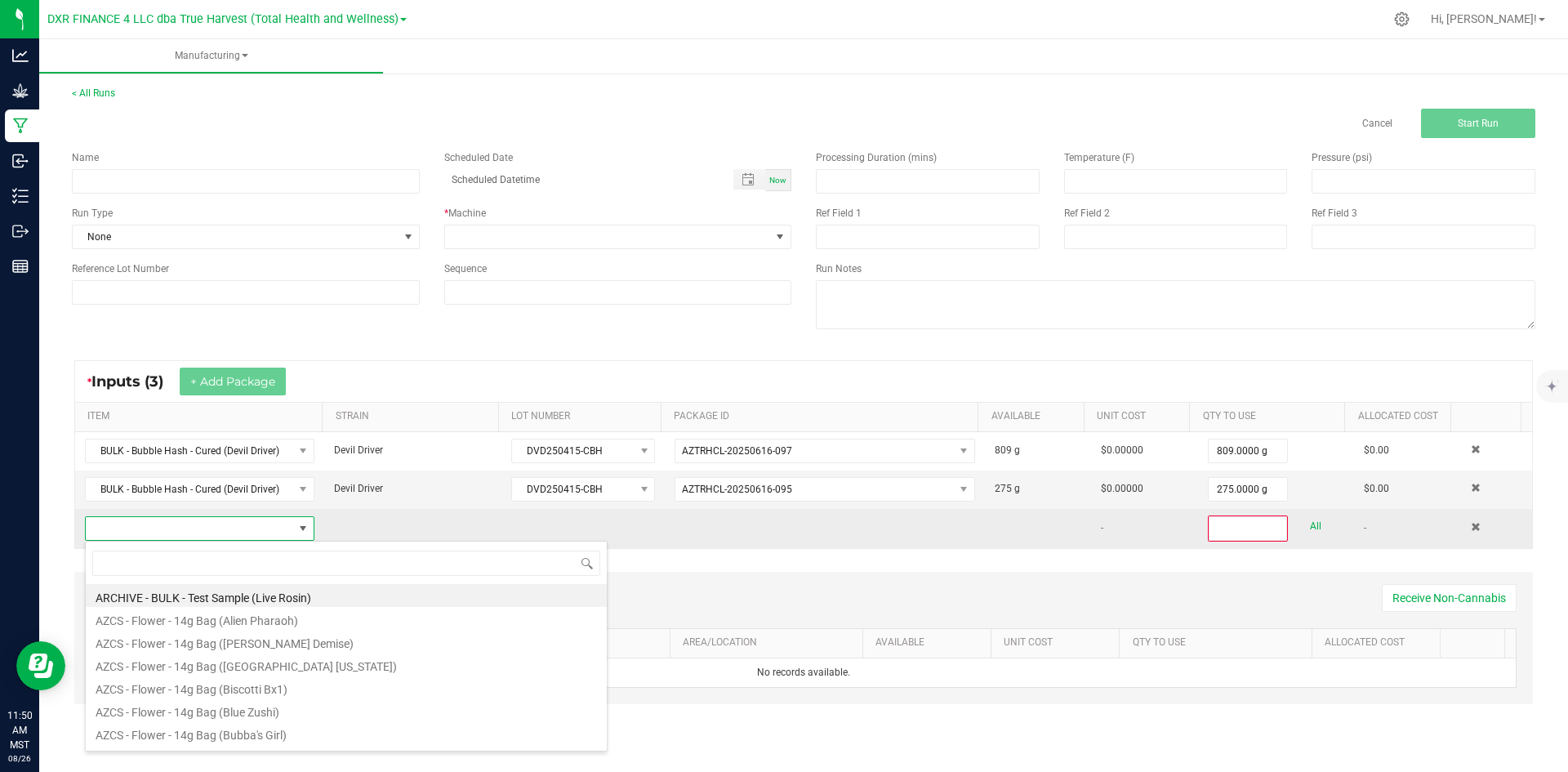
scroll to position [25, 226]
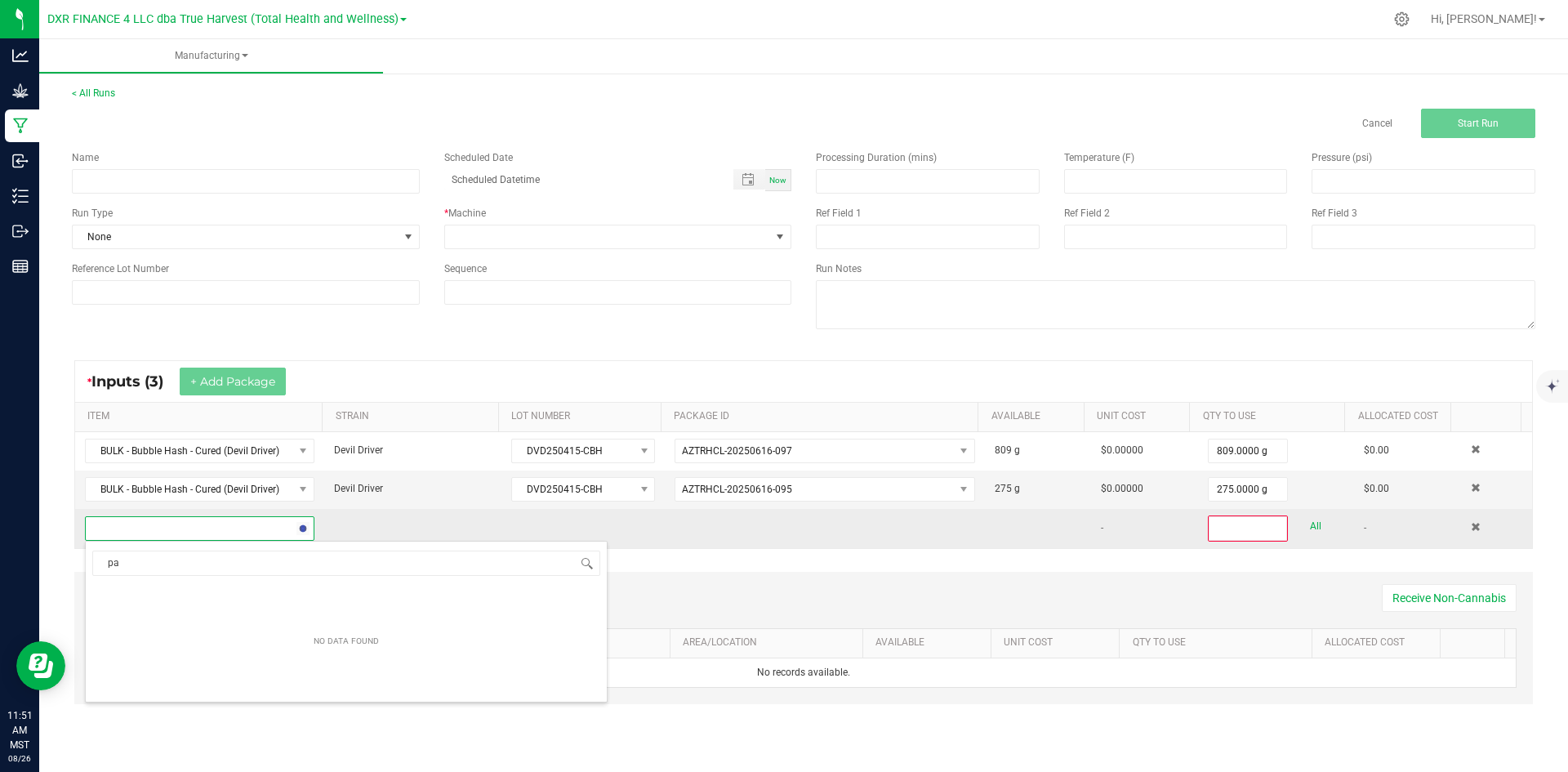
type input "p"
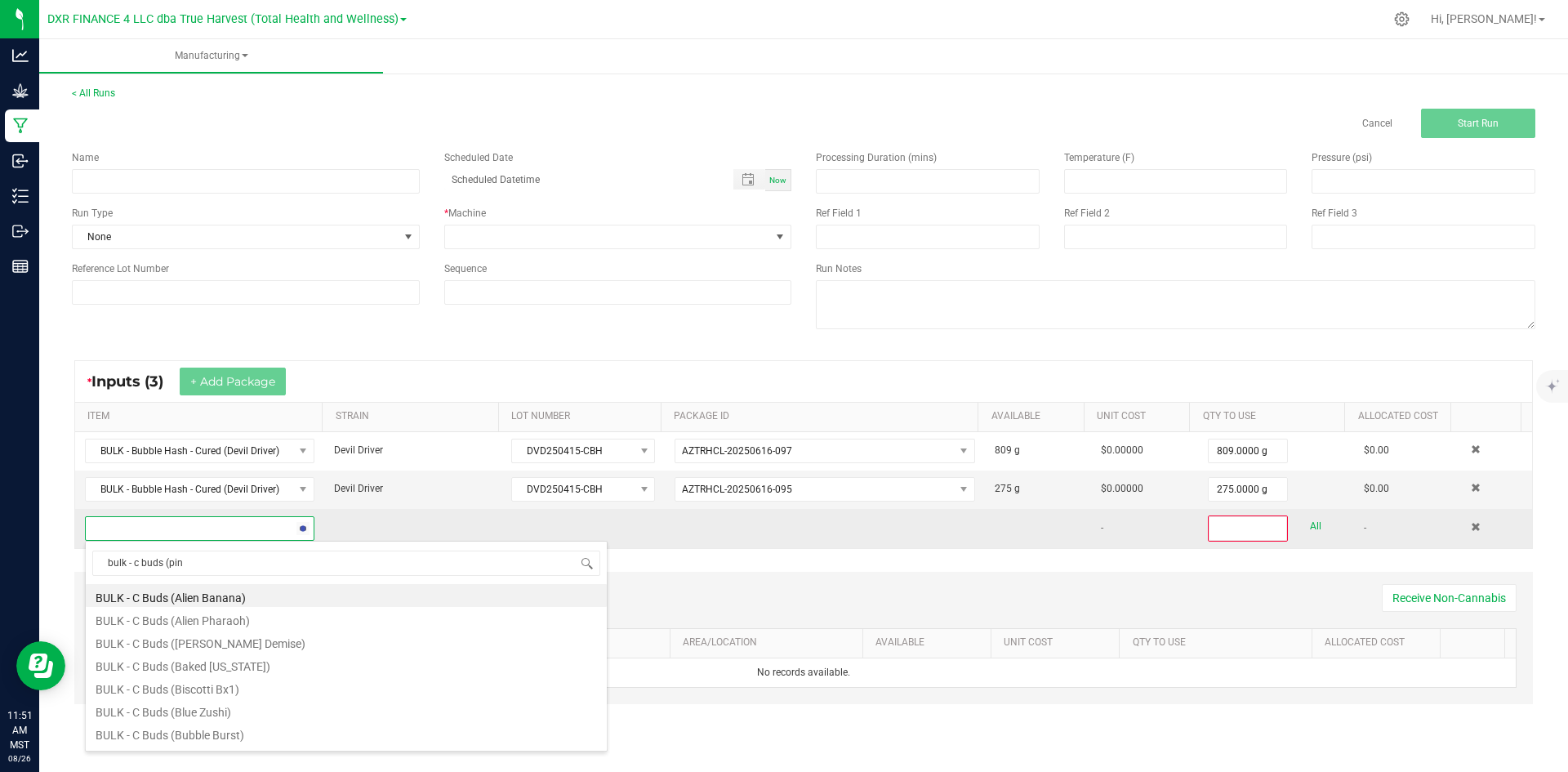
type input "bulk - c buds (pine"
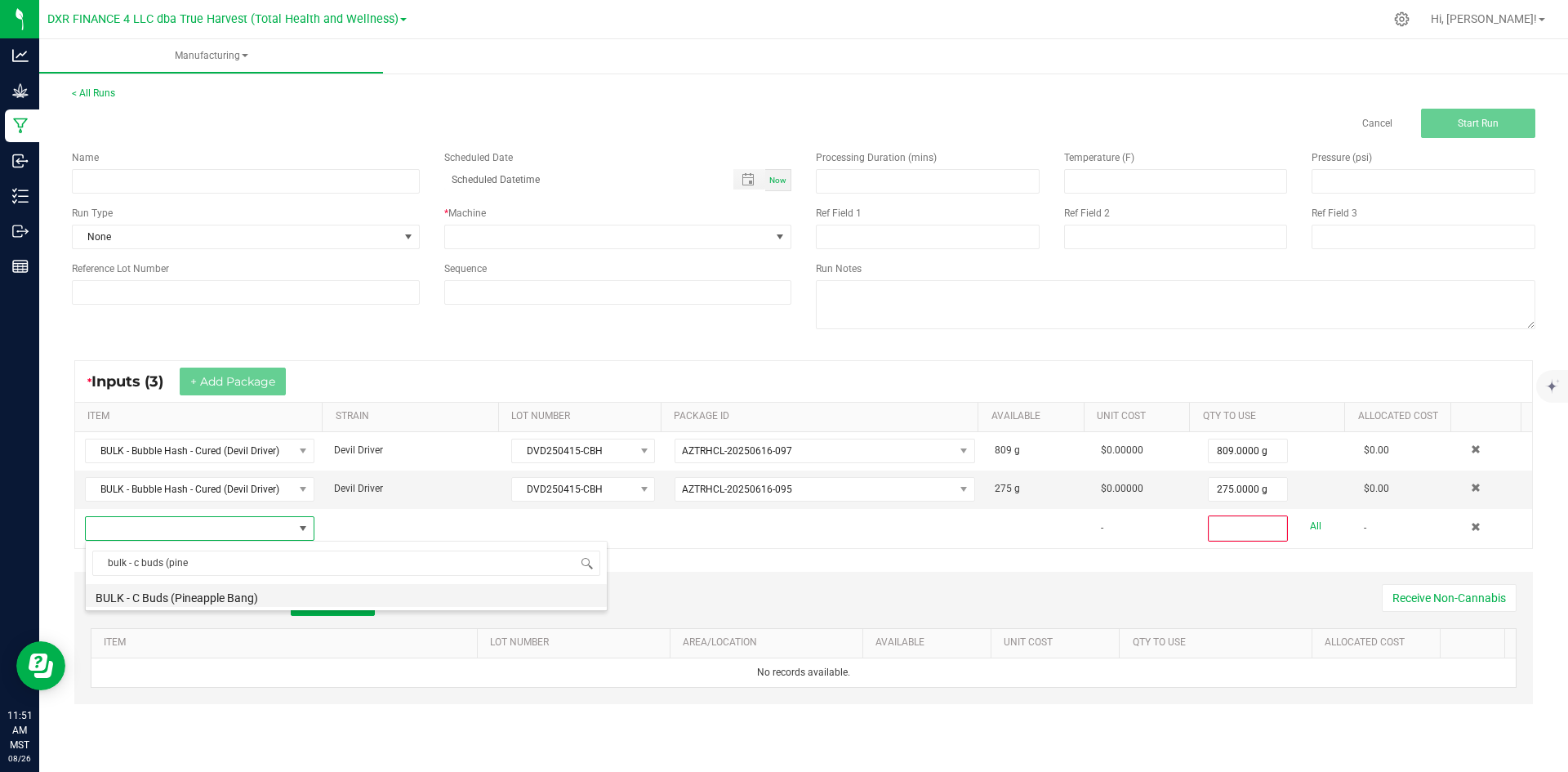
click at [216, 600] on li "BULK - C Buds (Pineapple Bang)" at bounding box center [346, 595] width 521 height 23
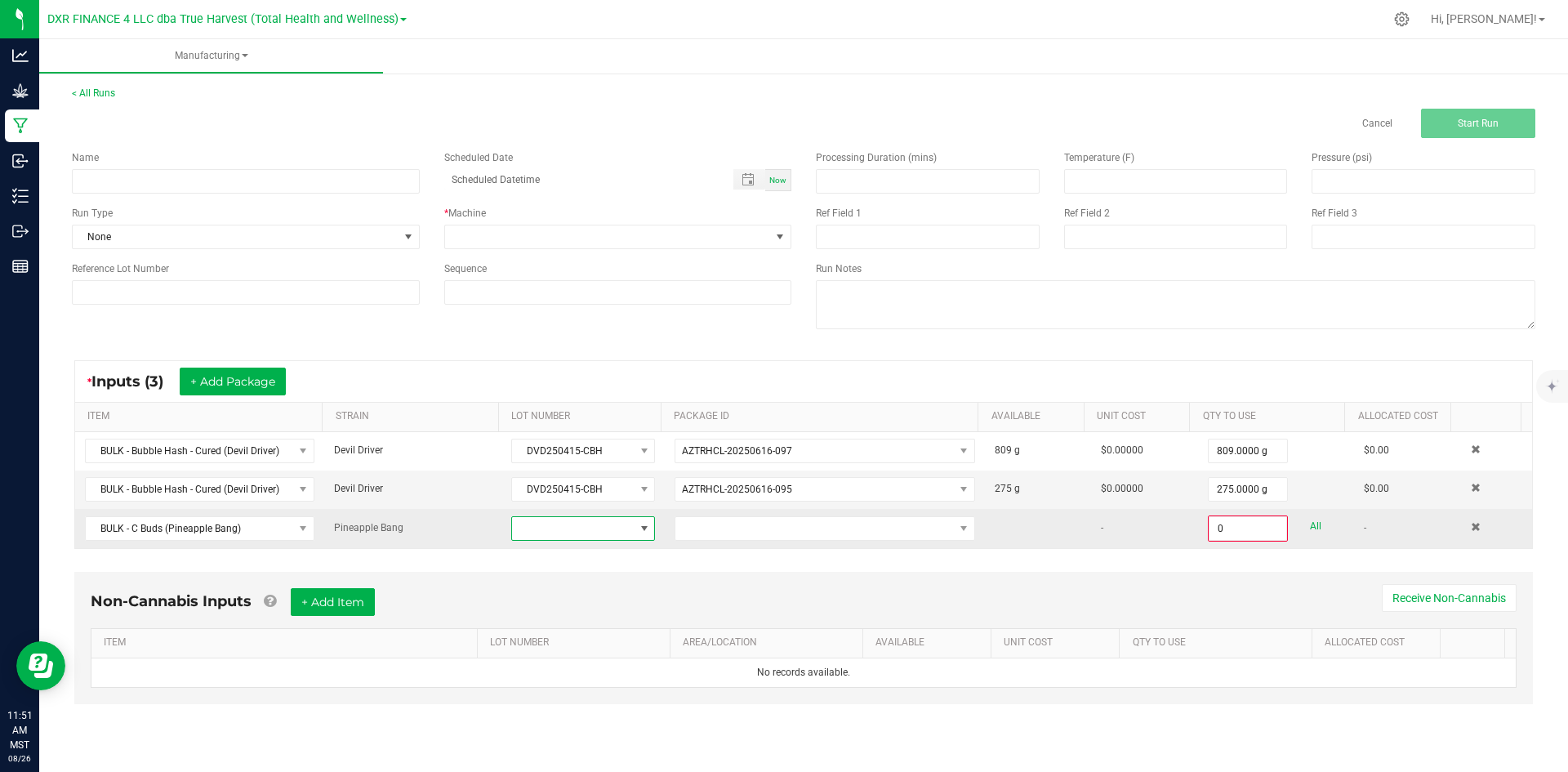
click at [586, 534] on span at bounding box center [573, 528] width 122 height 23
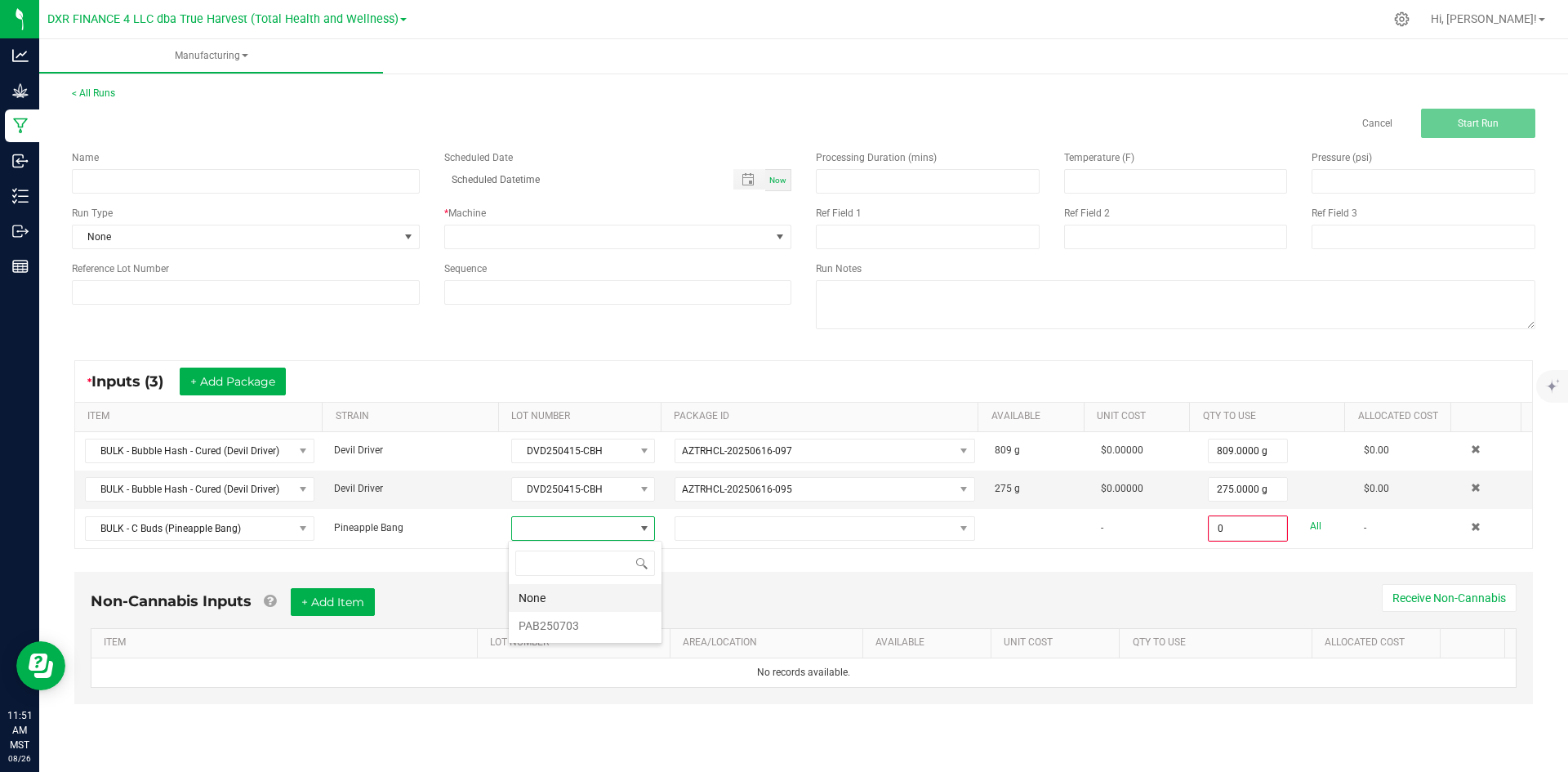
scroll to position [25, 143]
click at [589, 618] on li "PAB250703" at bounding box center [585, 626] width 153 height 28
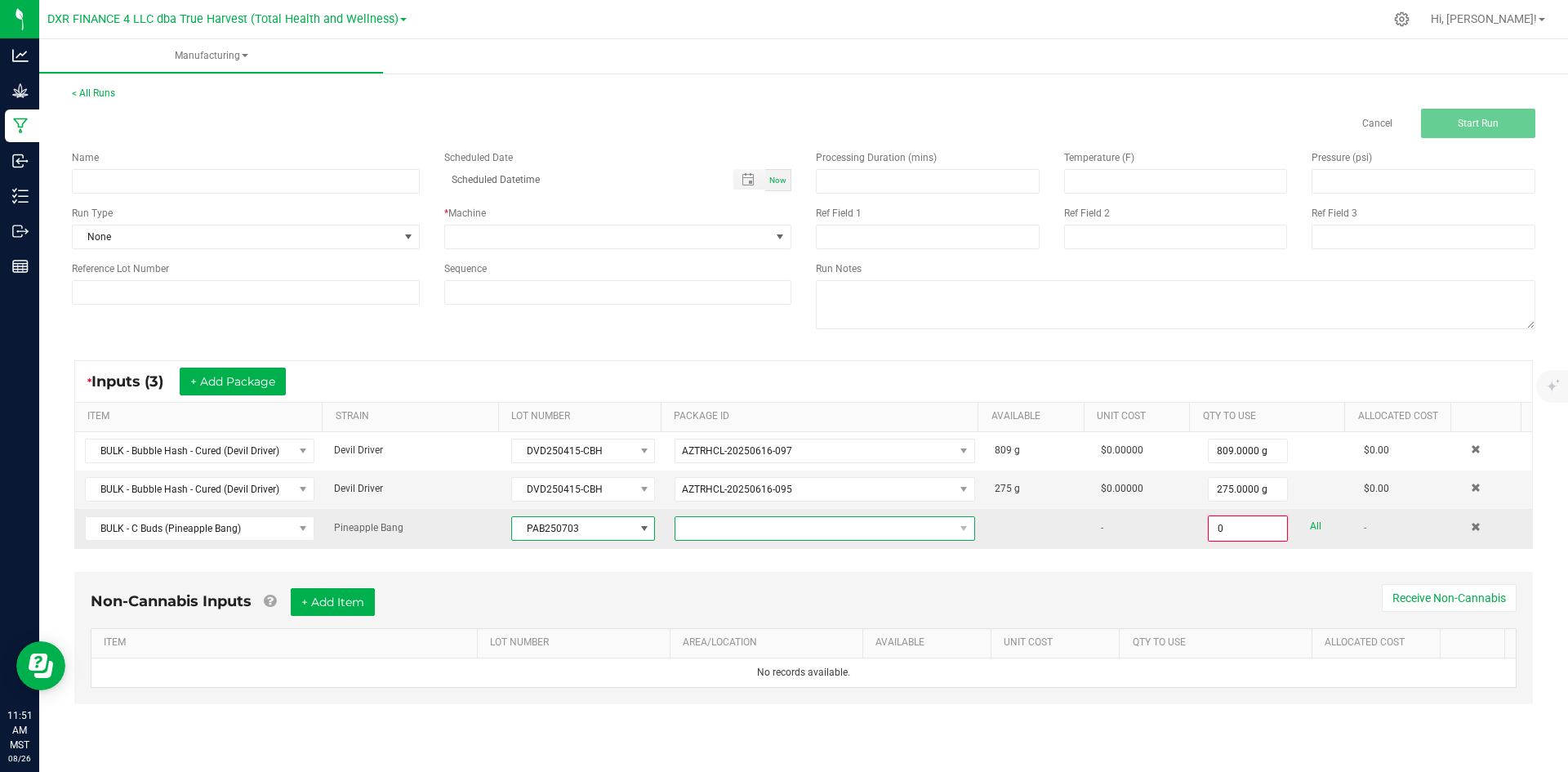
click at [706, 537] on span at bounding box center [815, 528] width 279 height 23
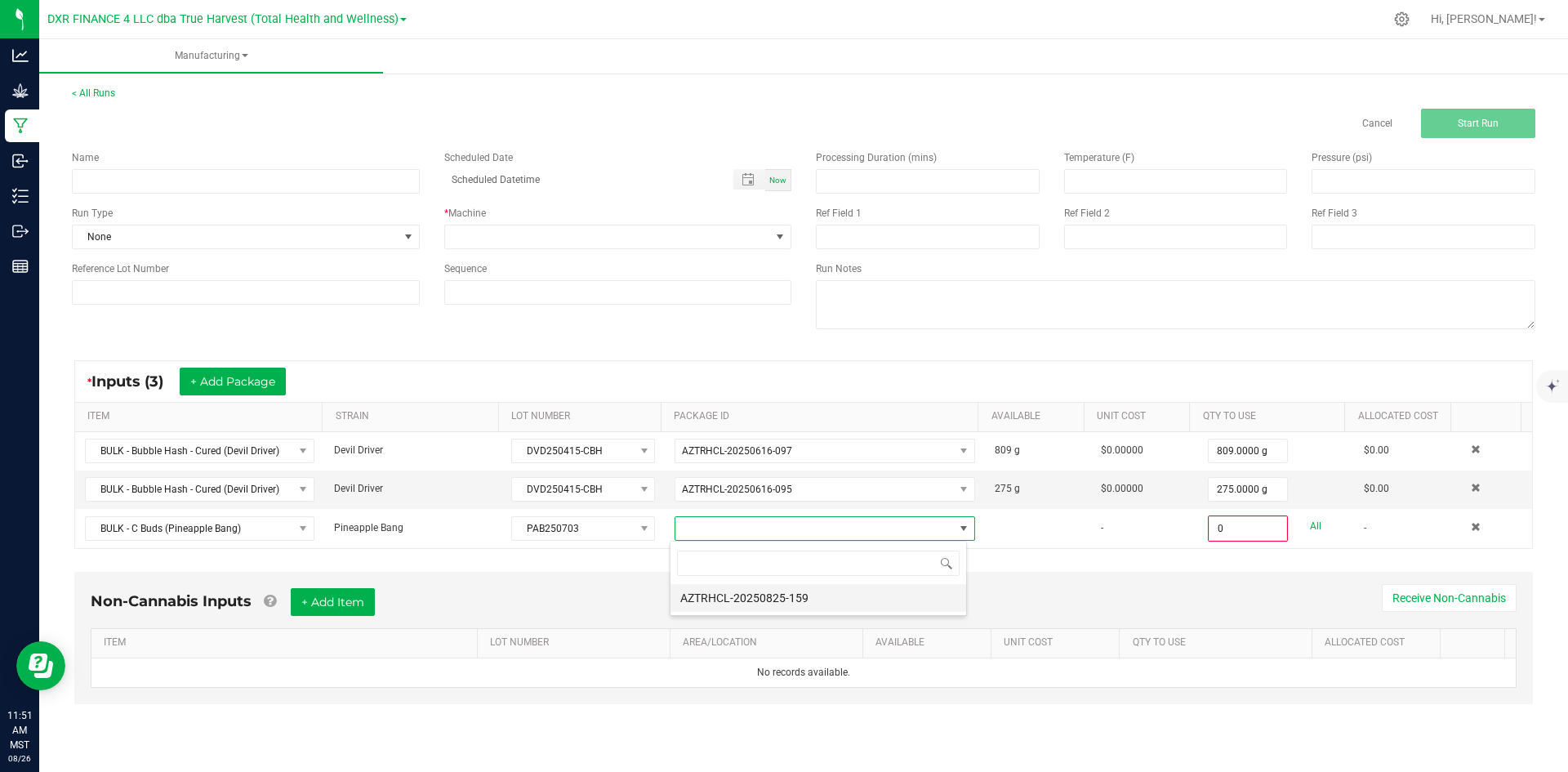
scroll to position [25, 298]
click at [748, 606] on li "AZTRHCL-20250825-159" at bounding box center [818, 598] width 296 height 28
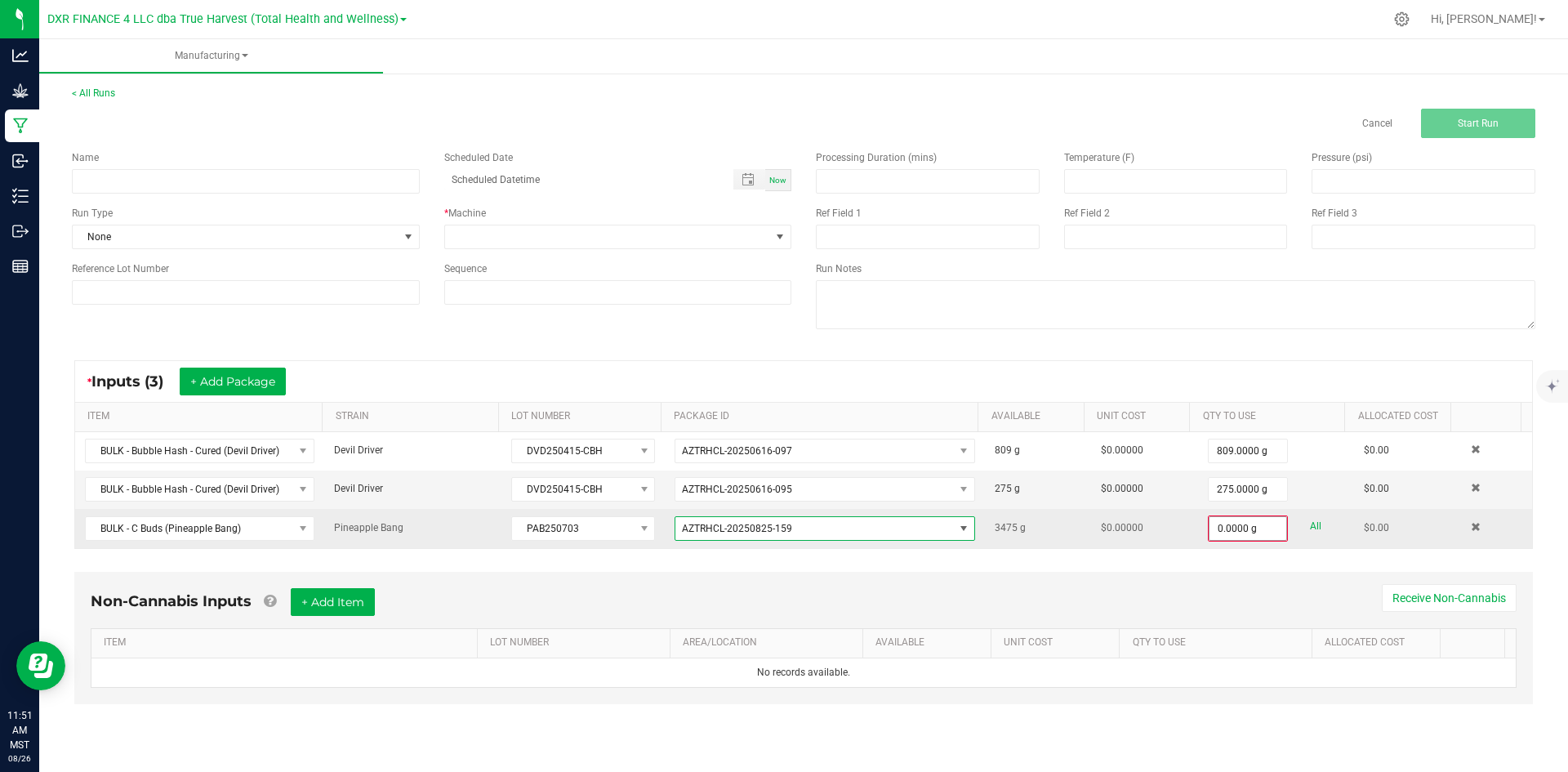
type input "0"
click at [1210, 527] on input "0" at bounding box center [1248, 528] width 77 height 23
click at [1220, 530] on input "0" at bounding box center [1248, 528] width 77 height 23
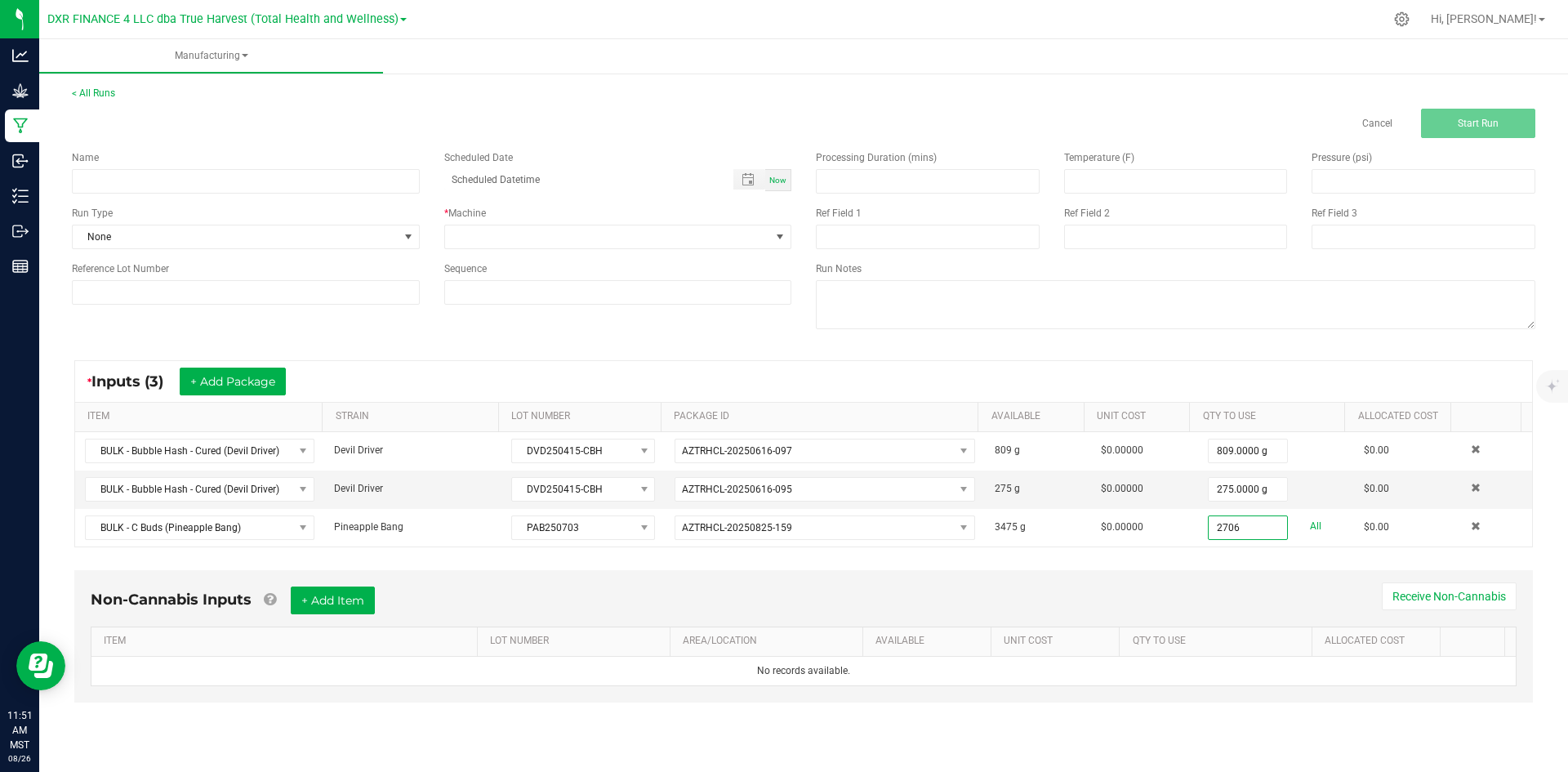
type input "2706.0000 g"
click at [1192, 594] on div "Non-Cannabis Inputs + Add Item Receive Non-Cannabis" at bounding box center [803, 606] width 1427 height 40
click at [164, 174] on input at bounding box center [245, 181] width 348 height 25
type input "Pineapple Bang x Devil Driver - INFUSION RUN"
click at [836, 231] on input at bounding box center [928, 237] width 224 height 25
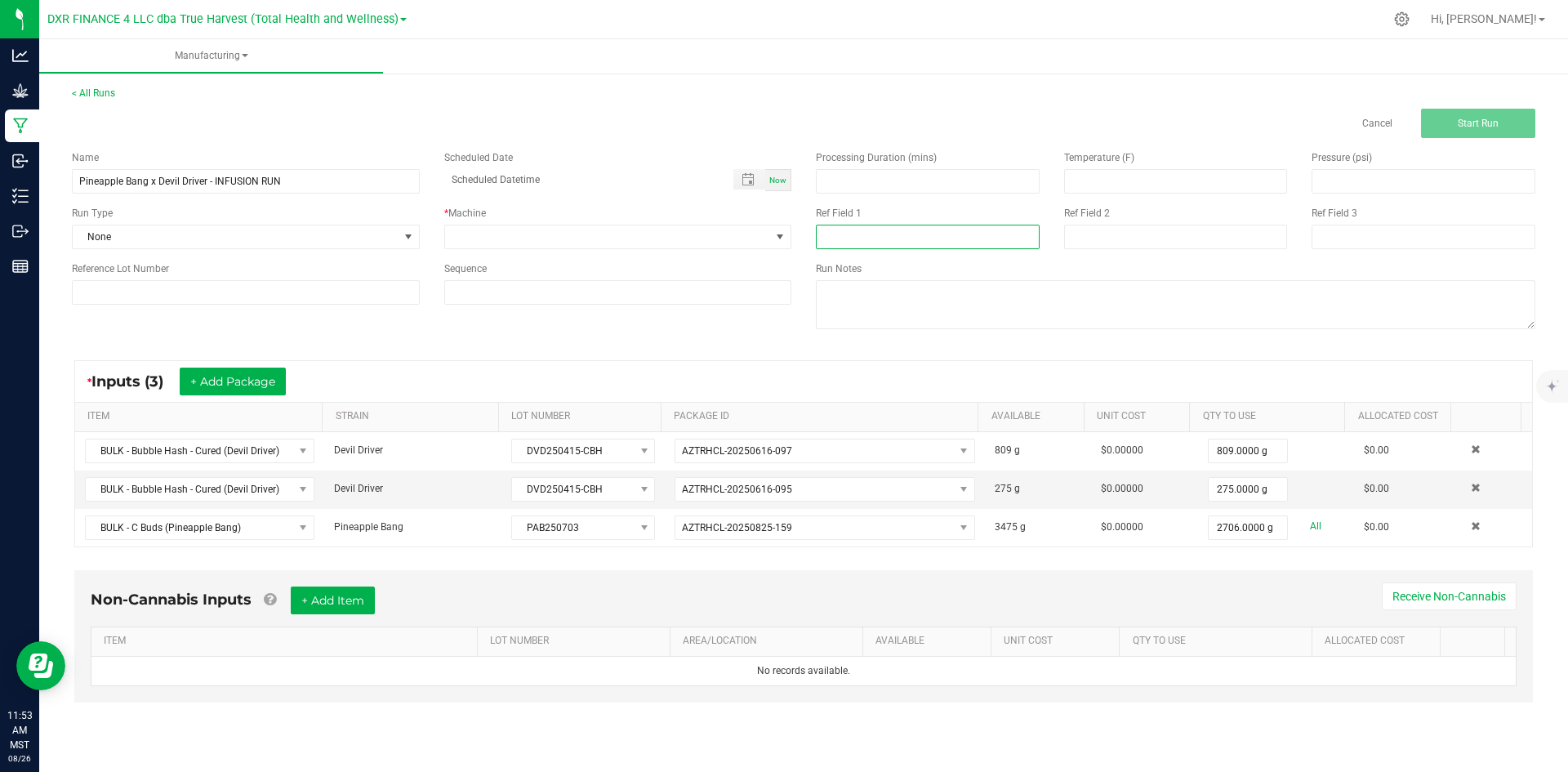
type input "u"
type input "INFUSION RUN"
click at [1110, 244] on input at bounding box center [1176, 237] width 224 height 25
type input "[DATE]"
click at [572, 231] on span at bounding box center [608, 237] width 326 height 23
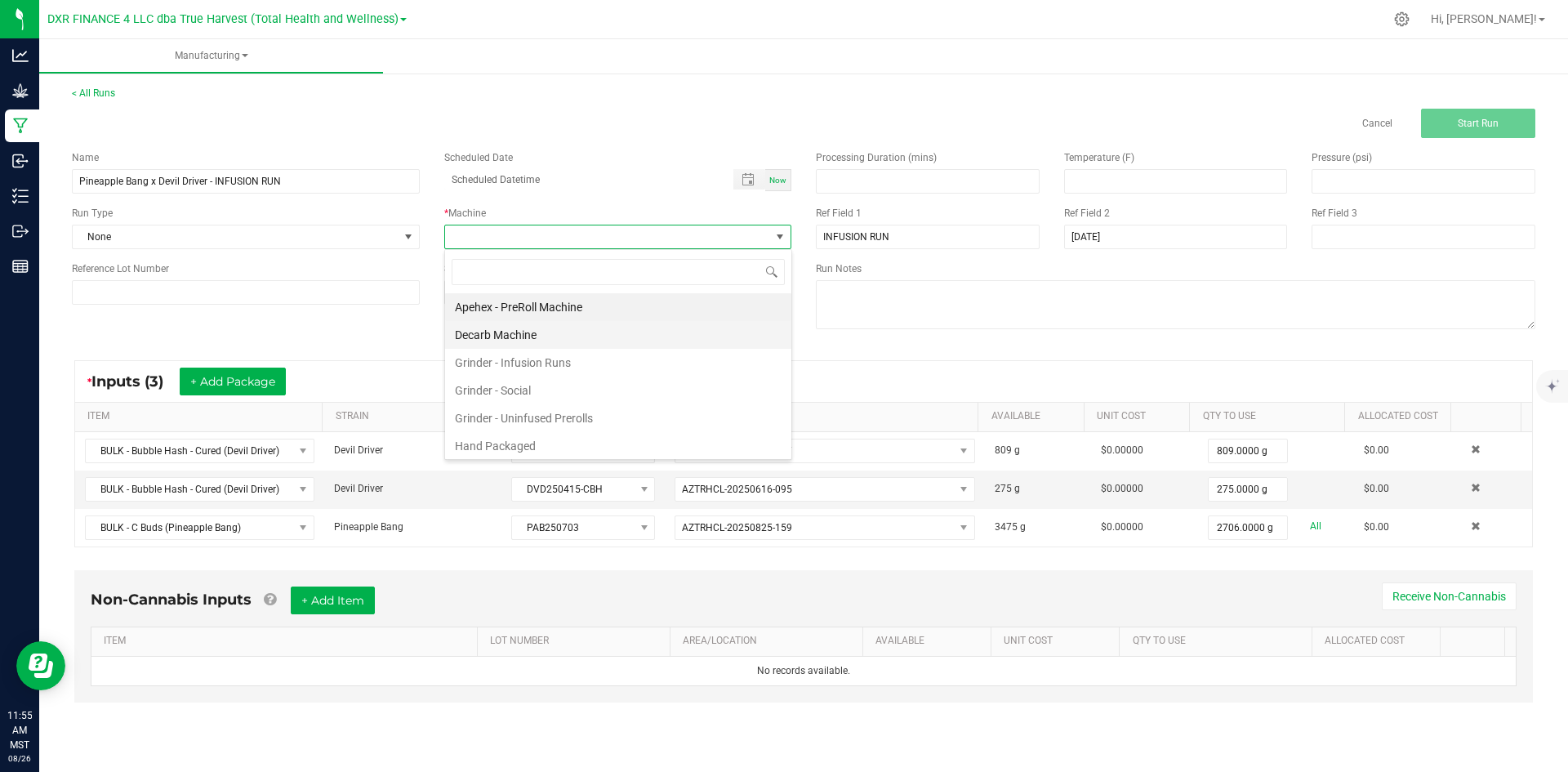
scroll to position [25, 348]
click at [600, 358] on li "Grinder - Infusion Runs" at bounding box center [618, 362] width 347 height 28
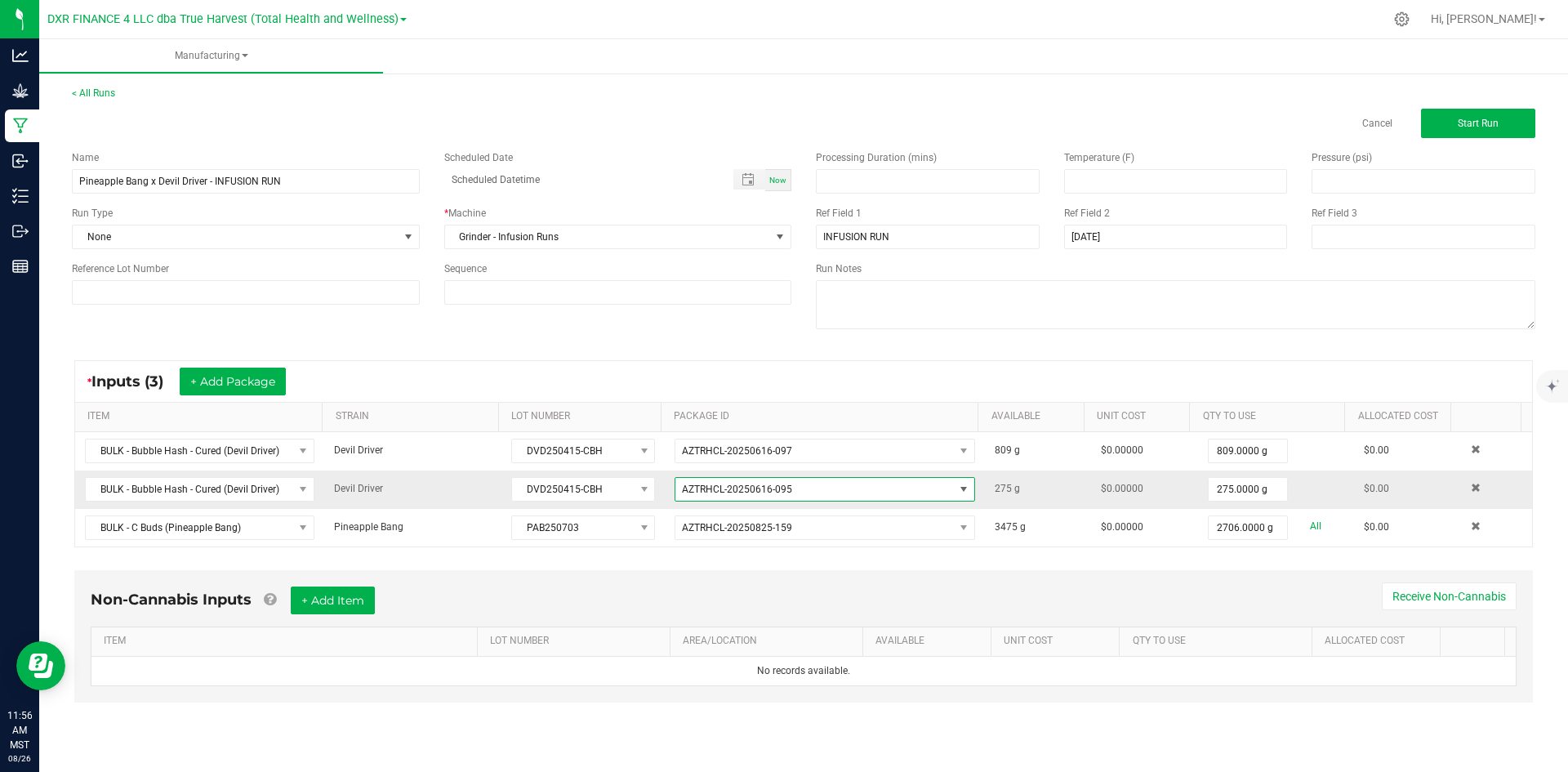
click at [812, 484] on span "AZTRHCL-20250616-095" at bounding box center [815, 489] width 279 height 23
click at [844, 569] on li "AZTRHCL-20250616-094" at bounding box center [818, 559] width 296 height 28
click at [1232, 487] on input "275" at bounding box center [1248, 489] width 79 height 23
type input "351.0000 g"
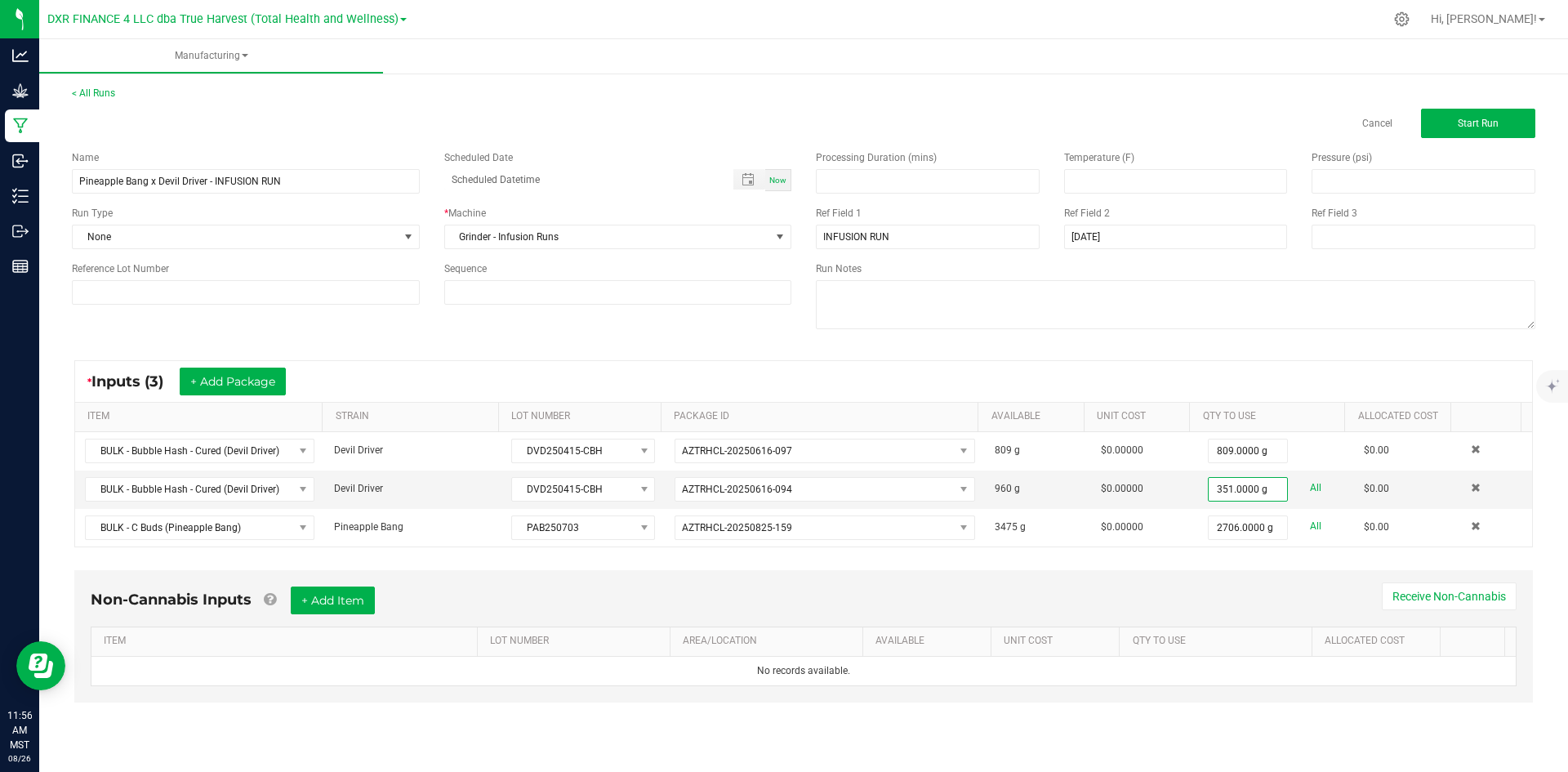
click at [1202, 586] on div "Non-Cannabis Inputs + Add Item Receive Non-Cannabis" at bounding box center [803, 606] width 1427 height 40
click at [1451, 117] on button "Start Run" at bounding box center [1479, 124] width 114 height 29
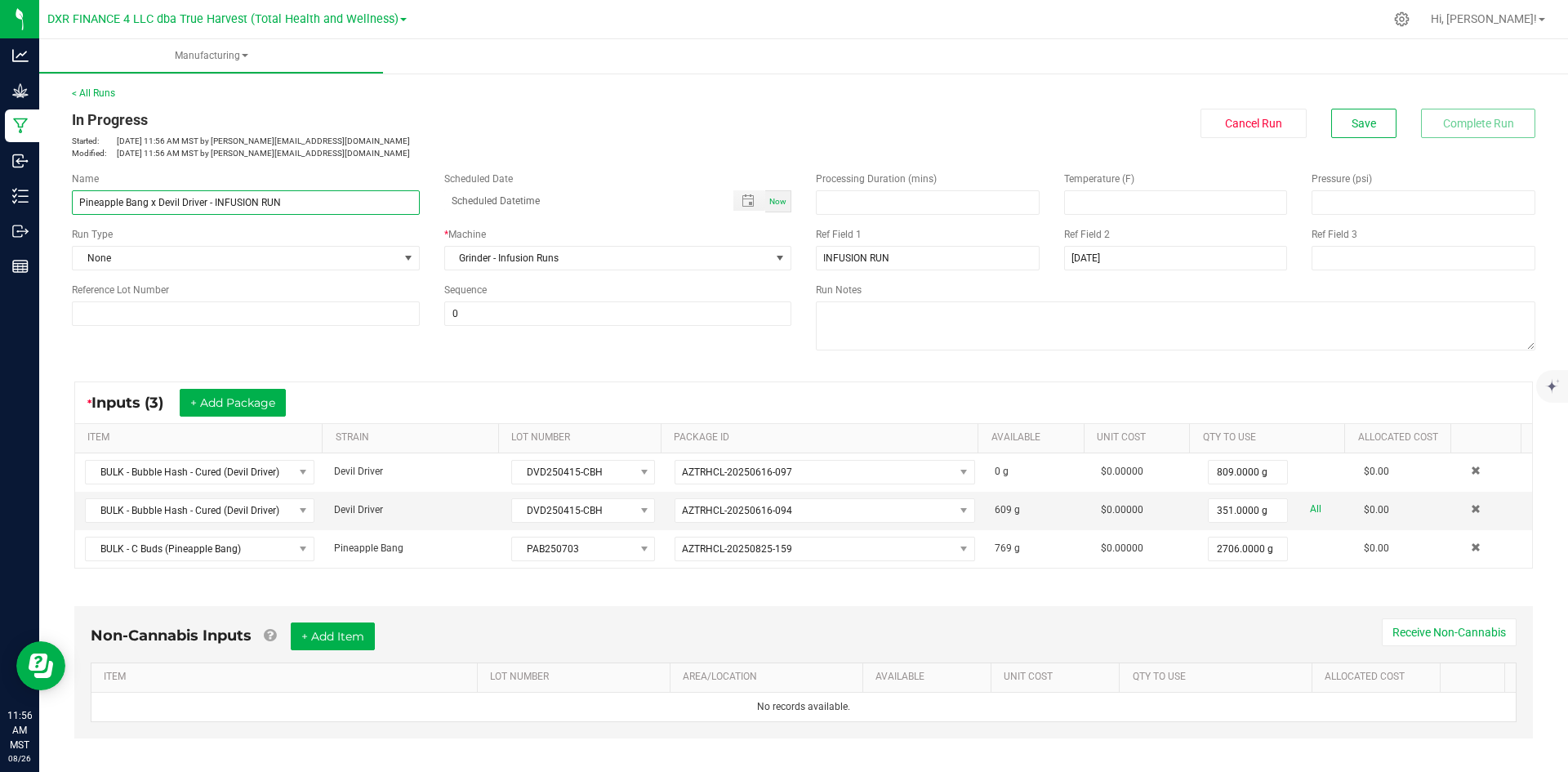
drag, startPoint x: 327, startPoint y: 201, endPoint x: 69, endPoint y: 203, distance: 258.0
click at [69, 203] on div "Name Pineapple Bang x Devil Driver - INFUSION RUN" at bounding box center [245, 193] width 372 height 43
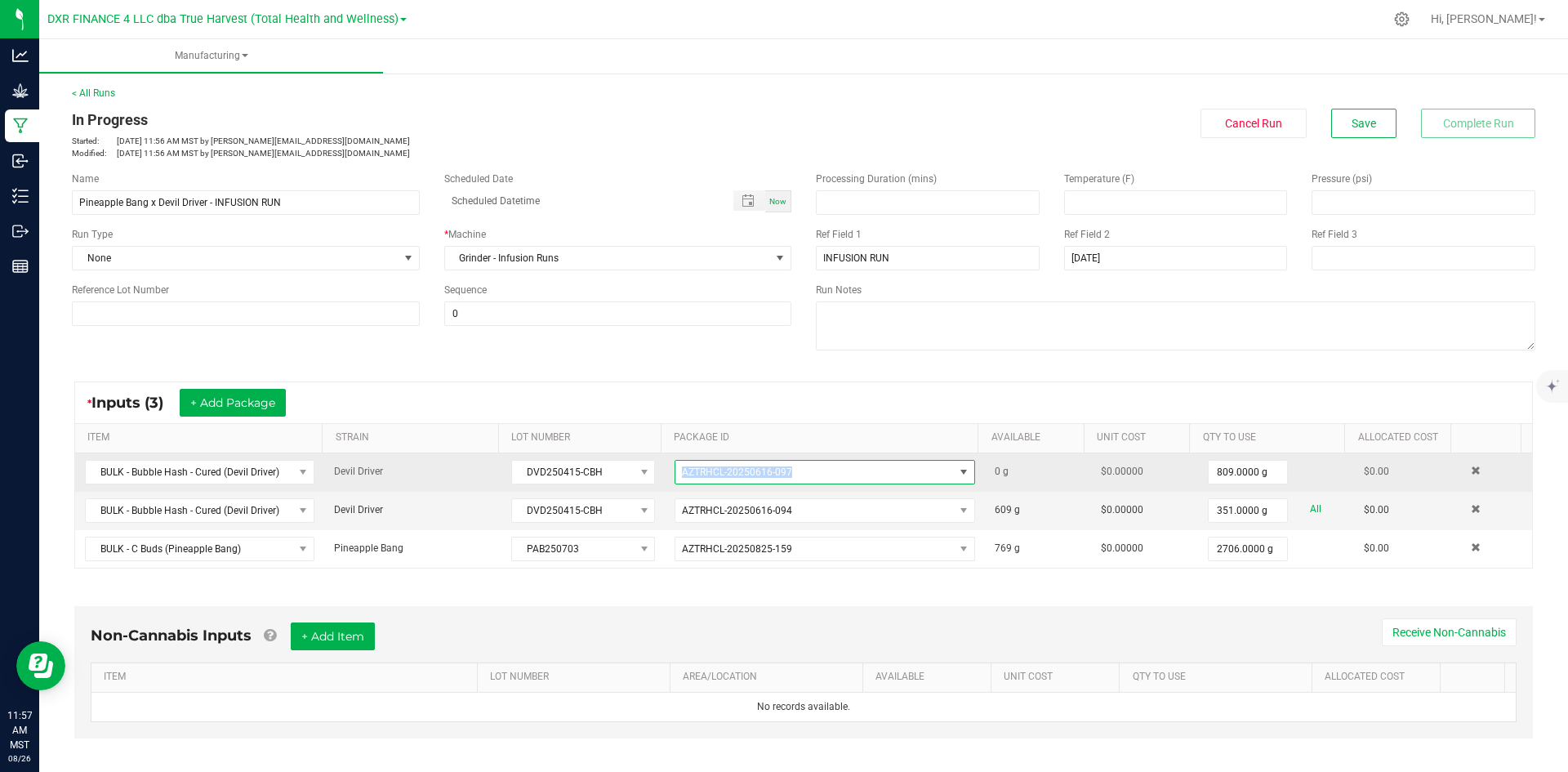
drag, startPoint x: 779, startPoint y: 469, endPoint x: 676, endPoint y: 473, distance: 103.1
click at [682, 473] on span "AZTRHCL-20250616-097" at bounding box center [737, 472] width 110 height 12
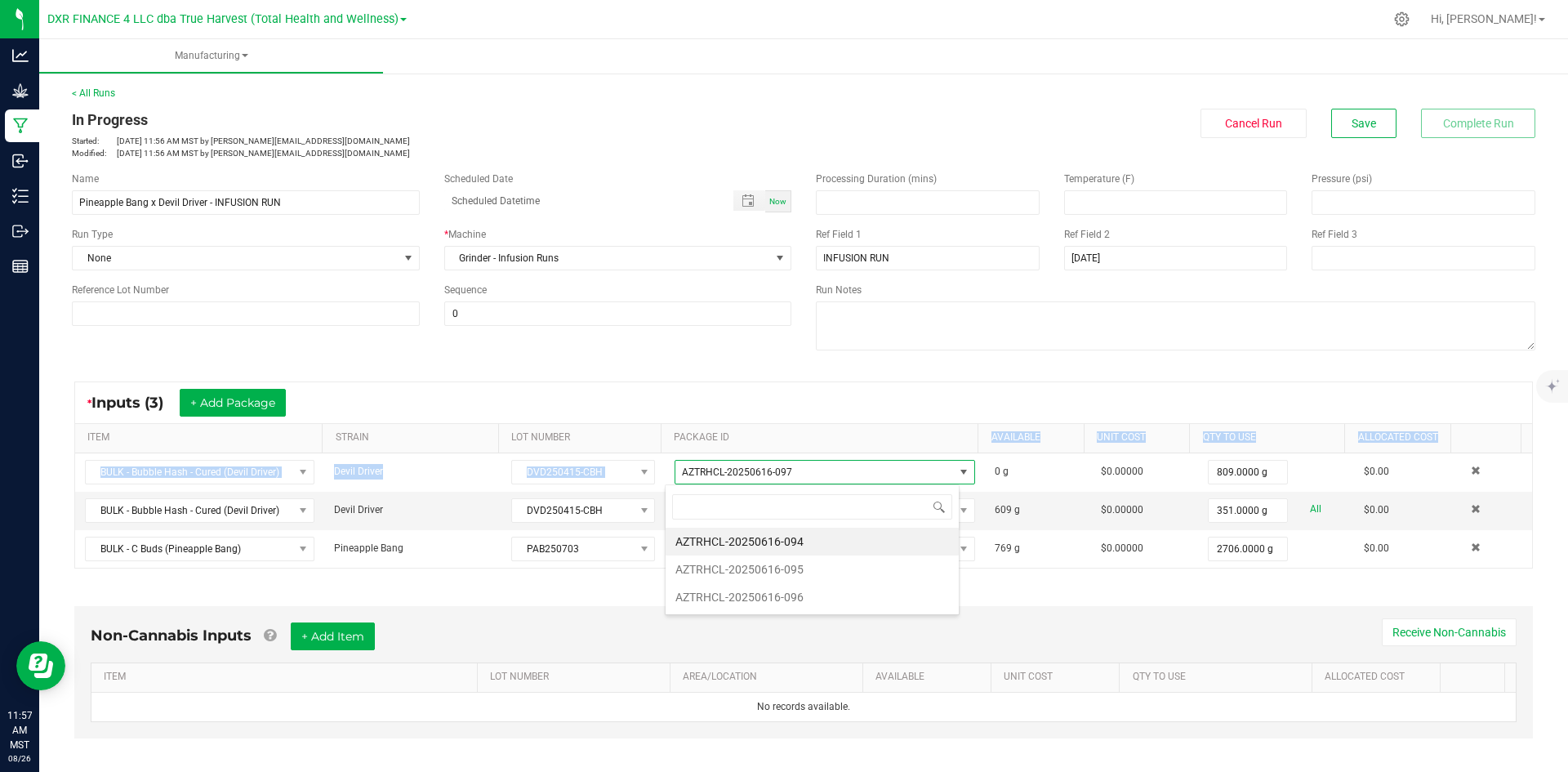
drag, startPoint x: 676, startPoint y: 472, endPoint x: 858, endPoint y: 451, distance: 183.2
click at [858, 451] on div "ITEM STRAIN LOT NUMBER PACKAGE ID AVAILABLE Unit Cost QTY TO USE Allocated Cost…" at bounding box center [804, 496] width 1457 height 143
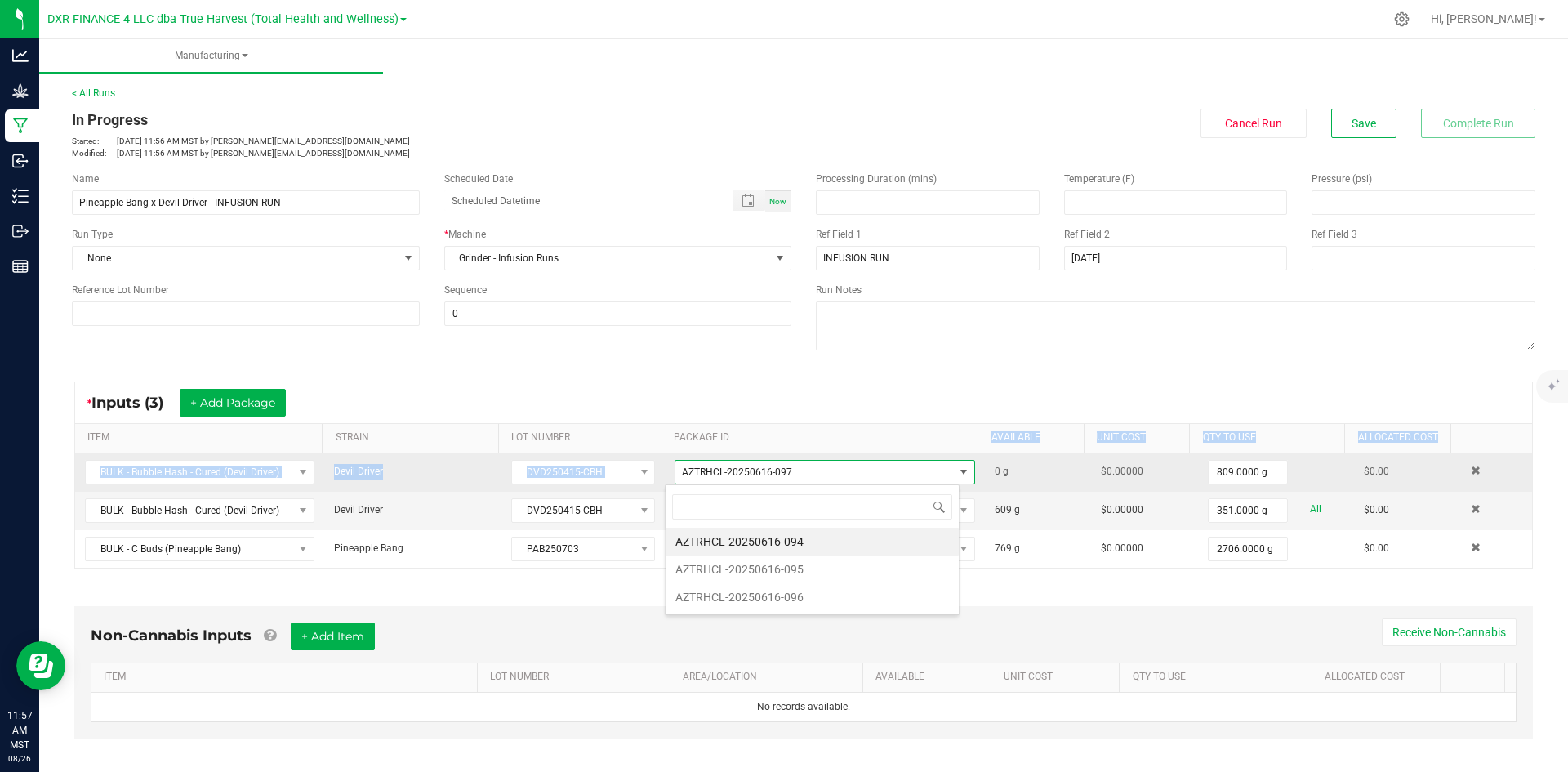
click at [858, 454] on div "ITEM STRAIN LOT NUMBER PACKAGE ID AVAILABLE Unit Cost QTY TO USE Allocated Cost…" at bounding box center [804, 496] width 1457 height 143
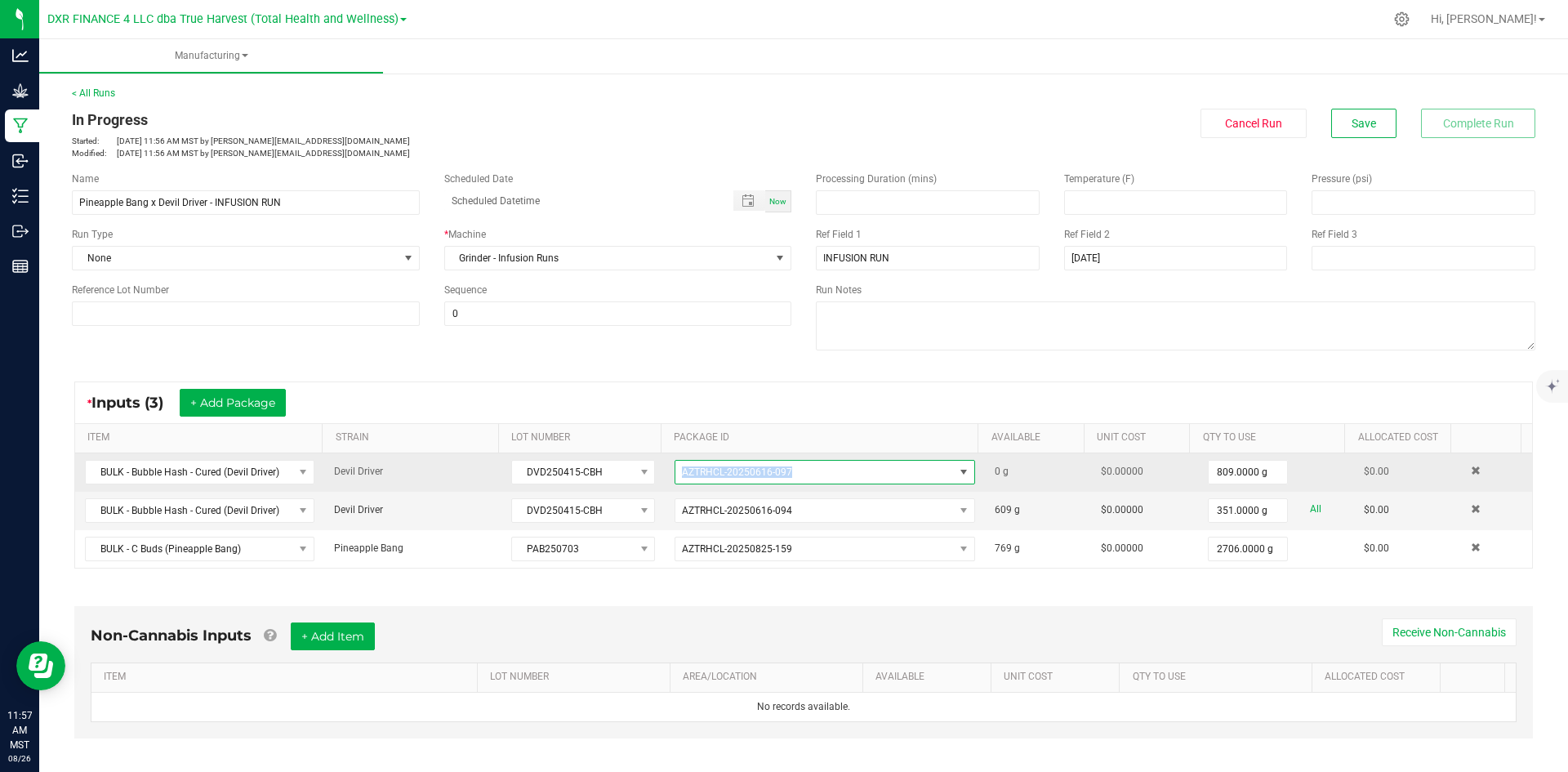
drag, startPoint x: 790, startPoint y: 475, endPoint x: 664, endPoint y: 474, distance: 126.0
click at [665, 474] on td "AZTRHCL-20250616-097" at bounding box center [825, 472] width 320 height 38
copy span "AZTRHCL-20250616-097"
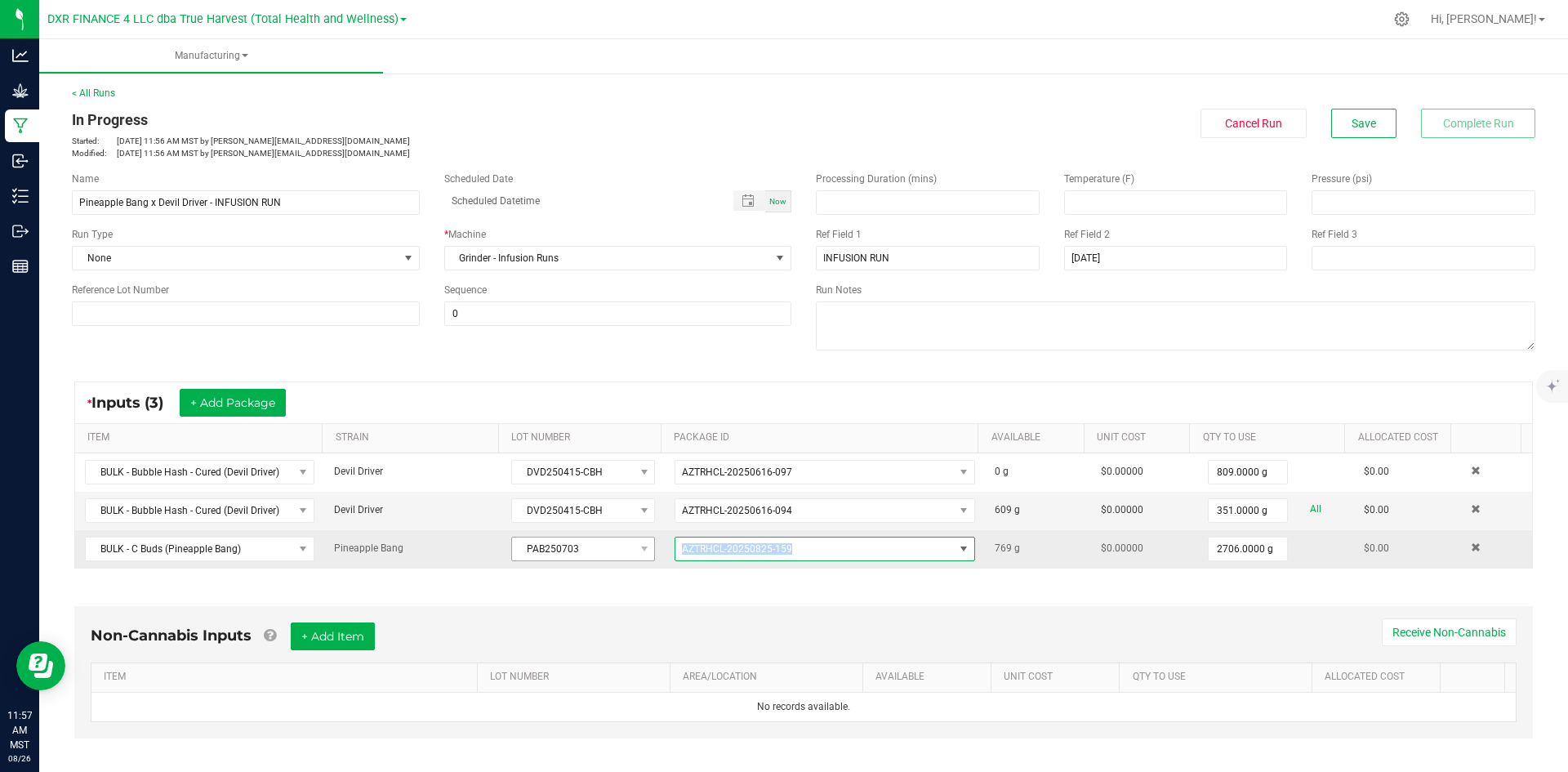
drag, startPoint x: 797, startPoint y: 546, endPoint x: 643, endPoint y: 557, distance: 154.4
click at [643, 557] on tr "BULK - C Buds (Pineapple Bang) Pineapple Bang PAB250703 AZTRHCL-20250825-159 76…" at bounding box center [804, 549] width 1457 height 37
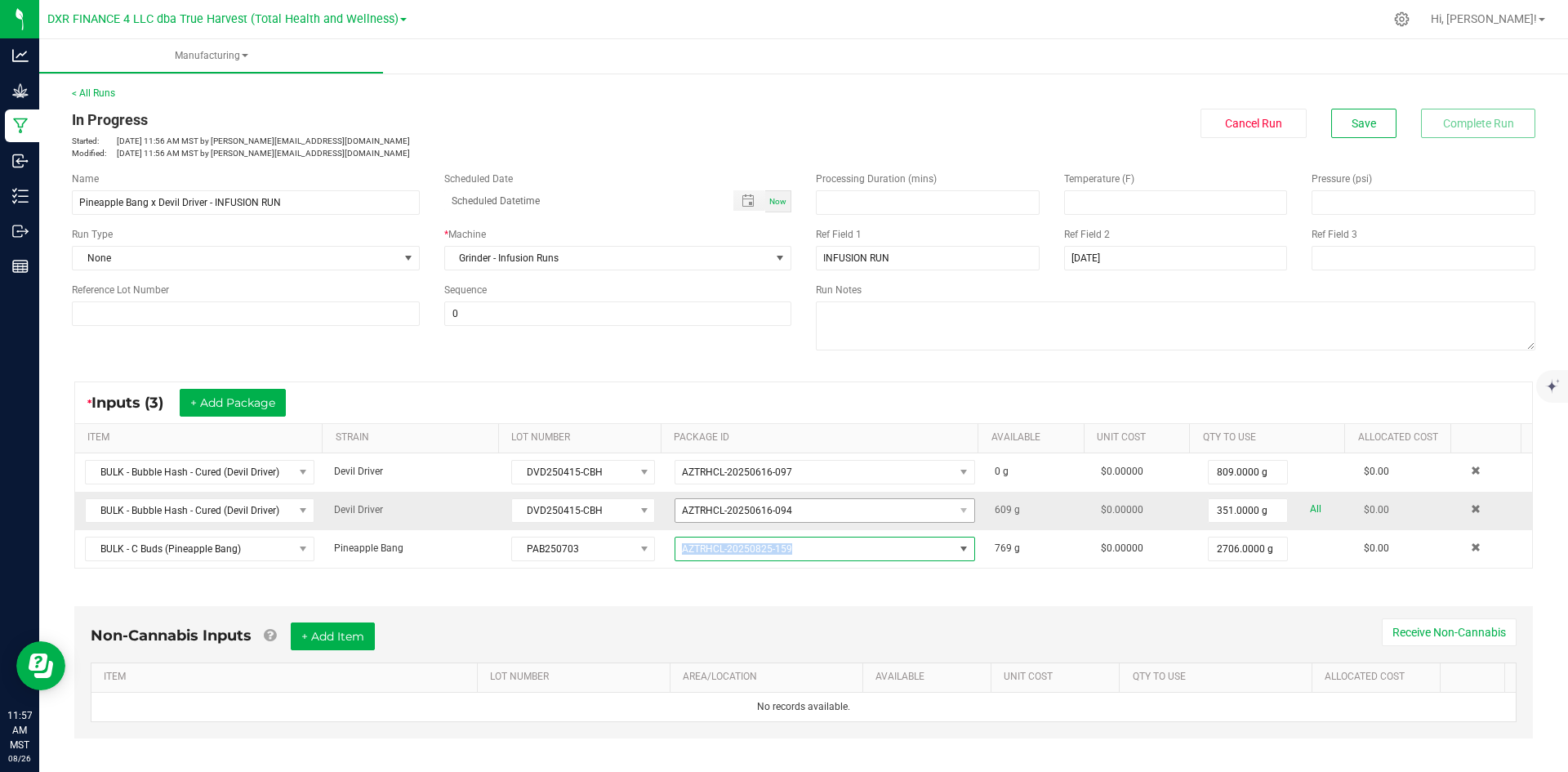
copy tr "AZTRHCL-20250825-159"
click at [99, 91] on link "< All Runs" at bounding box center [93, 93] width 43 height 12
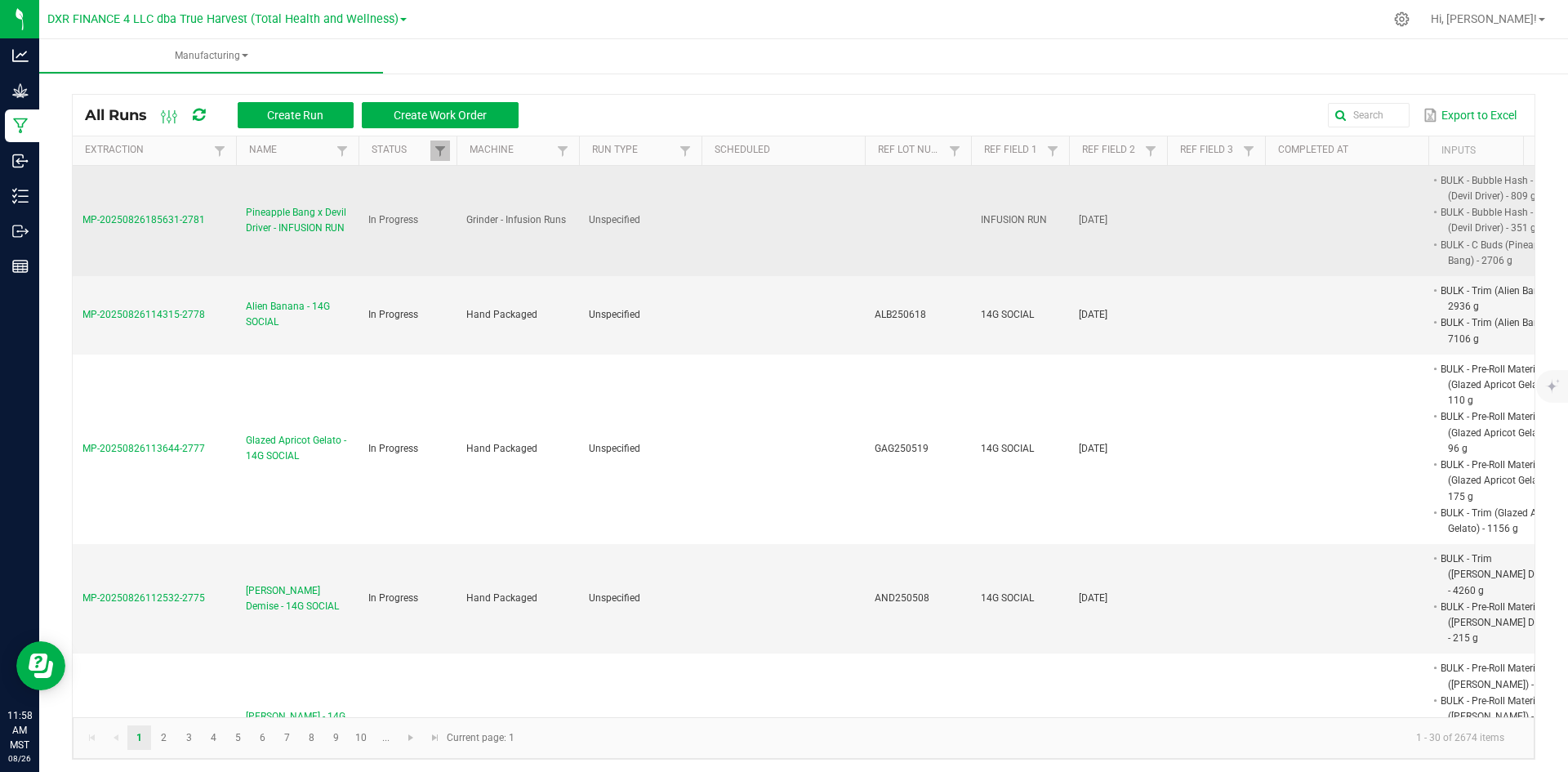
drag, startPoint x: 206, startPoint y: 225, endPoint x: 83, endPoint y: 232, distance: 123.2
click at [83, 232] on td "MP-20250826185631-2781" at bounding box center [154, 221] width 163 height 110
copy span "MP-20250826185631-2781"
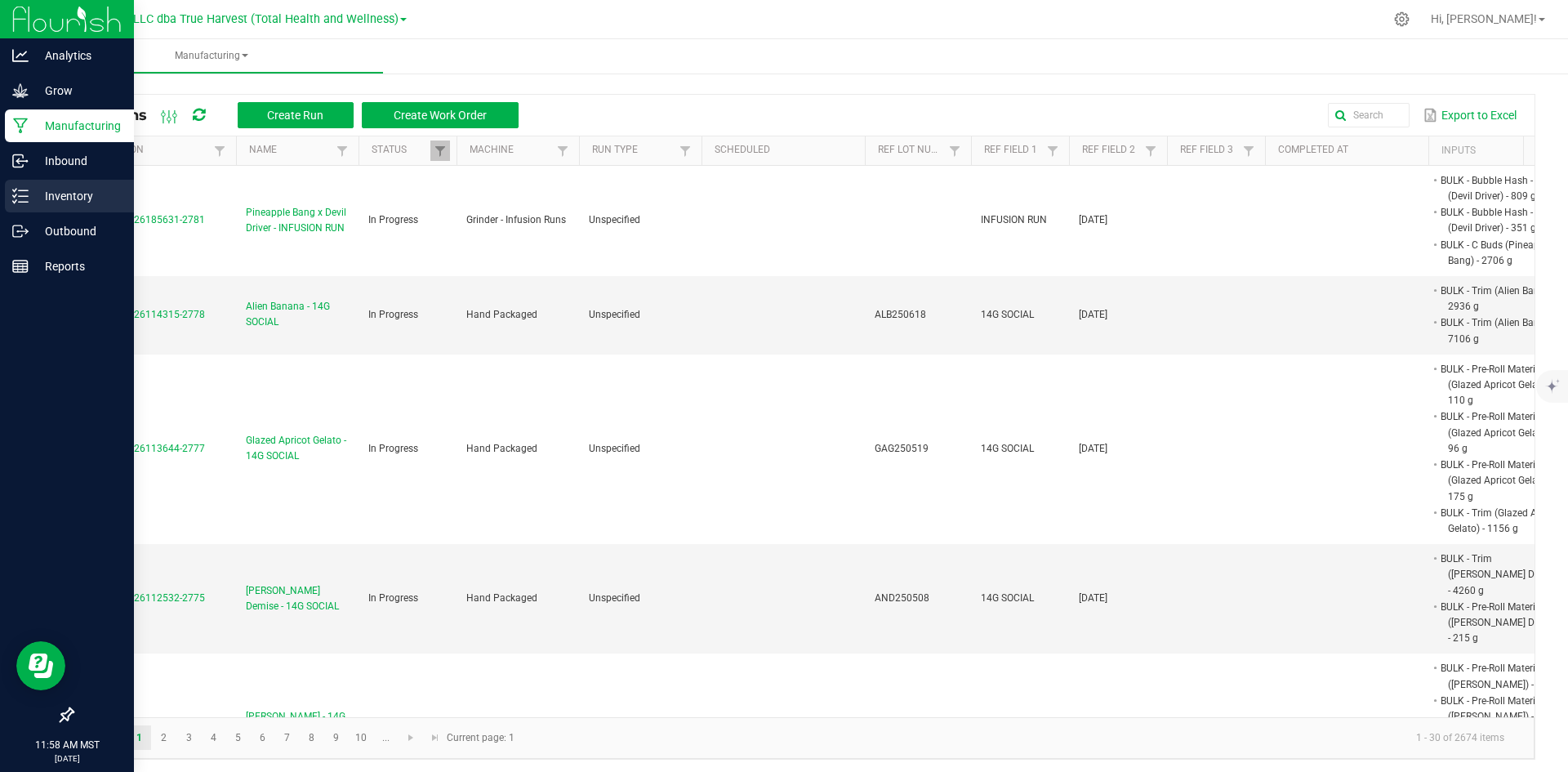
drag, startPoint x: 29, startPoint y: 193, endPoint x: 55, endPoint y: 188, distance: 26.5
click at [29, 193] on p "Inventory" at bounding box center [78, 196] width 98 height 20
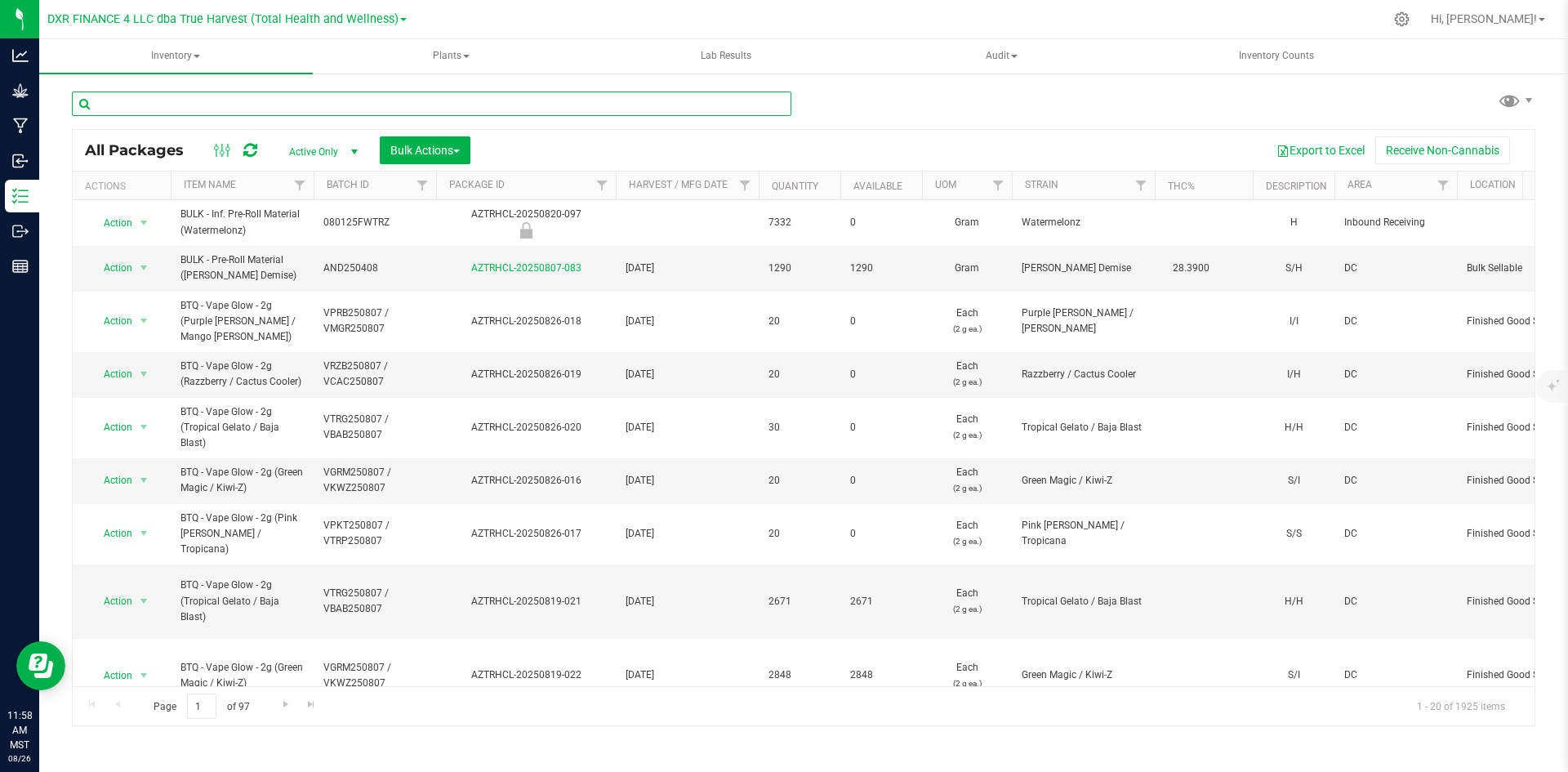
click at [287, 97] on input "text" at bounding box center [431, 103] width 720 height 25
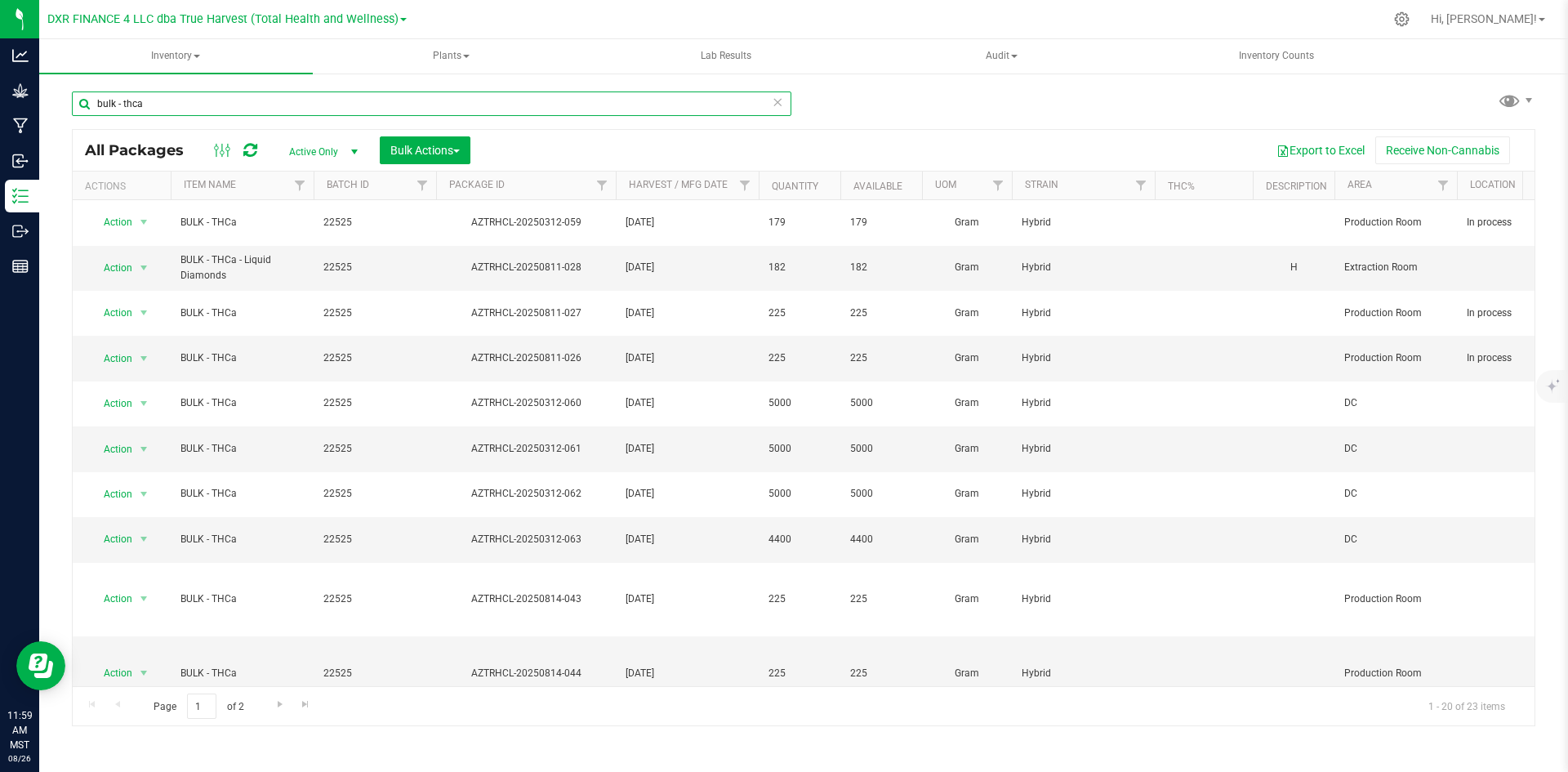
scroll to position [382, 0]
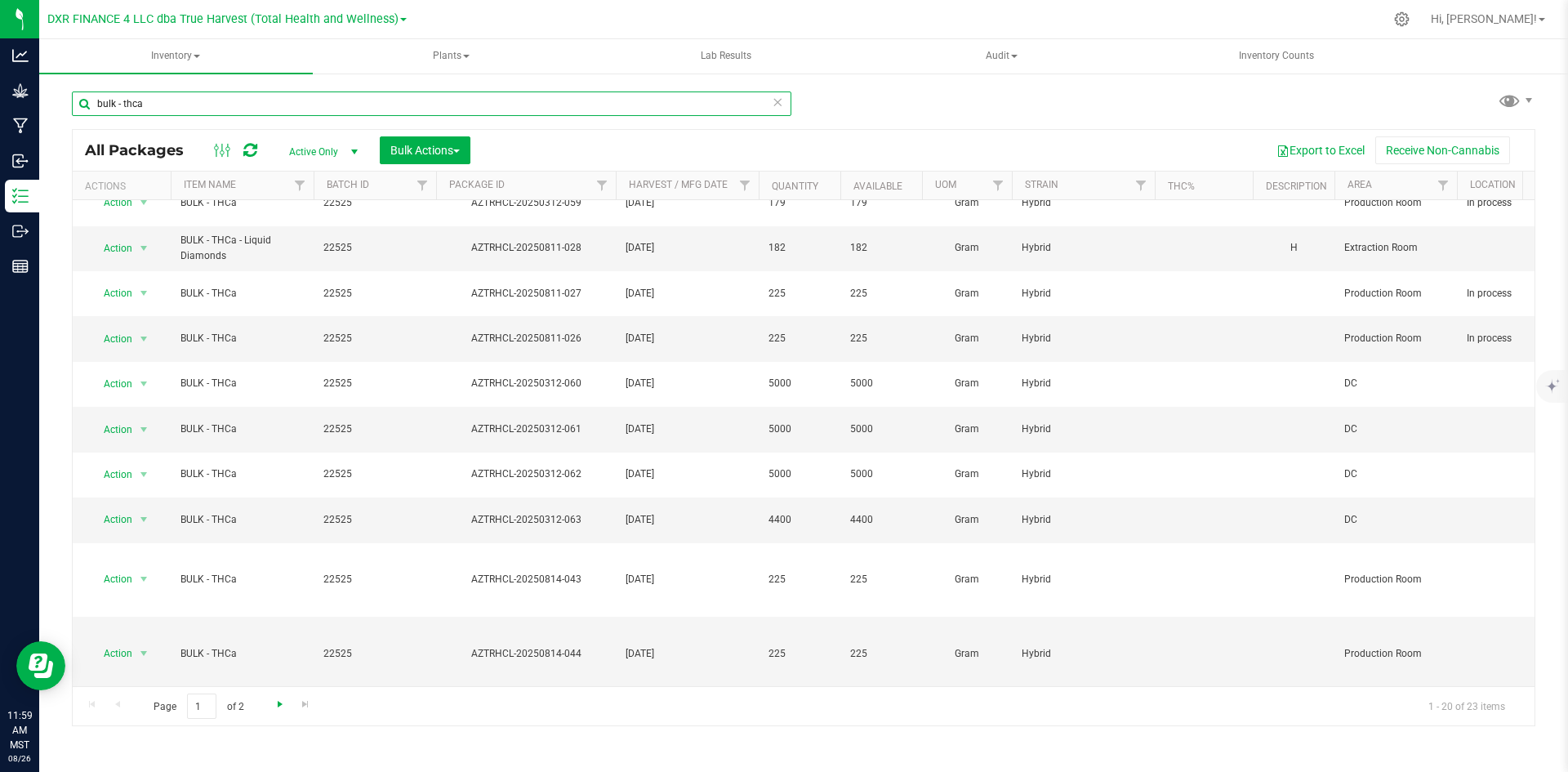
type input "bulk - thca"
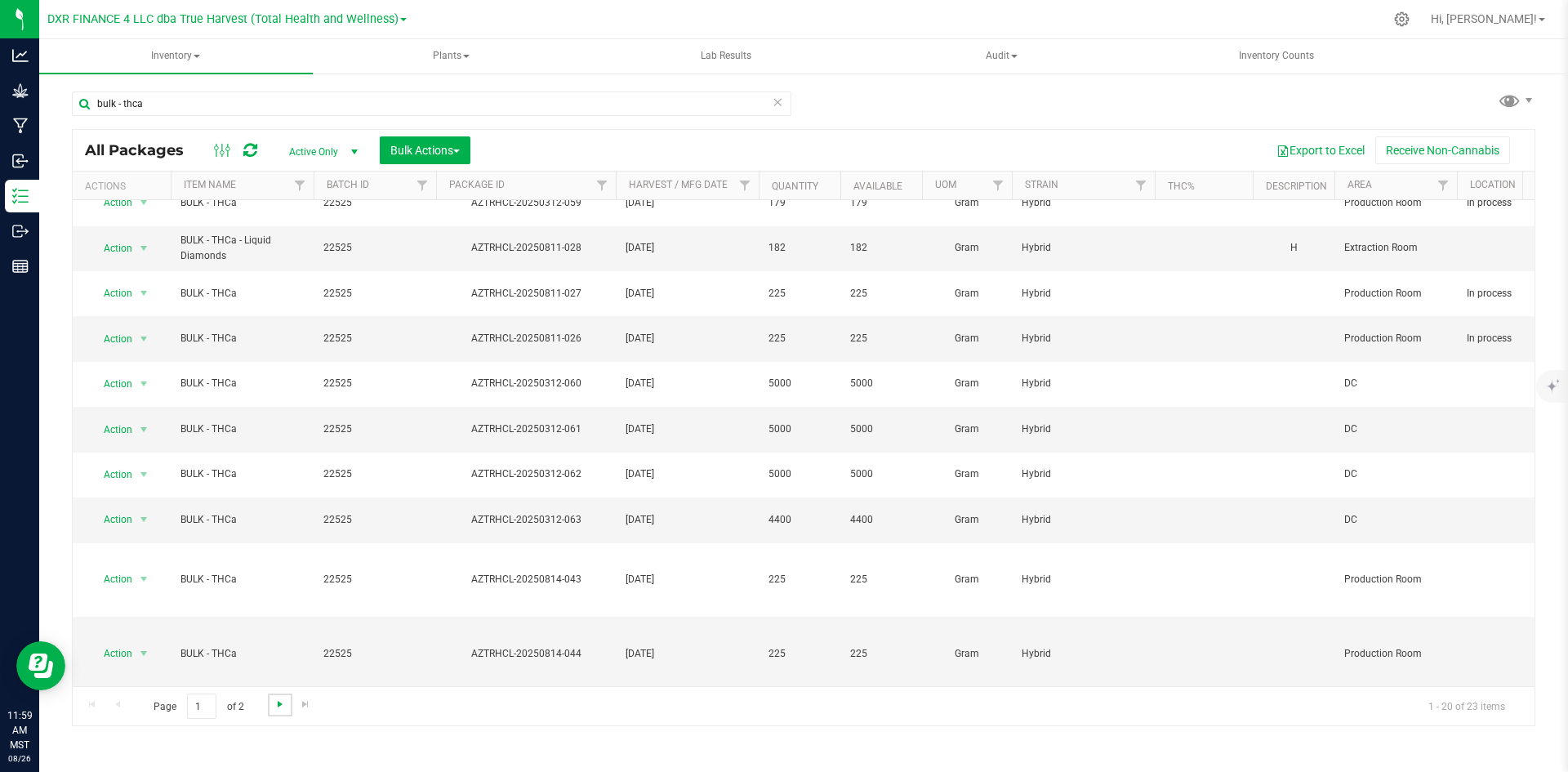
click at [282, 699] on span "Go to the next page" at bounding box center [280, 703] width 13 height 13
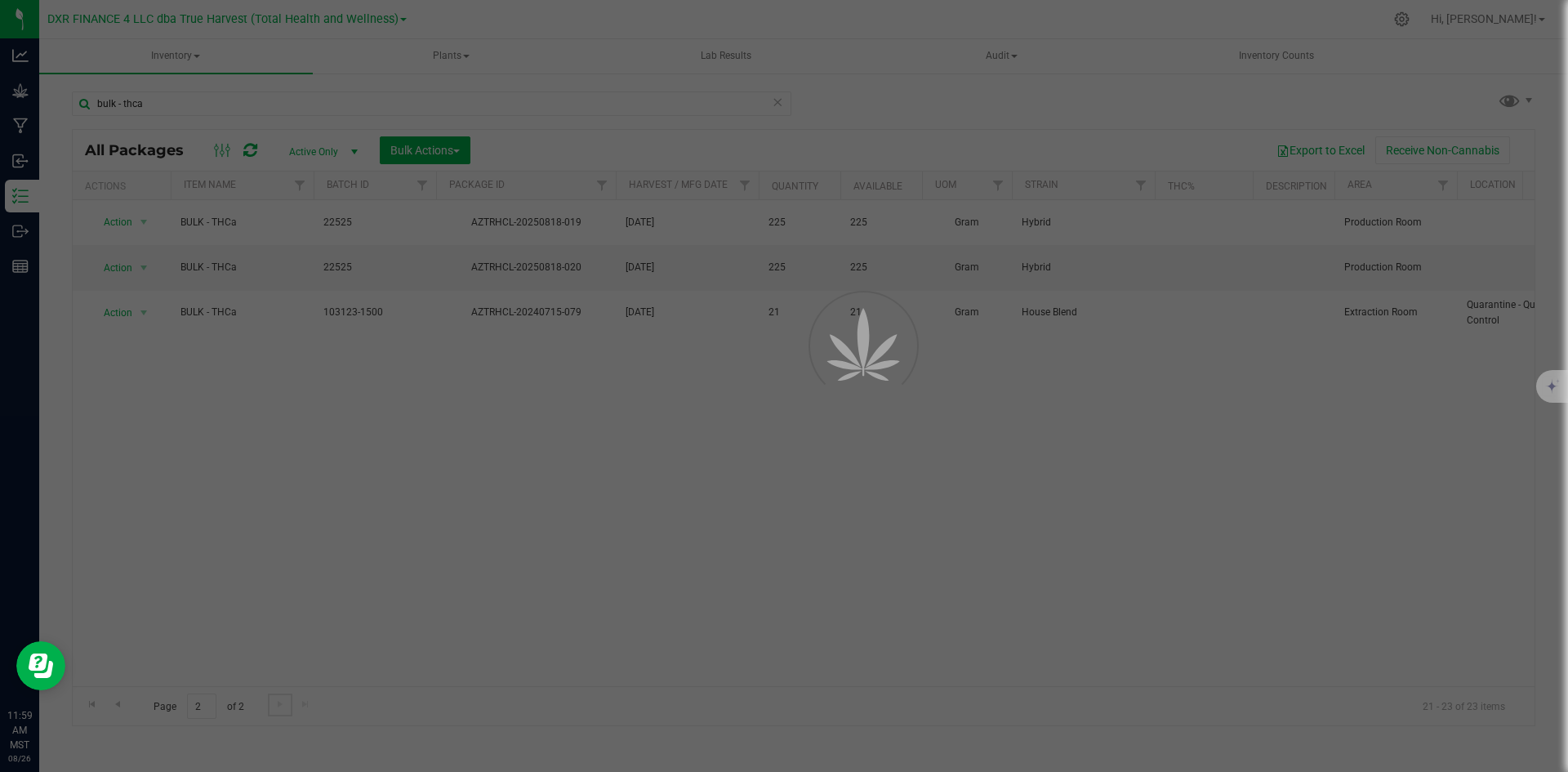
scroll to position [0, 0]
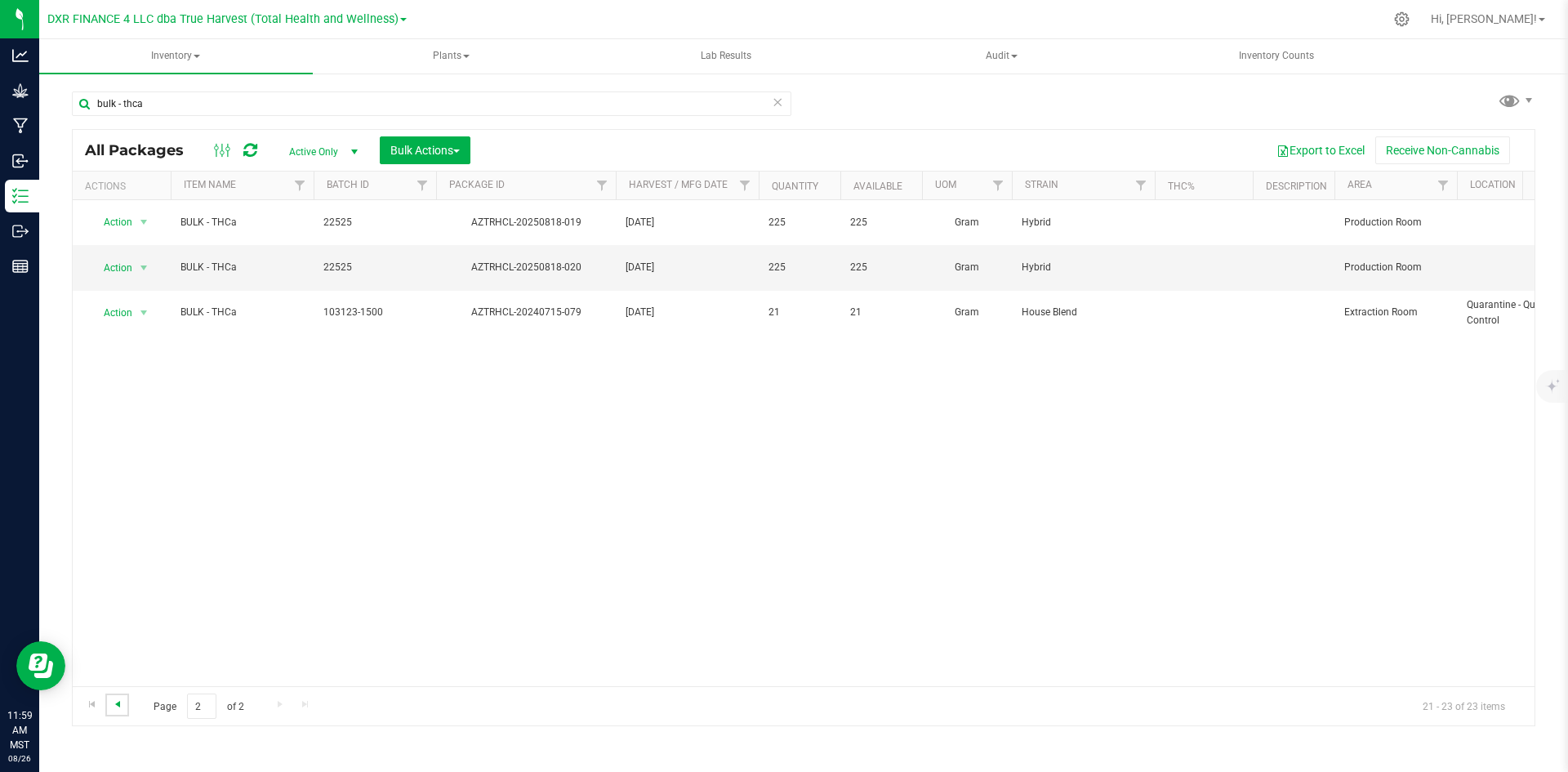
click at [122, 702] on span "Go to the previous page" at bounding box center [117, 703] width 13 height 13
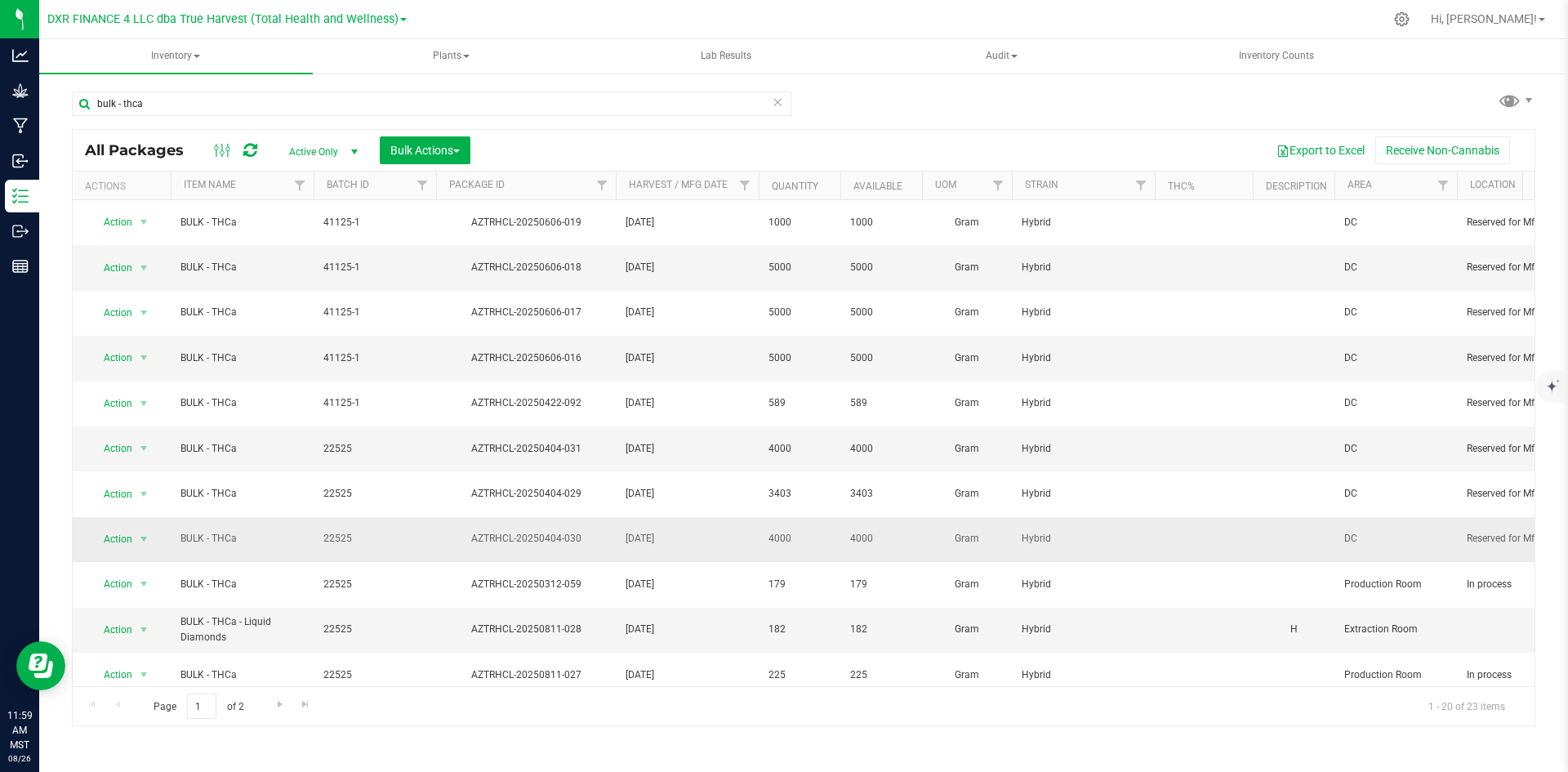
click at [343, 531] on span "22525" at bounding box center [374, 539] width 103 height 16
click at [343, 527] on input "22525" at bounding box center [371, 540] width 117 height 26
click at [425, 181] on span "Filter" at bounding box center [421, 185] width 13 height 13
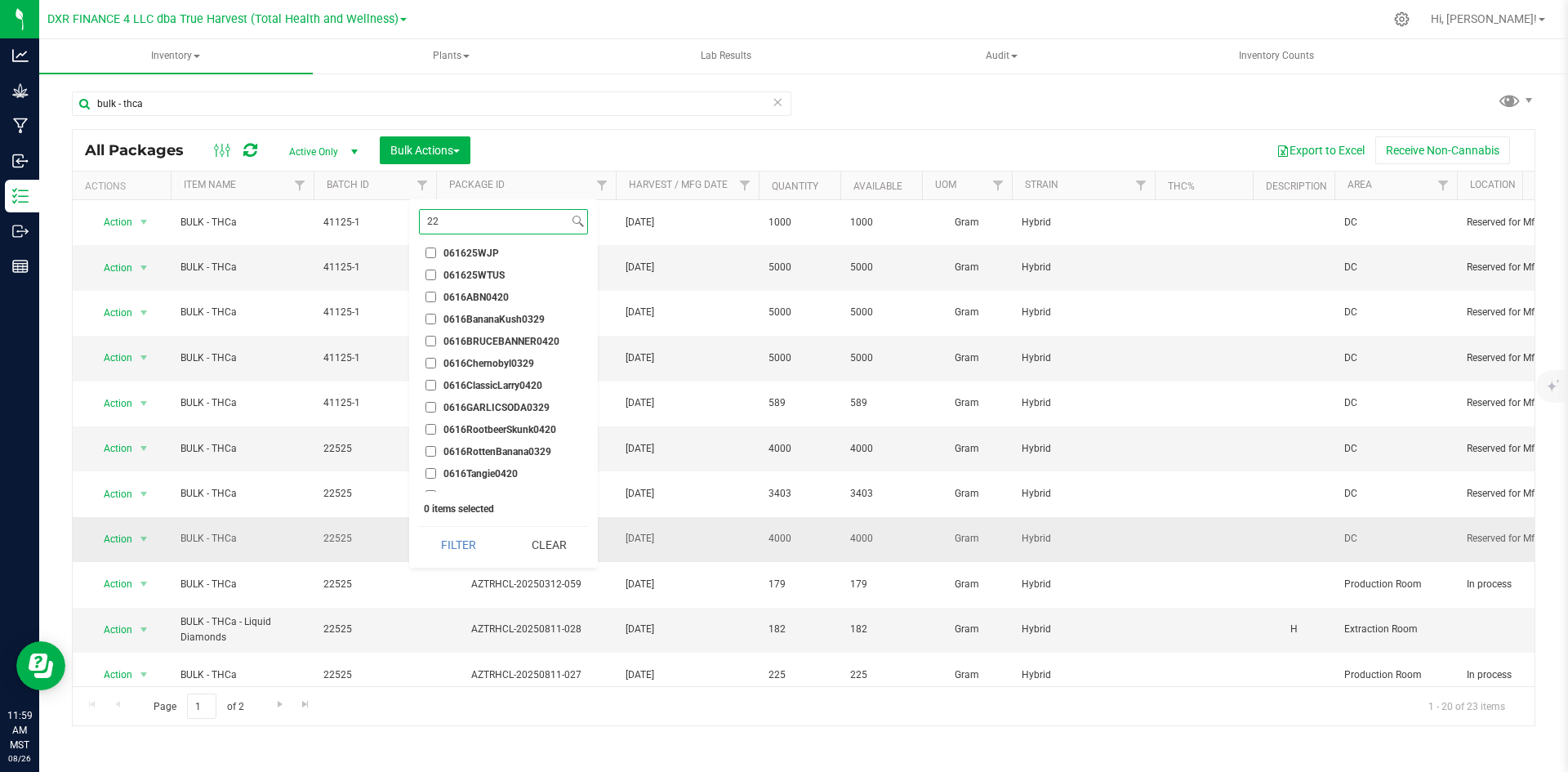
scroll to position [520, 0]
type input "22"
click at [427, 418] on li "22525" at bounding box center [503, 423] width 168 height 17
click at [432, 421] on input "22525" at bounding box center [430, 424] width 11 height 11
checkbox input "true"
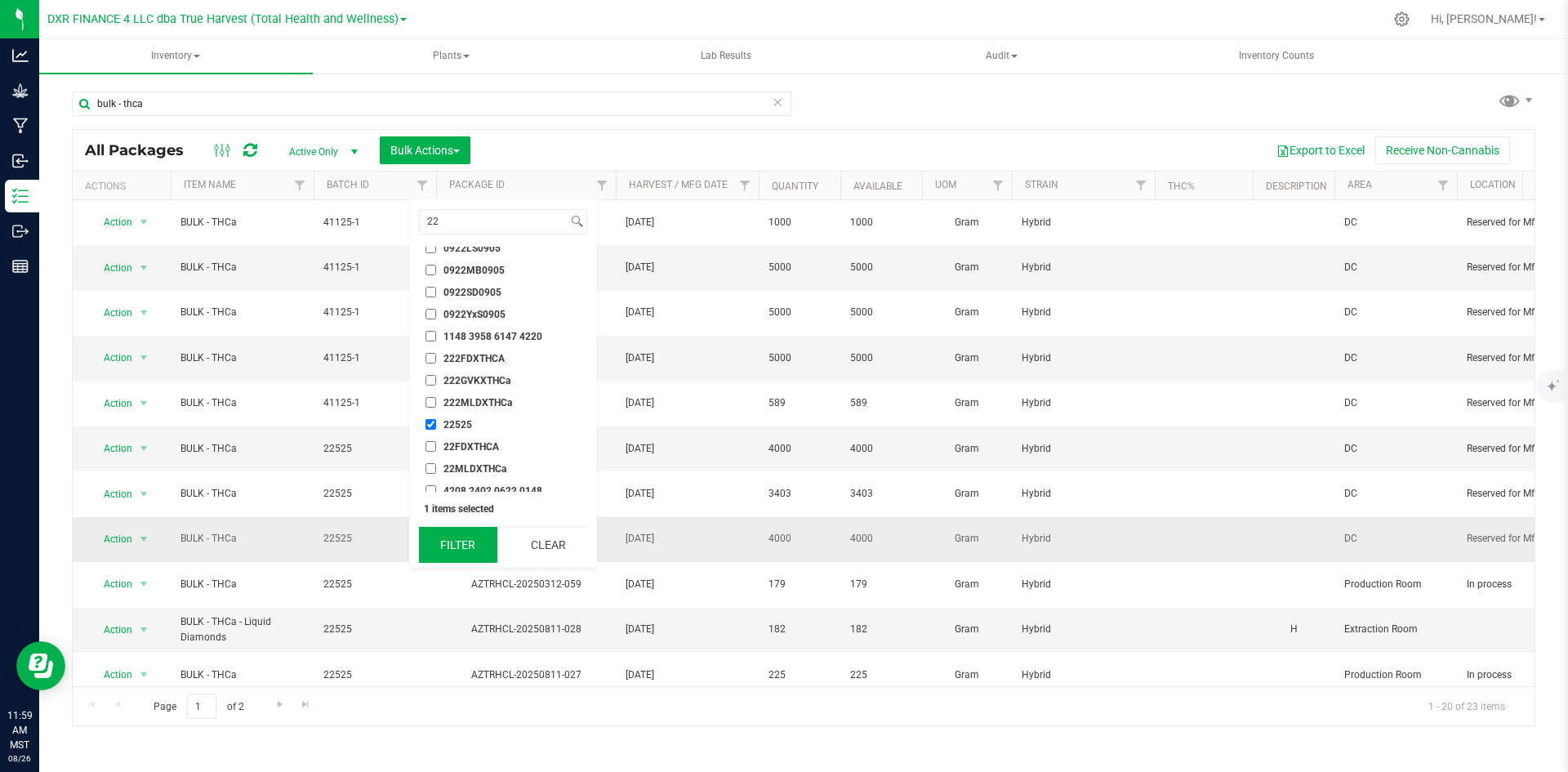
click at [469, 536] on button "Filter" at bounding box center [459, 545] width 79 height 36
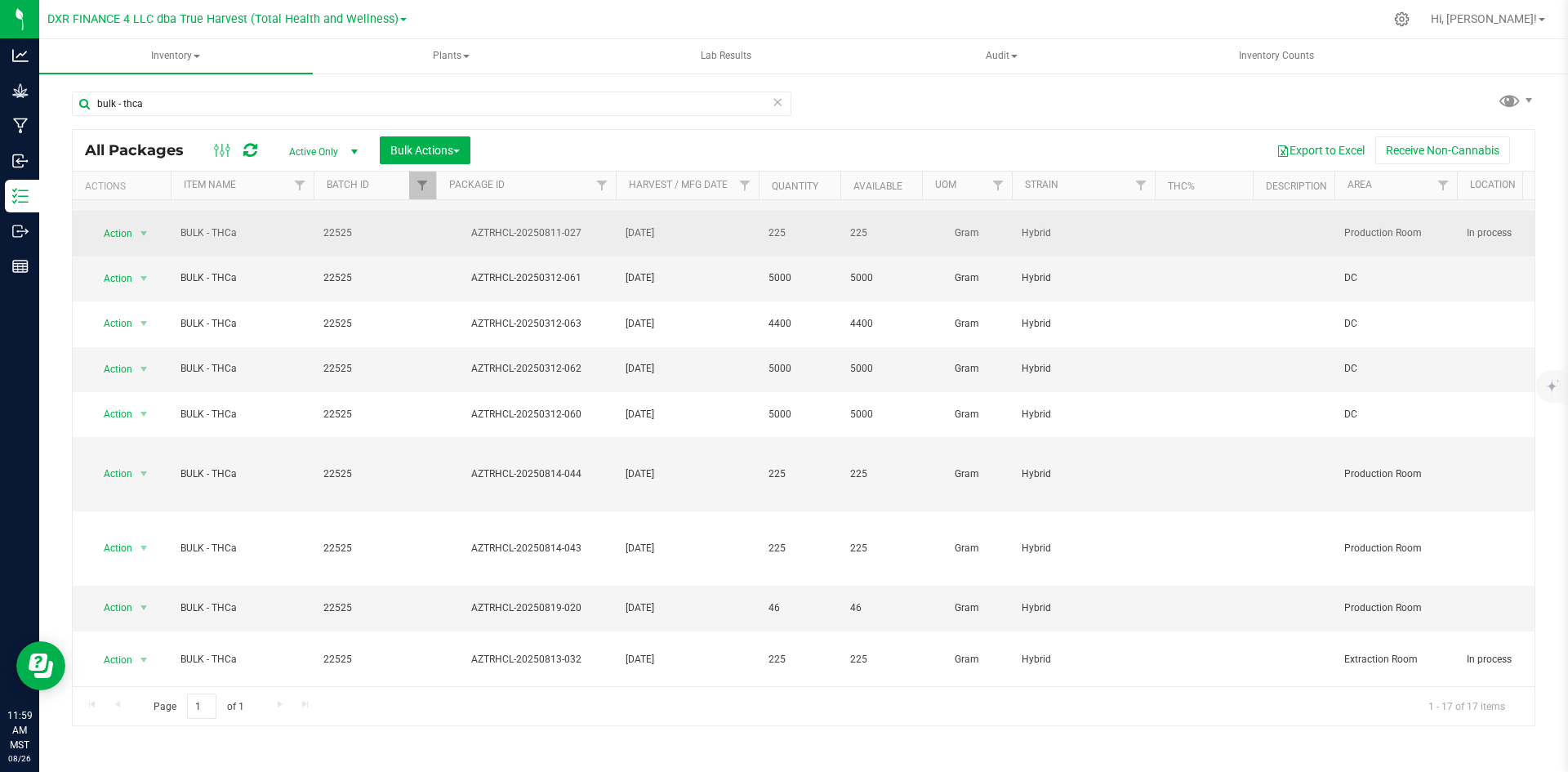
scroll to position [268, 0]
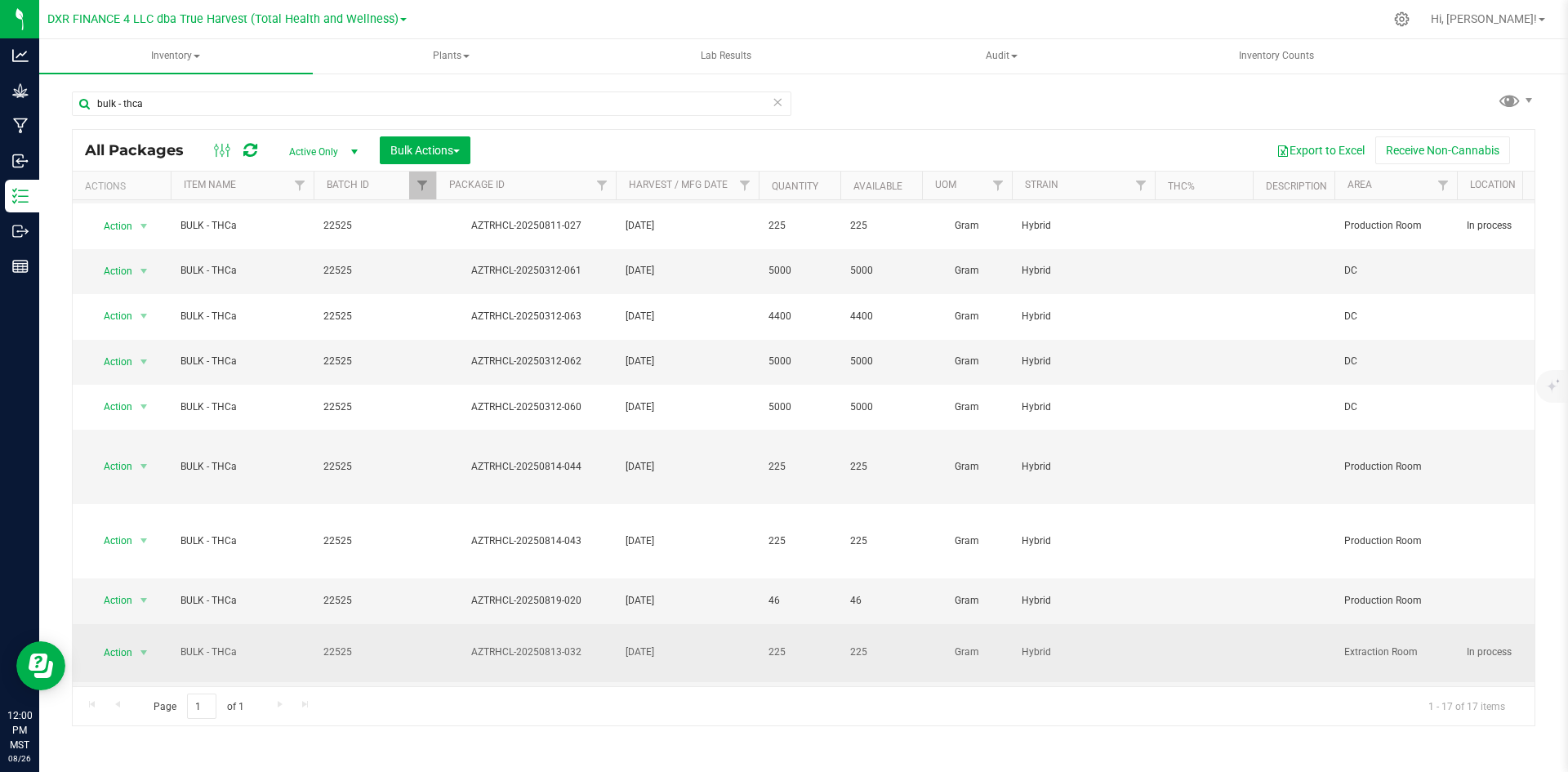
click at [546, 644] on div "AZTRHCL-20250813-032" at bounding box center [526, 652] width 185 height 16
copy tr "AZTRHCL-20250813-032"
drag, startPoint x: 580, startPoint y: 617, endPoint x: 448, endPoint y: 595, distance: 133.8
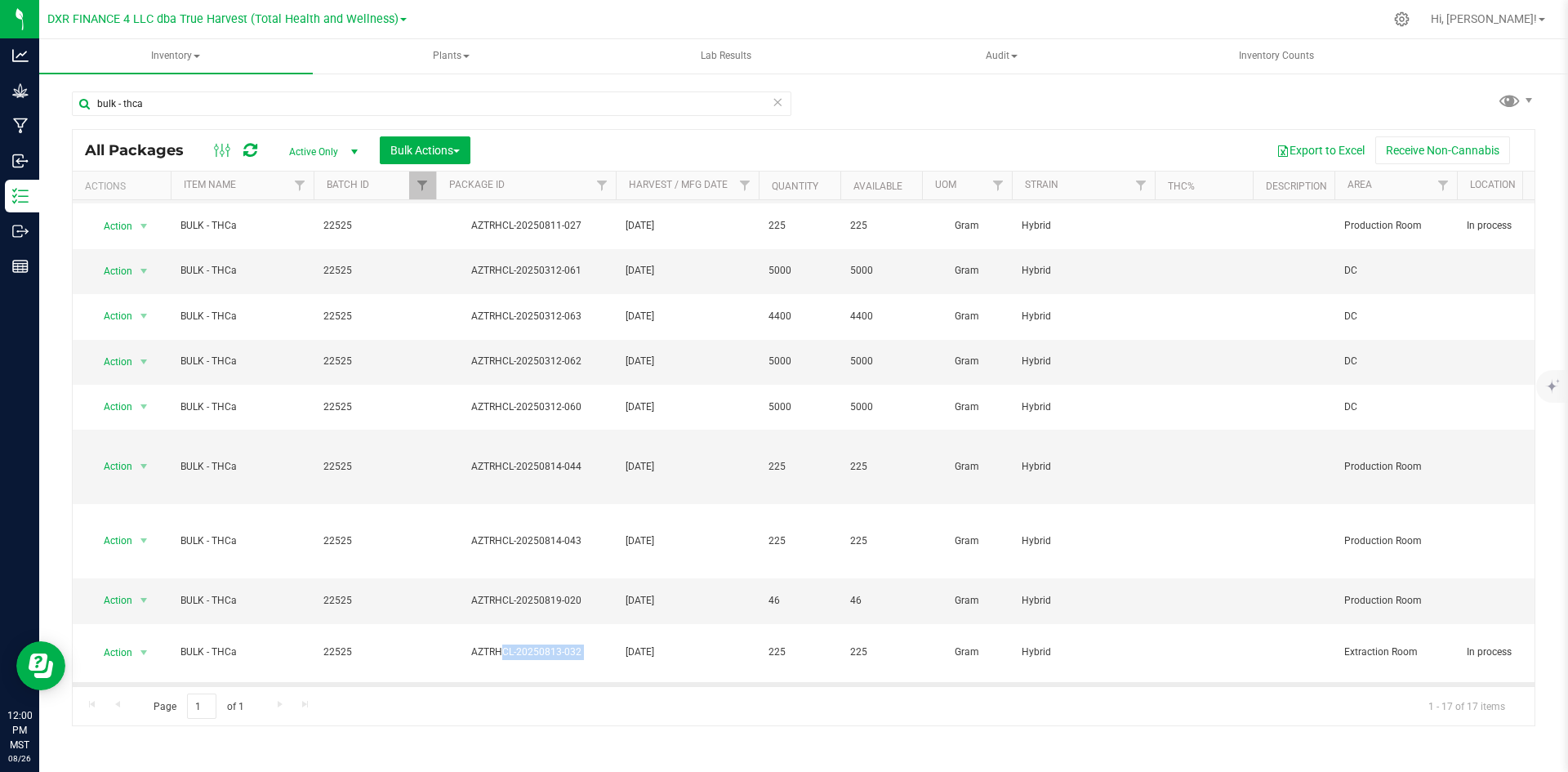
click at [486, 683] on td "AZTRHCL-20250818-019" at bounding box center [525, 705] width 180 height 45
drag, startPoint x: 471, startPoint y: 621, endPoint x: 583, endPoint y: 622, distance: 112.0
click at [583, 697] on div "AZTRHCL-20250818-019" at bounding box center [526, 705] width 185 height 16
copy div "AZTRHCL-20250818-019"
drag, startPoint x: 473, startPoint y: 659, endPoint x: 660, endPoint y: 660, distance: 187.0
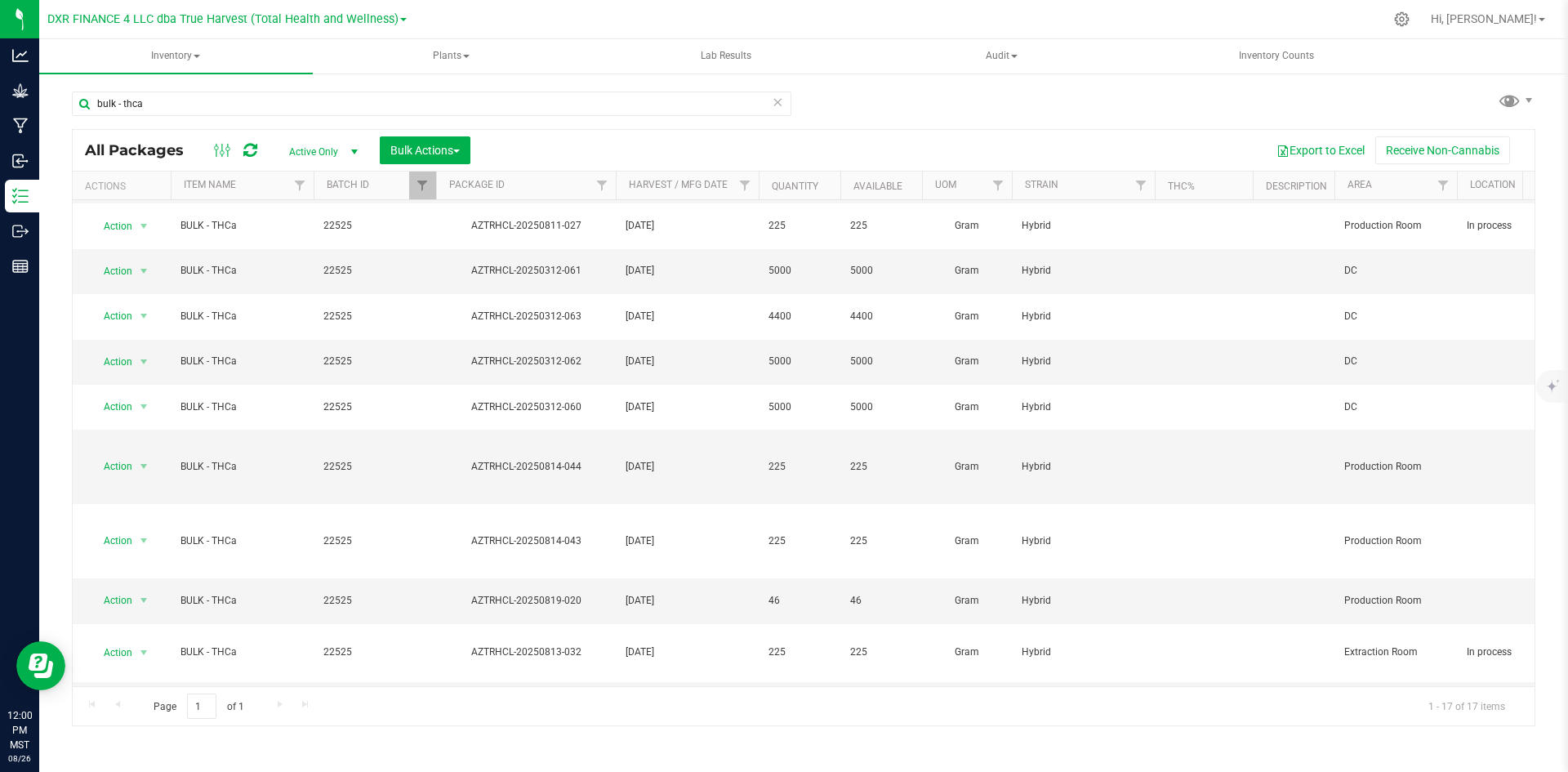
click at [567, 742] on div "AZTRHCL-20250818-020" at bounding box center [526, 749] width 185 height 16
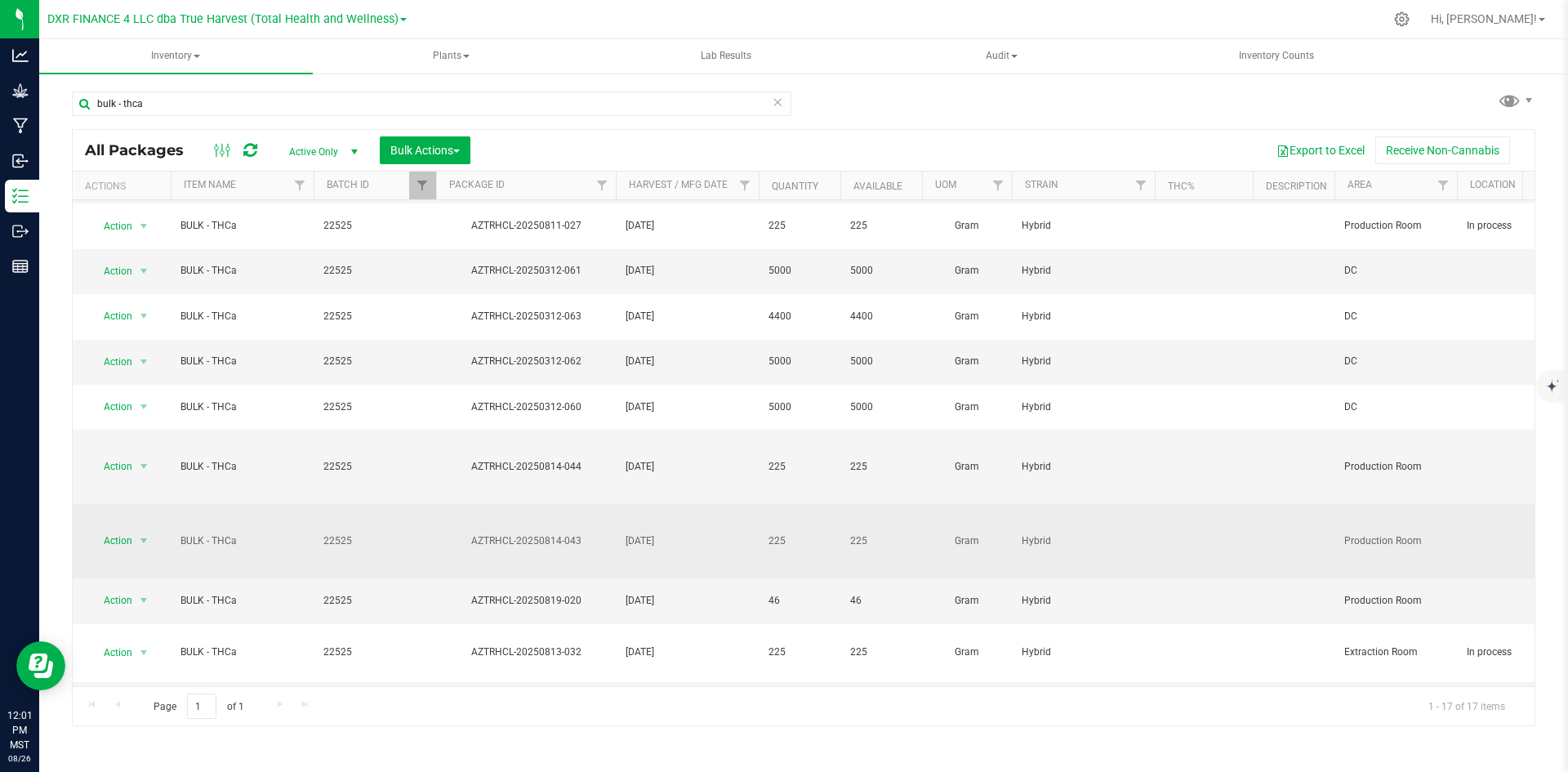
click at [513, 533] on div "AZTRHCL-20250814-043" at bounding box center [526, 541] width 185 height 16
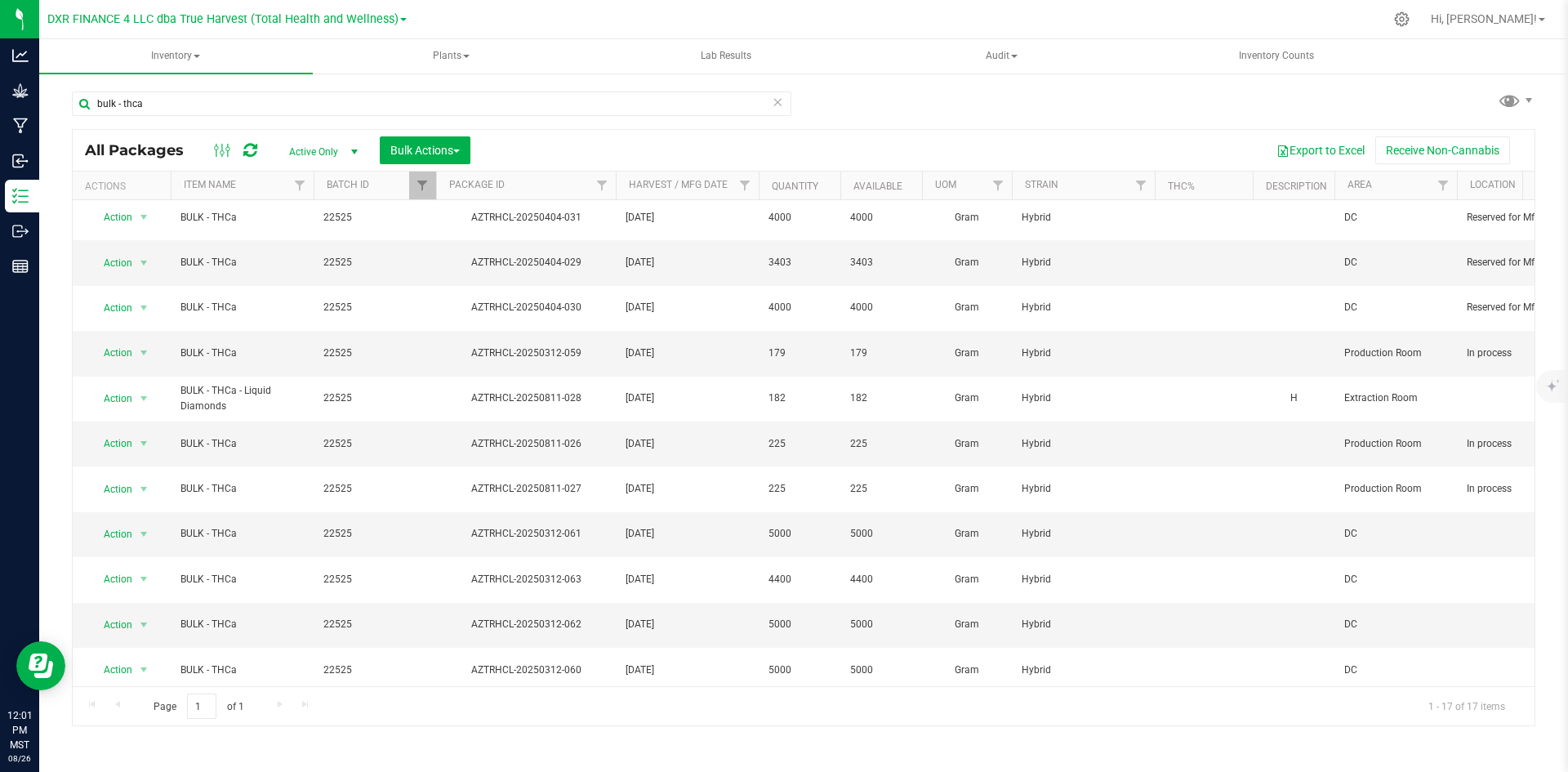
scroll to position [0, 0]
click at [902, 188] on link "Available" at bounding box center [878, 187] width 49 height 12
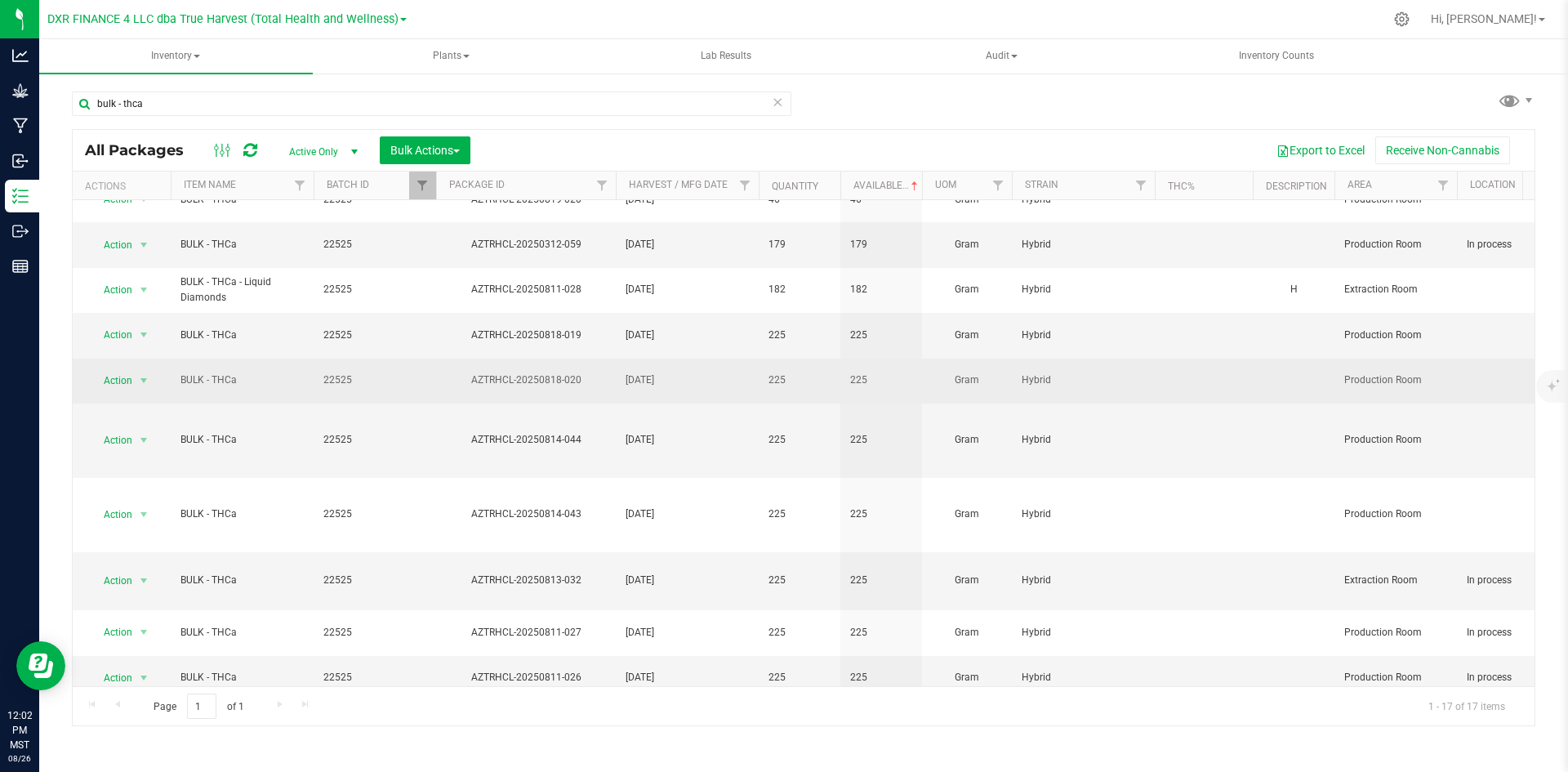
scroll to position [104, 0]
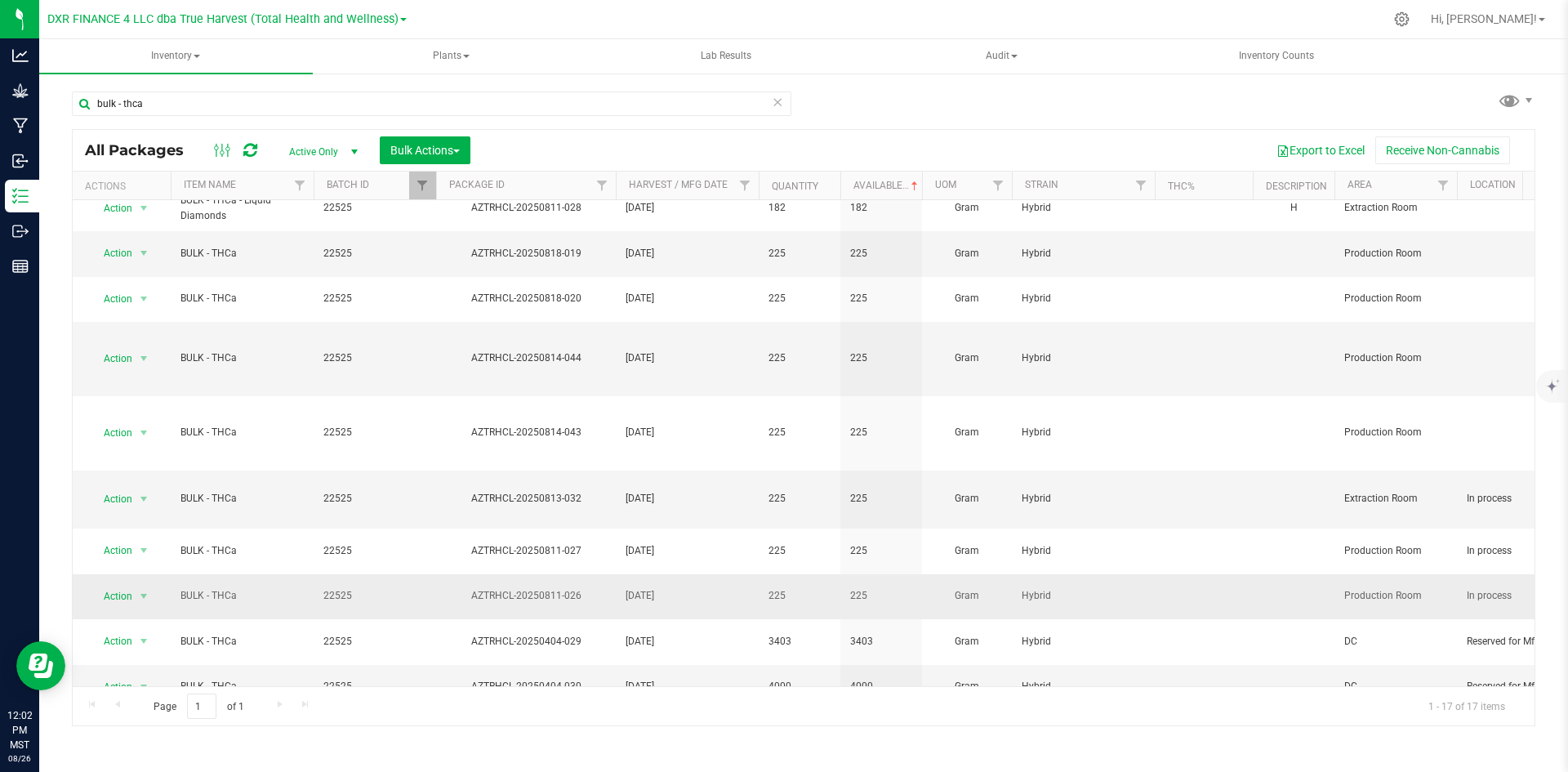
click at [532, 588] on div "AZTRHCL-20250811-026" at bounding box center [526, 596] width 185 height 16
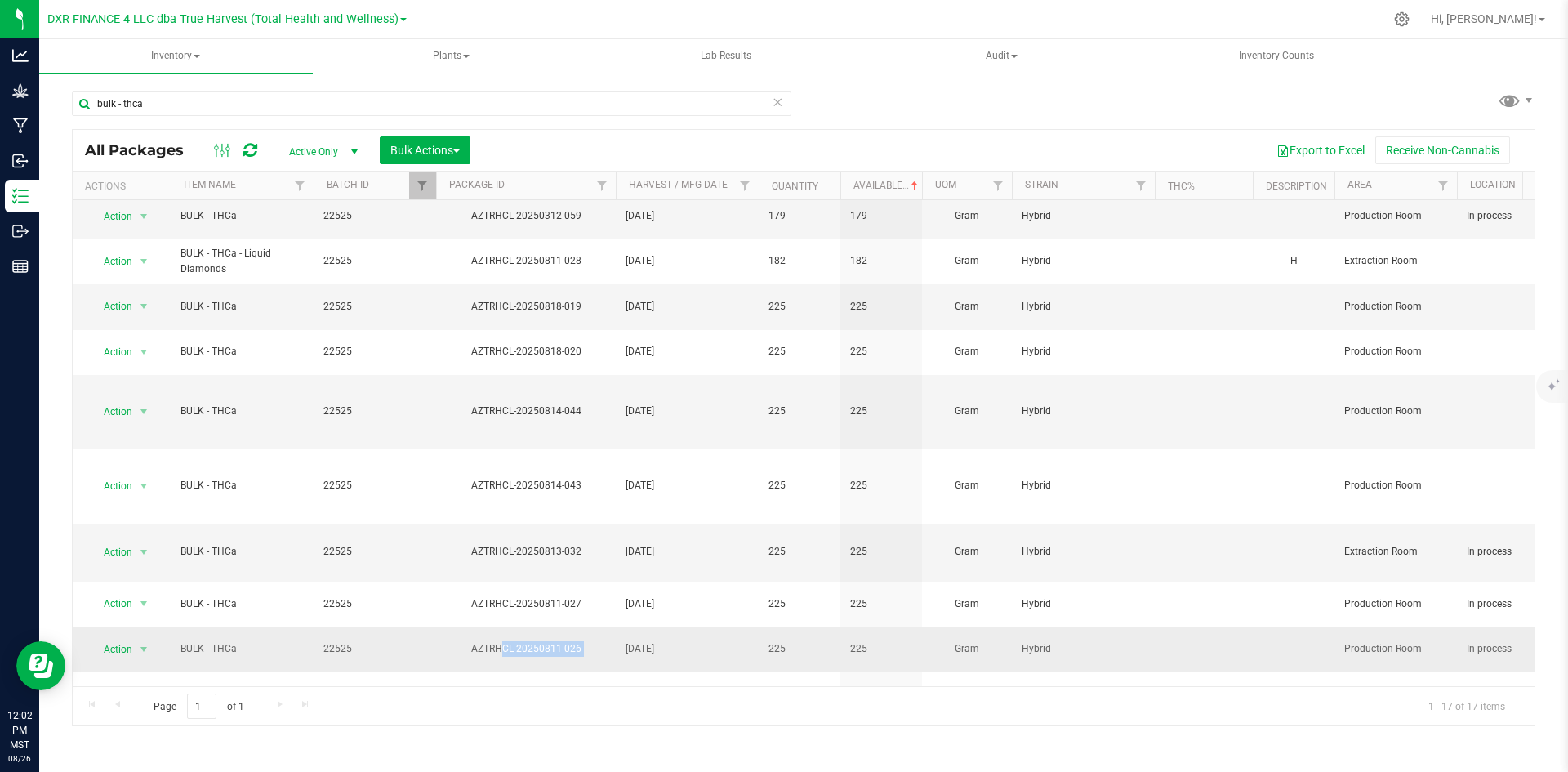
scroll to position [23, 0]
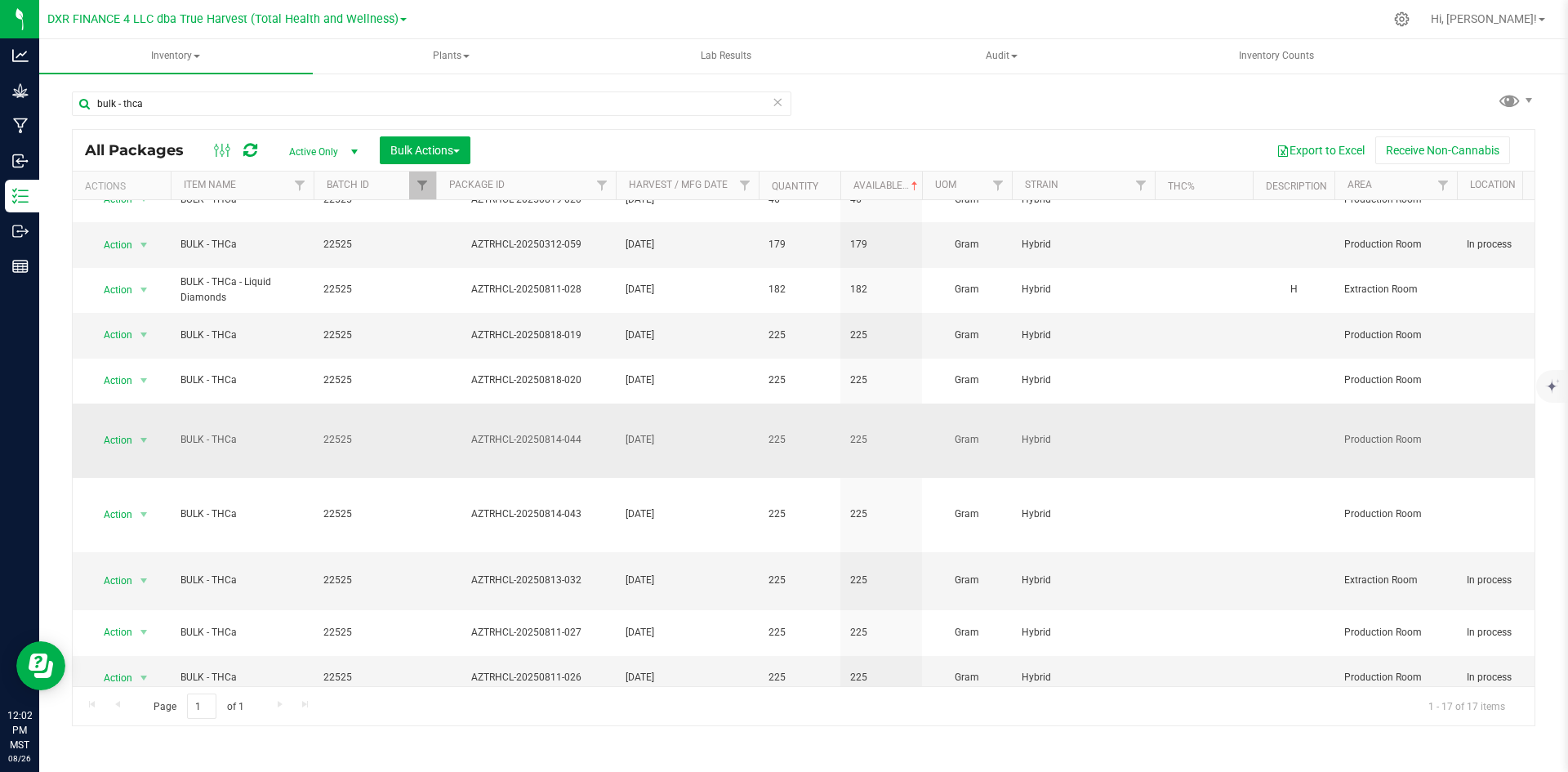
click at [548, 432] on div "AZTRHCL-20250814-044" at bounding box center [526, 440] width 185 height 16
click at [535, 656] on td "AZTRHCL-20250811-026" at bounding box center [525, 679] width 180 height 45
click at [540, 670] on div "AZTRHCL-20250811-026" at bounding box center [526, 678] width 185 height 16
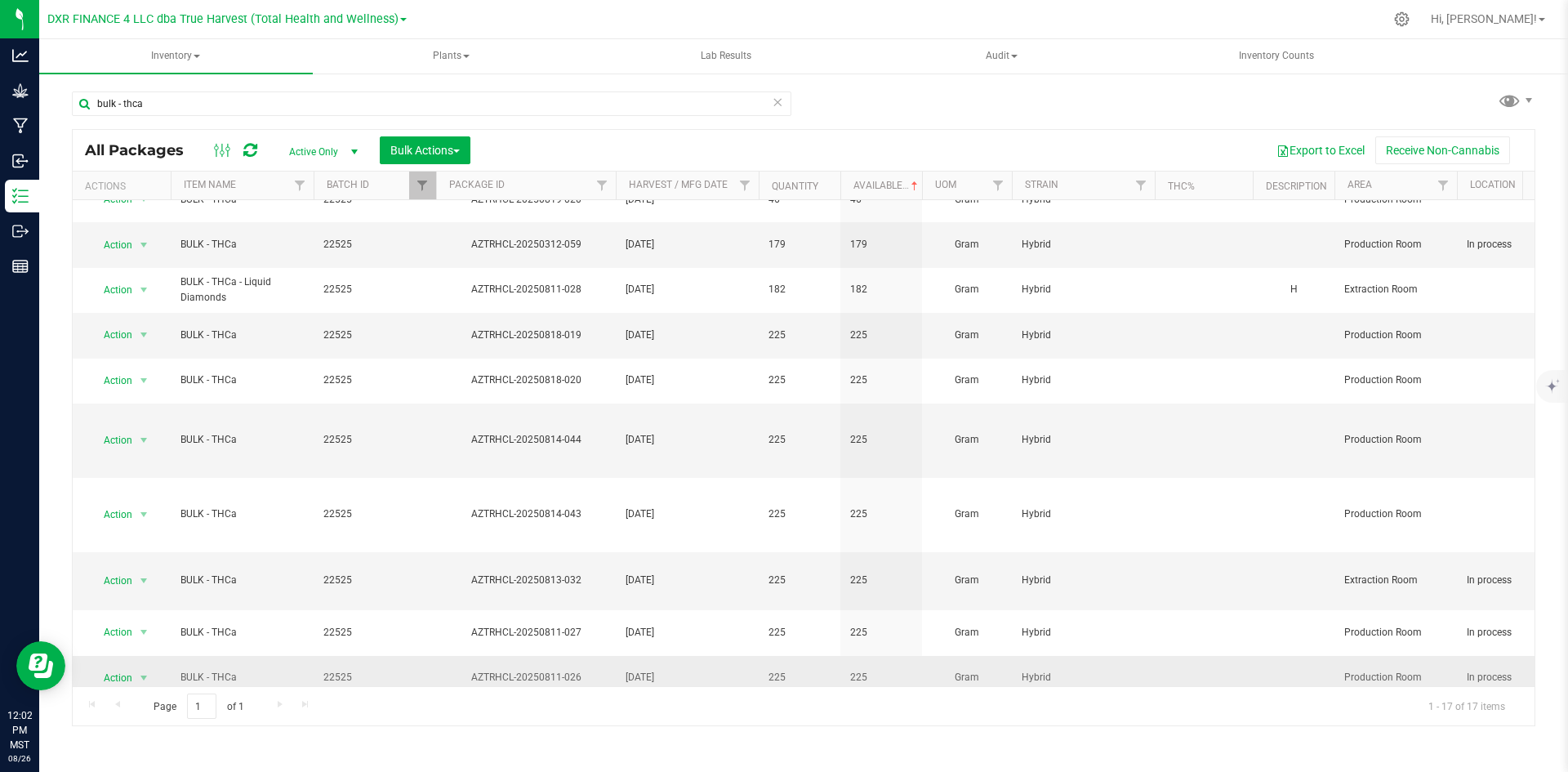
click at [540, 670] on div "AZTRHCL-20250811-026" at bounding box center [526, 678] width 185 height 16
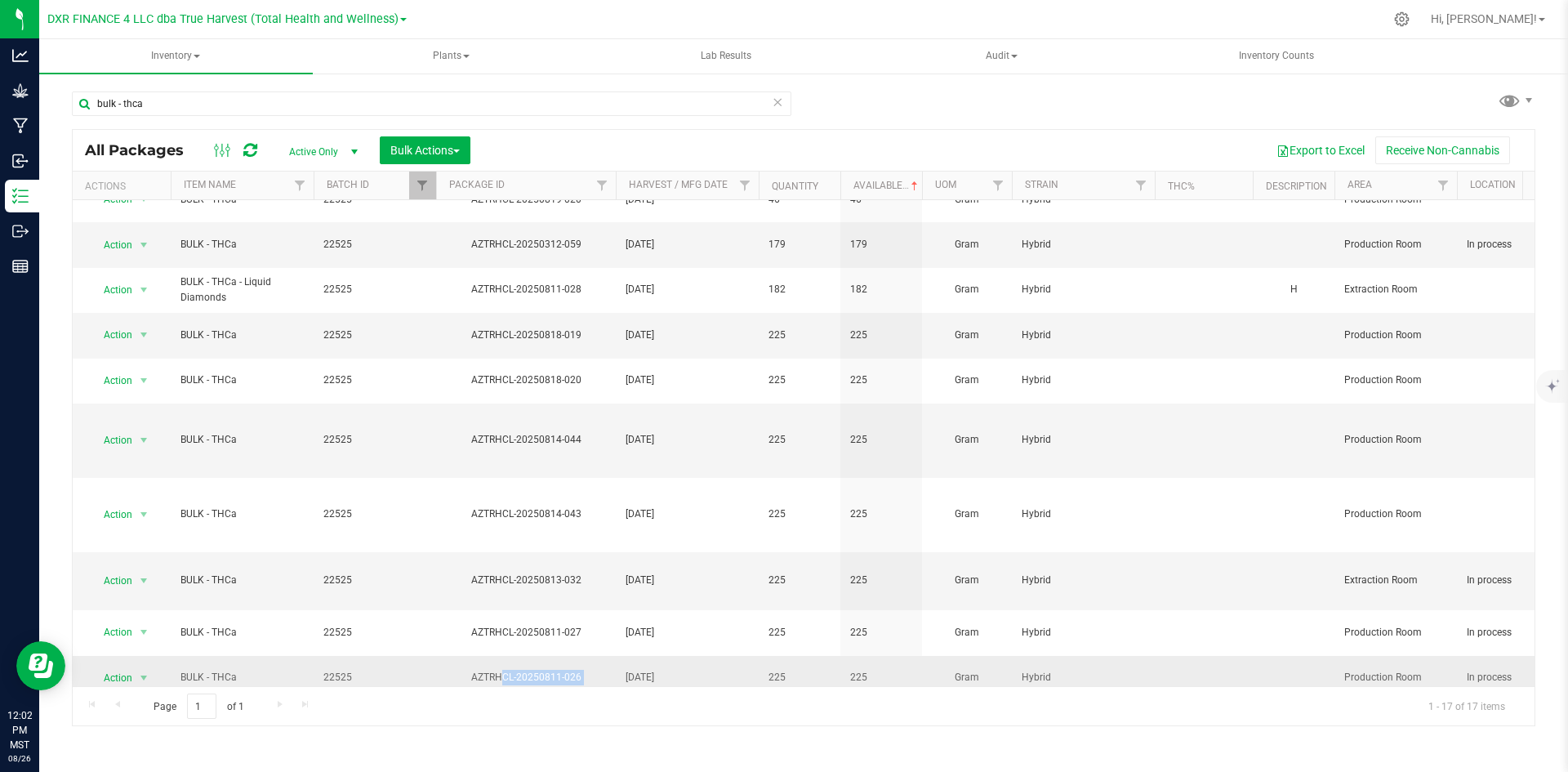
copy tr "AZTRHCL-20250811-026"
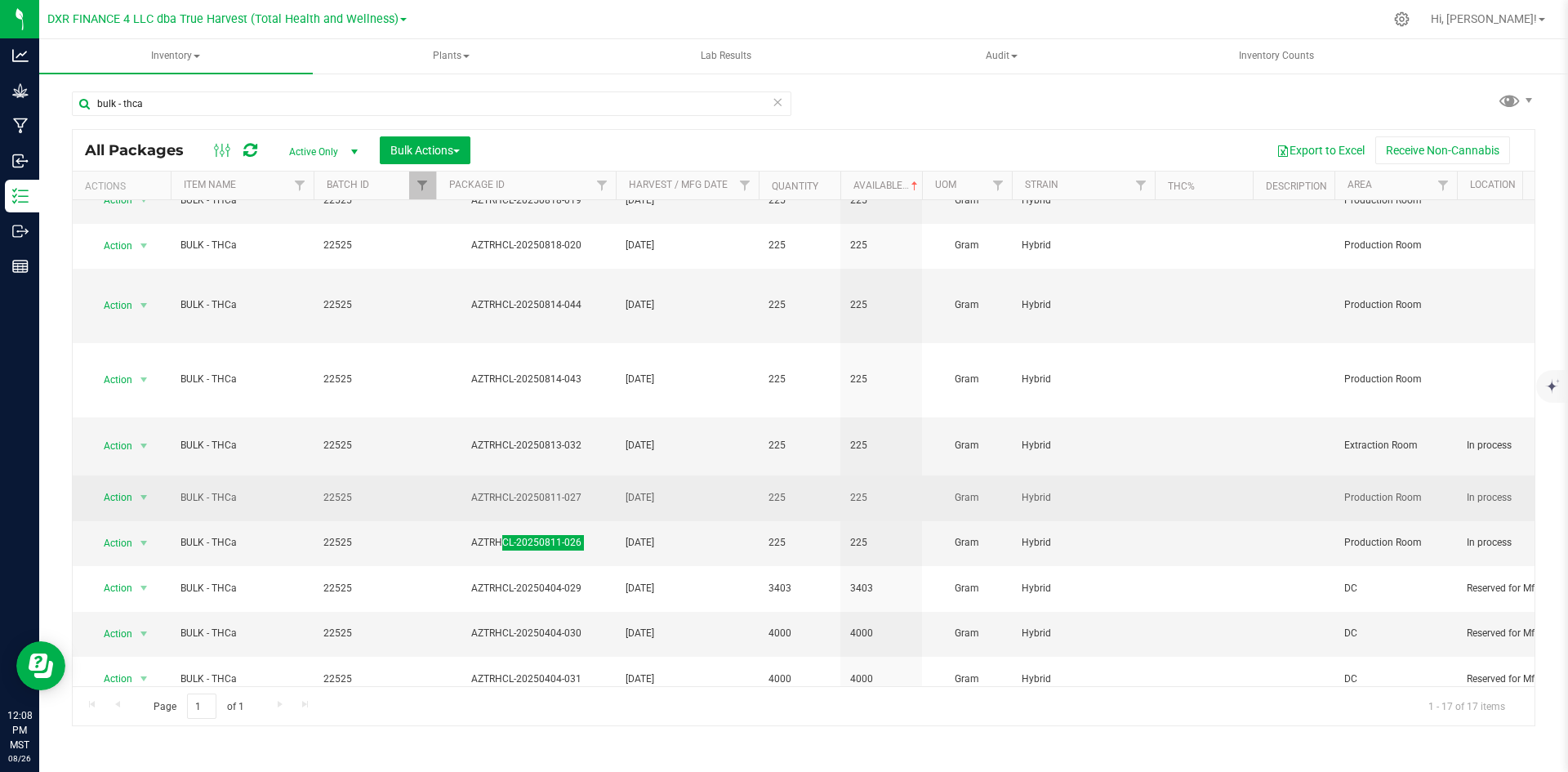
scroll to position [163, 0]
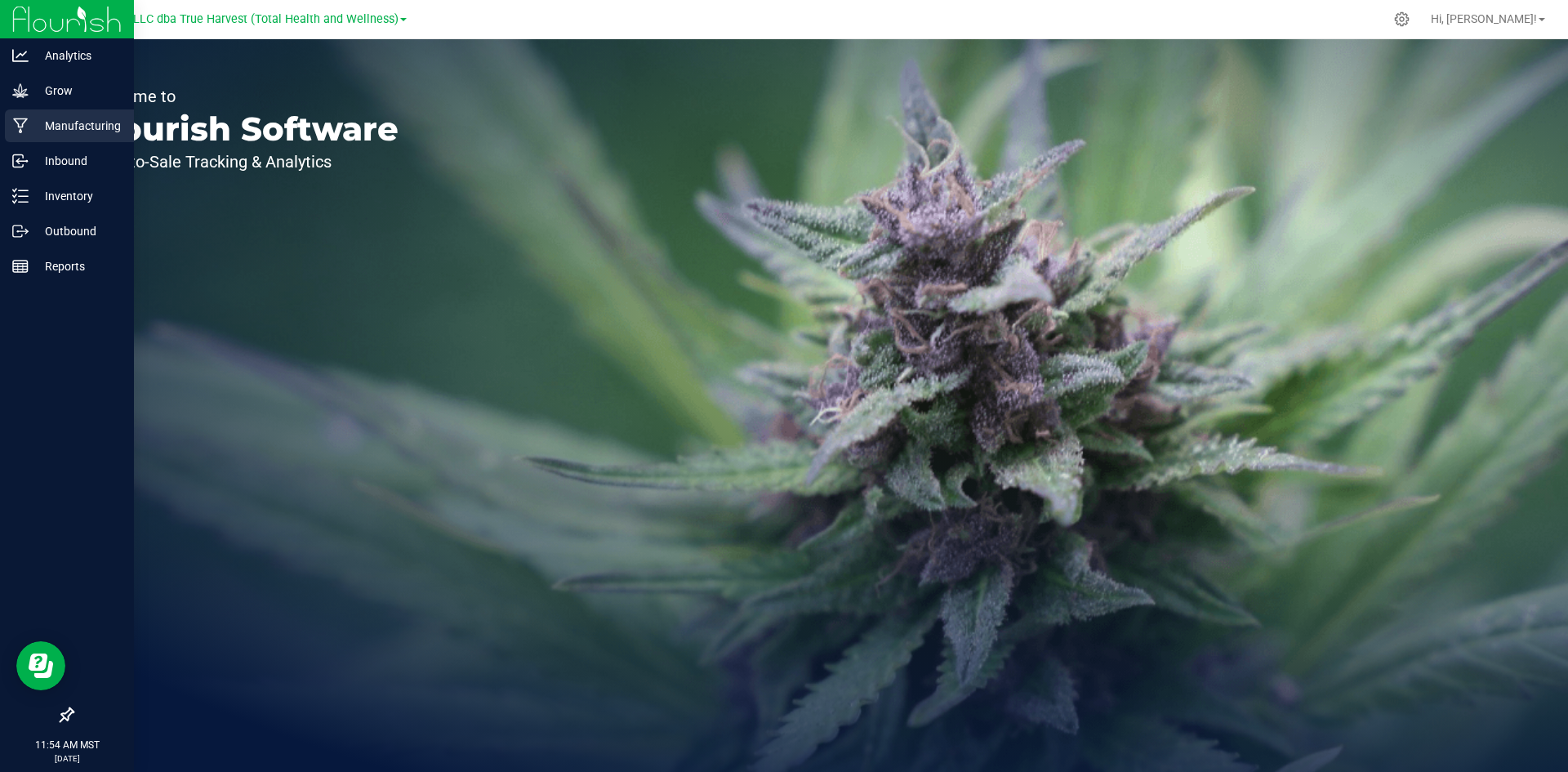
click at [18, 123] on icon at bounding box center [21, 126] width 16 height 17
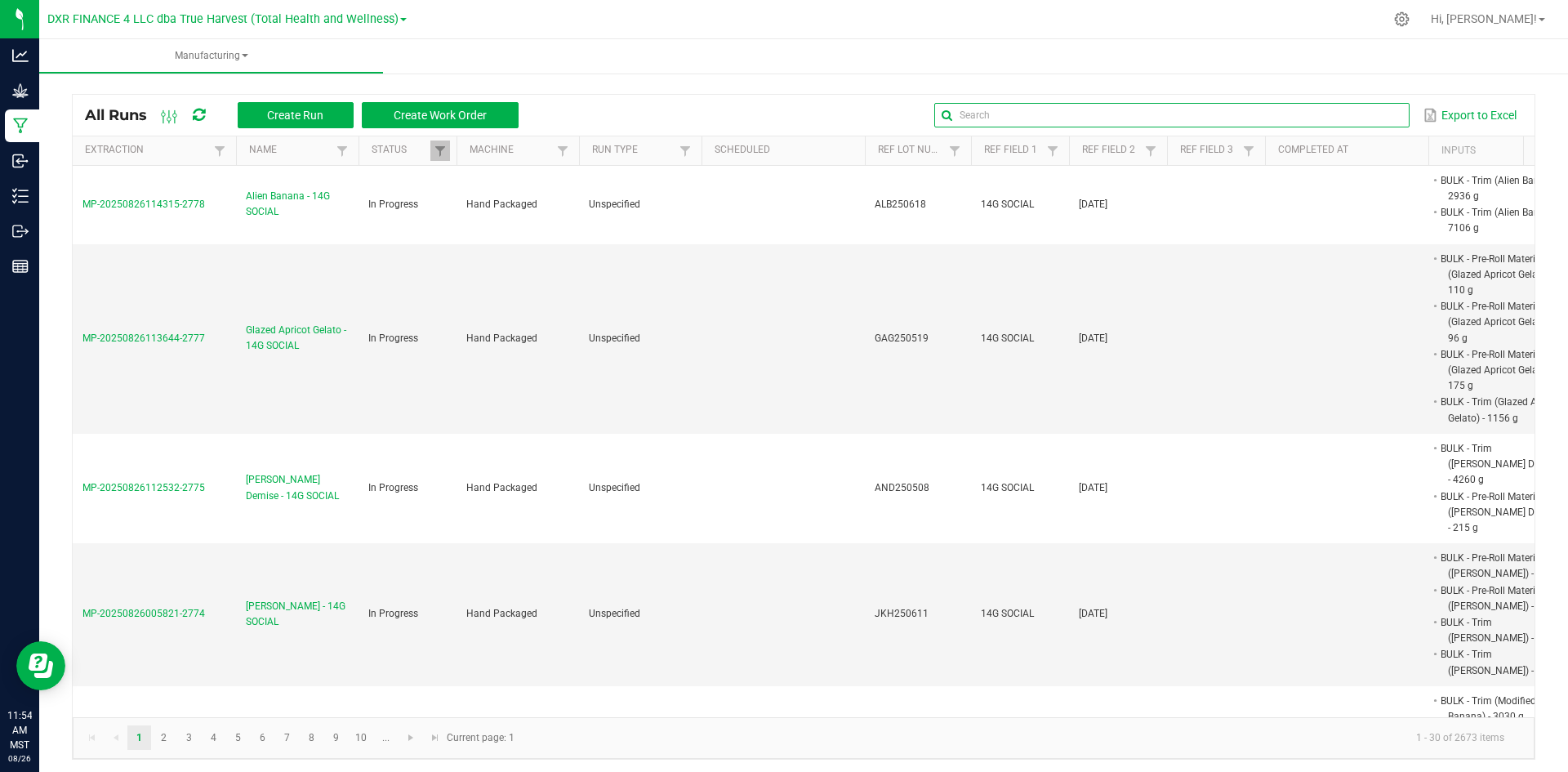
click at [1346, 123] on input "text" at bounding box center [1171, 115] width 474 height 25
type input "infusion run"
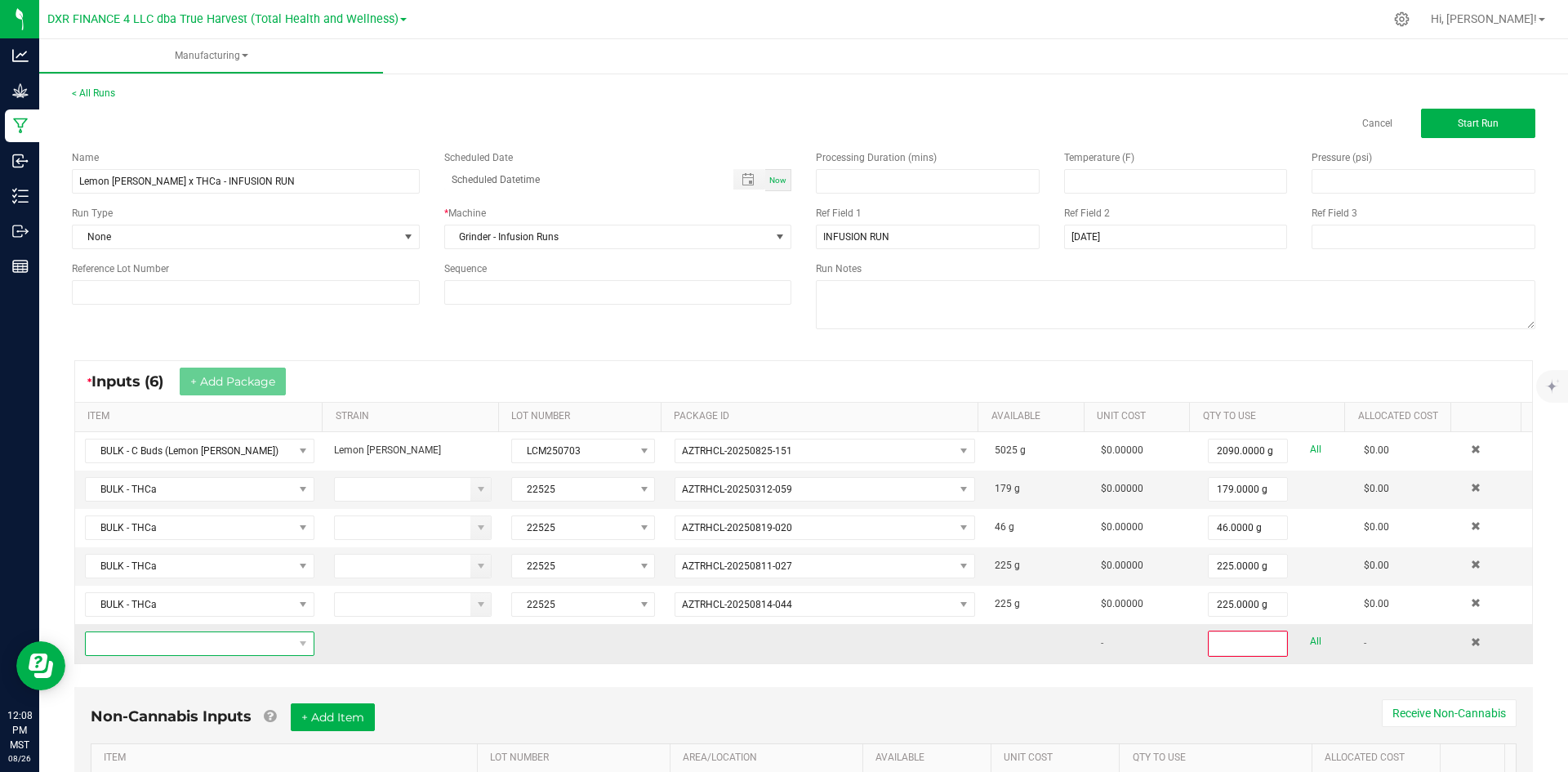
click at [216, 651] on span "NO DATA FOUND" at bounding box center [189, 643] width 207 height 23
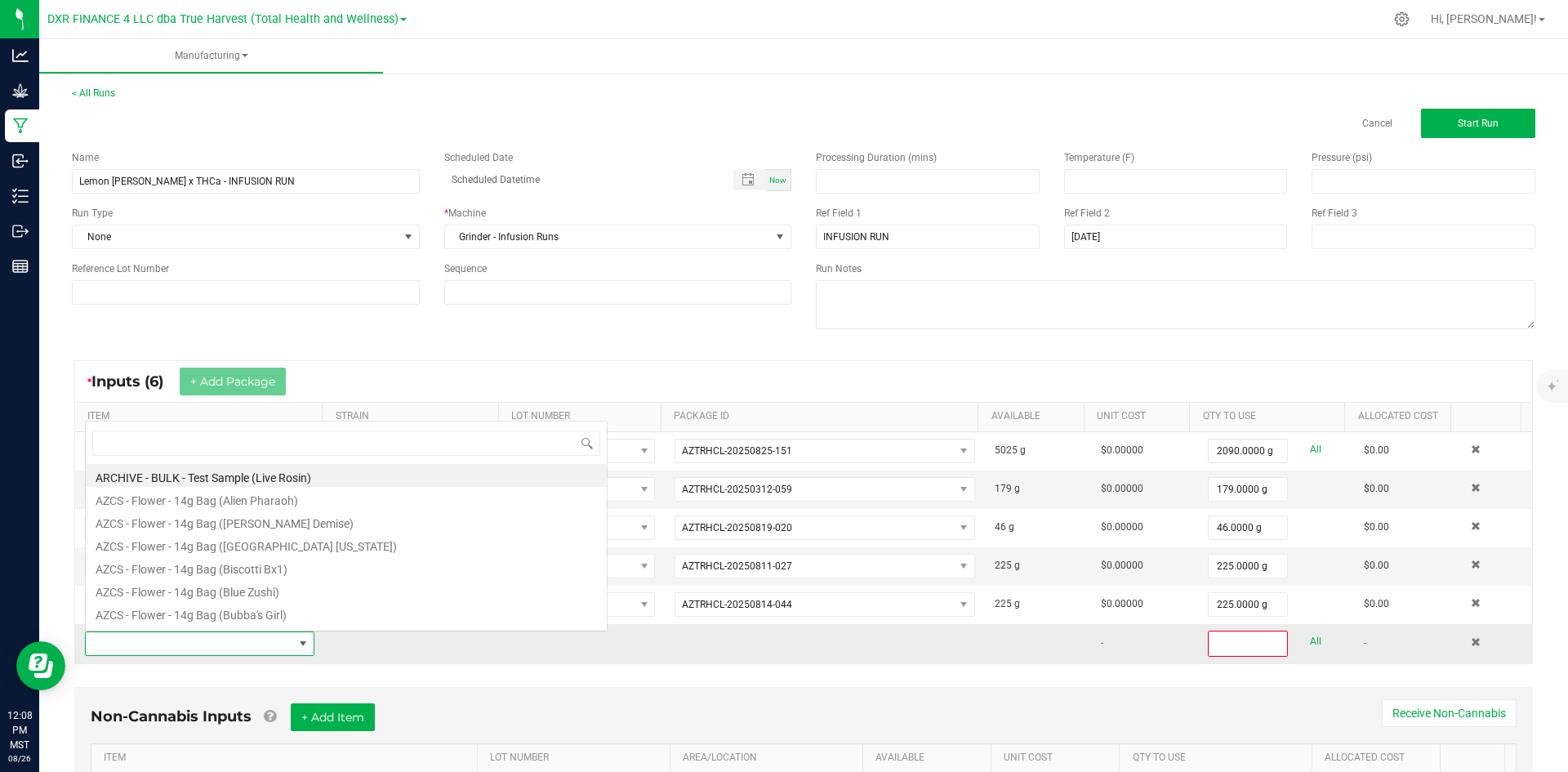
scroll to position [25, 223]
type input "bulk - thca"
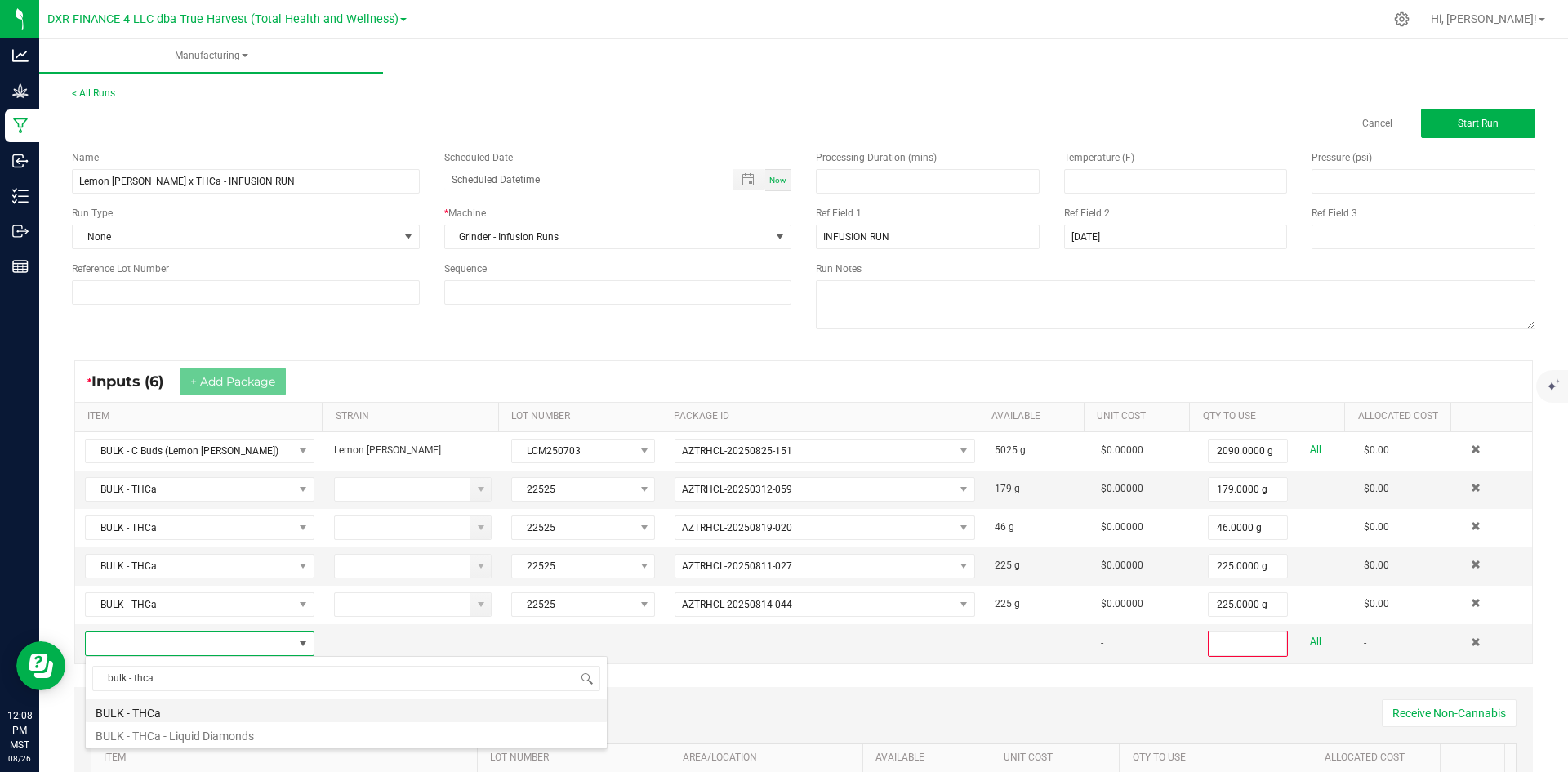
click at [244, 718] on li "BULK - THCa" at bounding box center [346, 710] width 521 height 23
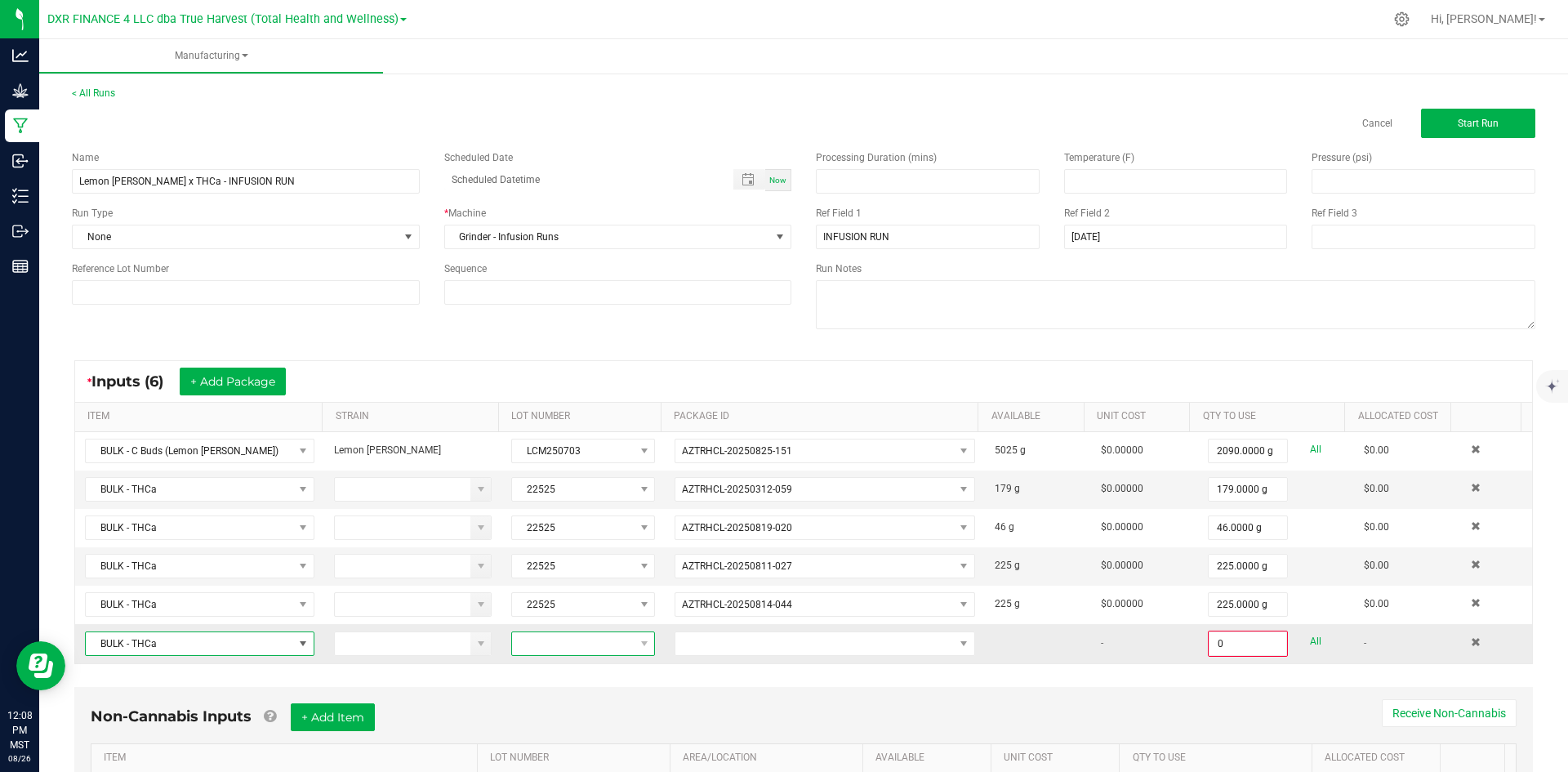
click at [520, 644] on span at bounding box center [573, 643] width 122 height 23
click at [602, 541] on li "22525" at bounding box center [581, 533] width 153 height 28
click at [730, 643] on span at bounding box center [815, 643] width 279 height 23
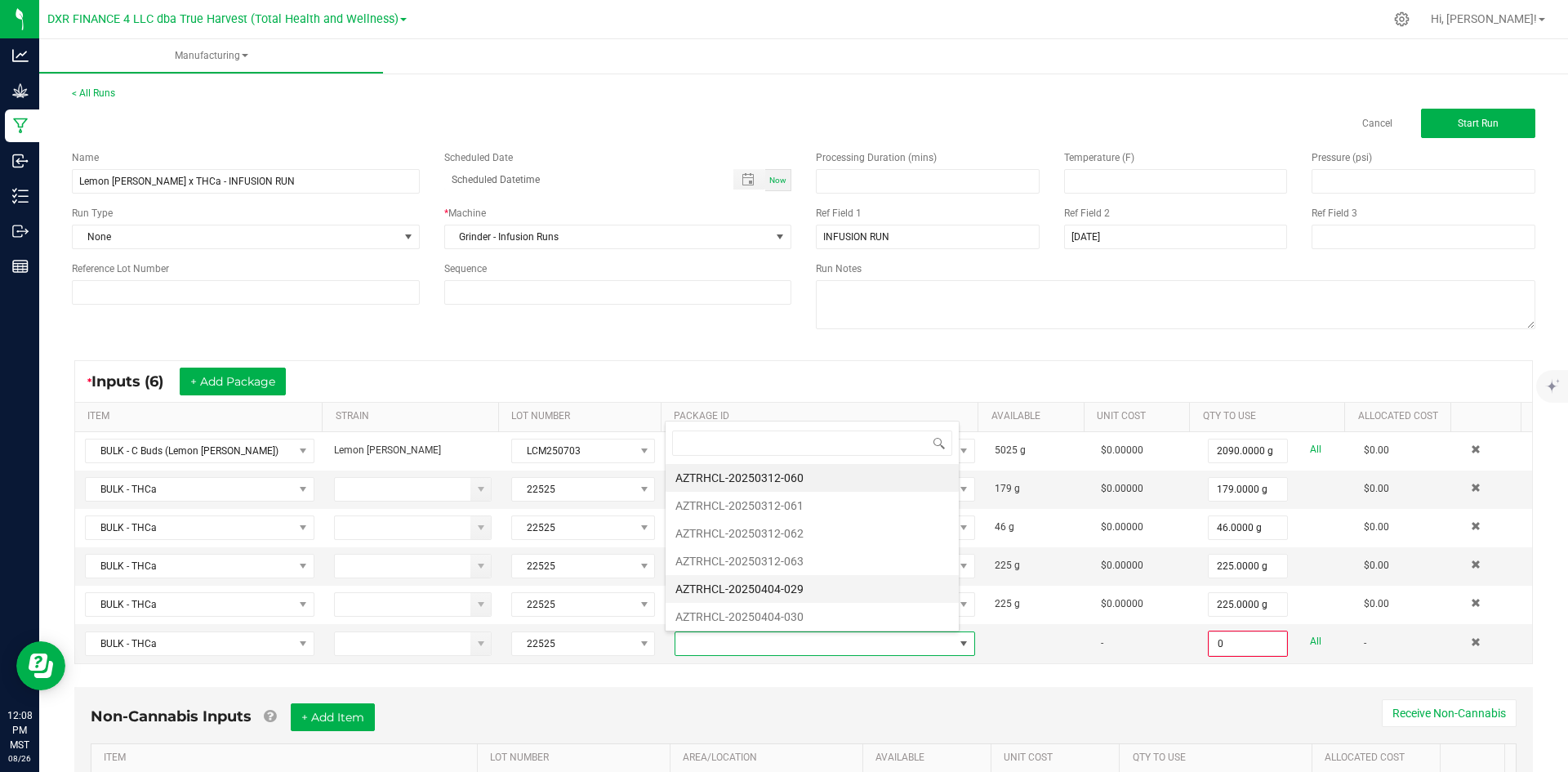
scroll to position [59, 0]
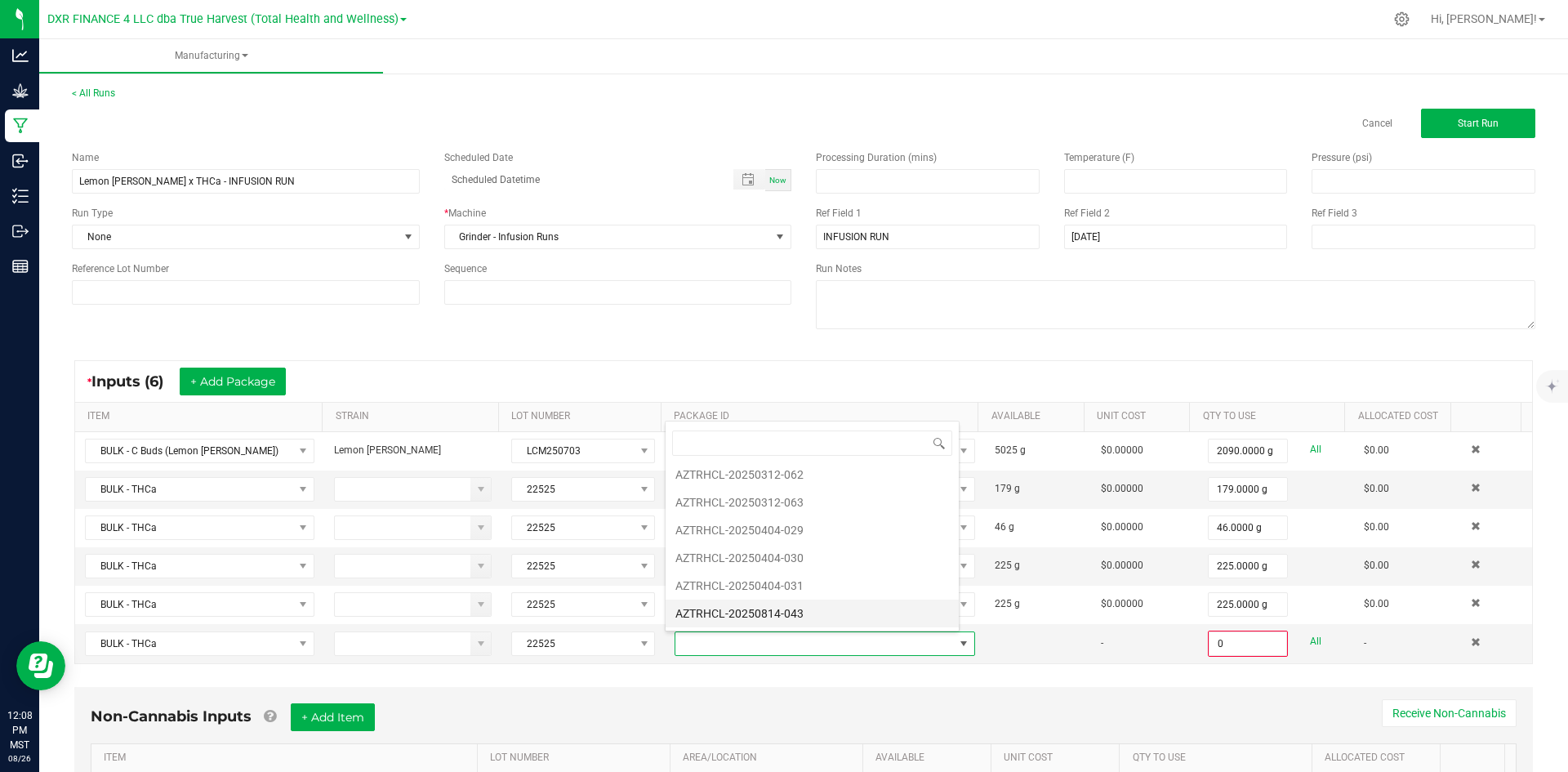
click at [787, 615] on li "AZTRHCL-20250814-043" at bounding box center [812, 614] width 294 height 28
click at [1219, 644] on input "0" at bounding box center [1248, 643] width 77 height 23
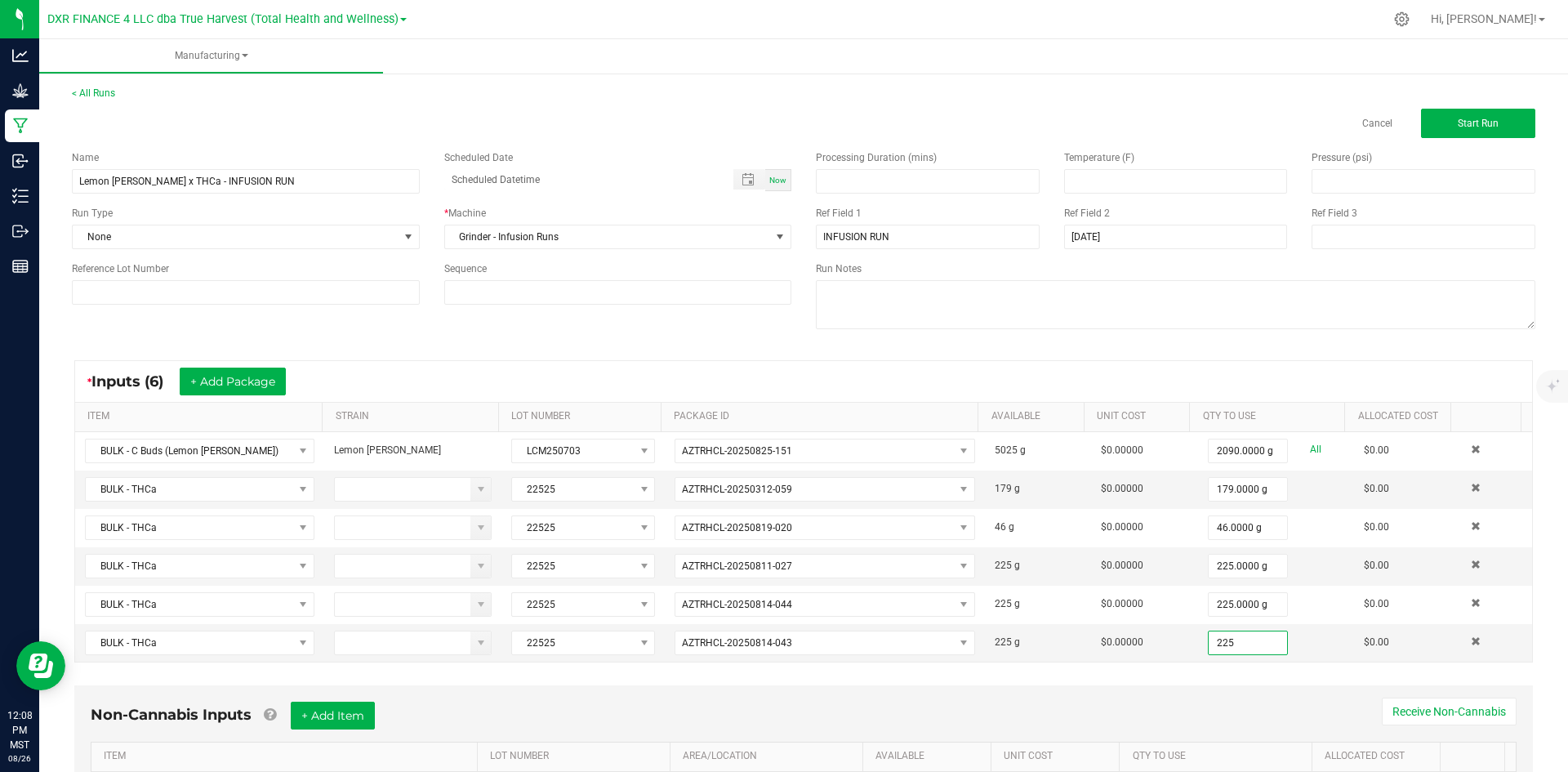
type input "225.0000 g"
click at [1168, 669] on div "* Inputs (6) + Add Package ITEM STRAIN LOT NUMBER PACKAGE ID AVAILABLE Unit Cos…" at bounding box center [804, 512] width 1488 height 332
click at [1459, 136] on button "Start Run" at bounding box center [1479, 124] width 114 height 29
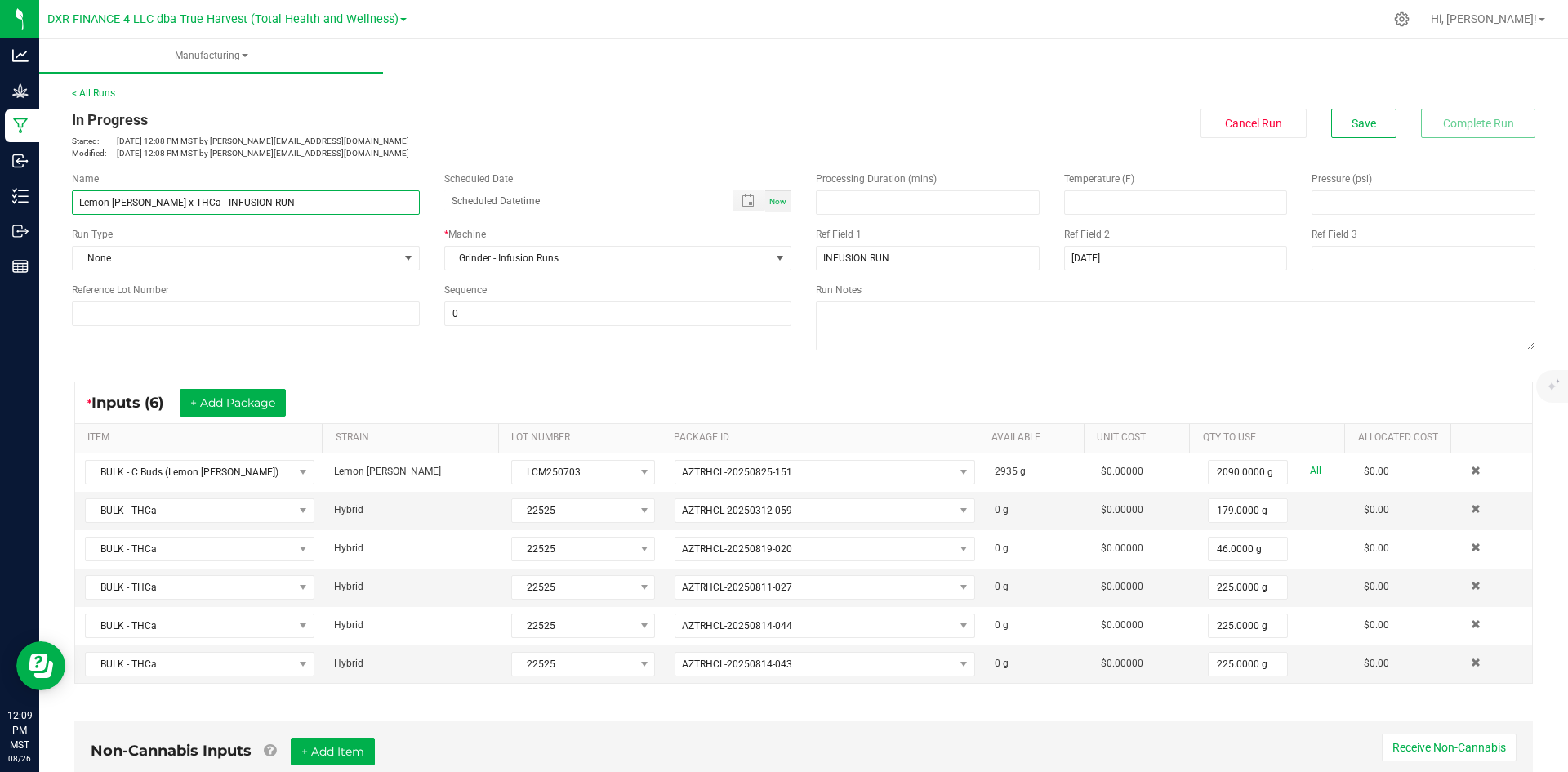
click at [212, 208] on input "Lemon [PERSON_NAME] x THCa - INFUSION RUN" at bounding box center [245, 202] width 348 height 25
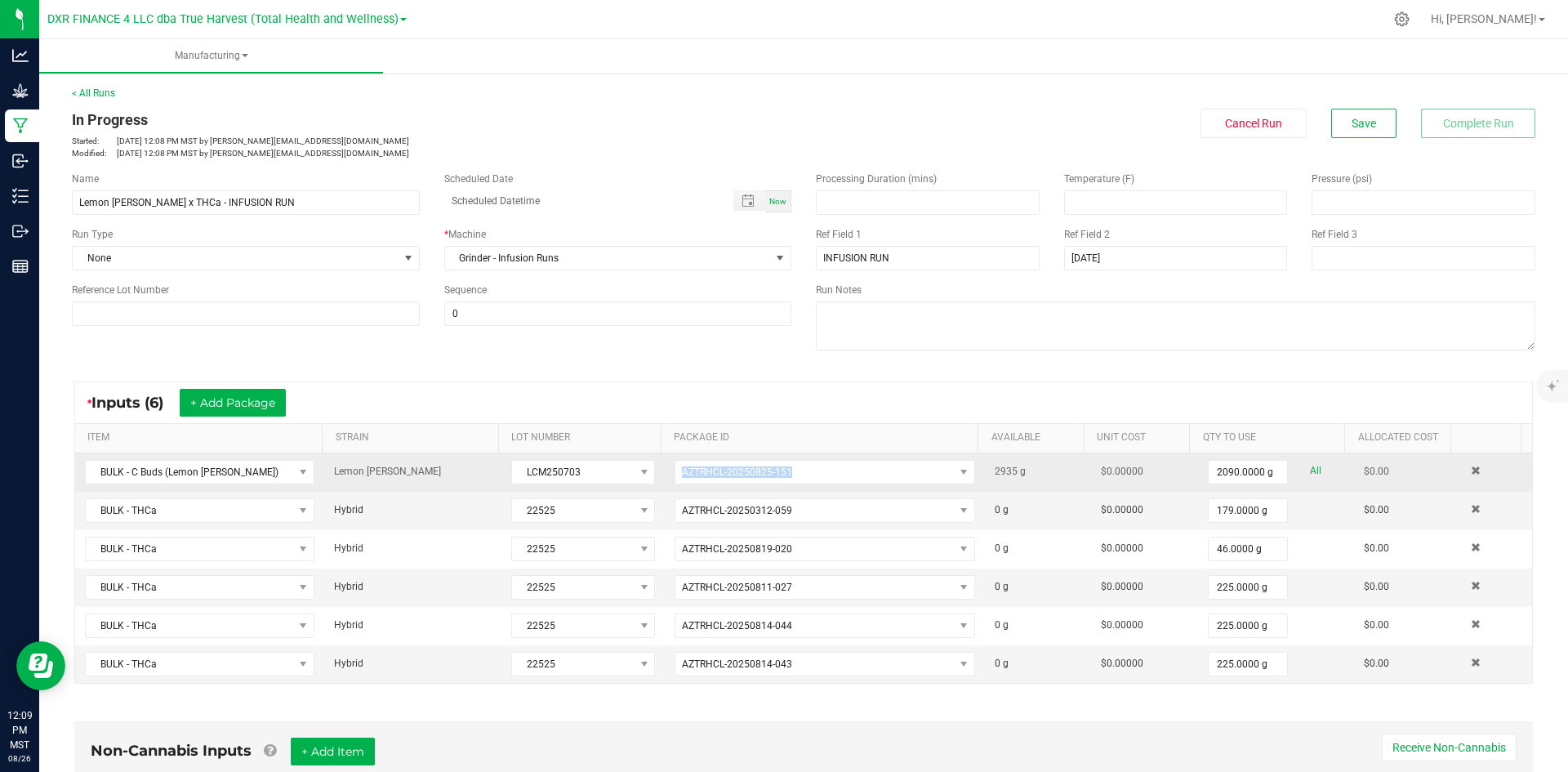
drag, startPoint x: 802, startPoint y: 487, endPoint x: 664, endPoint y: 470, distance: 139.0
click at [665, 470] on td "AZTRHCL-20250825-151" at bounding box center [825, 472] width 320 height 38
copy span "AZTRHCL-20250825-151"
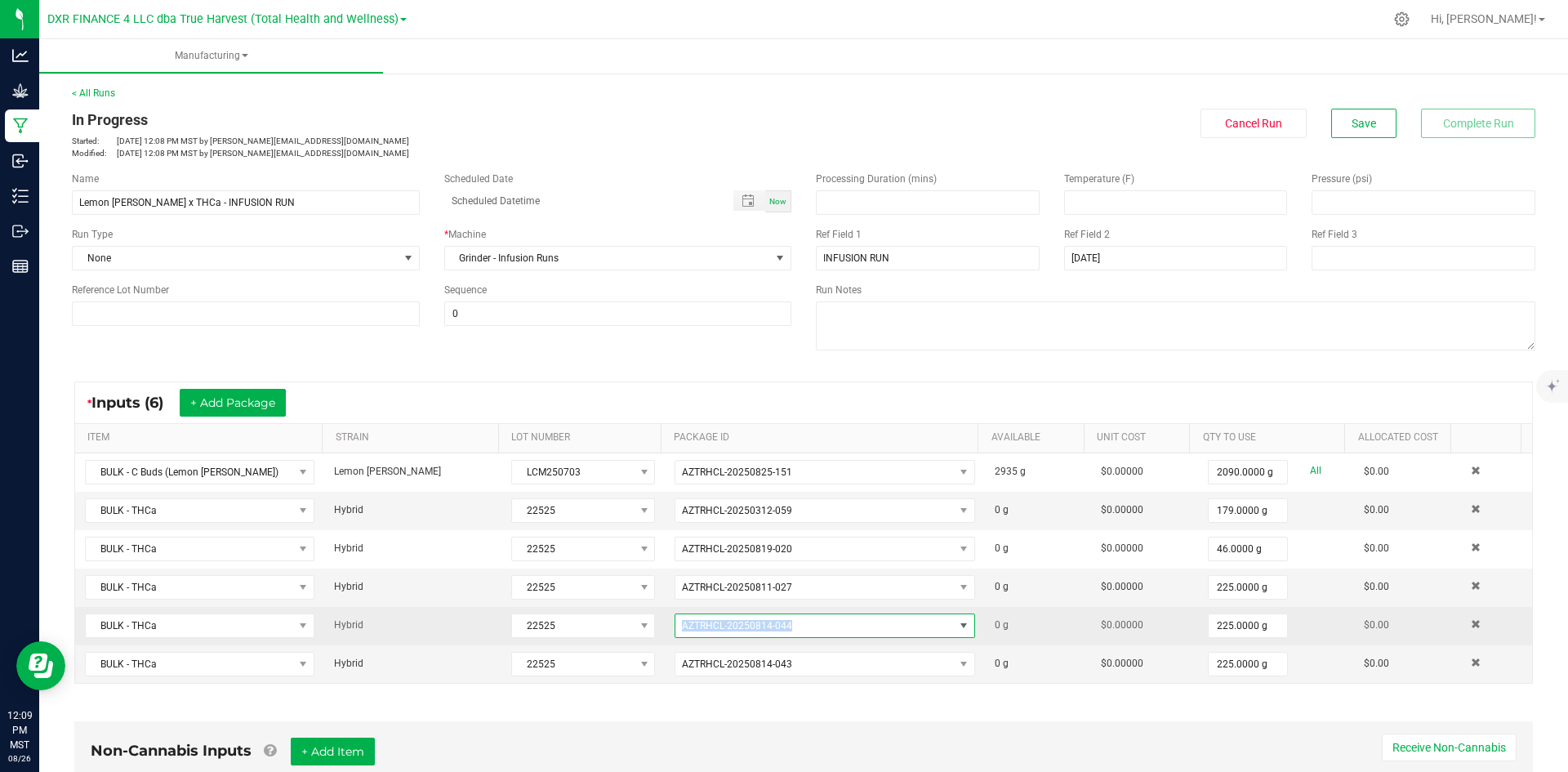
drag, startPoint x: 790, startPoint y: 624, endPoint x: 664, endPoint y: 620, distance: 126.1
click at [665, 620] on td "AZTRHCL-20250814-044" at bounding box center [825, 626] width 320 height 38
copy span "AZTRHCL-20250814-044"
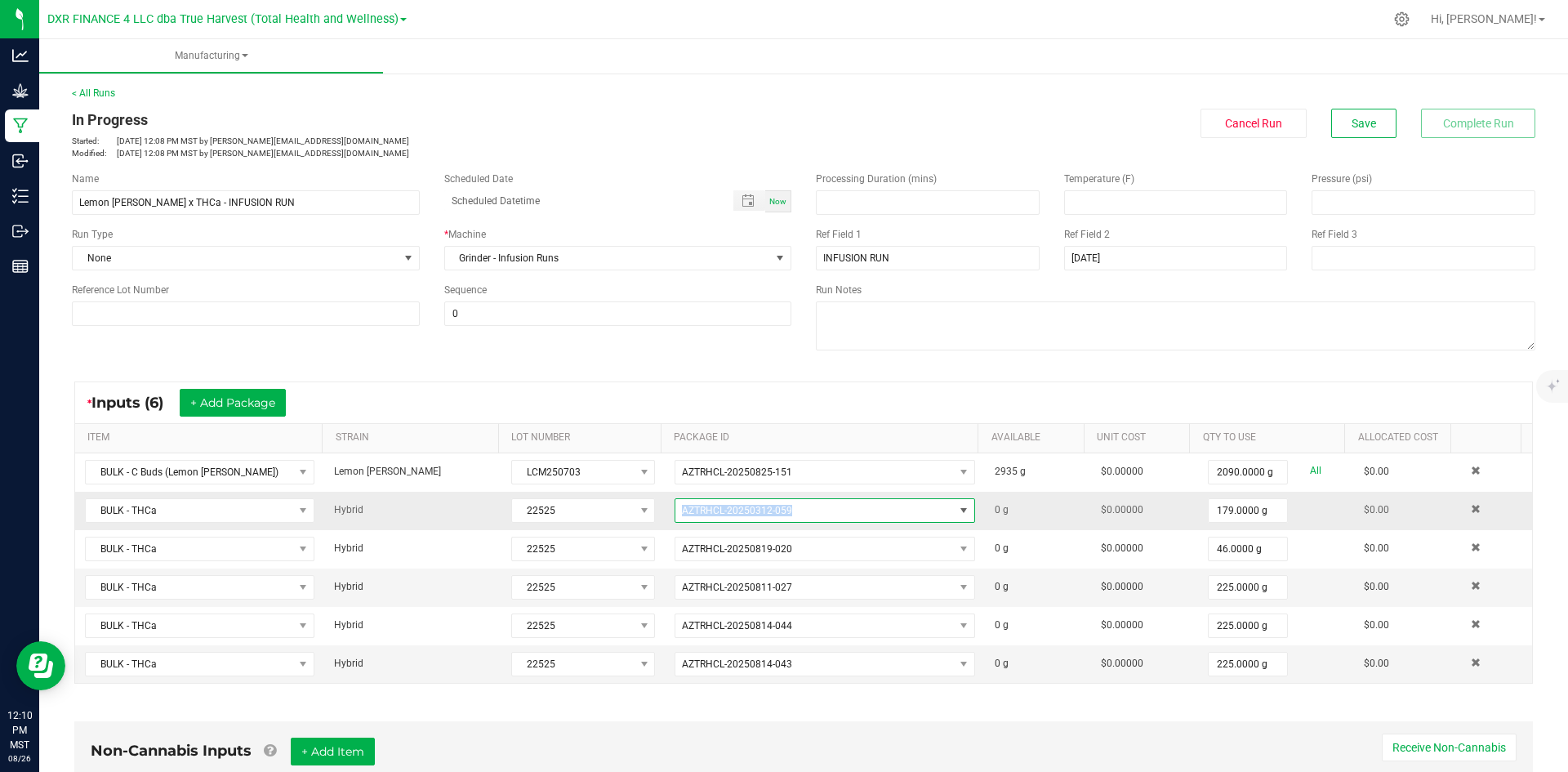
drag, startPoint x: 794, startPoint y: 508, endPoint x: 661, endPoint y: 513, distance: 133.1
click at [665, 513] on td "AZTRHCL-20250312-059" at bounding box center [825, 511] width 320 height 38
copy span "AZTRHCL-20250312-059"
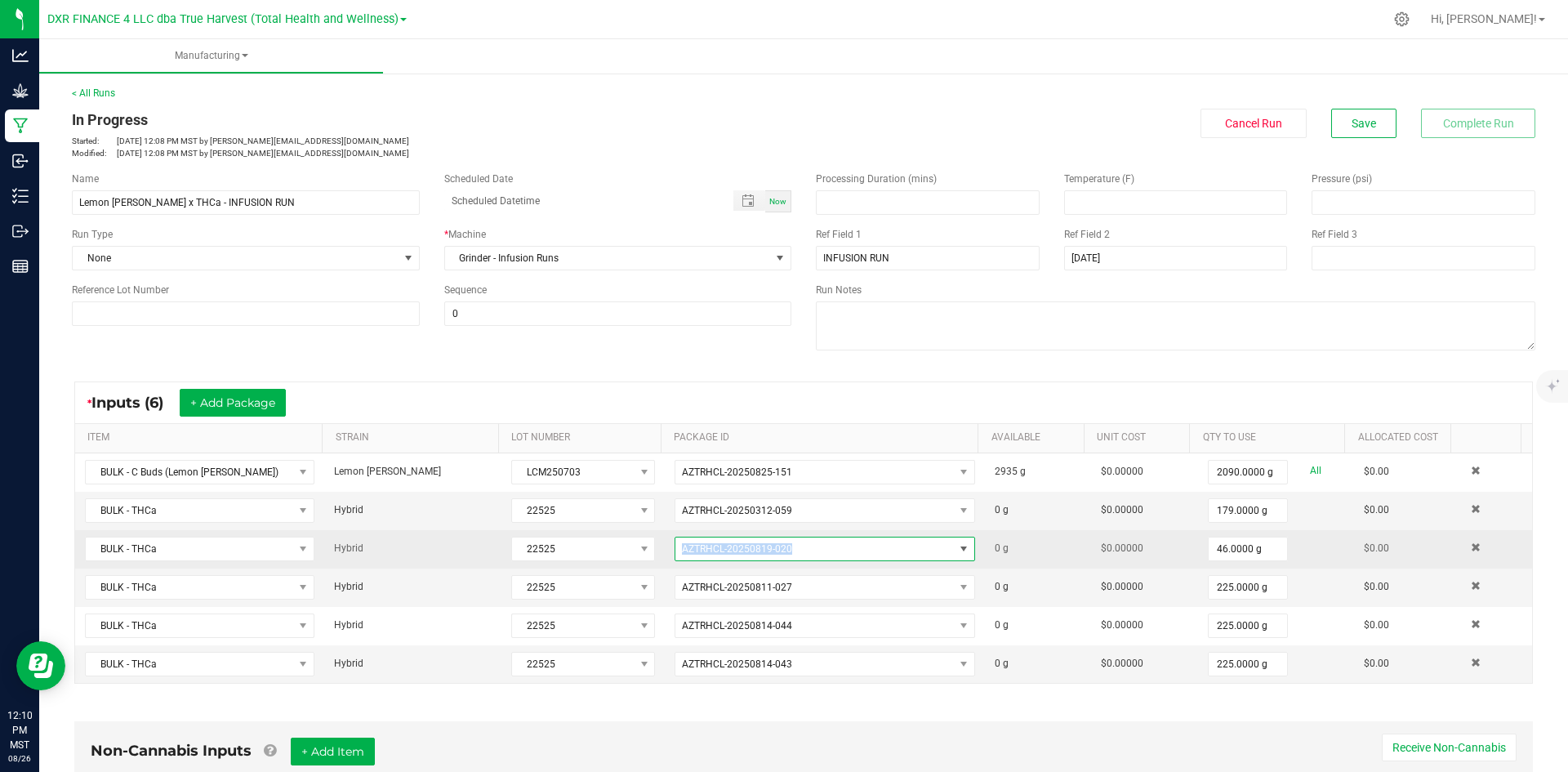
drag, startPoint x: 726, startPoint y: 552, endPoint x: 671, endPoint y: 549, distance: 55.1
click at [676, 549] on span "AZTRHCL-20250819-020" at bounding box center [815, 548] width 279 height 23
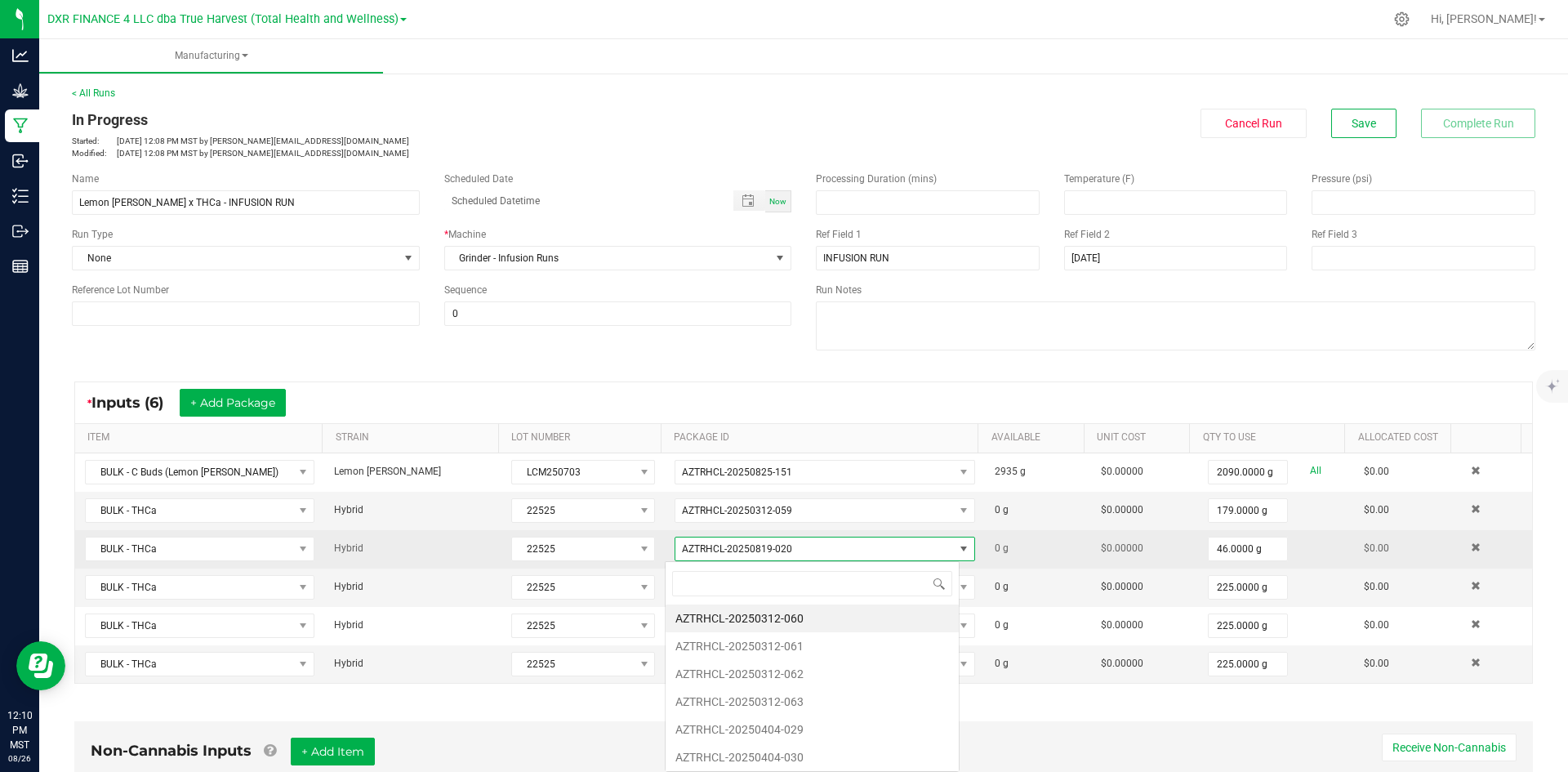
scroll to position [25, 295]
drag, startPoint x: 671, startPoint y: 549, endPoint x: 842, endPoint y: 560, distance: 171.4
click at [842, 560] on span "AZTRHCL-20250819-020" at bounding box center [815, 548] width 279 height 23
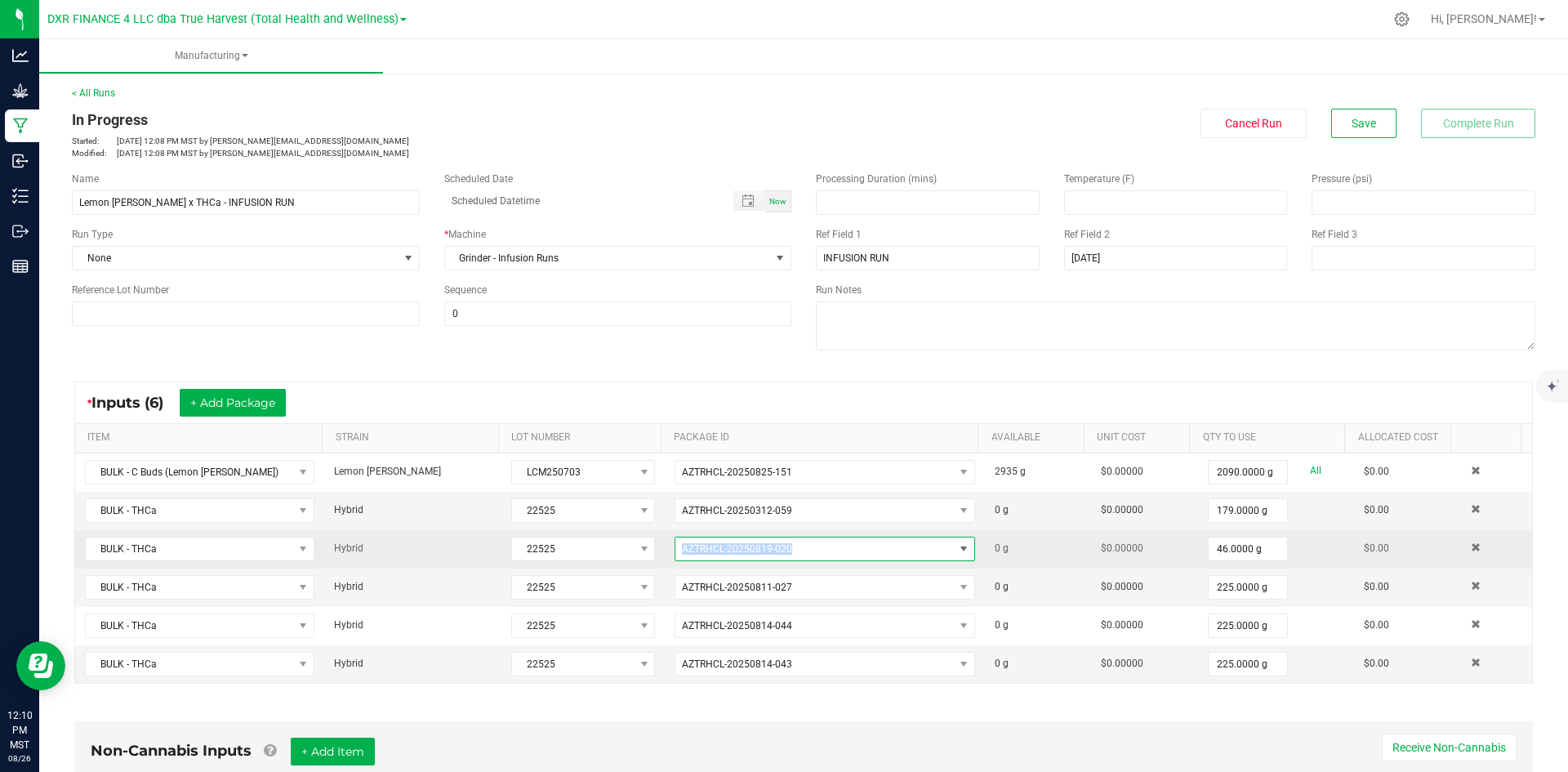
copy span "AZTRHCL-20250819-020"
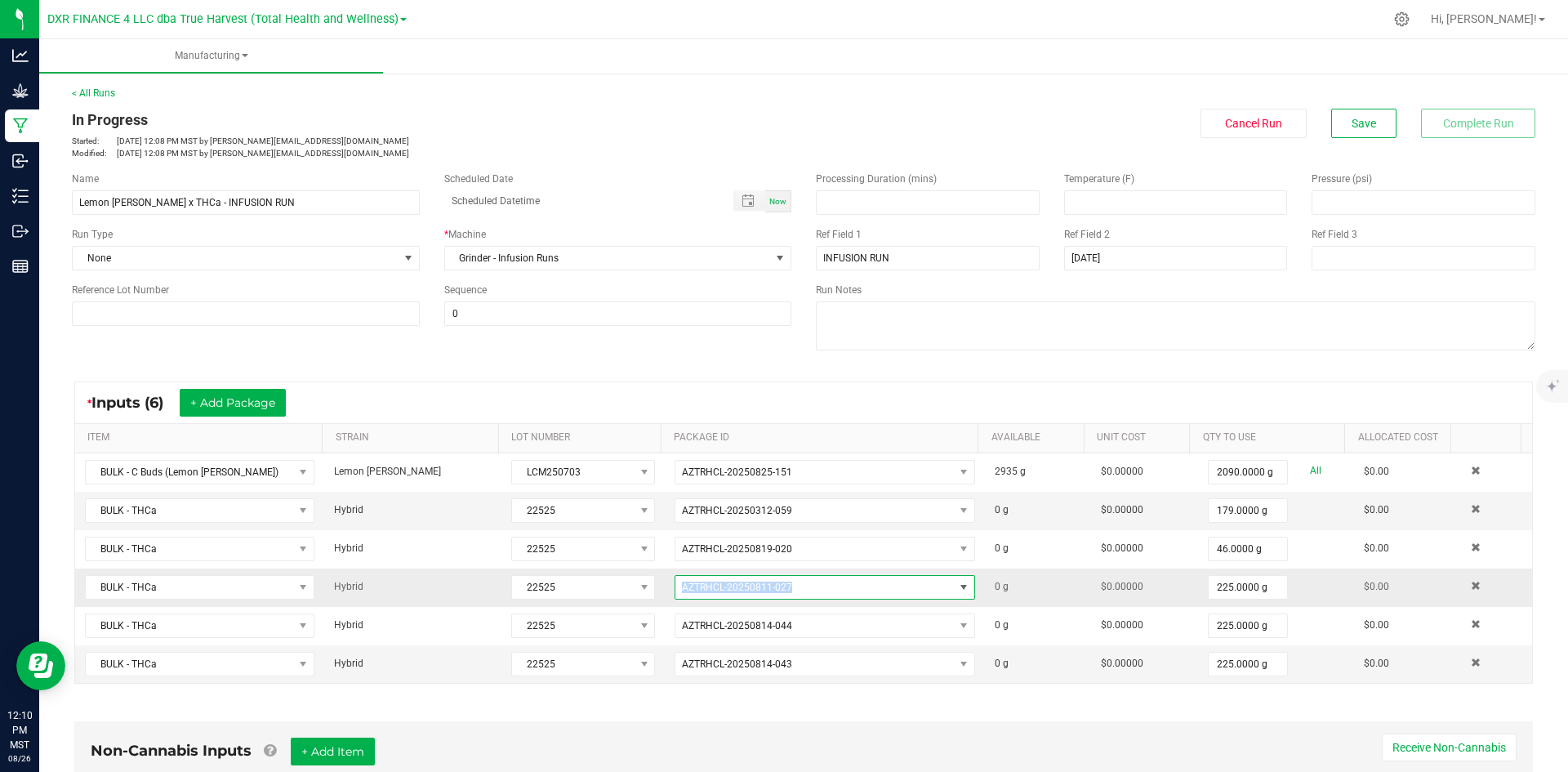
drag, startPoint x: 765, startPoint y: 588, endPoint x: 671, endPoint y: 583, distance: 94.1
click at [676, 583] on span "AZTRHCL-20250811-027" at bounding box center [815, 587] width 279 height 23
drag, startPoint x: 671, startPoint y: 583, endPoint x: 792, endPoint y: 591, distance: 121.3
click at [792, 591] on span "AZTRHCL-20250811-027" at bounding box center [815, 587] width 279 height 23
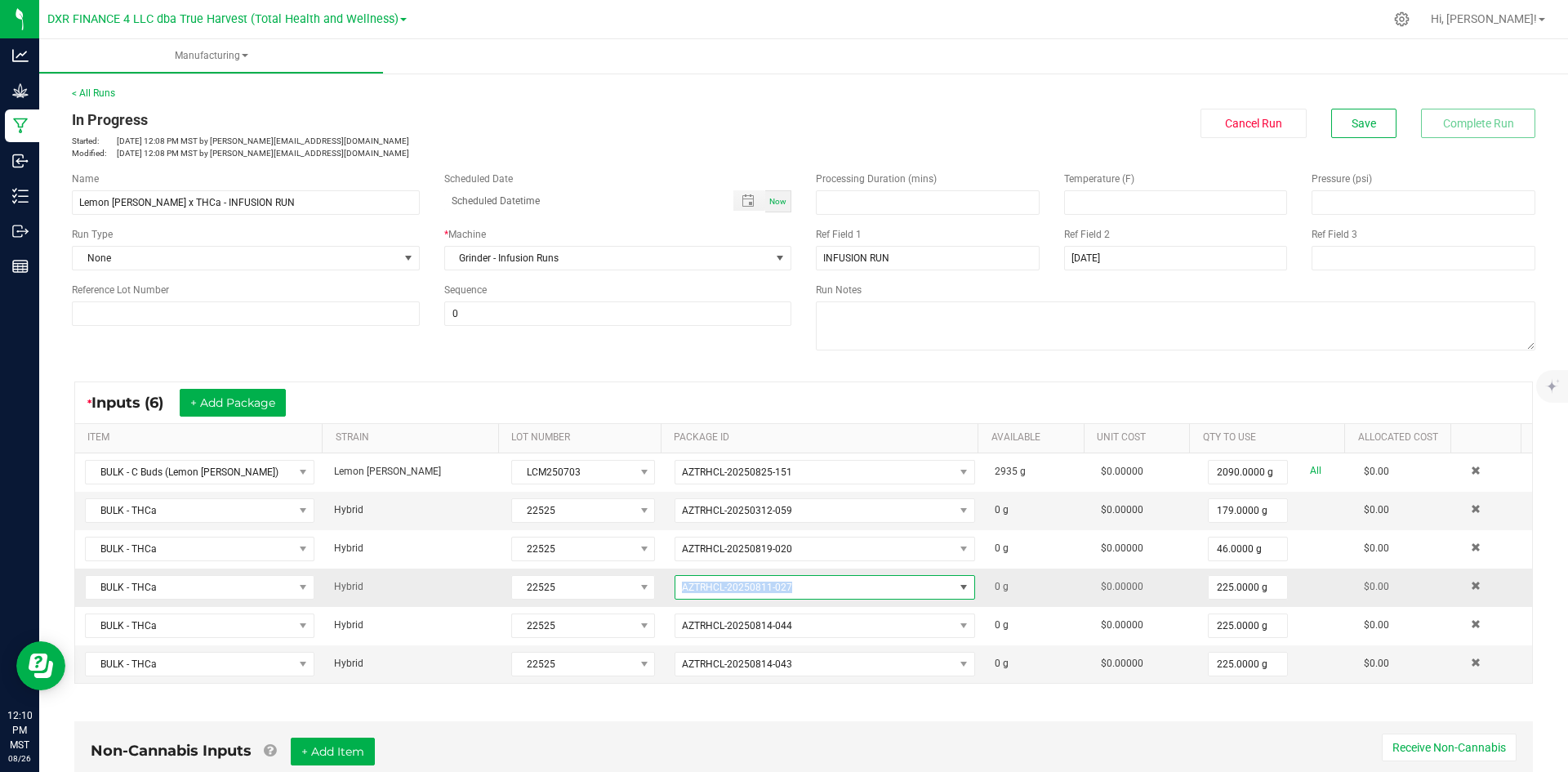
copy span "AZTRHCL-20250811-027"
click at [81, 83] on div "< All Runs In Progress Started: Aug 26, 2025 12:08 PM MST by ekincheloe@truehar…" at bounding box center [803, 629] width 1529 height 1118
click at [86, 95] on link "< All Runs" at bounding box center [93, 93] width 43 height 12
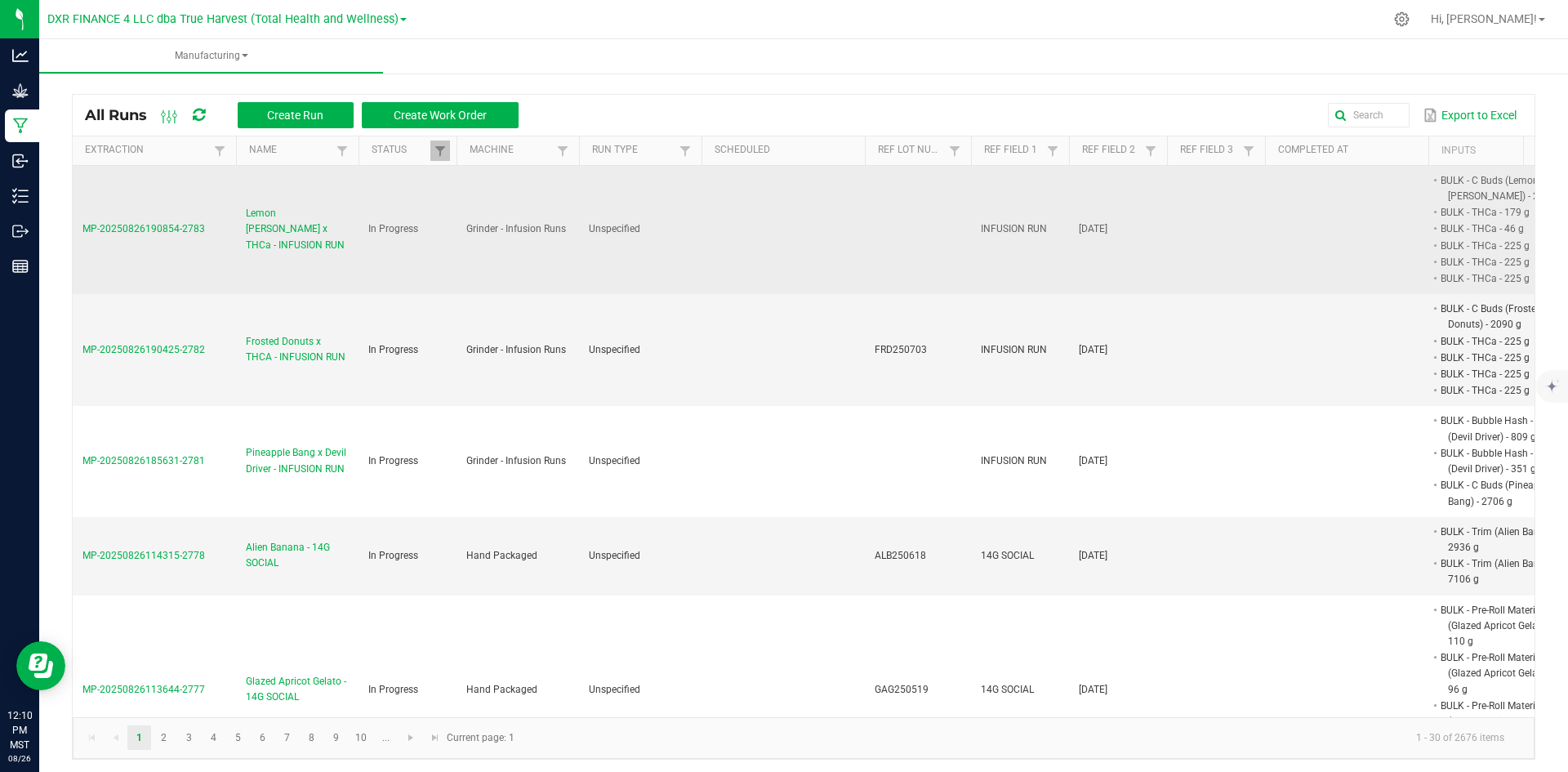
drag, startPoint x: 226, startPoint y: 224, endPoint x: 76, endPoint y: 229, distance: 150.1
click at [76, 229] on td "MP-20250826190854-2783" at bounding box center [154, 230] width 163 height 129
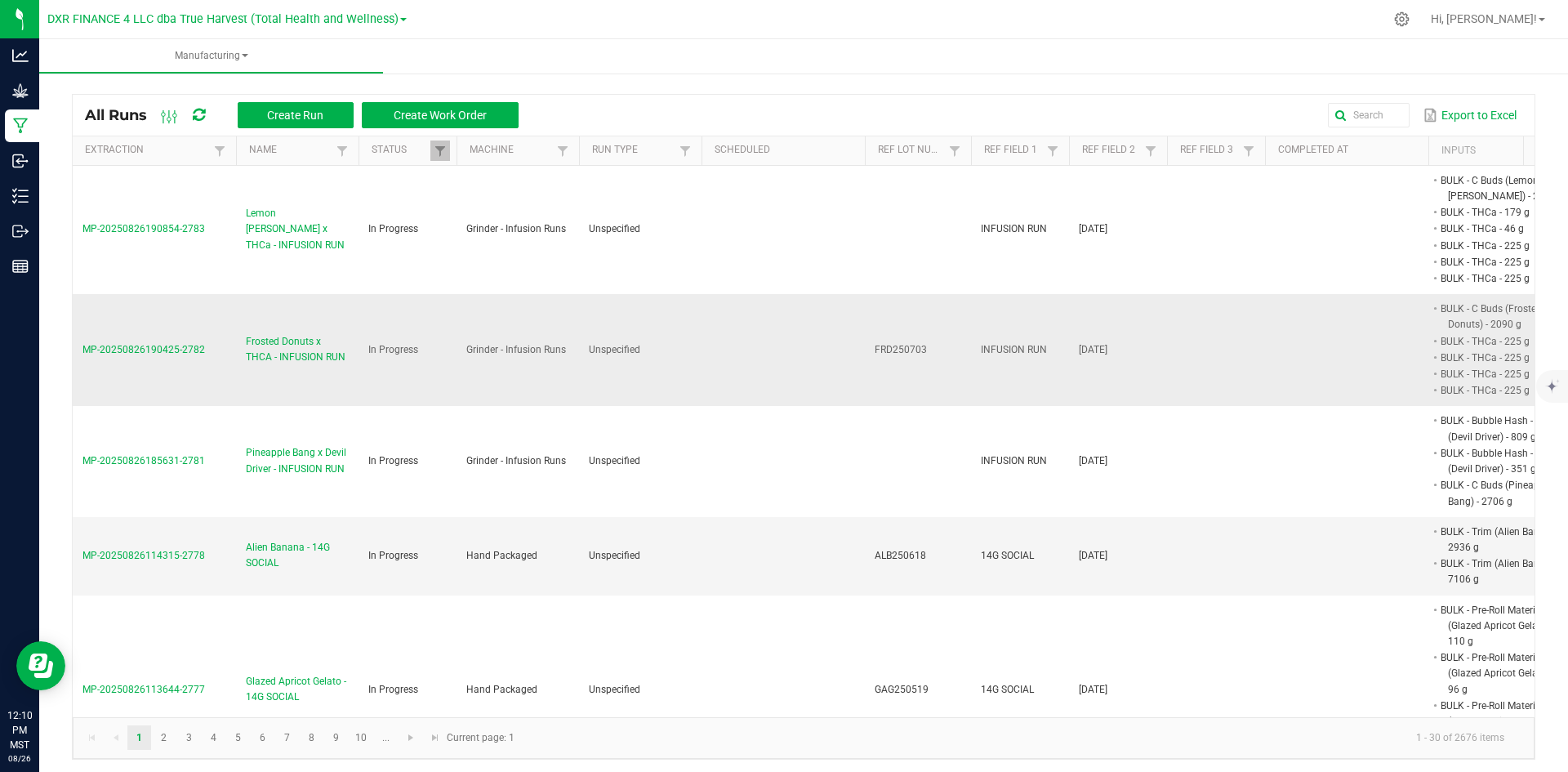
copy span "MP-20250826190854-2783"
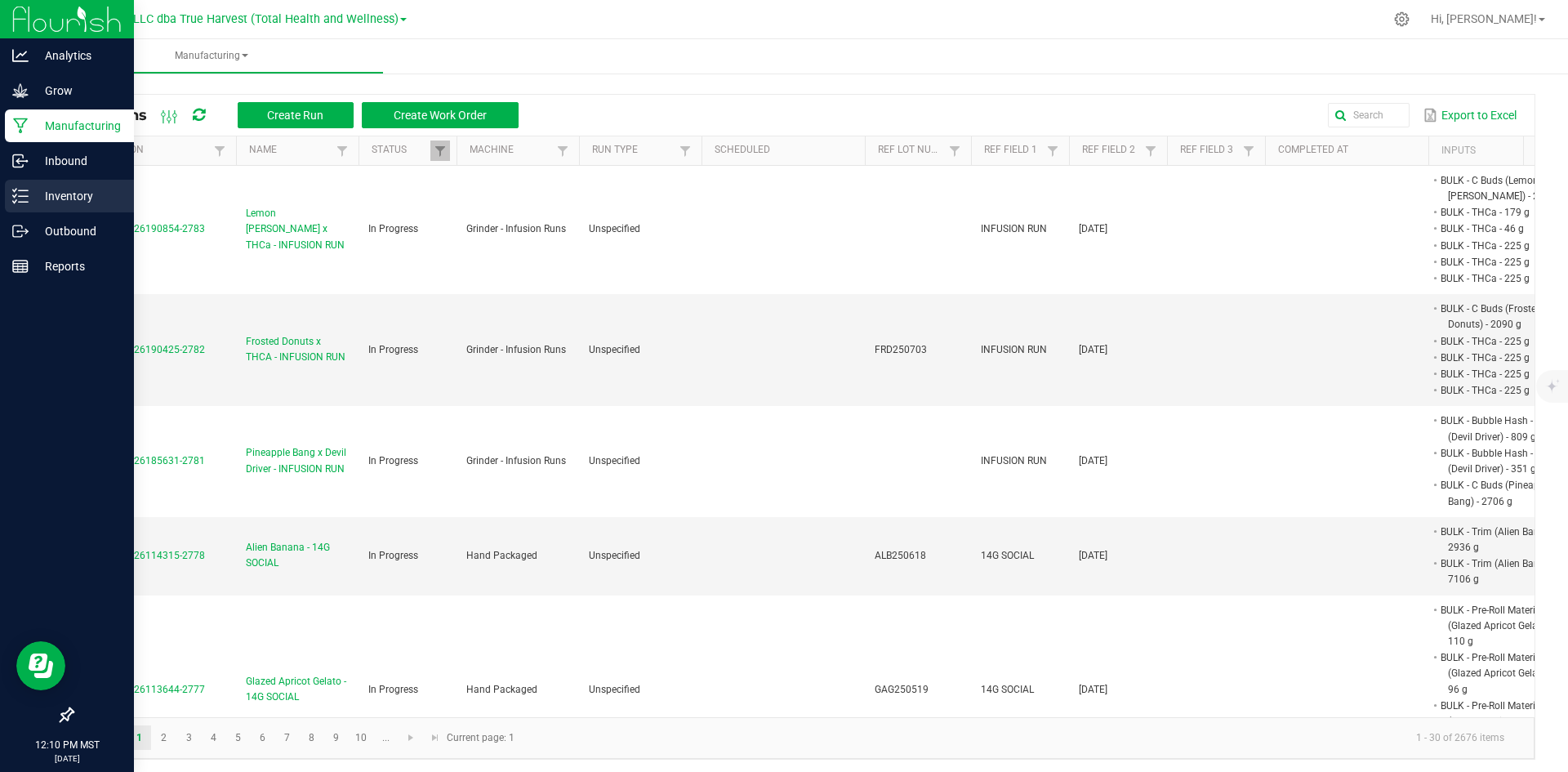
drag, startPoint x: 19, startPoint y: 204, endPoint x: 133, endPoint y: 225, distance: 115.9
click at [20, 204] on div "Inventory" at bounding box center [69, 195] width 129 height 32
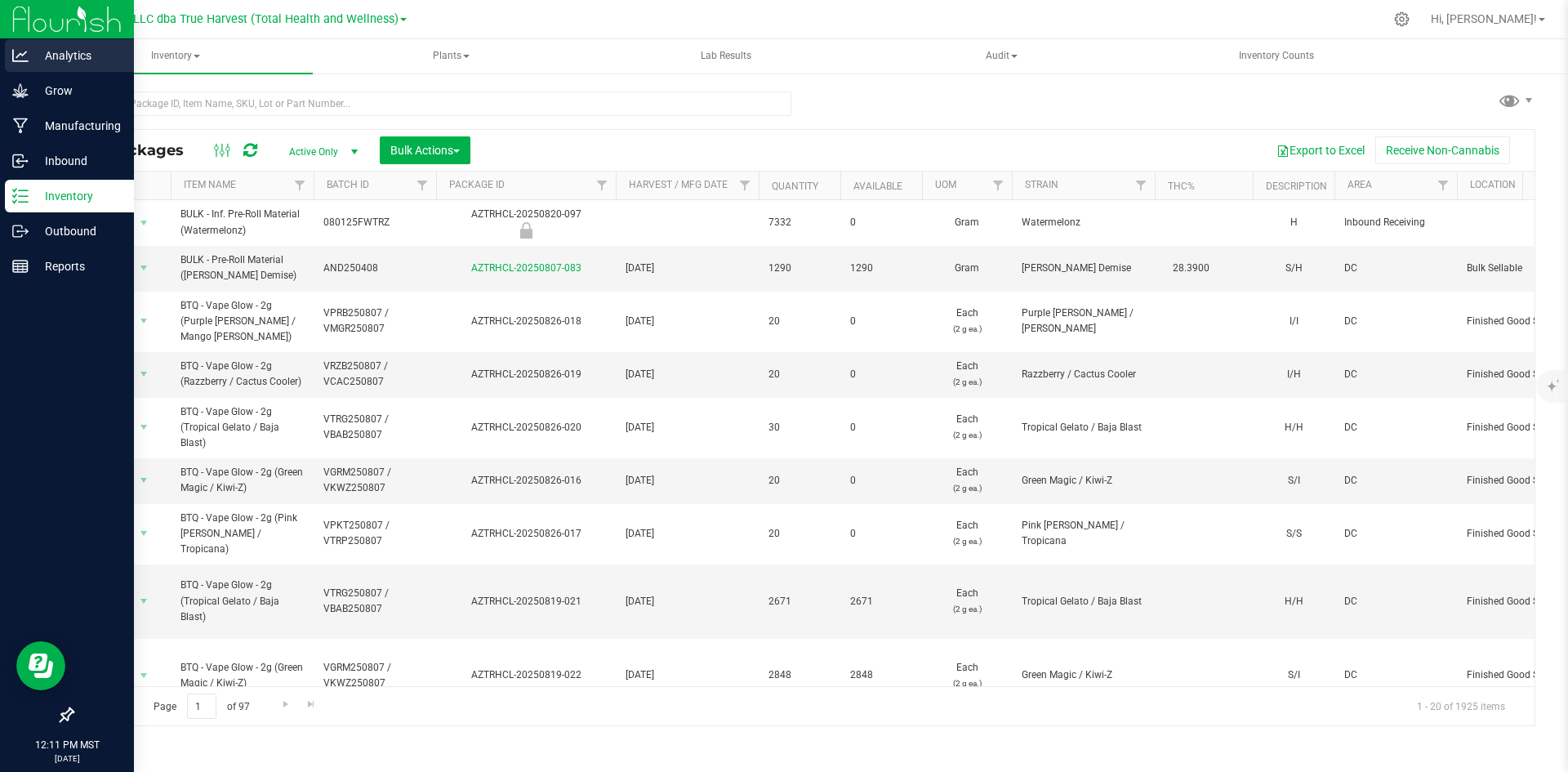
click at [95, 60] on p "Analytics" at bounding box center [78, 56] width 98 height 20
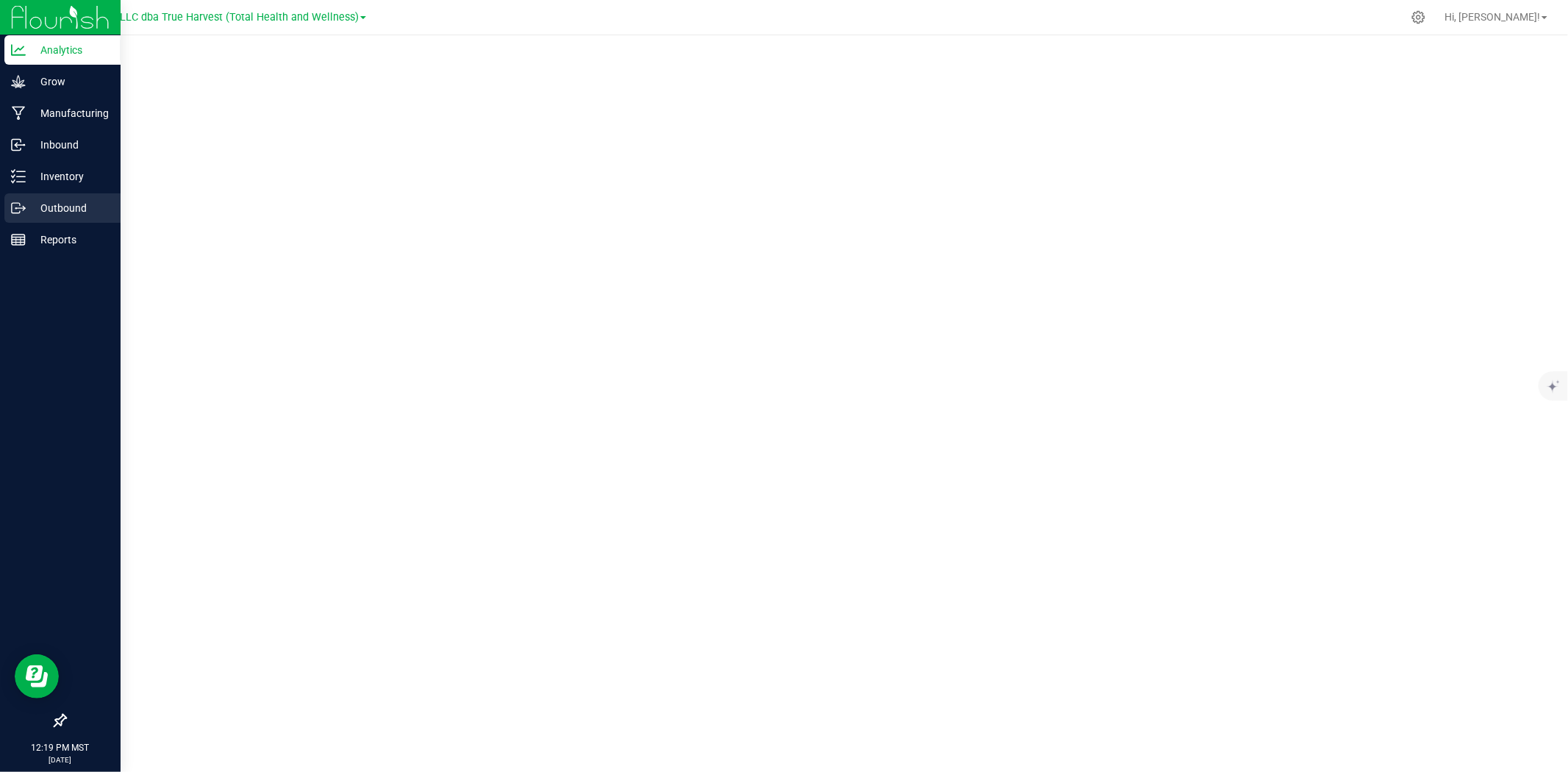
click at [27, 208] on p "Outbound" at bounding box center [70, 208] width 88 height 18
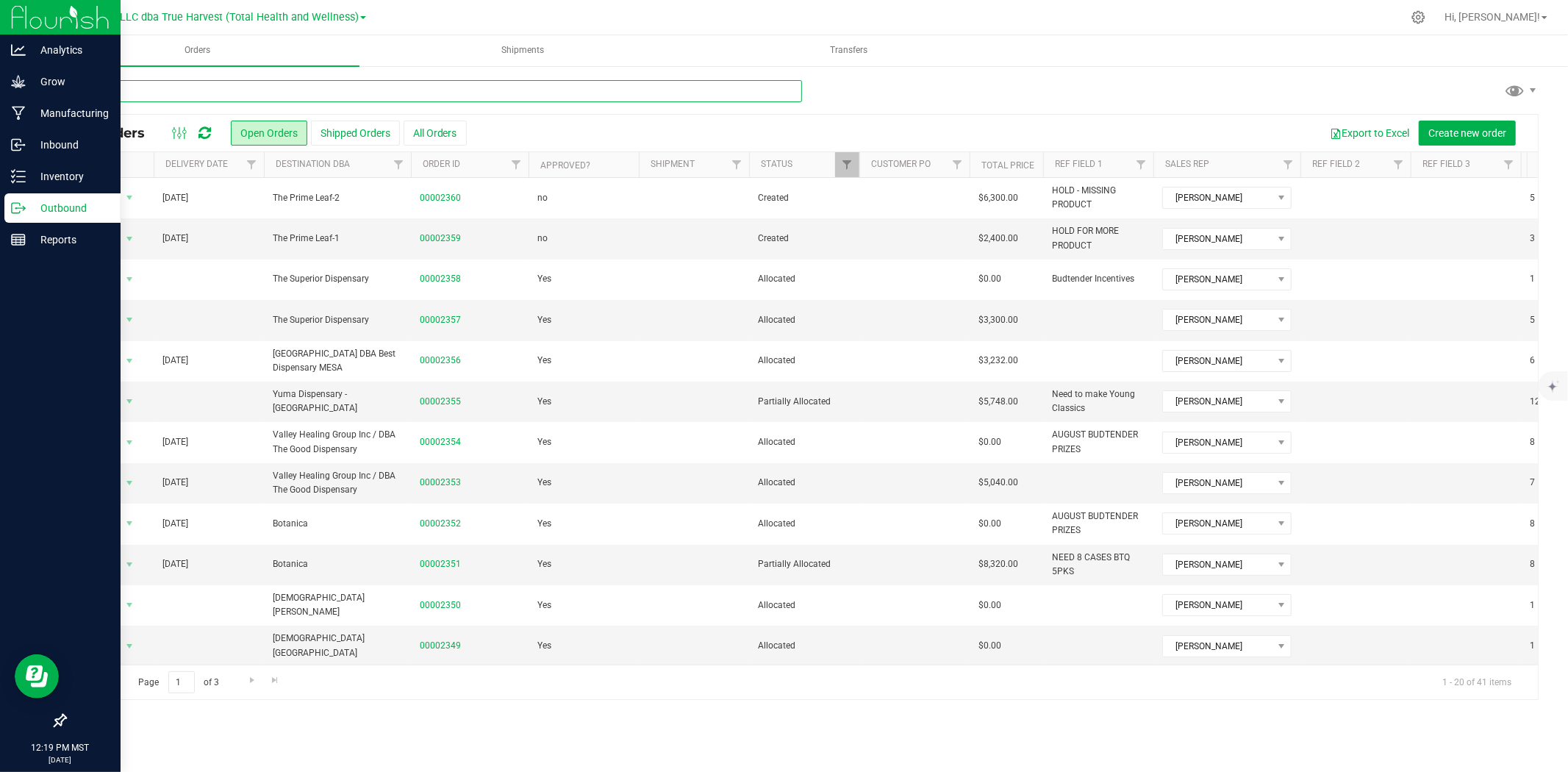
click at [317, 85] on input "text" at bounding box center [433, 91] width 737 height 22
type input "zenleaf pres"
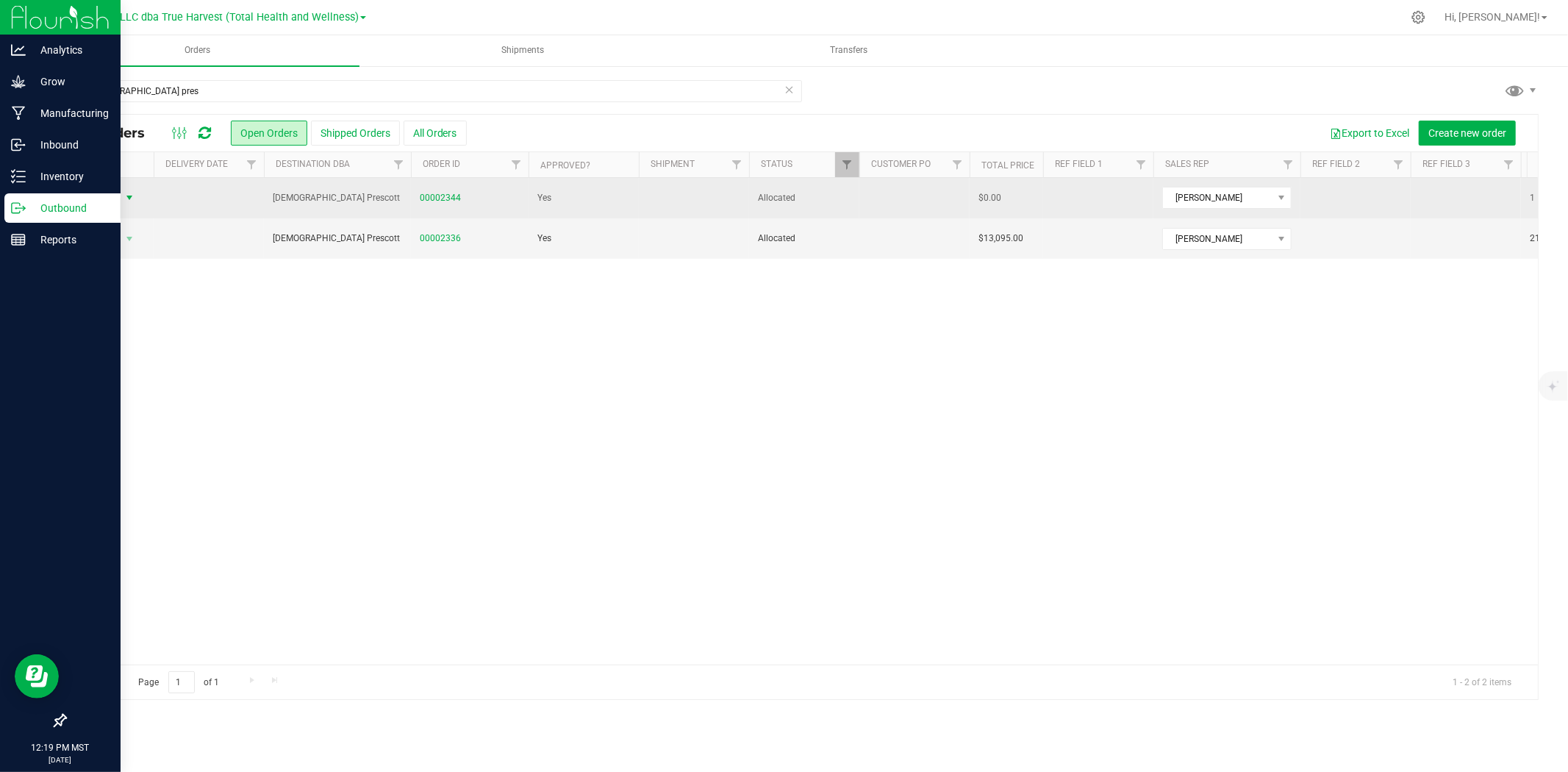
click at [124, 193] on span "select" at bounding box center [129, 197] width 11 height 11
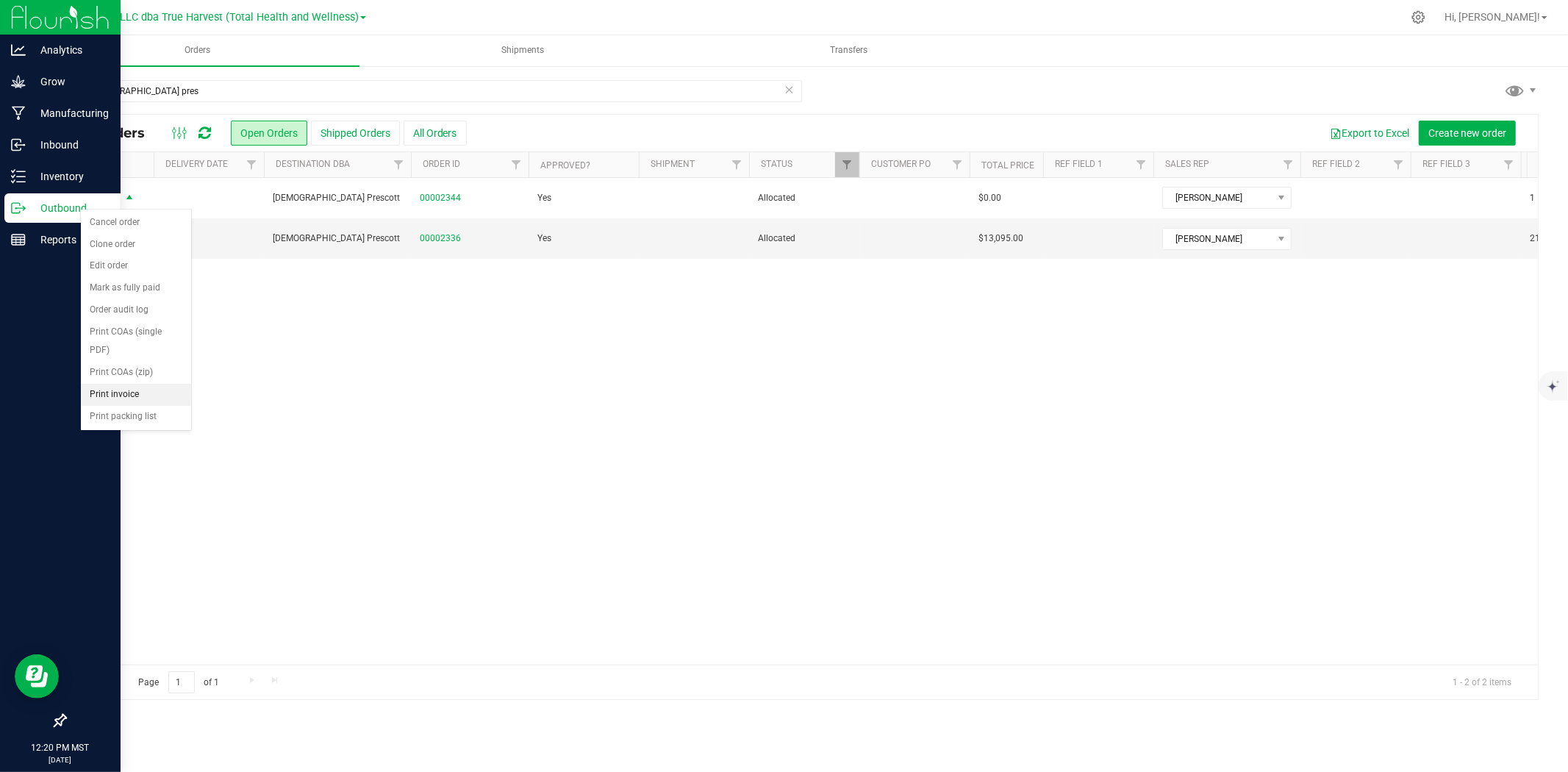
click at [128, 387] on li "Print invoice" at bounding box center [136, 394] width 110 height 22
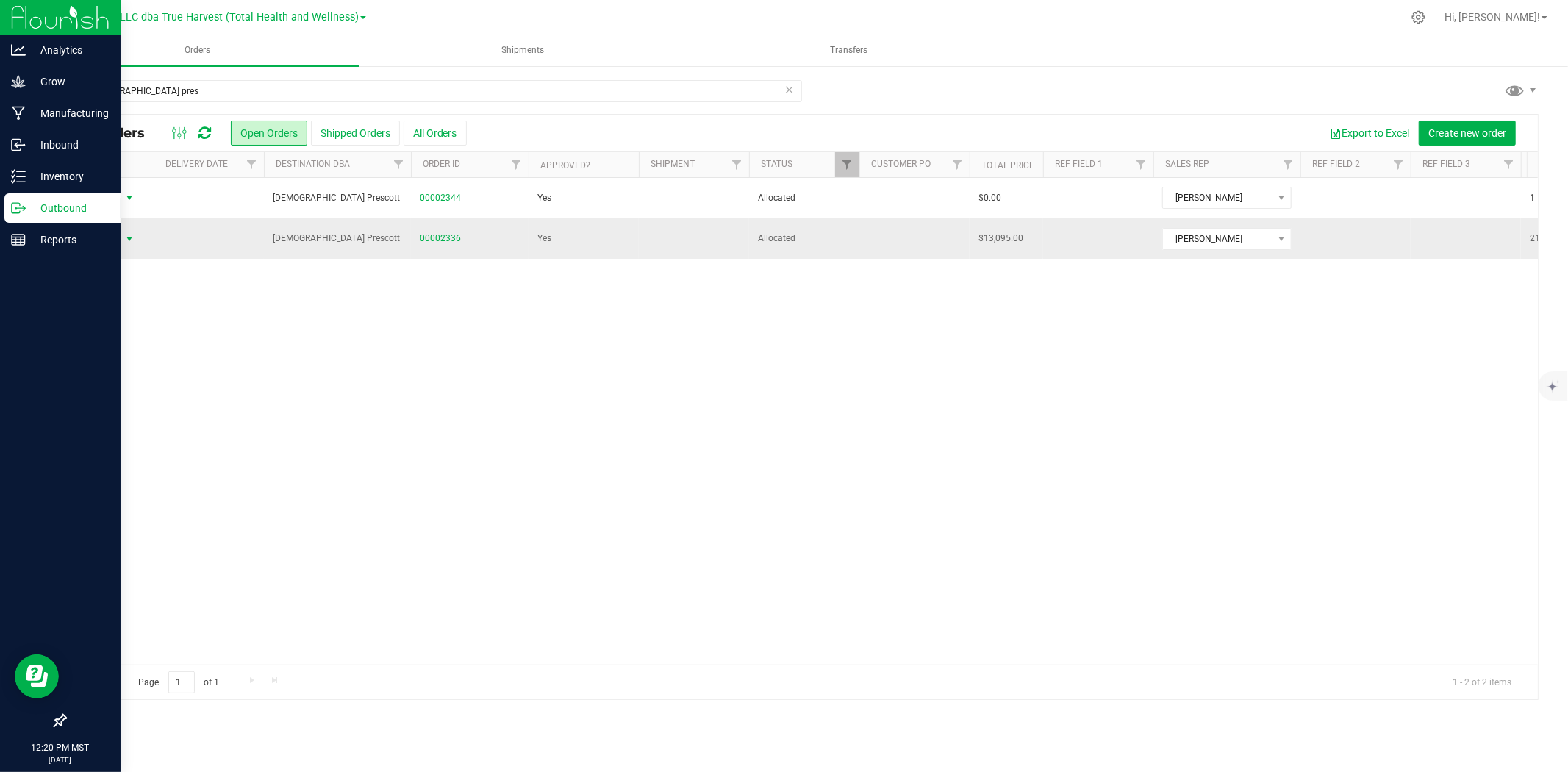
click at [115, 238] on span "Action" at bounding box center [100, 238] width 40 height 20
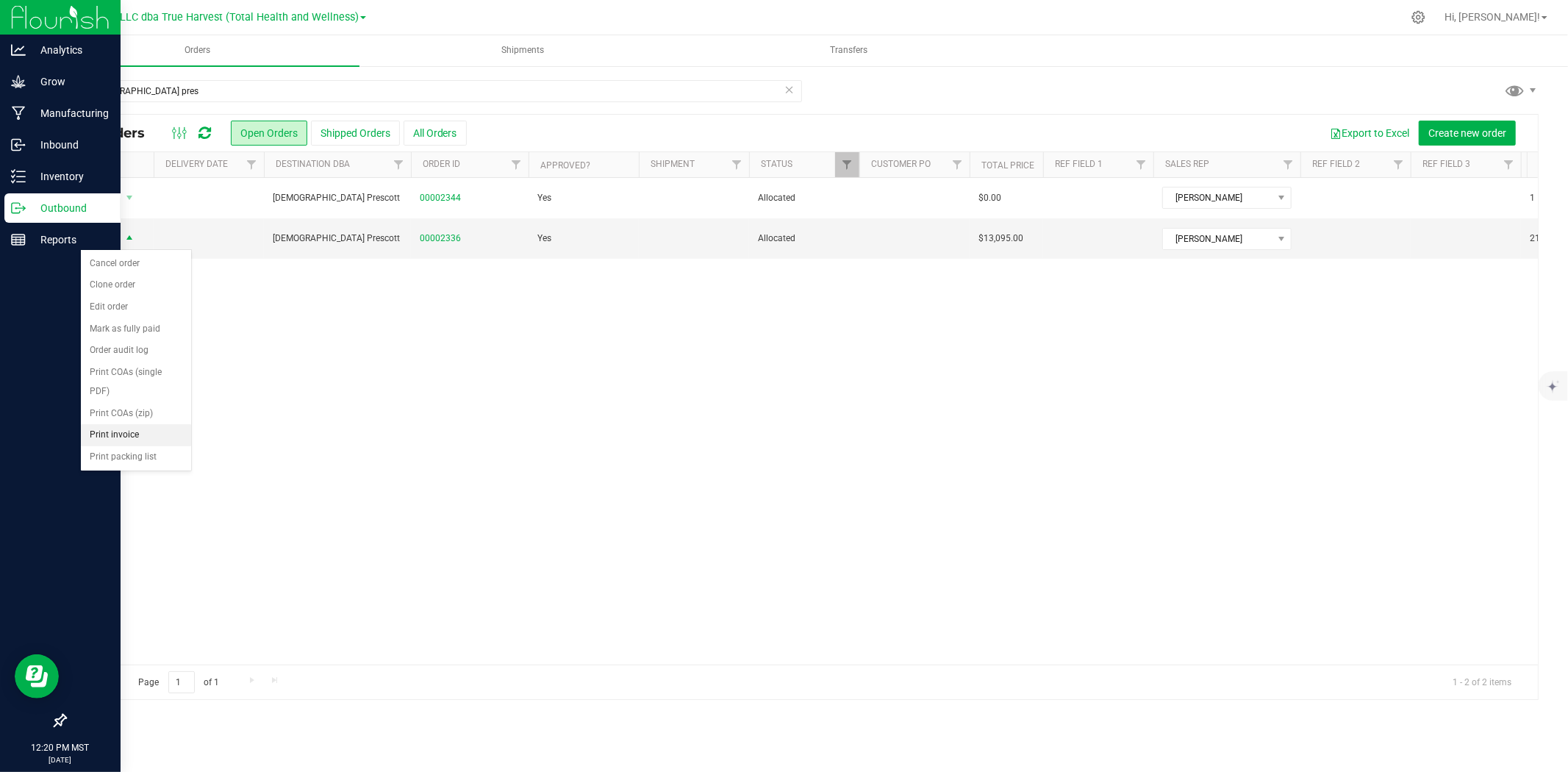
click at [118, 437] on li "Print invoice" at bounding box center [136, 435] width 110 height 22
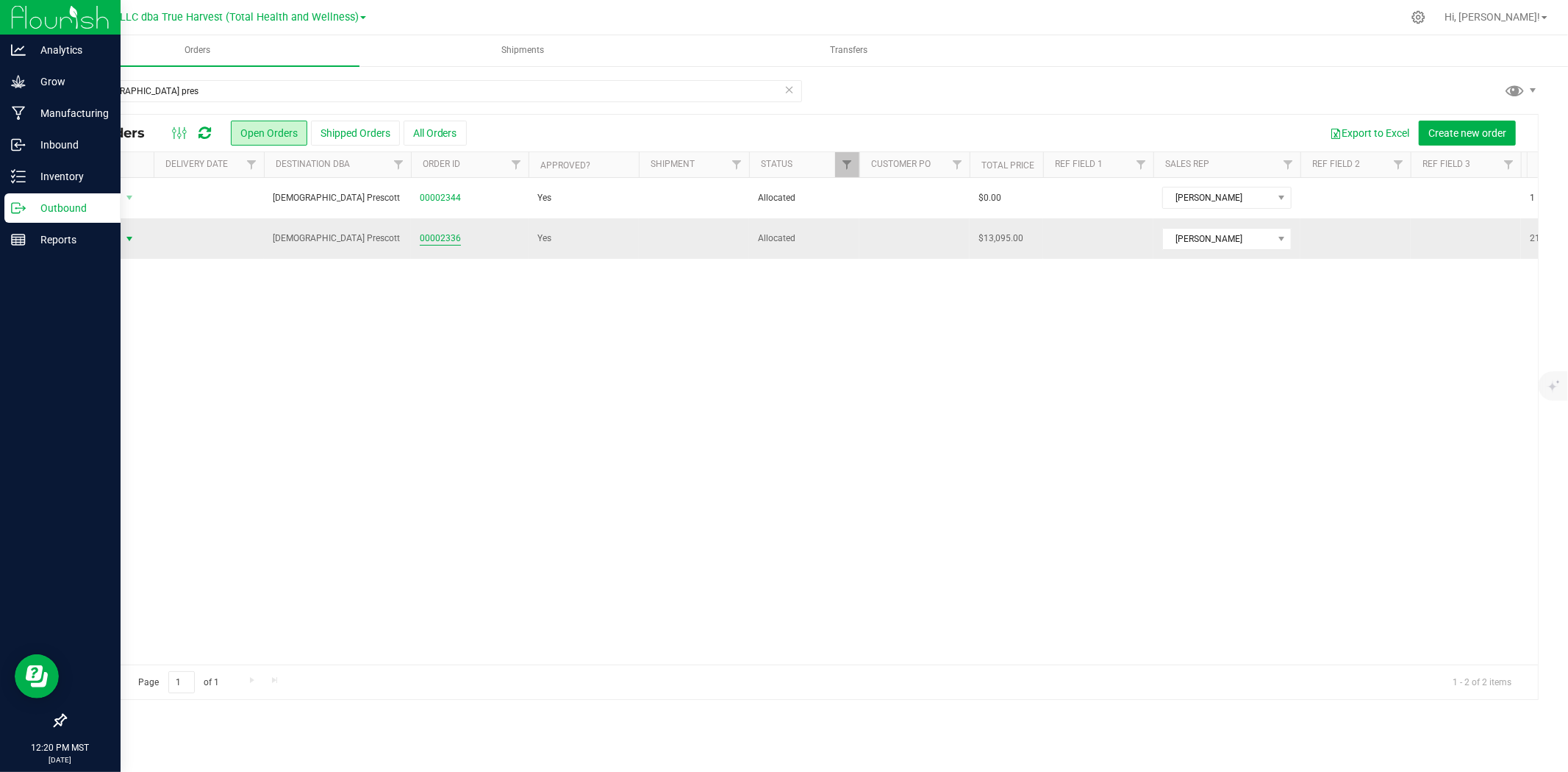
click at [450, 232] on link "00002336" at bounding box center [440, 238] width 42 height 14
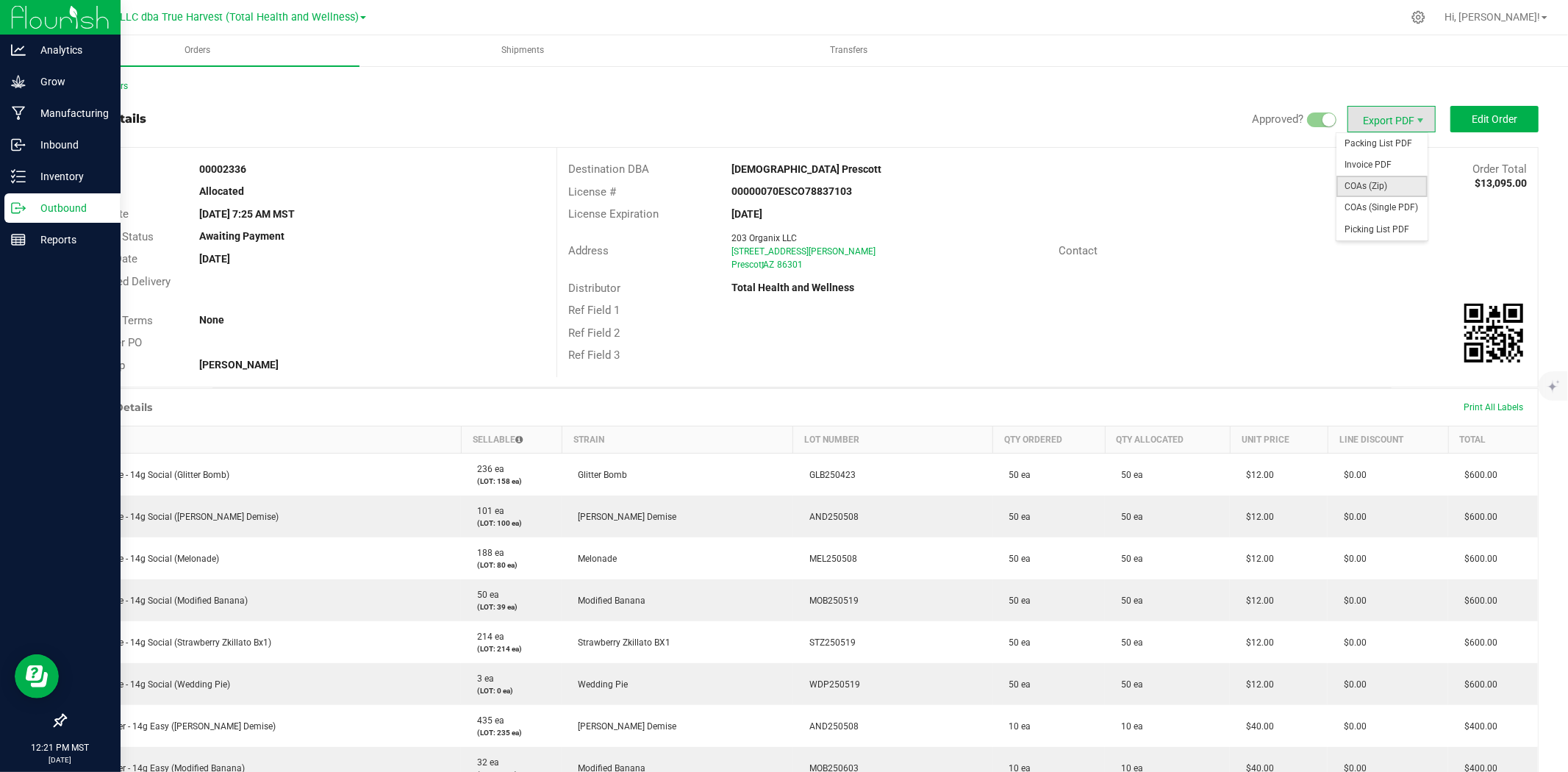
click at [1372, 180] on span "COAs (Zip)" at bounding box center [1381, 186] width 91 height 21
click at [87, 86] on link "Back to Orders" at bounding box center [96, 87] width 64 height 11
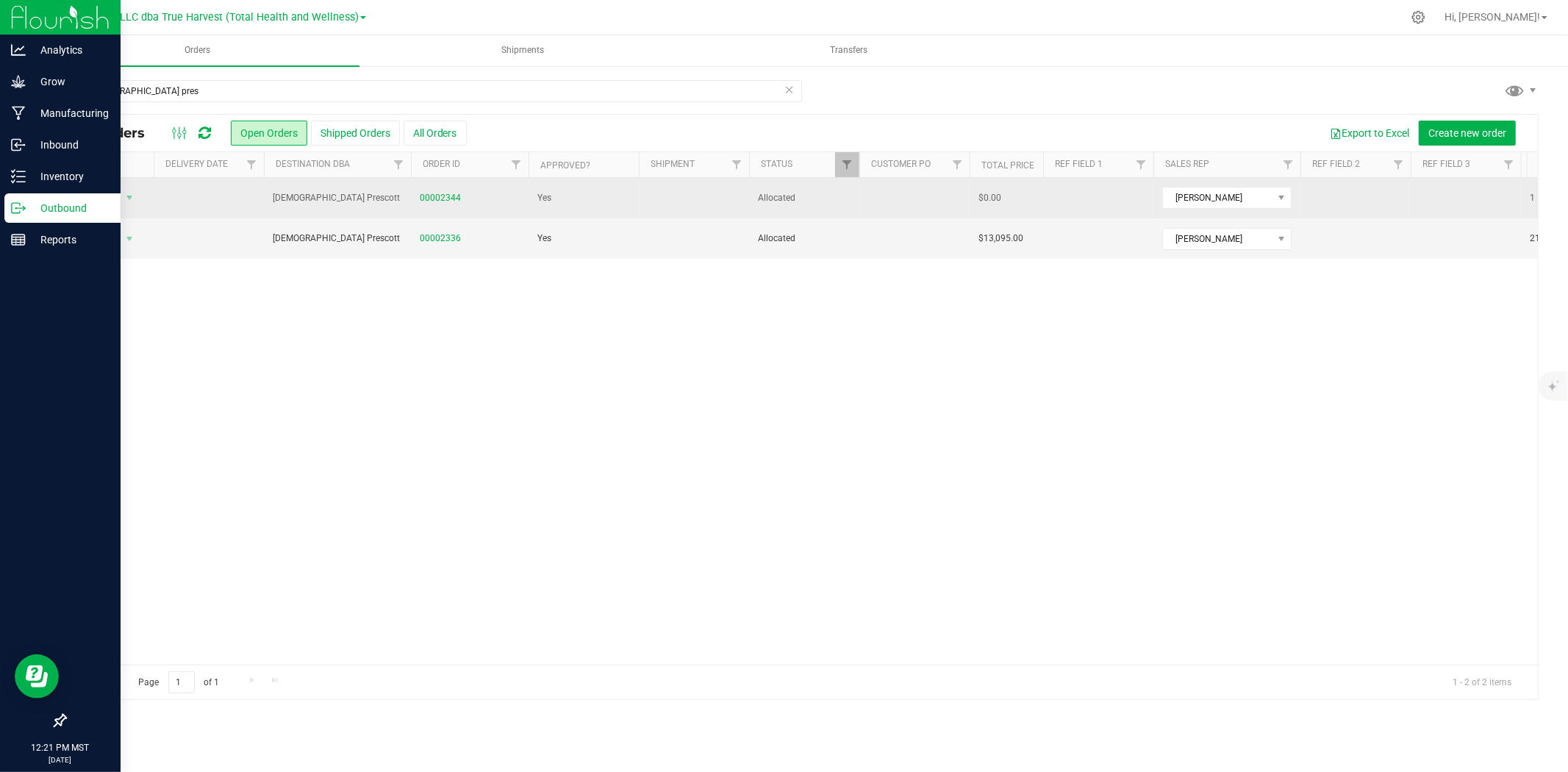
click at [448, 185] on td "00002344" at bounding box center [469, 198] width 117 height 41
click at [451, 196] on link "00002344" at bounding box center [440, 198] width 42 height 14
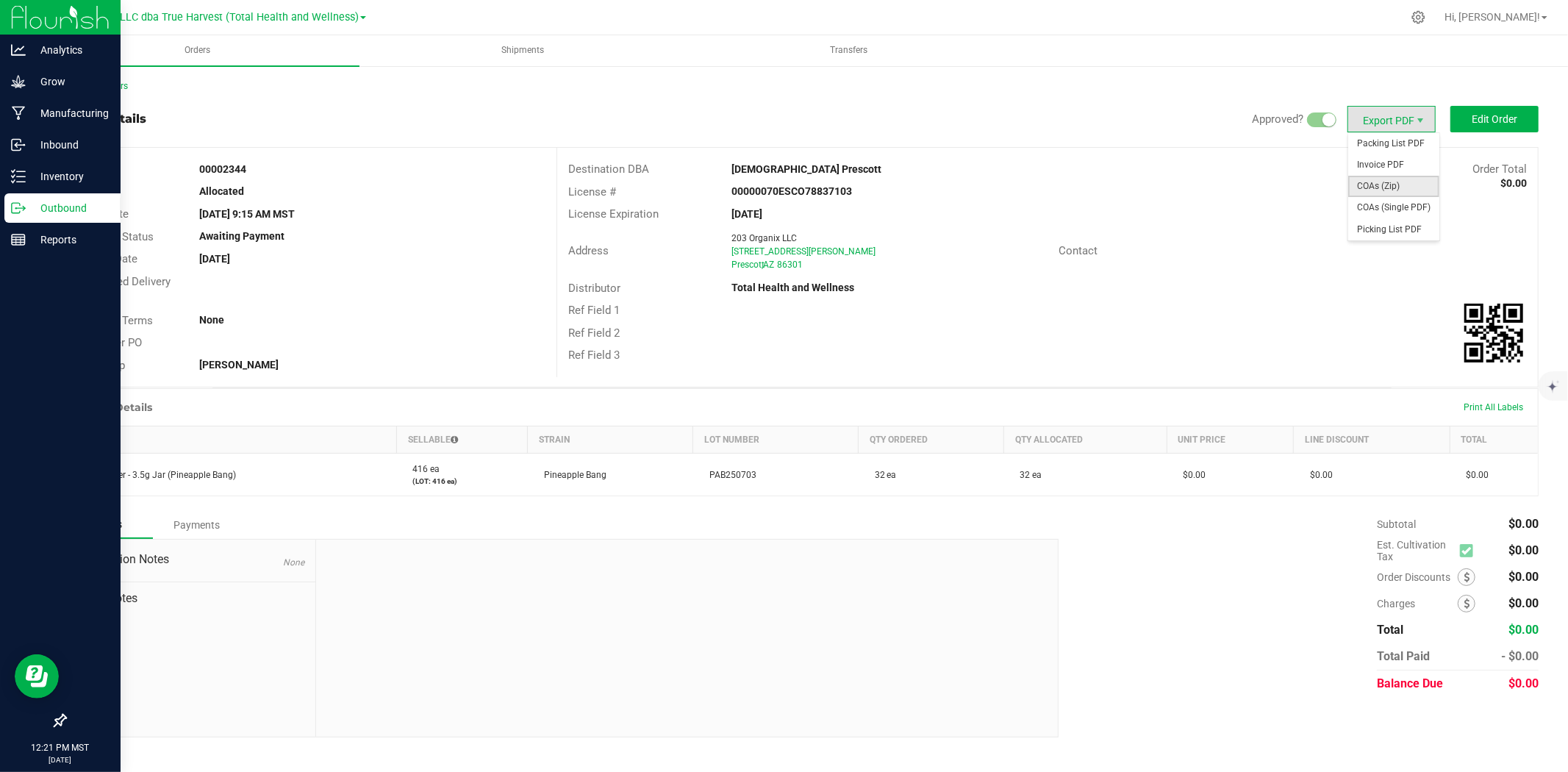
click at [1382, 181] on span "COAs (Zip)" at bounding box center [1393, 186] width 91 height 21
click at [123, 86] on link "Back to Orders" at bounding box center [96, 87] width 64 height 11
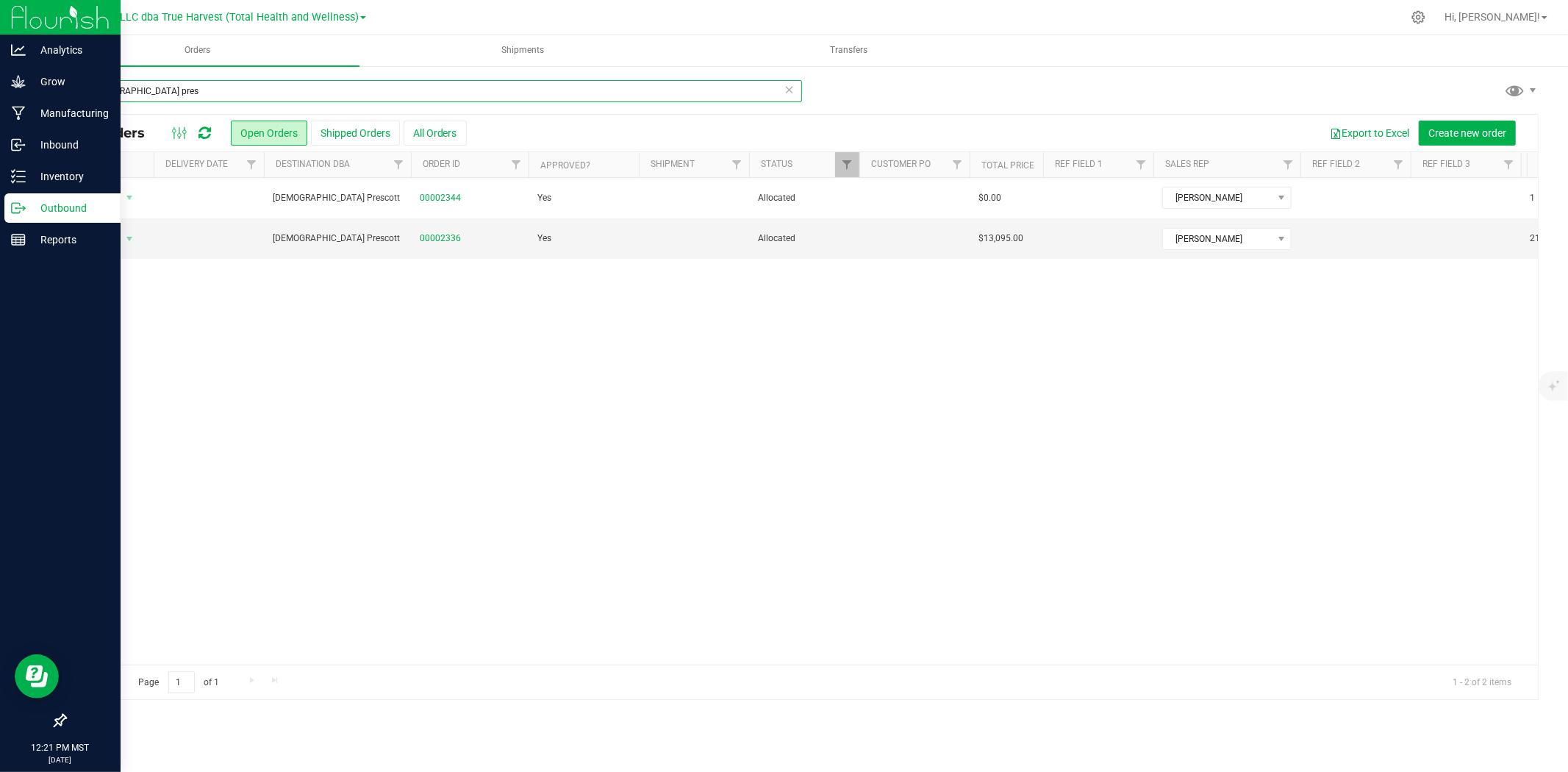
click at [317, 98] on input "zenleaf pres" at bounding box center [433, 91] width 737 height 22
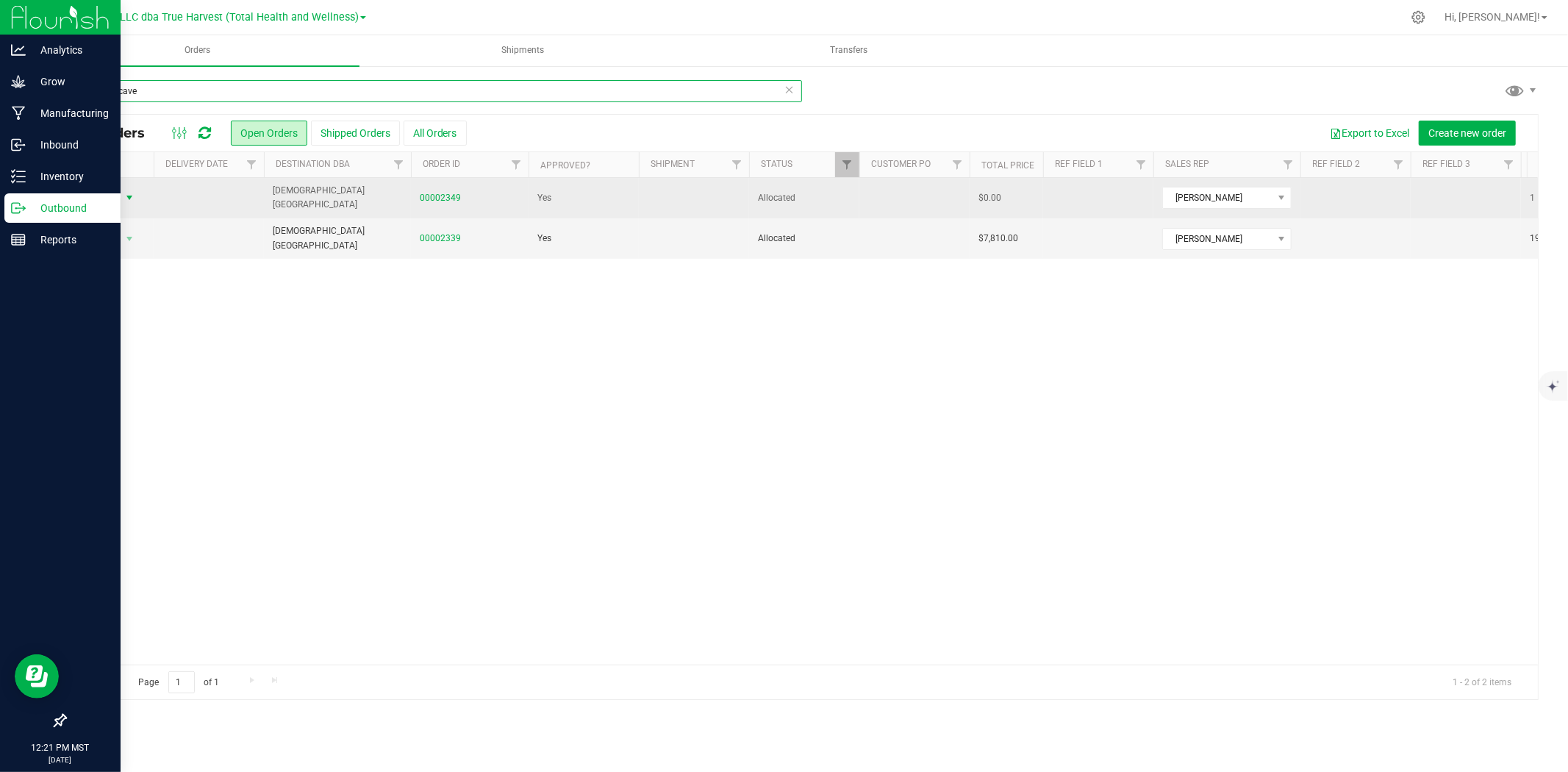
type input "zenleaf cave"
click at [116, 196] on span "Action" at bounding box center [100, 197] width 40 height 20
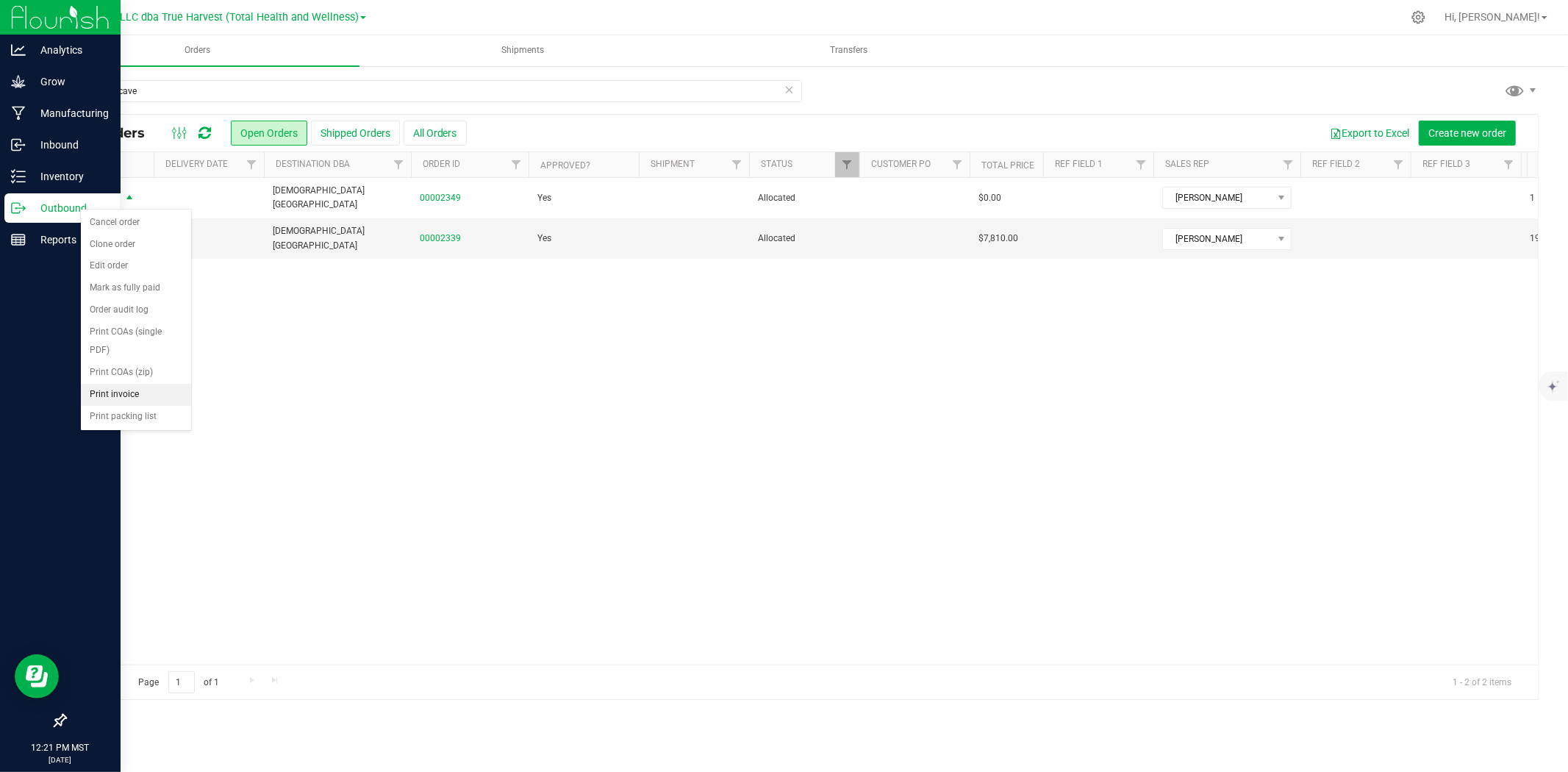
click at [127, 385] on li "Print invoice" at bounding box center [136, 394] width 110 height 22
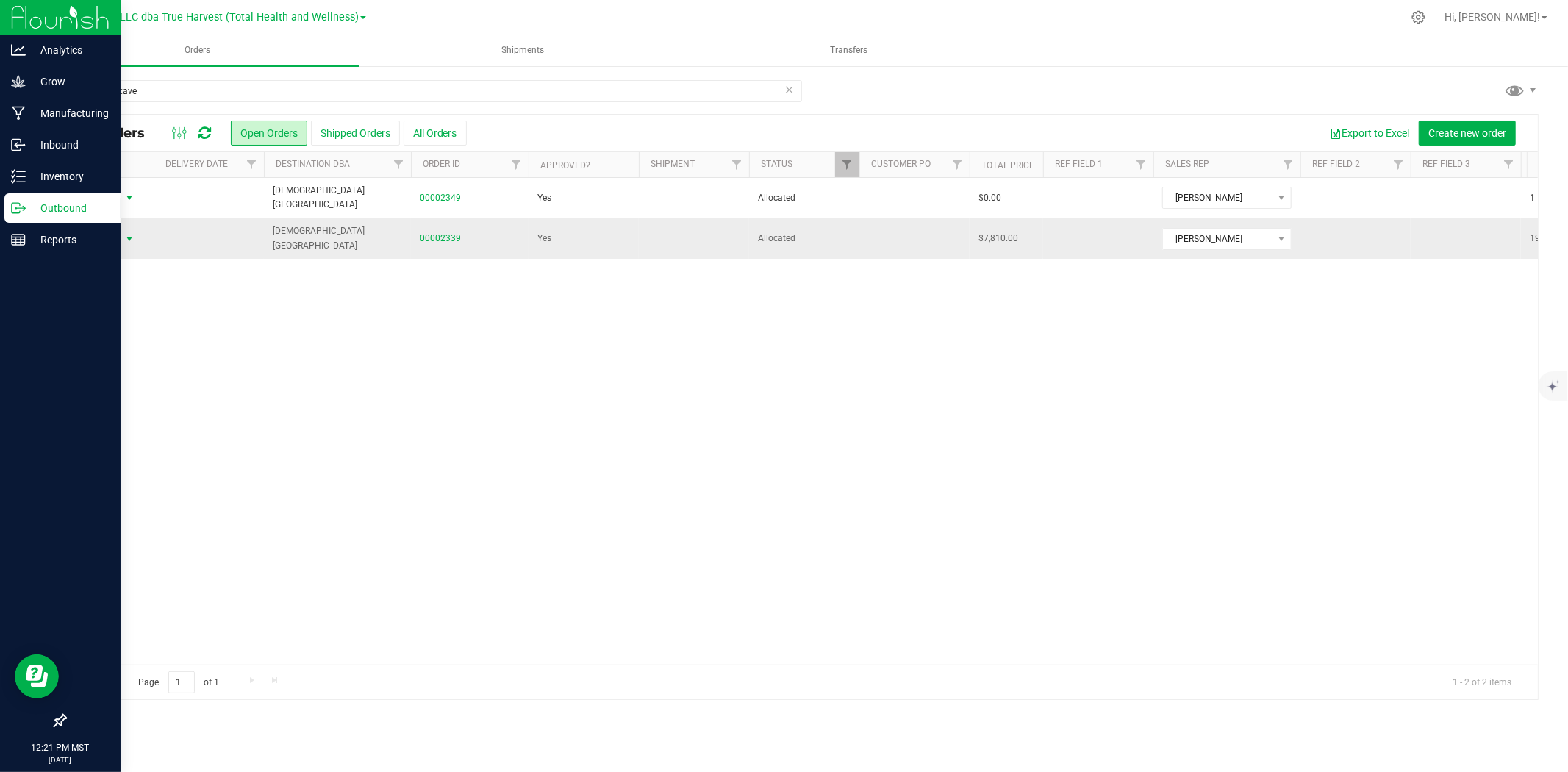
click at [124, 238] on span "select" at bounding box center [129, 238] width 11 height 11
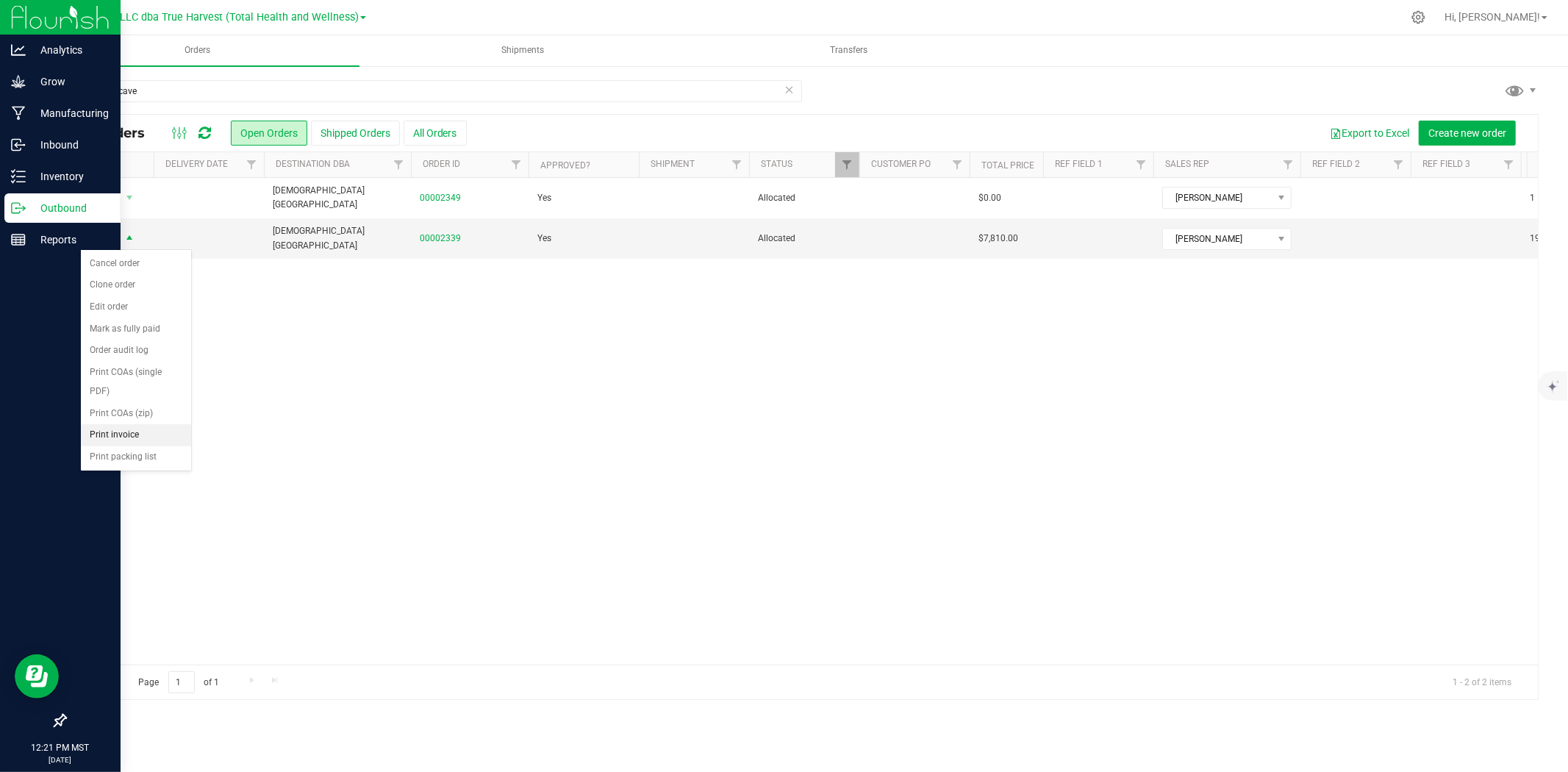
click at [144, 437] on li "Print invoice" at bounding box center [136, 435] width 110 height 22
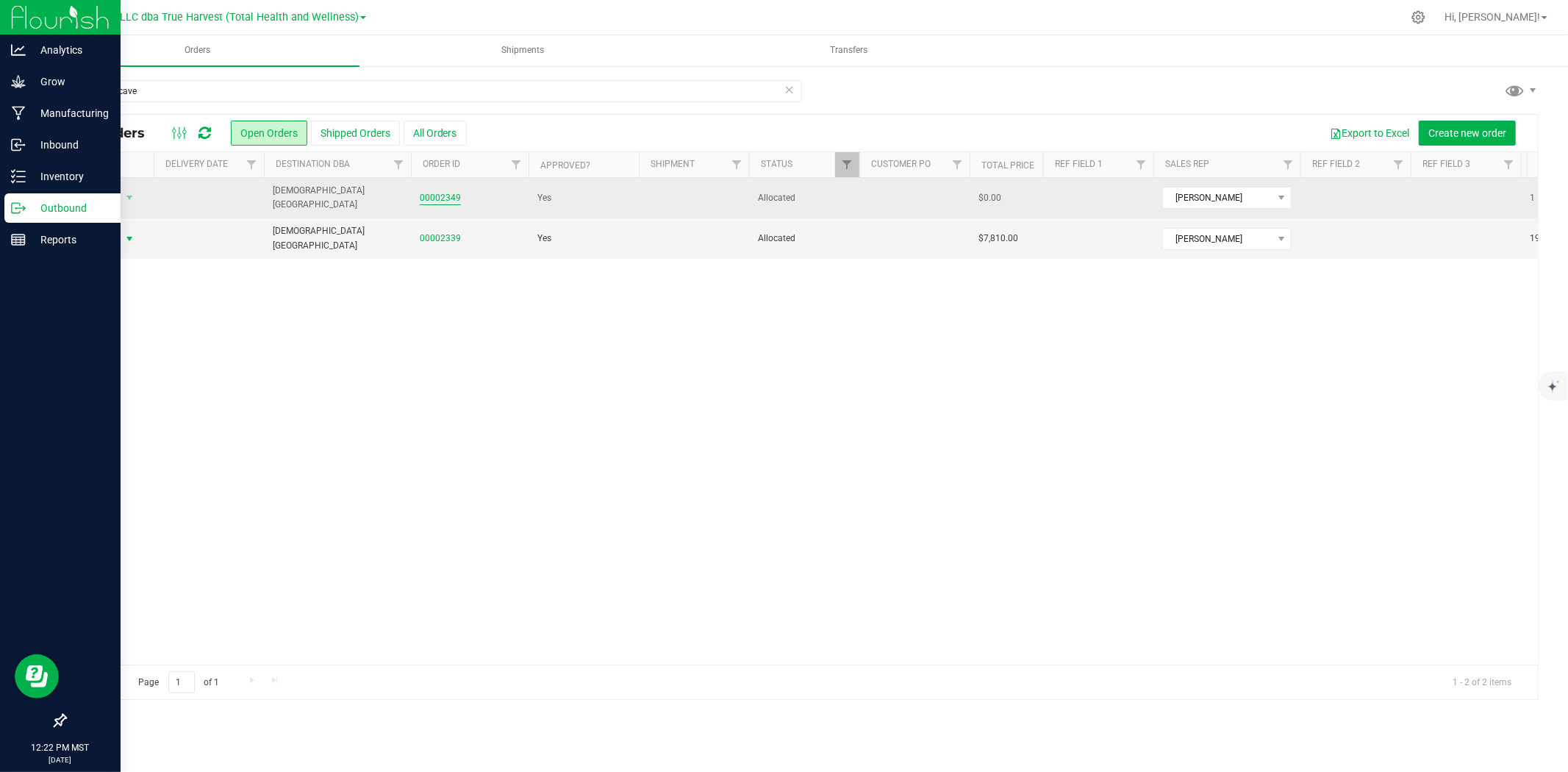
click at [435, 201] on link "00002349" at bounding box center [440, 198] width 42 height 14
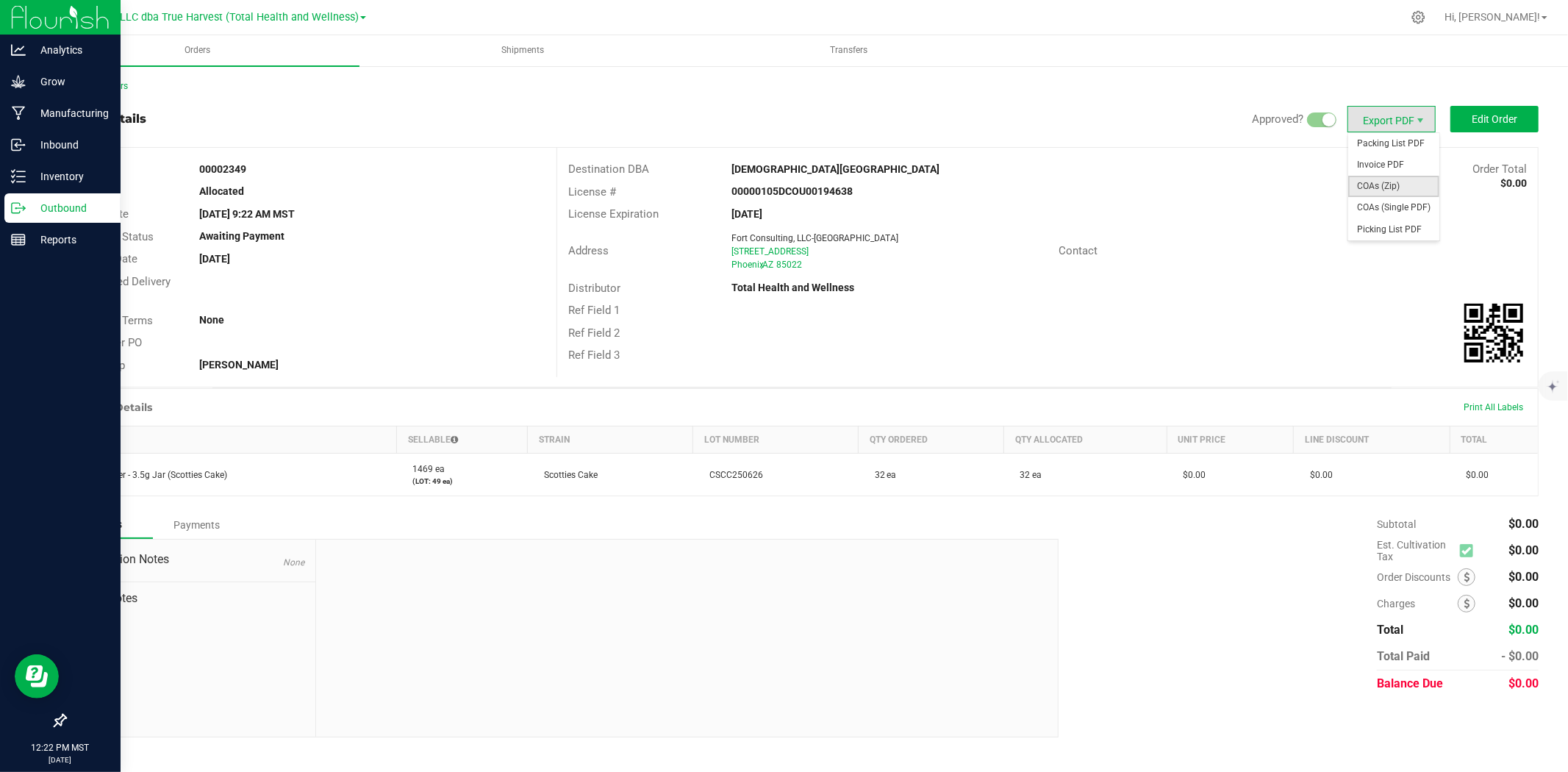
click at [1377, 181] on span "COAs (Zip)" at bounding box center [1393, 186] width 91 height 21
click at [113, 81] on link "Back to Orders" at bounding box center [96, 87] width 64 height 11
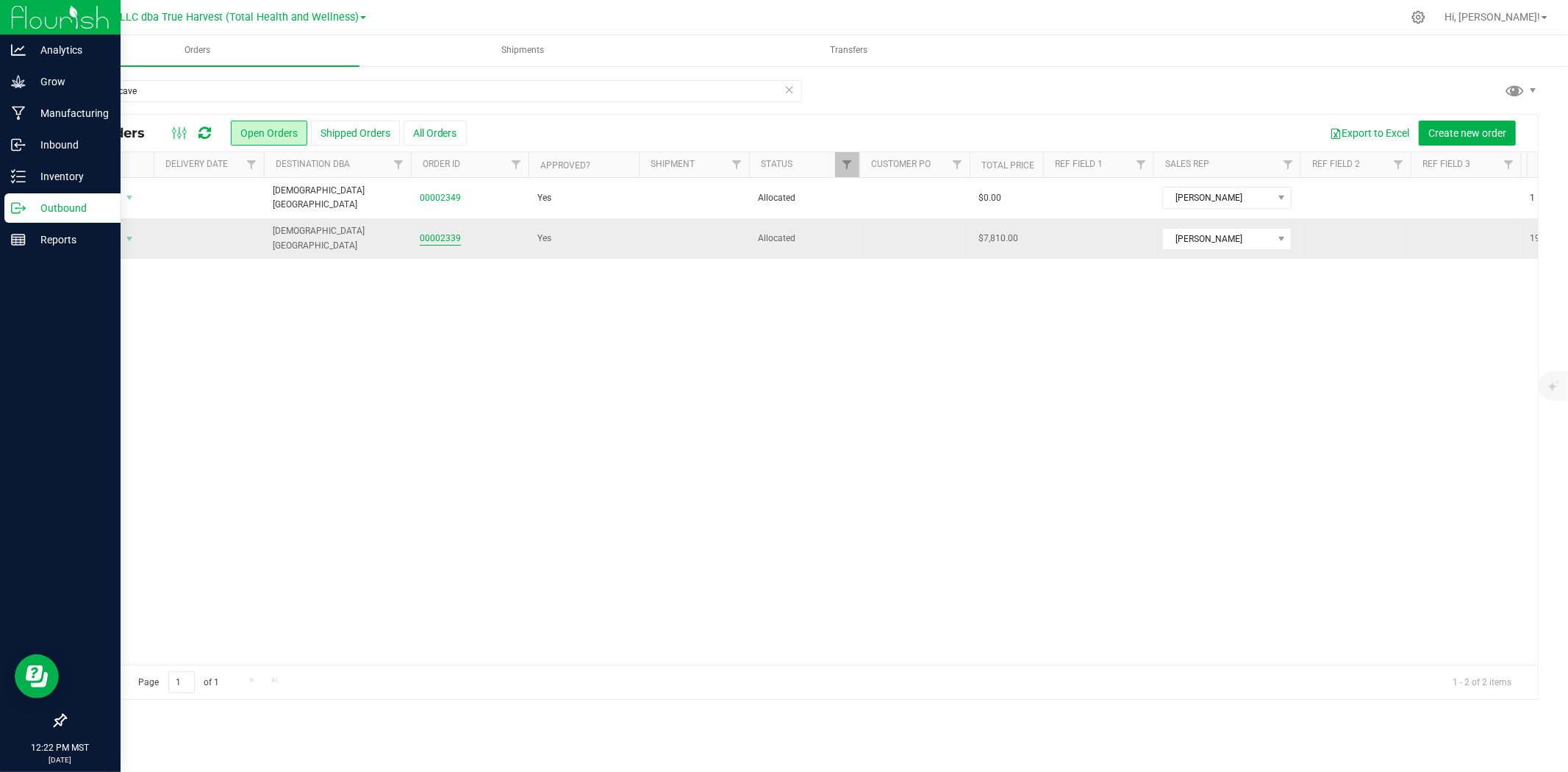
click at [448, 237] on link "00002339" at bounding box center [440, 238] width 42 height 14
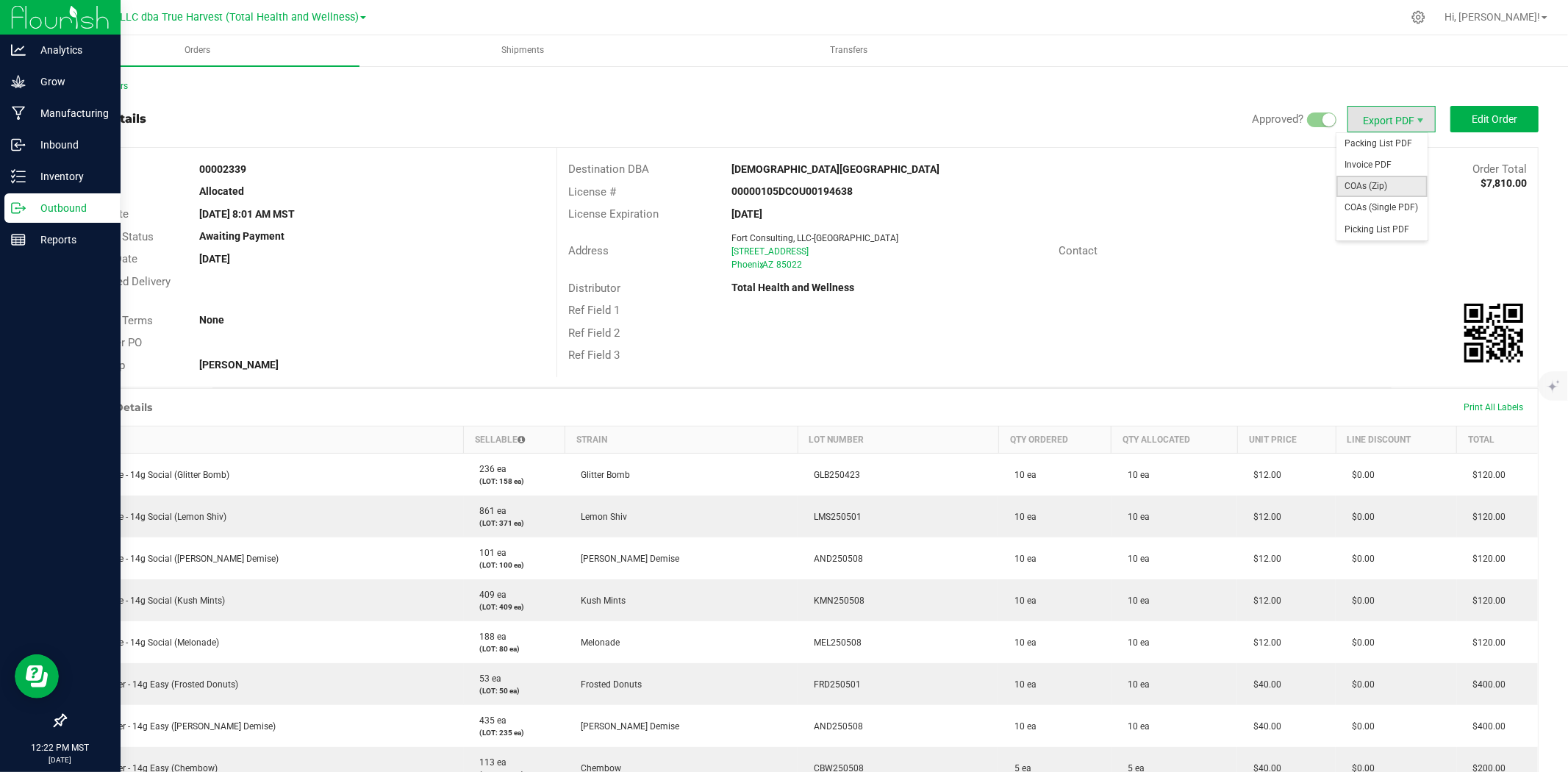
click at [1371, 179] on span "COAs (Zip)" at bounding box center [1381, 186] width 91 height 21
click at [28, 59] on div "Analytics" at bounding box center [62, 49] width 116 height 29
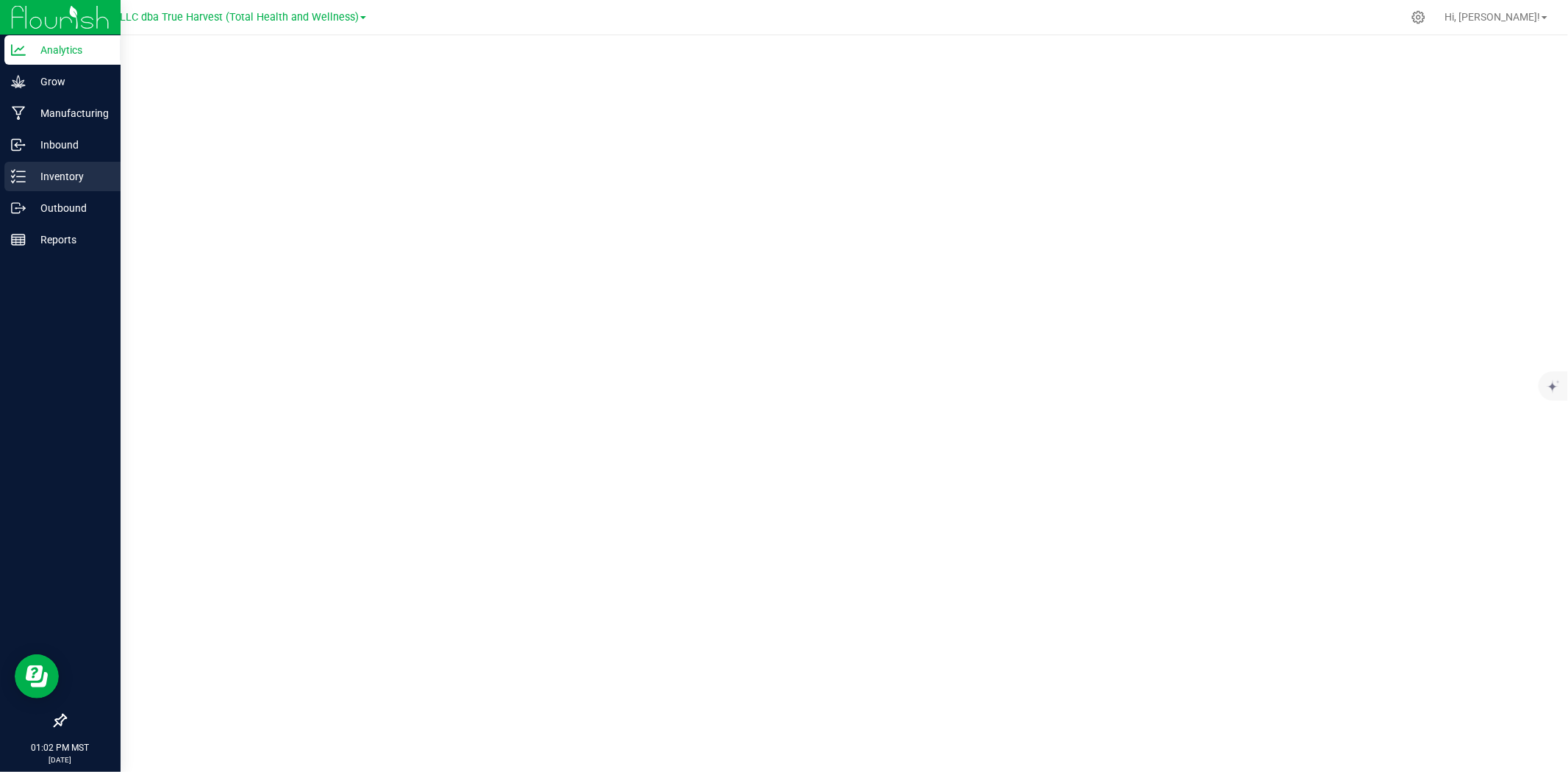
click at [23, 177] on line at bounding box center [20, 177] width 8 height 0
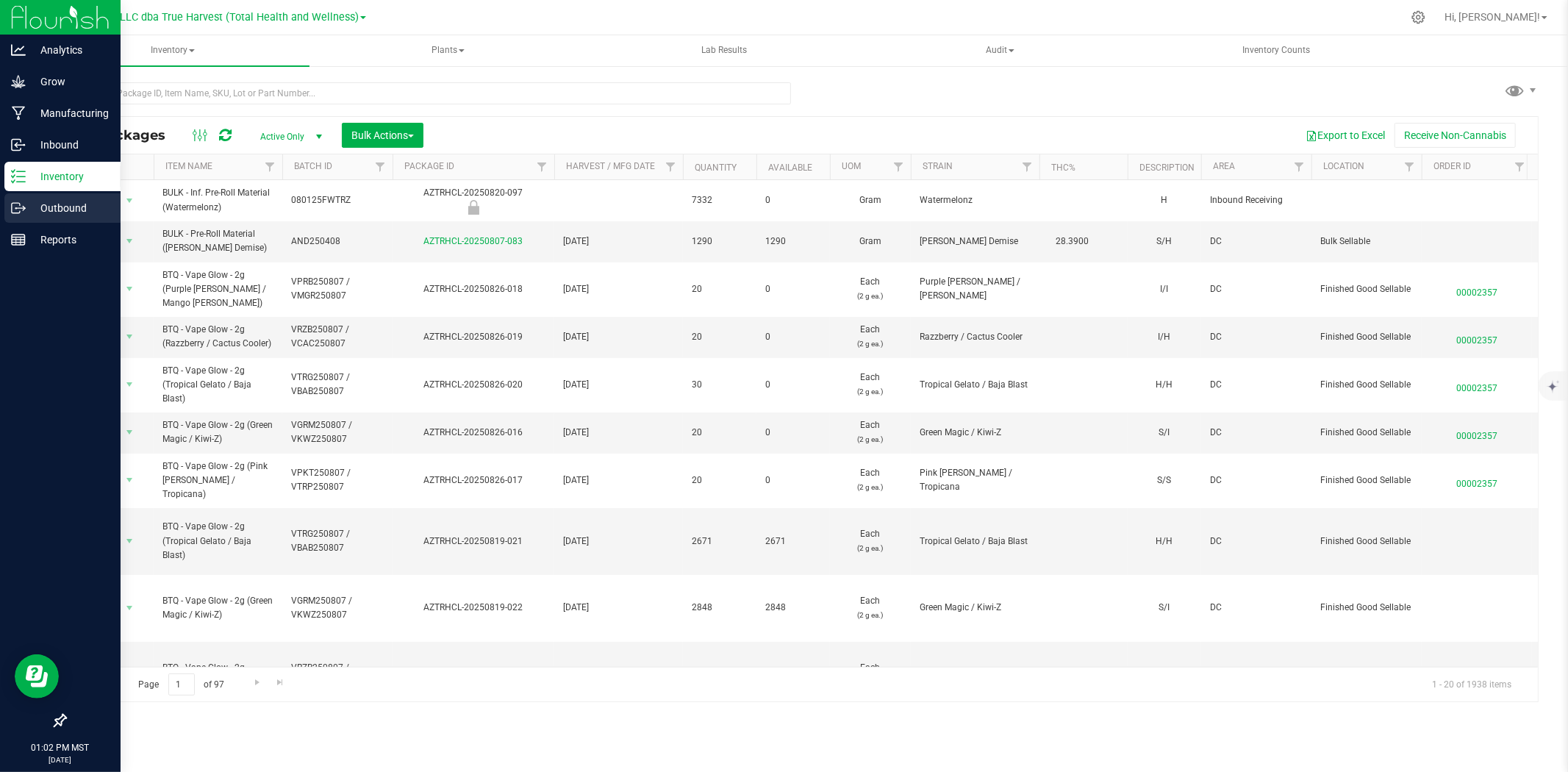
click at [30, 210] on p "Outbound" at bounding box center [70, 208] width 88 height 18
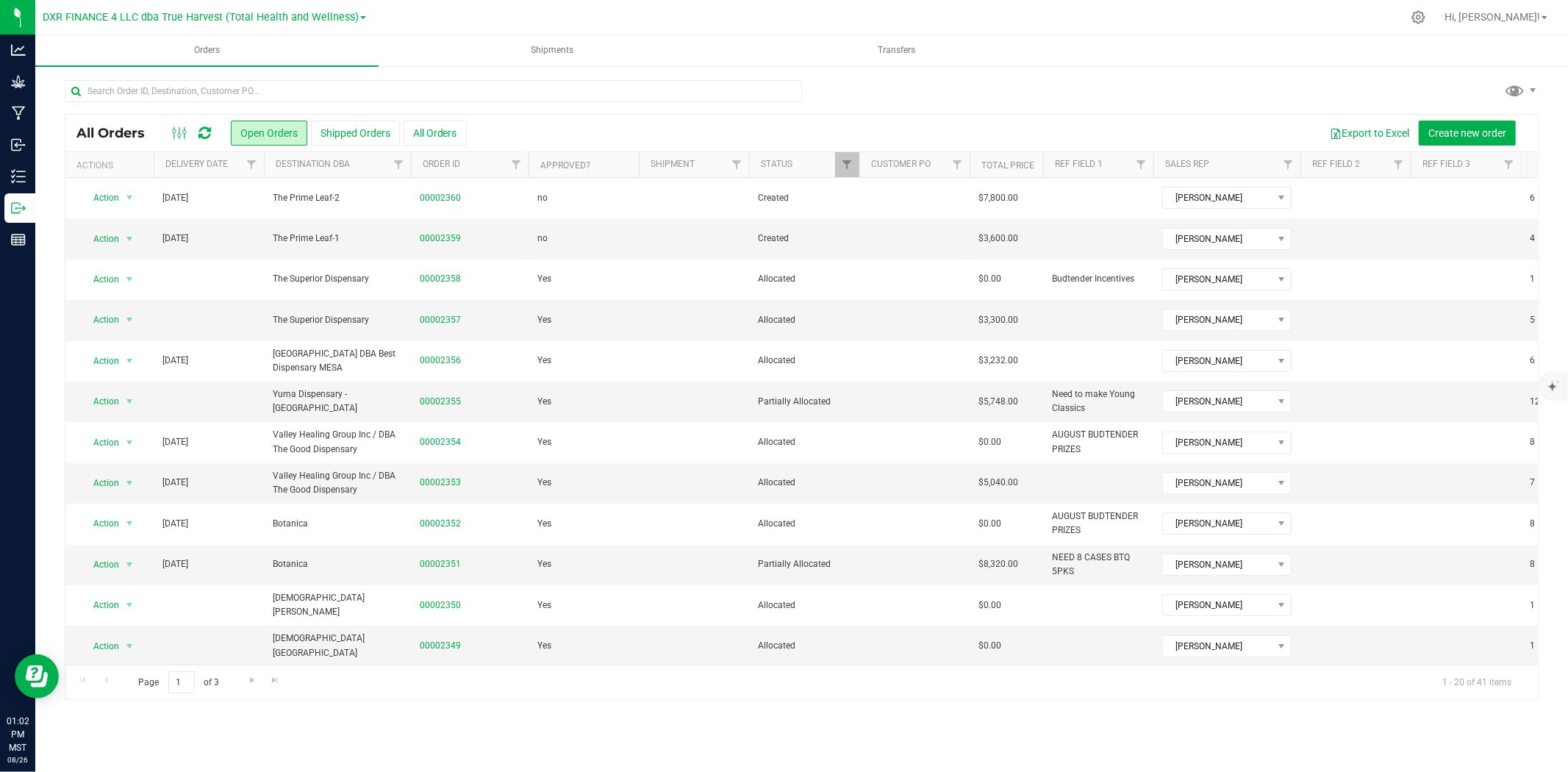
click at [230, 173] on th "Delivery Date" at bounding box center [208, 164] width 110 height 26
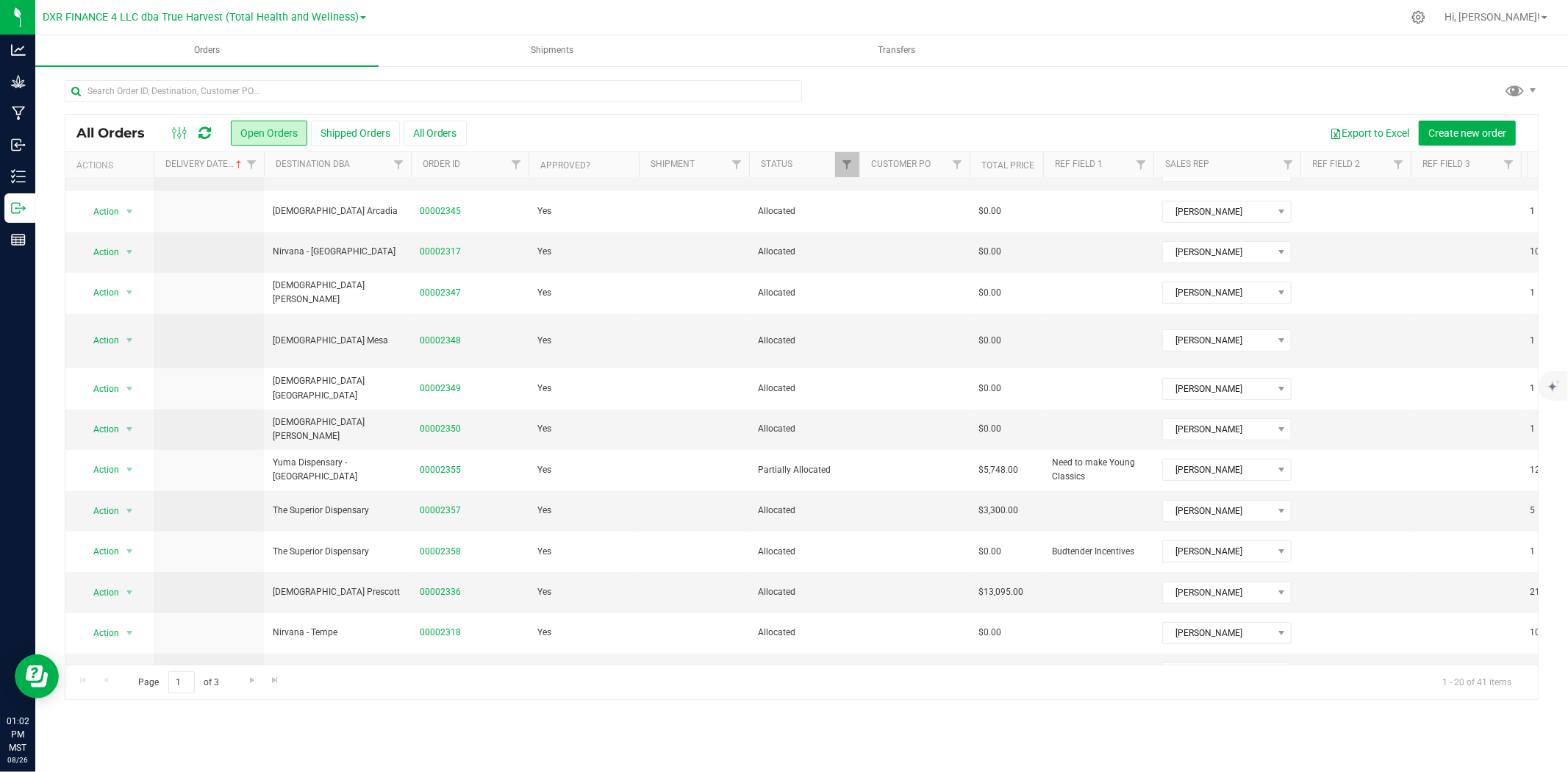
scroll to position [340, 0]
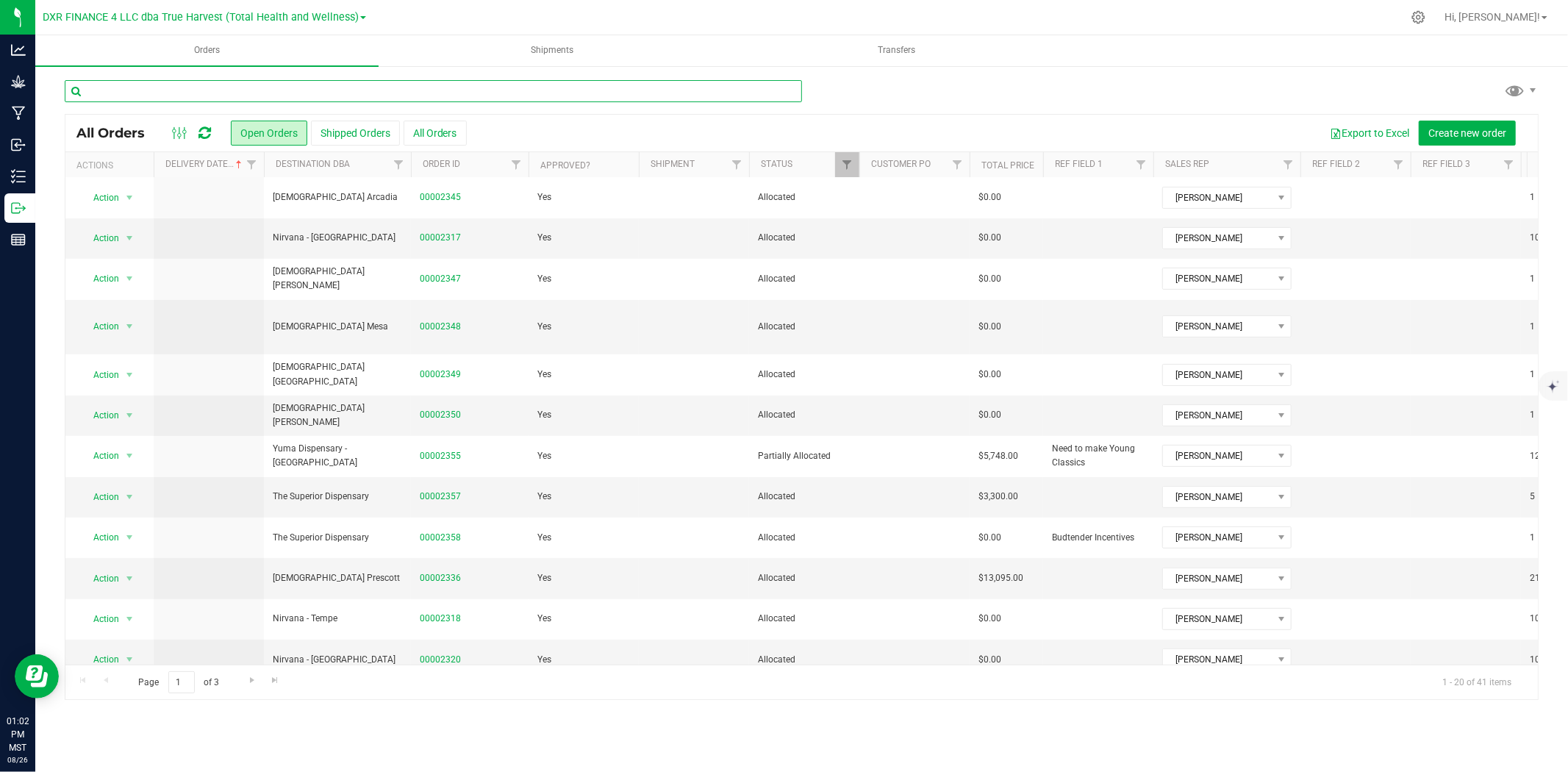
click at [280, 92] on input "text" at bounding box center [433, 91] width 737 height 22
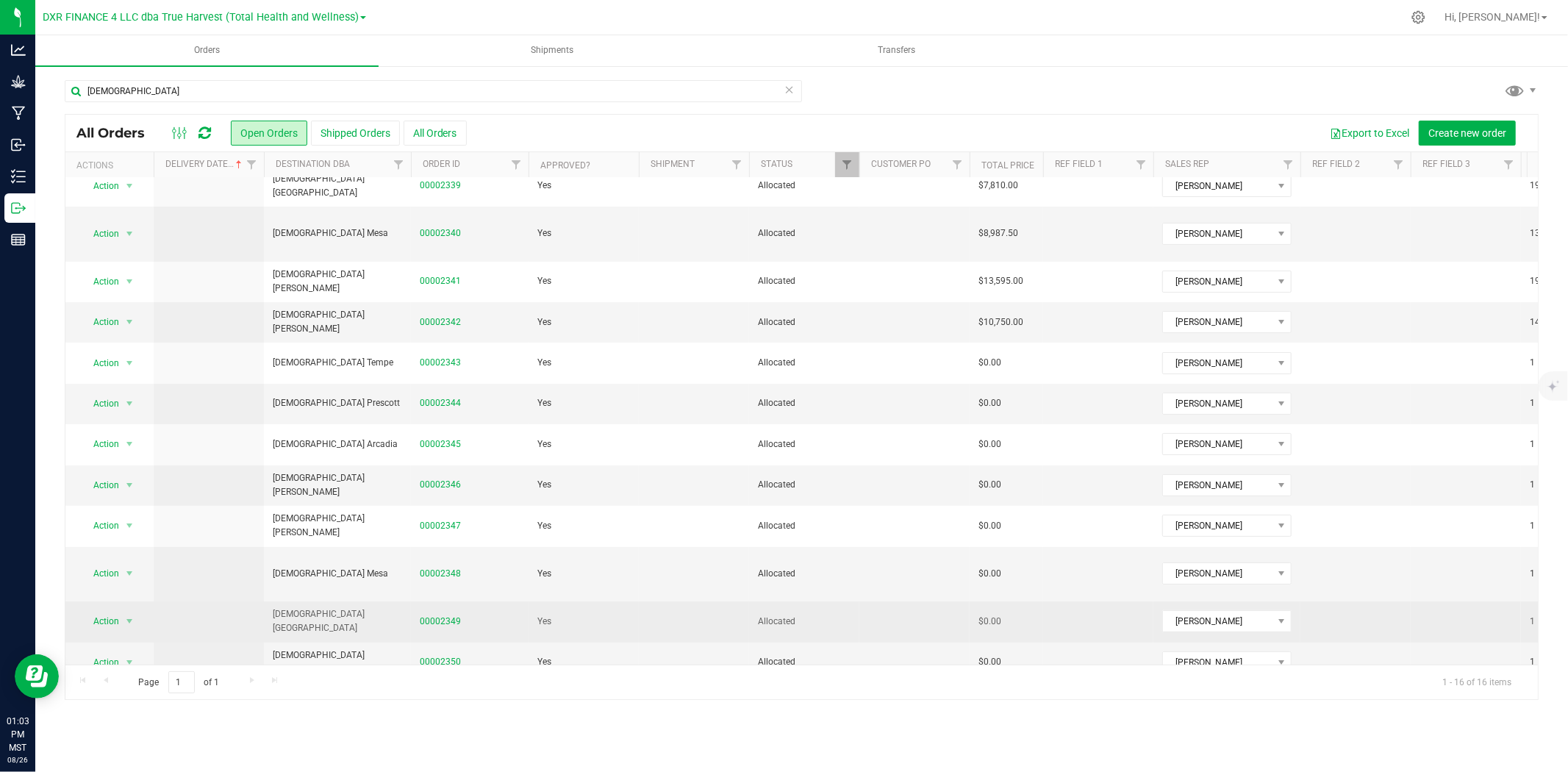
scroll to position [178, 0]
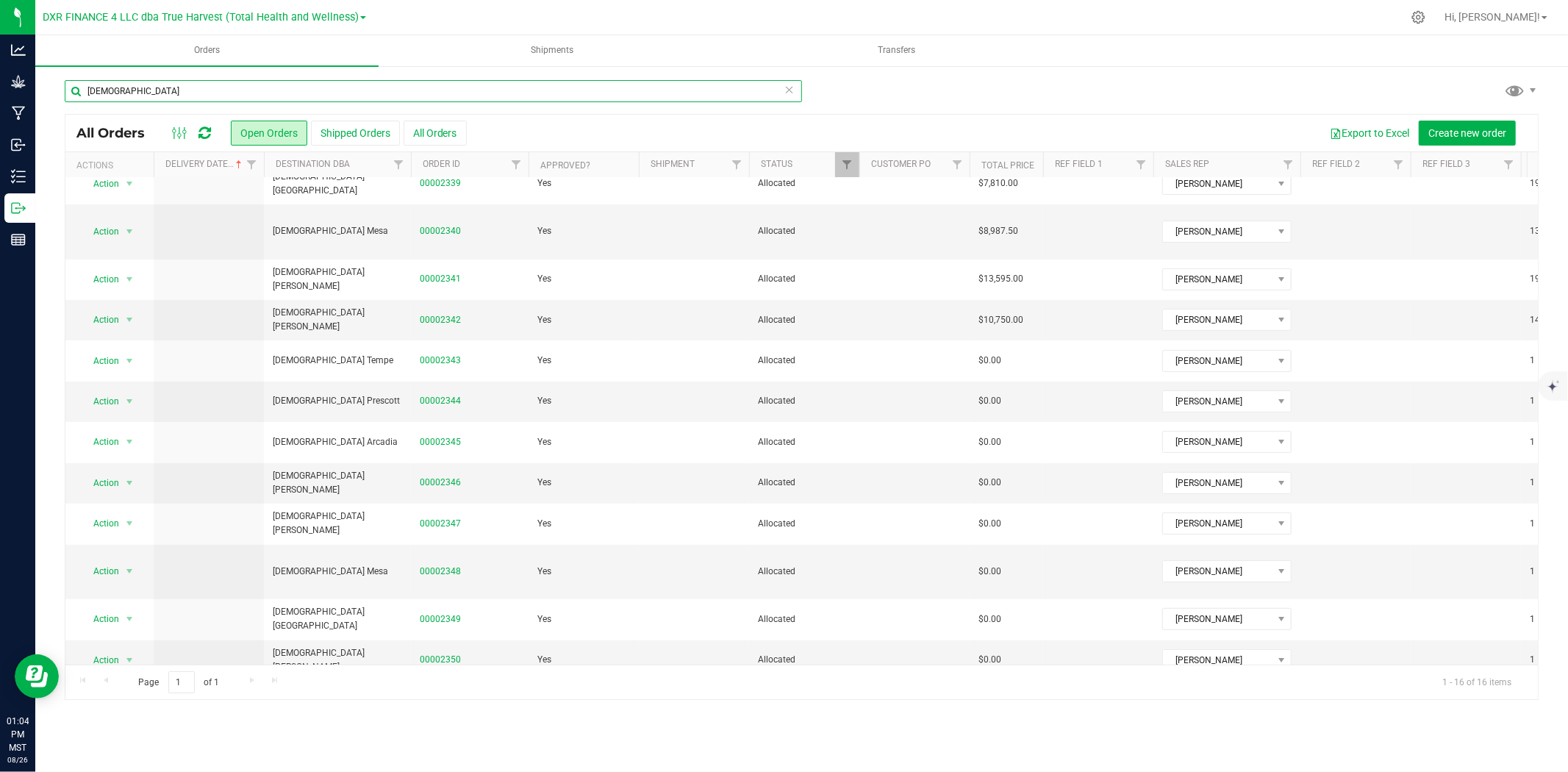
click at [365, 96] on input "[DEMOGRAPHIC_DATA]" at bounding box center [433, 91] width 737 height 22
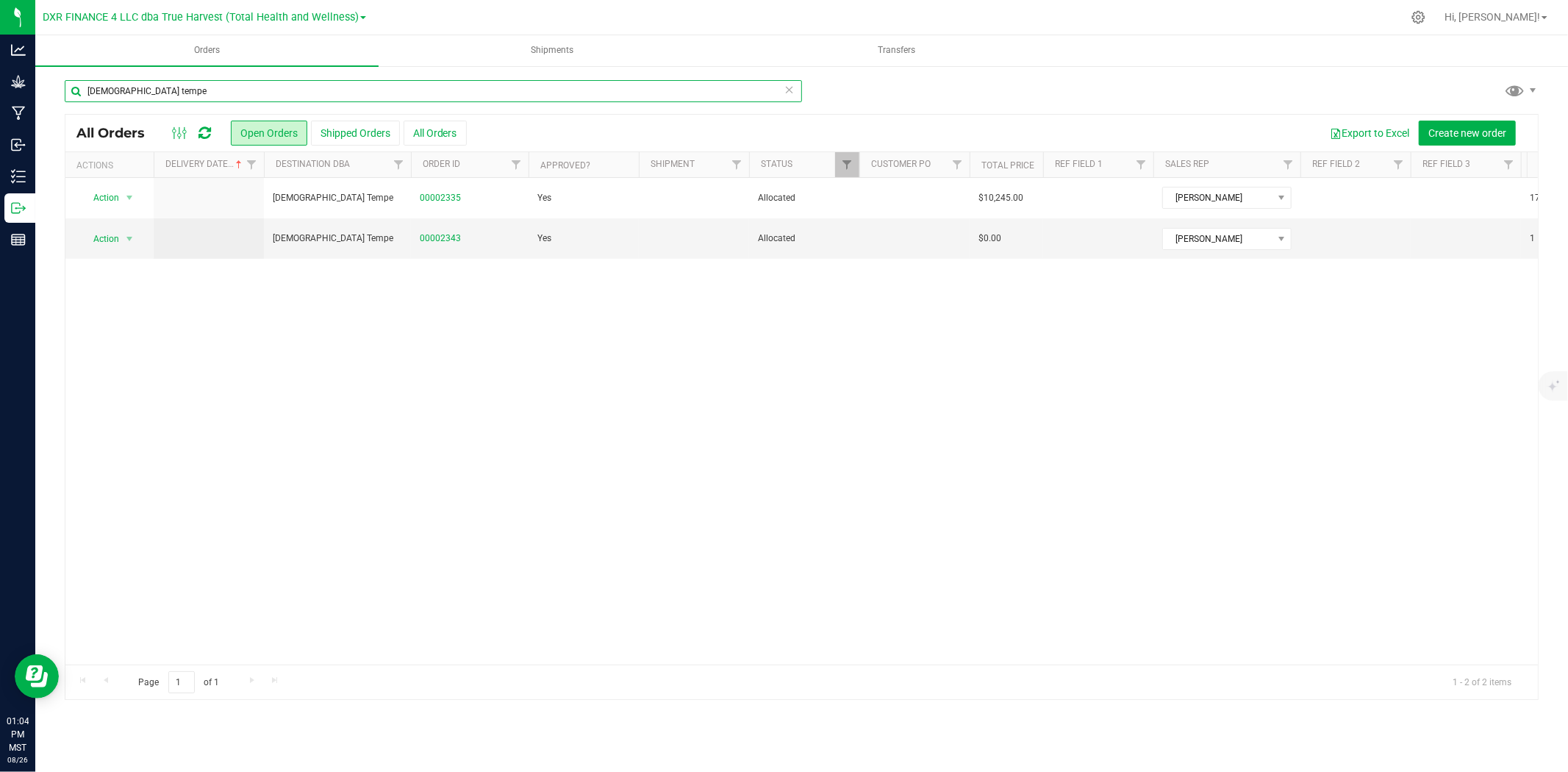
type input "zenleaf tempe"
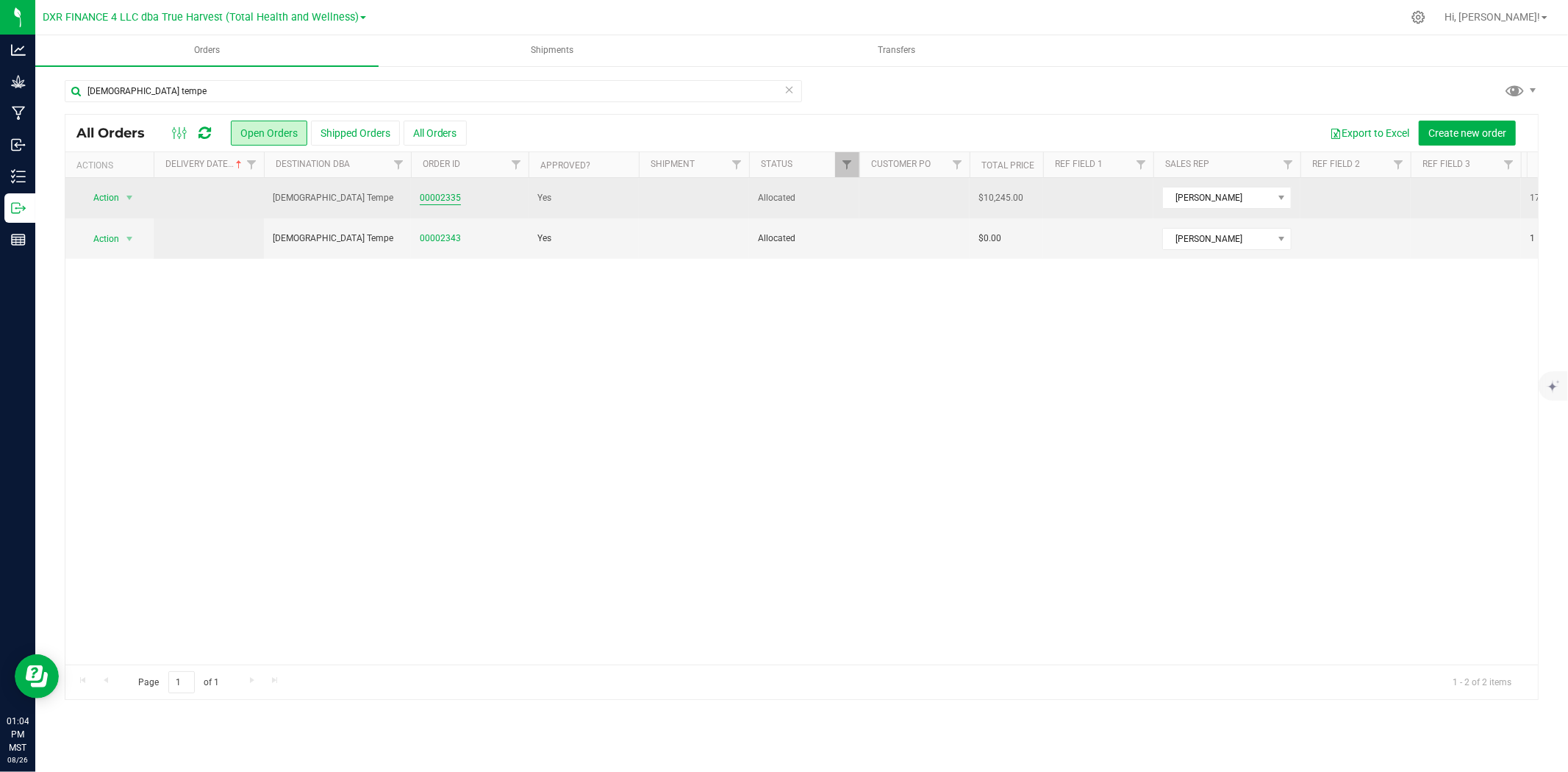
click at [456, 195] on link "00002335" at bounding box center [440, 198] width 42 height 14
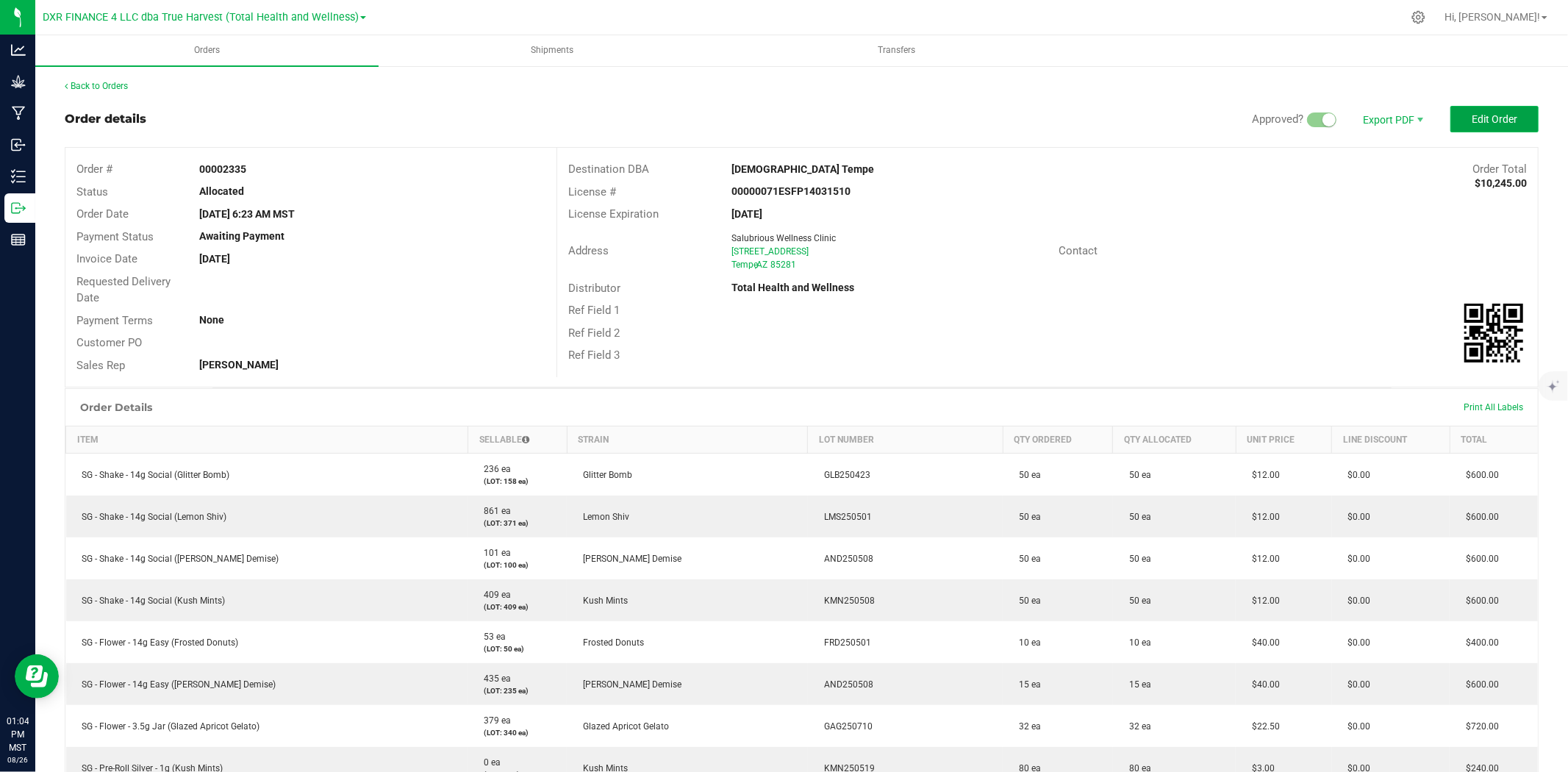
click at [1411, 121] on button "Edit Order" at bounding box center [1494, 119] width 88 height 26
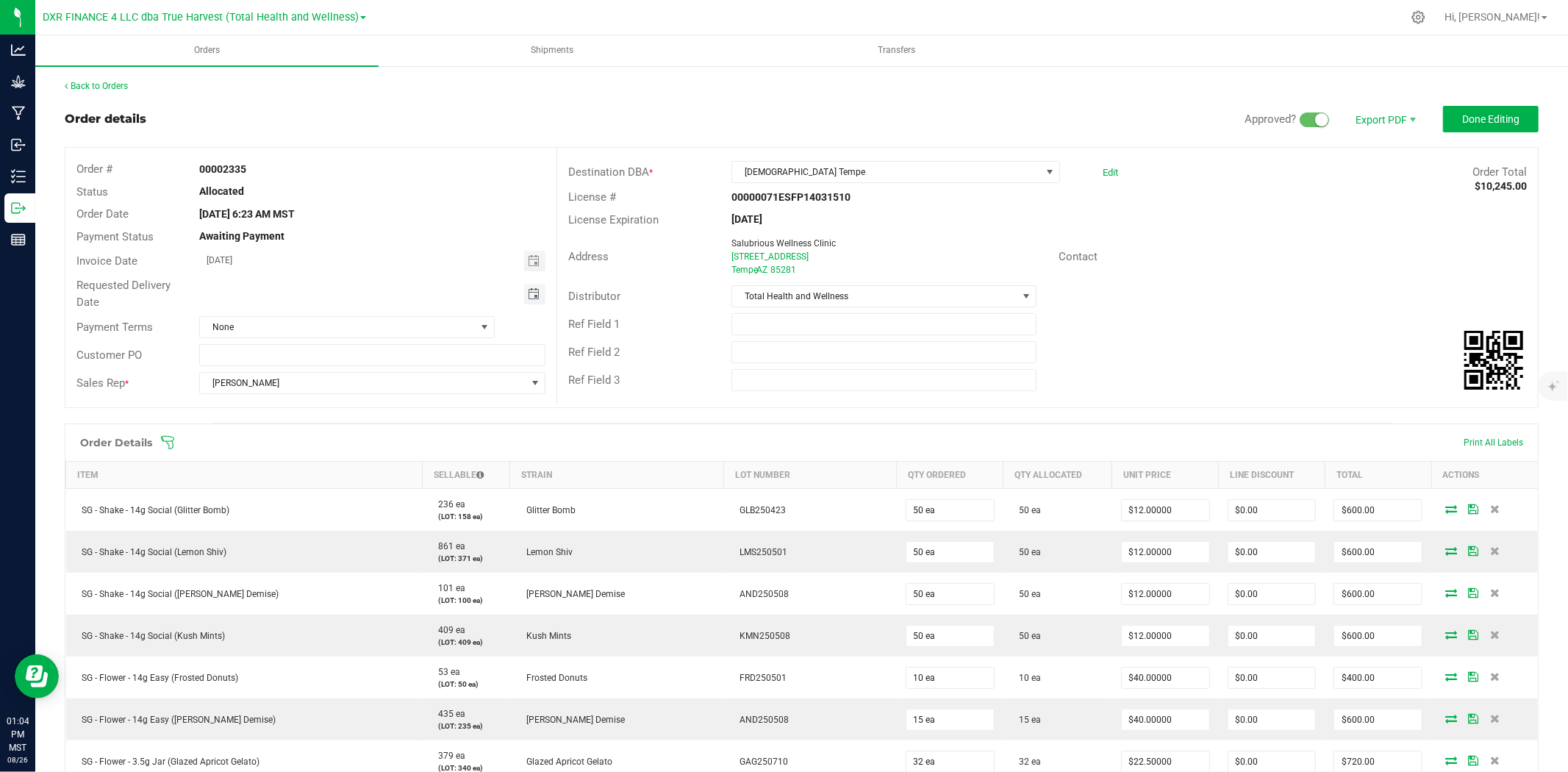
click at [534, 288] on span "Toggle calendar" at bounding box center [533, 293] width 11 height 11
click at [335, 458] on span "27" at bounding box center [330, 460] width 21 height 23
type input "08/27/2025"
click at [1411, 116] on button "Done Editing" at bounding box center [1490, 119] width 95 height 26
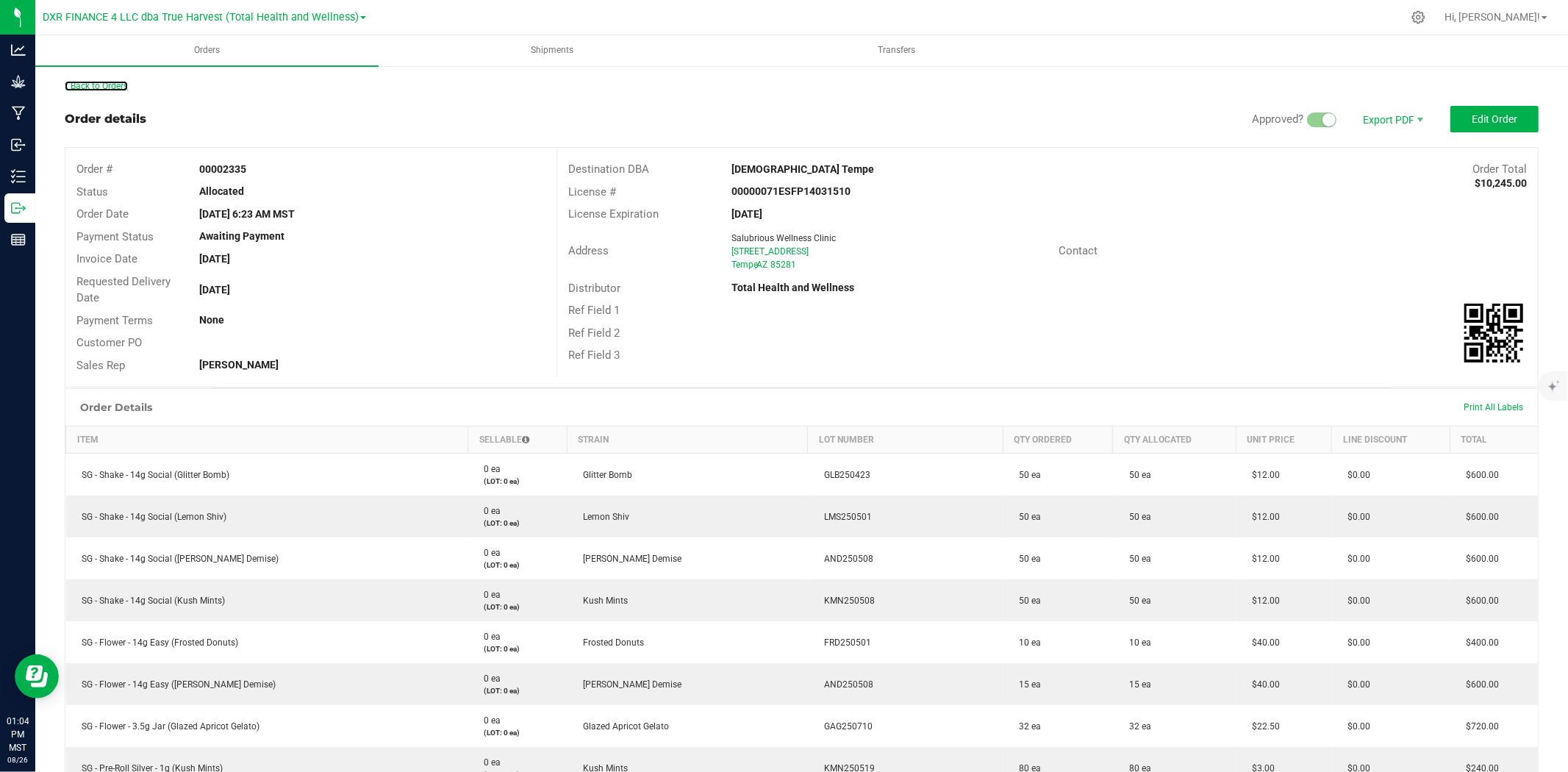
click at [112, 88] on link "Back to Orders" at bounding box center [96, 87] width 64 height 11
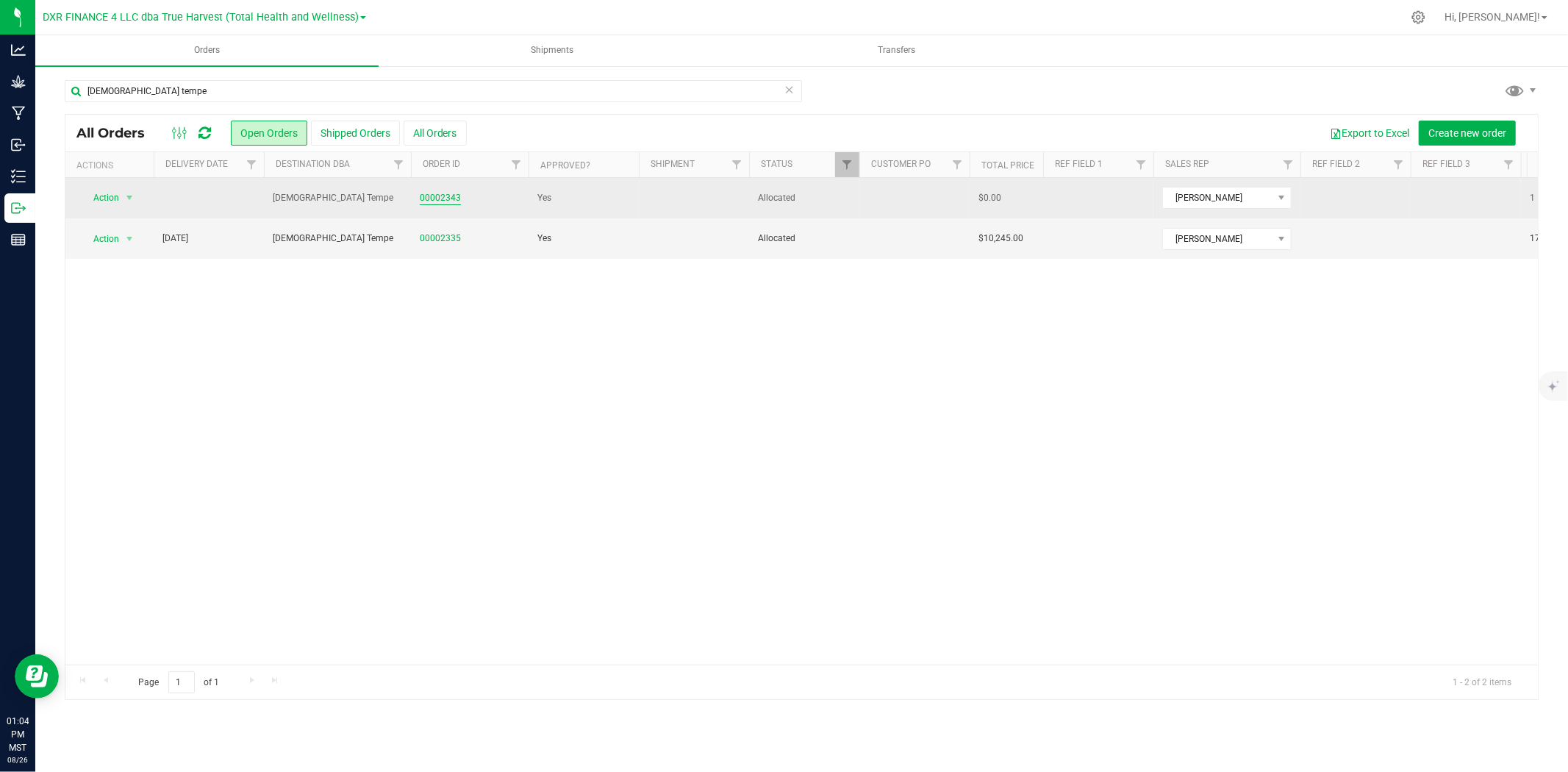
click at [434, 201] on link "00002343" at bounding box center [440, 198] width 42 height 14
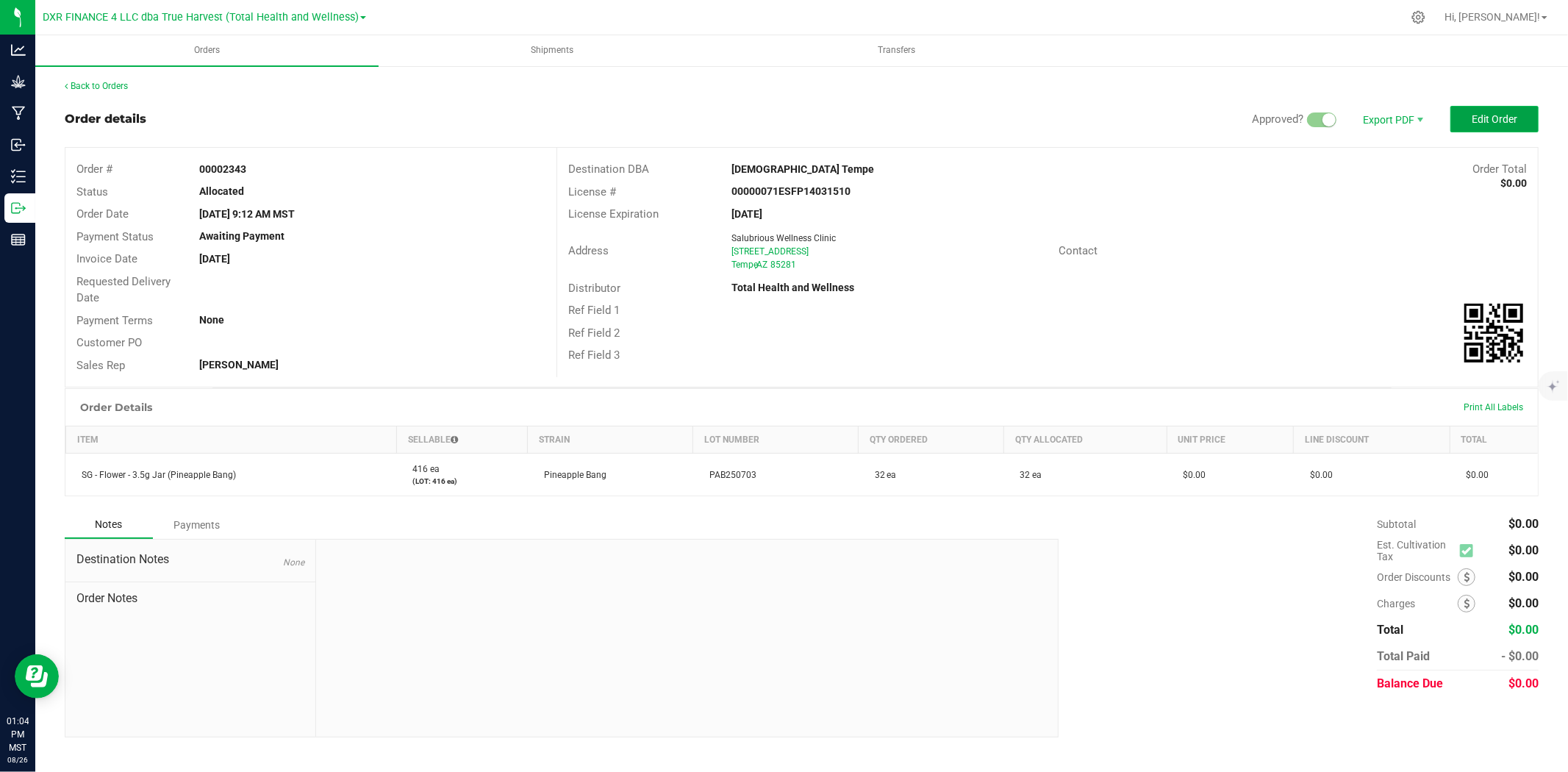
click at [1411, 110] on button "Edit Order" at bounding box center [1494, 119] width 88 height 26
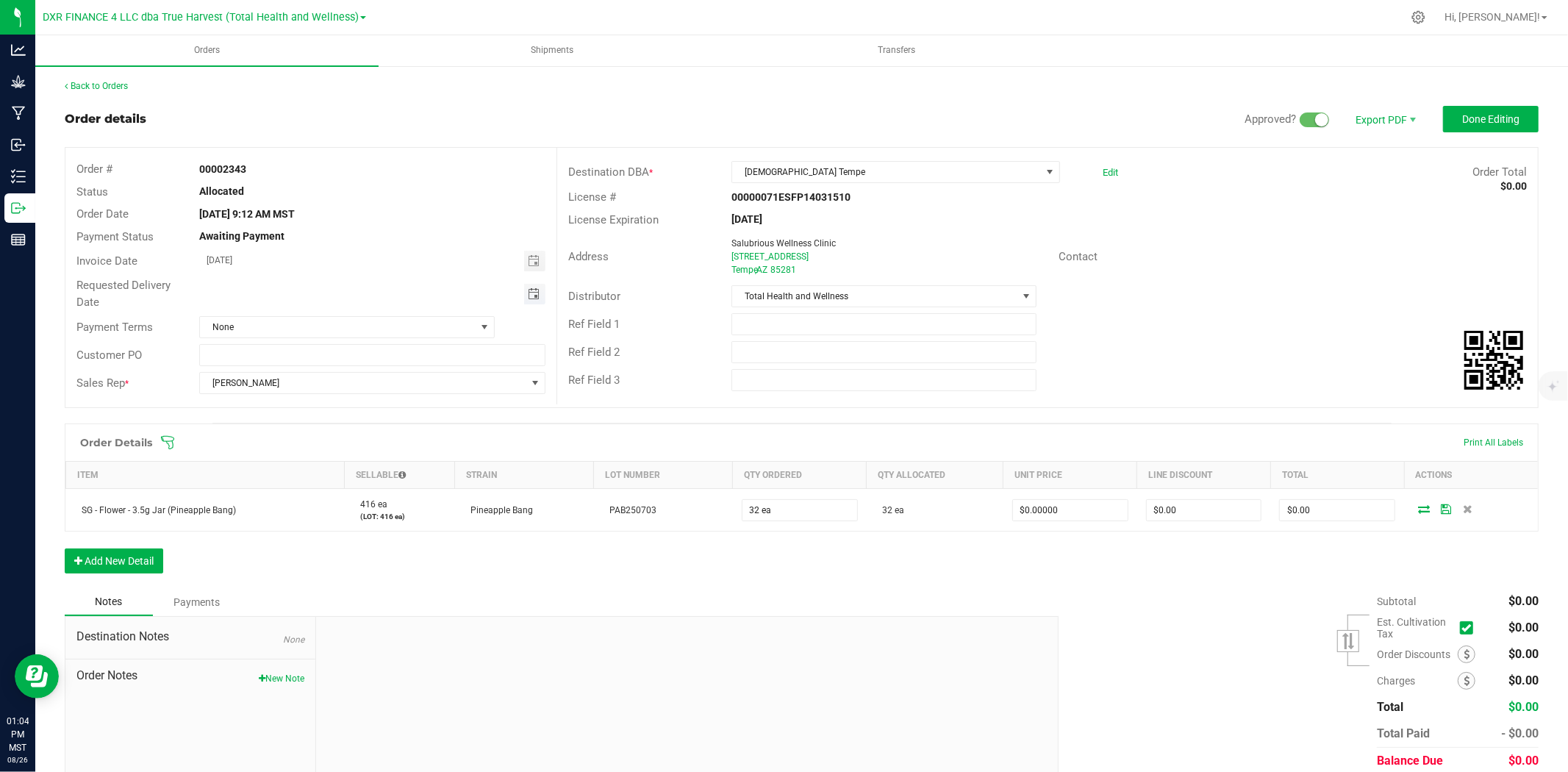
click at [527, 298] on span "Toggle calendar" at bounding box center [533, 293] width 11 height 11
click at [334, 458] on span "27" at bounding box center [330, 460] width 21 height 23
type input "08/27/2025"
click at [1411, 119] on span "Done Editing" at bounding box center [1490, 118] width 57 height 11
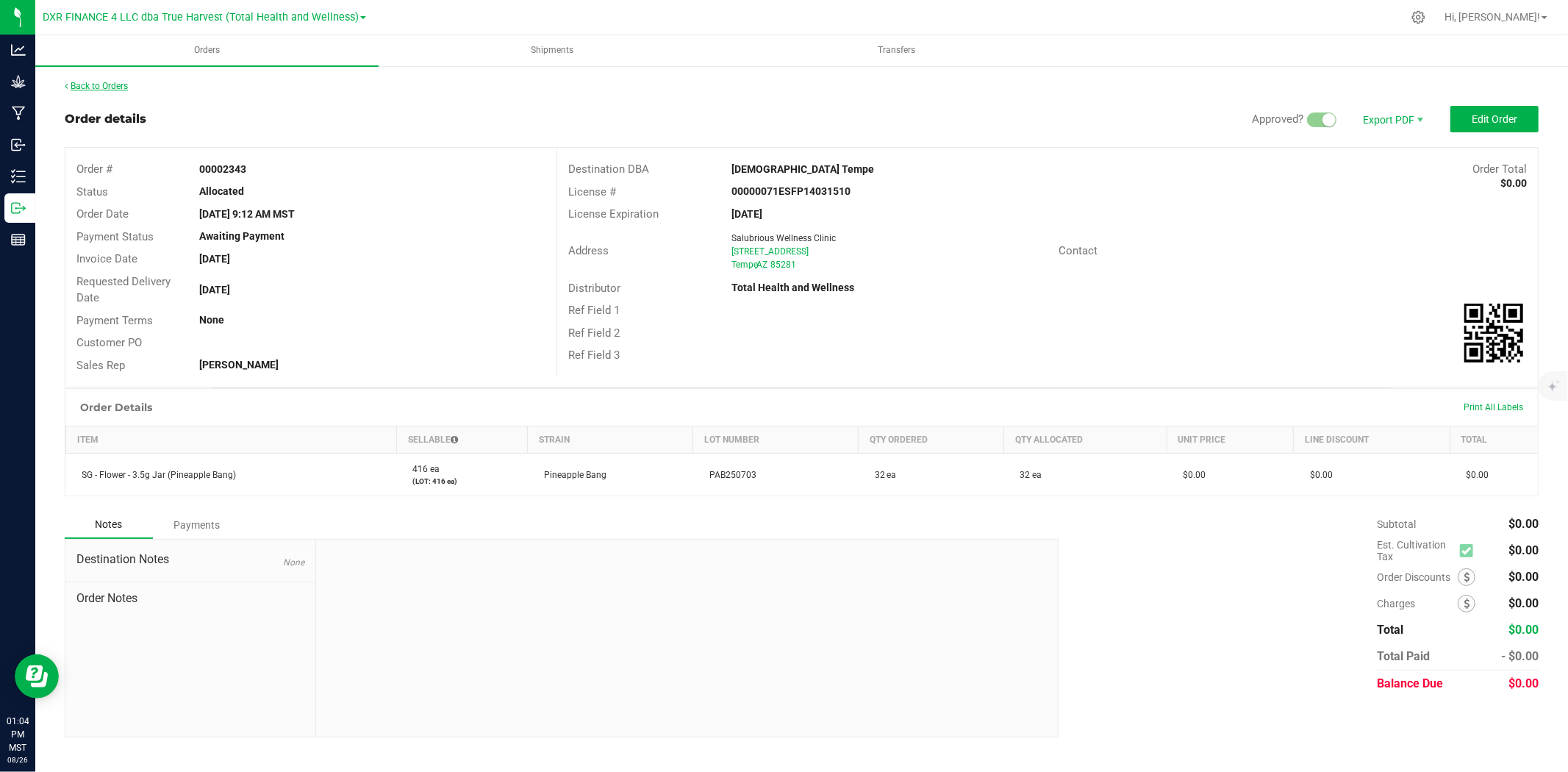
click at [124, 86] on link "Back to Orders" at bounding box center [96, 87] width 64 height 11
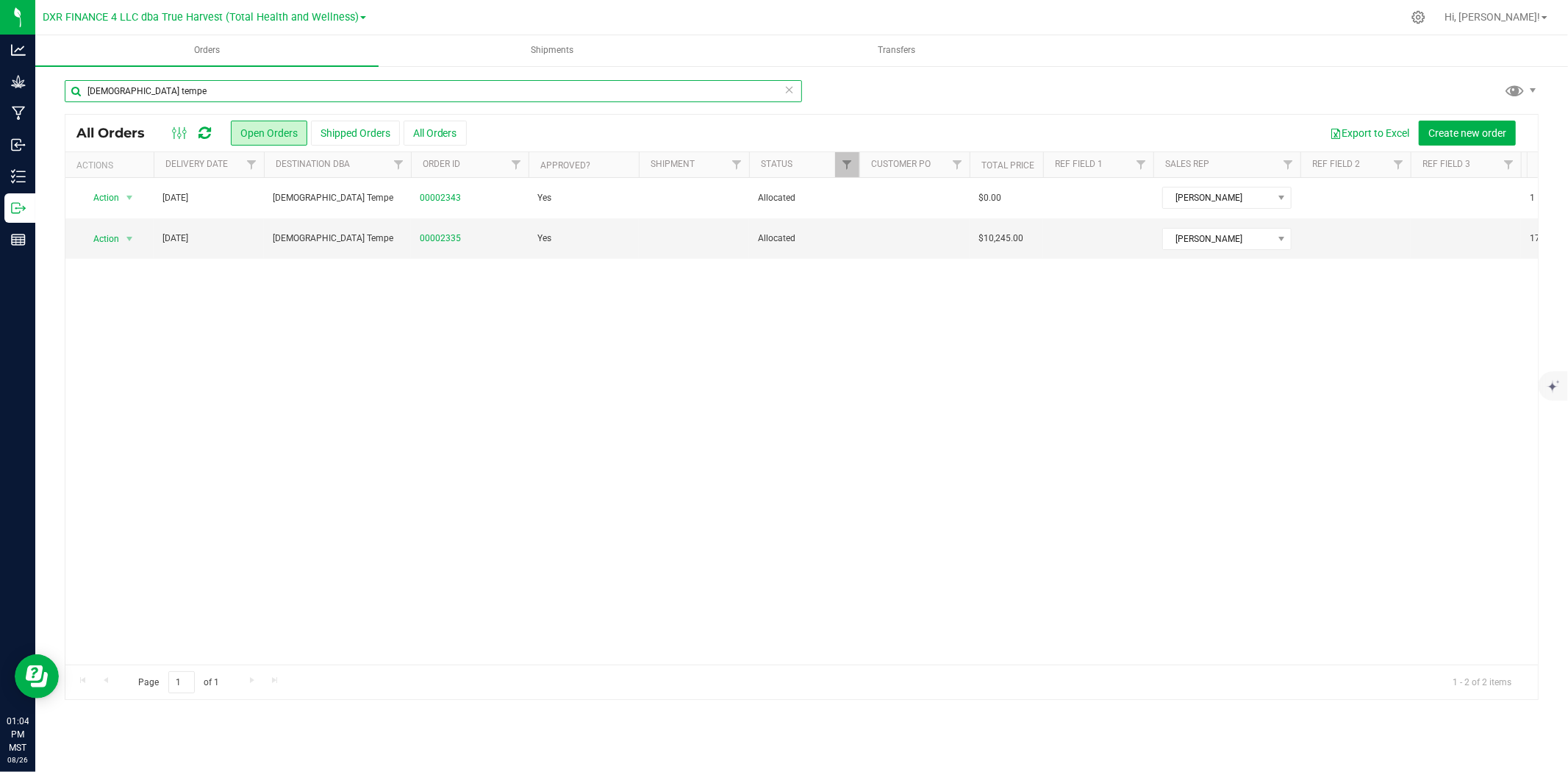
click at [313, 94] on input "zenleaf tempe" at bounding box center [433, 91] width 737 height 22
type input "zenleaf arcadia"
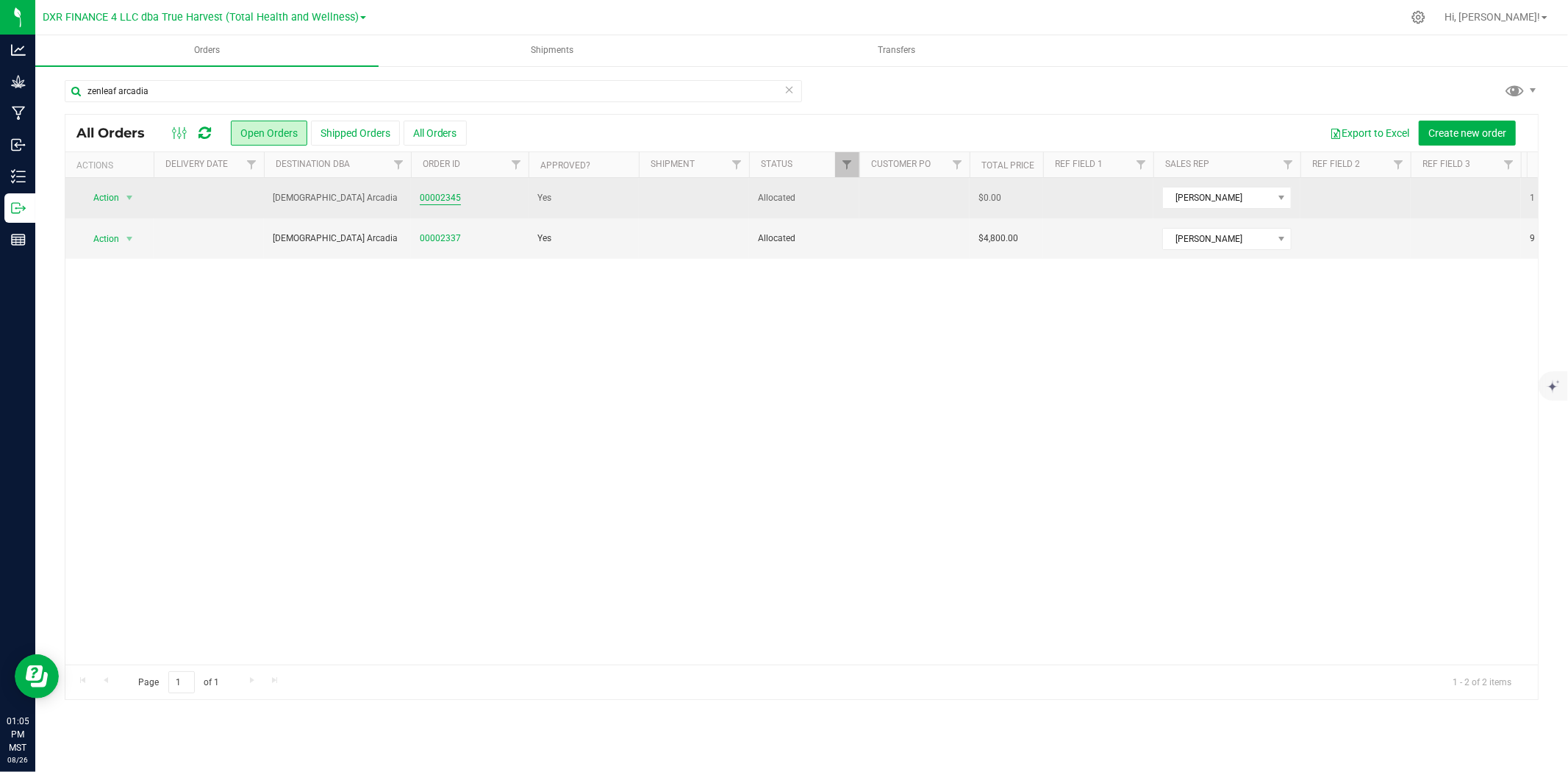
click at [427, 197] on link "00002345" at bounding box center [440, 198] width 42 height 14
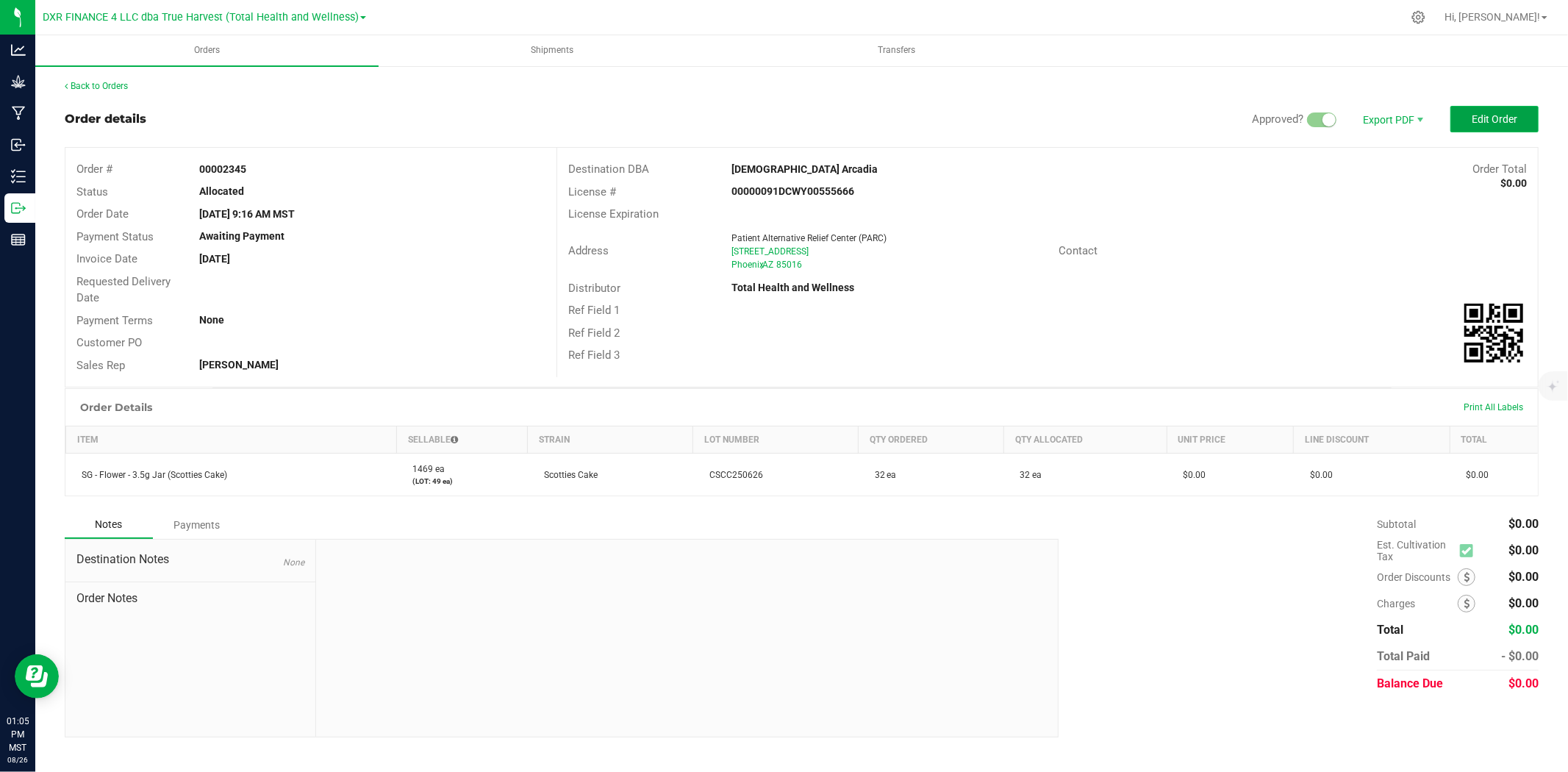
click at [1411, 109] on button "Edit Order" at bounding box center [1494, 119] width 88 height 26
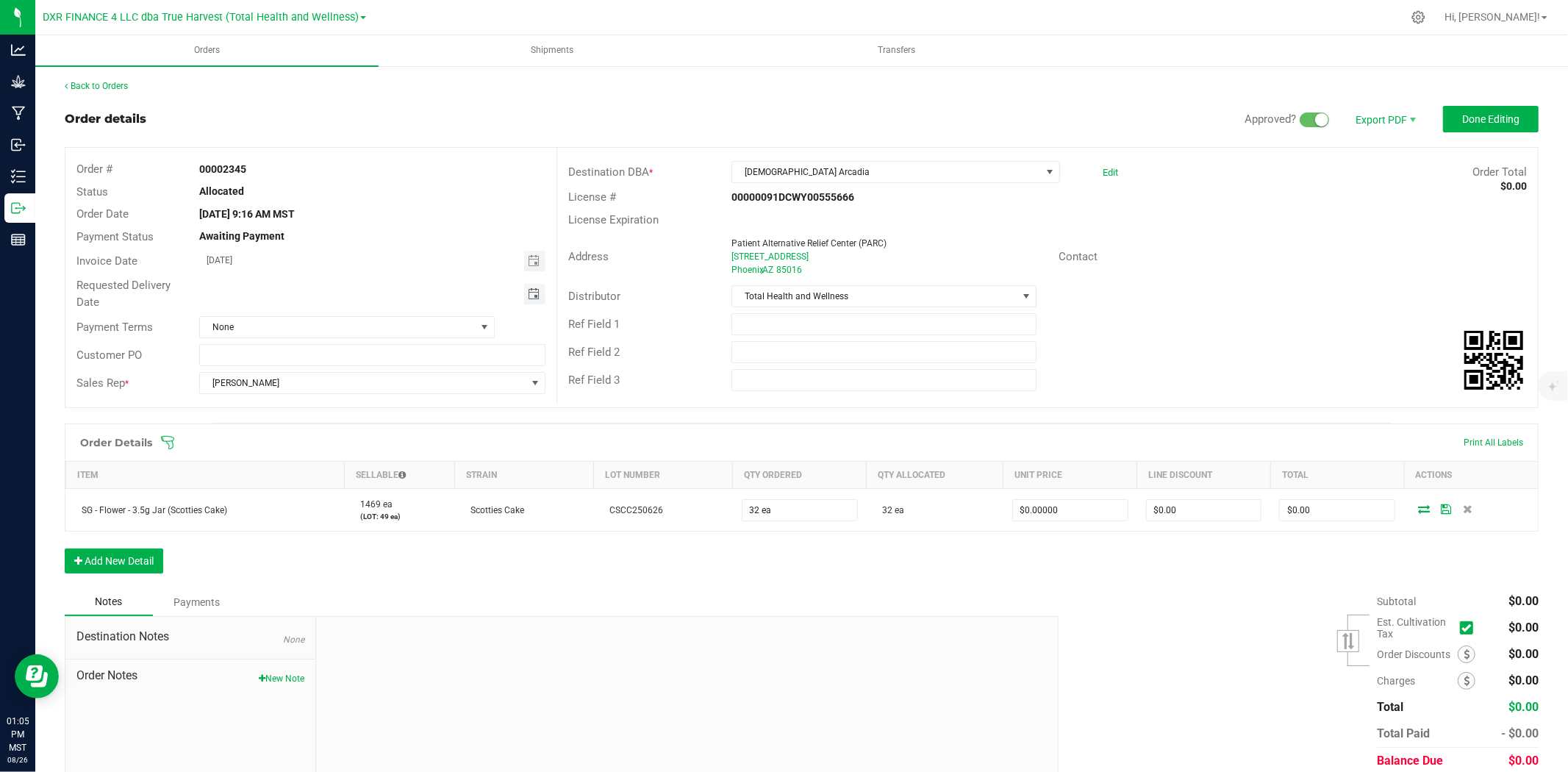
click at [533, 292] on span "Toggle calendar" at bounding box center [533, 293] width 11 height 11
click at [331, 461] on span "27" at bounding box center [330, 460] width 21 height 23
type input "08/27/2025"
click at [1411, 123] on span "Done Editing" at bounding box center [1490, 118] width 57 height 11
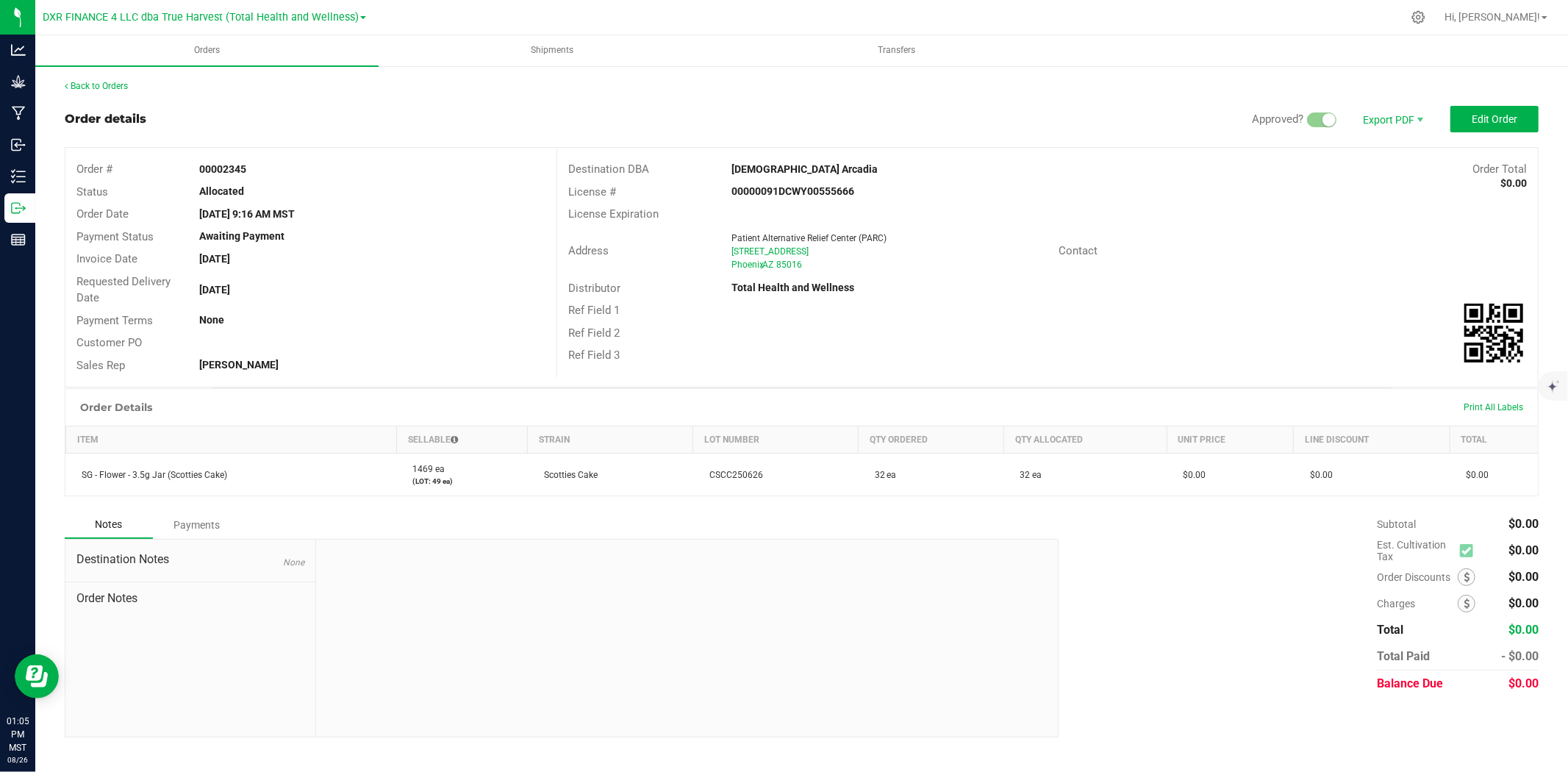
click at [116, 91] on div "Back to Orders" at bounding box center [801, 86] width 1473 height 13
click at [115, 83] on link "Back to Orders" at bounding box center [96, 87] width 64 height 11
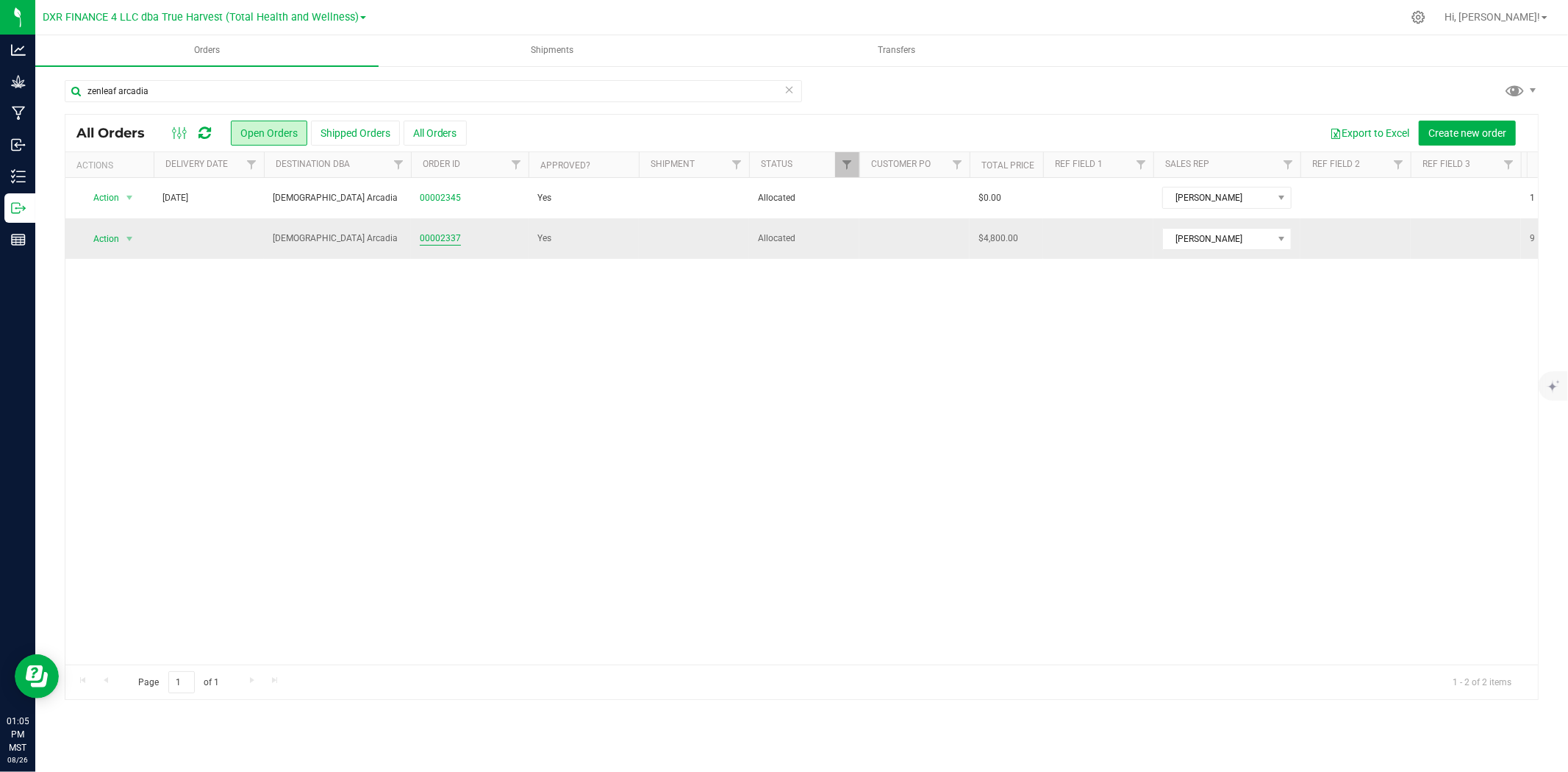
click at [420, 238] on link "00002337" at bounding box center [440, 238] width 42 height 14
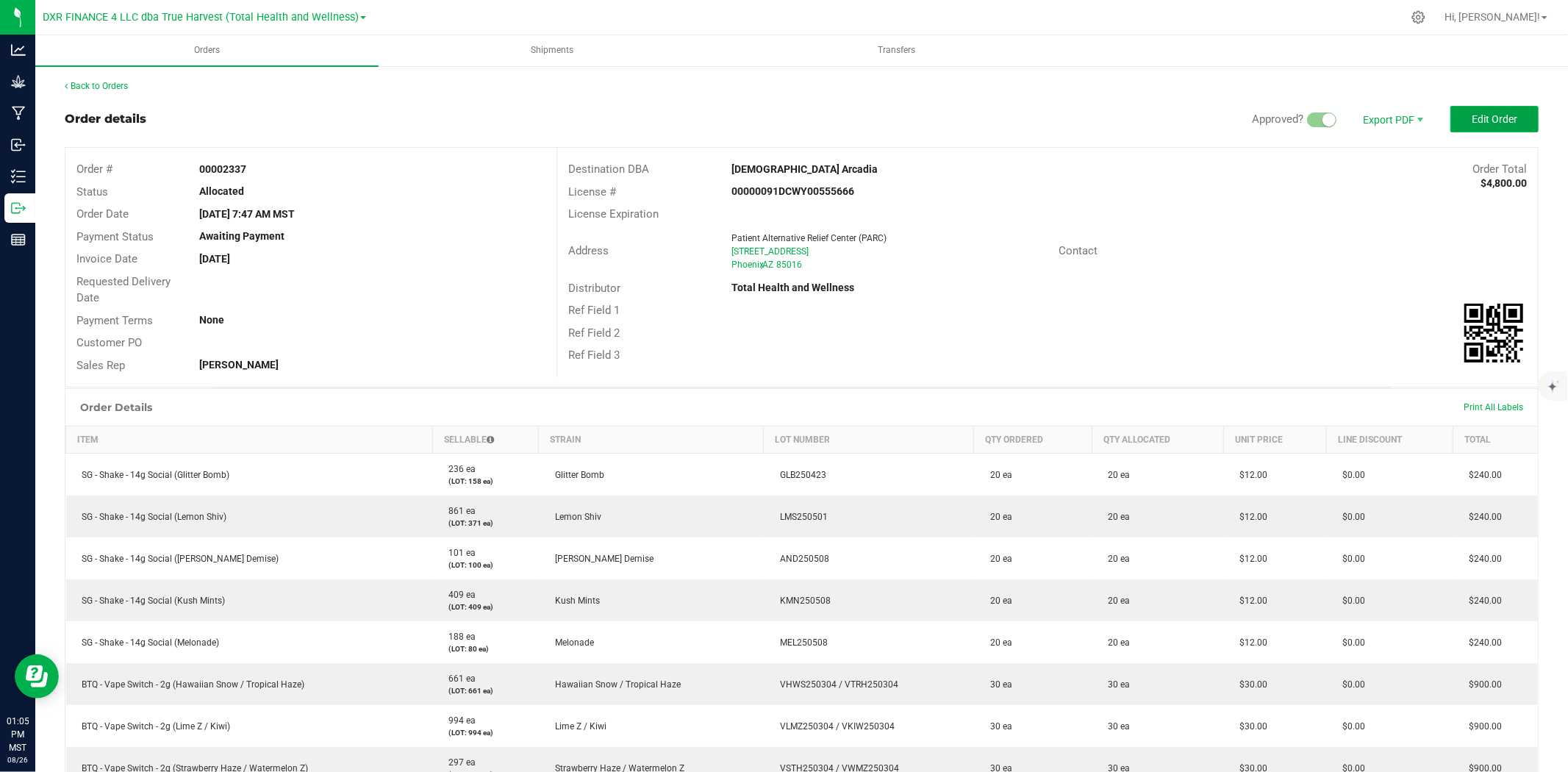
click at [1411, 117] on span "Edit Order" at bounding box center [1495, 118] width 46 height 11
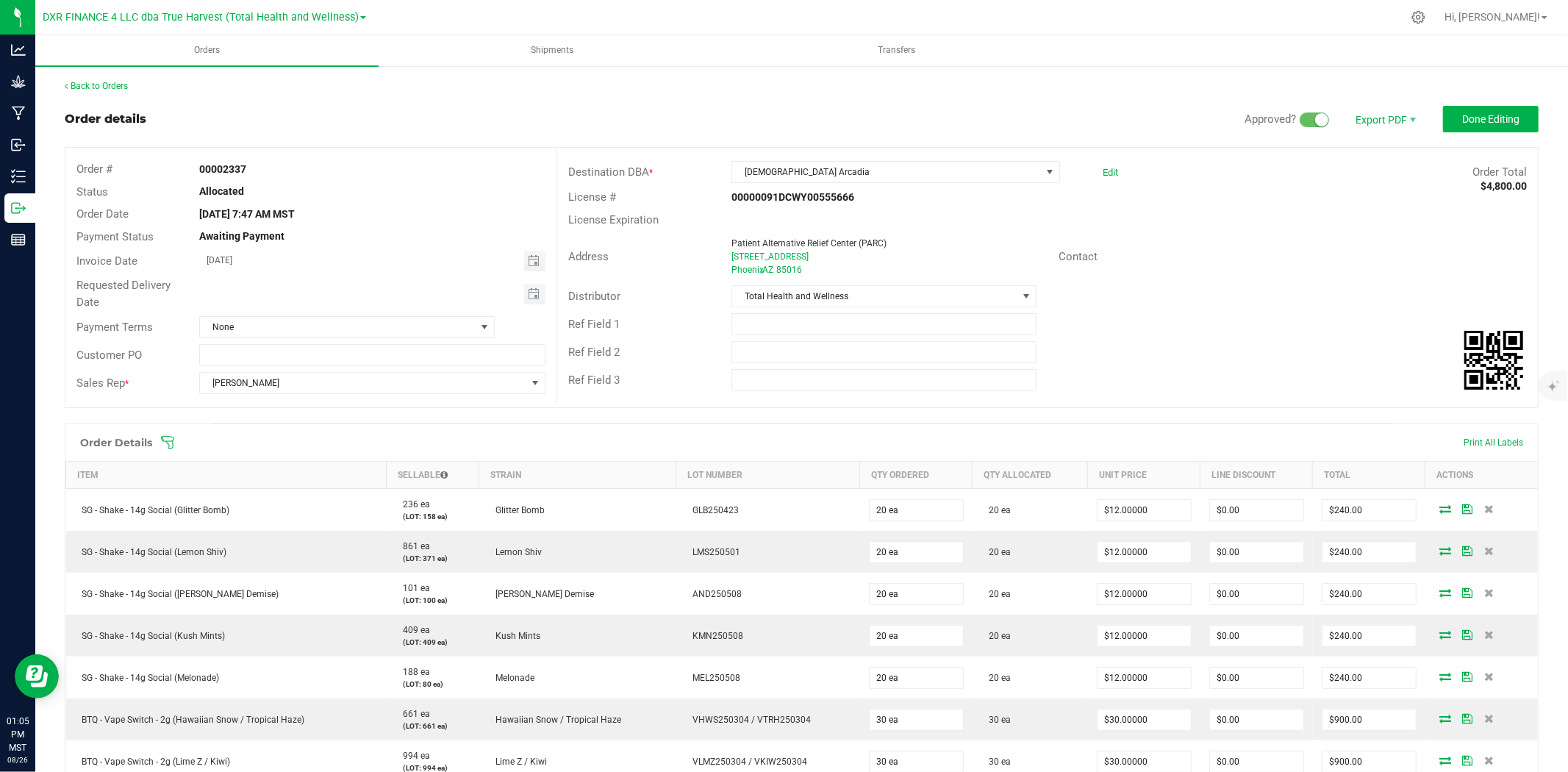
click at [538, 288] on span "Toggle calendar" at bounding box center [534, 293] width 21 height 20
click at [326, 457] on span "27" at bounding box center [330, 460] width 21 height 23
type input "08/27/2025"
click at [1411, 123] on button "Done Editing" at bounding box center [1490, 119] width 95 height 26
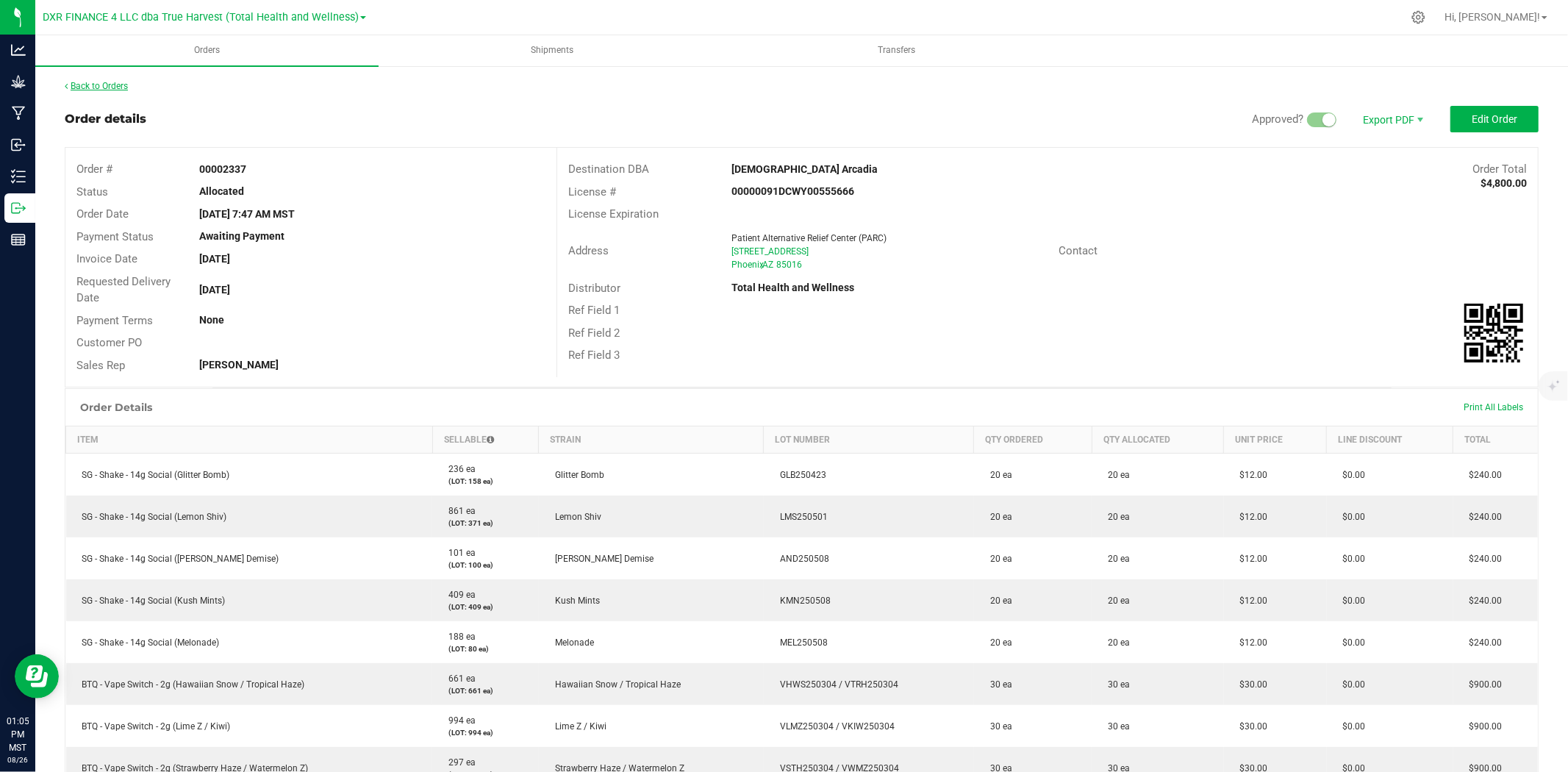
click at [97, 87] on link "Back to Orders" at bounding box center [96, 87] width 64 height 11
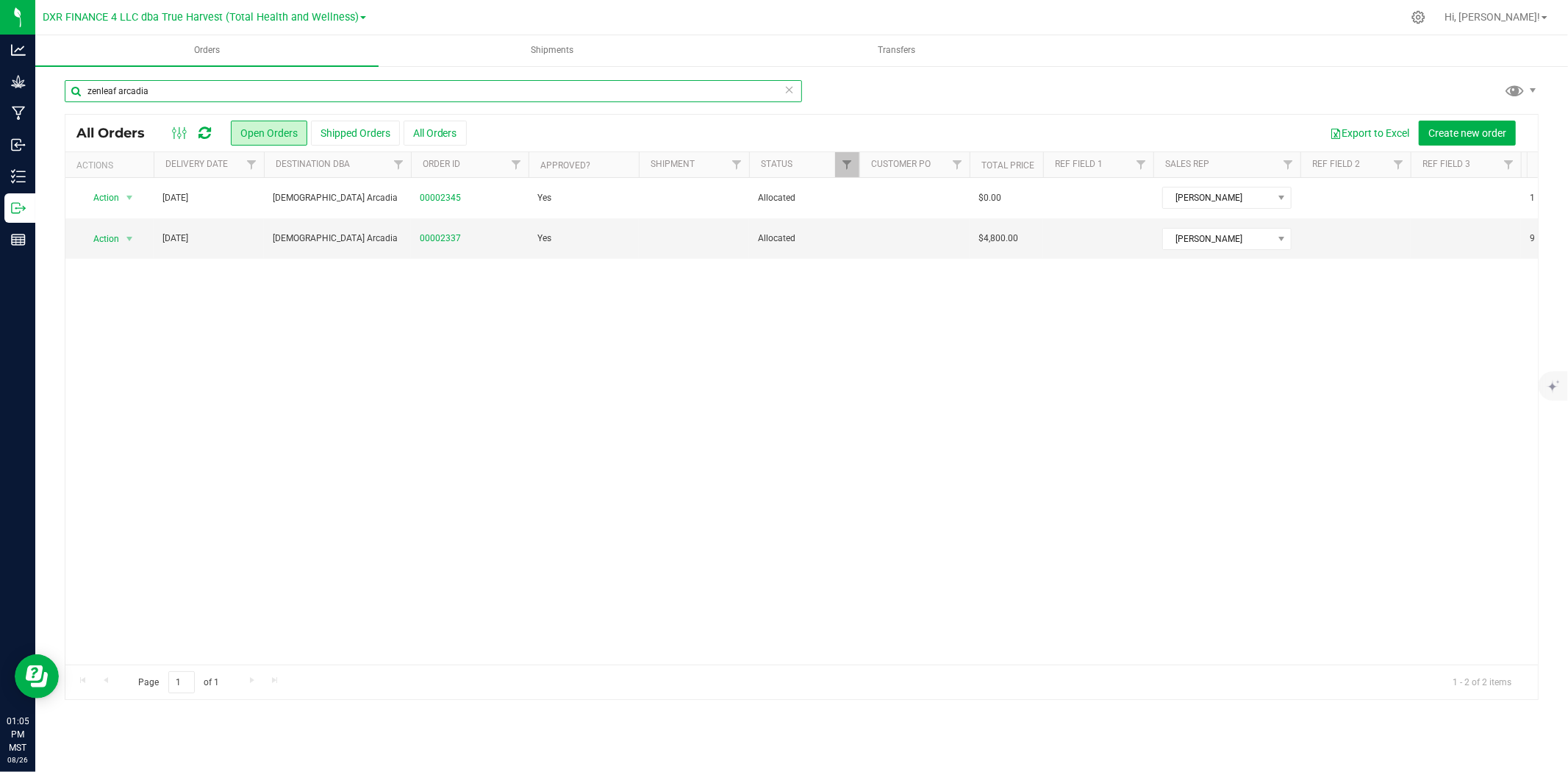
click at [375, 81] on input "zenleaf arcadia" at bounding box center [433, 91] width 737 height 22
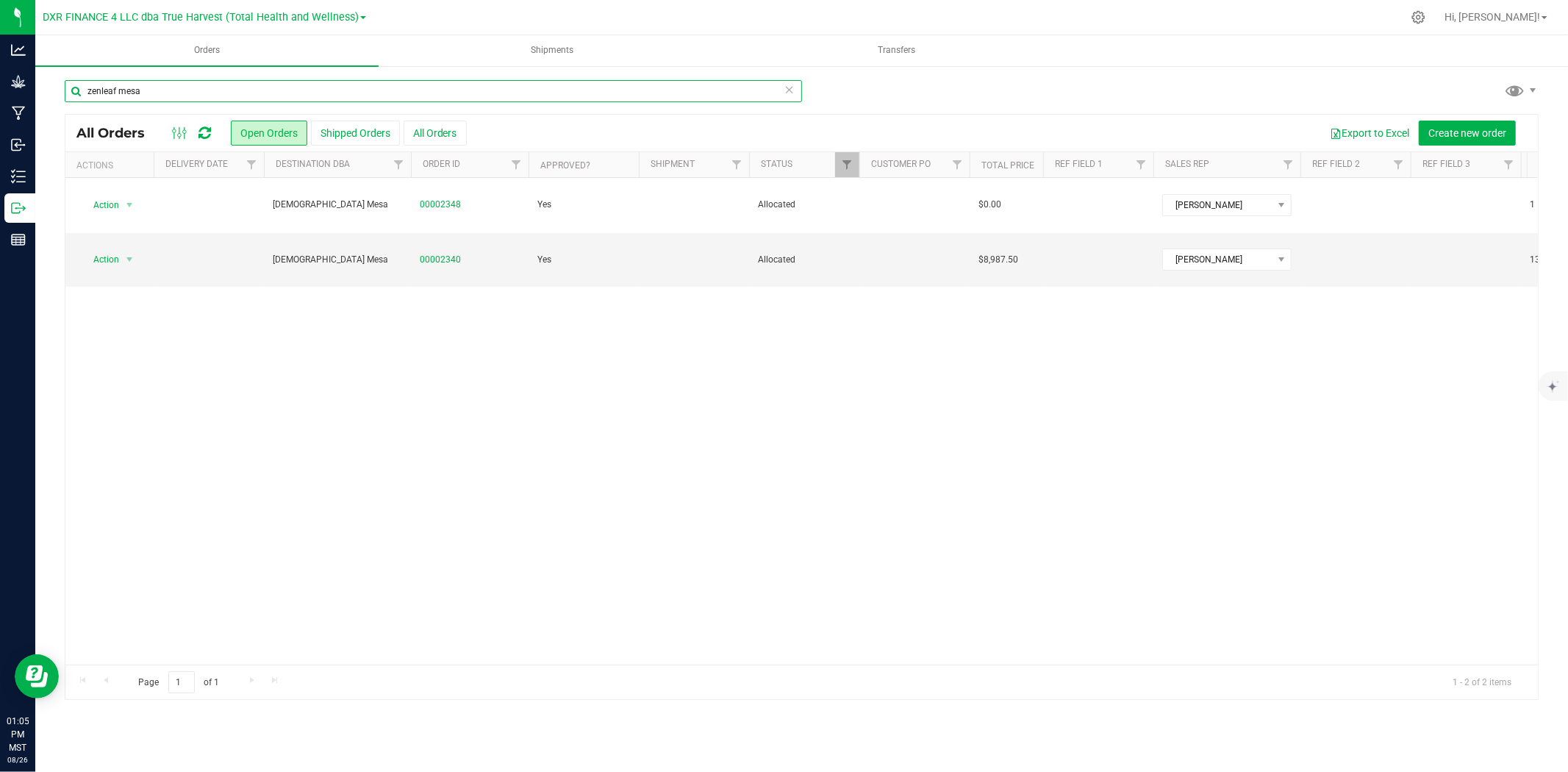
type input "zenleaf mesa"
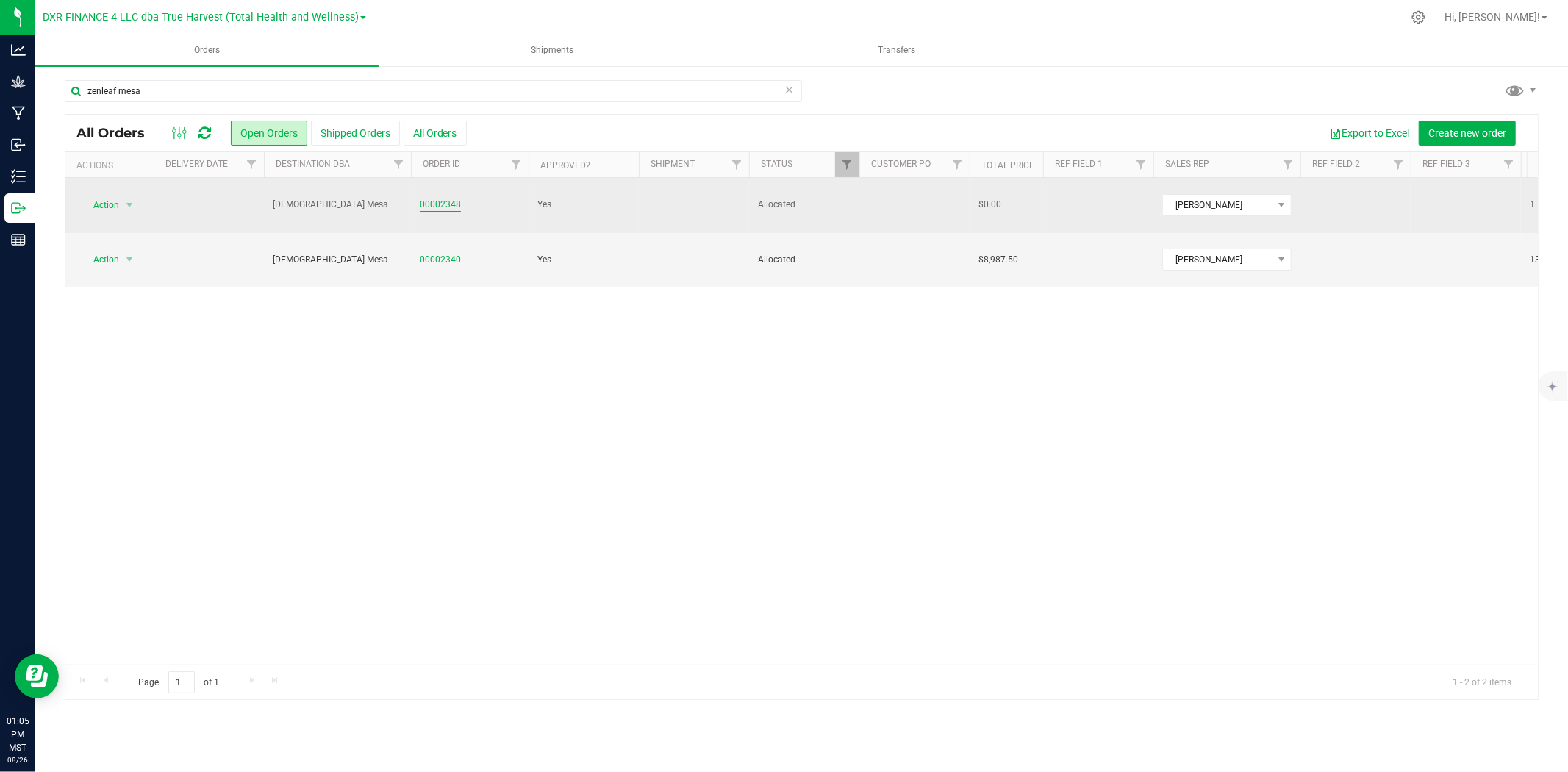
click at [452, 198] on link "00002348" at bounding box center [440, 205] width 42 height 14
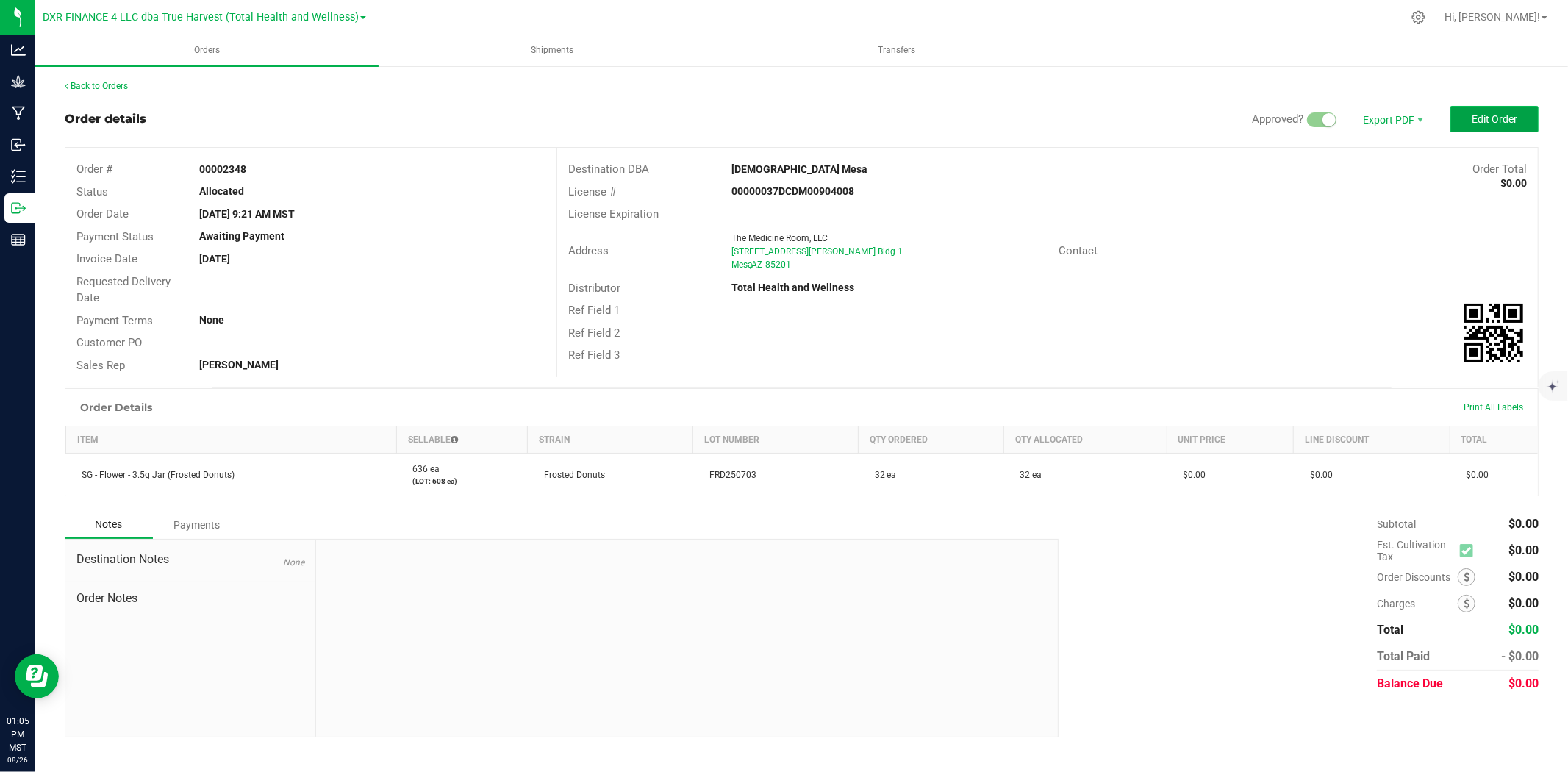
click at [1411, 113] on button "Edit Order" at bounding box center [1494, 119] width 88 height 26
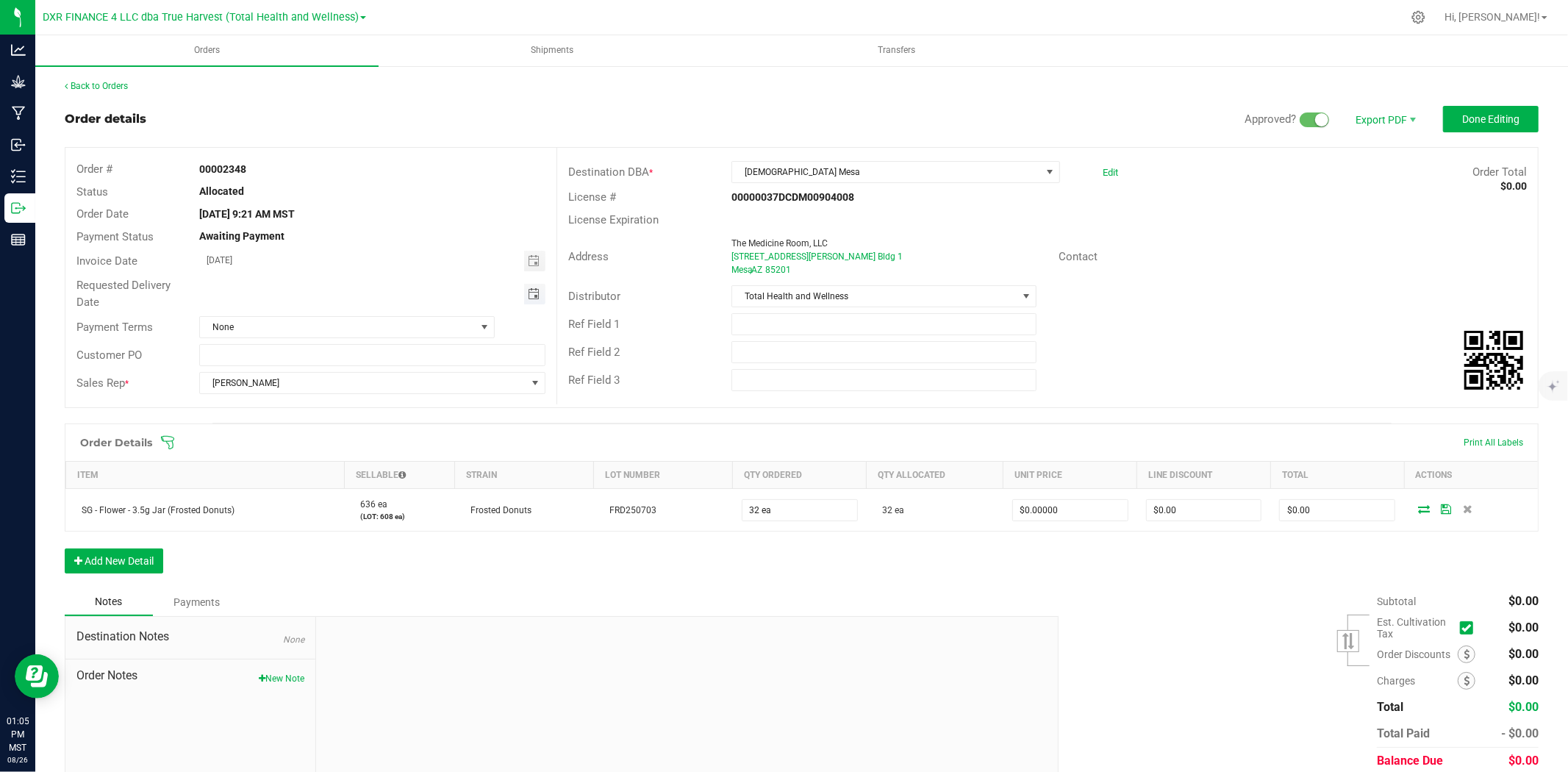
click at [527, 298] on span "Toggle calendar" at bounding box center [533, 293] width 11 height 11
click at [327, 464] on span "27" at bounding box center [330, 460] width 21 height 23
type input "08/27/2025"
click at [1411, 110] on button "Done Editing" at bounding box center [1490, 119] width 95 height 26
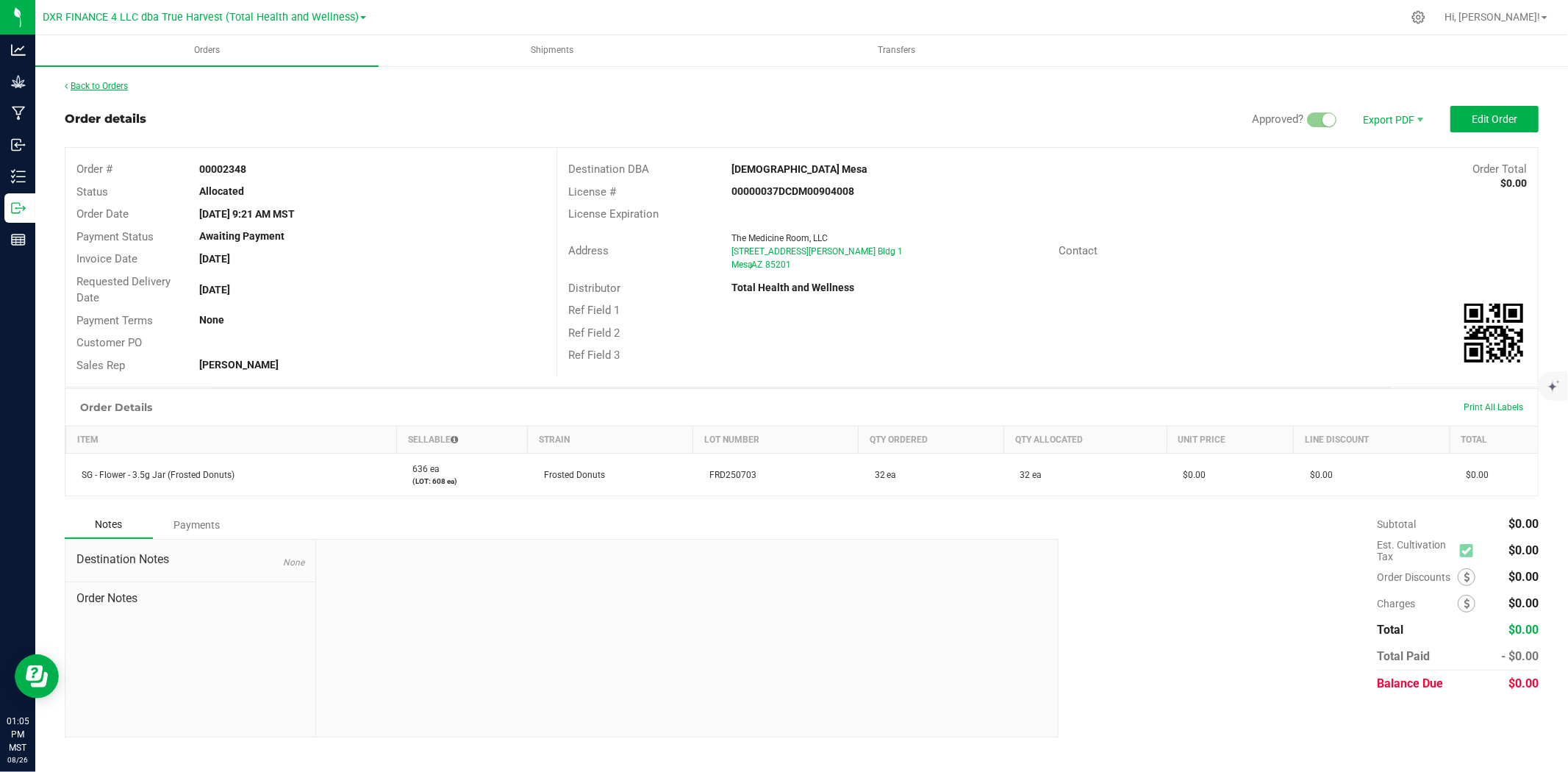
click at [116, 81] on link "Back to Orders" at bounding box center [96, 87] width 64 height 11
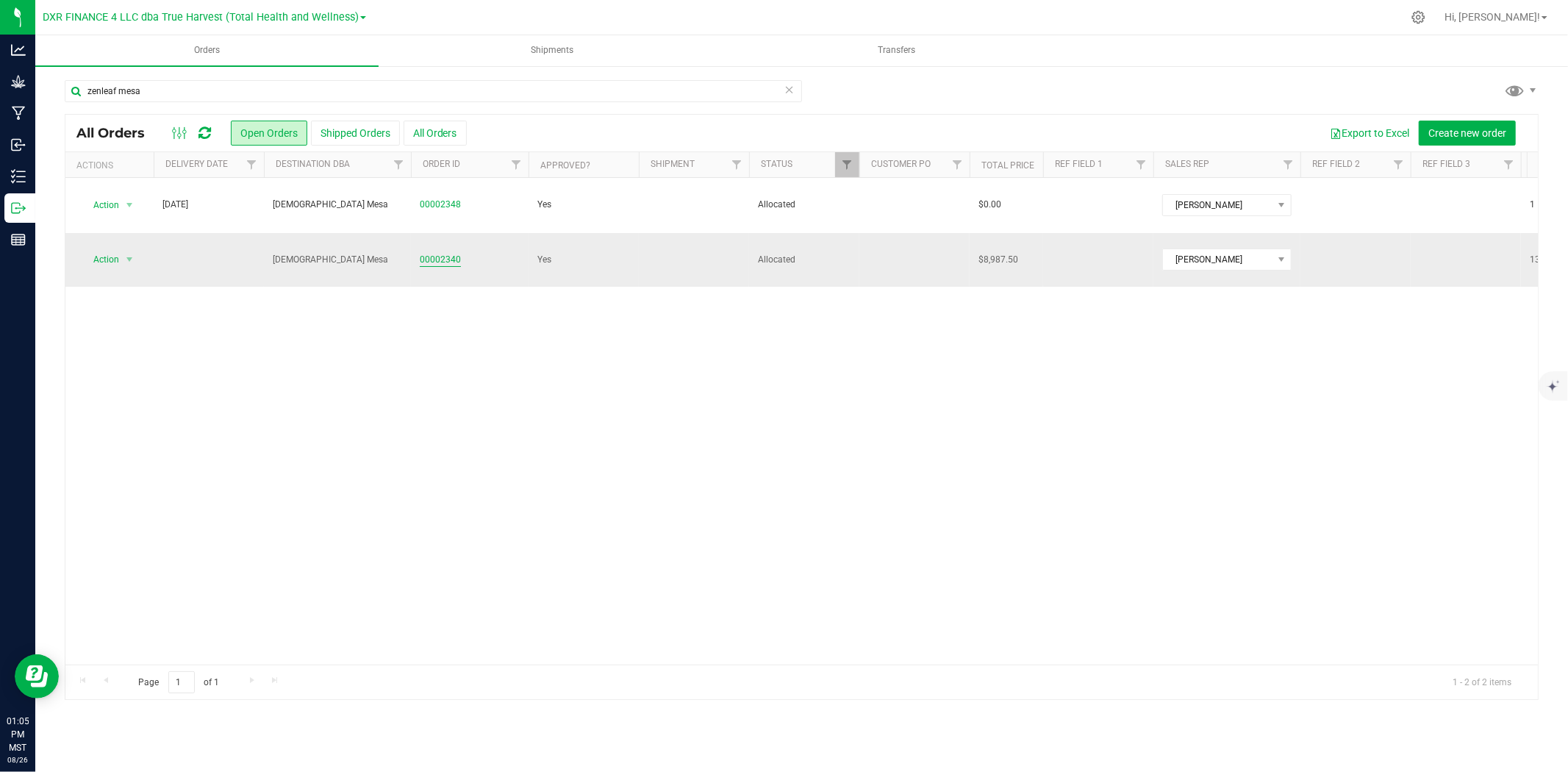
click at [457, 253] on link "00002340" at bounding box center [440, 260] width 42 height 14
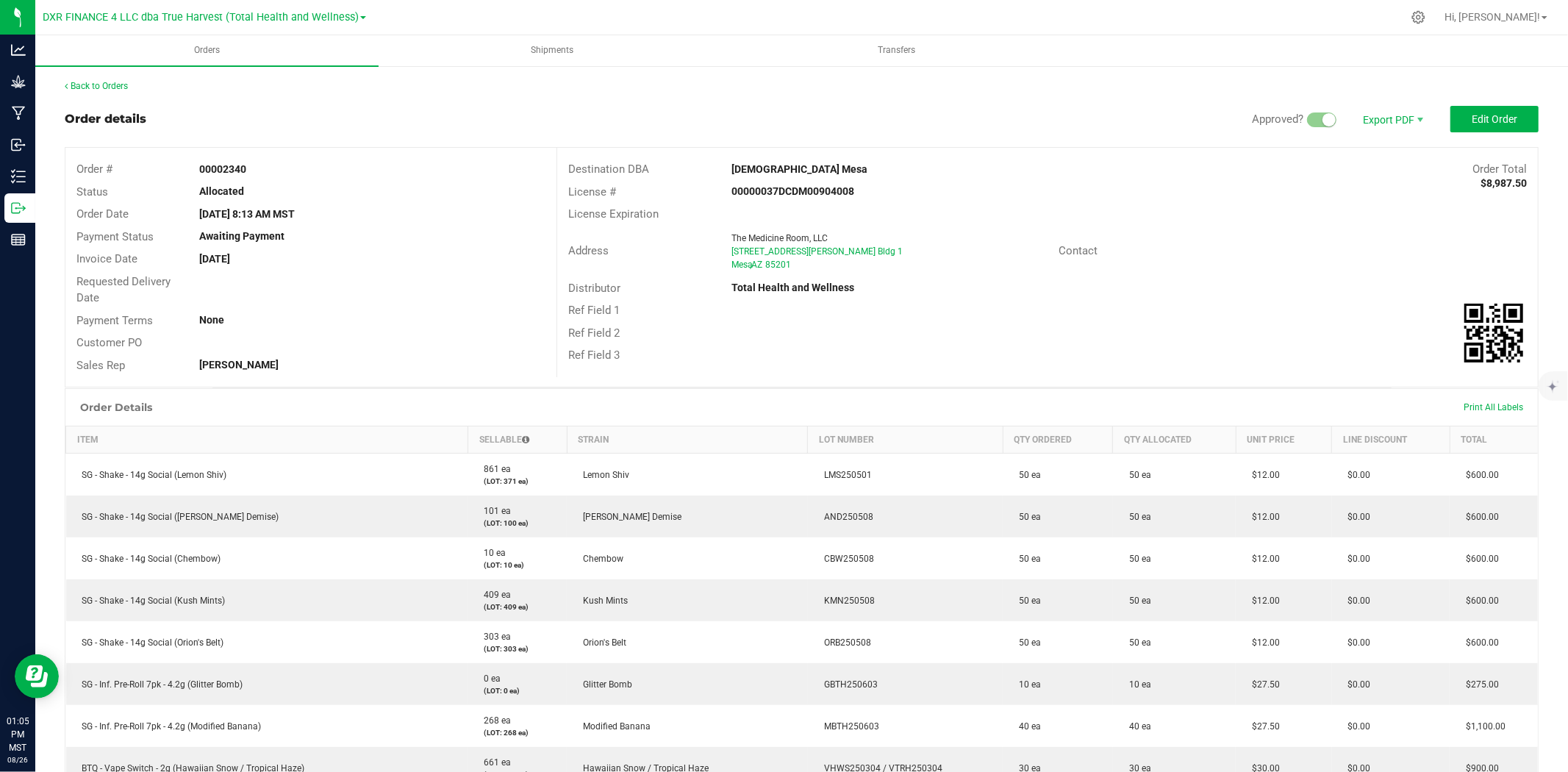
click at [1411, 86] on div "Back to Orders" at bounding box center [801, 86] width 1473 height 13
click at [1411, 113] on span "Edit Order" at bounding box center [1495, 118] width 46 height 11
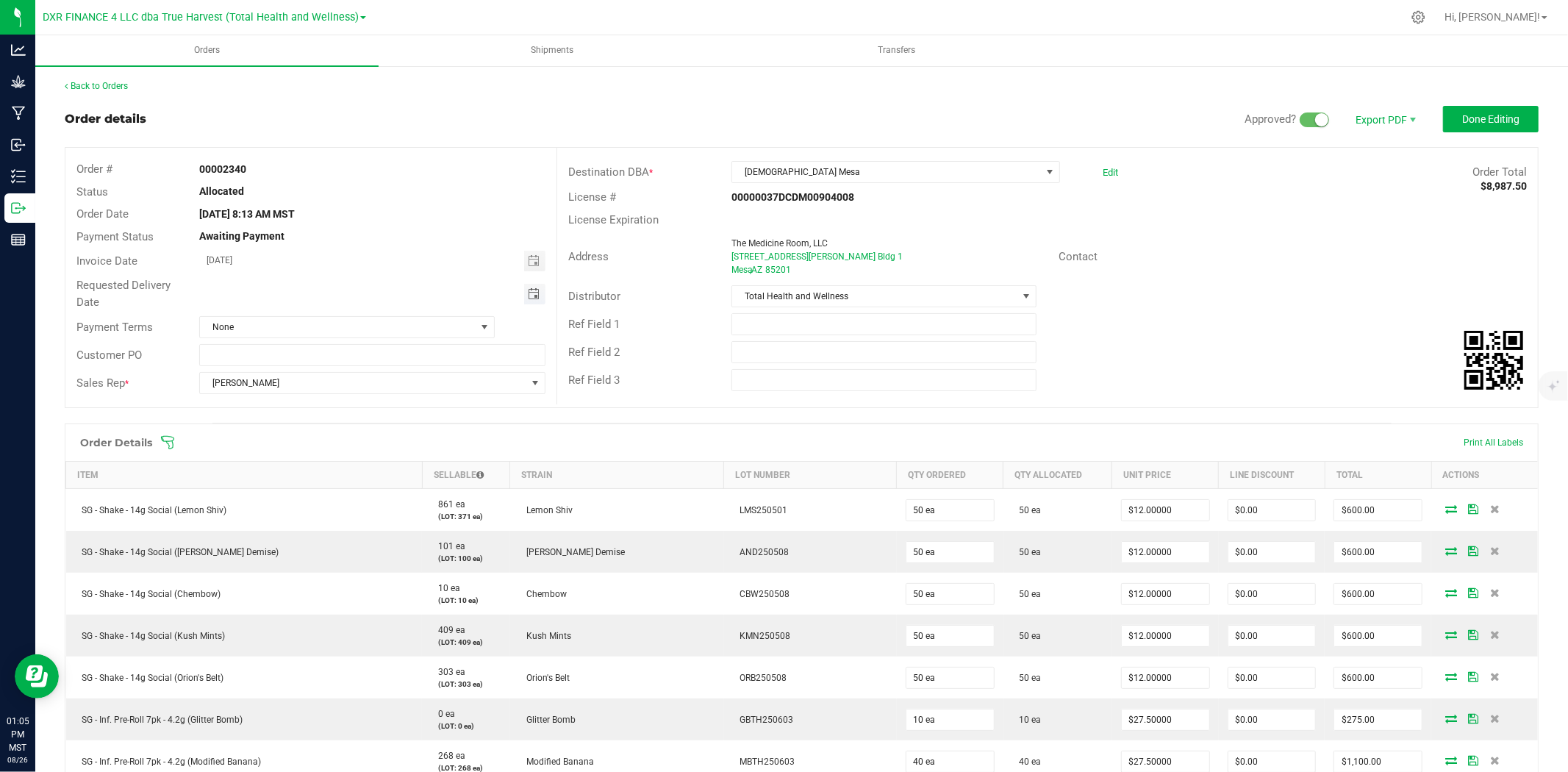
click at [535, 291] on span "Toggle calendar" at bounding box center [533, 293] width 11 height 11
click at [332, 458] on span "27" at bounding box center [330, 460] width 21 height 23
type input "08/27/2025"
click at [1411, 123] on button "Done Editing" at bounding box center [1490, 119] width 95 height 26
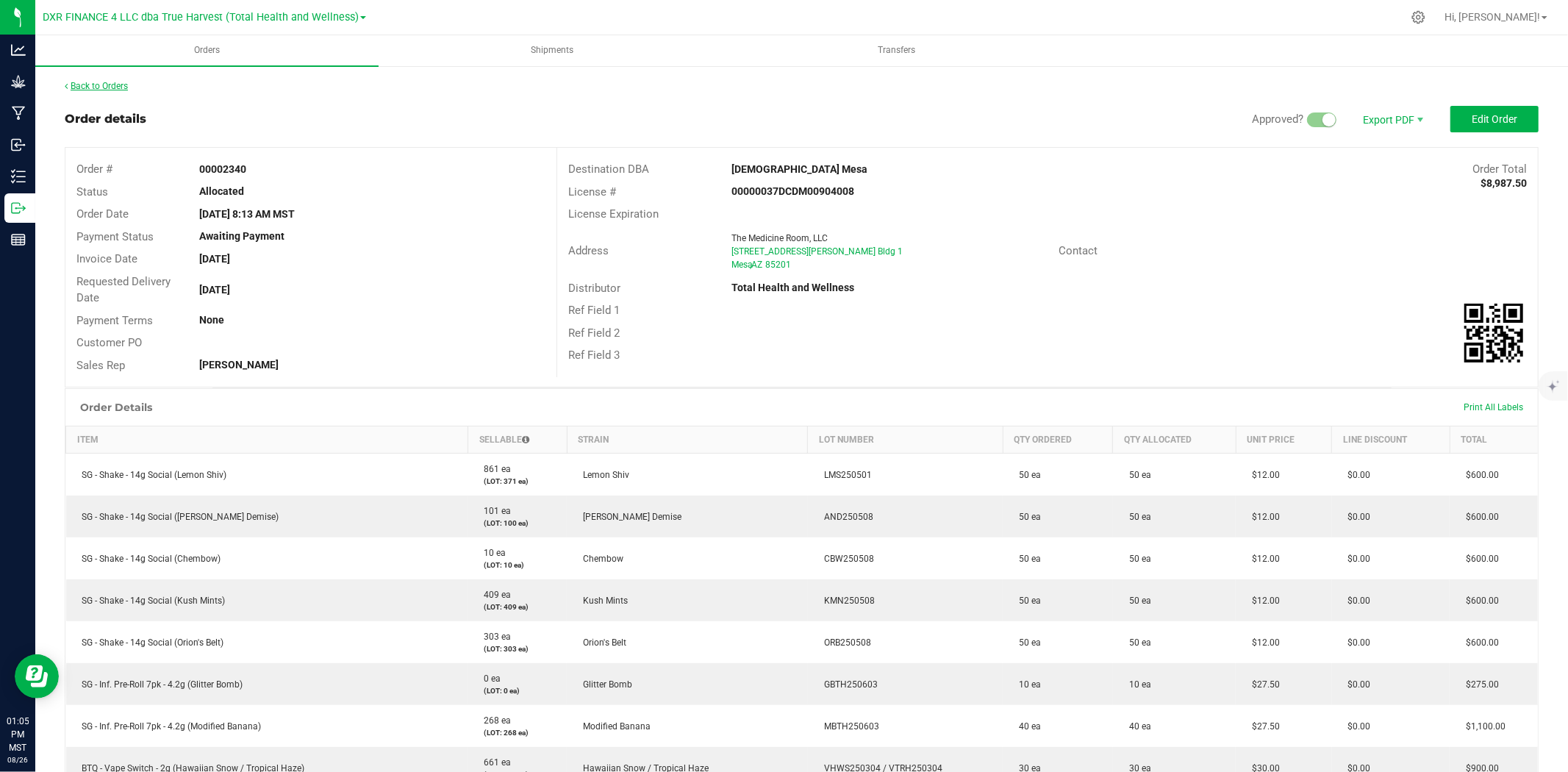
click at [97, 84] on link "Back to Orders" at bounding box center [96, 87] width 64 height 11
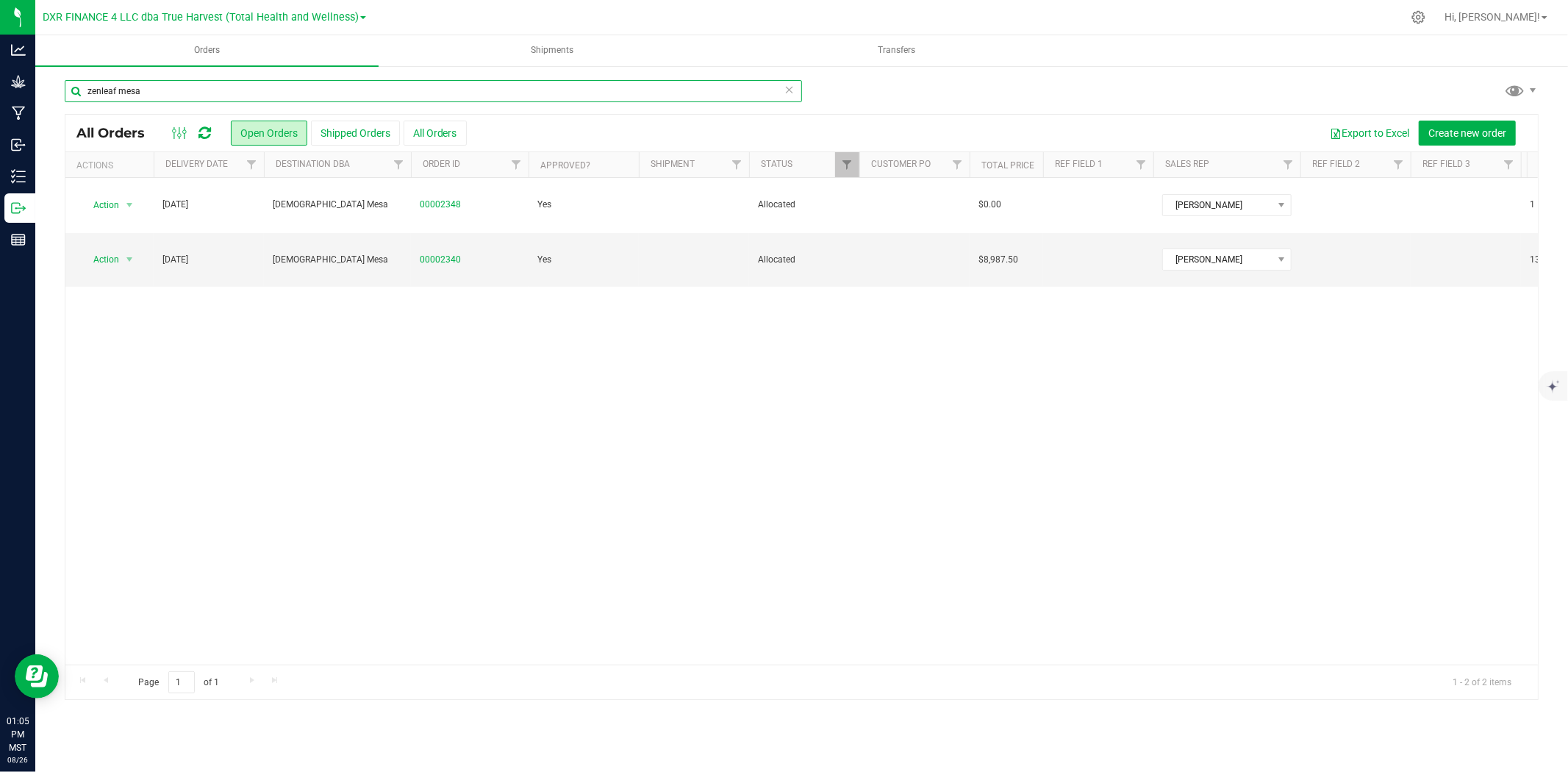
click at [289, 99] on input "zenleaf mesa" at bounding box center [433, 91] width 737 height 22
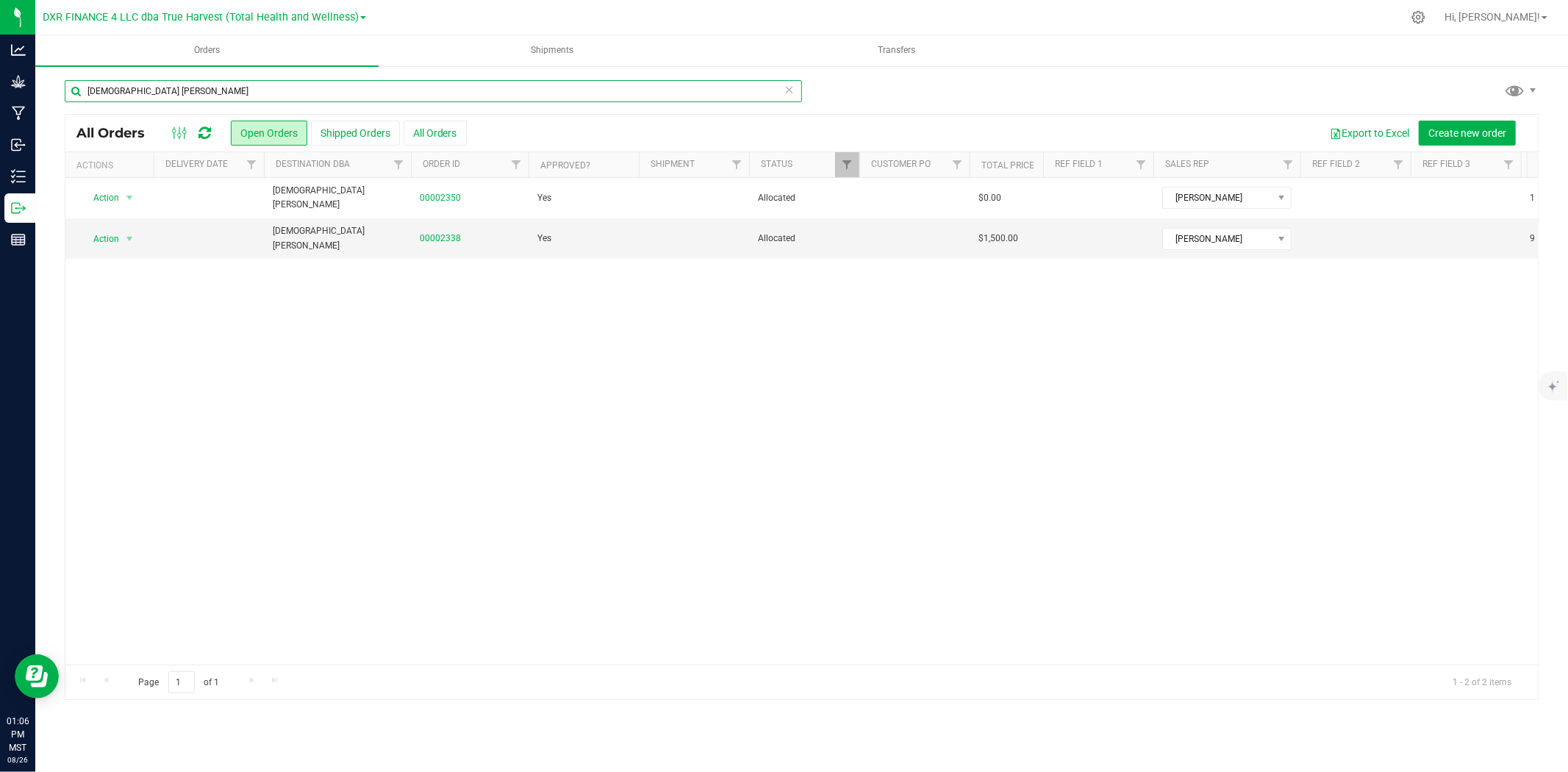
type input "zenleaf dunlap"
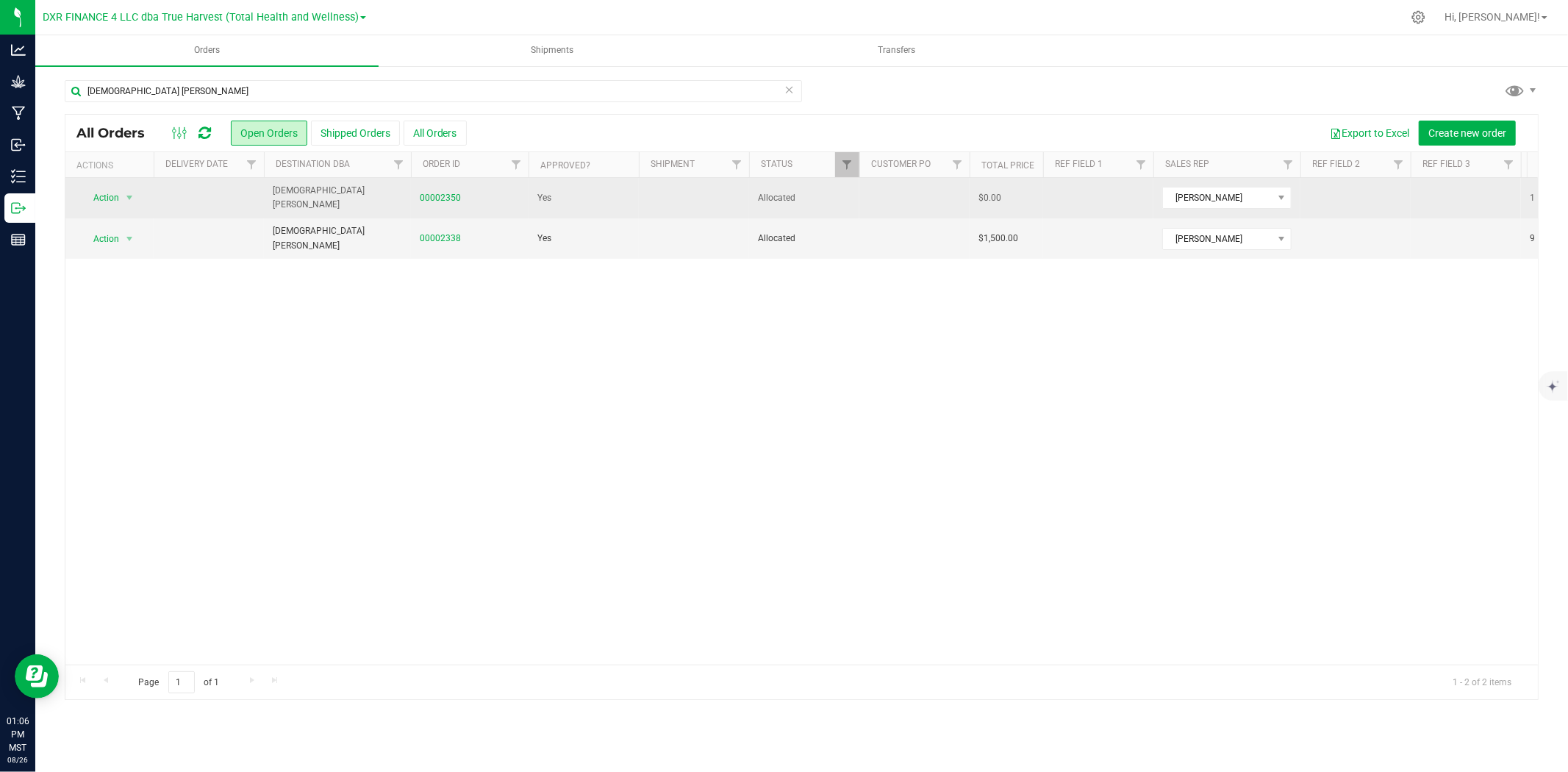
click at [436, 206] on td "00002350" at bounding box center [469, 198] width 117 height 41
click at [435, 201] on link "00002350" at bounding box center [440, 198] width 42 height 14
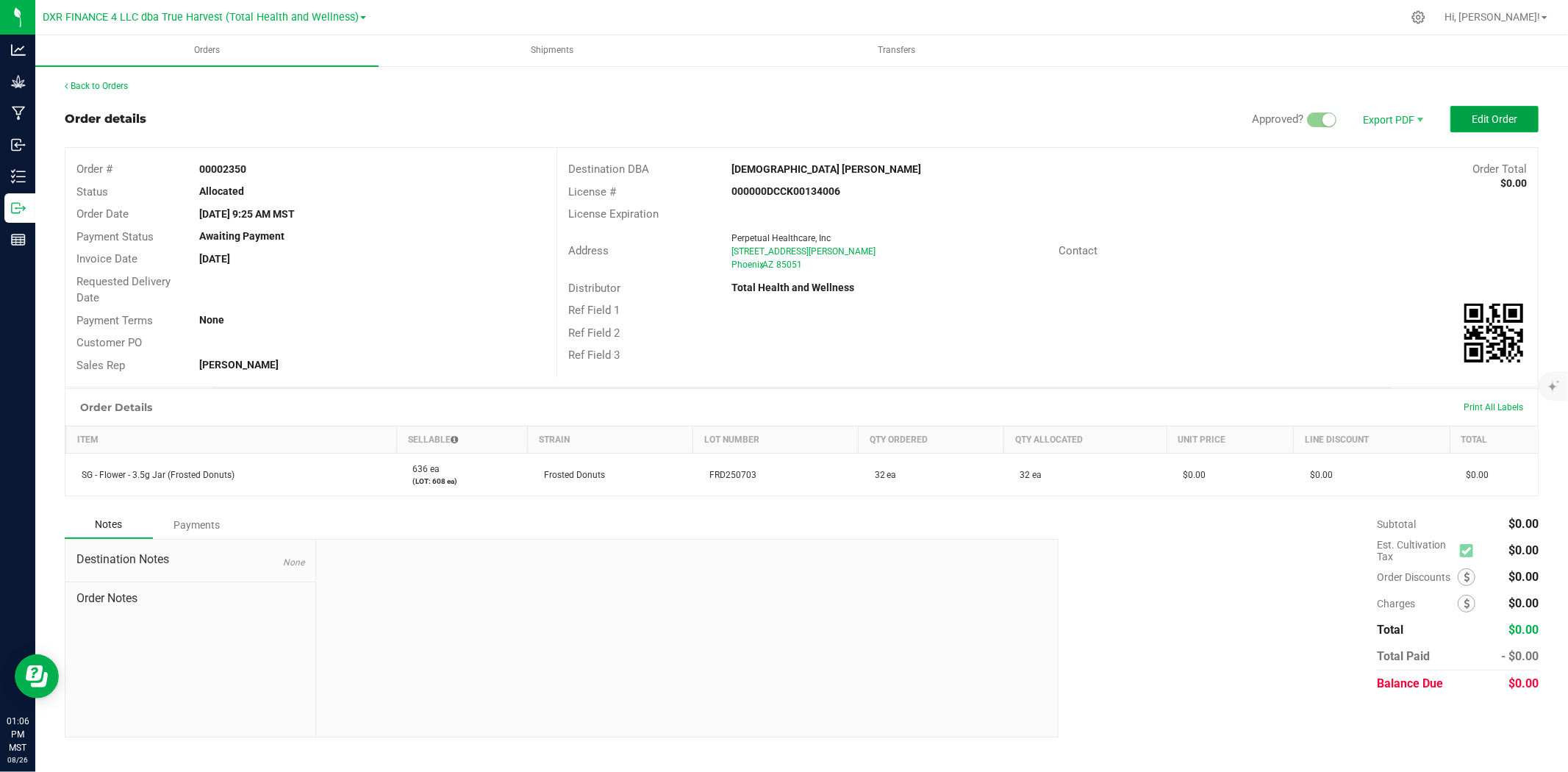
click at [1411, 125] on button "Edit Order" at bounding box center [1494, 119] width 88 height 26
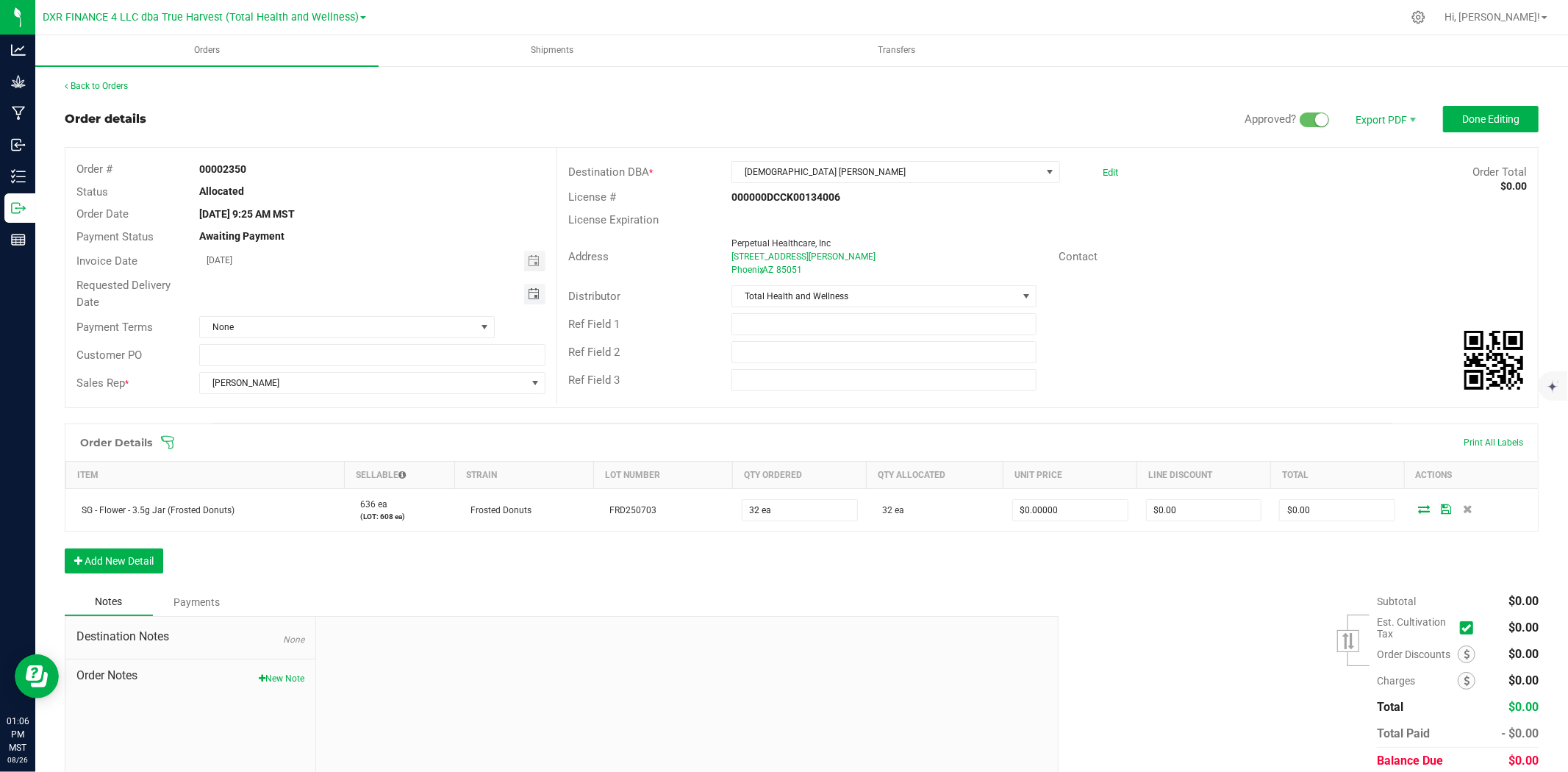
click at [530, 290] on span "Toggle calendar" at bounding box center [533, 293] width 11 height 11
click at [359, 464] on span "28" at bounding box center [351, 460] width 21 height 23
type input "08/28/2025"
click at [1411, 116] on button "Done Editing" at bounding box center [1490, 119] width 95 height 26
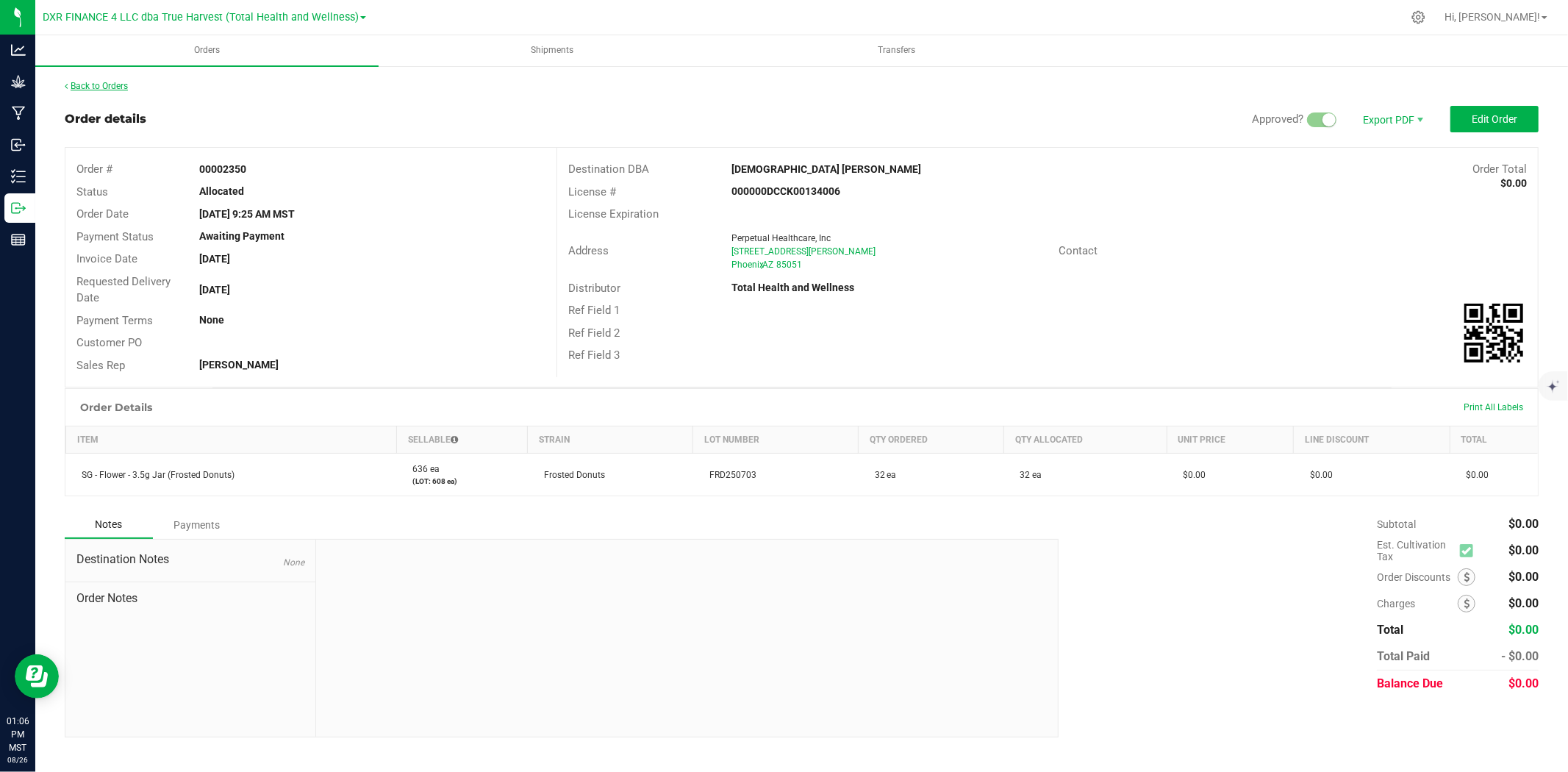
click at [113, 89] on link "Back to Orders" at bounding box center [96, 87] width 64 height 11
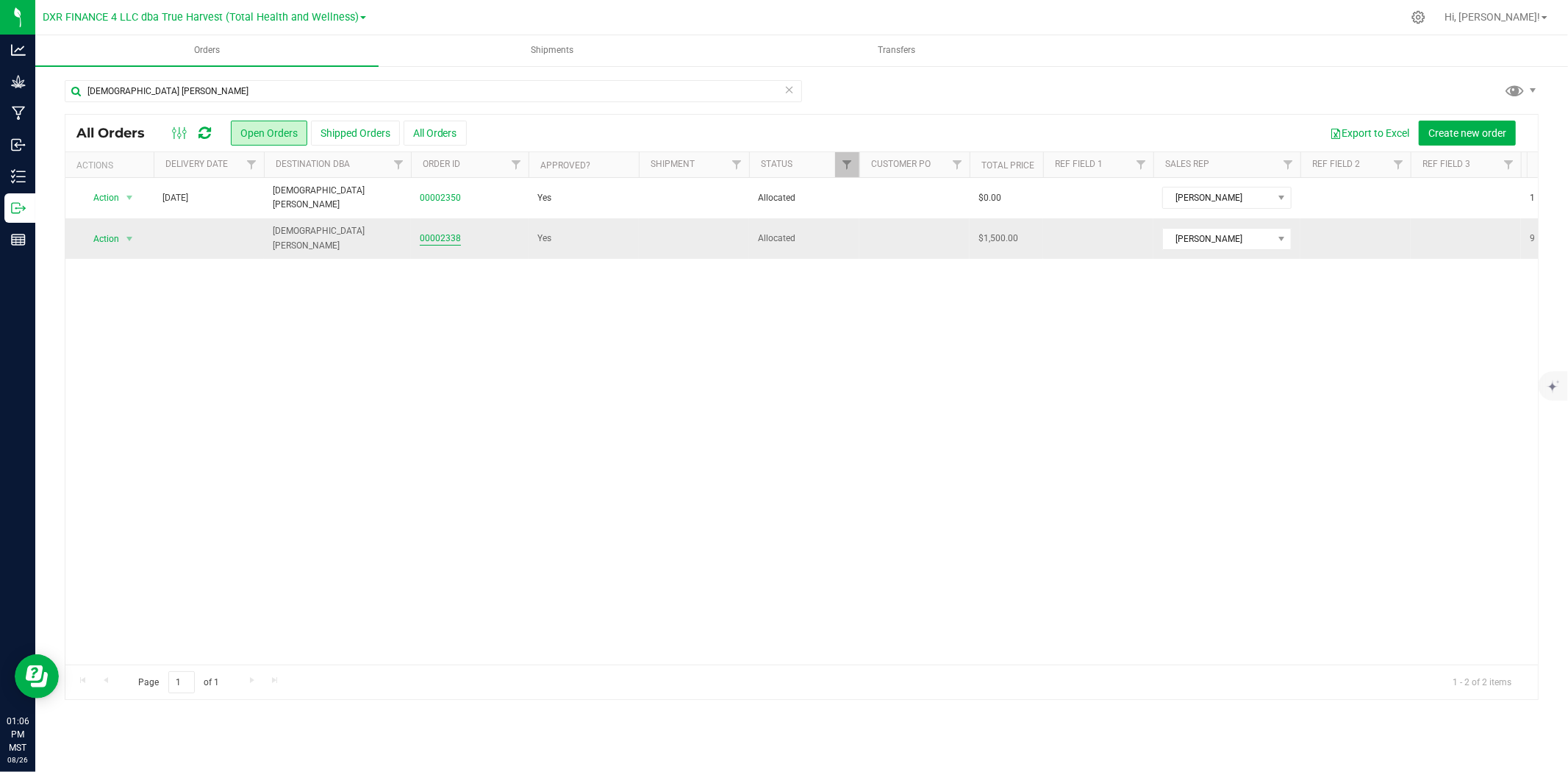
click at [449, 237] on link "00002338" at bounding box center [440, 238] width 42 height 14
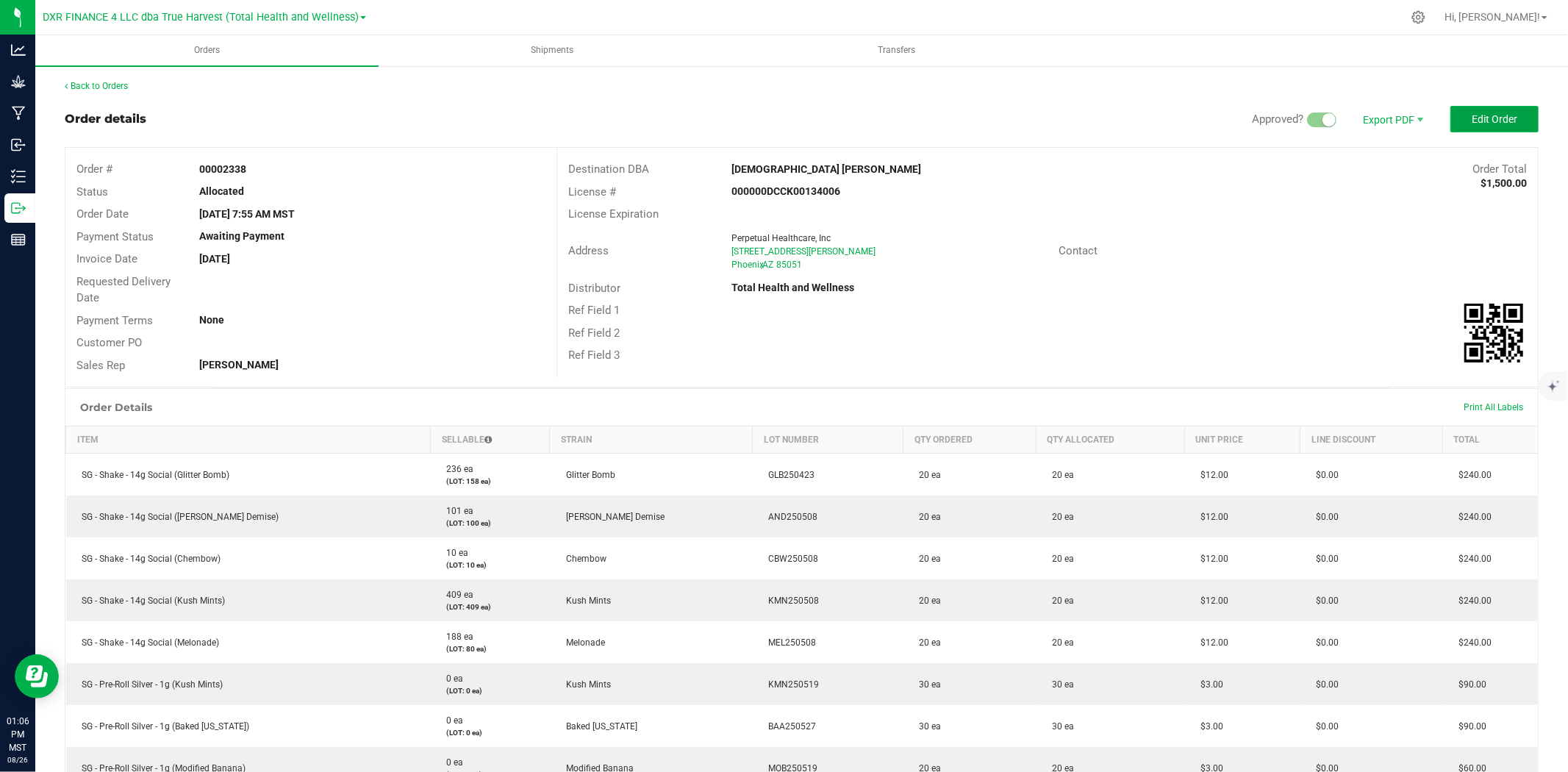
click at [1411, 117] on span "Edit Order" at bounding box center [1495, 118] width 46 height 11
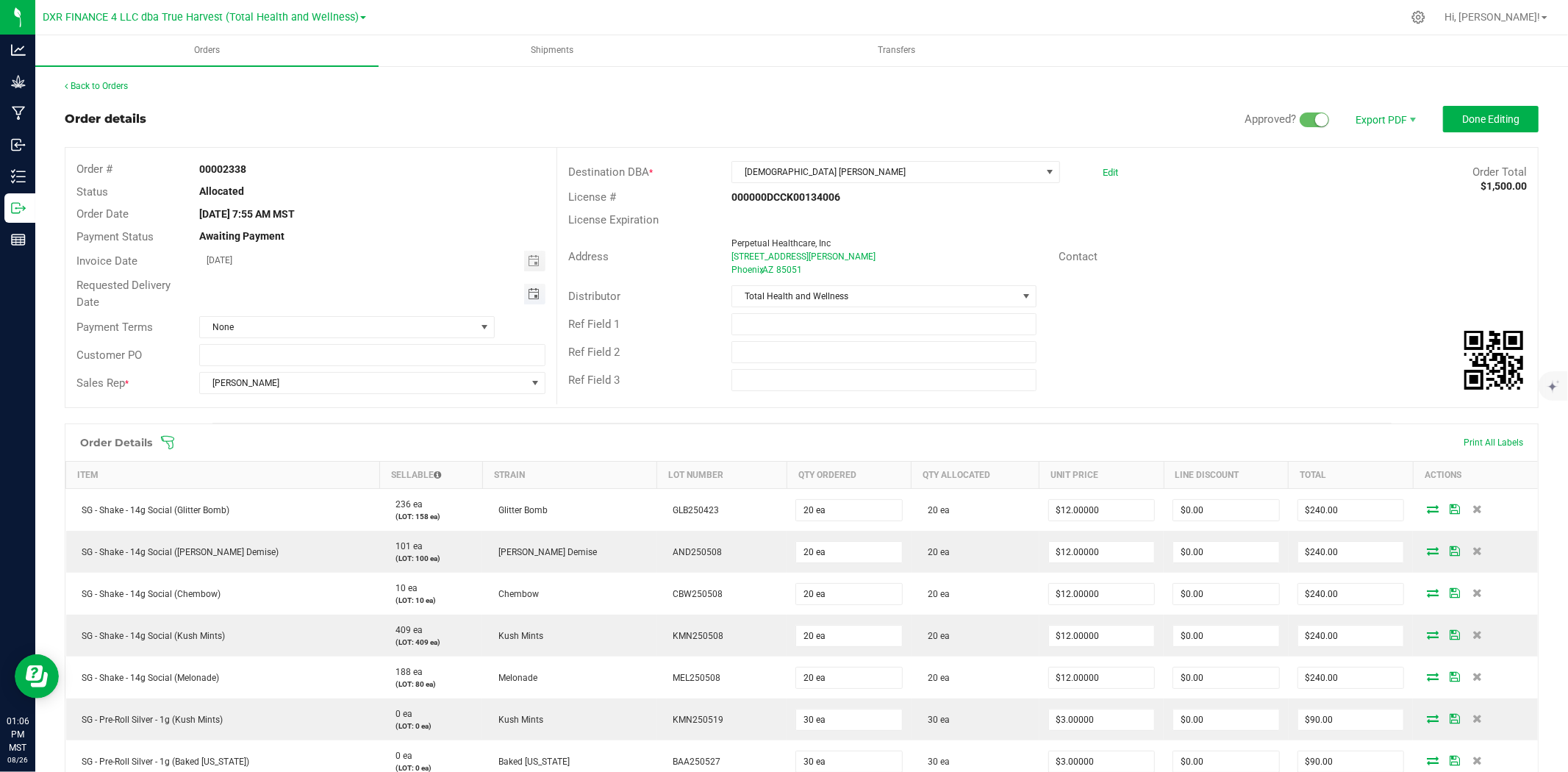
click at [529, 295] on span "Toggle calendar" at bounding box center [533, 293] width 11 height 11
click at [352, 465] on span "28" at bounding box center [351, 460] width 21 height 23
type input "08/28/2025"
click at [1411, 118] on span "Done Editing" at bounding box center [1490, 118] width 57 height 11
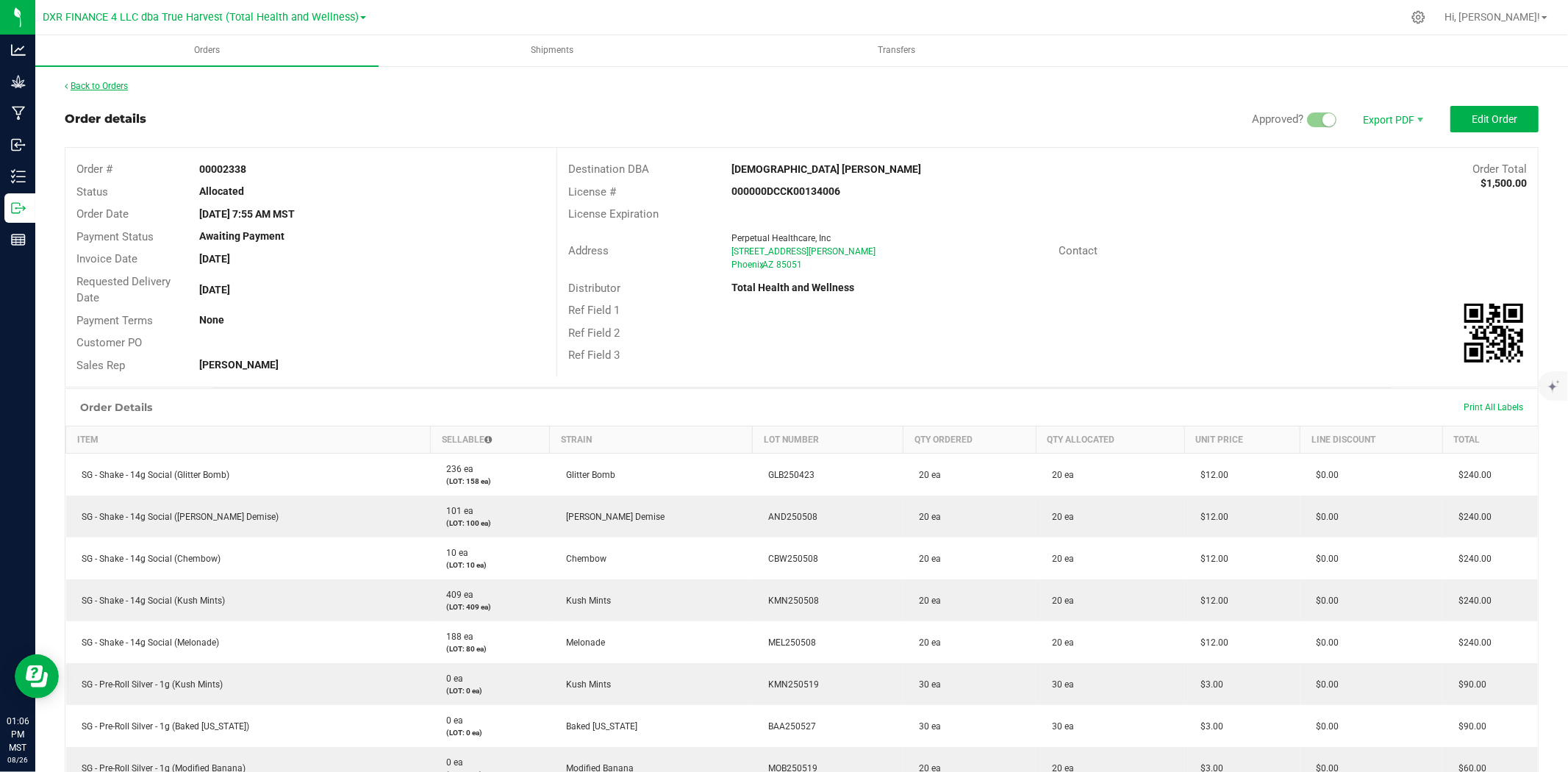
click at [92, 83] on link "Back to Orders" at bounding box center [96, 87] width 64 height 11
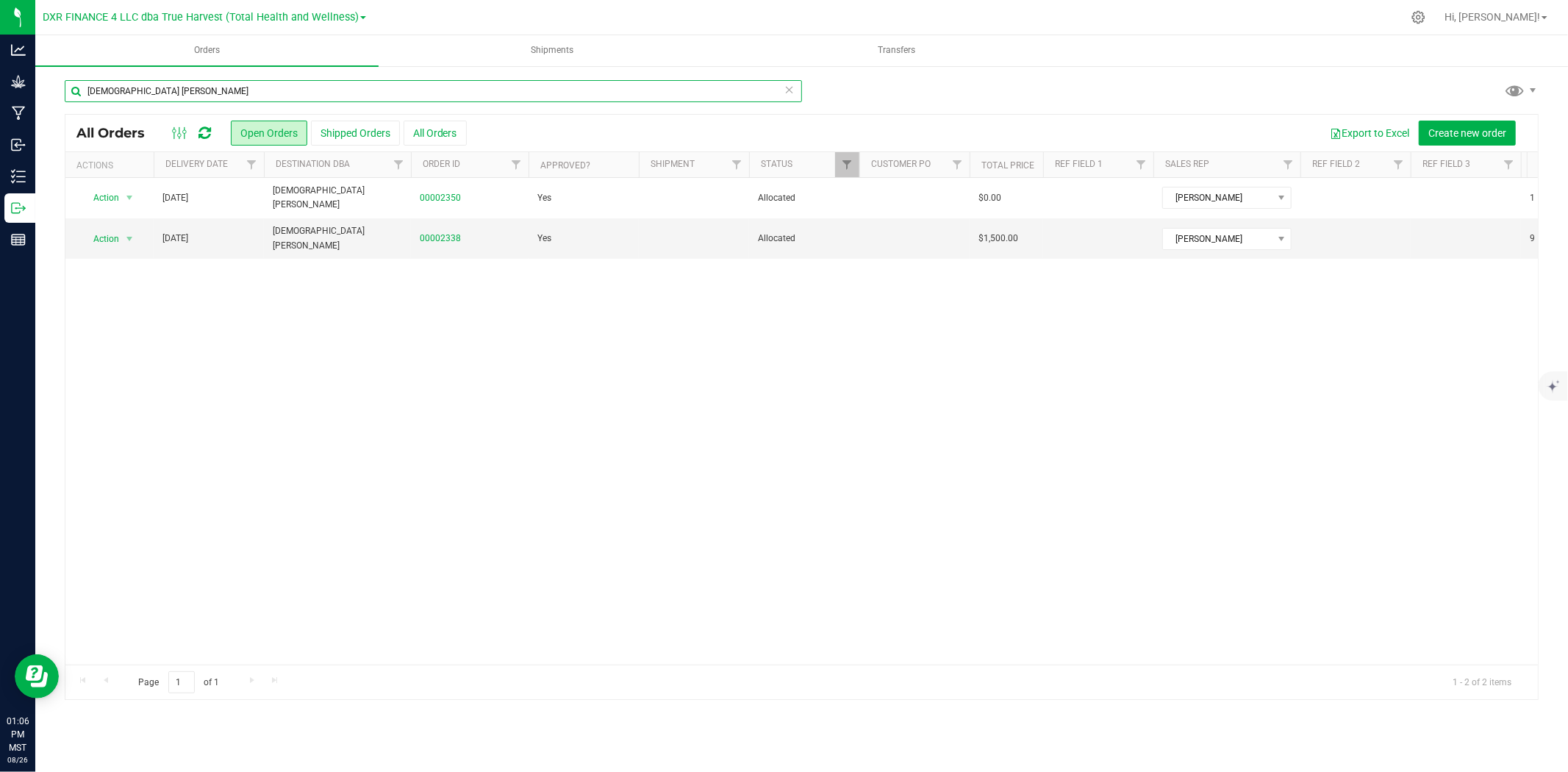
click at [200, 100] on input "zenleaf dunlap" at bounding box center [433, 91] width 737 height 22
type input "zenleaf prescott"
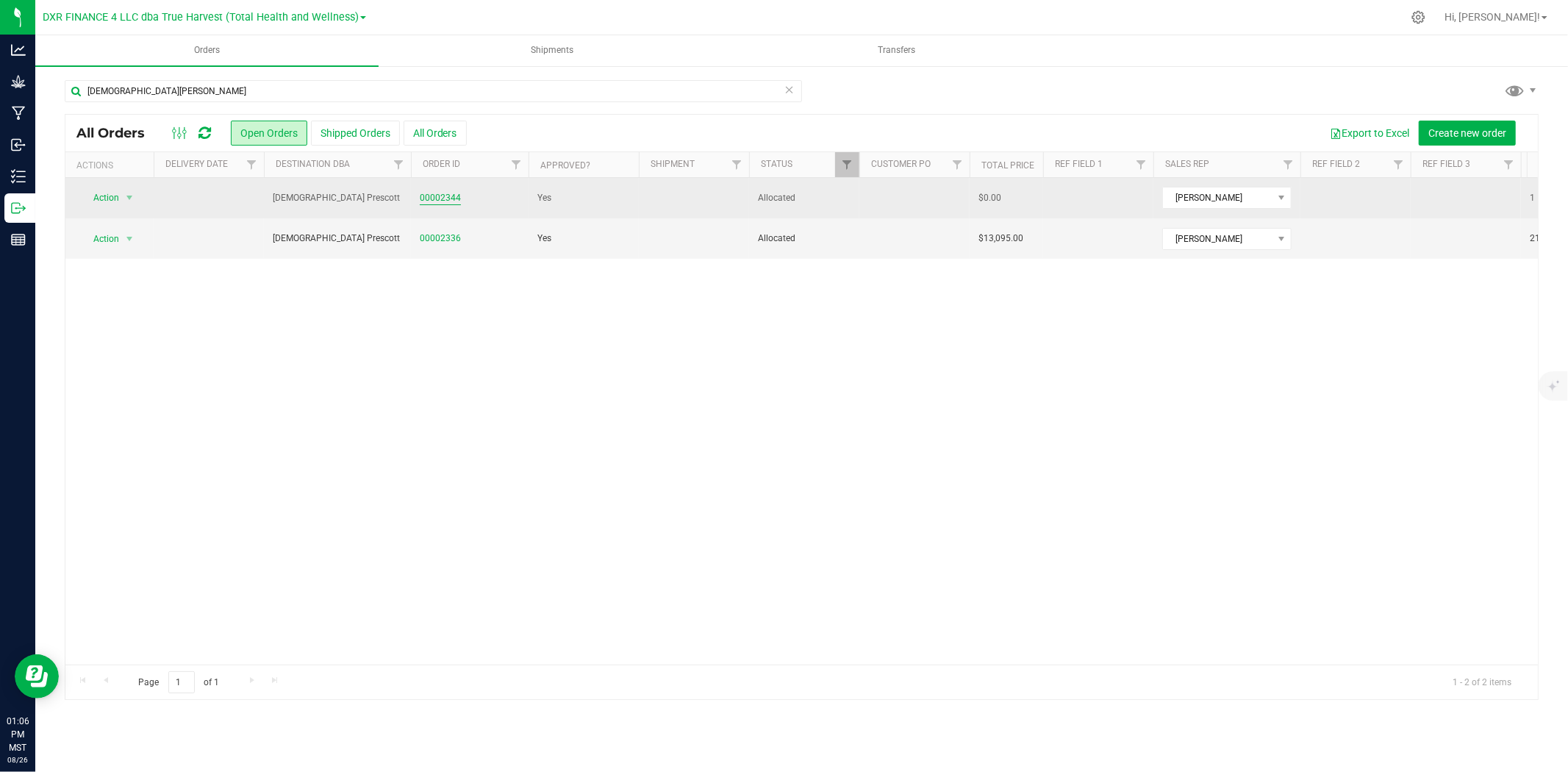
click at [421, 200] on link "00002344" at bounding box center [440, 198] width 42 height 14
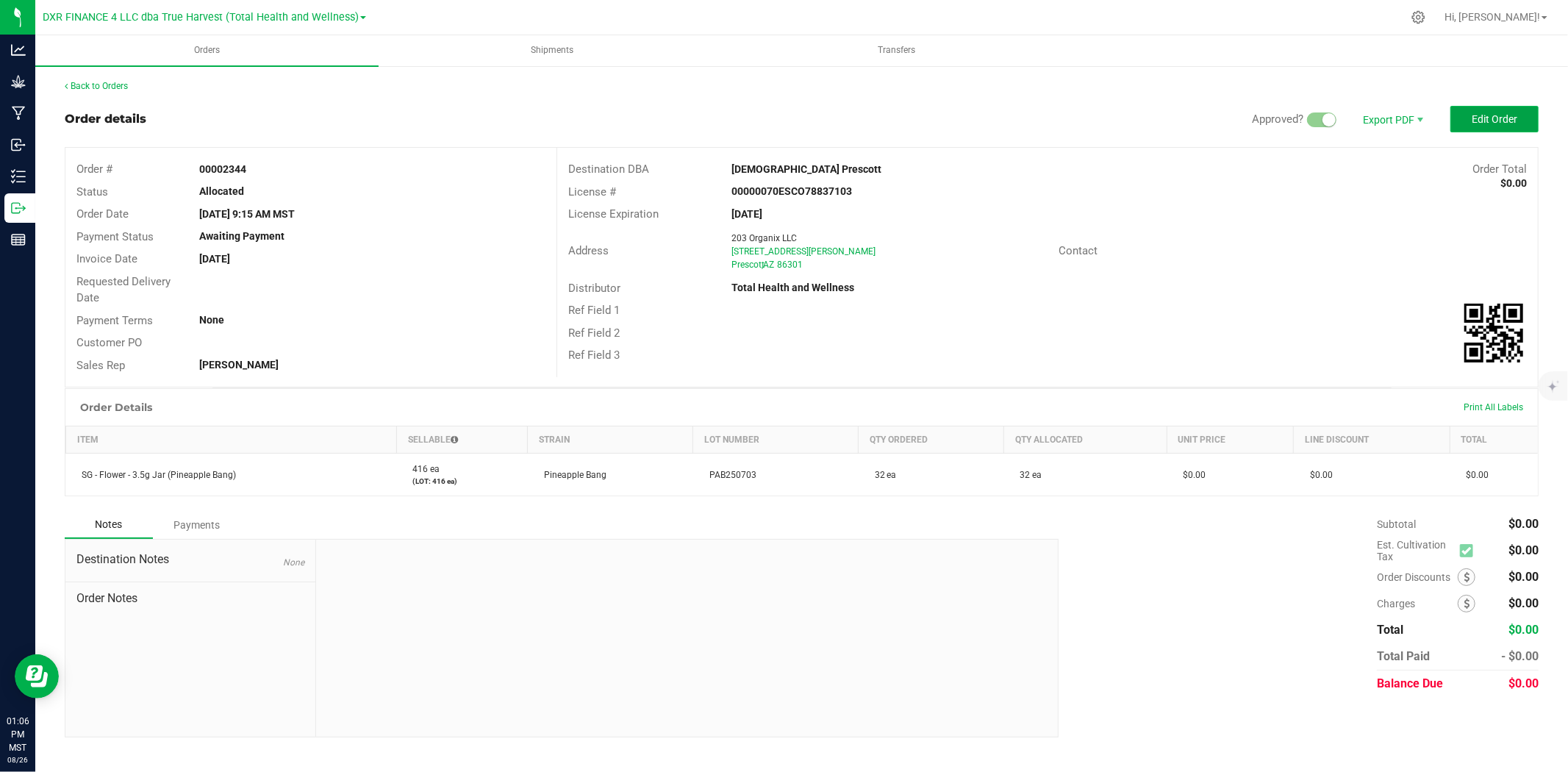
click at [1411, 129] on button "Edit Order" at bounding box center [1494, 119] width 88 height 26
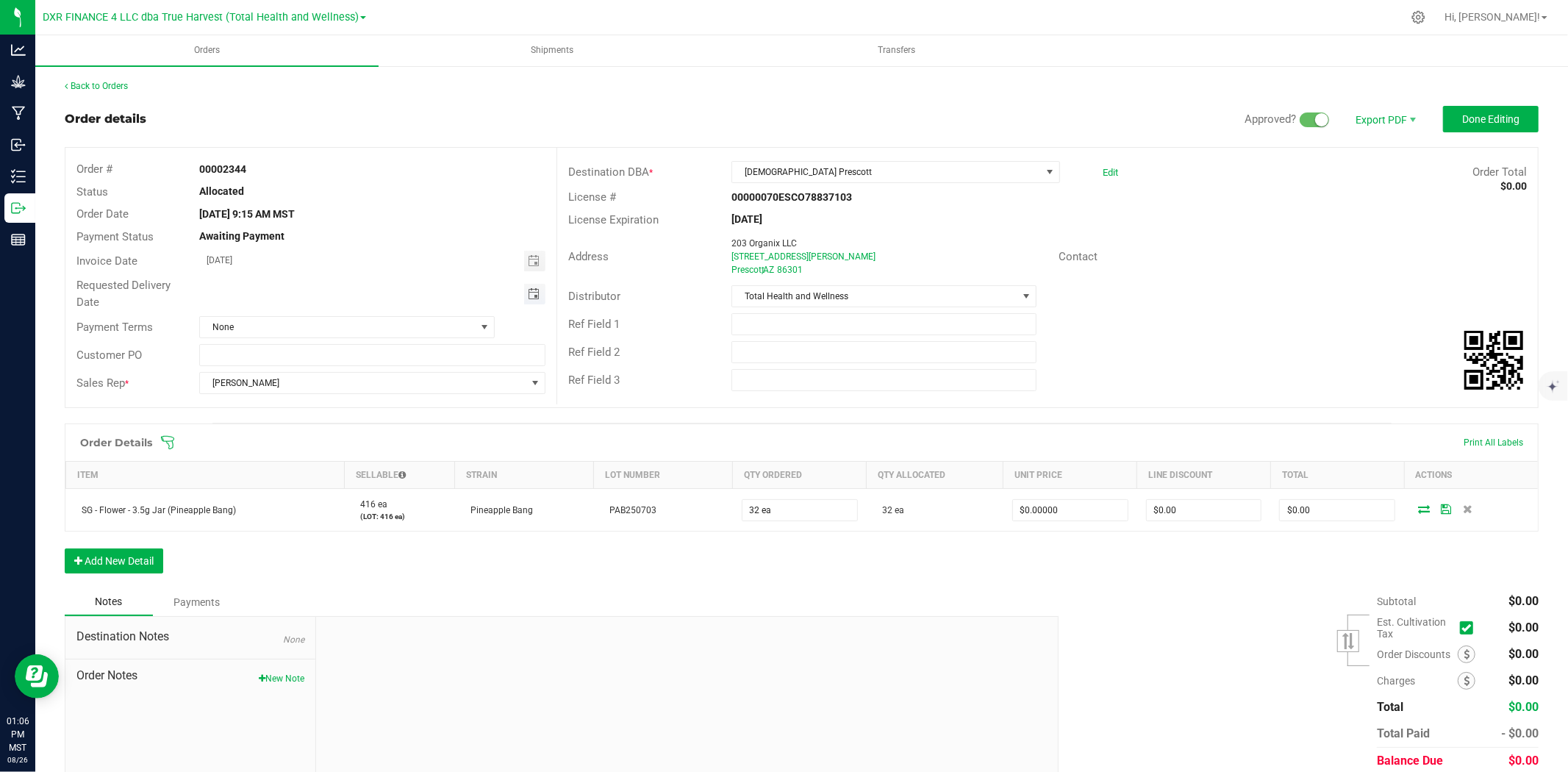
click at [527, 291] on span "Toggle calendar" at bounding box center [533, 293] width 11 height 11
click at [352, 457] on span "28" at bounding box center [351, 460] width 21 height 23
type input "08/28/2025"
click at [1411, 120] on span "Done Editing" at bounding box center [1490, 118] width 57 height 11
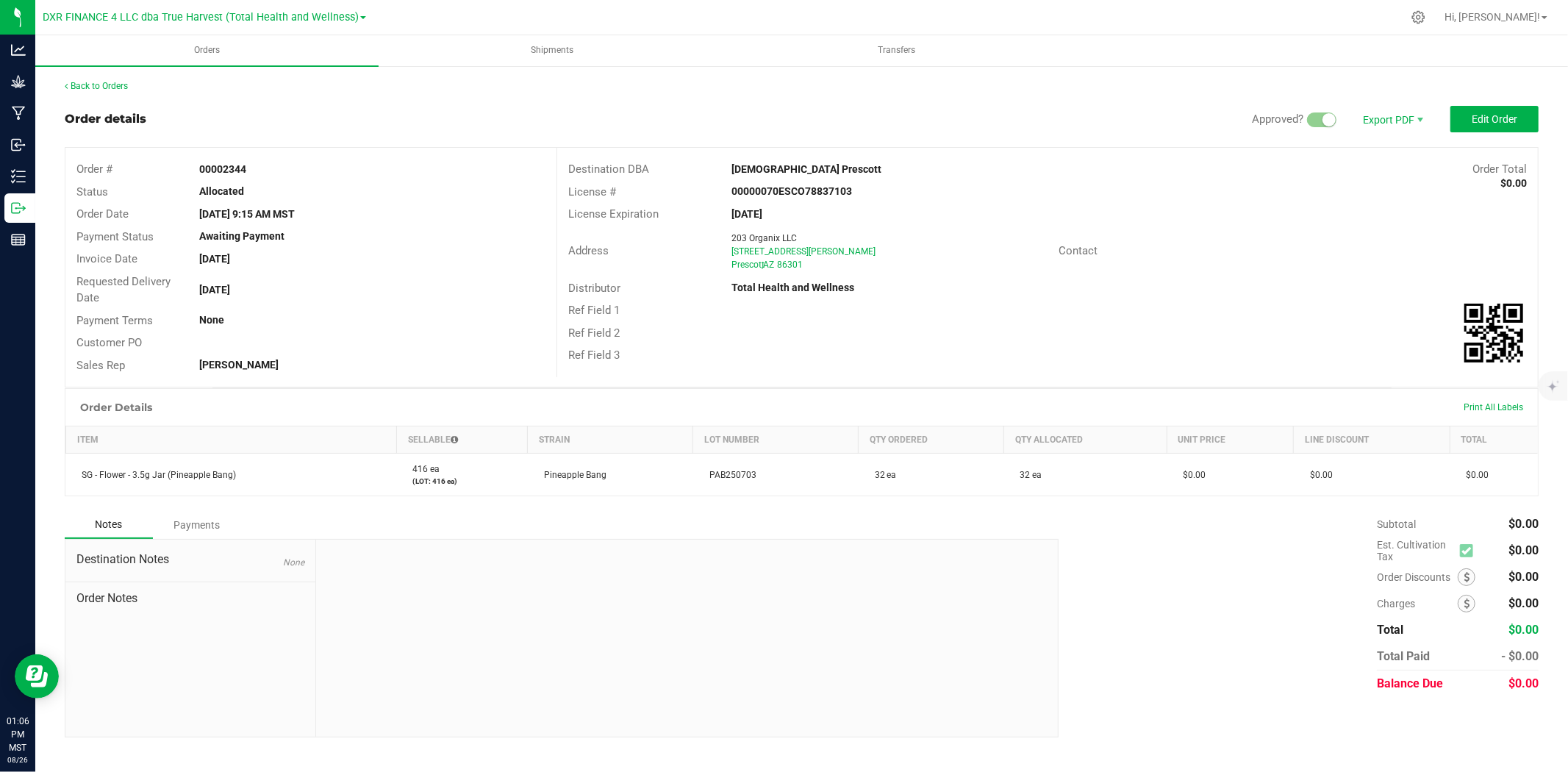
click at [98, 90] on div "Back to Orders" at bounding box center [801, 86] width 1473 height 13
click at [97, 81] on link "Back to Orders" at bounding box center [96, 87] width 64 height 11
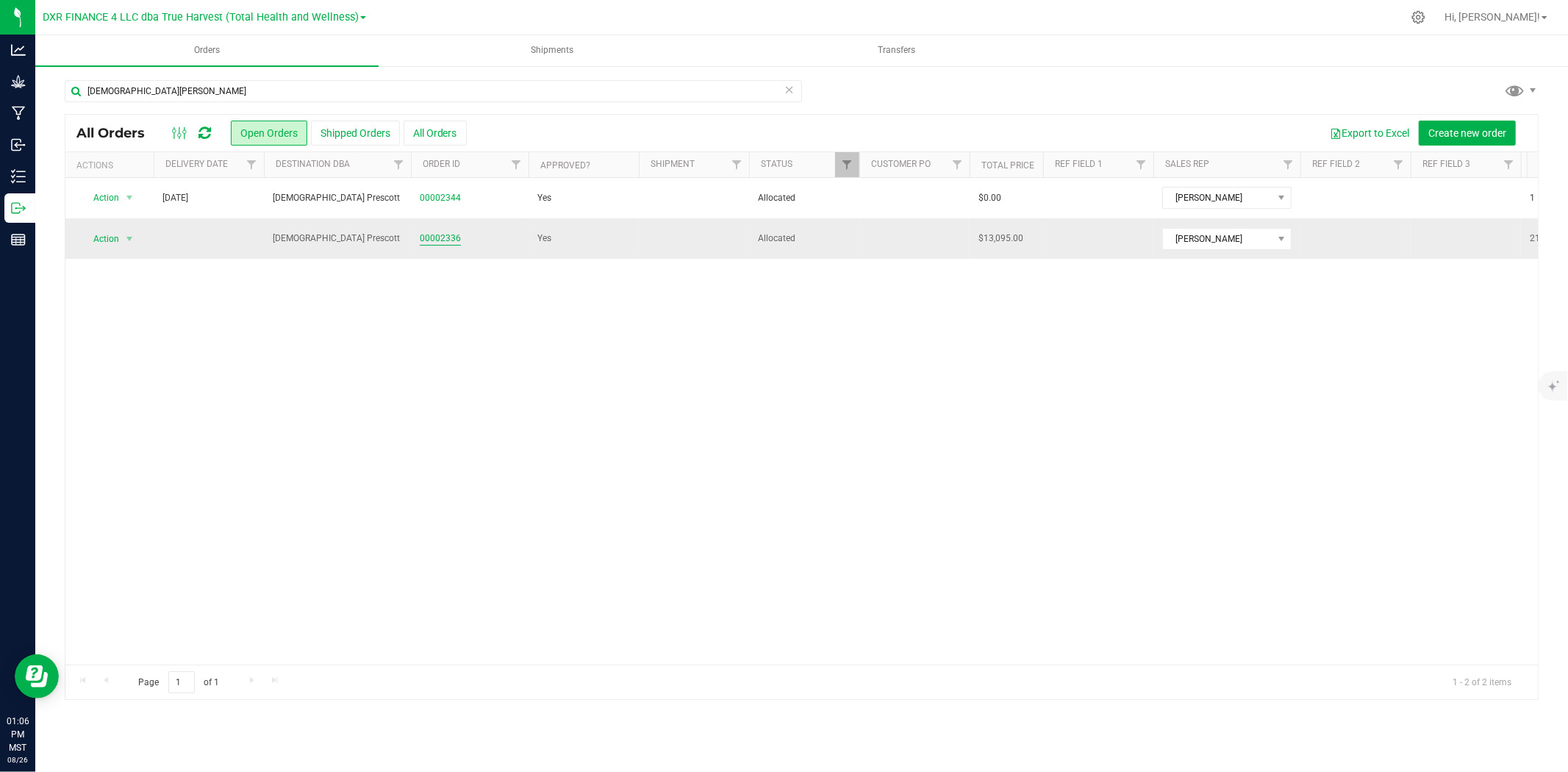
click at [453, 234] on link "00002336" at bounding box center [440, 238] width 42 height 14
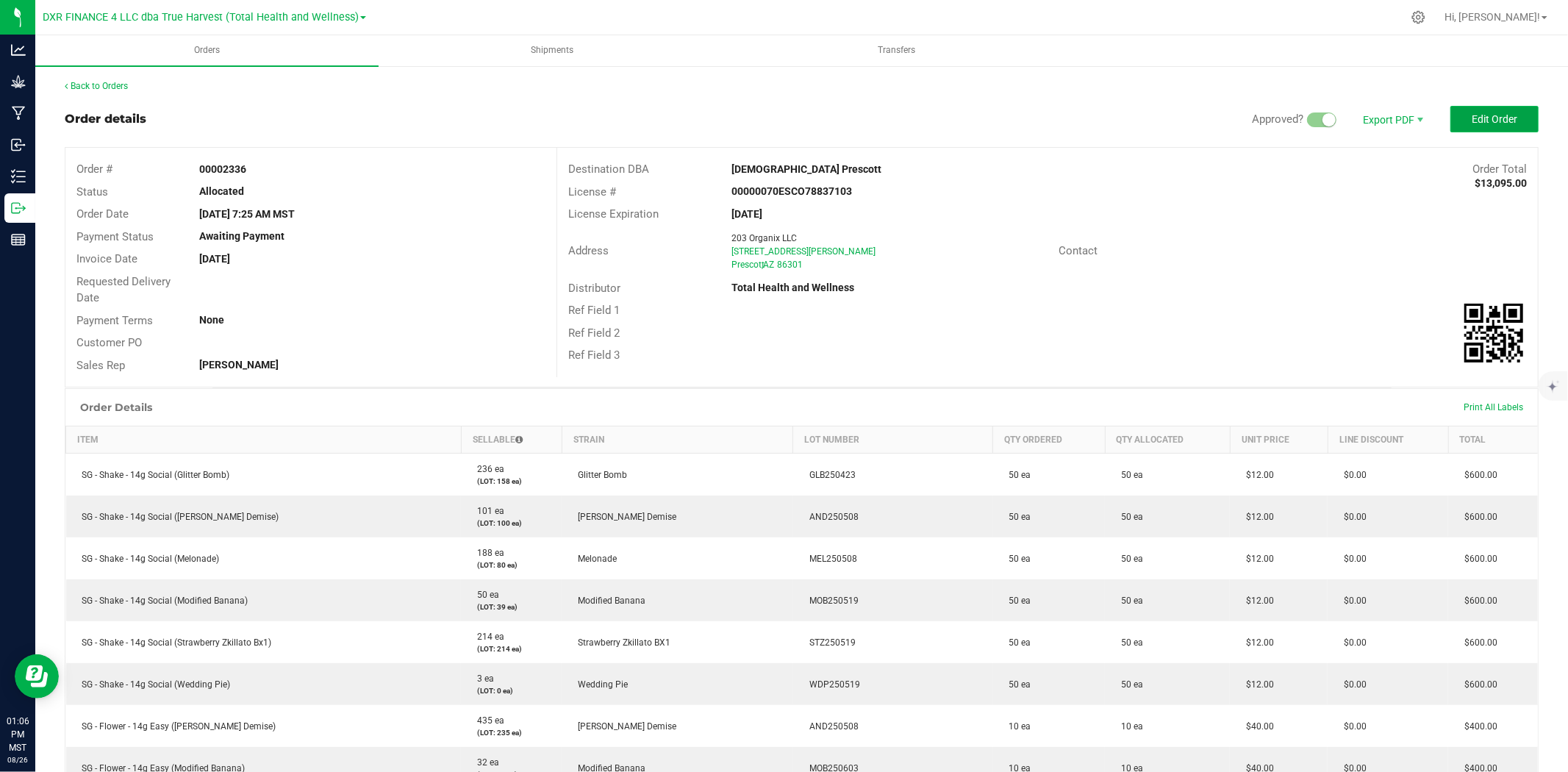
click at [1411, 121] on span "Edit Order" at bounding box center [1495, 118] width 46 height 11
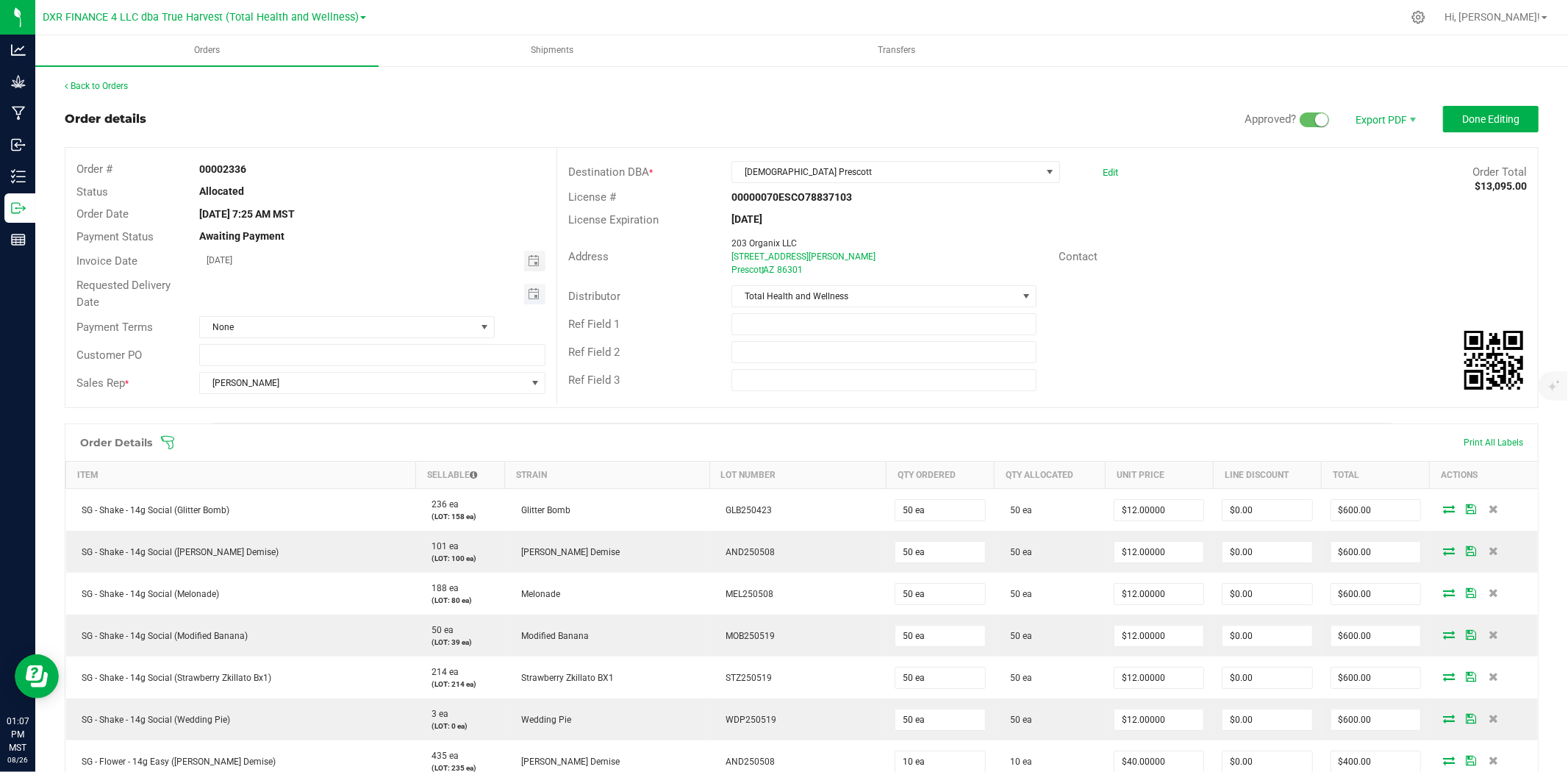
click at [538, 295] on span "Toggle calendar" at bounding box center [534, 293] width 21 height 20
click at [343, 456] on span "28" at bounding box center [351, 460] width 21 height 23
type input "08/28/2025"
click at [1411, 119] on button "Done Editing" at bounding box center [1490, 119] width 95 height 26
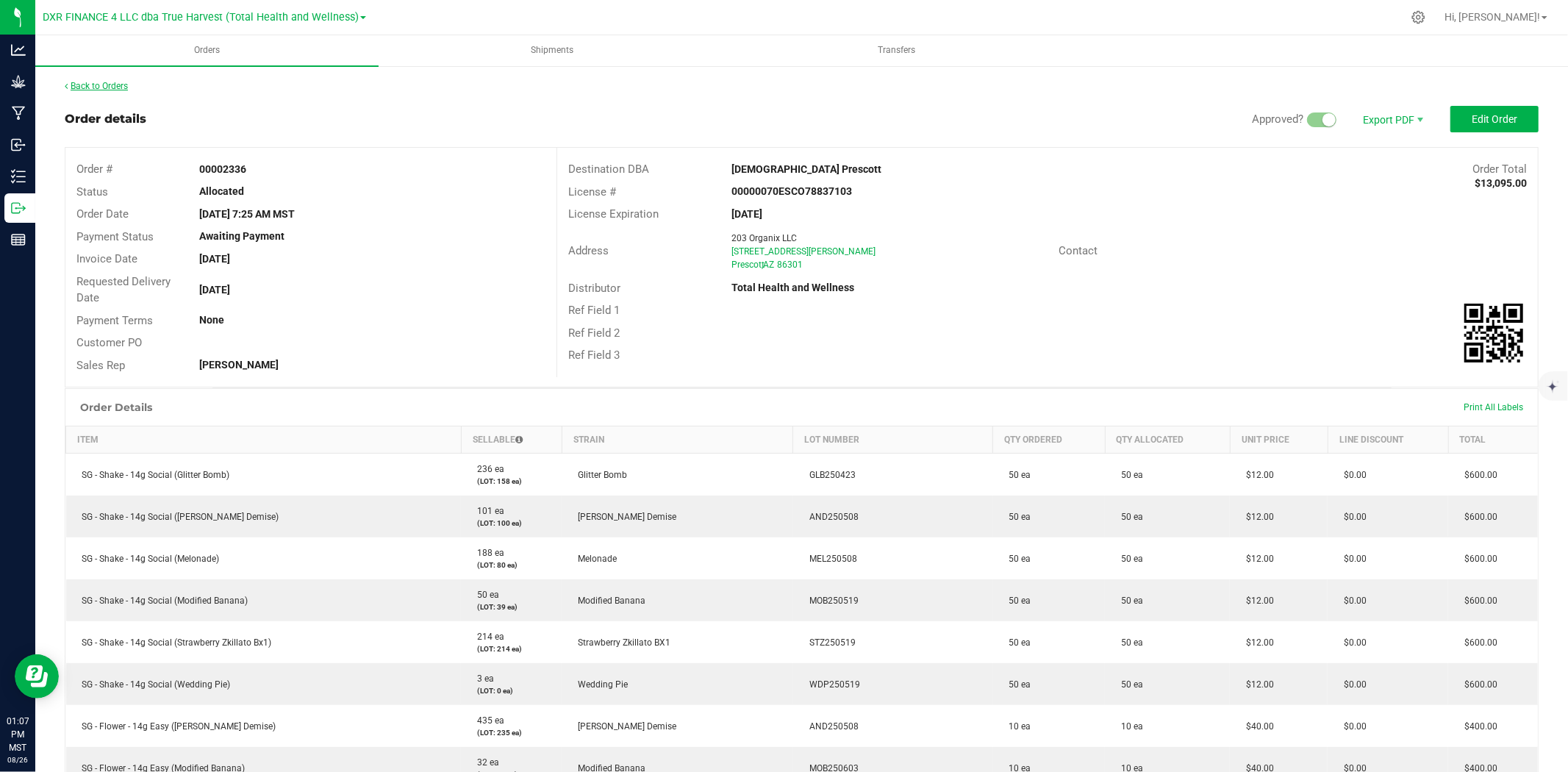
click at [120, 83] on link "Back to Orders" at bounding box center [96, 87] width 64 height 11
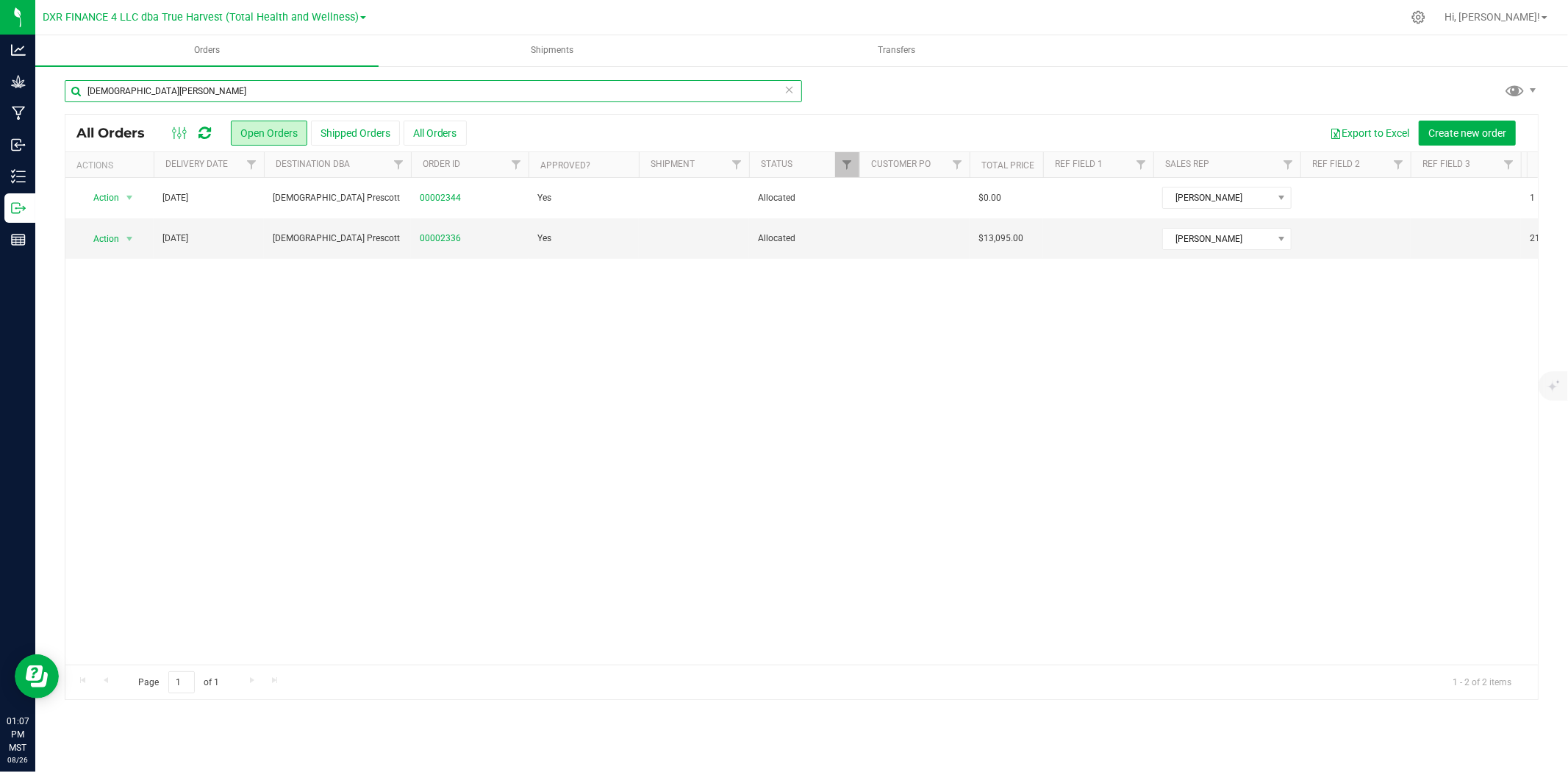
click at [318, 83] on input "zenleaf prescott" at bounding box center [433, 91] width 737 height 22
type input "zenleaf cave creek"
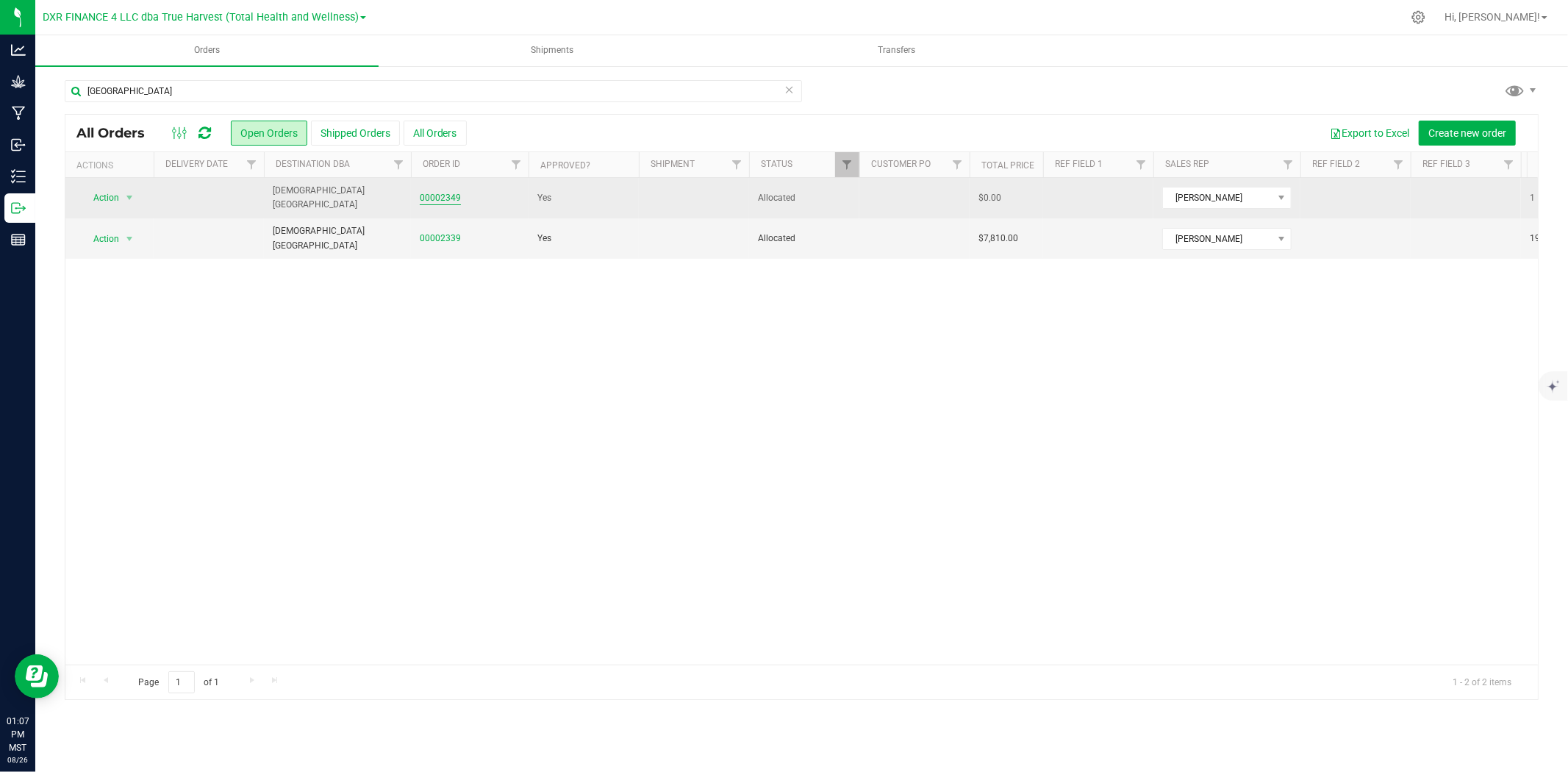
click at [444, 196] on link "00002349" at bounding box center [440, 198] width 42 height 14
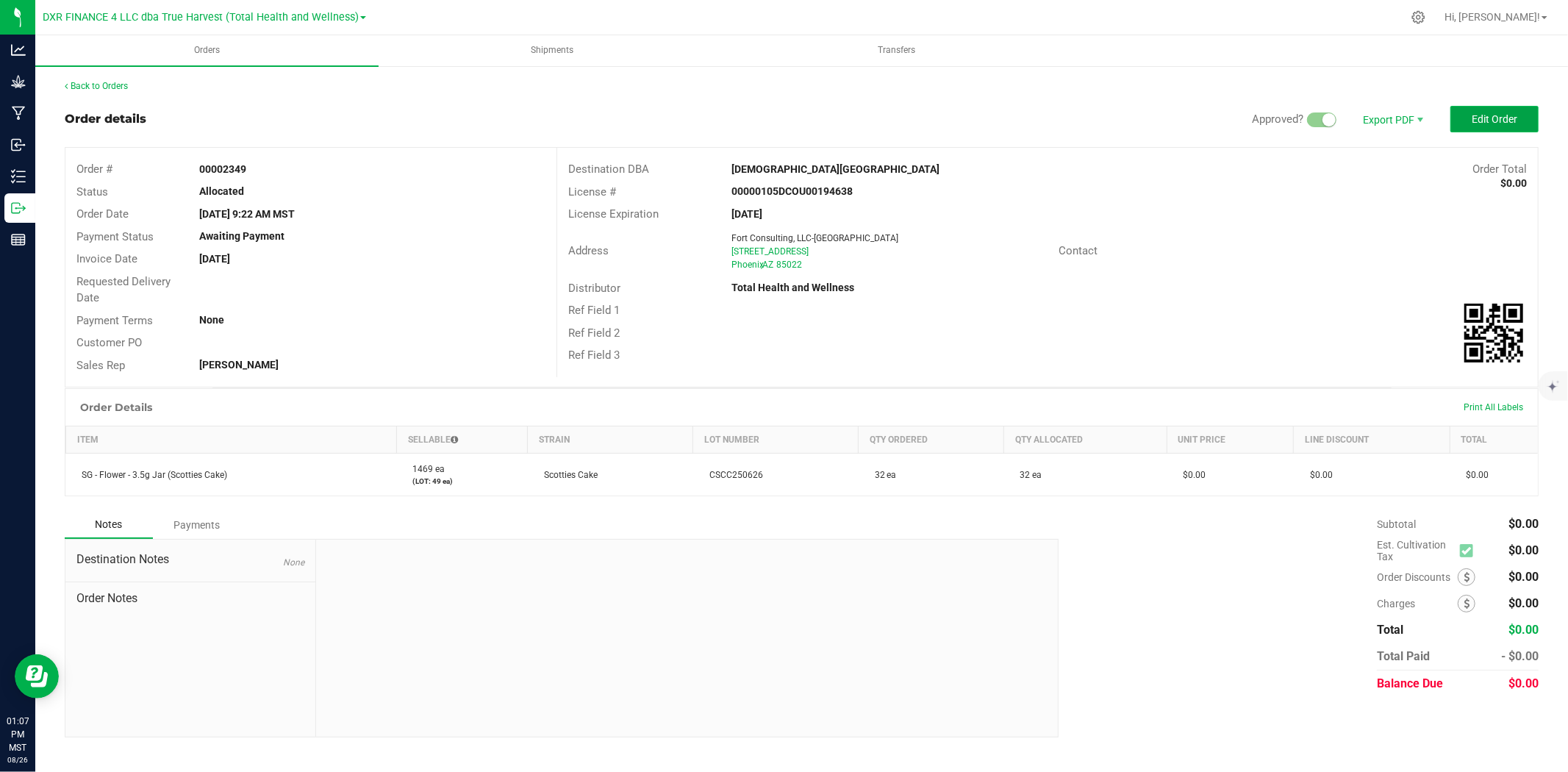
click at [1411, 117] on span "Edit Order" at bounding box center [1495, 118] width 46 height 11
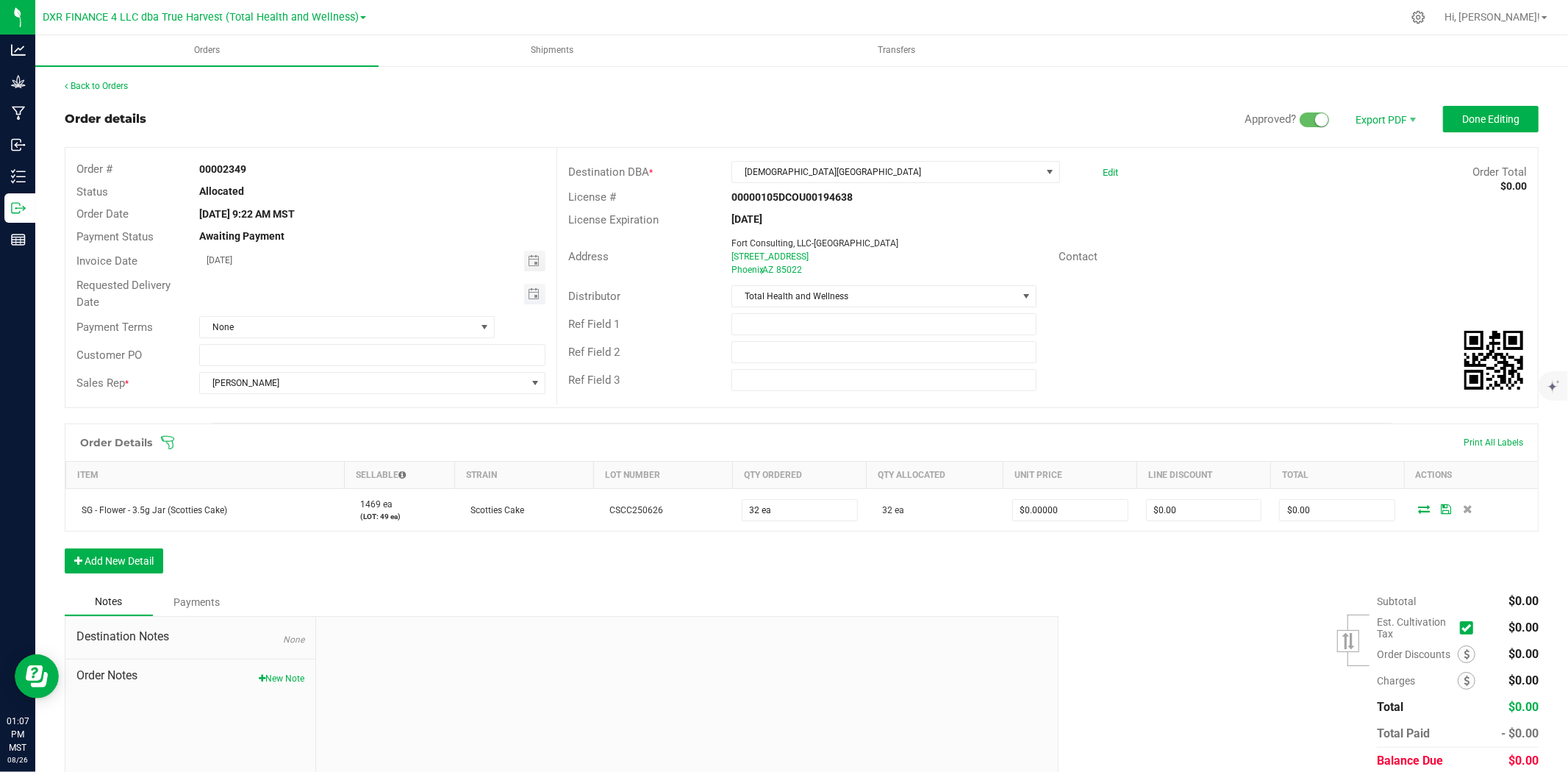
click at [527, 303] on span "Toggle calendar" at bounding box center [534, 293] width 21 height 20
click at [356, 457] on span "28" at bounding box center [351, 460] width 21 height 23
type input "08/28/2025"
click at [1411, 114] on span "Done Editing" at bounding box center [1490, 118] width 57 height 11
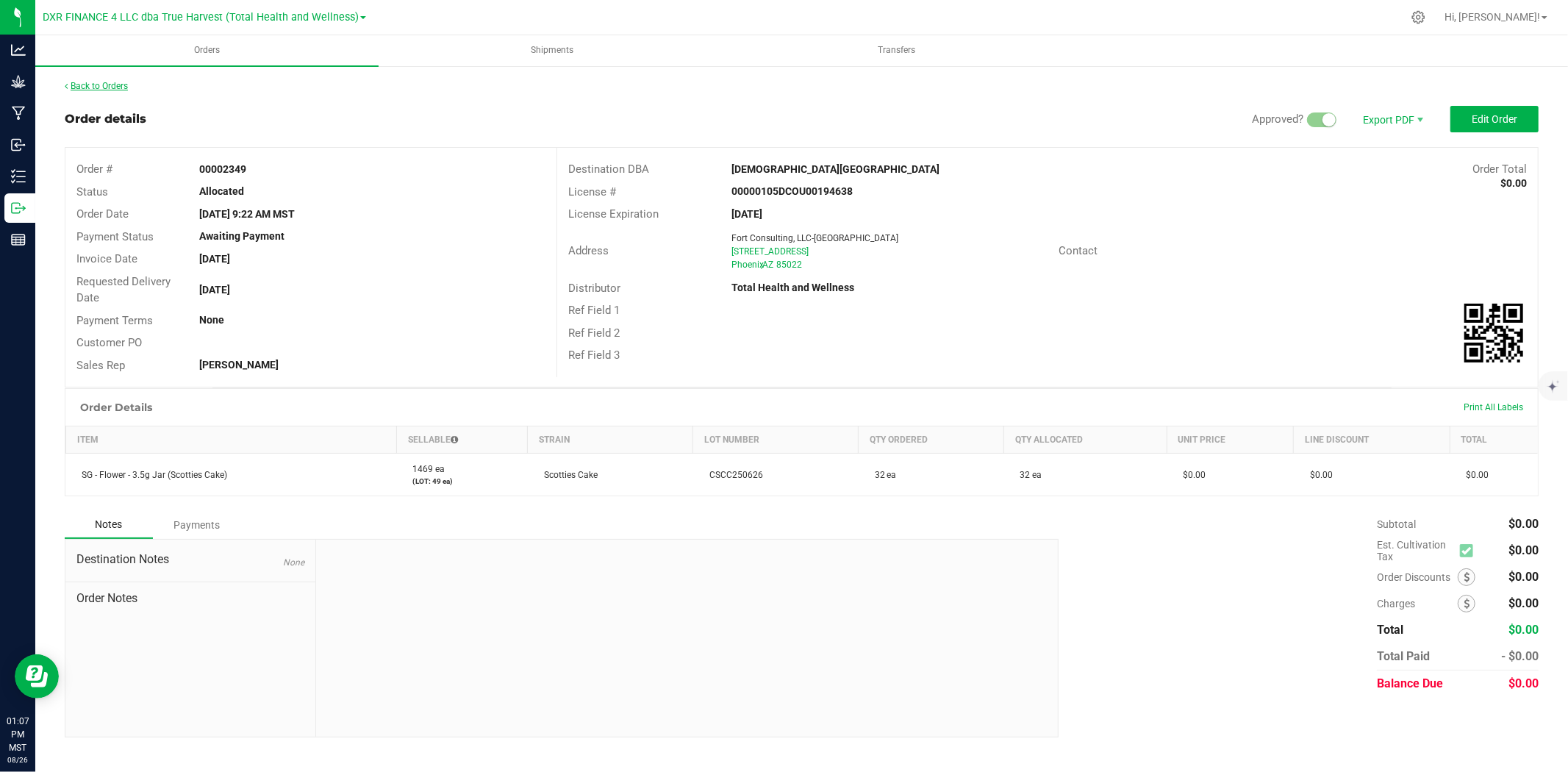
click at [105, 88] on link "Back to Orders" at bounding box center [96, 87] width 64 height 11
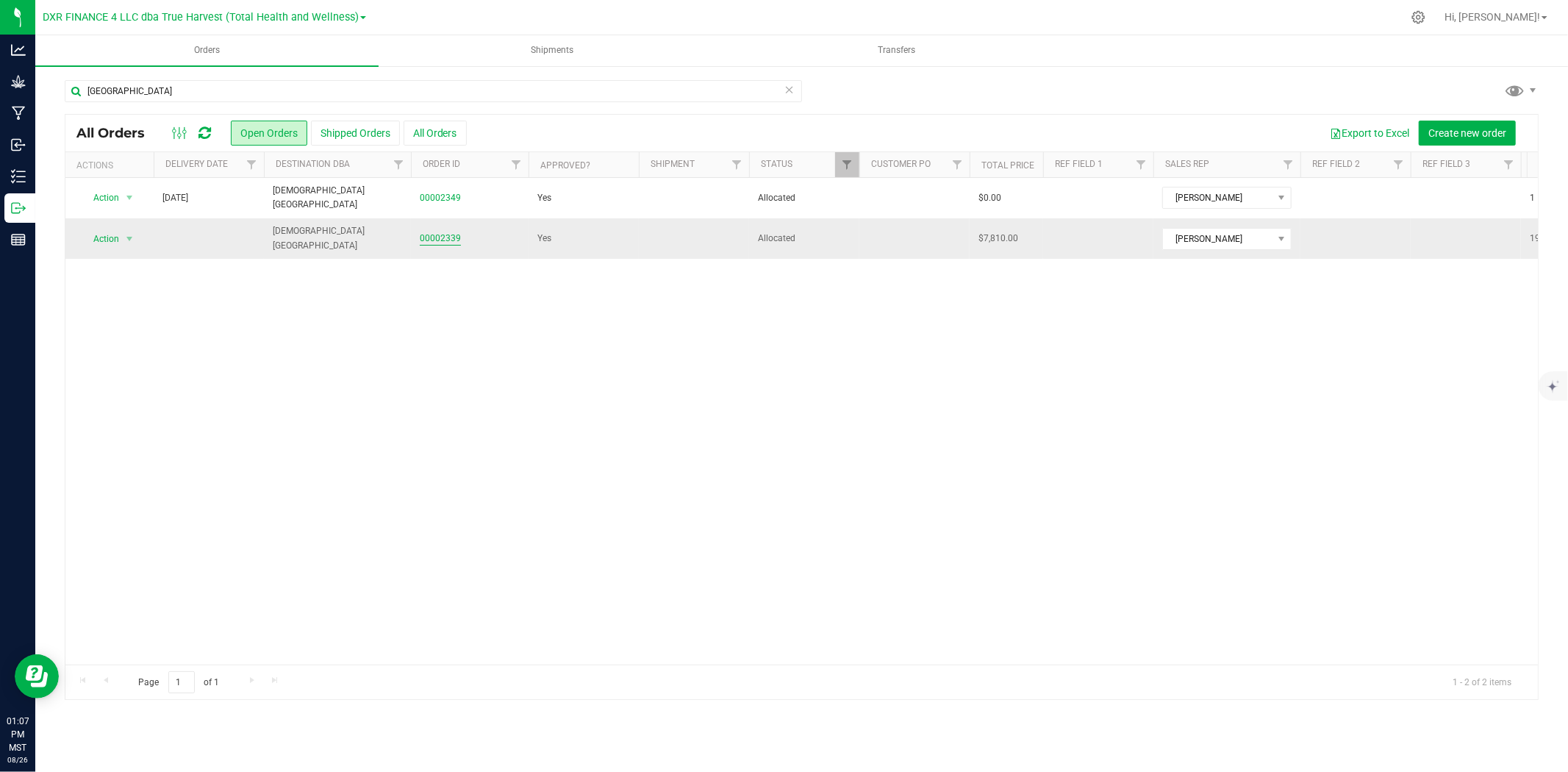
click at [431, 235] on link "00002339" at bounding box center [440, 238] width 42 height 14
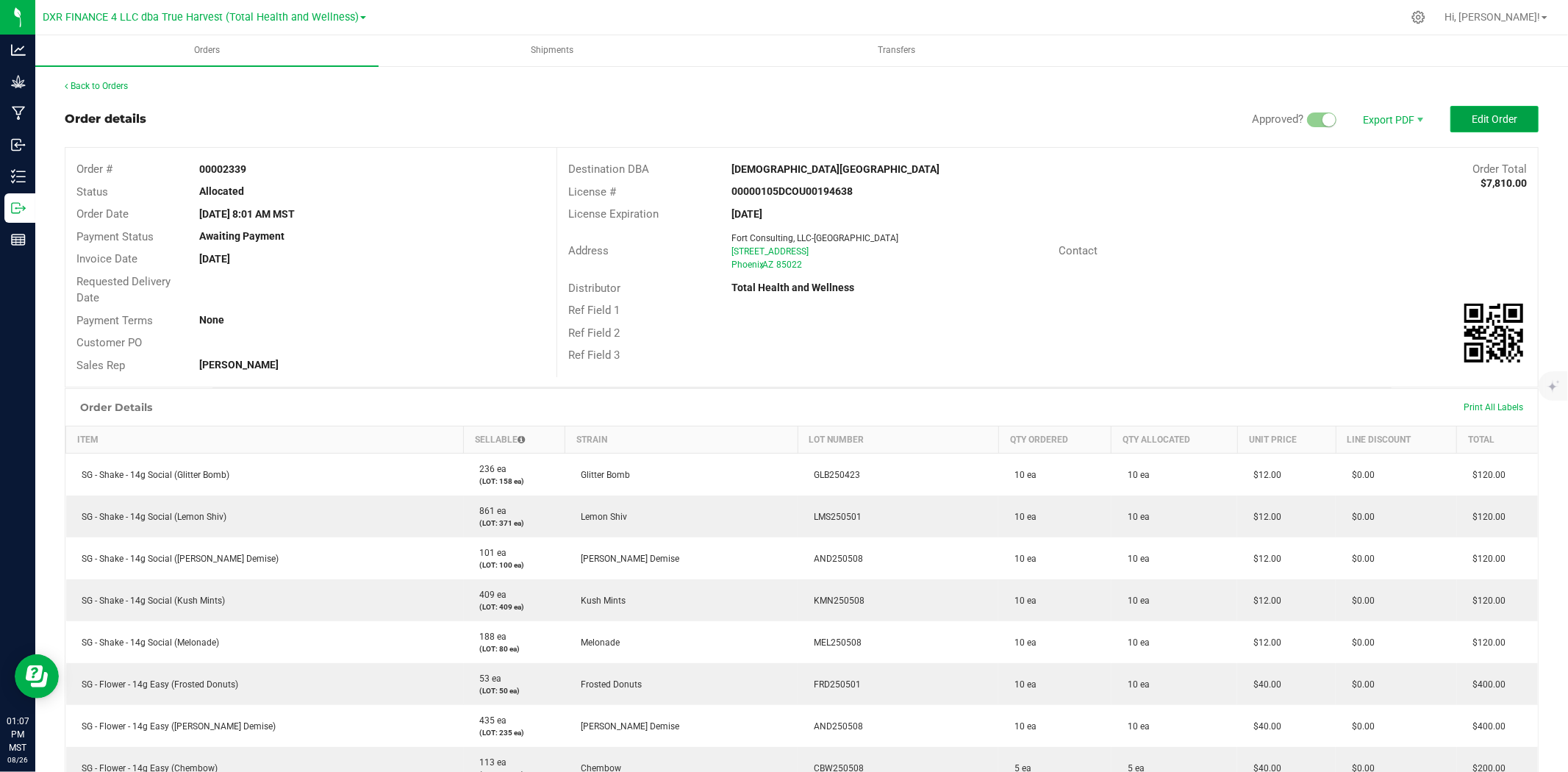
click at [1411, 120] on span "Edit Order" at bounding box center [1495, 118] width 46 height 11
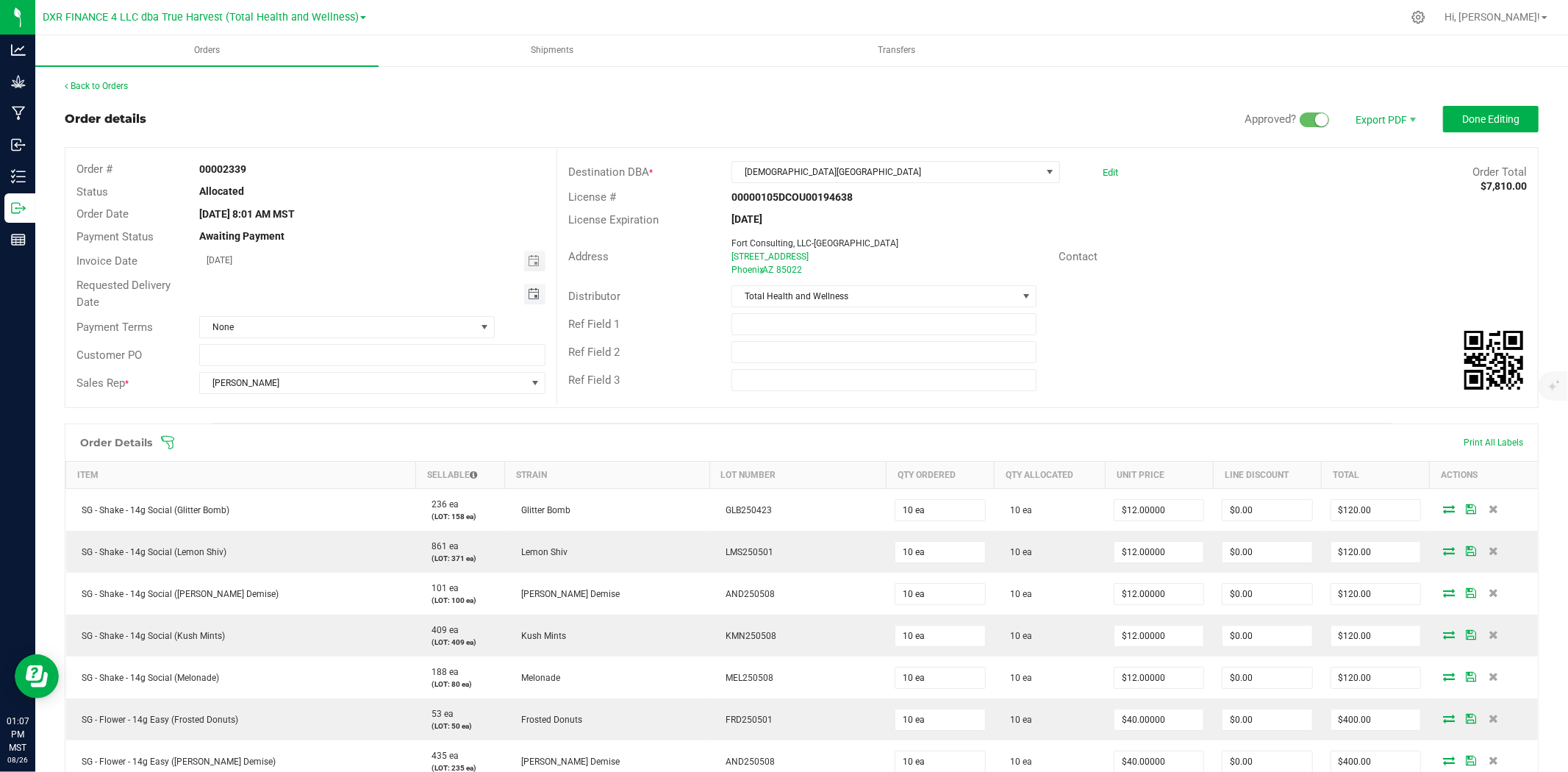
click at [527, 295] on span "Toggle calendar" at bounding box center [533, 293] width 11 height 11
click at [350, 452] on span "28" at bounding box center [351, 460] width 21 height 23
type input "08/28/2025"
click at [1411, 121] on span "Done Editing" at bounding box center [1490, 118] width 57 height 11
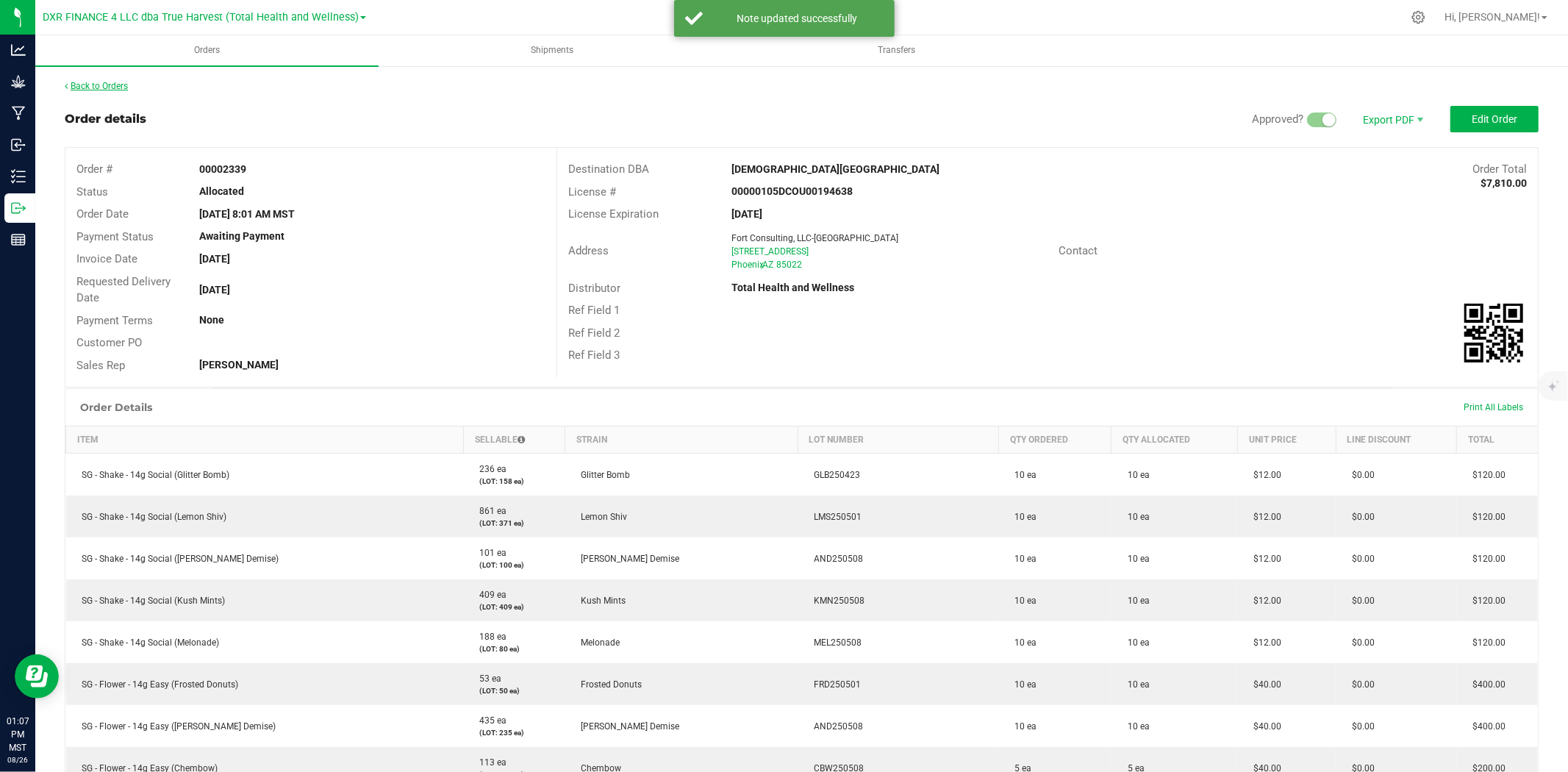
click at [128, 88] on link "Back to Orders" at bounding box center [96, 87] width 64 height 11
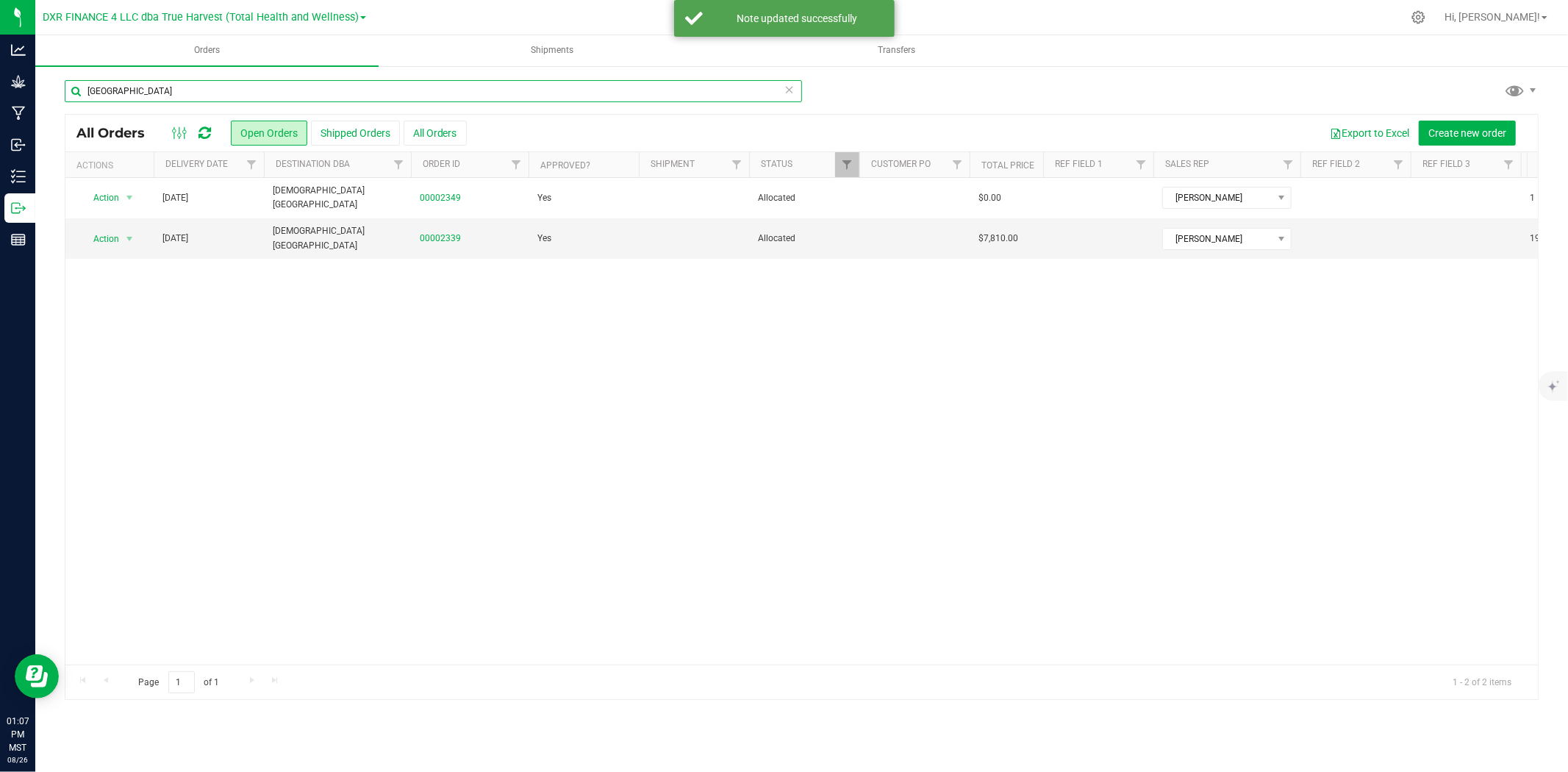
click at [255, 98] on input "zenleaf cave creek" at bounding box center [433, 91] width 737 height 22
type input "zenleaf gilbert"
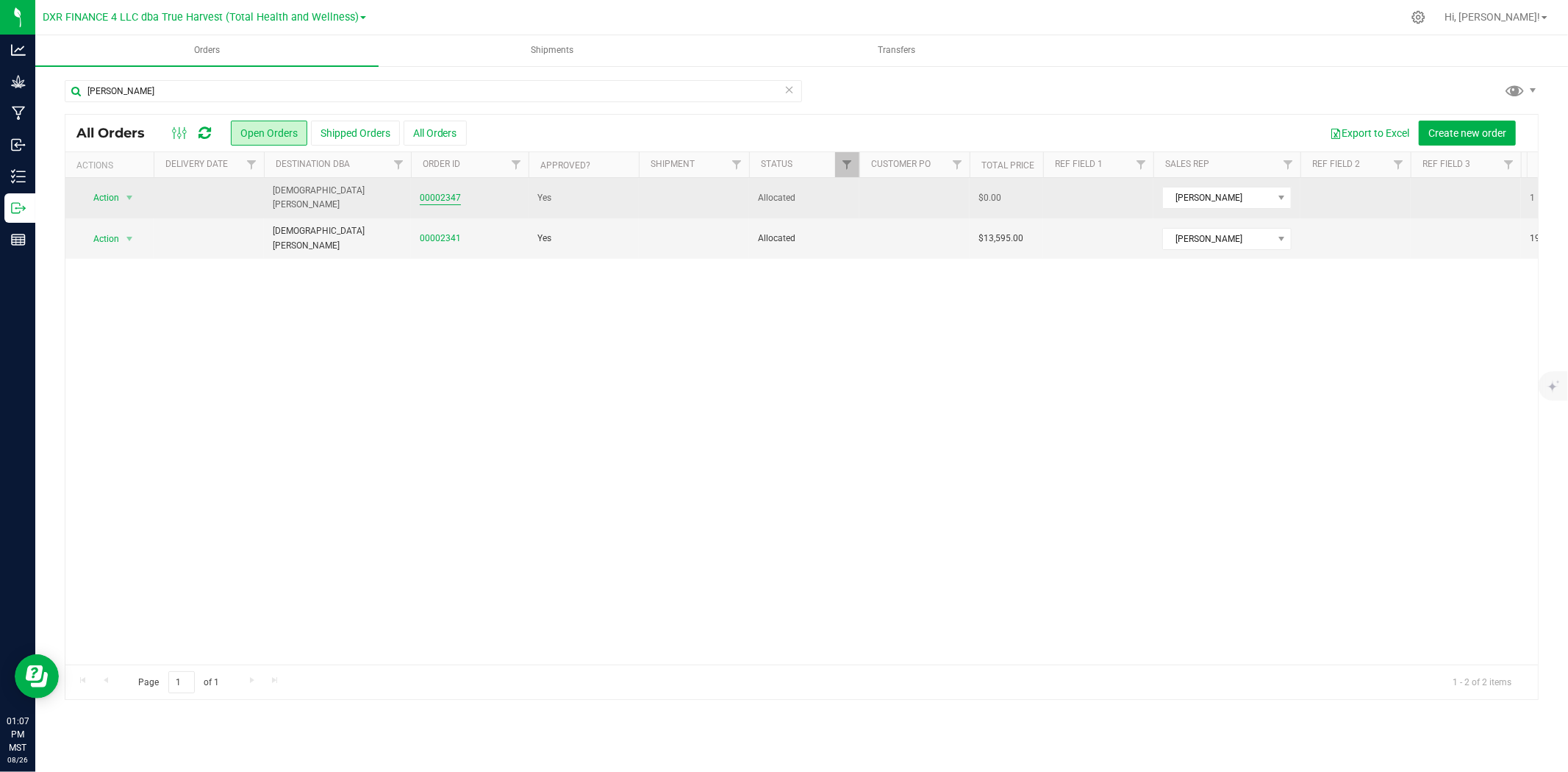
click at [444, 192] on link "00002347" at bounding box center [440, 198] width 42 height 14
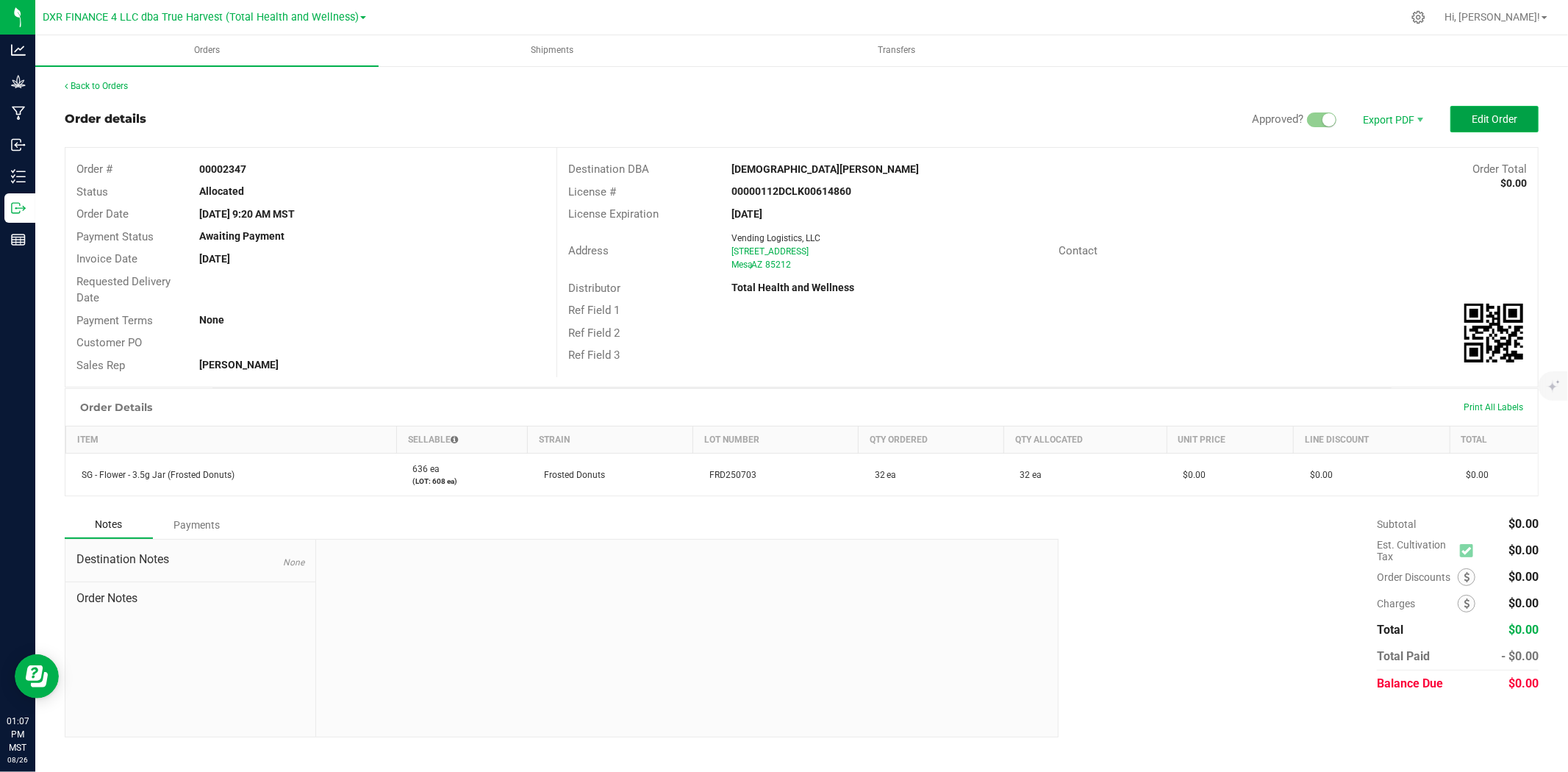
click at [1411, 127] on button "Edit Order" at bounding box center [1494, 119] width 88 height 26
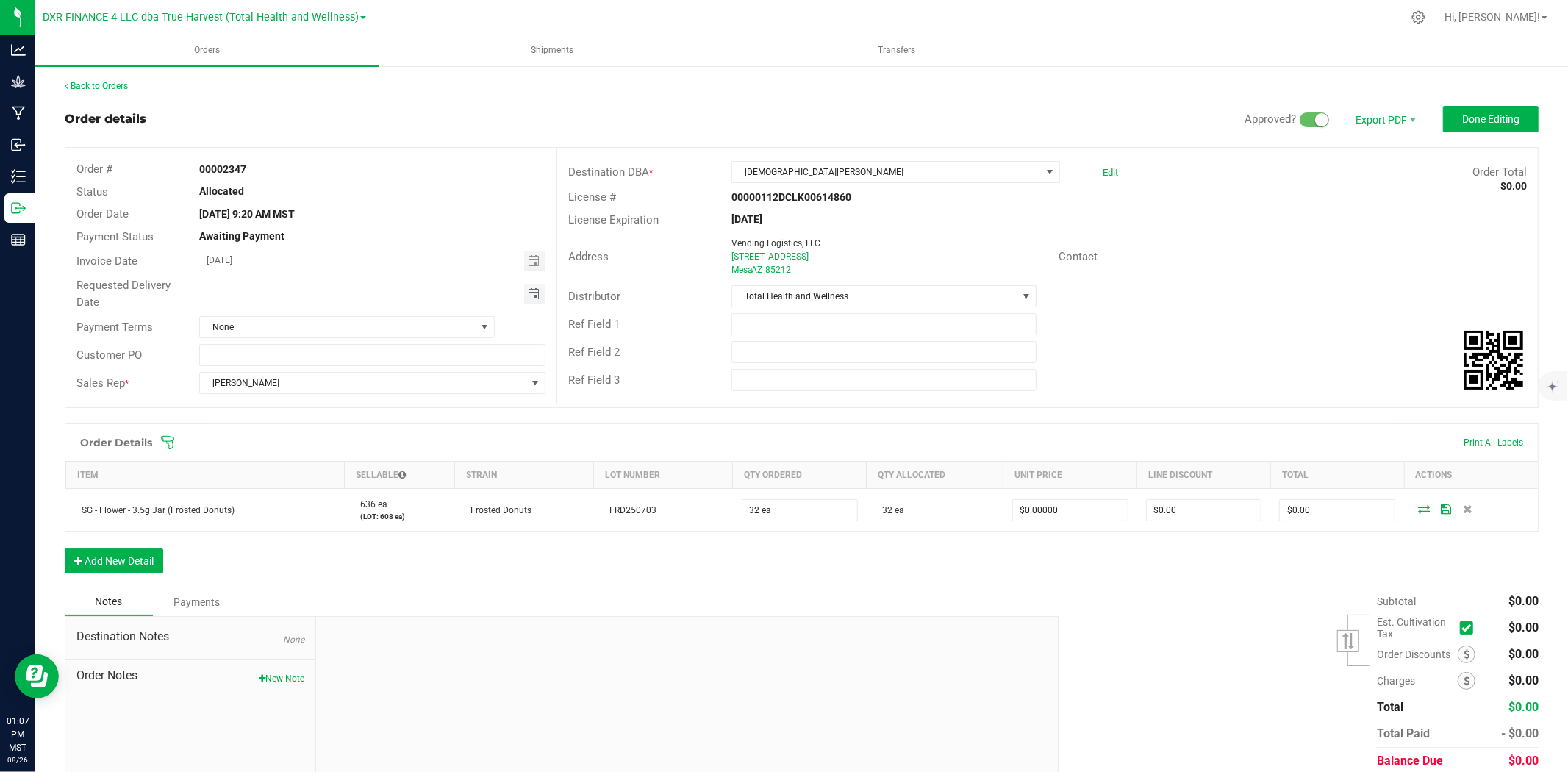
click at [532, 295] on span "Toggle calendar" at bounding box center [533, 293] width 11 height 11
click at [373, 459] on span "29" at bounding box center [372, 460] width 21 height 23
type input "08/29/2025"
click at [1411, 121] on span "Done Editing" at bounding box center [1490, 118] width 57 height 11
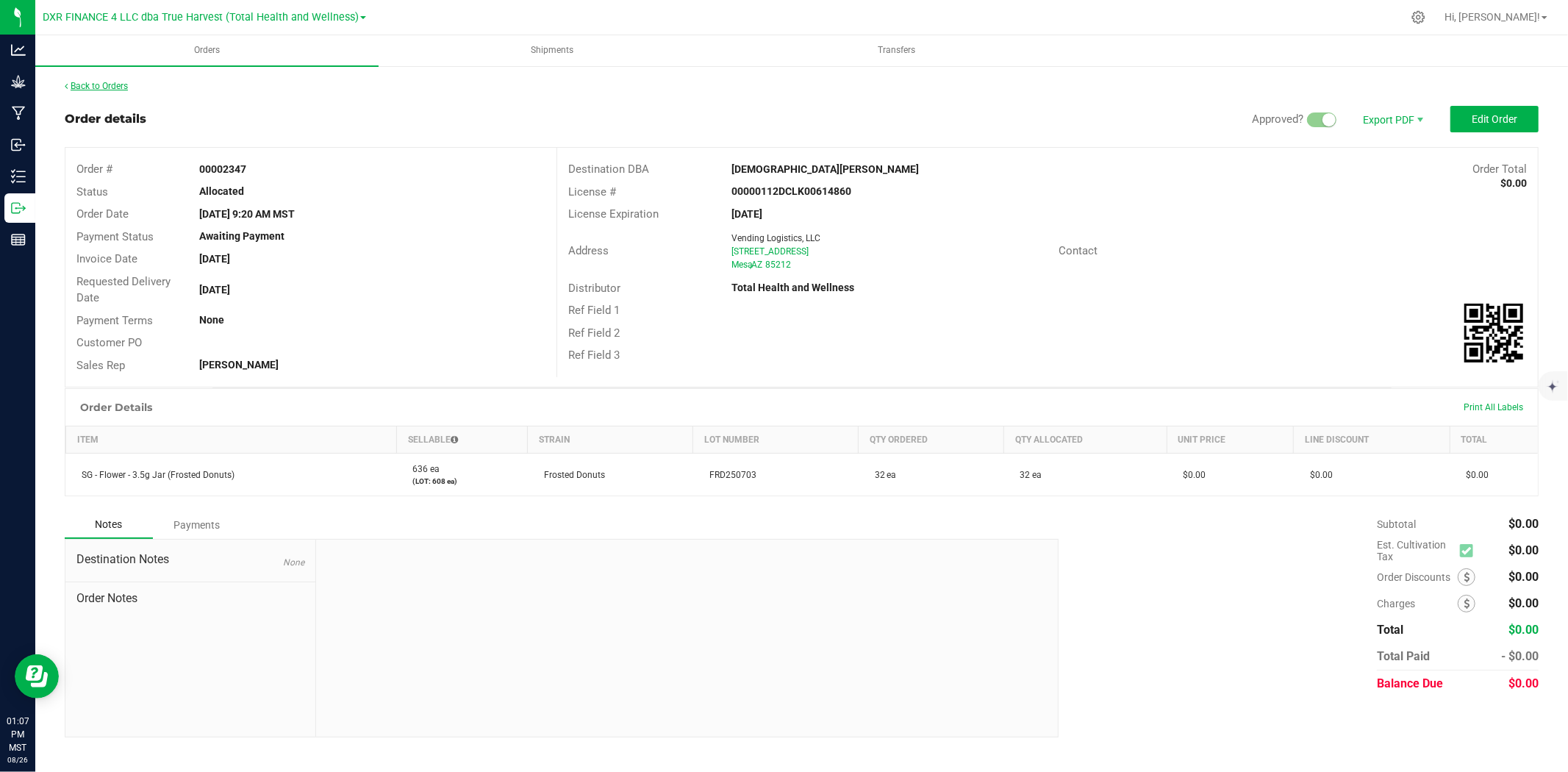
click at [126, 82] on link "Back to Orders" at bounding box center [96, 87] width 64 height 11
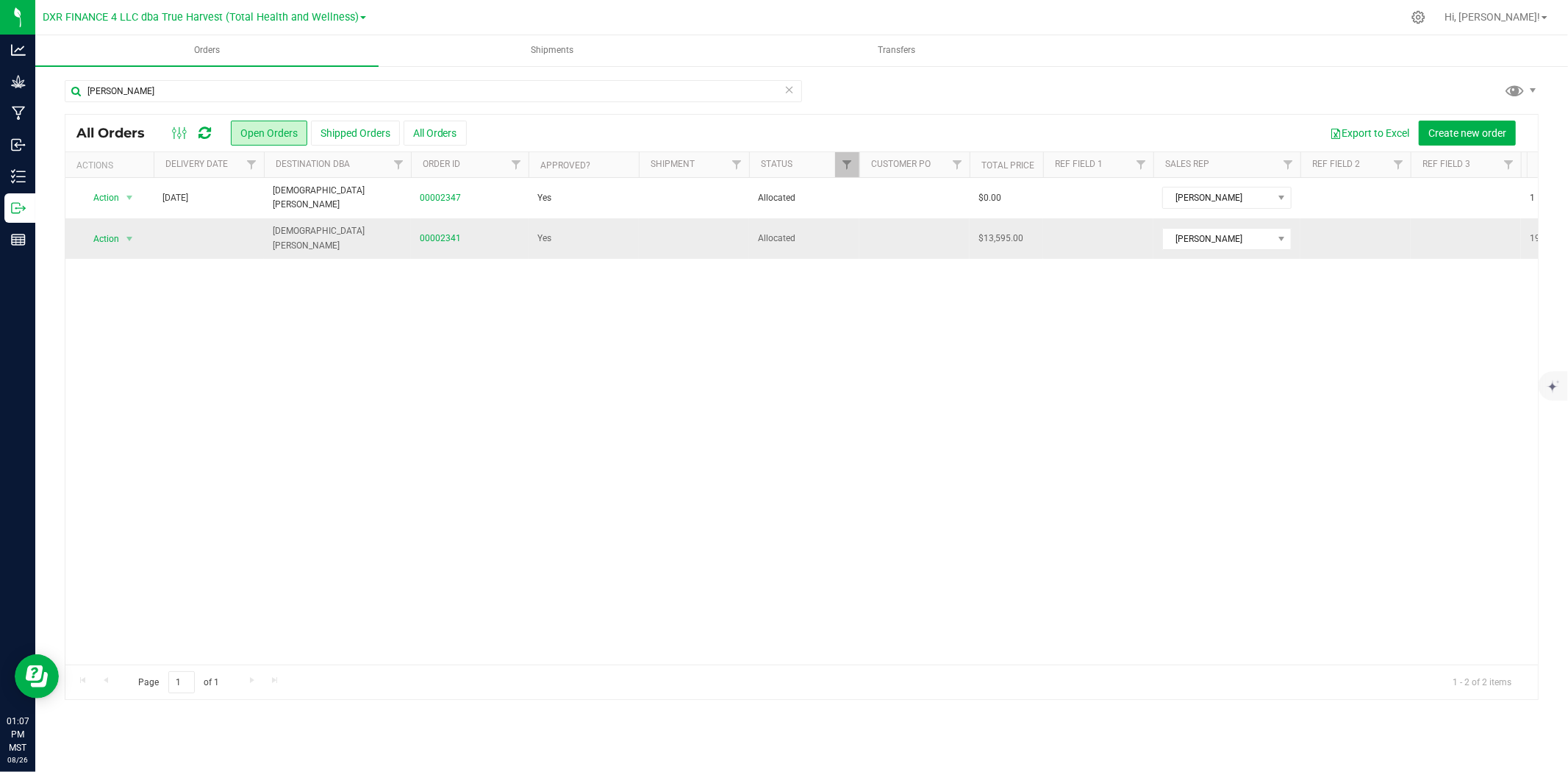
click at [442, 230] on td "00002341" at bounding box center [469, 238] width 117 height 40
click at [452, 236] on link "00002341" at bounding box center [440, 238] width 42 height 14
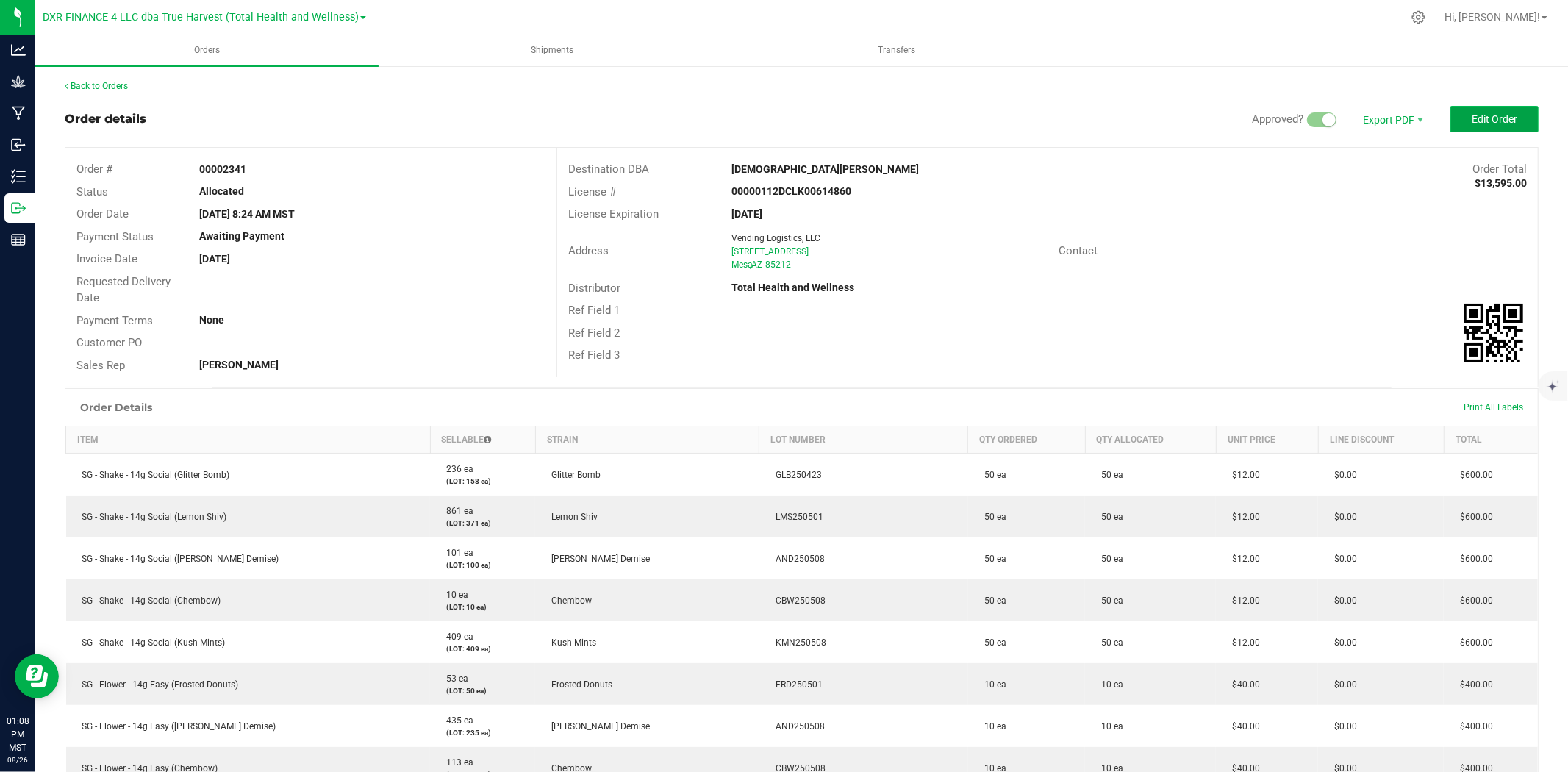
click at [1411, 117] on span "Edit Order" at bounding box center [1495, 118] width 46 height 11
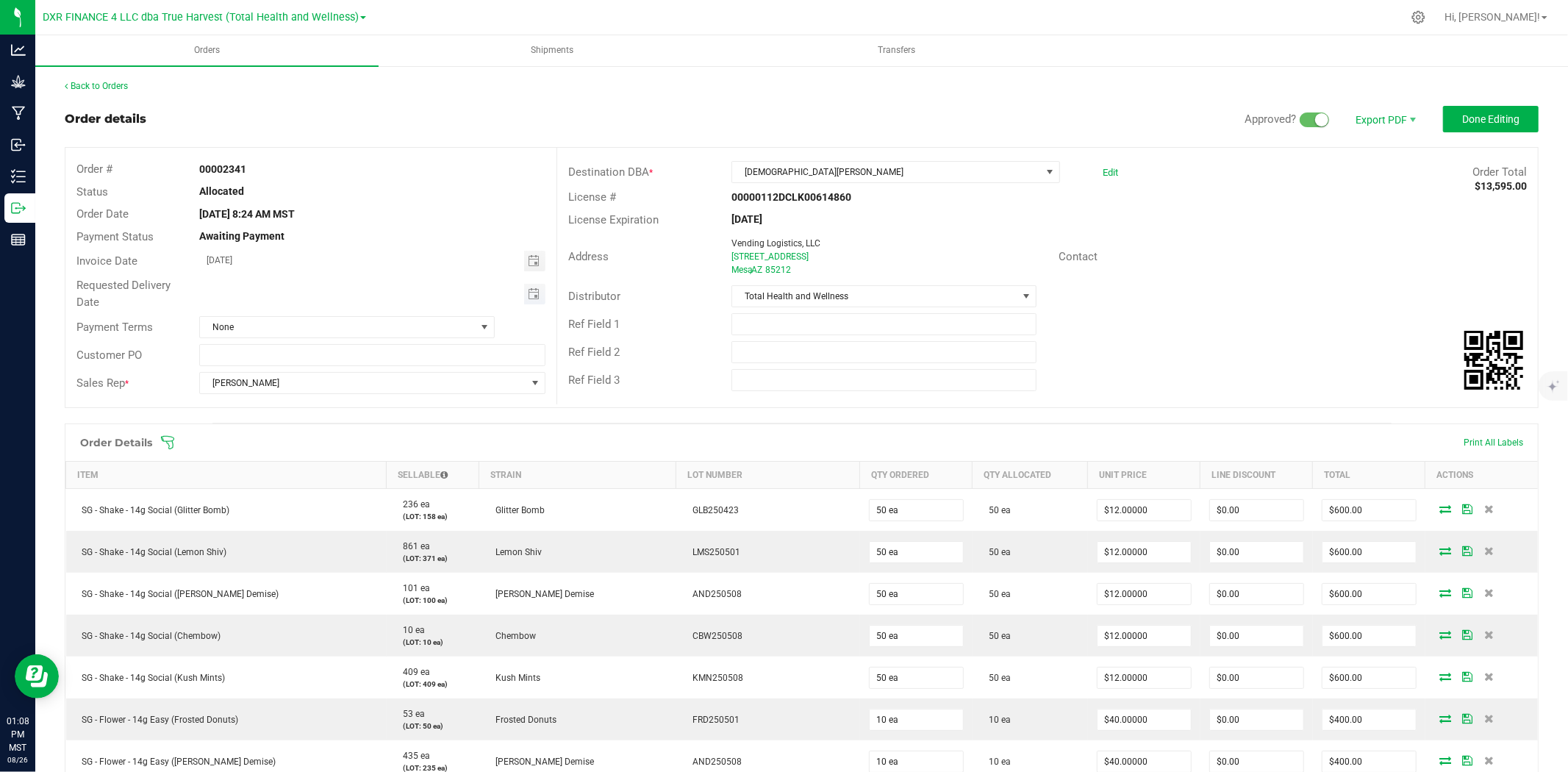
click at [530, 299] on span "Toggle calendar" at bounding box center [534, 293] width 21 height 20
click at [376, 459] on span "29" at bounding box center [372, 460] width 21 height 23
type input "08/29/2025"
click at [1411, 115] on span "Done Editing" at bounding box center [1490, 118] width 57 height 11
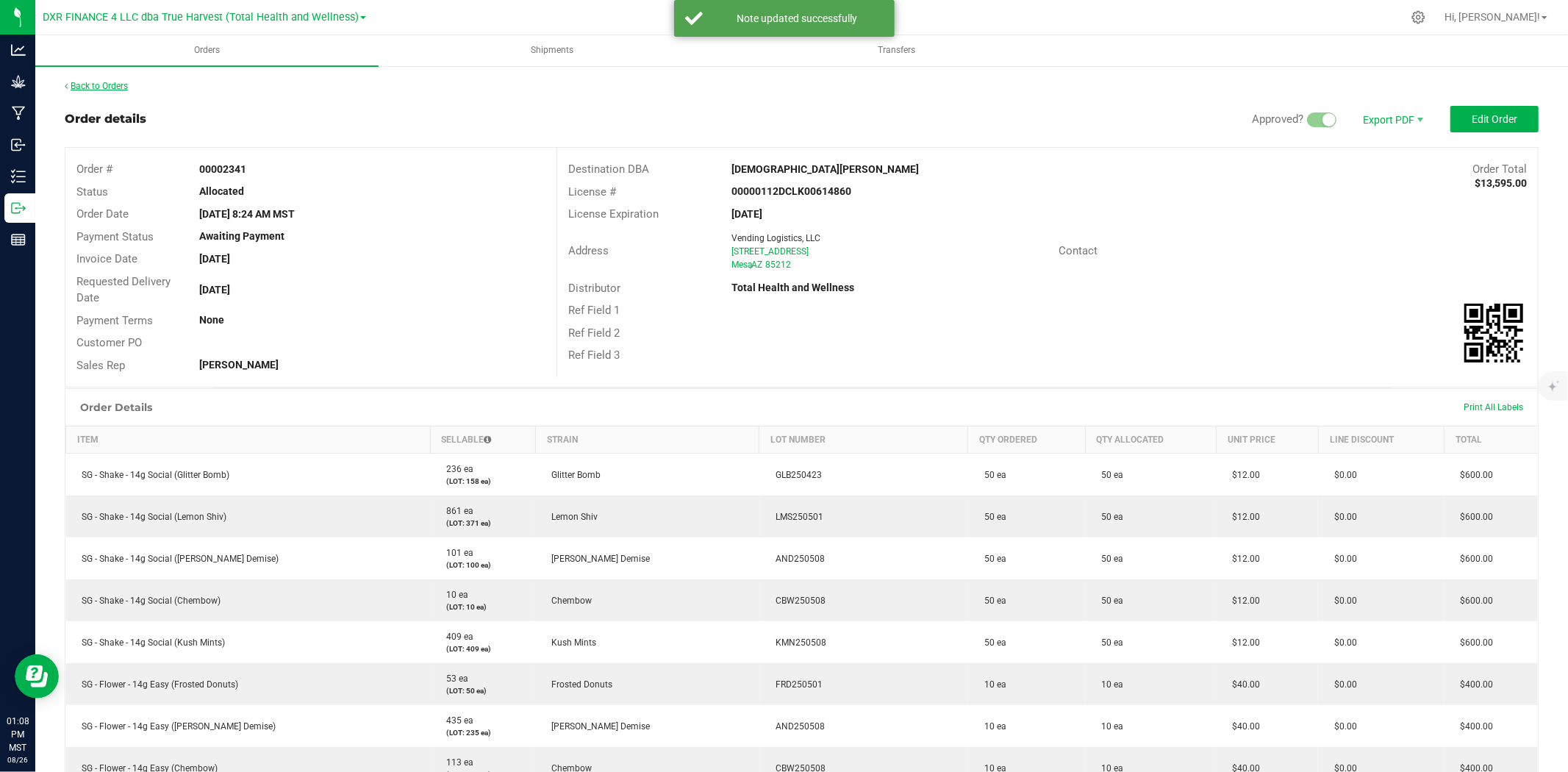
click at [102, 86] on link "Back to Orders" at bounding box center [96, 87] width 64 height 11
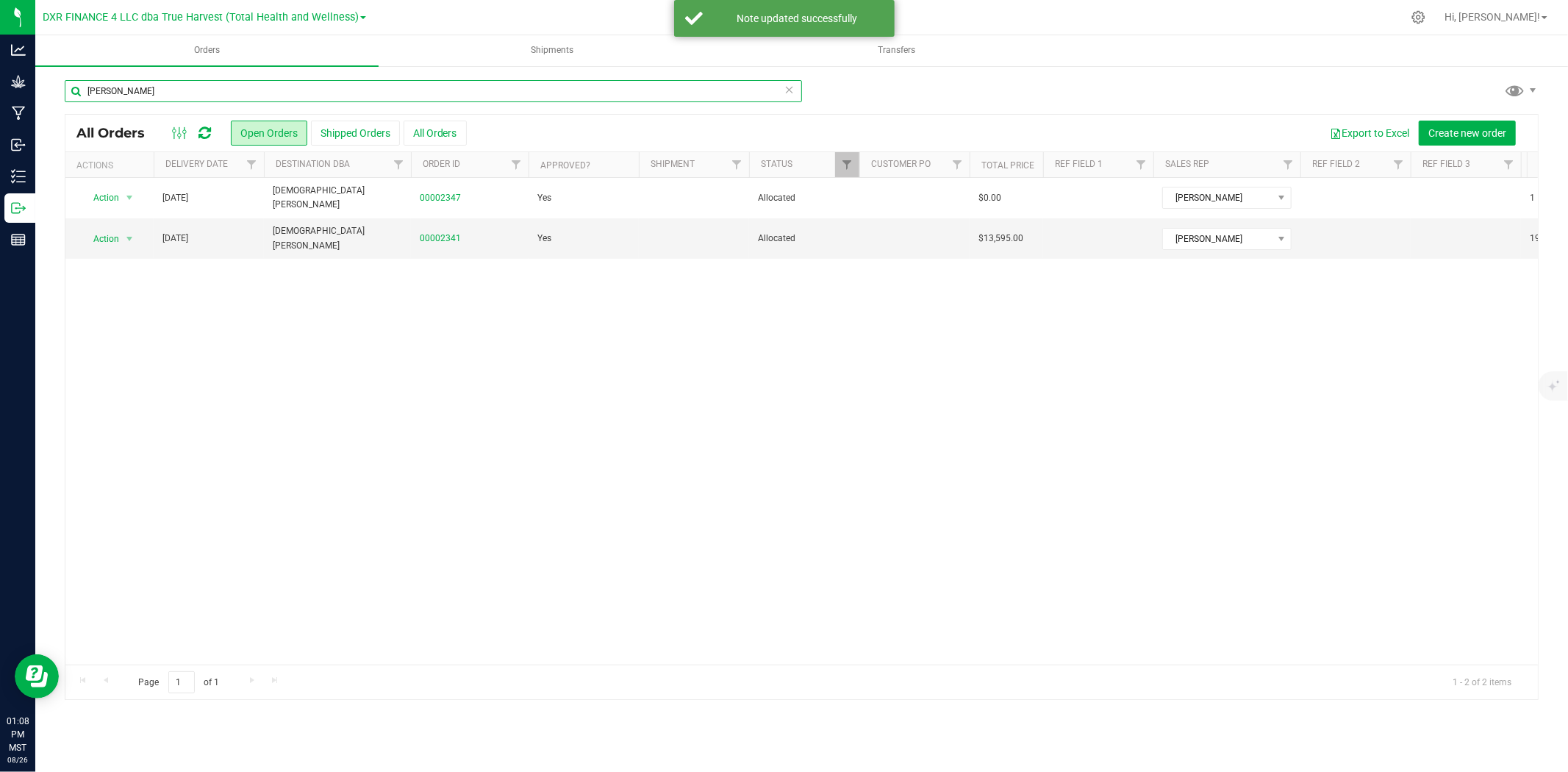
click at [239, 92] on input "zenleaf gilbert" at bounding box center [433, 91] width 737 height 22
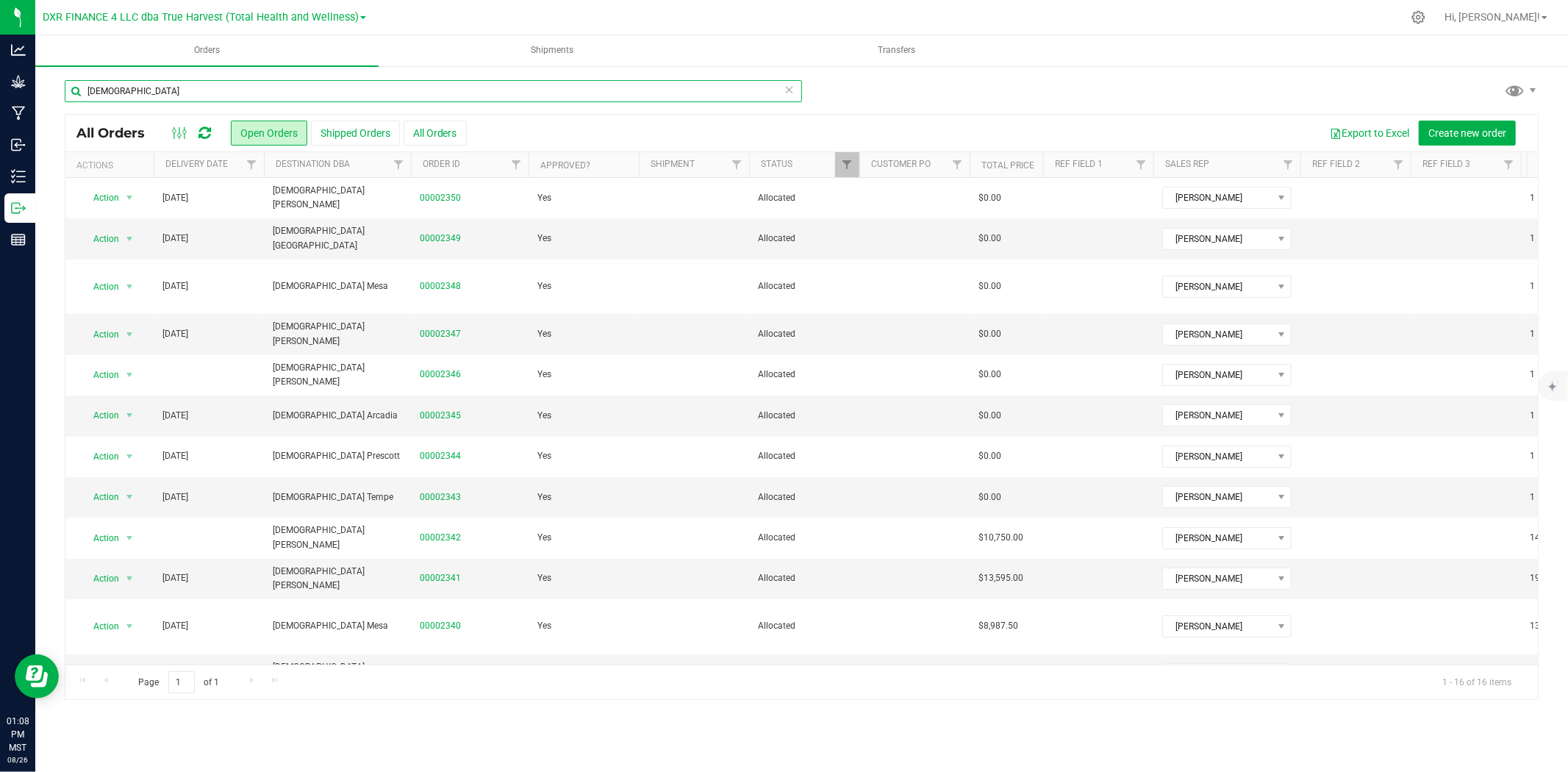
type input "[DEMOGRAPHIC_DATA]"
click at [233, 174] on th "Delivery Date" at bounding box center [208, 164] width 110 height 26
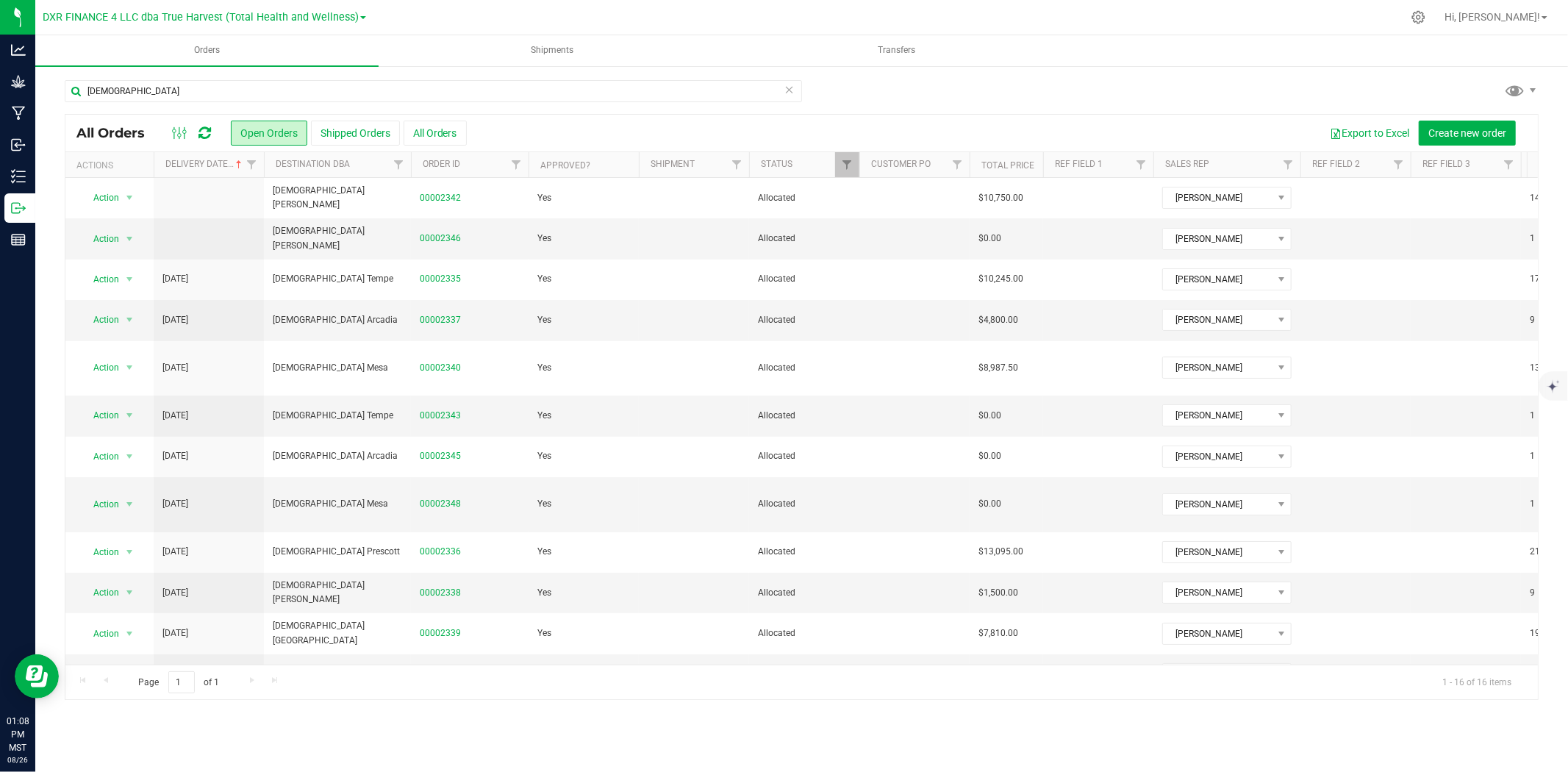
click at [784, 94] on icon at bounding box center [790, 89] width 11 height 18
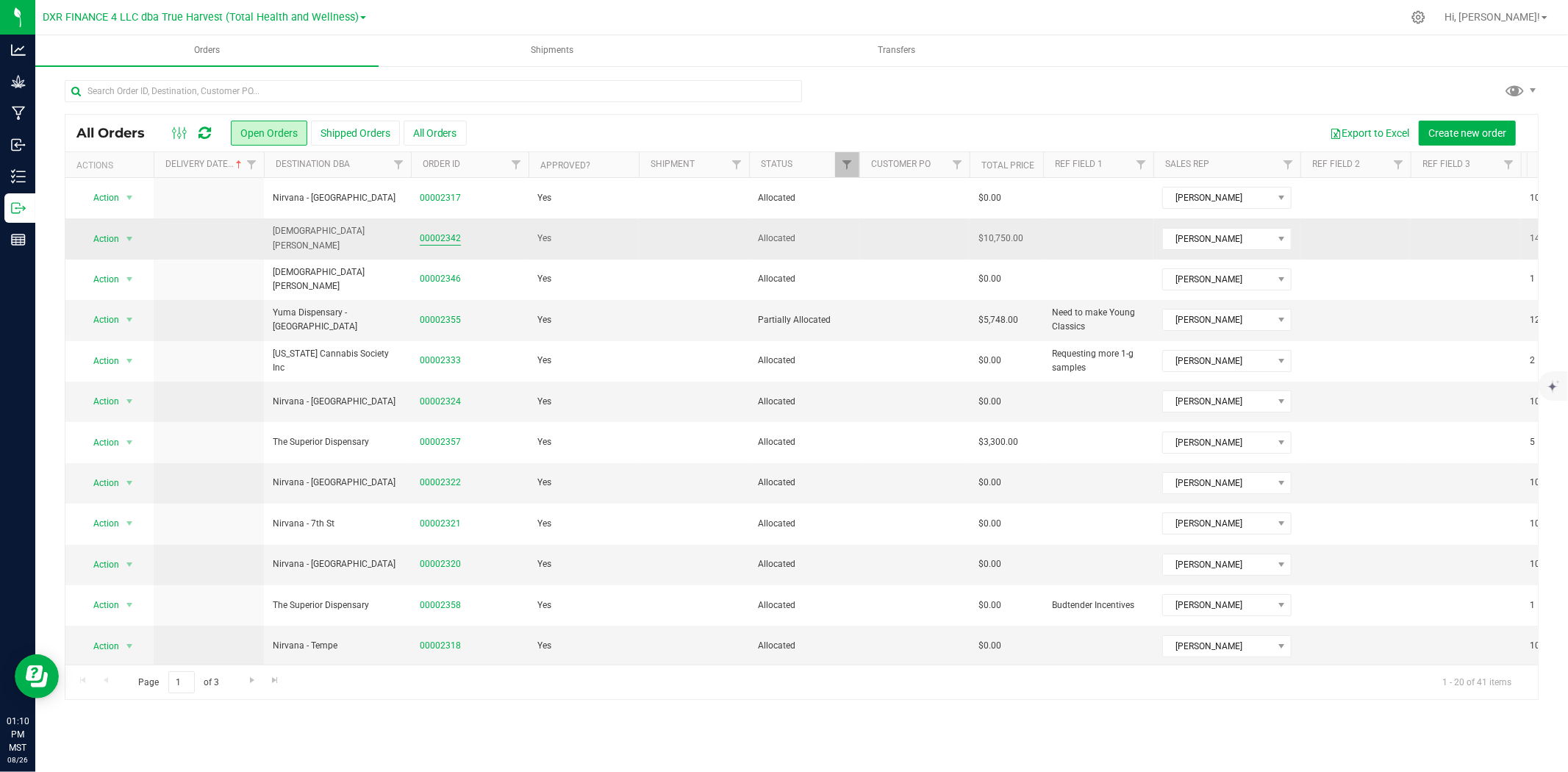
click at [447, 241] on link "00002342" at bounding box center [440, 238] width 42 height 14
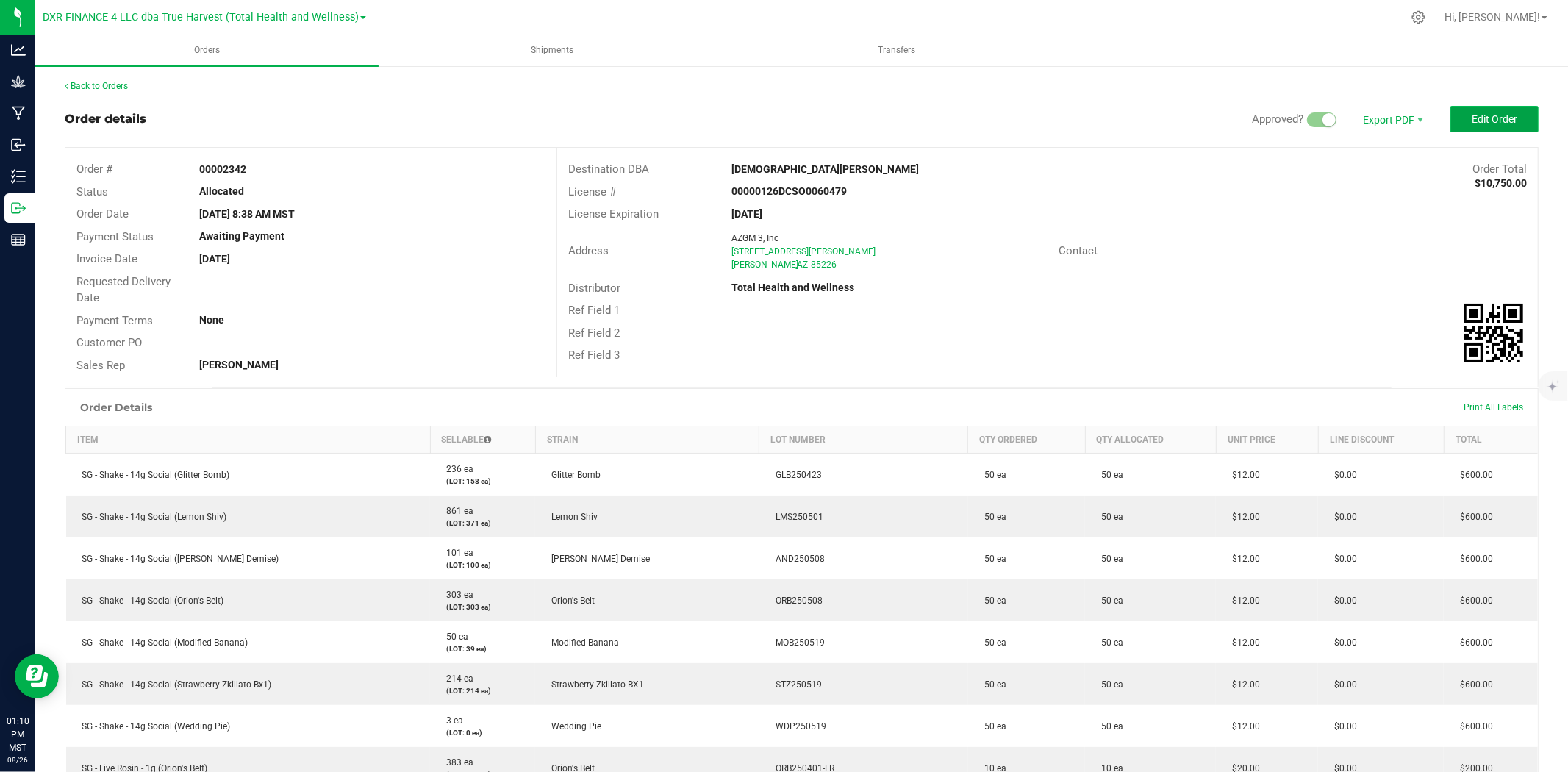
click at [1411, 125] on button "Edit Order" at bounding box center [1494, 119] width 88 height 26
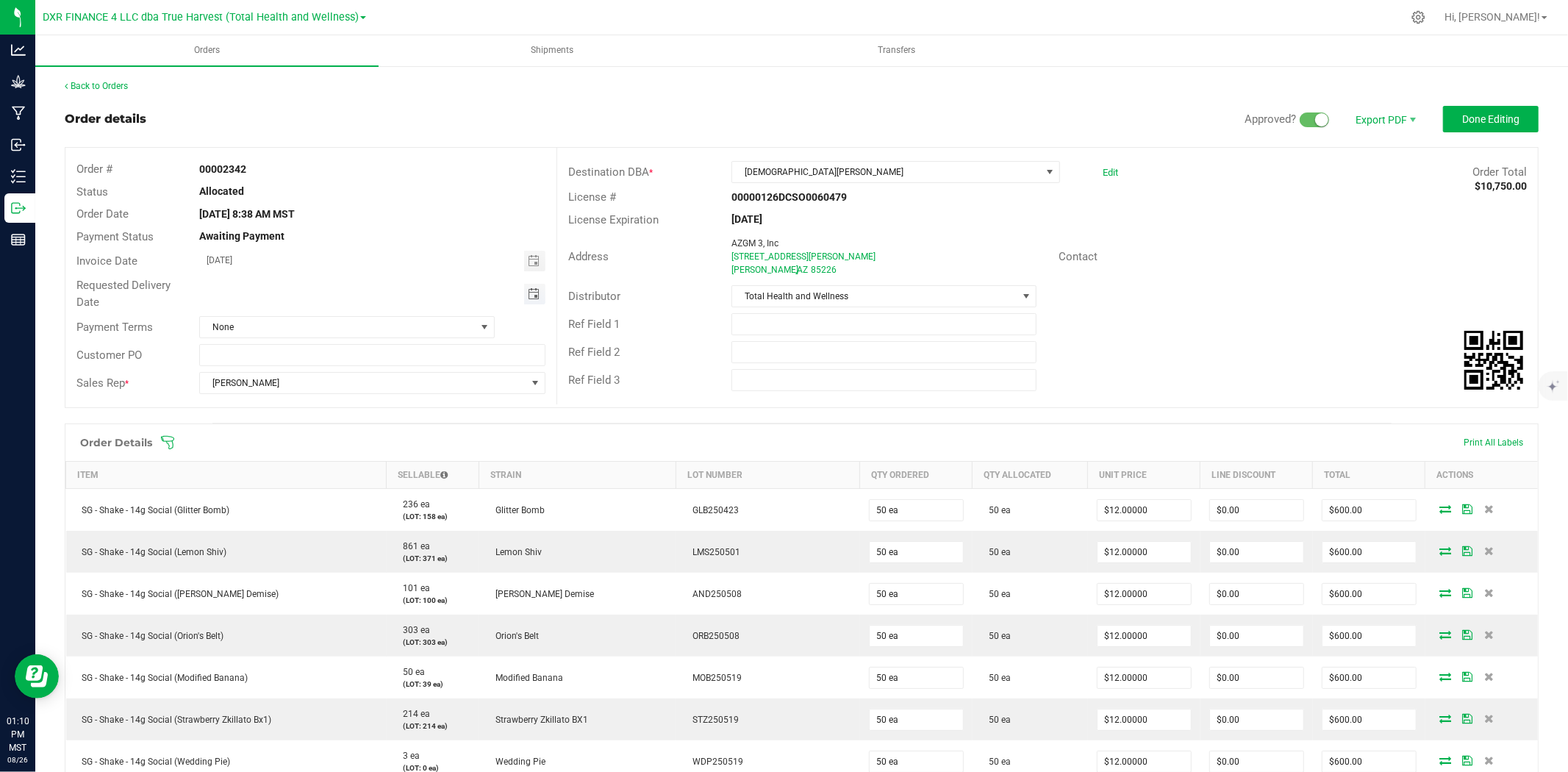
click at [534, 291] on span "Toggle calendar" at bounding box center [533, 293] width 11 height 11
click at [282, 487] on td at bounding box center [287, 483] width 21 height 23
click at [269, 317] on span "[DATE]" at bounding box center [277, 320] width 44 height 22
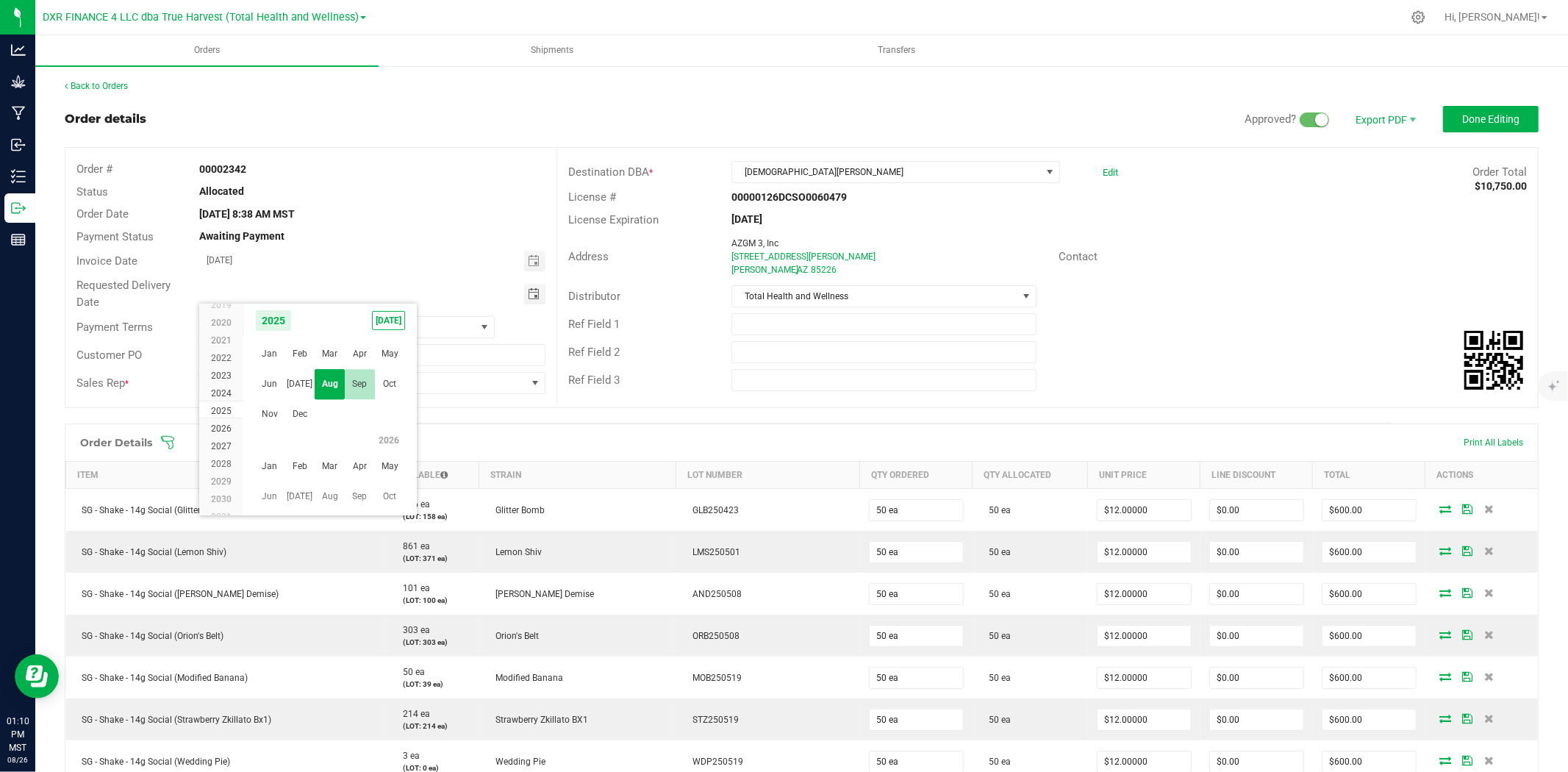
click at [360, 395] on span "Sep" at bounding box center [360, 384] width 30 height 30
click at [286, 378] on span "1" at bounding box center [287, 374] width 21 height 23
type input "[DATE]"
click at [1411, 122] on span "Done Editing" at bounding box center [1490, 118] width 57 height 11
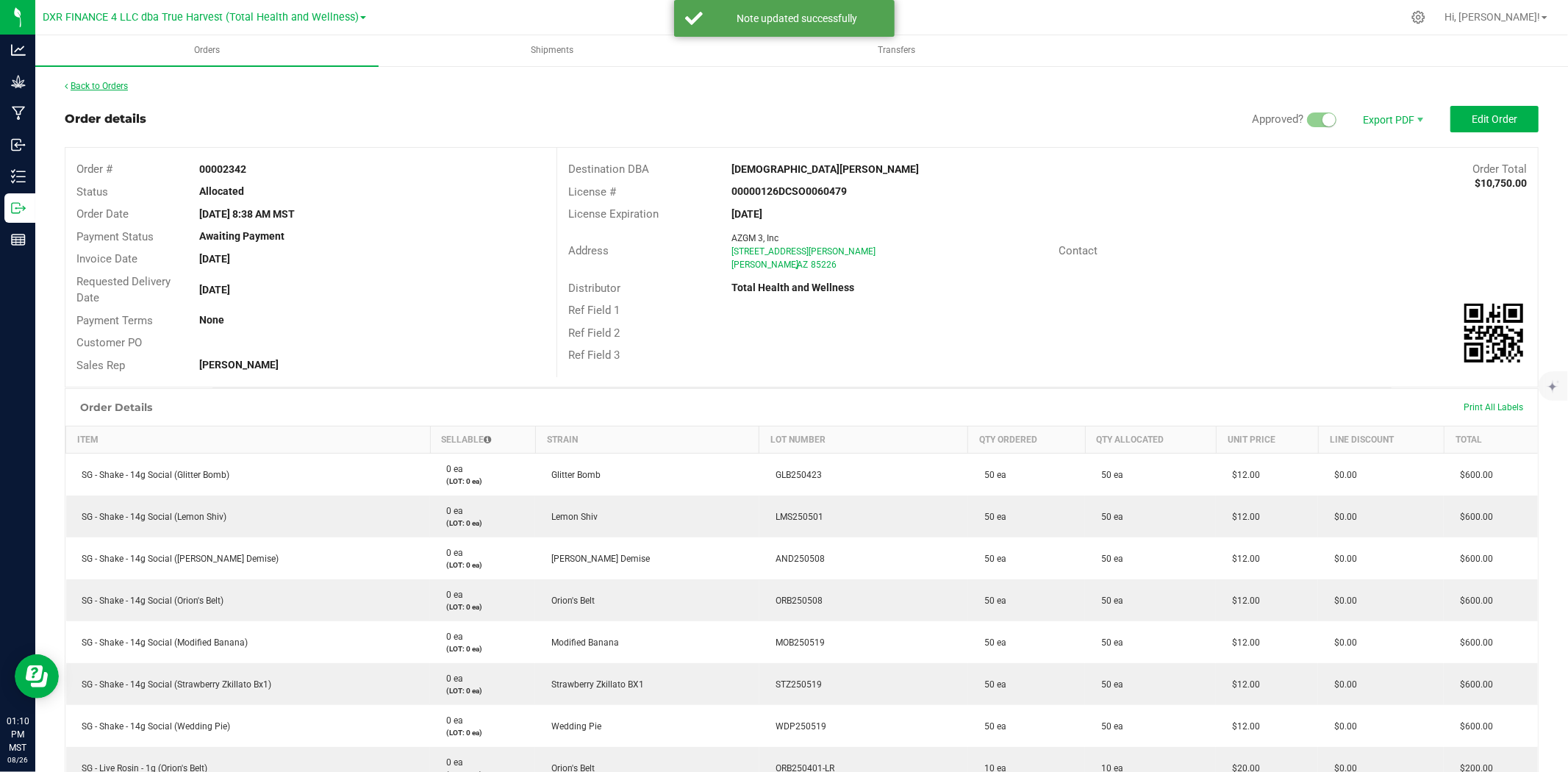
drag, startPoint x: 0, startPoint y: 0, endPoint x: 122, endPoint y: 81, distance: 146.4
click at [122, 81] on link "Back to Orders" at bounding box center [96, 87] width 64 height 11
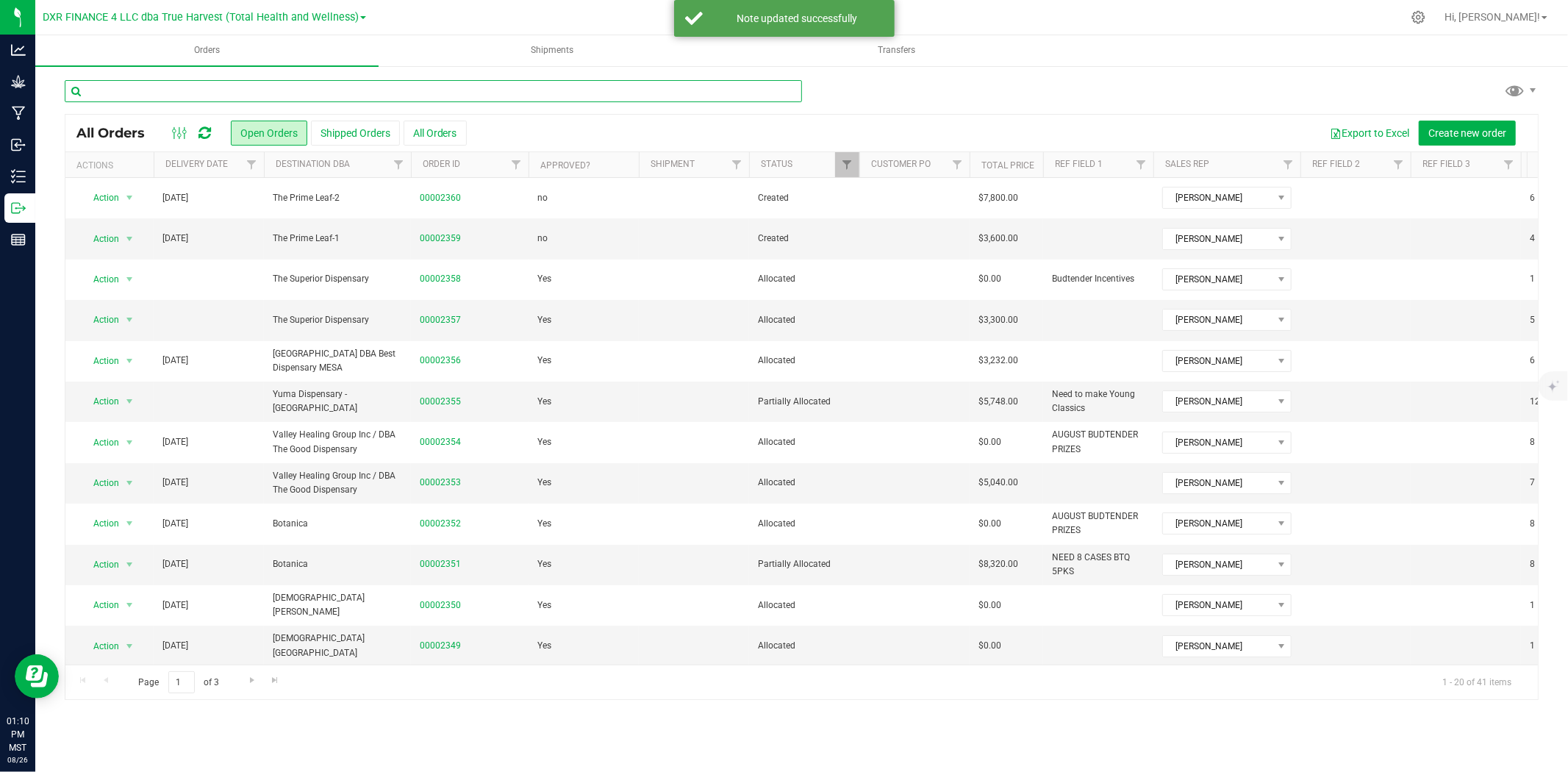
click at [283, 85] on input "text" at bounding box center [433, 91] width 737 height 22
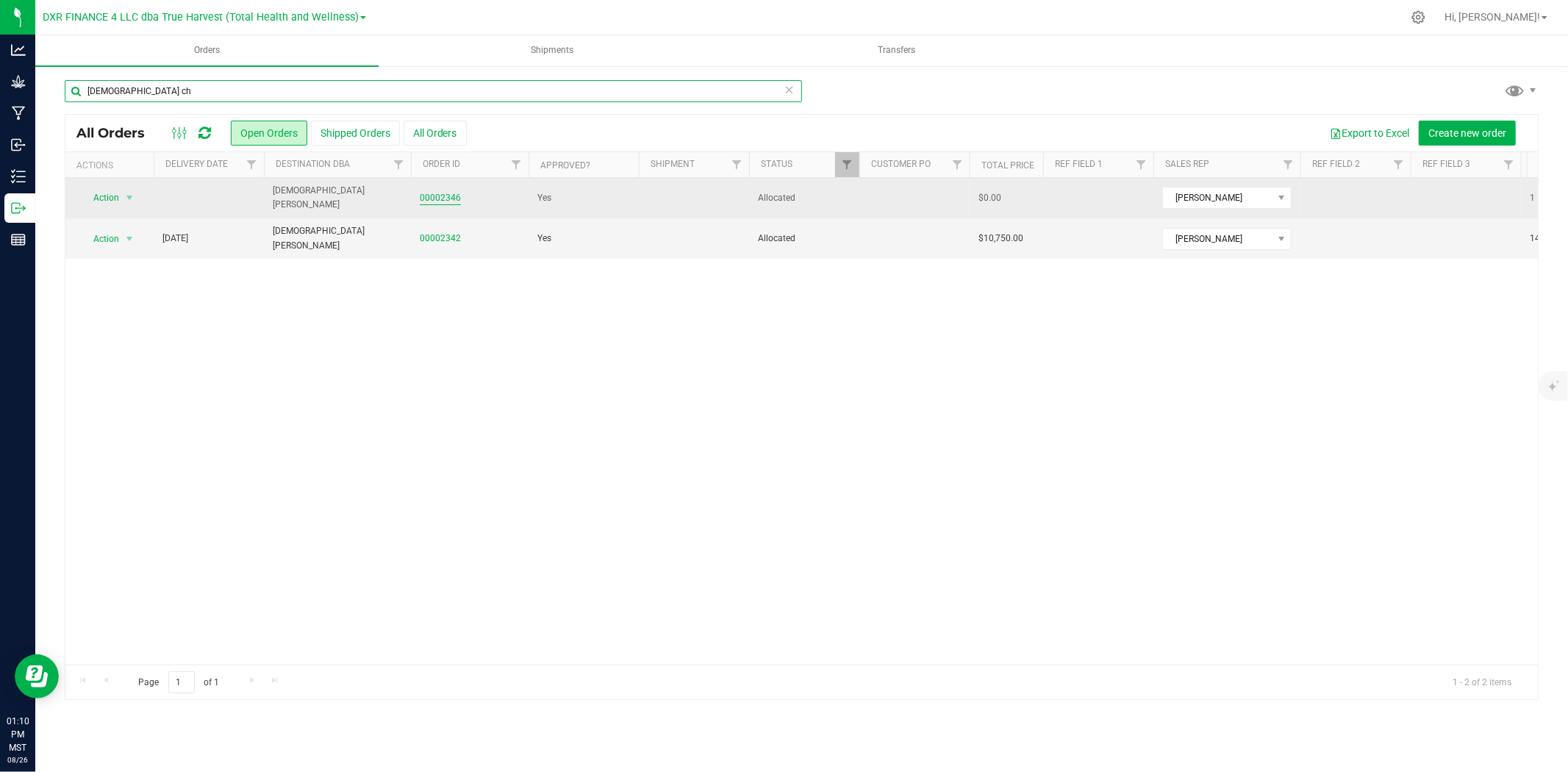
type input "[DEMOGRAPHIC_DATA] ch"
click at [444, 201] on link "00002346" at bounding box center [440, 198] width 42 height 14
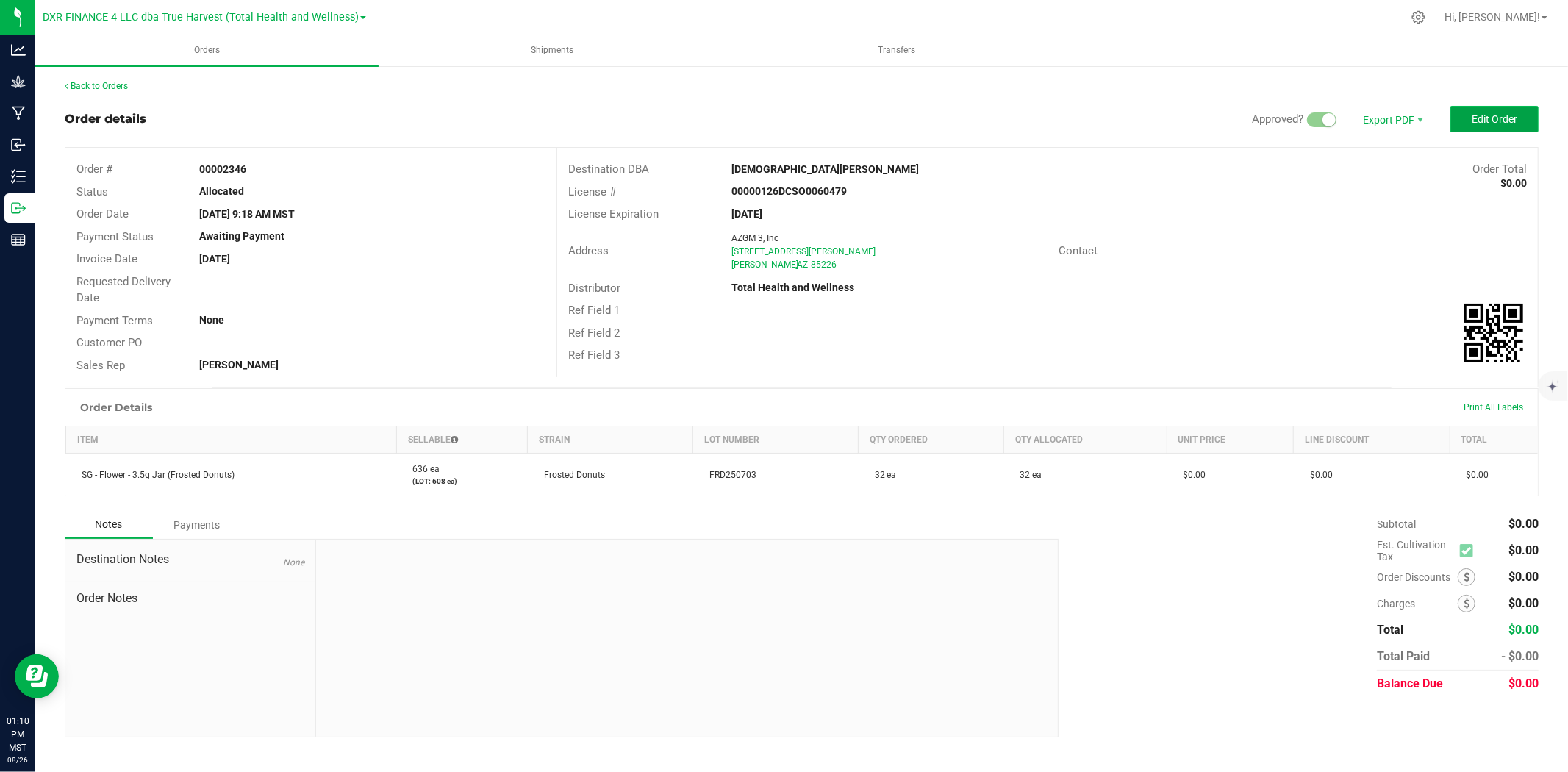
click at [1470, 119] on button "Edit Order" at bounding box center [1494, 119] width 88 height 26
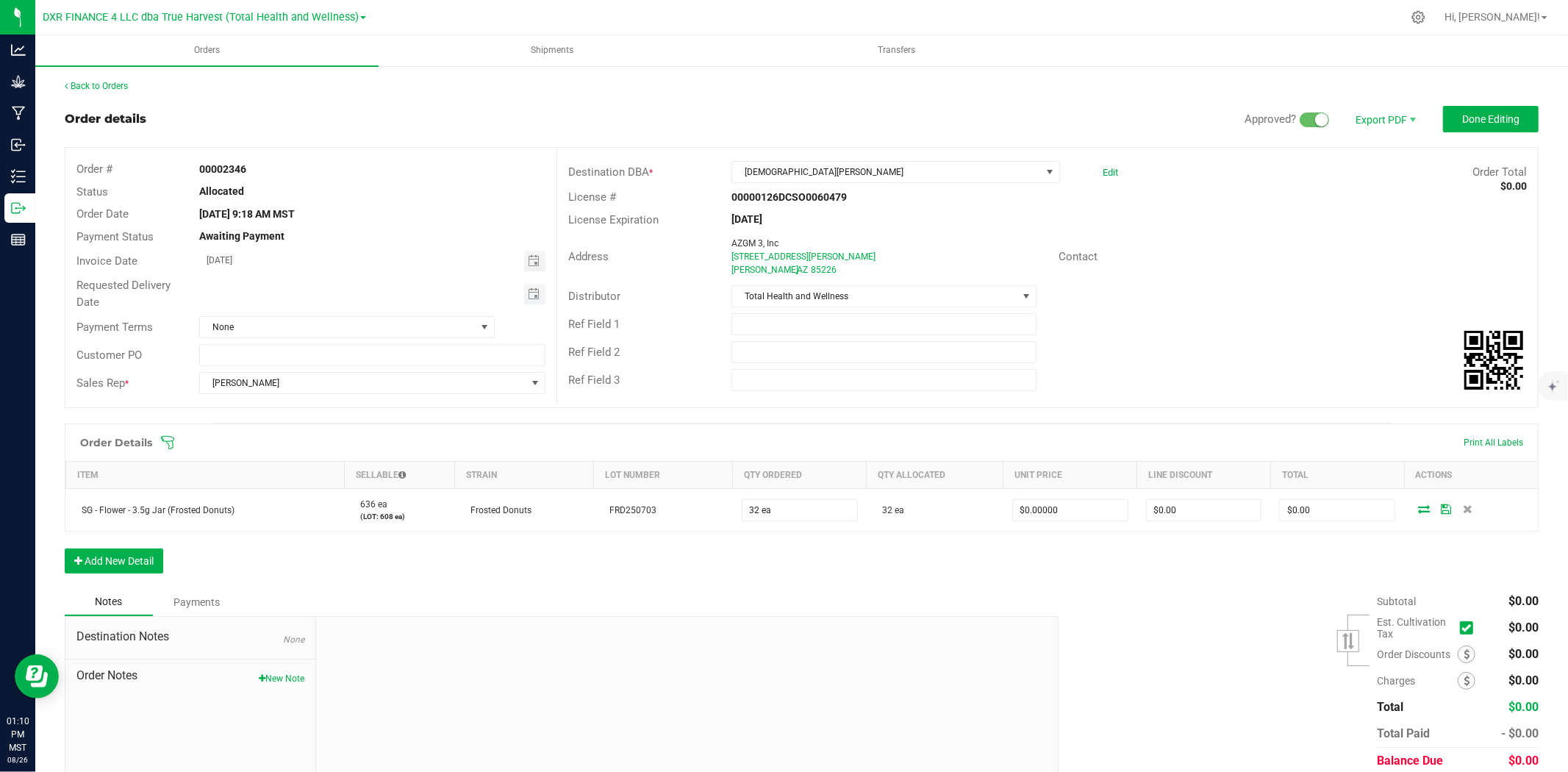
click at [532, 285] on span "Toggle calendar" at bounding box center [534, 293] width 21 height 20
click at [283, 325] on span "[DATE]" at bounding box center [277, 320] width 44 height 22
click at [357, 383] on span "Sep" at bounding box center [360, 384] width 30 height 30
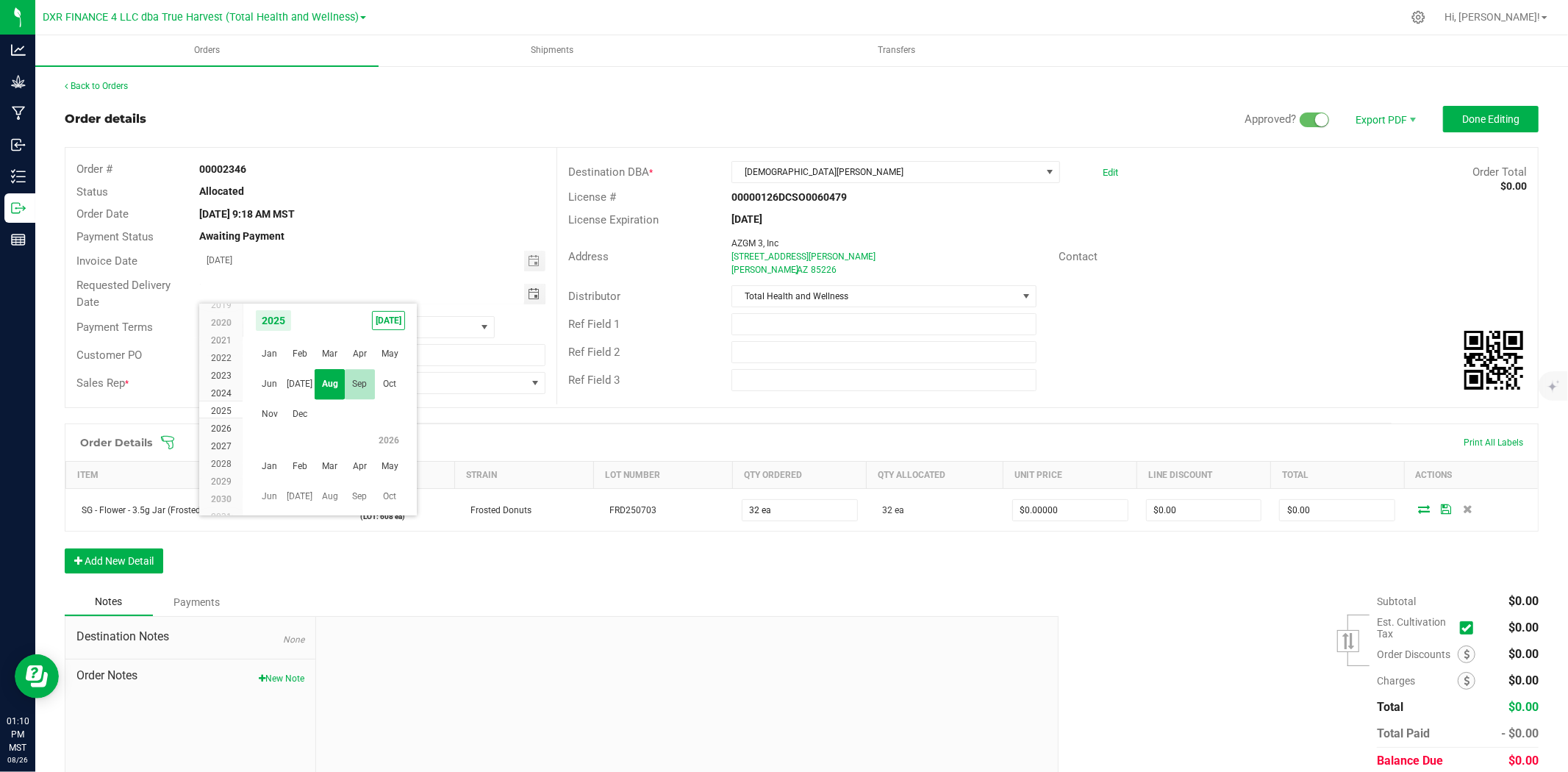
scroll to position [238331, 0]
click at [291, 375] on span "1" at bounding box center [287, 374] width 21 height 23
type input "[DATE]"
click at [1443, 124] on button "Done Editing" at bounding box center [1490, 119] width 95 height 26
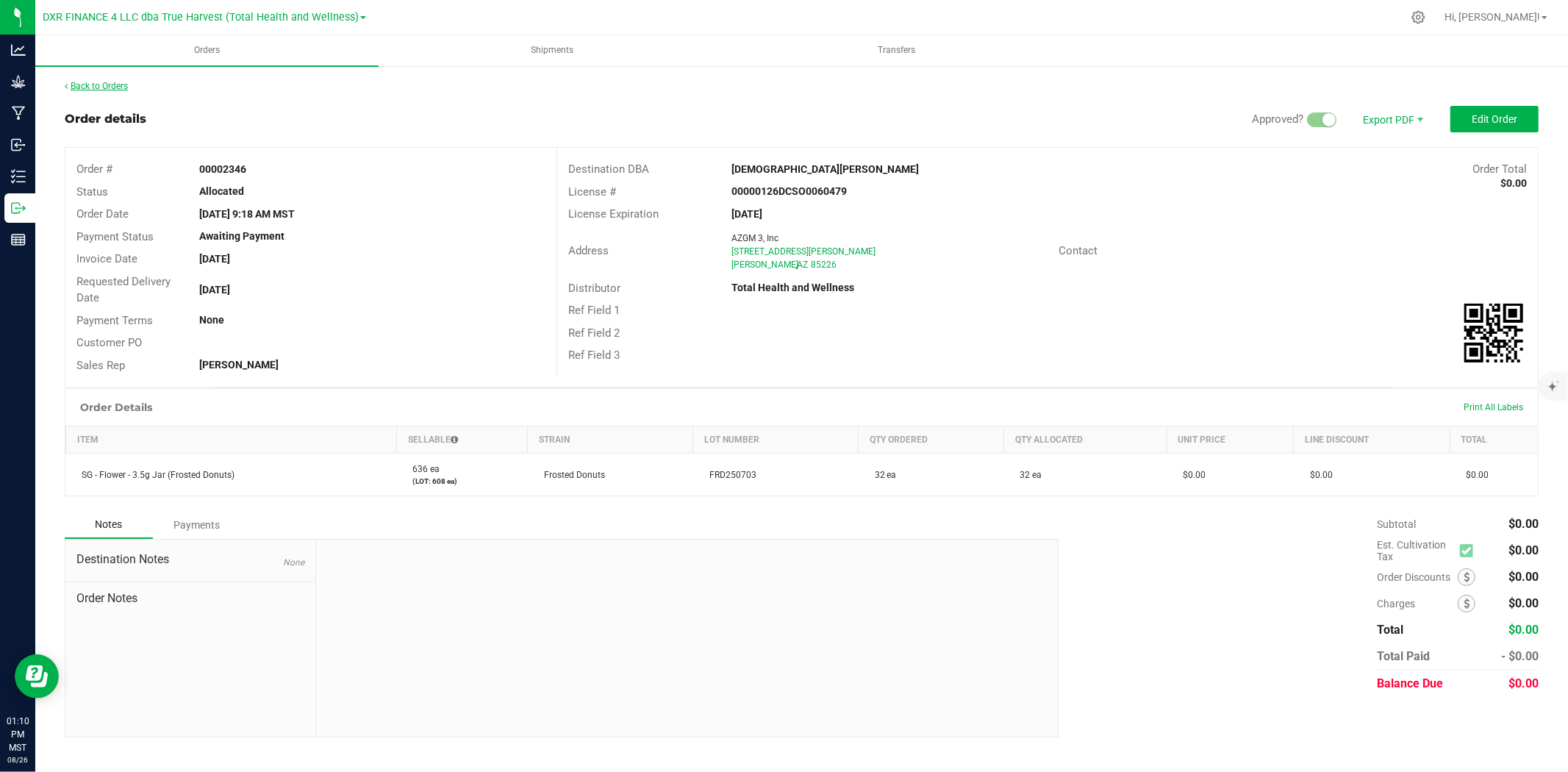
click at [112, 88] on link "Back to Orders" at bounding box center [96, 87] width 64 height 11
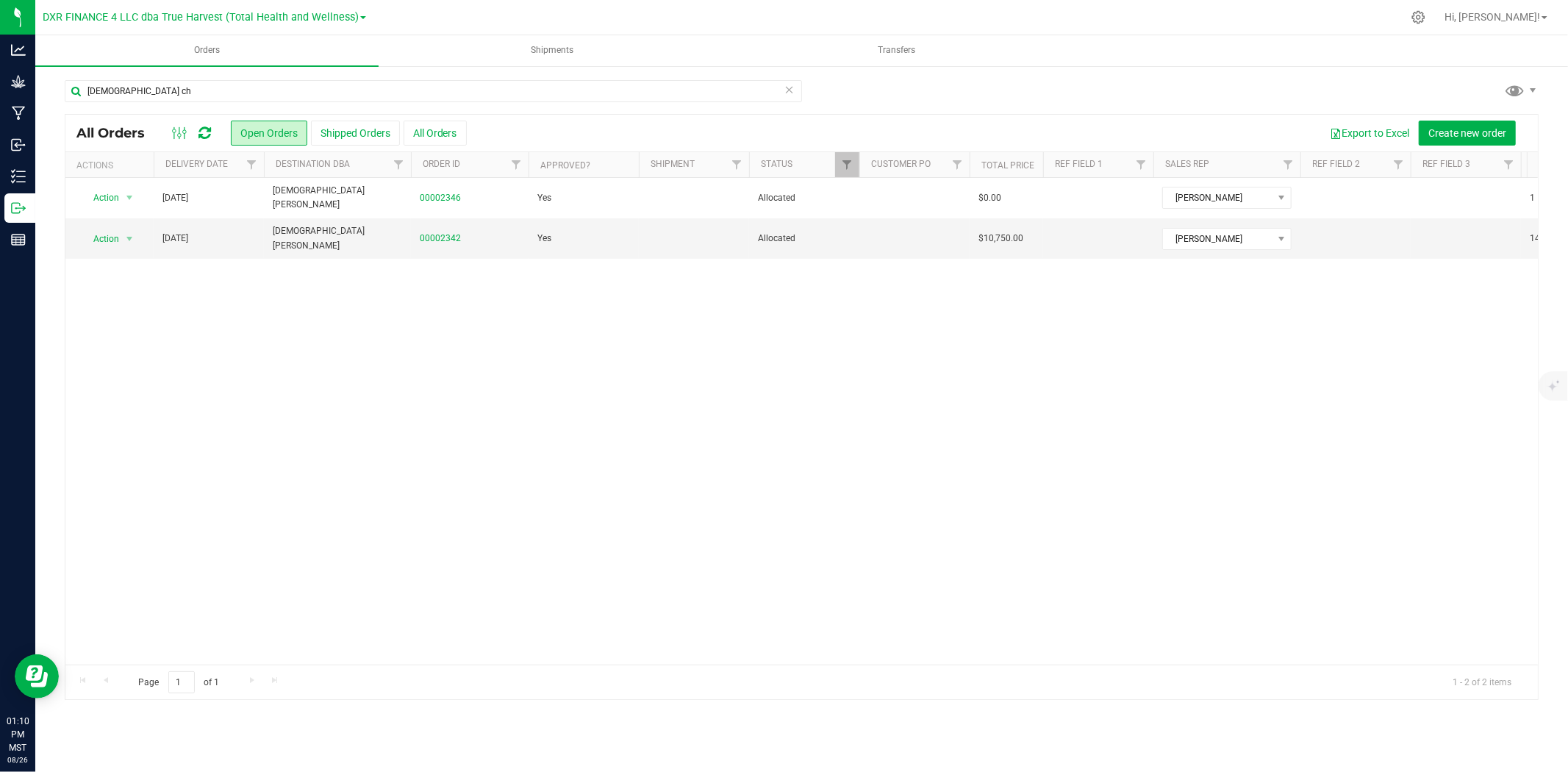
click at [789, 96] on icon at bounding box center [790, 89] width 11 height 18
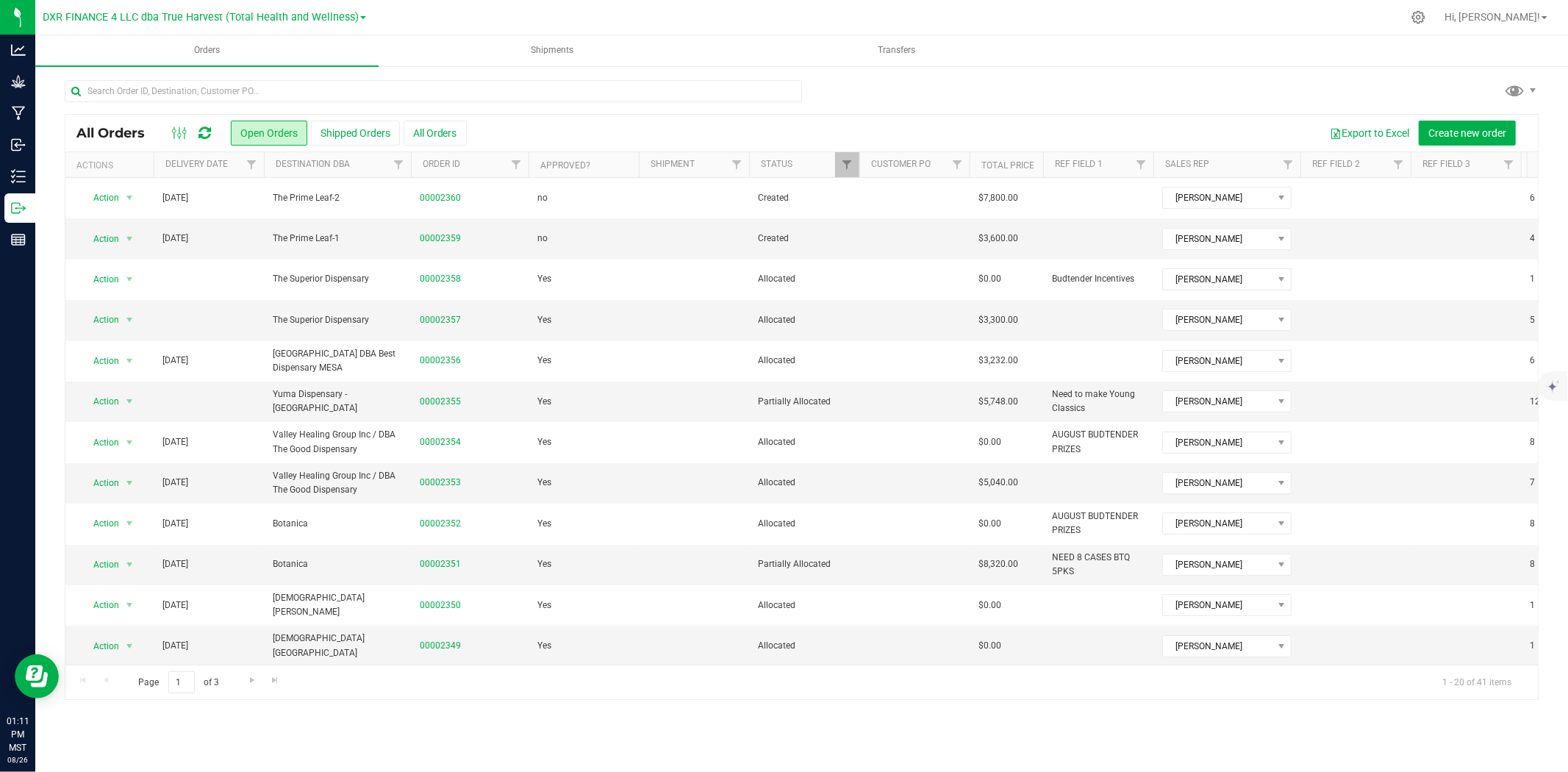
click at [232, 175] on th "Delivery Date" at bounding box center [208, 164] width 110 height 26
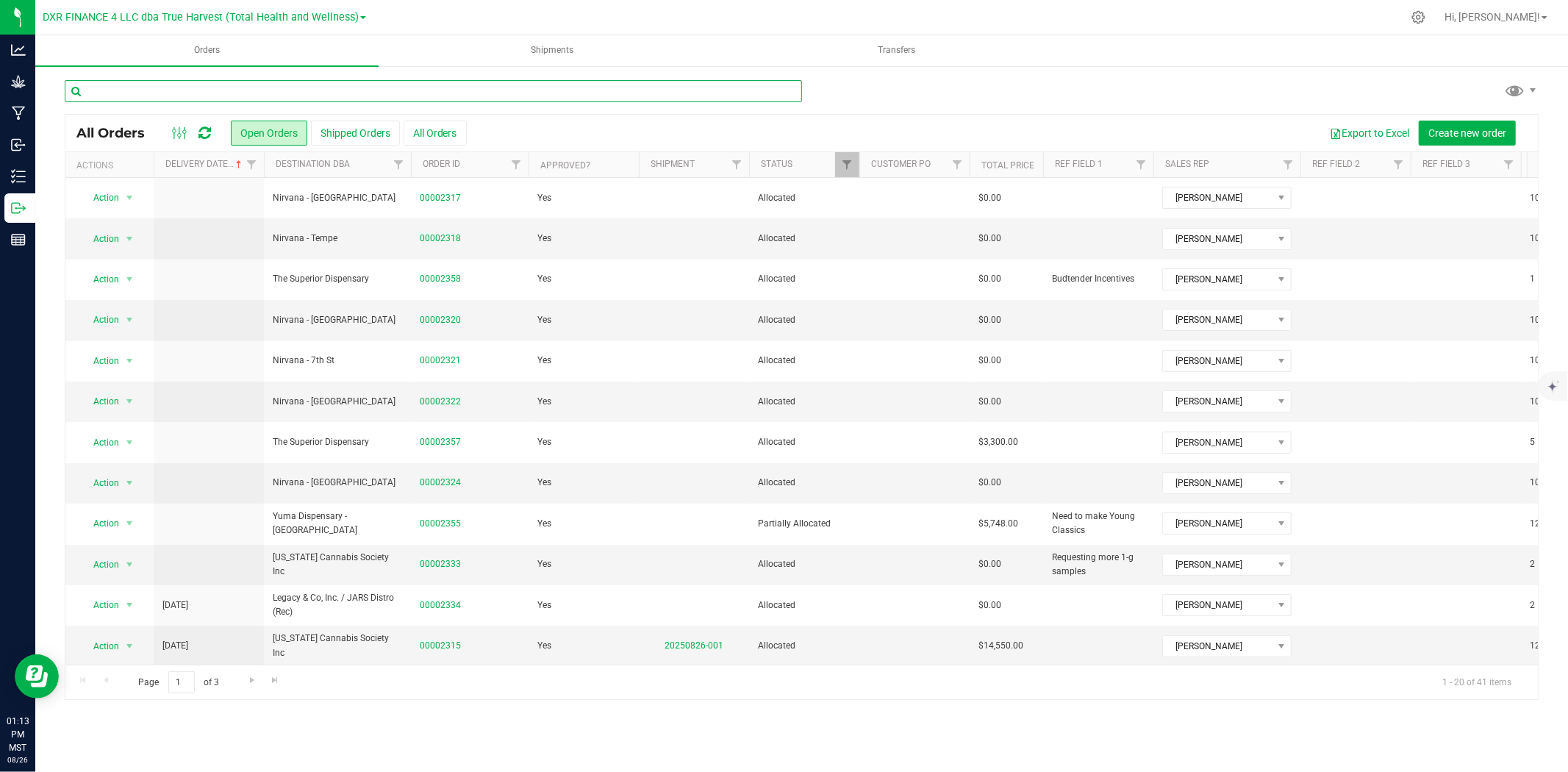
click at [254, 97] on input "text" at bounding box center [433, 91] width 737 height 22
type input "2316"
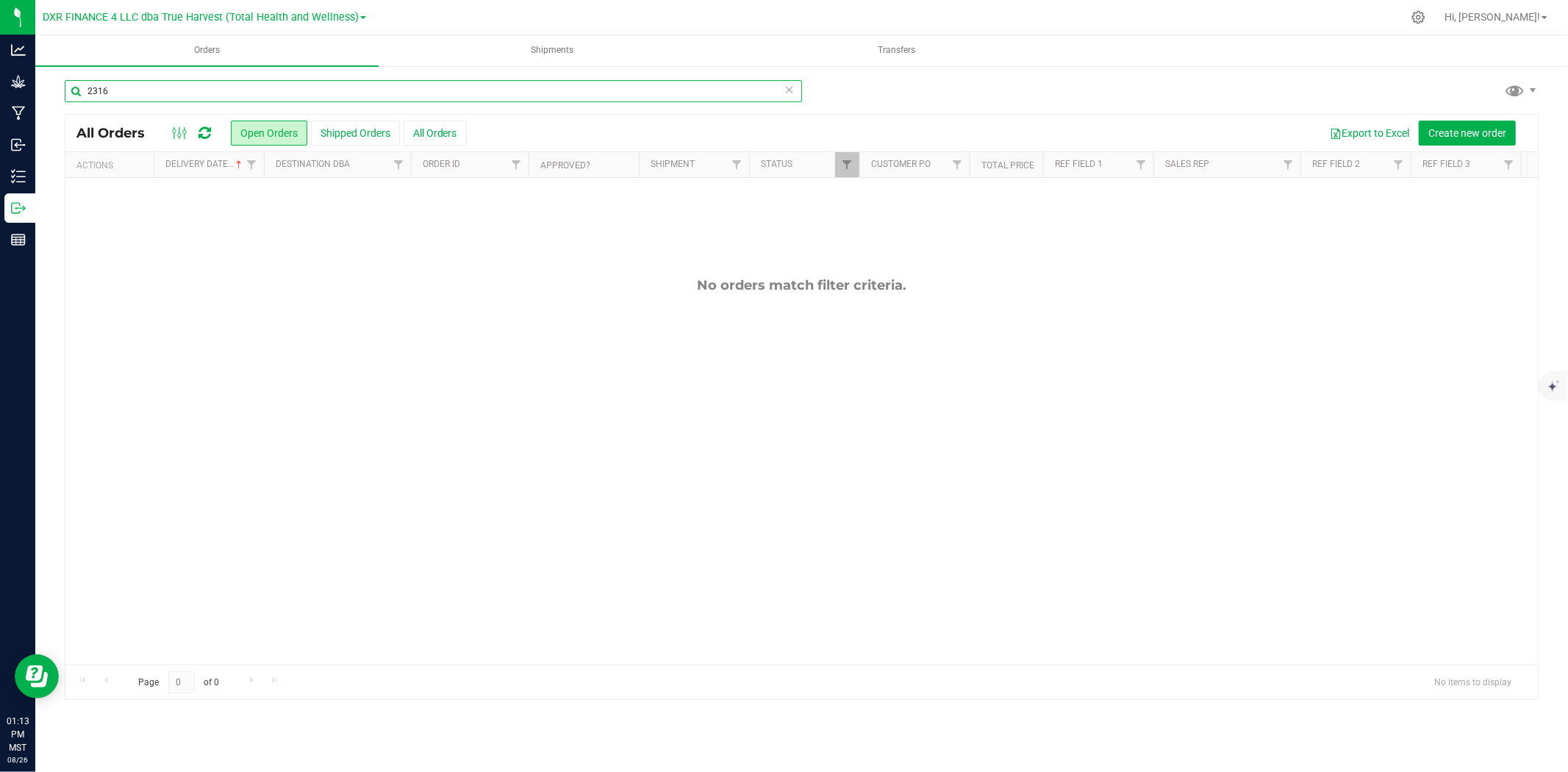
click at [254, 97] on input "2316" at bounding box center [433, 91] width 737 height 22
